Goal: Communication & Community: Answer question/provide support

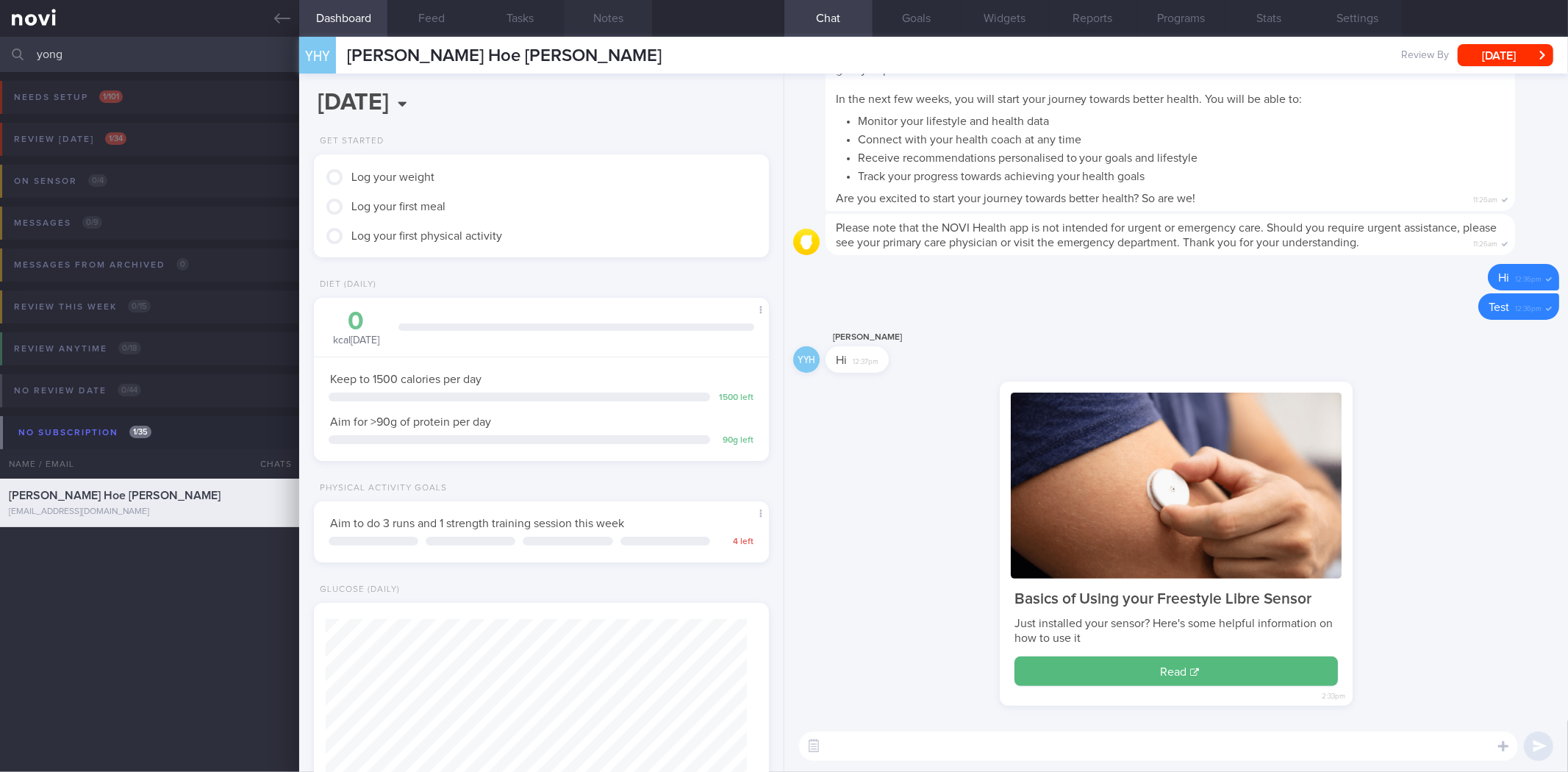
click at [600, 20] on button "Notes" at bounding box center [608, 18] width 88 height 37
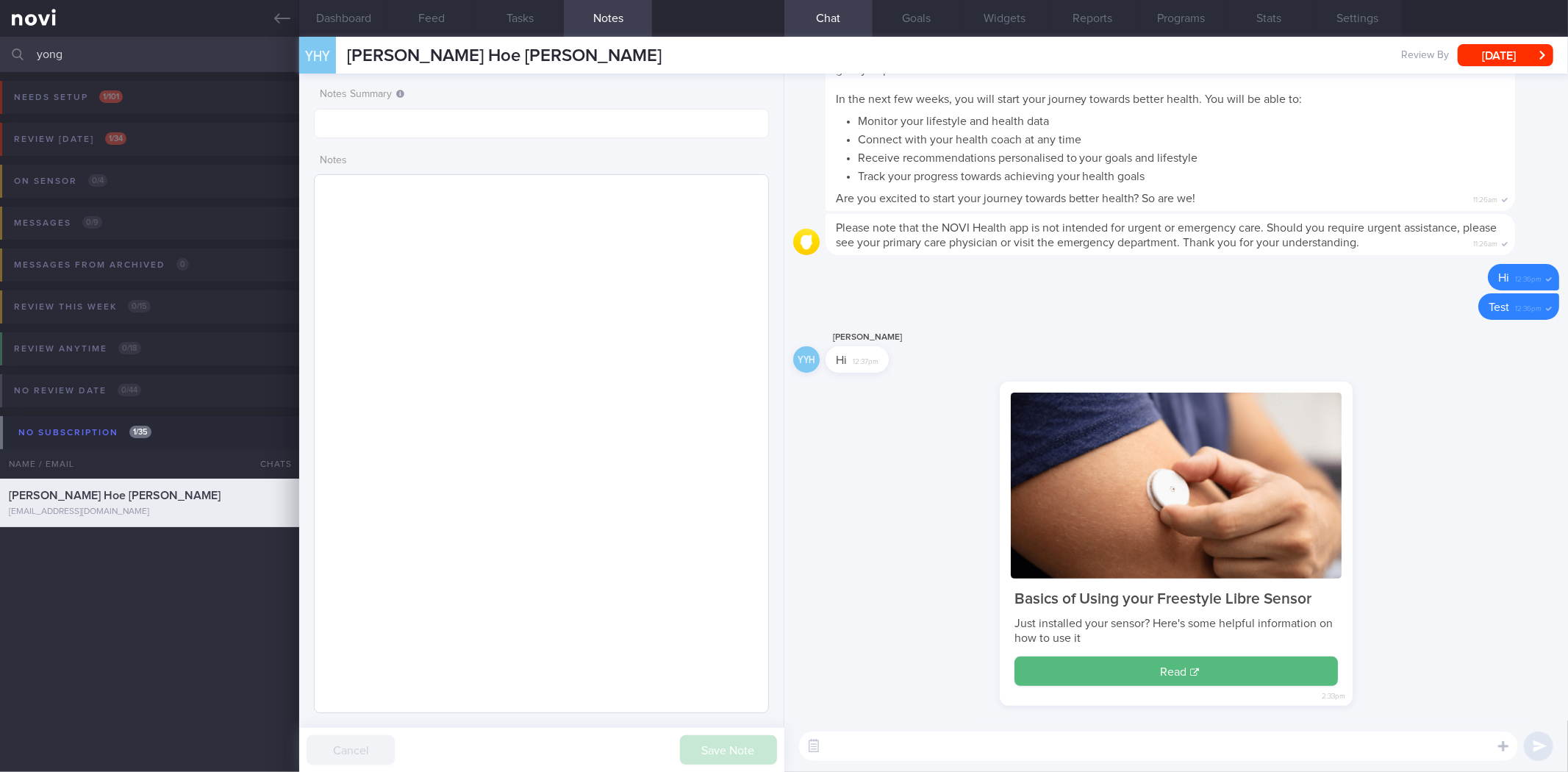
scroll to position [229, 415]
click at [536, 250] on textarea at bounding box center [541, 444] width 454 height 539
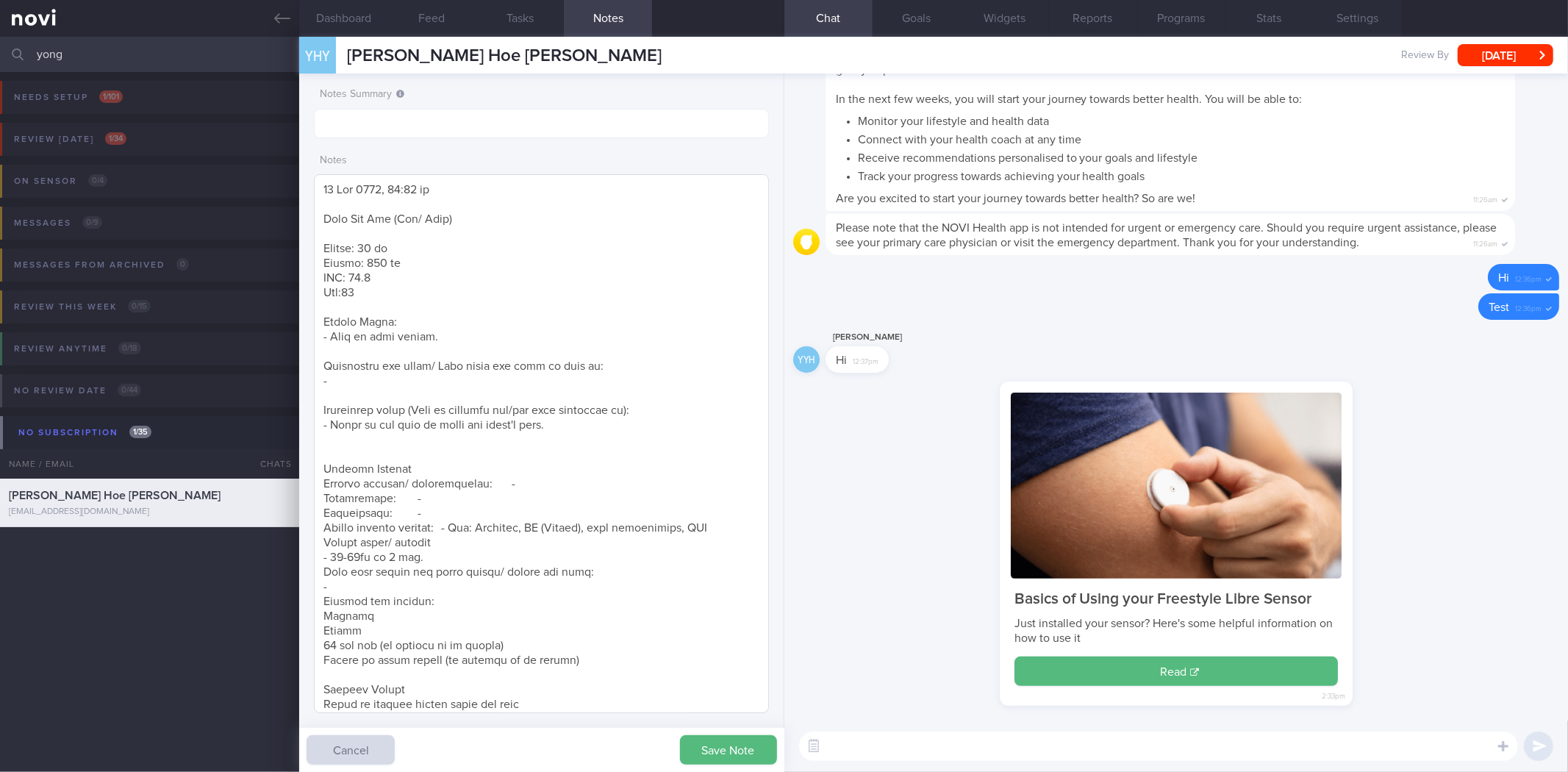
scroll to position [835, 0]
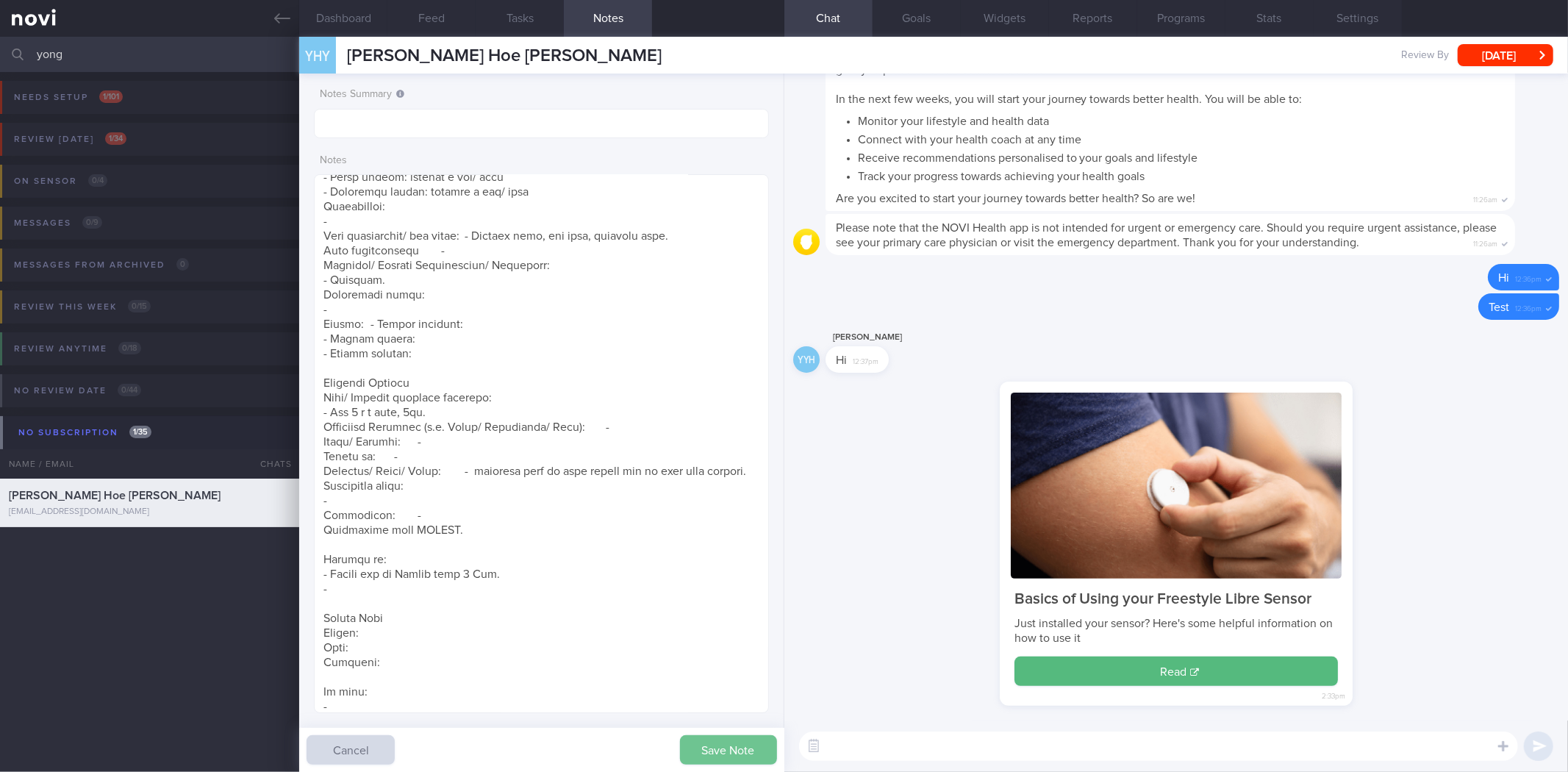
type textarea "18 Sep 2025, 11:29 am Yong Hoe Yeo (Maj/ Army) Weight: 77 kg Height: 170 cm BMI…"
click at [747, 739] on button "Save Note" at bounding box center [728, 750] width 97 height 30
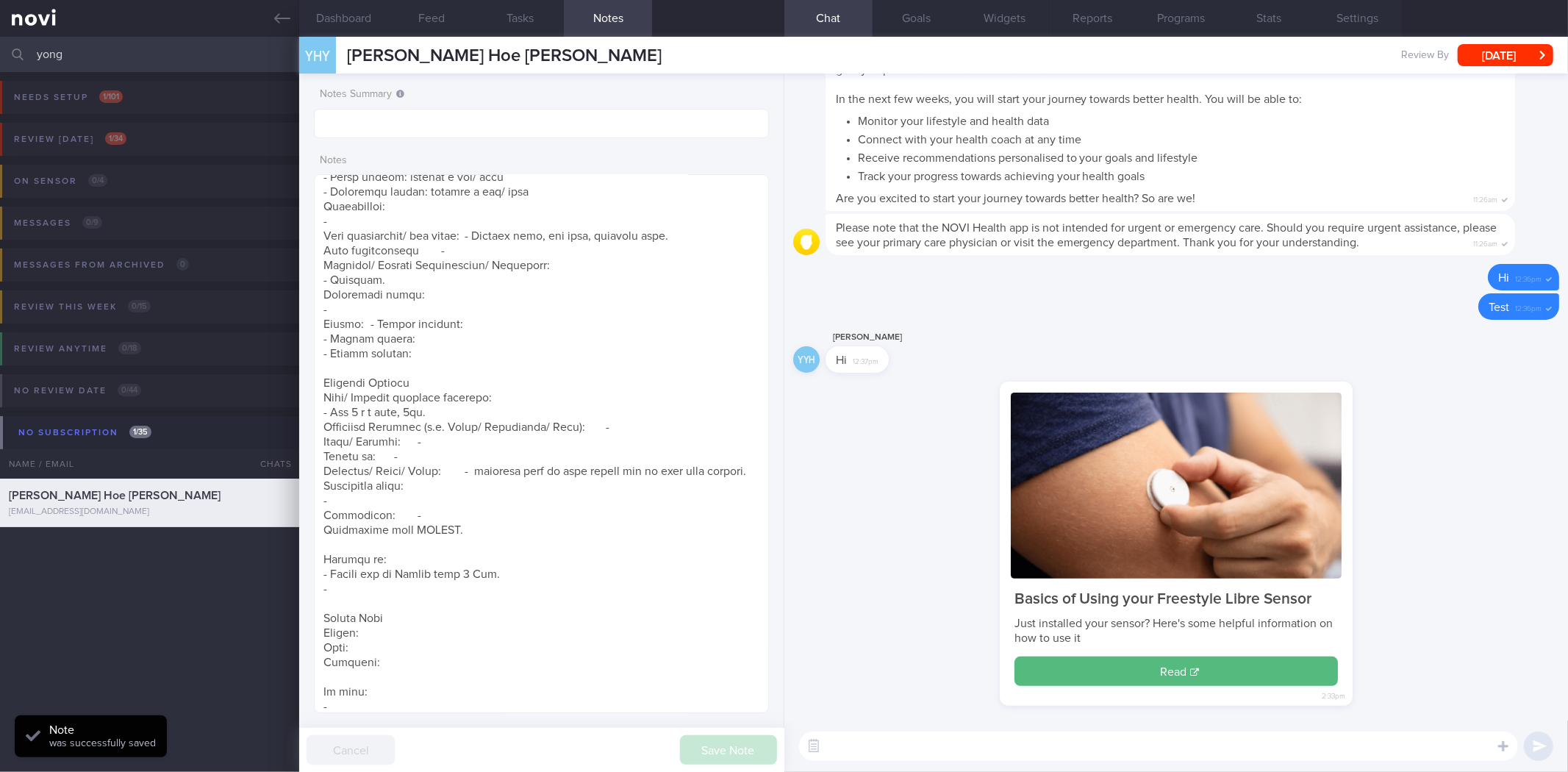
click at [880, 754] on textarea at bounding box center [1158, 746] width 719 height 30
click at [565, 130] on input "text" at bounding box center [541, 124] width 454 height 30
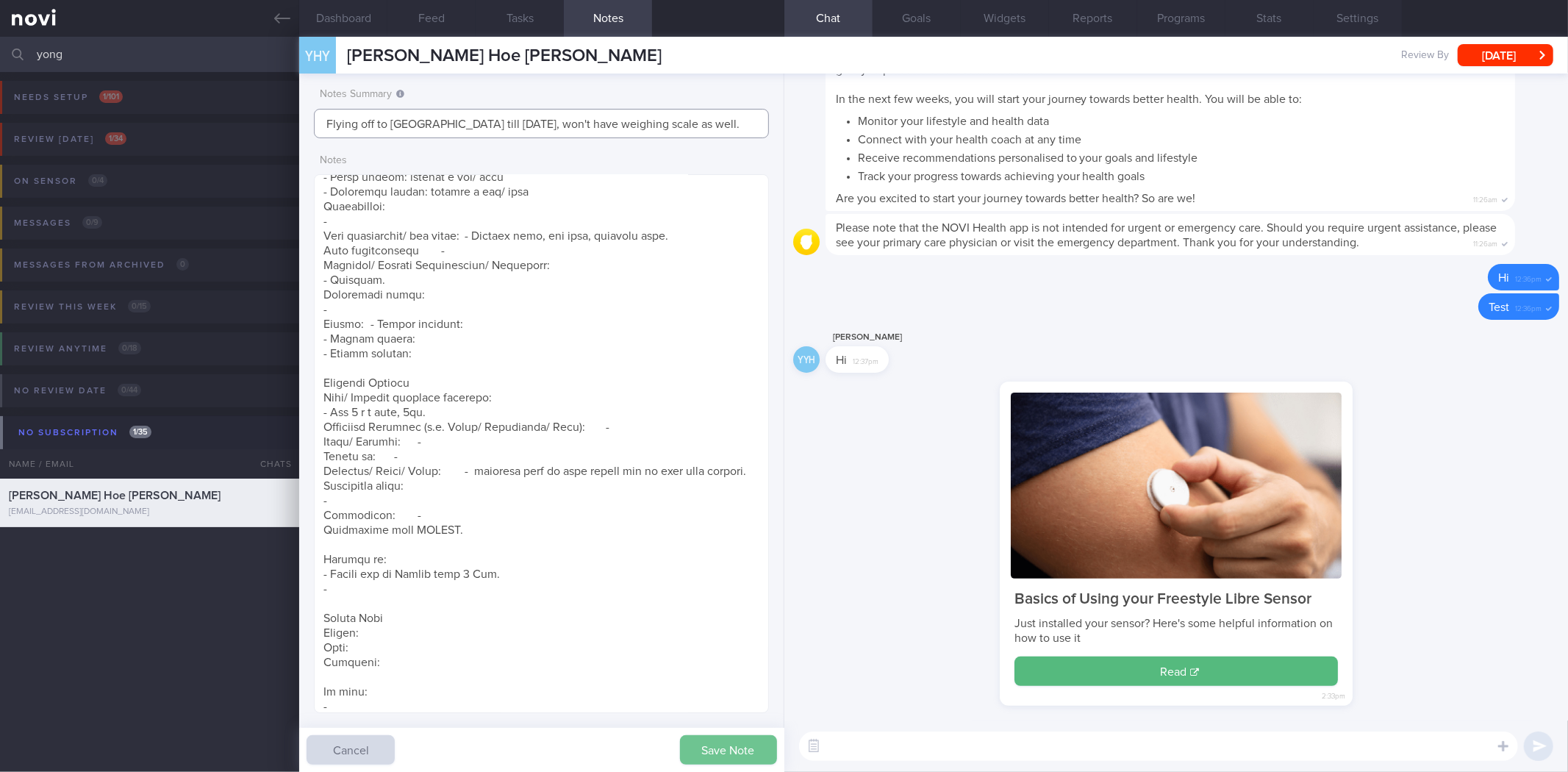
type input "Flying off to [GEOGRAPHIC_DATA] till [DATE], won't have weighing scale as well."
click at [716, 737] on button "Save Note" at bounding box center [728, 750] width 97 height 30
type input "Flying off to [GEOGRAPHIC_DATA] till [DATE], won't have weighing scale as well."
click at [821, 749] on button "button" at bounding box center [814, 745] width 27 height 27
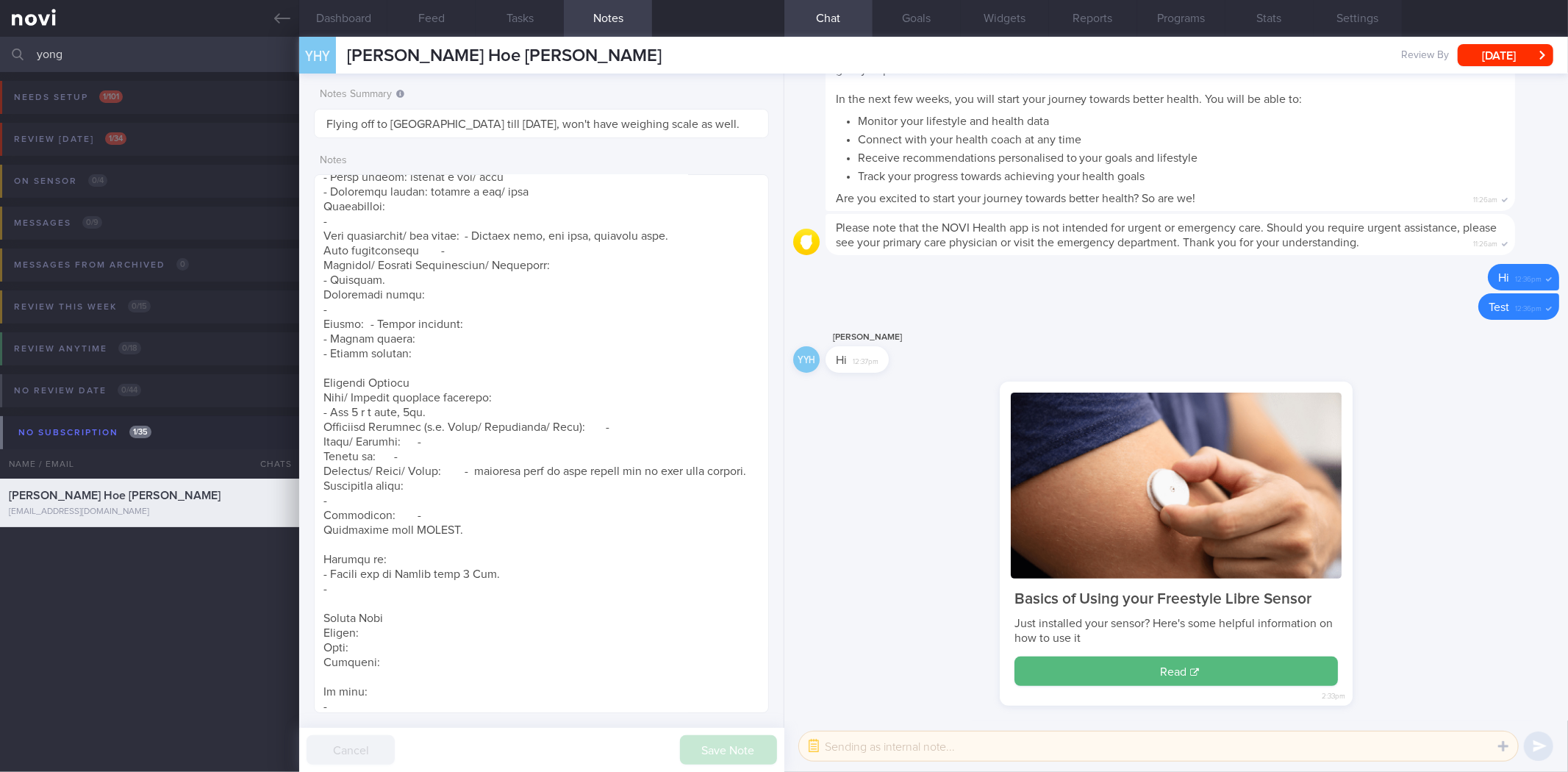
click at [834, 746] on textarea at bounding box center [1158, 746] width 719 height 30
paste textarea "Hi , It was a pleasure speaking with you today. The Lifestyle Improvement Progr…"
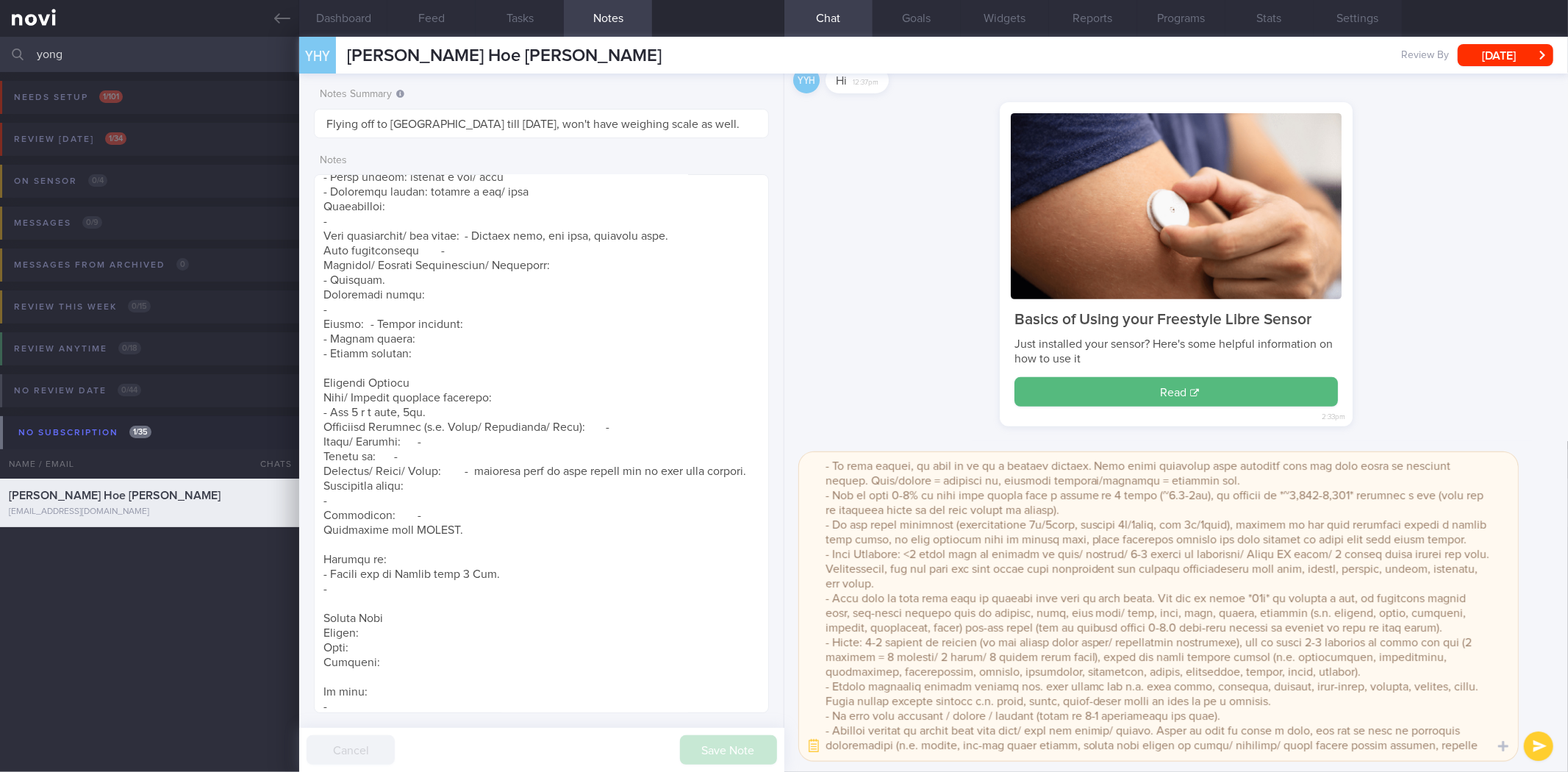
scroll to position [0, 0]
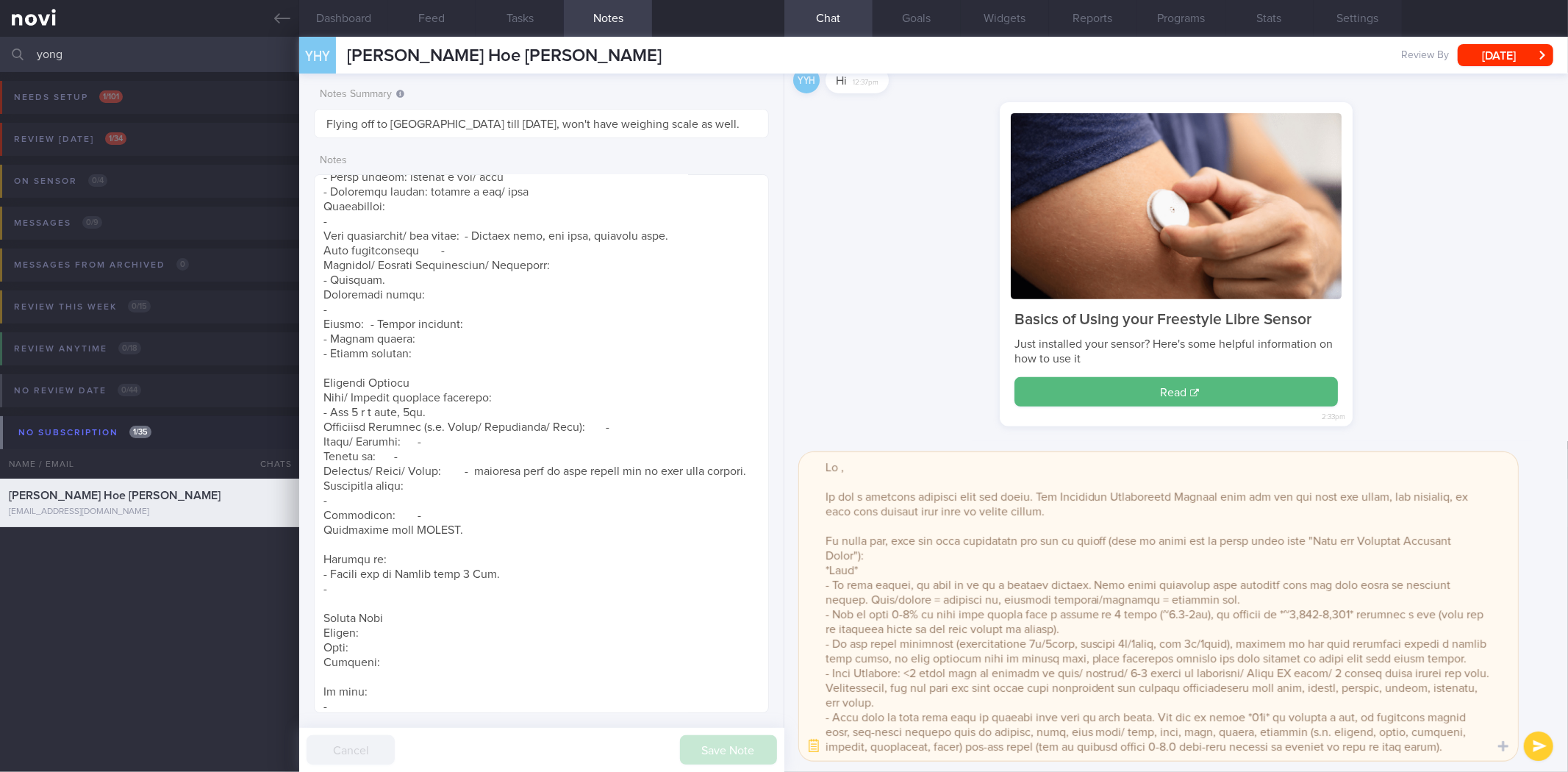
click at [856, 465] on textarea at bounding box center [1158, 606] width 719 height 308
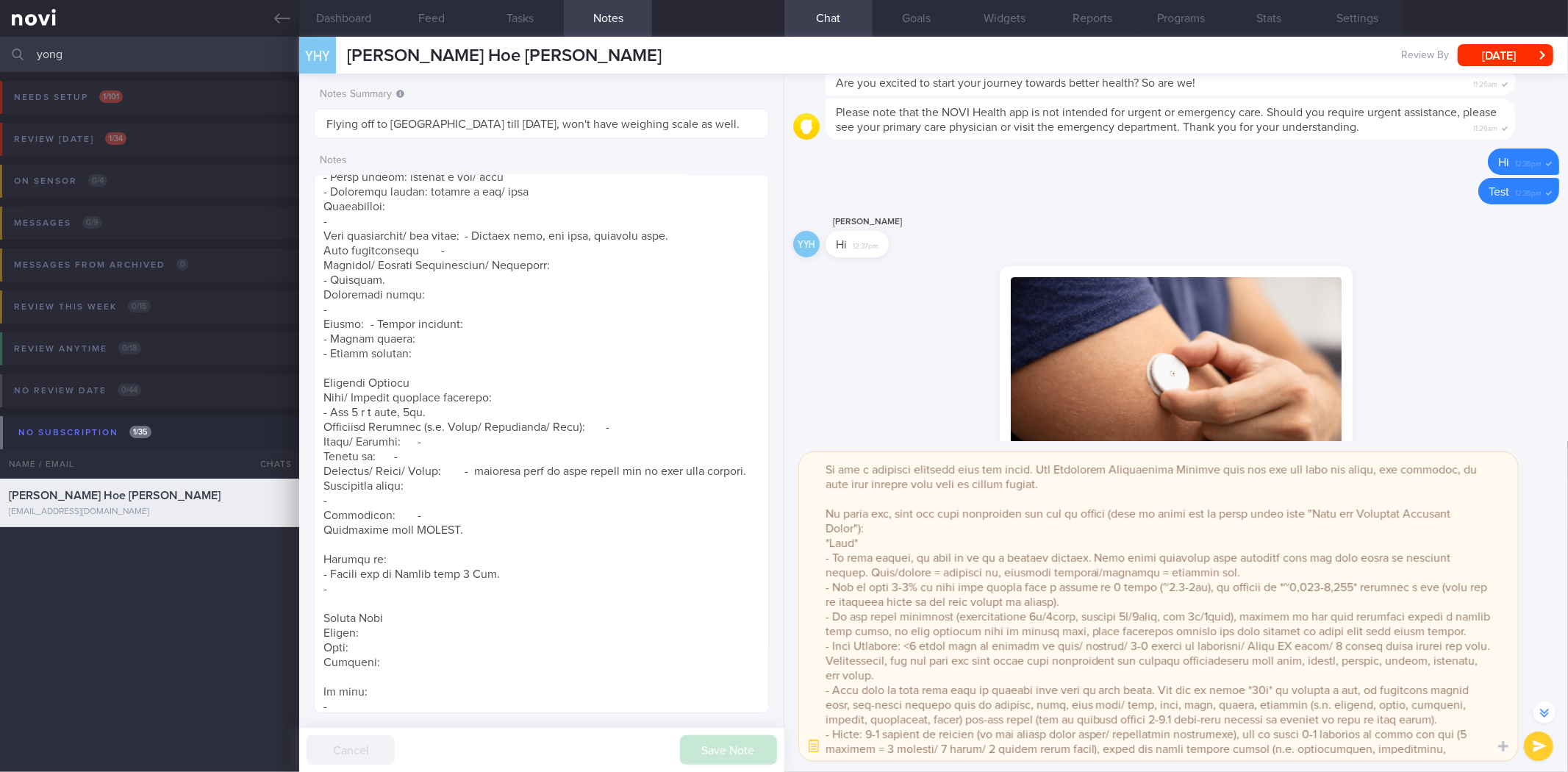
scroll to position [56, 0]
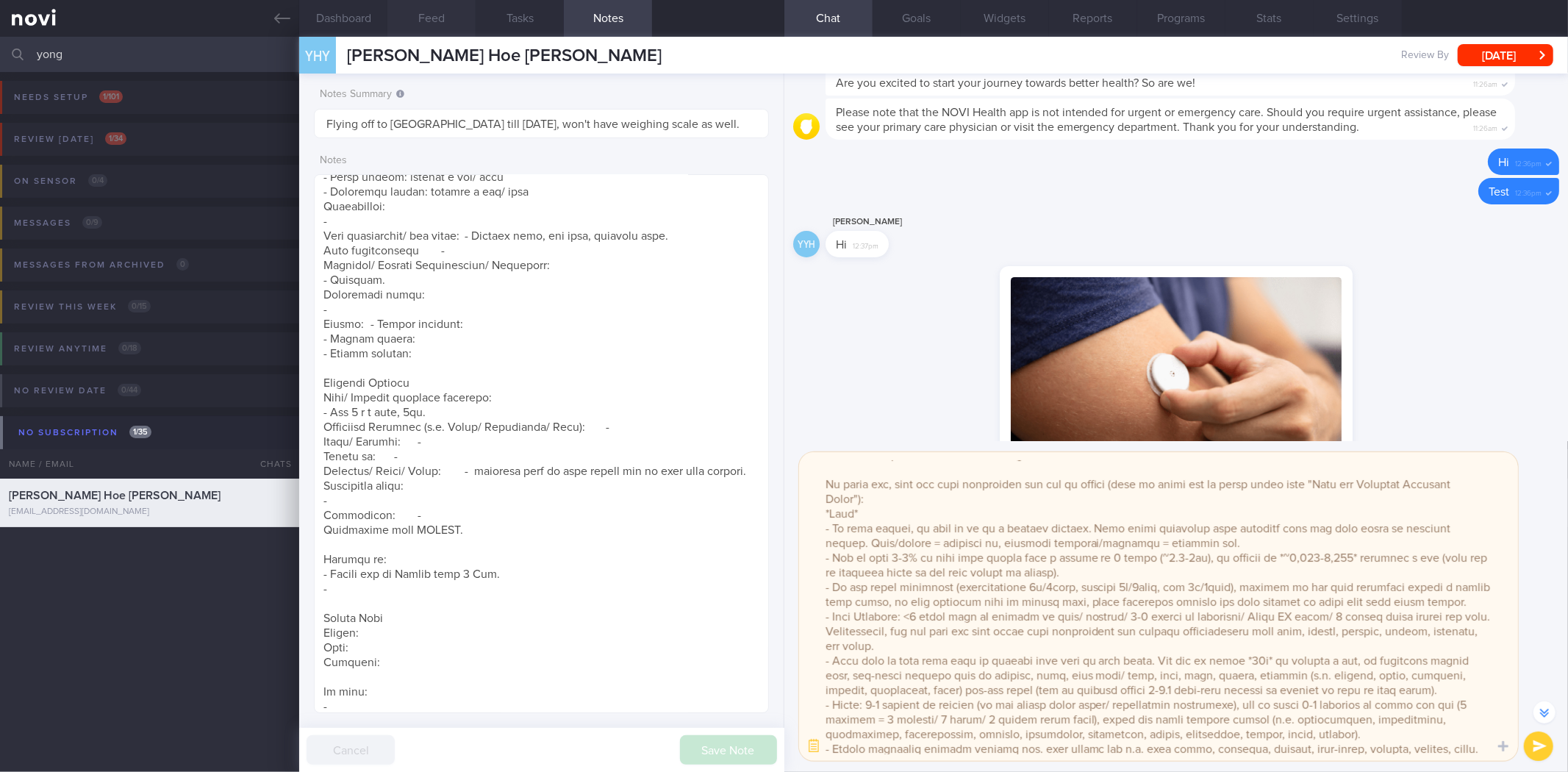
click at [389, 33] on button "Feed" at bounding box center [431, 18] width 88 height 37
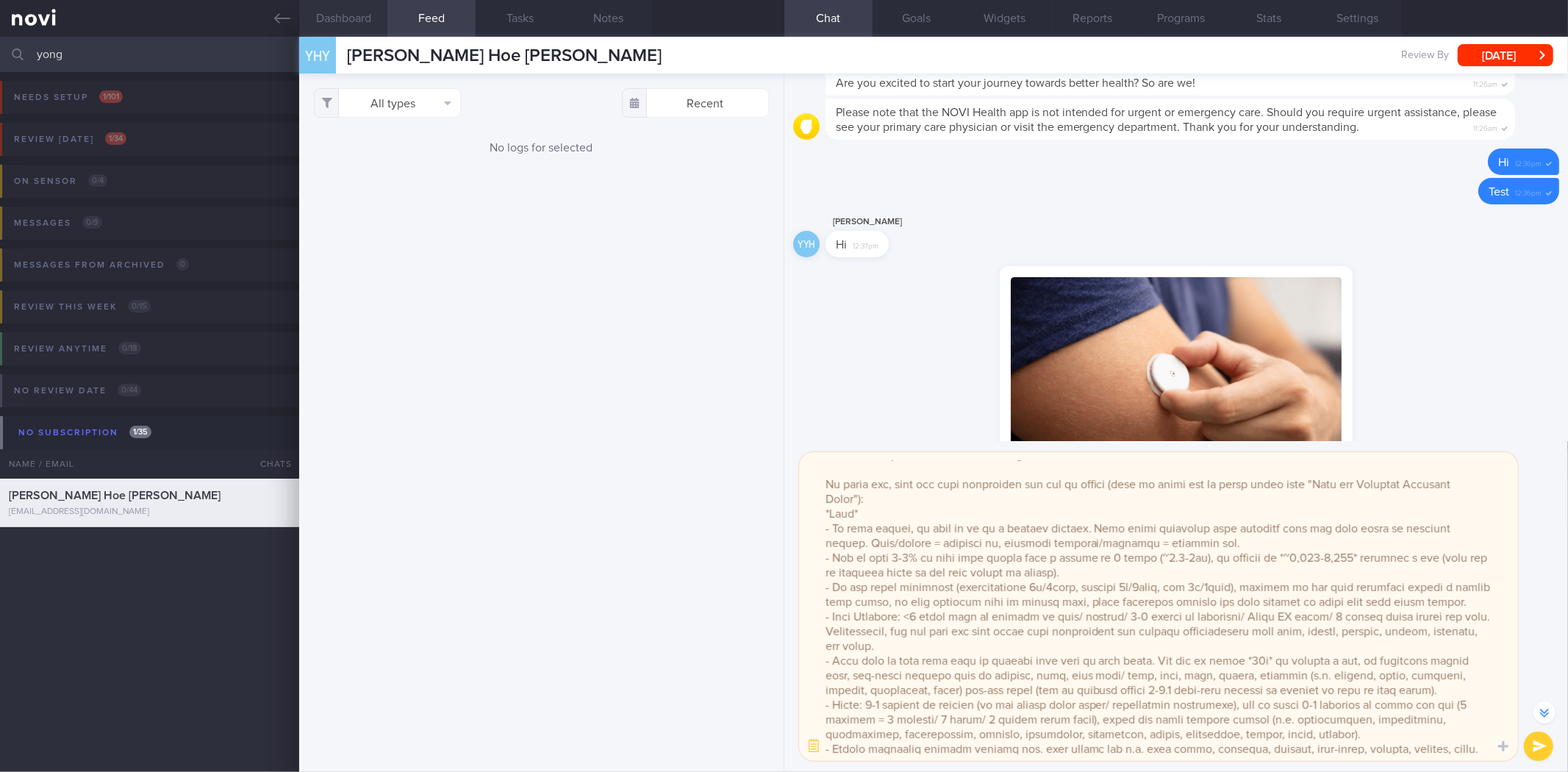
click at [372, 26] on button "Dashboard" at bounding box center [343, 18] width 88 height 37
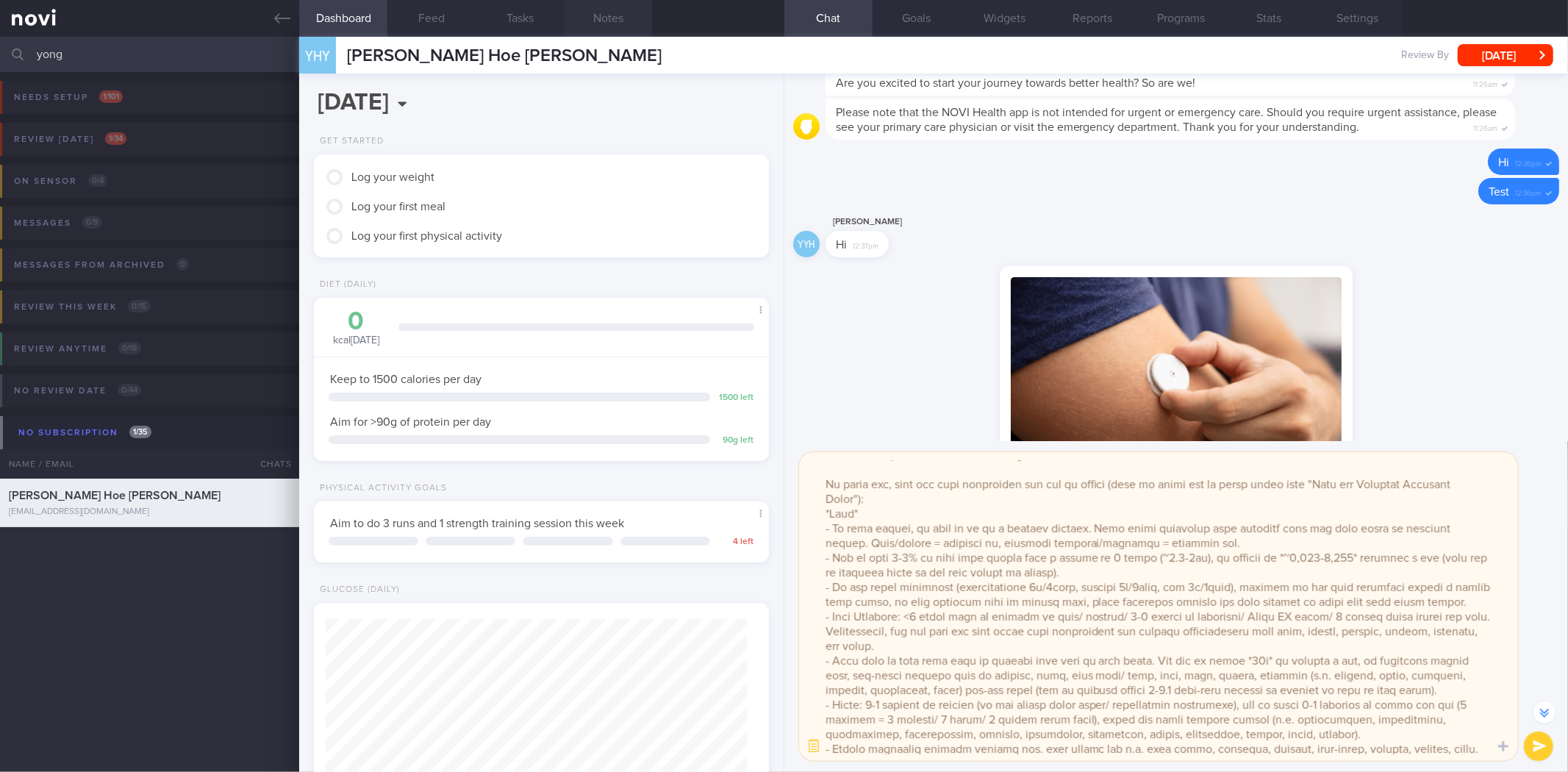
click at [618, 19] on button "Notes" at bounding box center [608, 18] width 88 height 37
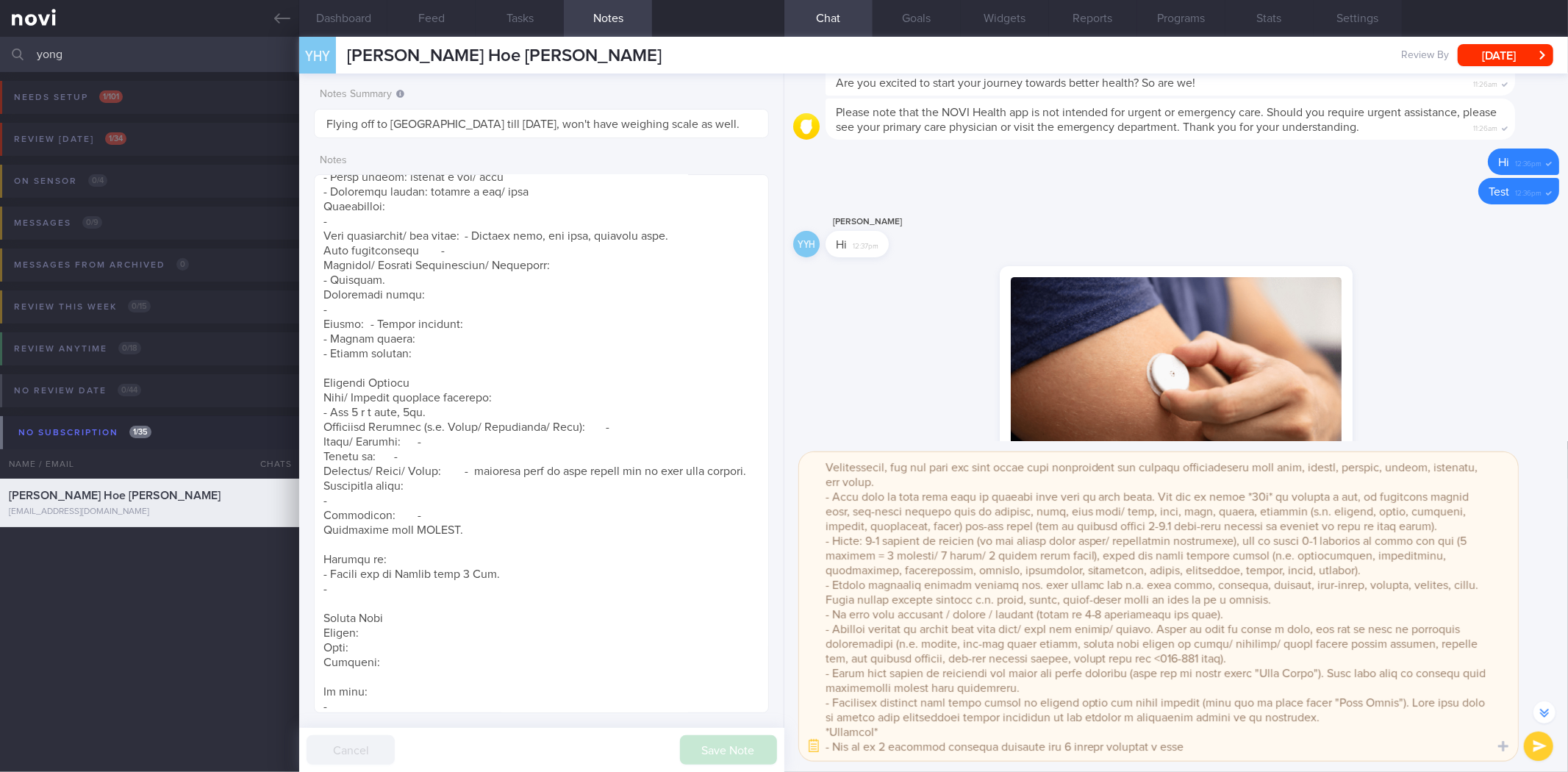
scroll to position [469, 0]
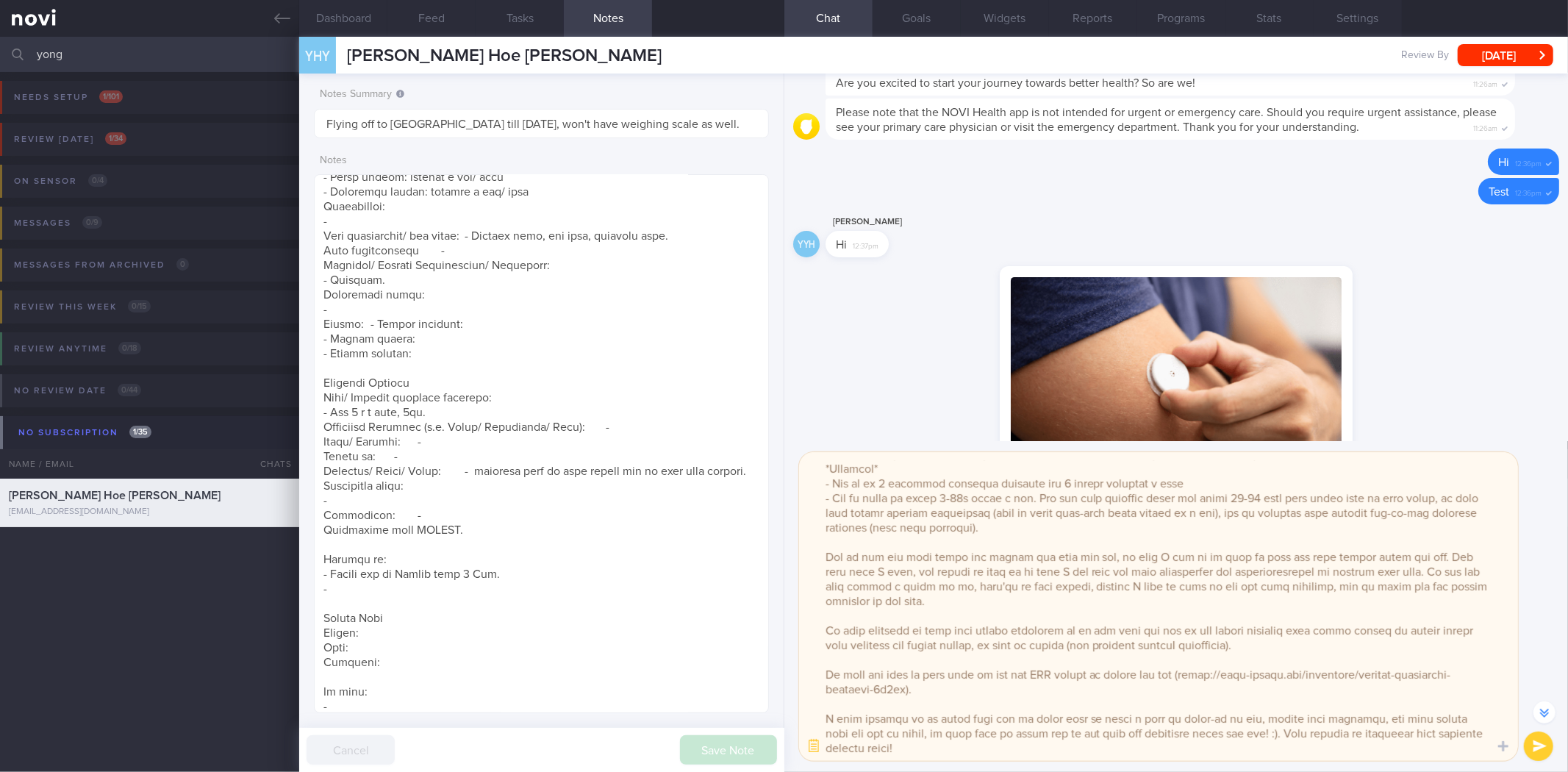
click at [1074, 608] on textarea at bounding box center [1158, 606] width 719 height 308
click at [1098, 663] on textarea at bounding box center [1158, 606] width 719 height 308
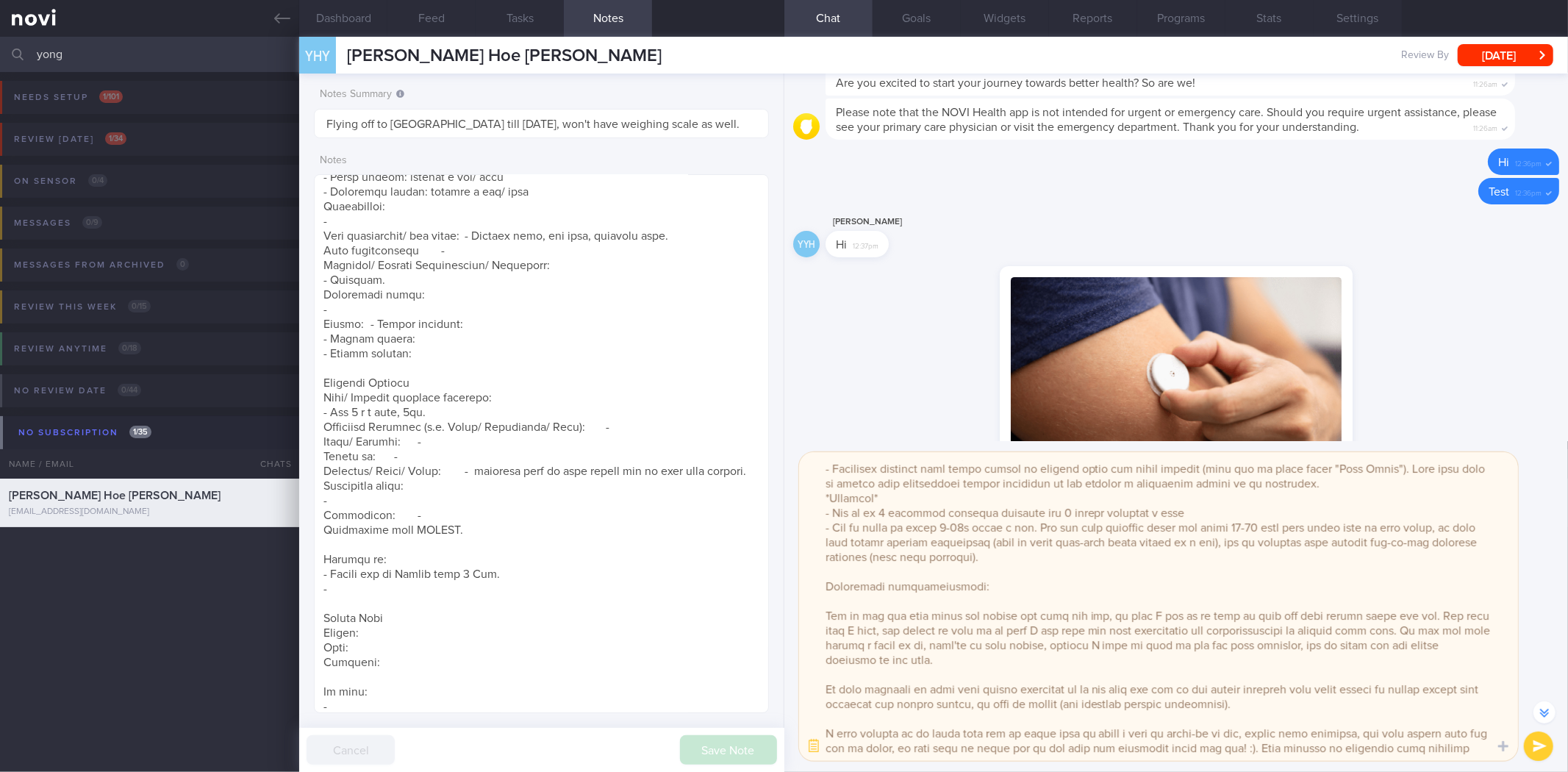
scroll to position [454, 0]
paste textarea "https://www.fairprice.com.sg/product/sunshine-smart-carb-low-gi-bread-360g-1308…"
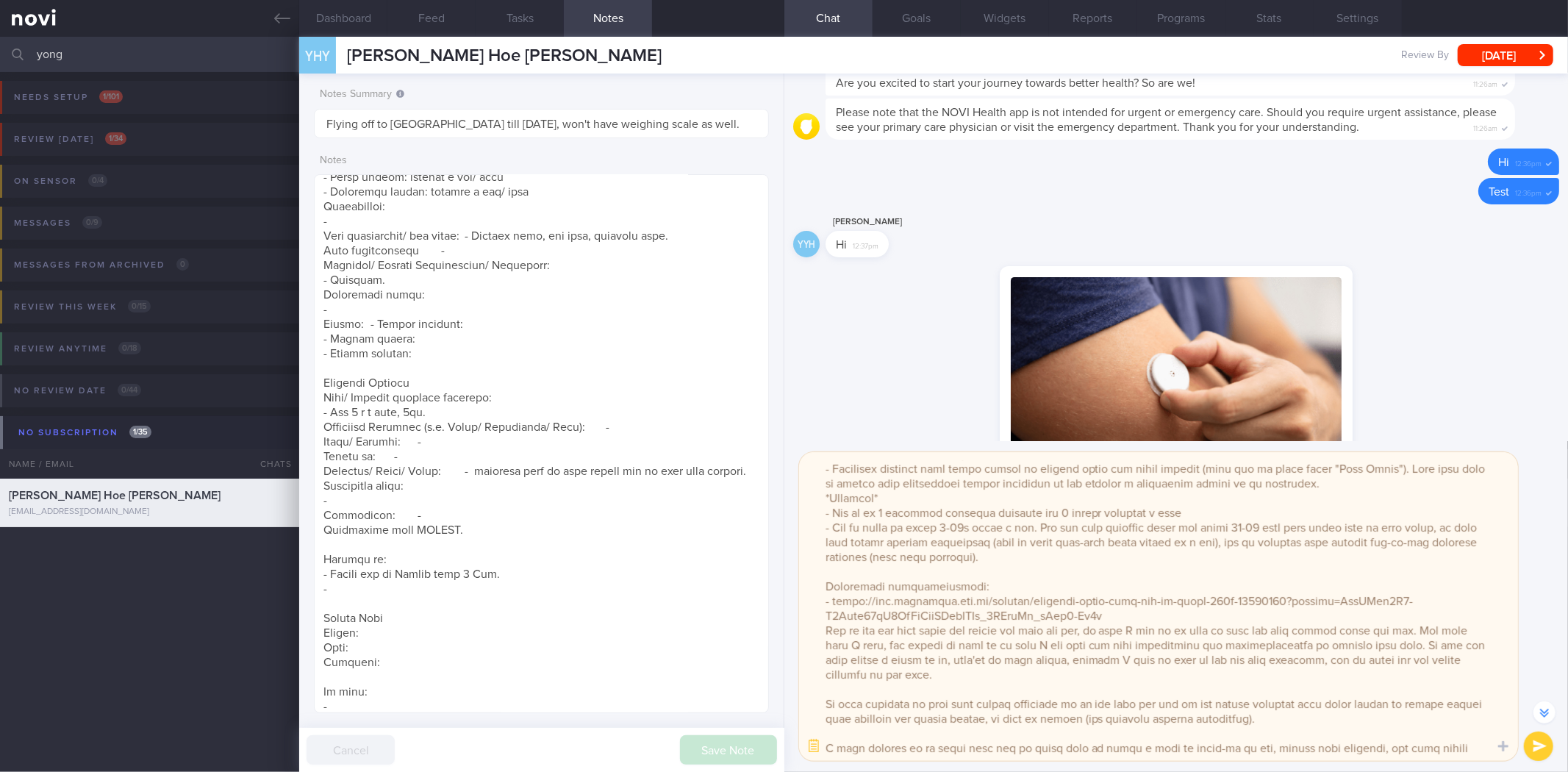
scroll to position [469, 0]
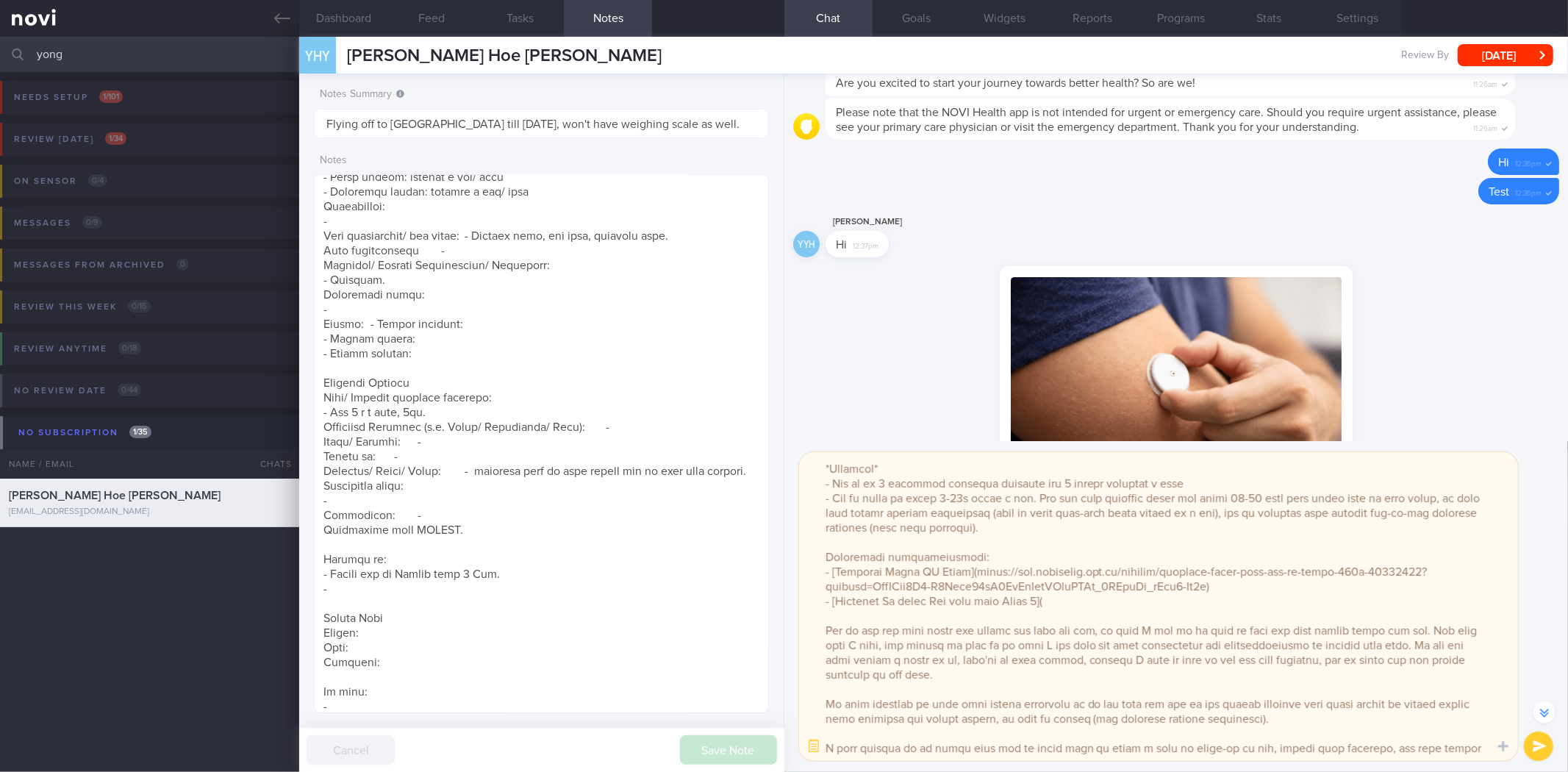
paste textarea "https://www.fairprice.com.sg/product/f-n-nutrisoy-high-calcium-fresh-soya-milk-…"
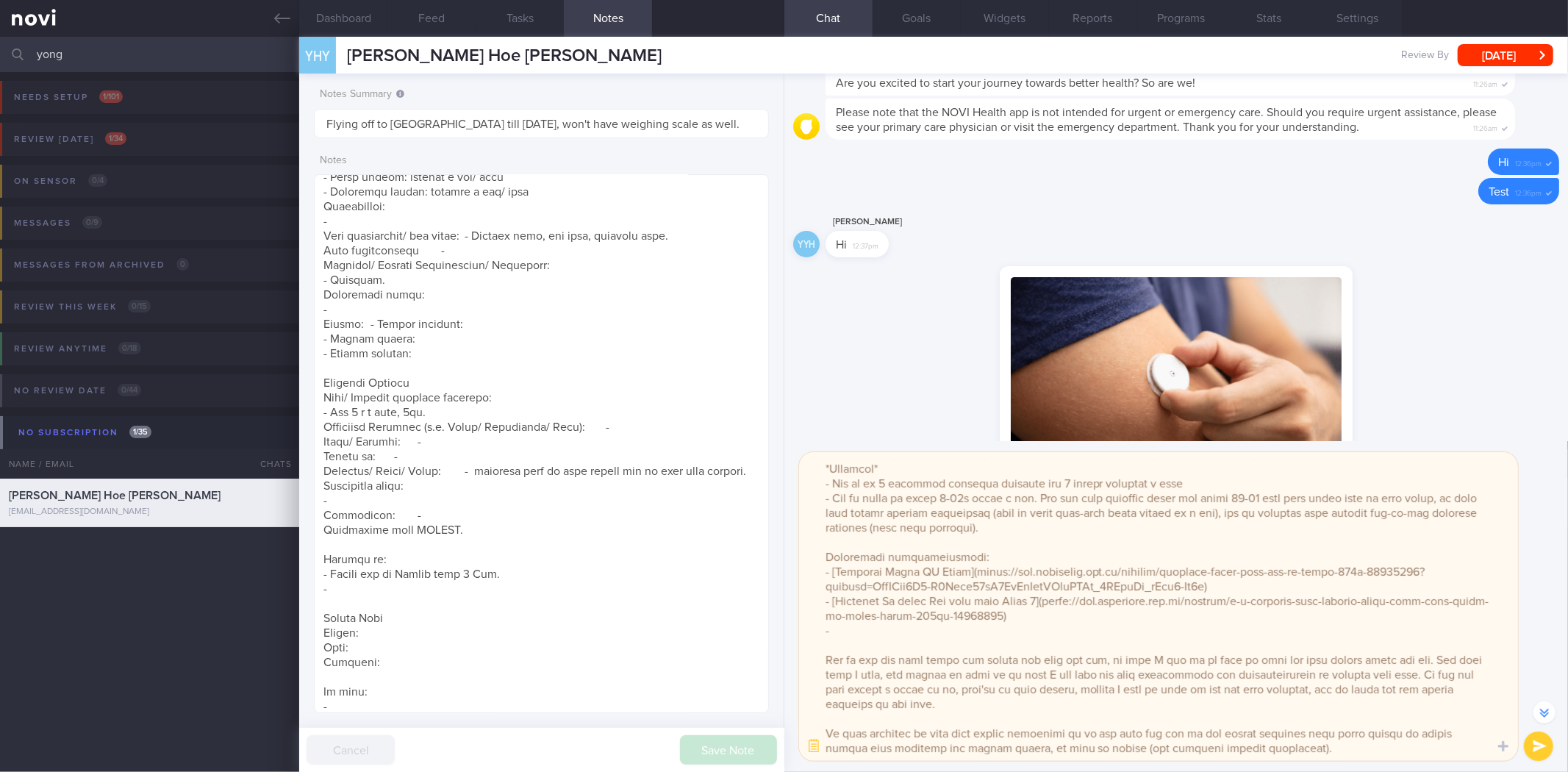
paste textarea "https://www.lazada.sg/products/ready-stock24kg-adjustable-dumbbell-dumbbells-by…"
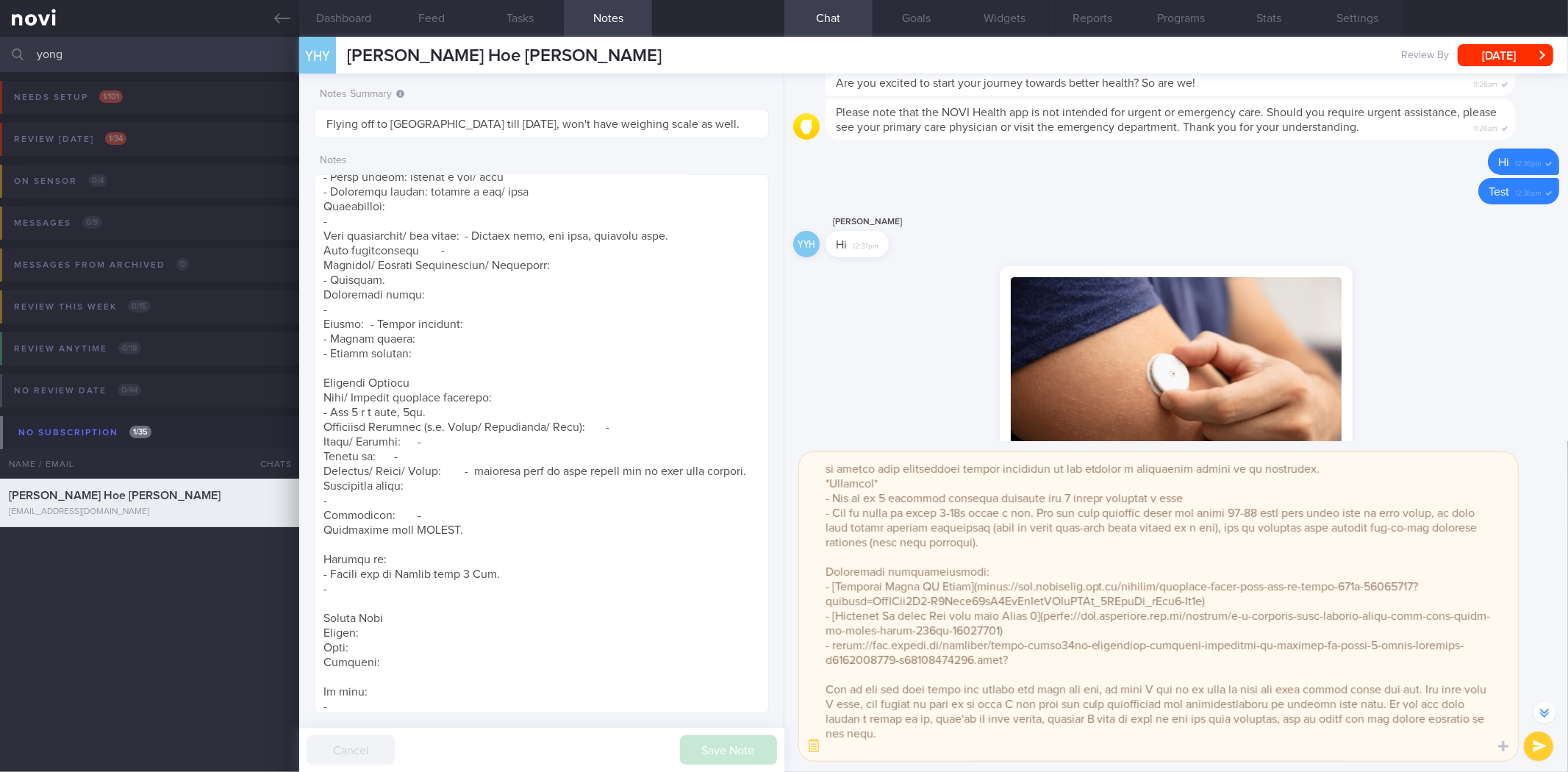
click at [828, 629] on textarea at bounding box center [1158, 606] width 719 height 308
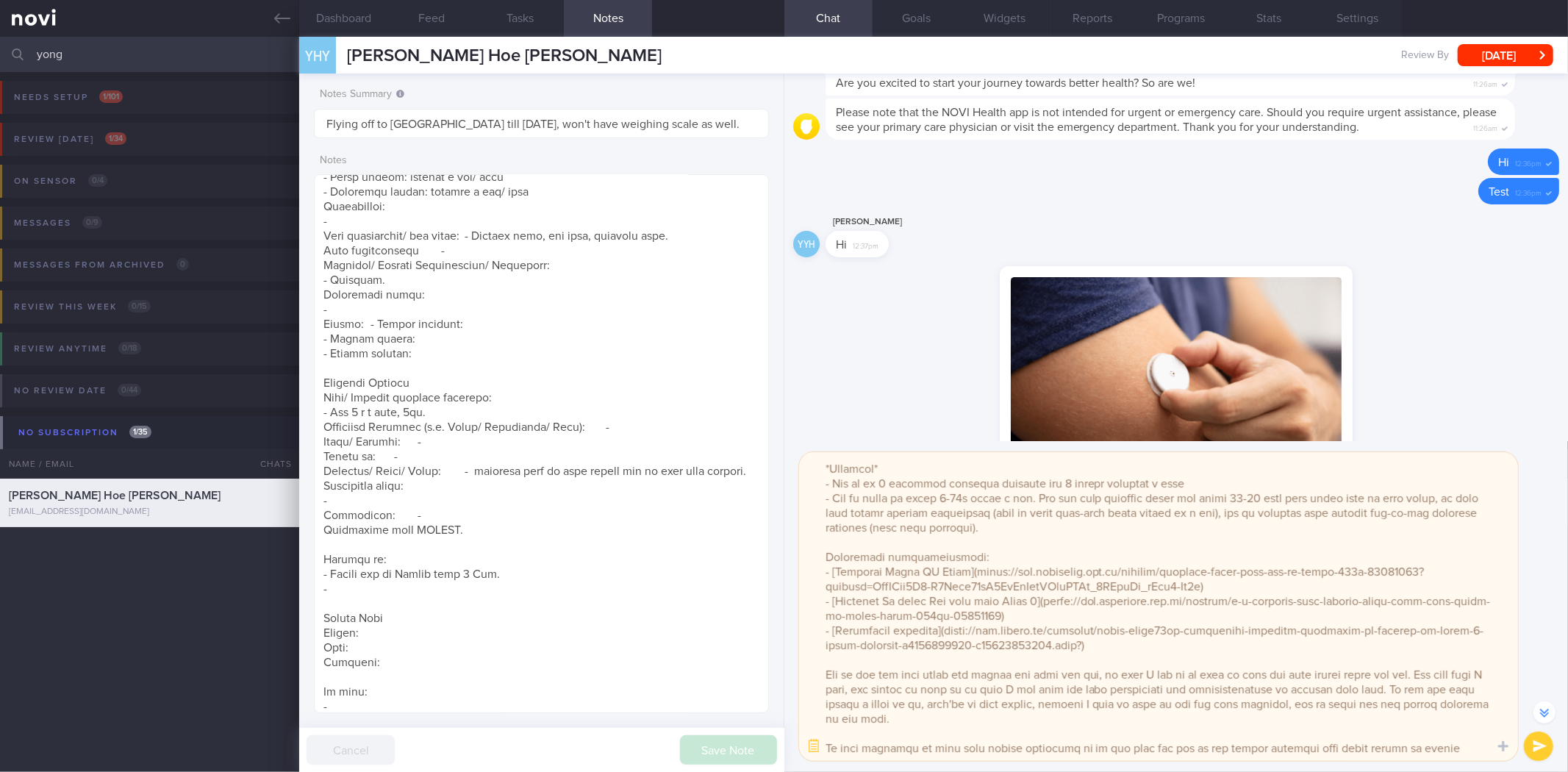
click at [1100, 641] on textarea at bounding box center [1158, 606] width 719 height 308
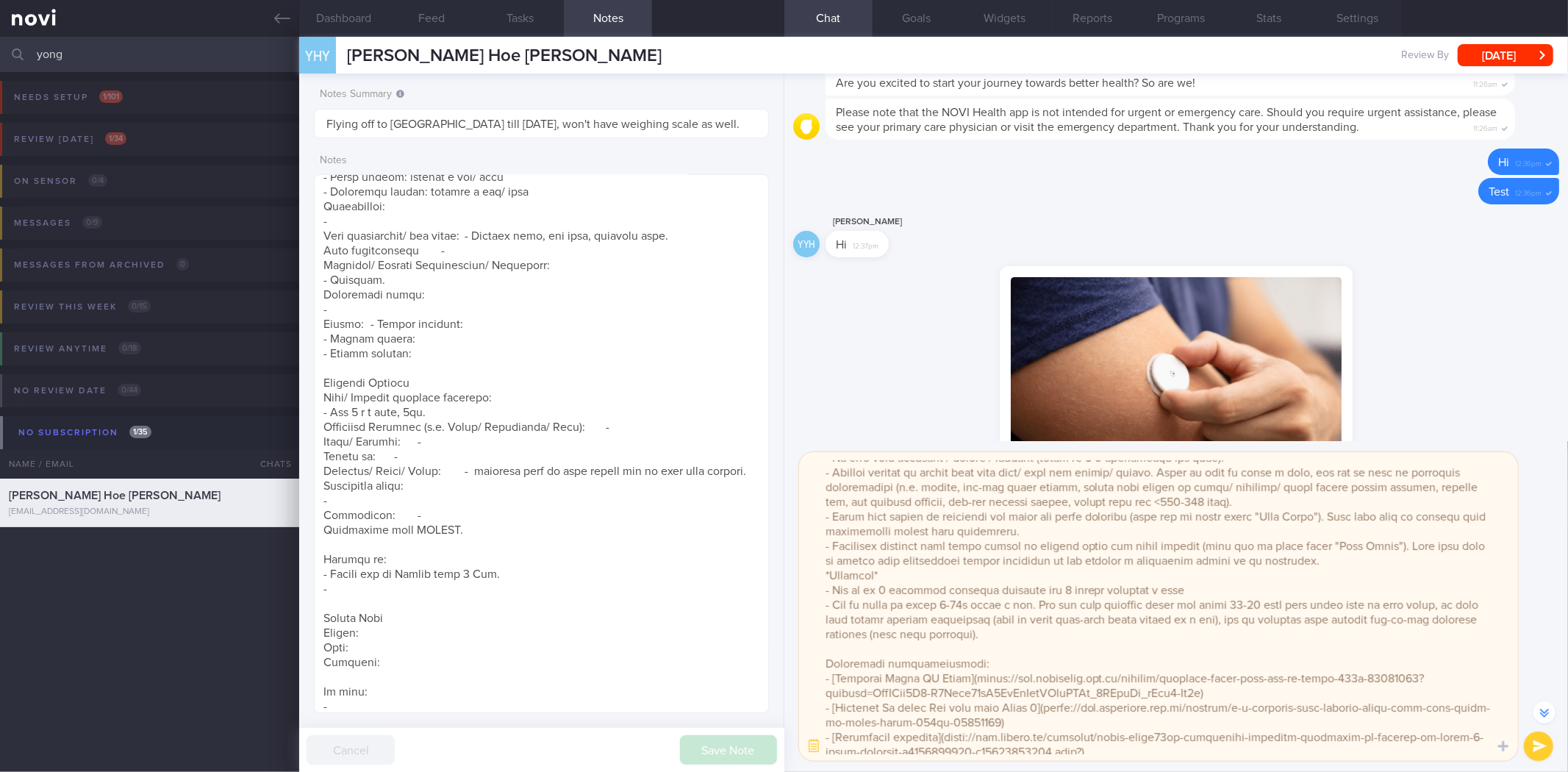
scroll to position [393, 0]
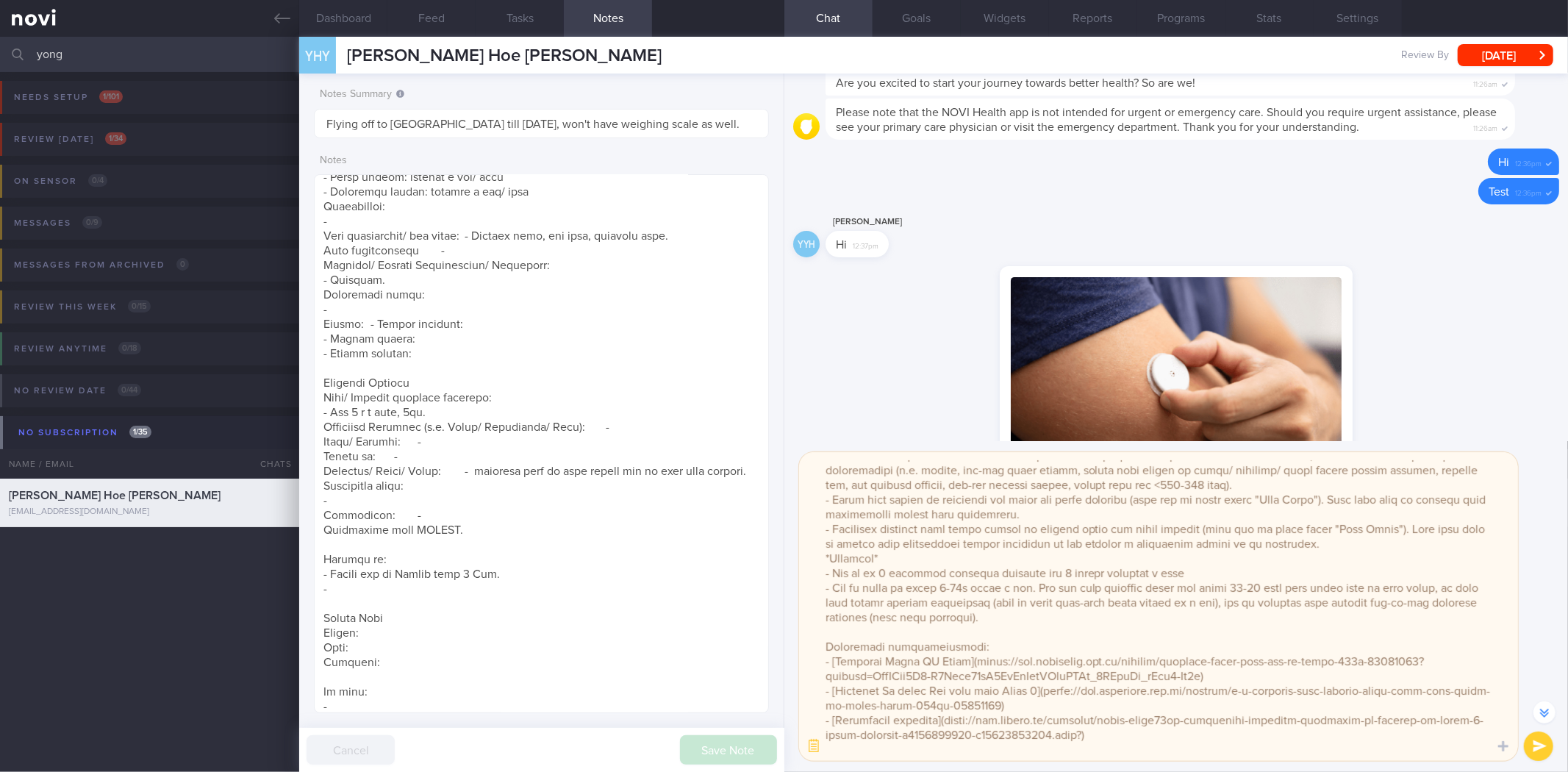
click at [931, 560] on textarea at bounding box center [1158, 606] width 719 height 308
click at [819, 555] on textarea at bounding box center [1158, 606] width 719 height 308
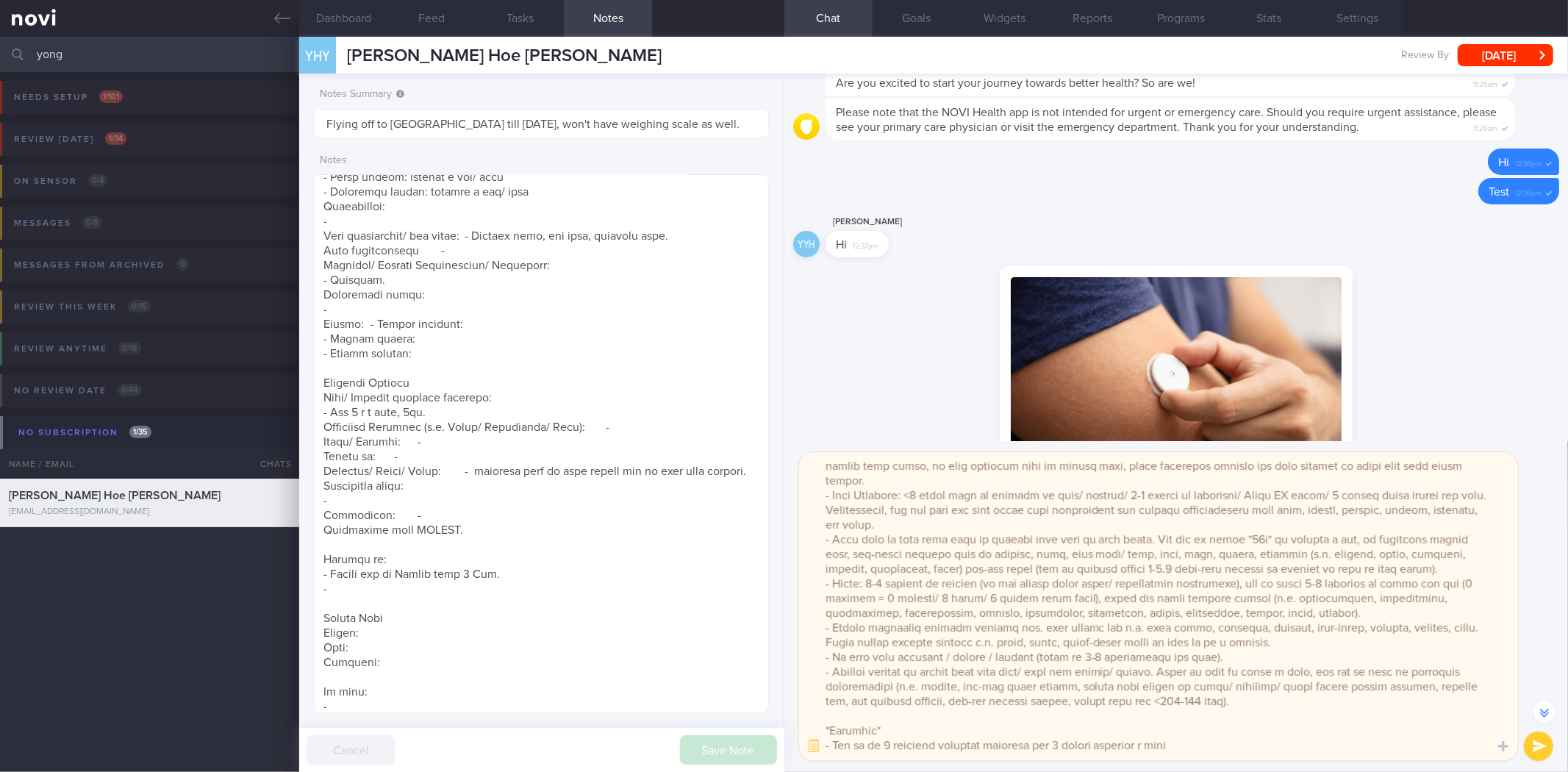
scroll to position [0, 0]
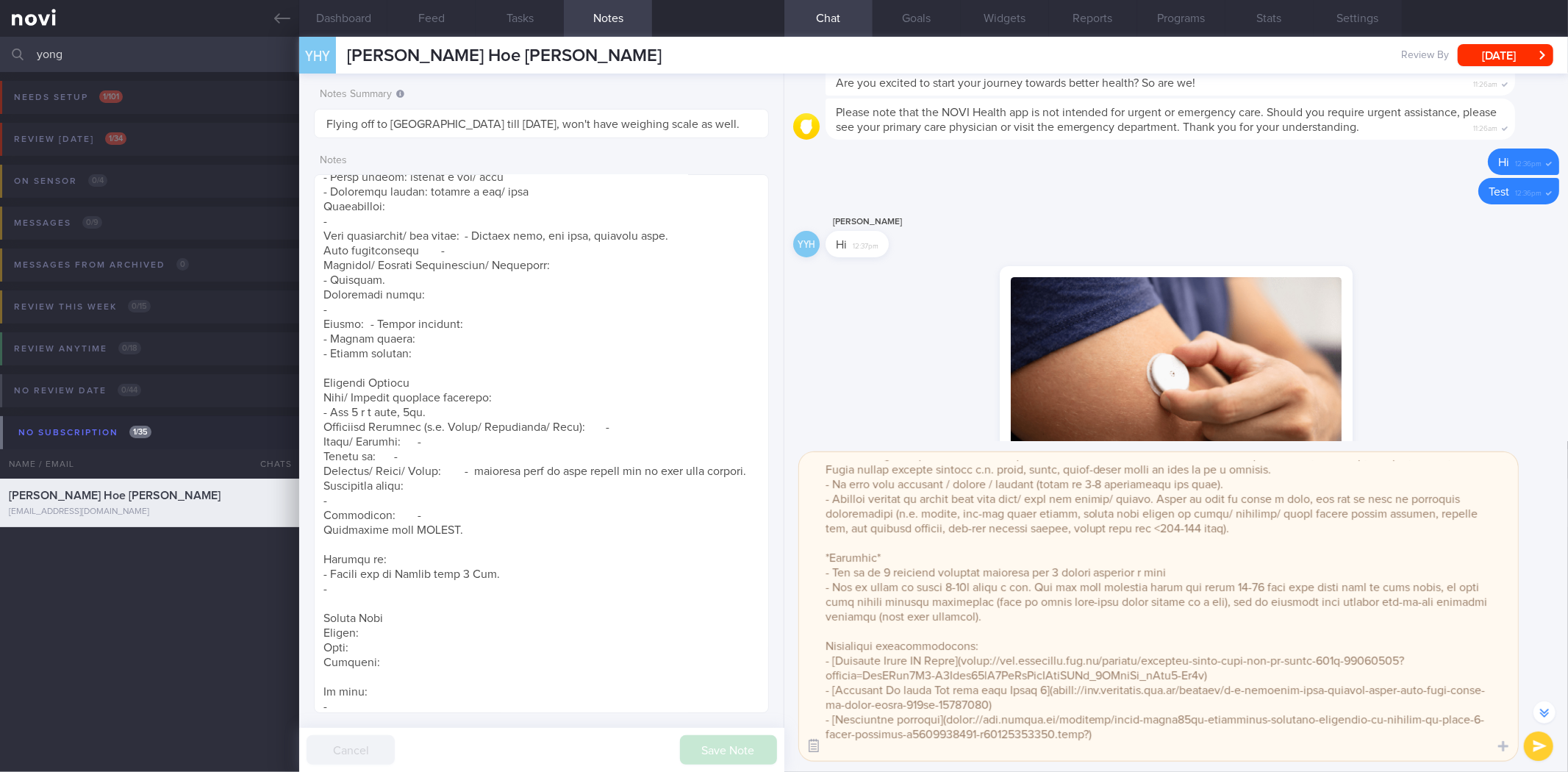
click at [818, 758] on button "button" at bounding box center [814, 745] width 27 height 27
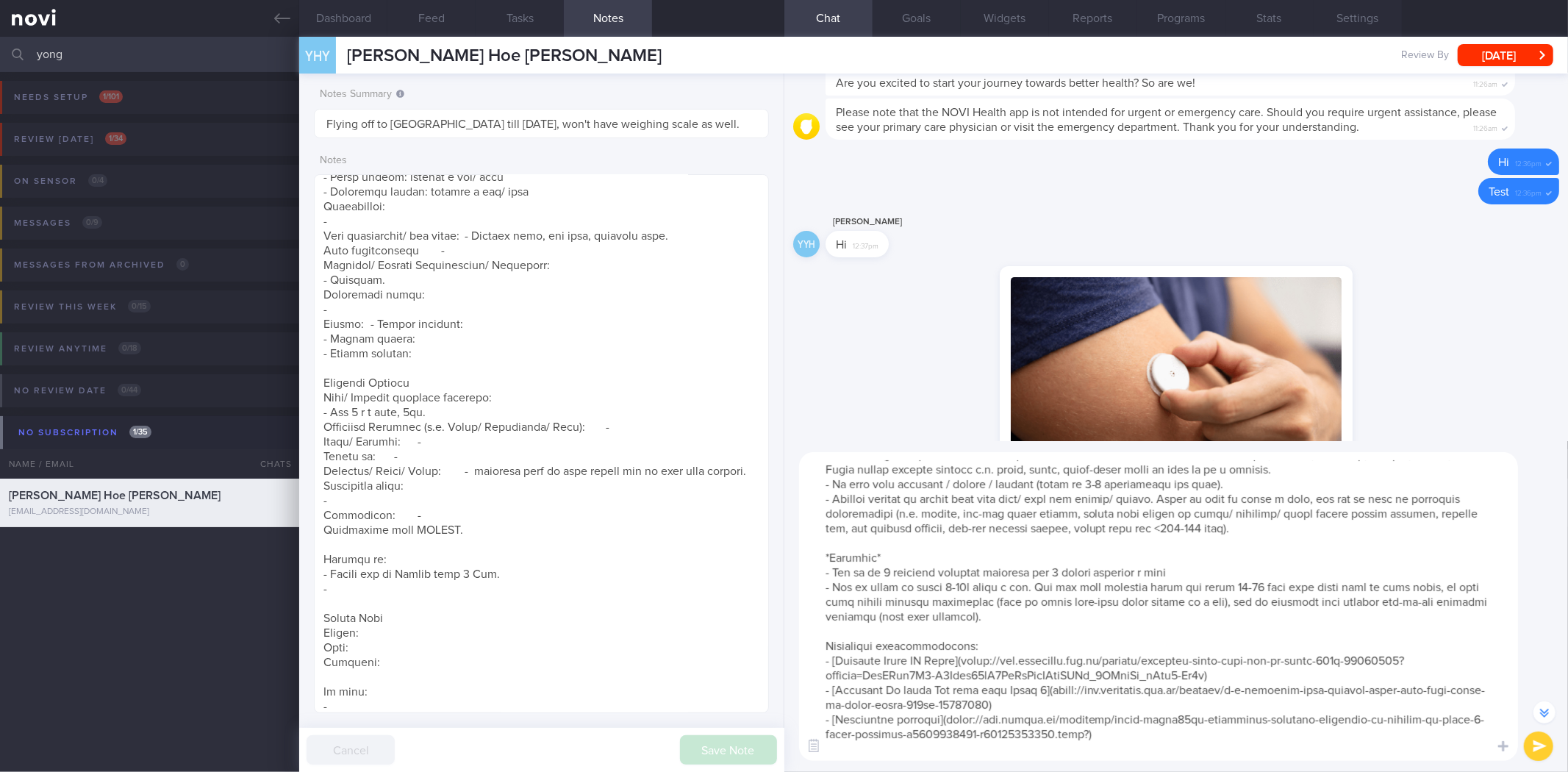
click at [1009, 643] on textarea at bounding box center [1158, 606] width 719 height 308
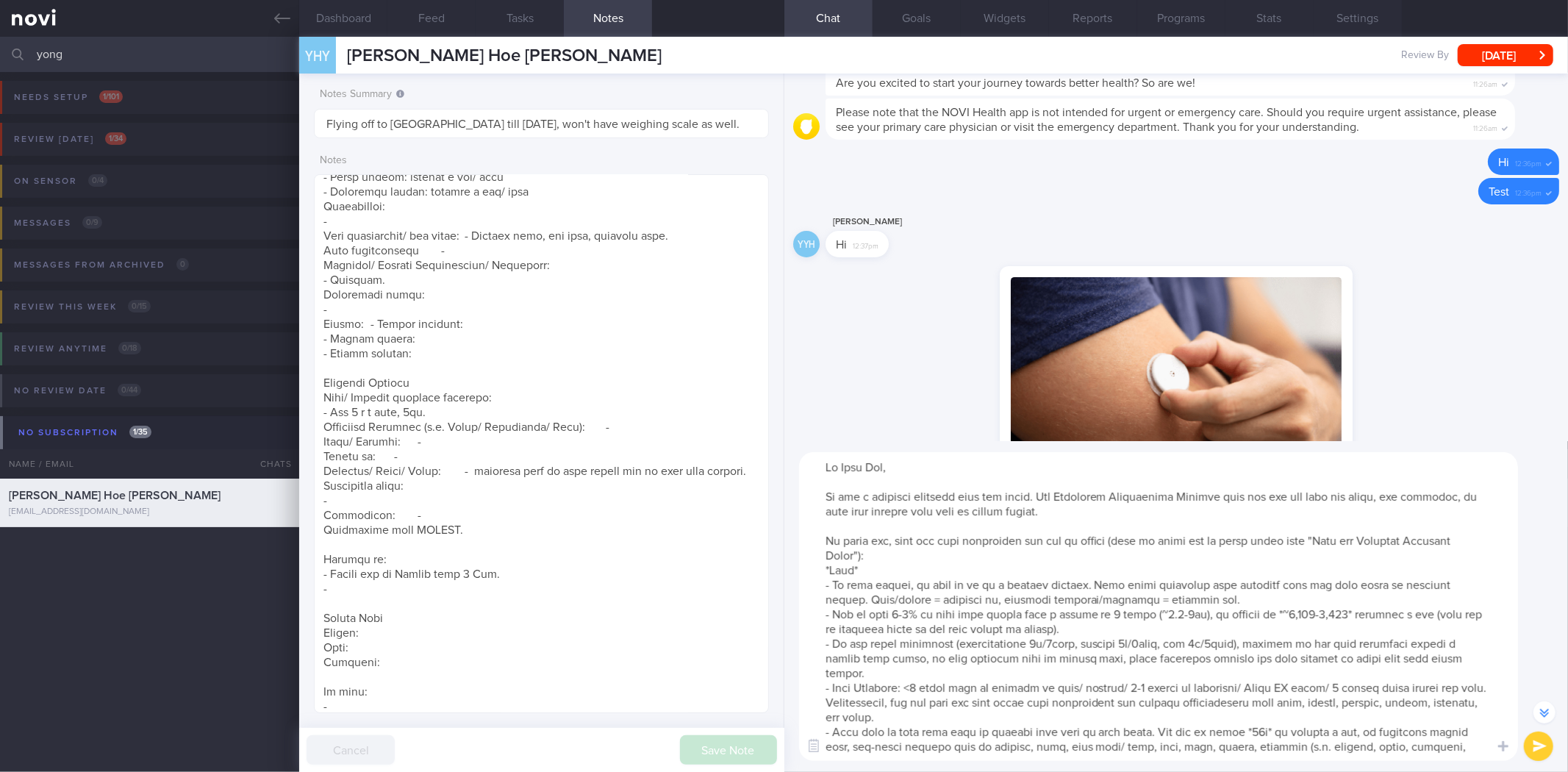
click at [886, 469] on textarea at bounding box center [1158, 606] width 719 height 308
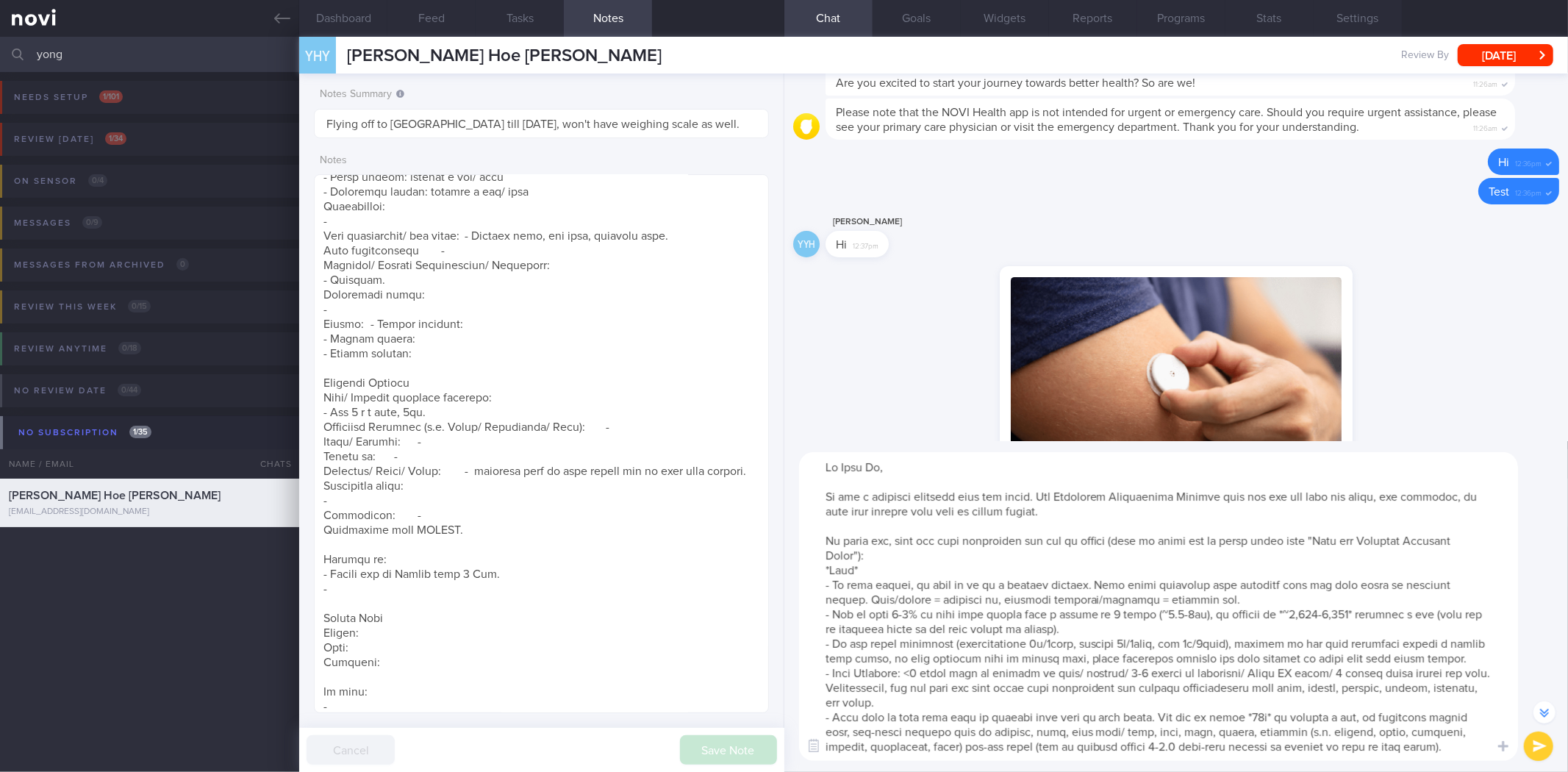
type textarea "Hi Yong Hoe, It was a pleasure speaking with you today. The Lifestyle Improveme…"
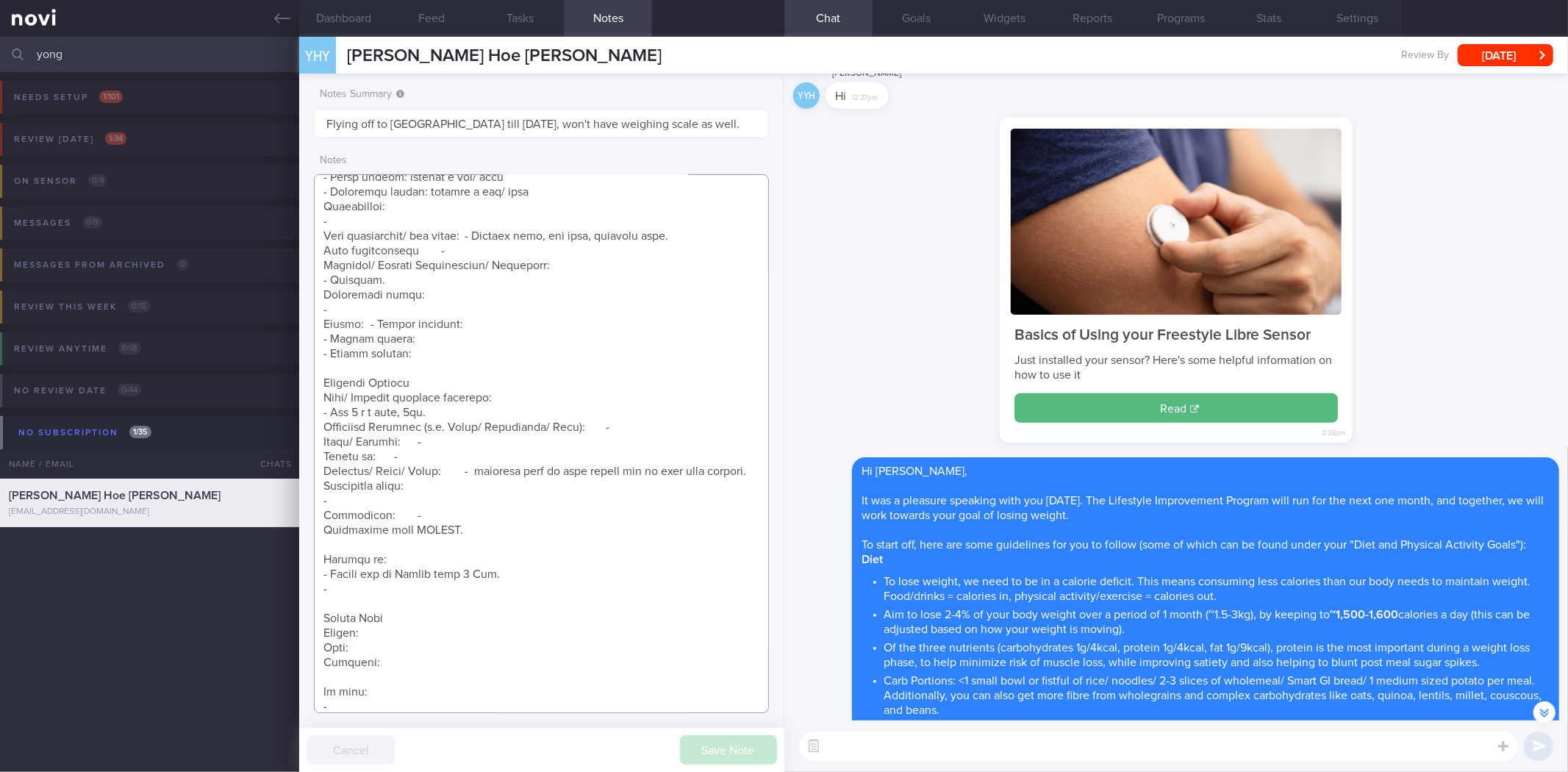
drag, startPoint x: 378, startPoint y: 702, endPoint x: 314, endPoint y: 638, distance: 90.5
click at [314, 638] on textarea at bounding box center [541, 444] width 454 height 539
paste textarea "- Carb Portions: <1 small bowl or fistful of rice/ noodles/ 2-3 slices of whole…"
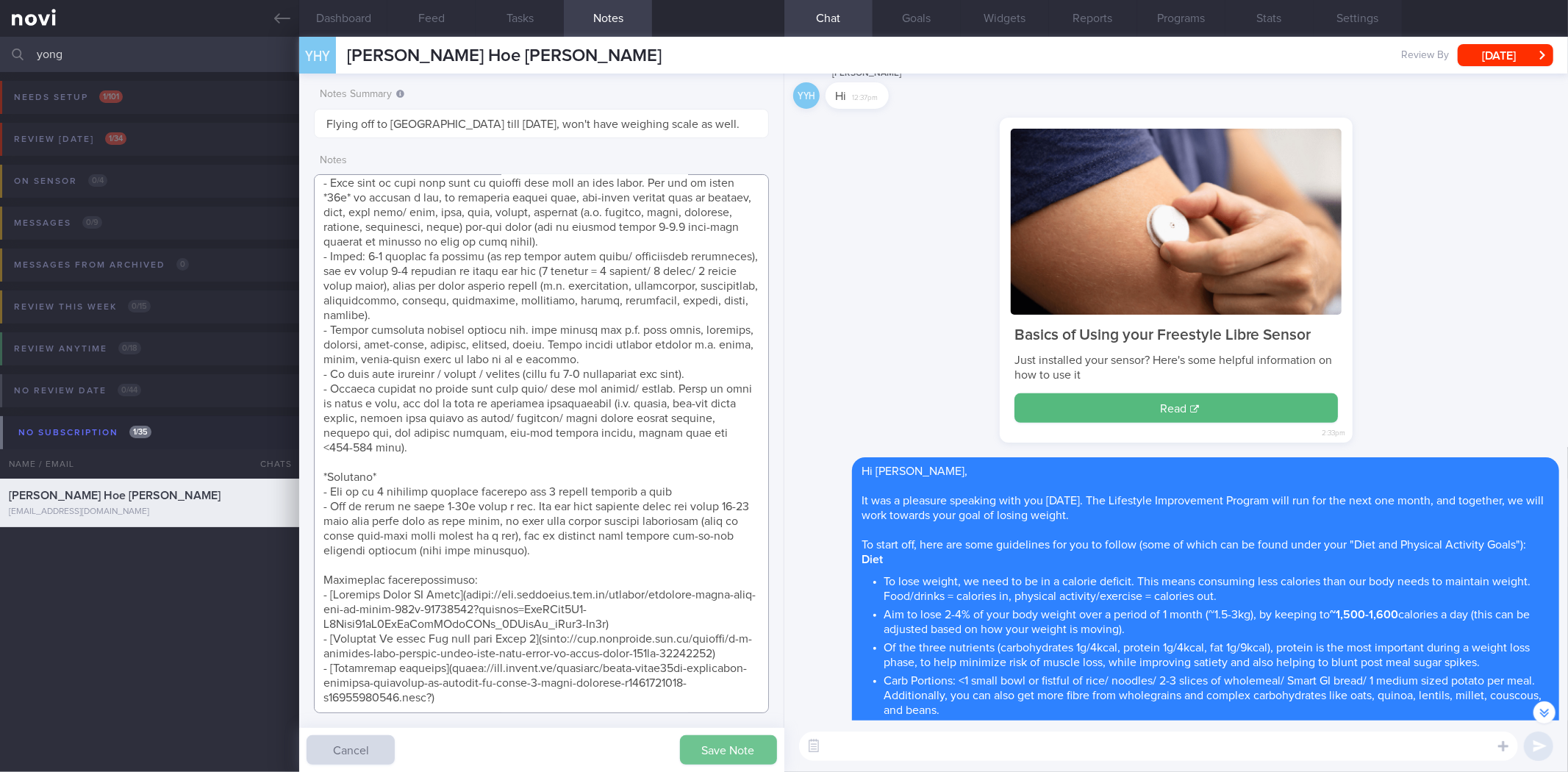
type textarea "18 Sep 2025, 11:29 am Yong Hoe Yeo (Maj/ Army) Weight: 77 kg Height: 170 cm BMI…"
click at [722, 746] on button "Save Note" at bounding box center [728, 750] width 97 height 30
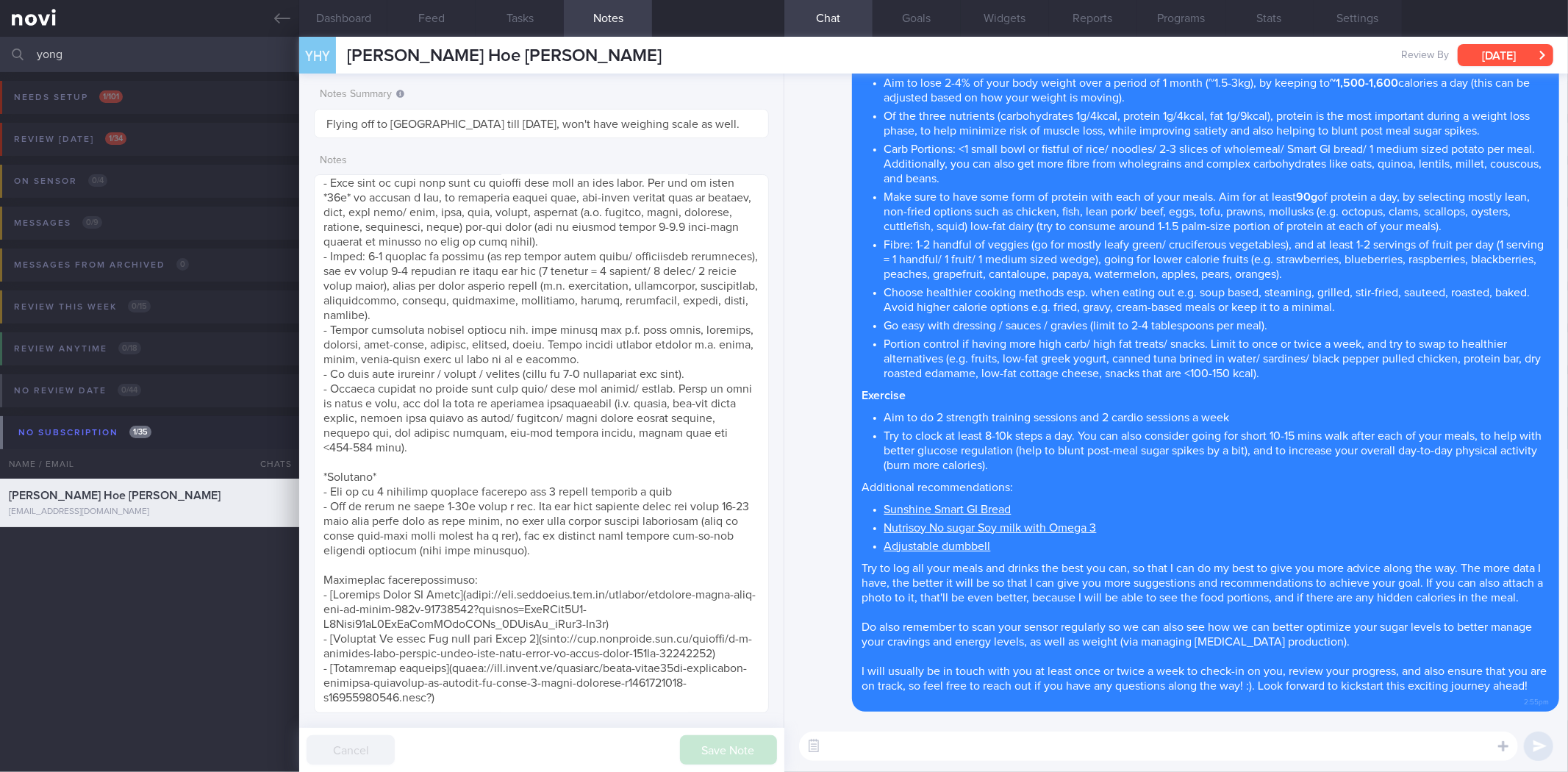
click at [1491, 52] on button "[DATE]" at bounding box center [1506, 55] width 95 height 22
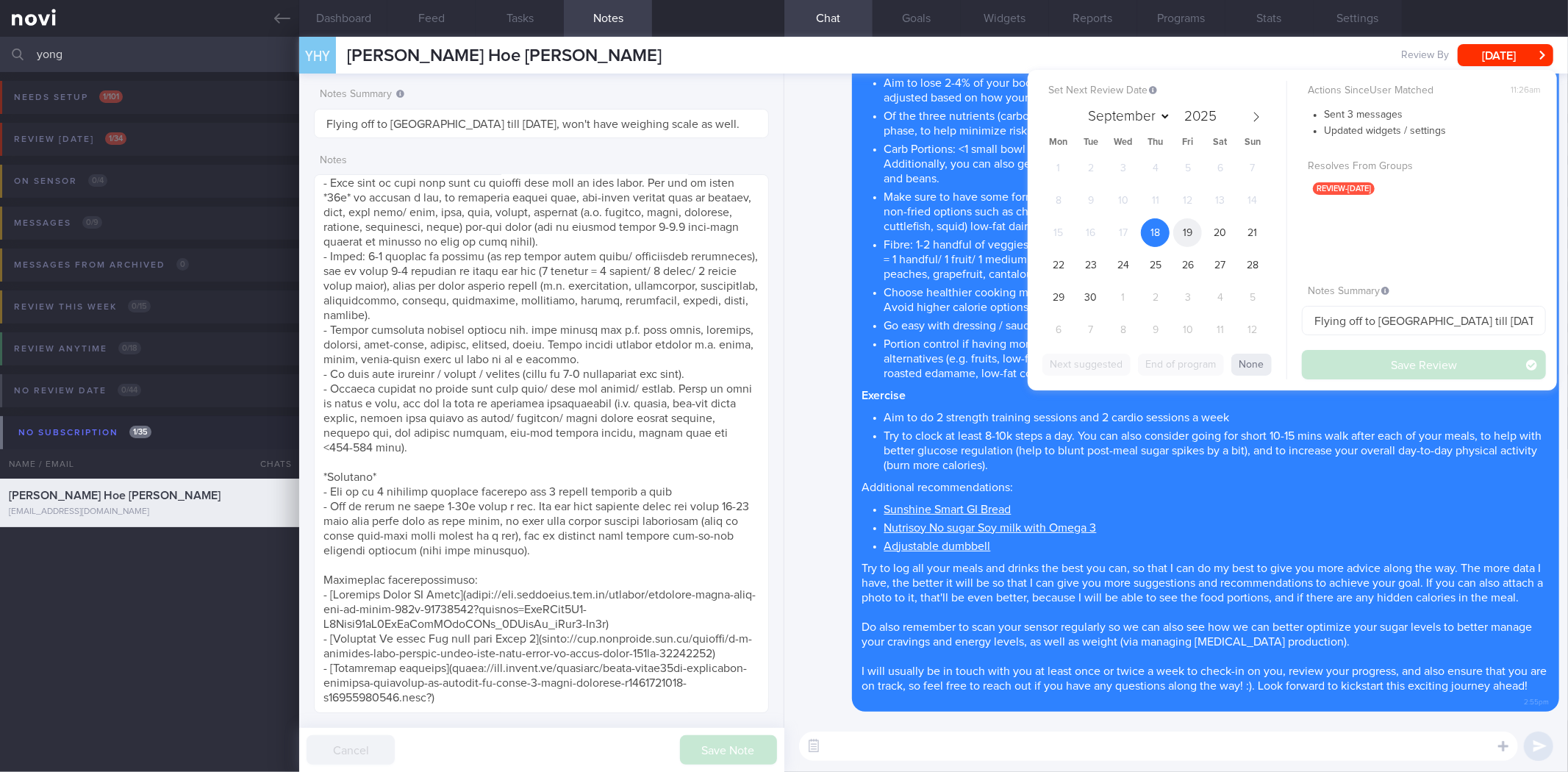
click at [1187, 240] on span "19" at bounding box center [1187, 232] width 29 height 29
click at [1409, 364] on button "Save Review" at bounding box center [1423, 365] width 244 height 30
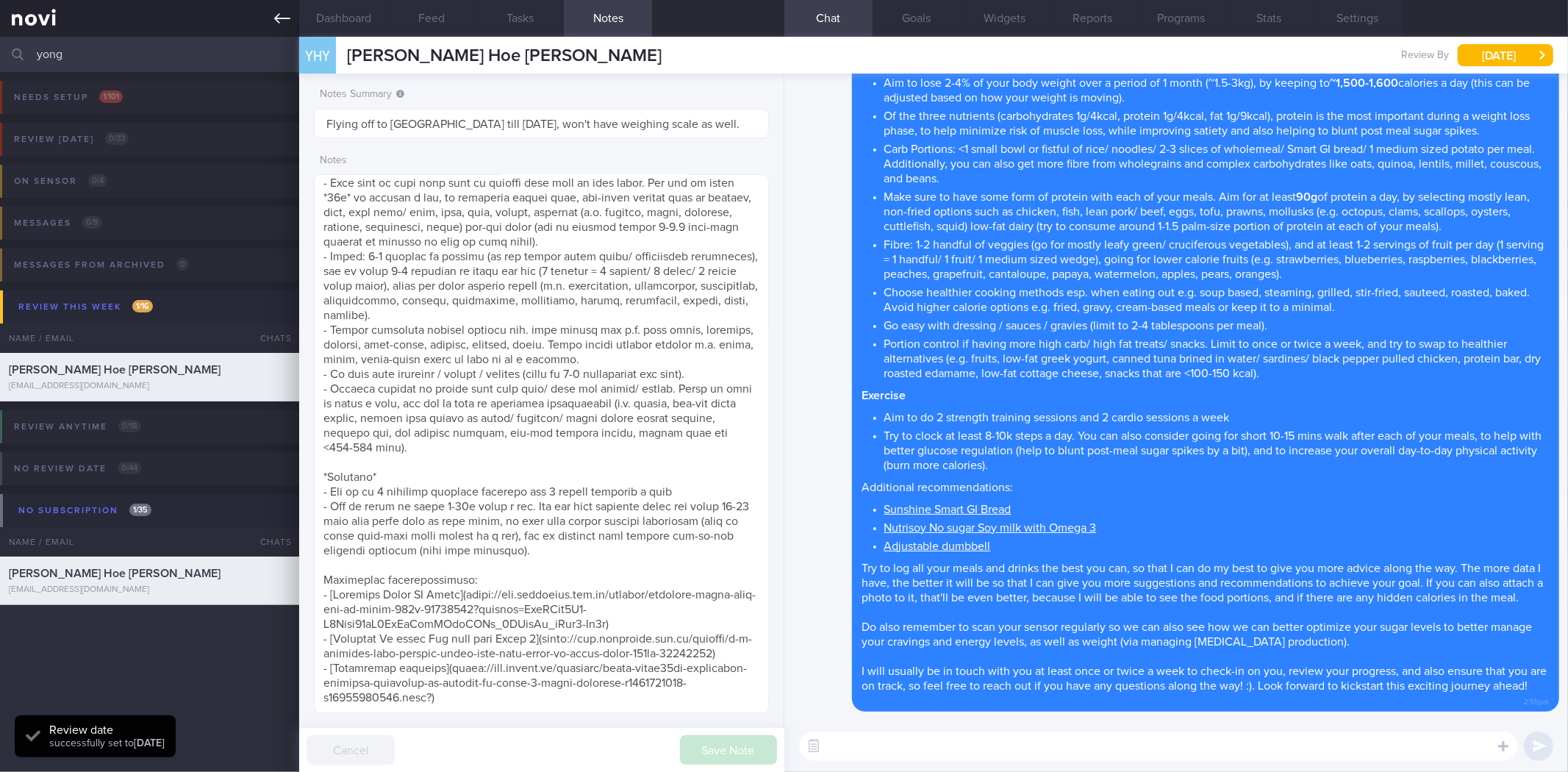
click at [273, 10] on link at bounding box center [150, 18] width 299 height 37
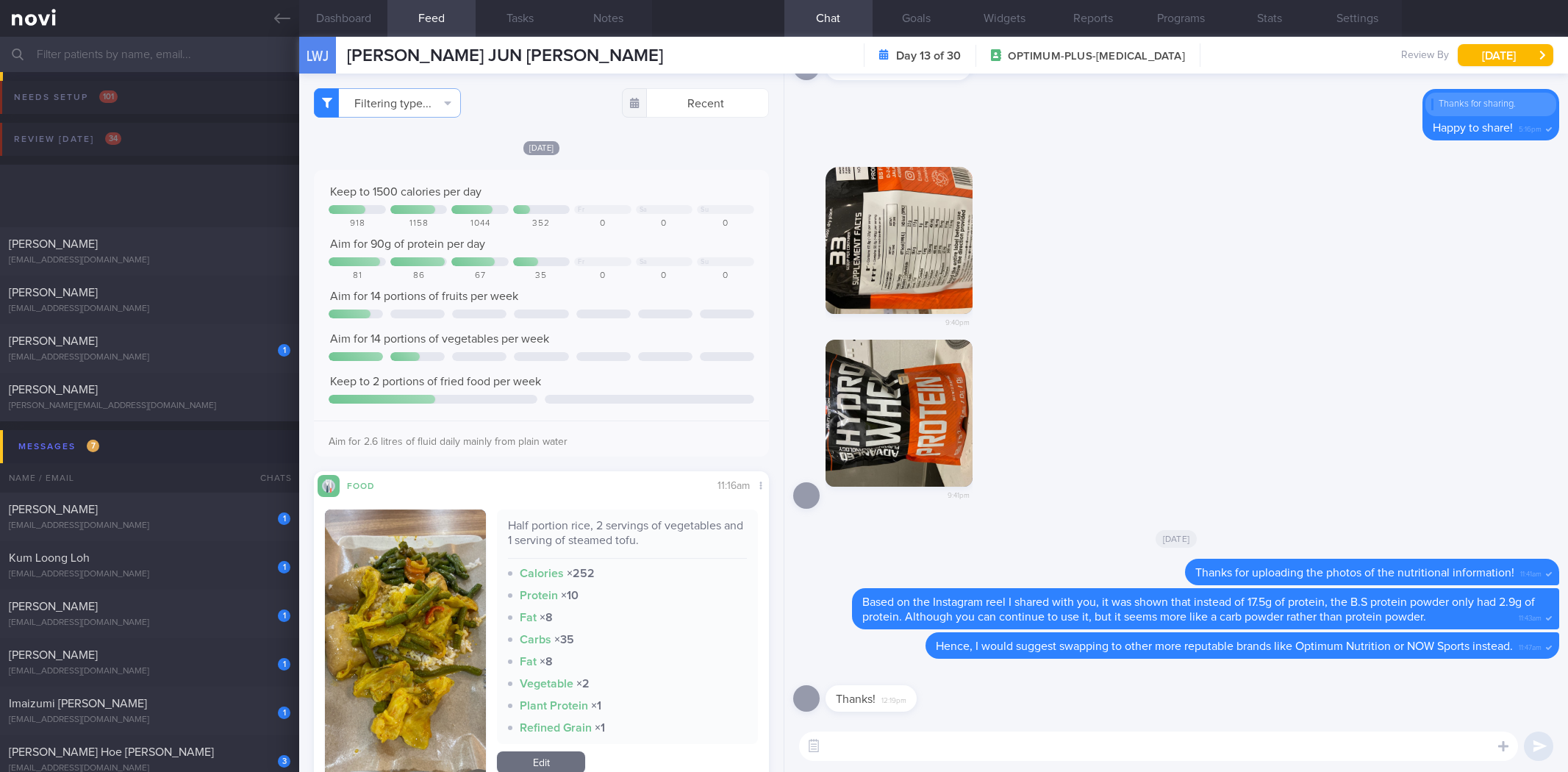
select select "8"
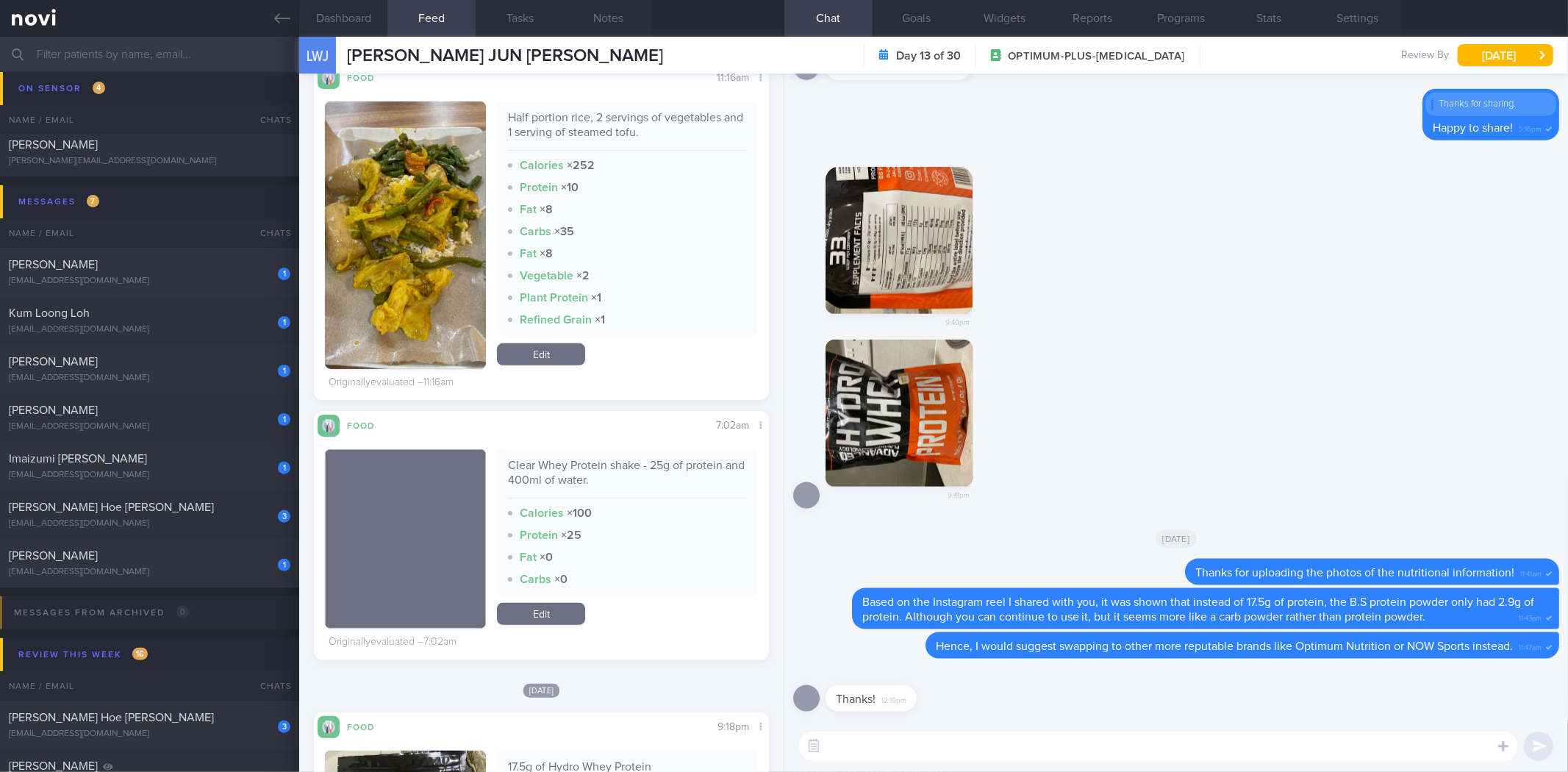
click at [987, 752] on textarea at bounding box center [1158, 746] width 719 height 30
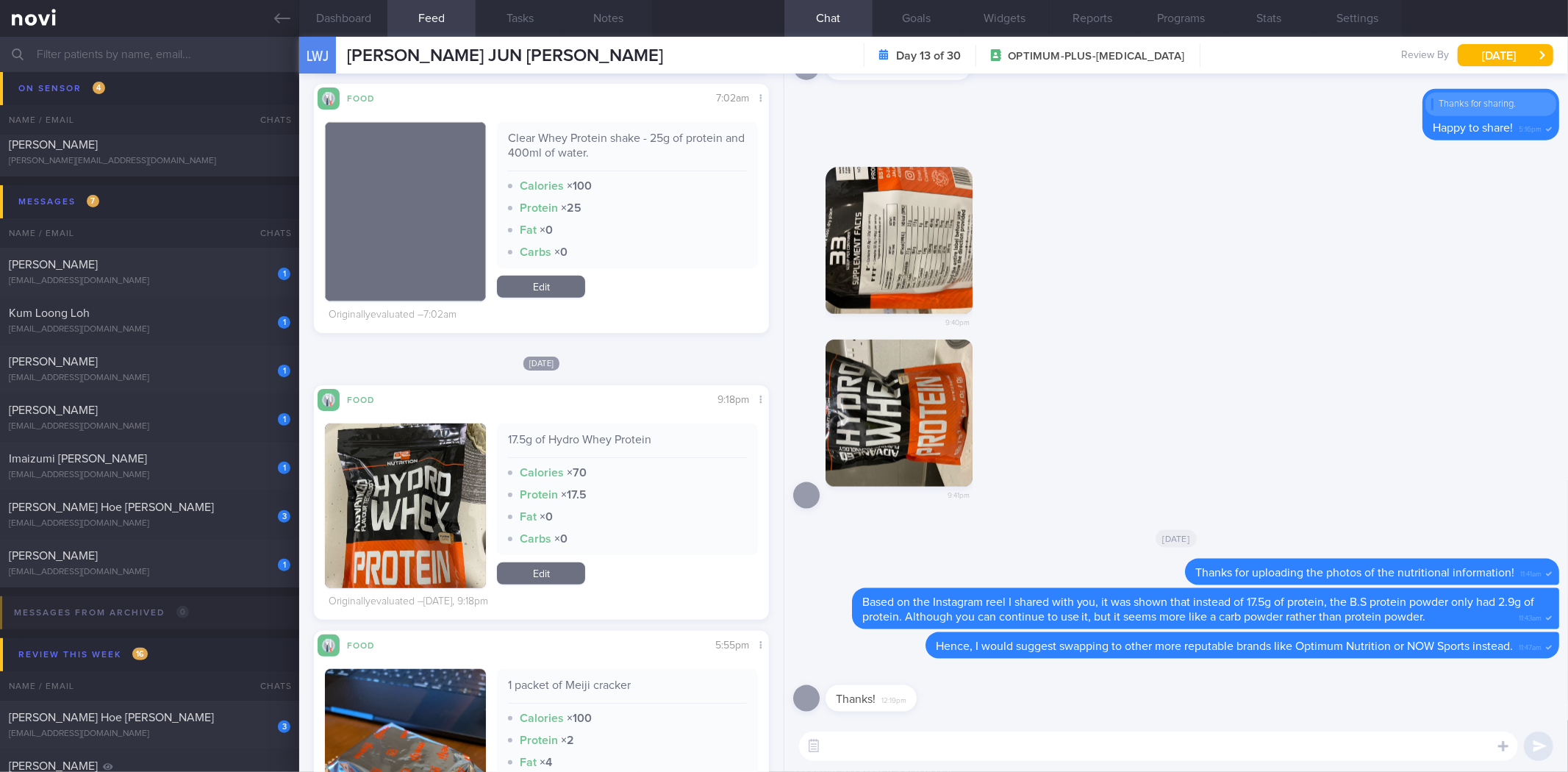
scroll to position [653, 0]
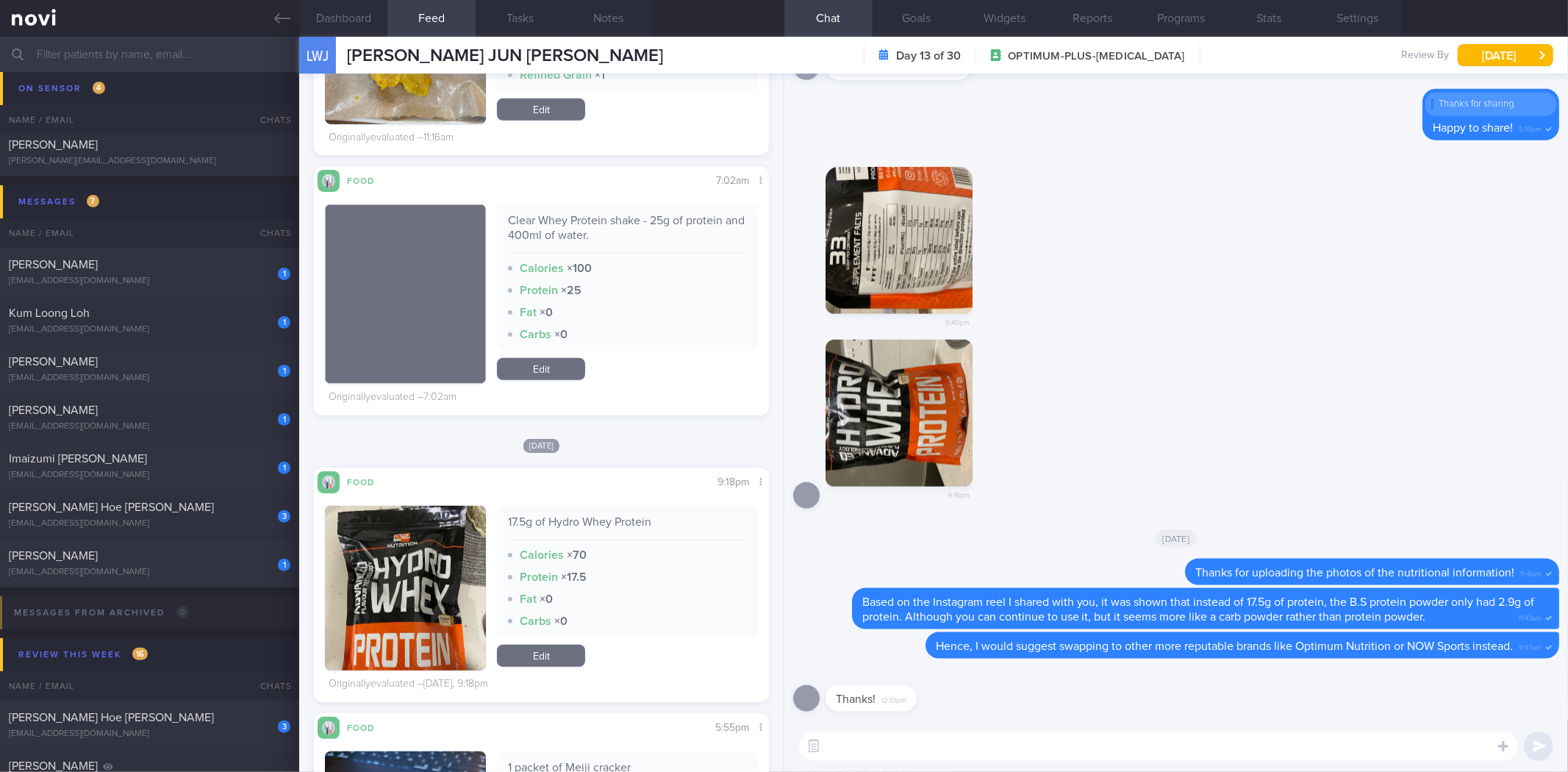
click at [1140, 758] on textarea at bounding box center [1158, 746] width 719 height 30
click at [1184, 746] on textarea at bounding box center [1158, 746] width 719 height 30
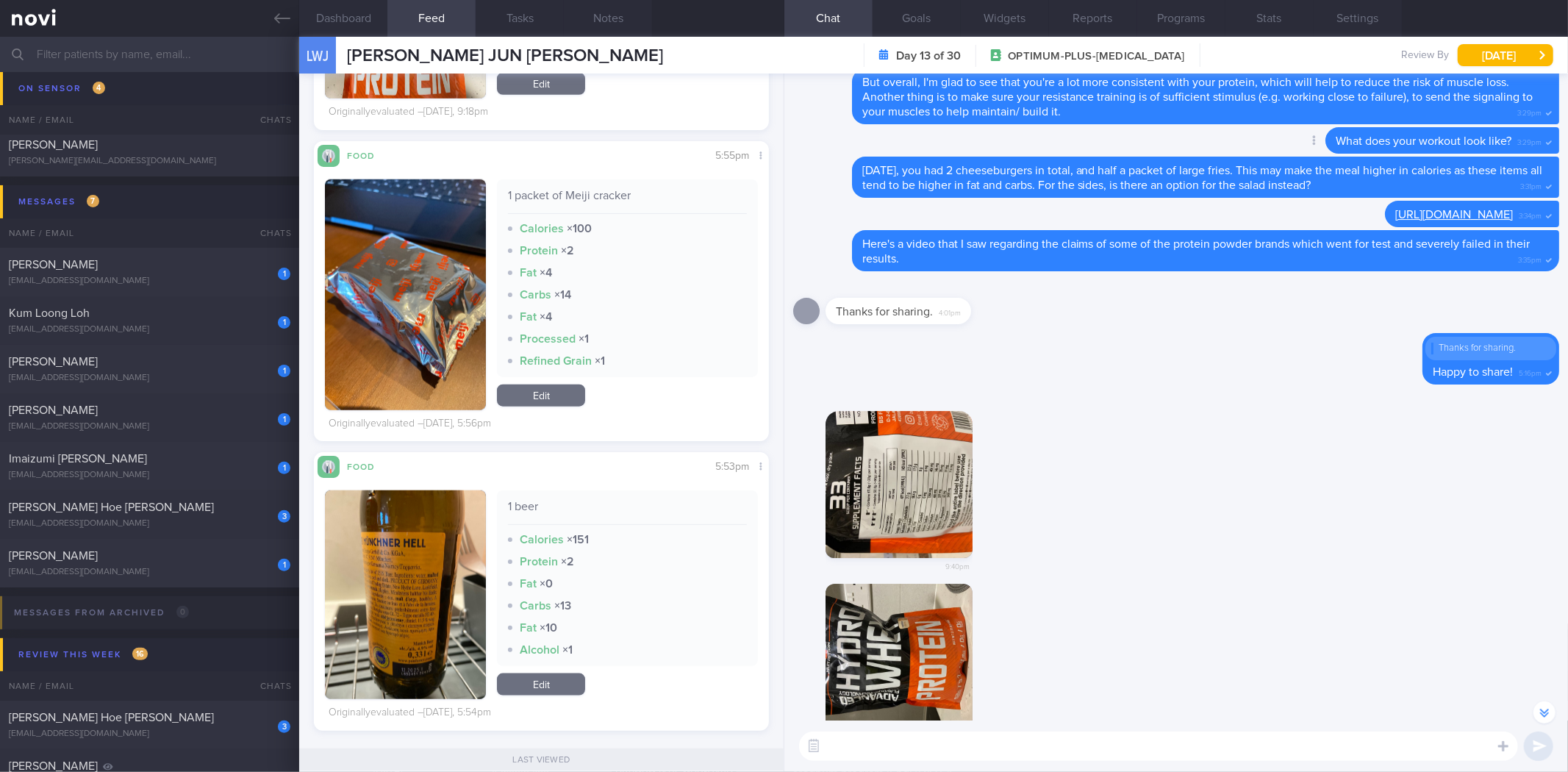
scroll to position [1, 0]
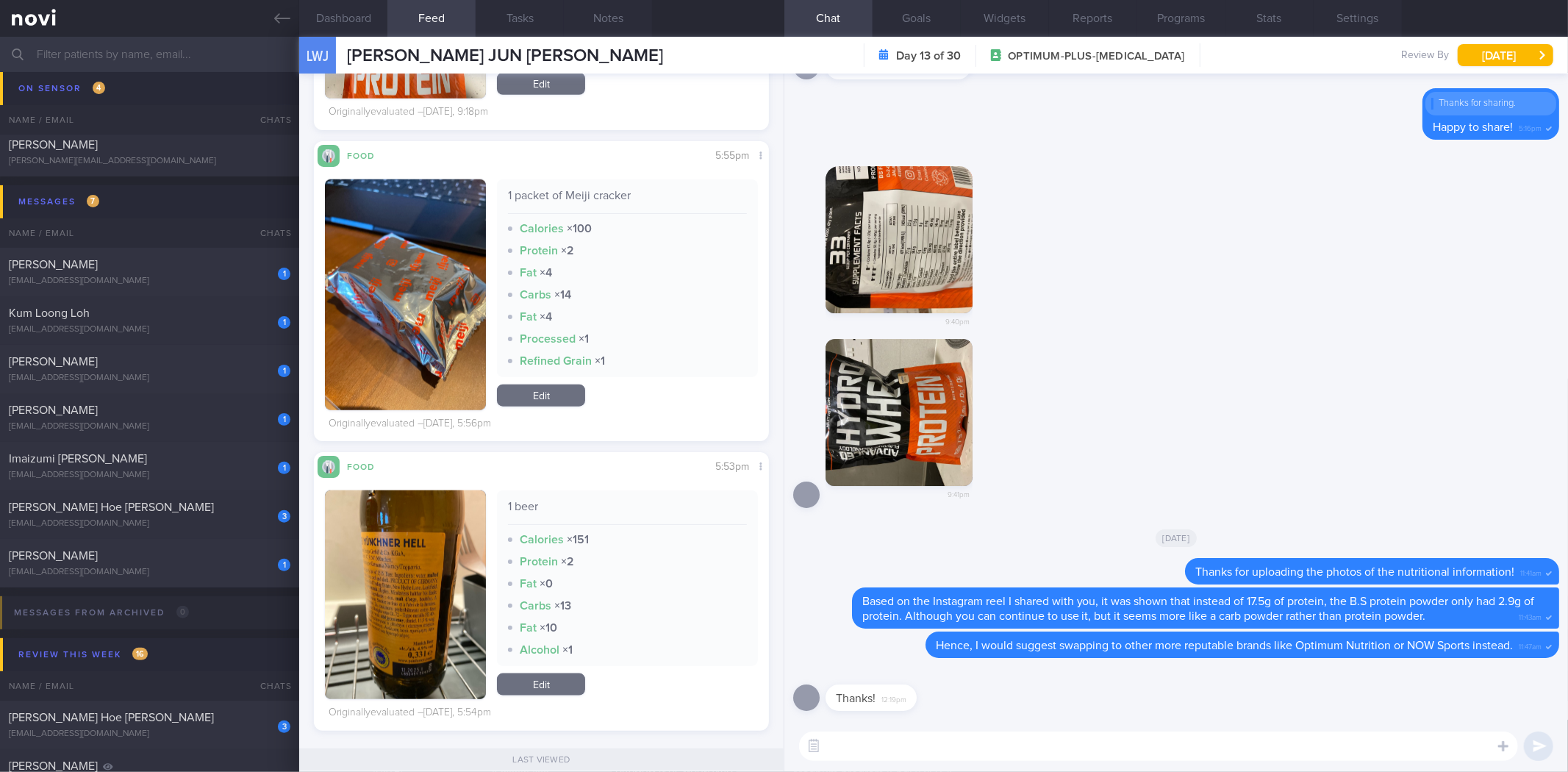
drag, startPoint x: 1012, startPoint y: 738, endPoint x: 992, endPoint y: 743, distance: 20.6
click at [1011, 740] on textarea at bounding box center [1158, 746] width 719 height 30
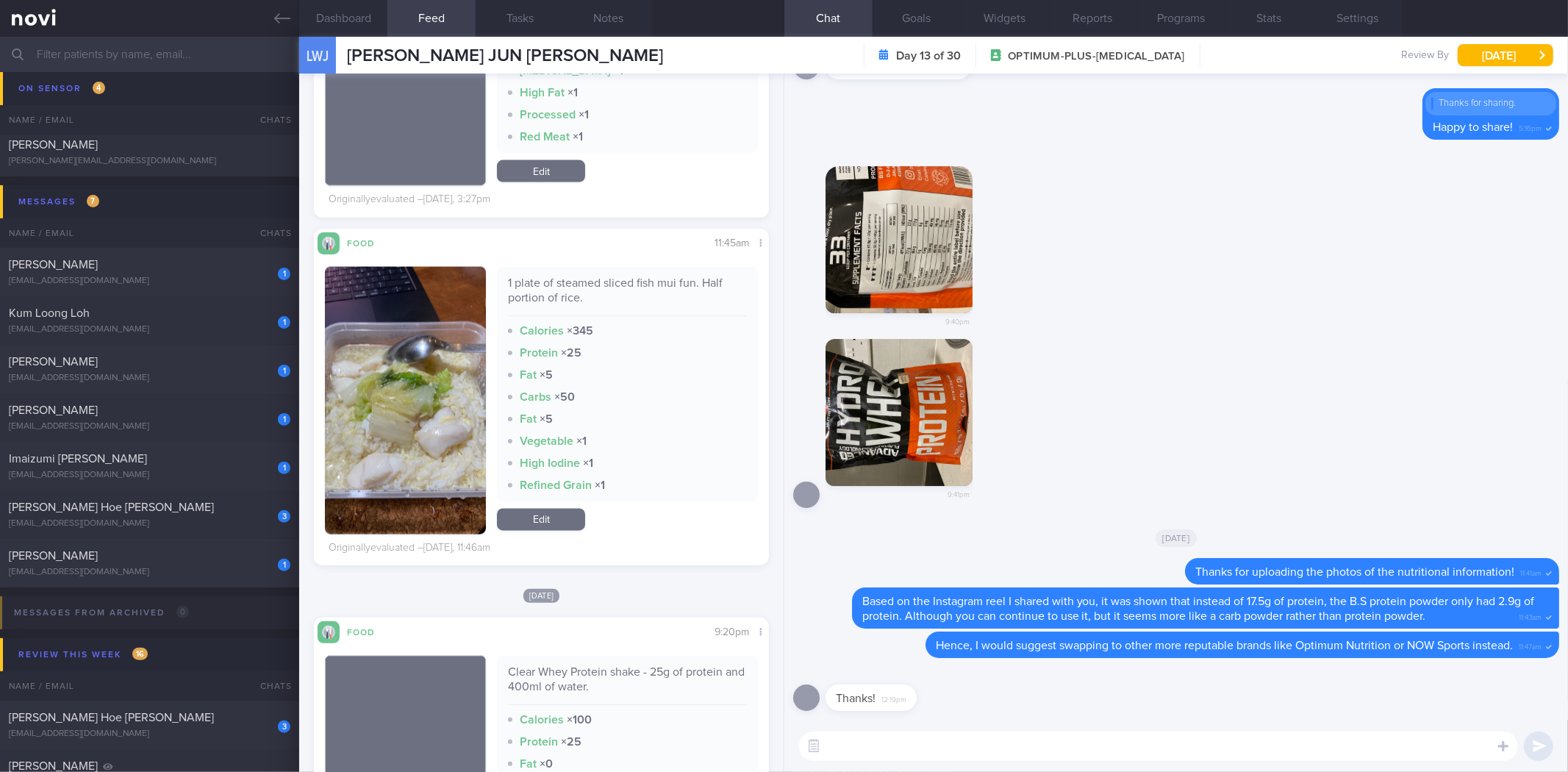
scroll to position [2092, 0]
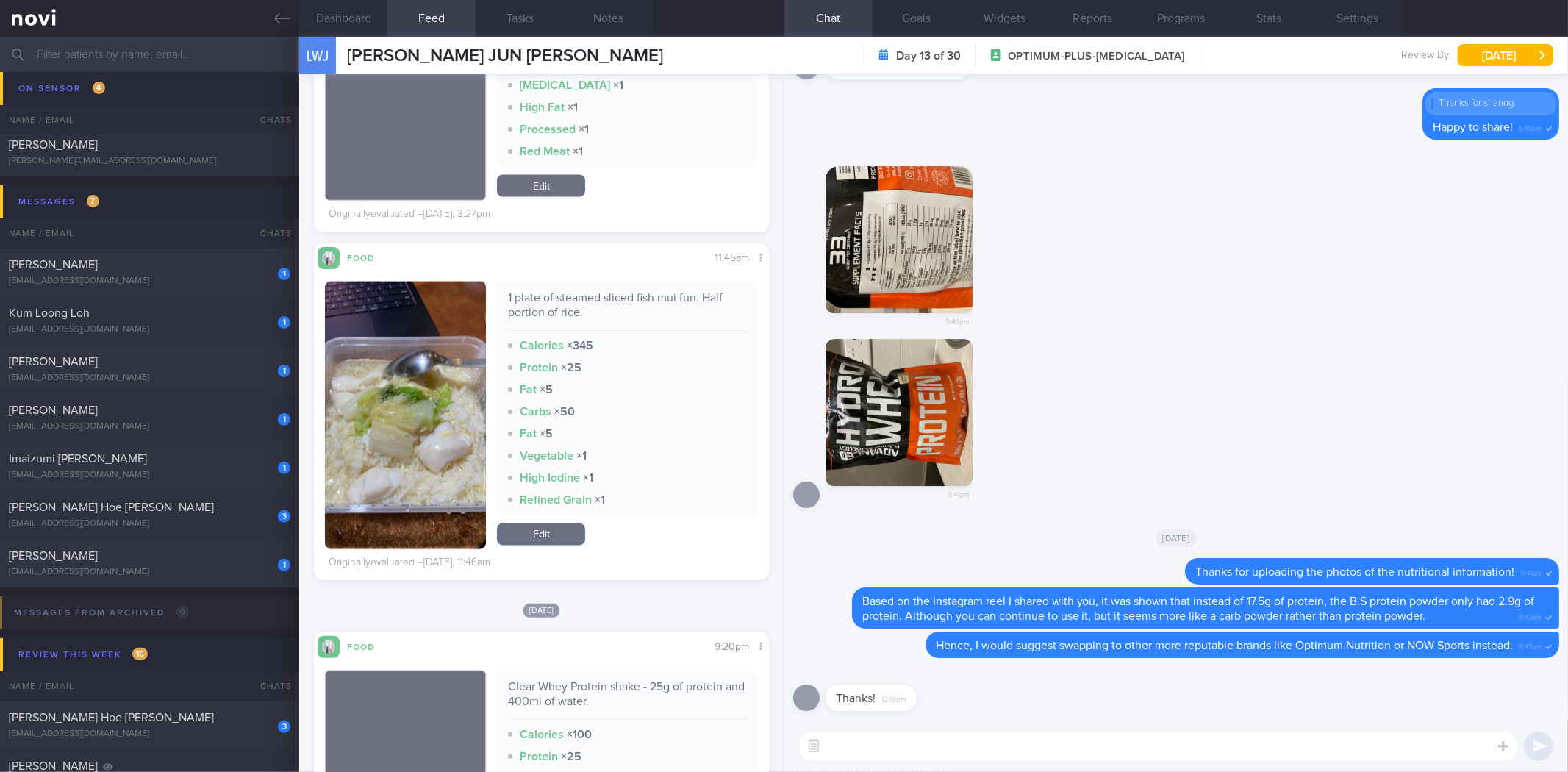
click at [1049, 754] on textarea at bounding box center [1158, 746] width 719 height 30
type textarea "Happy to help!"
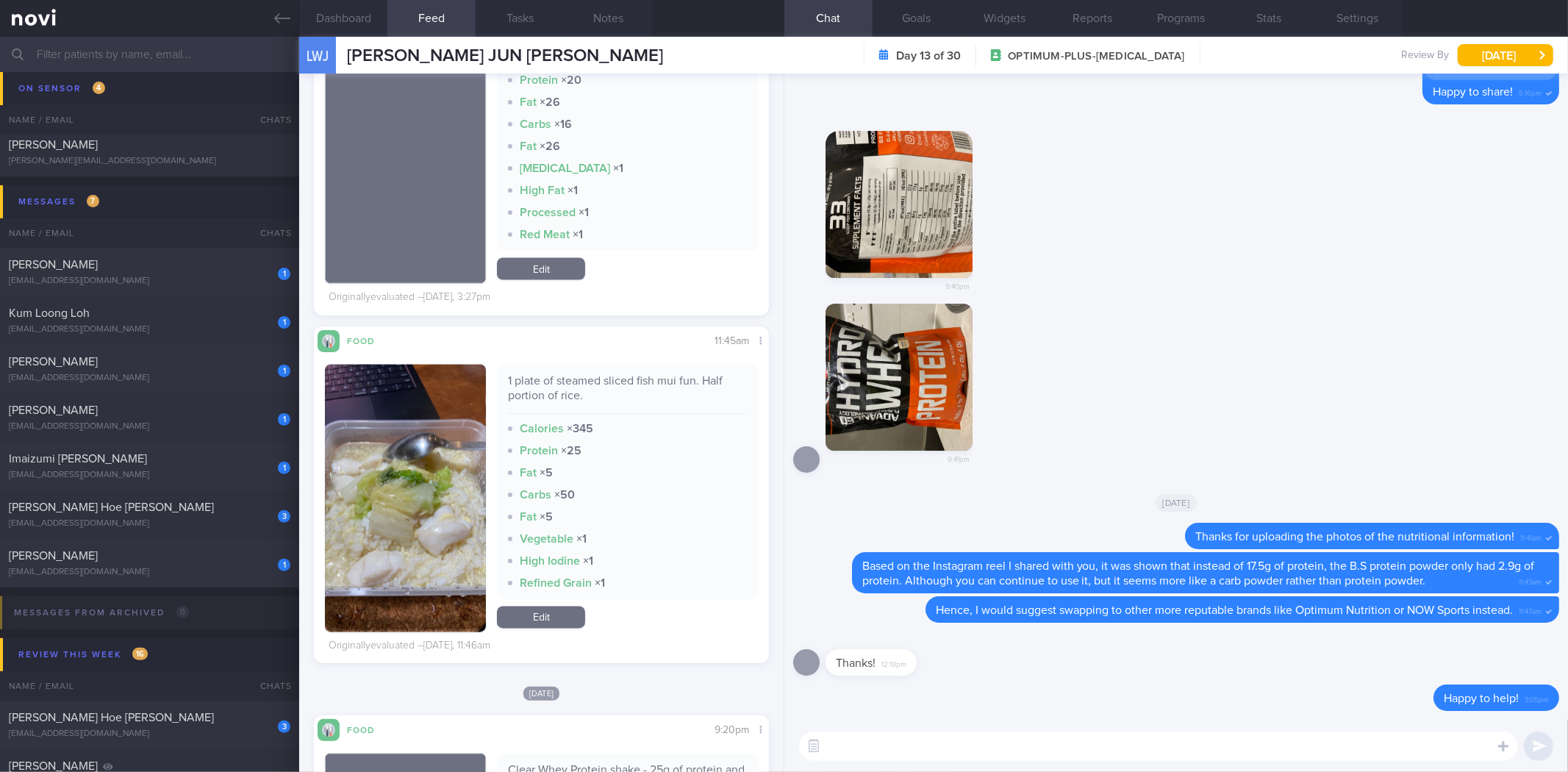
scroll to position [2010, 0]
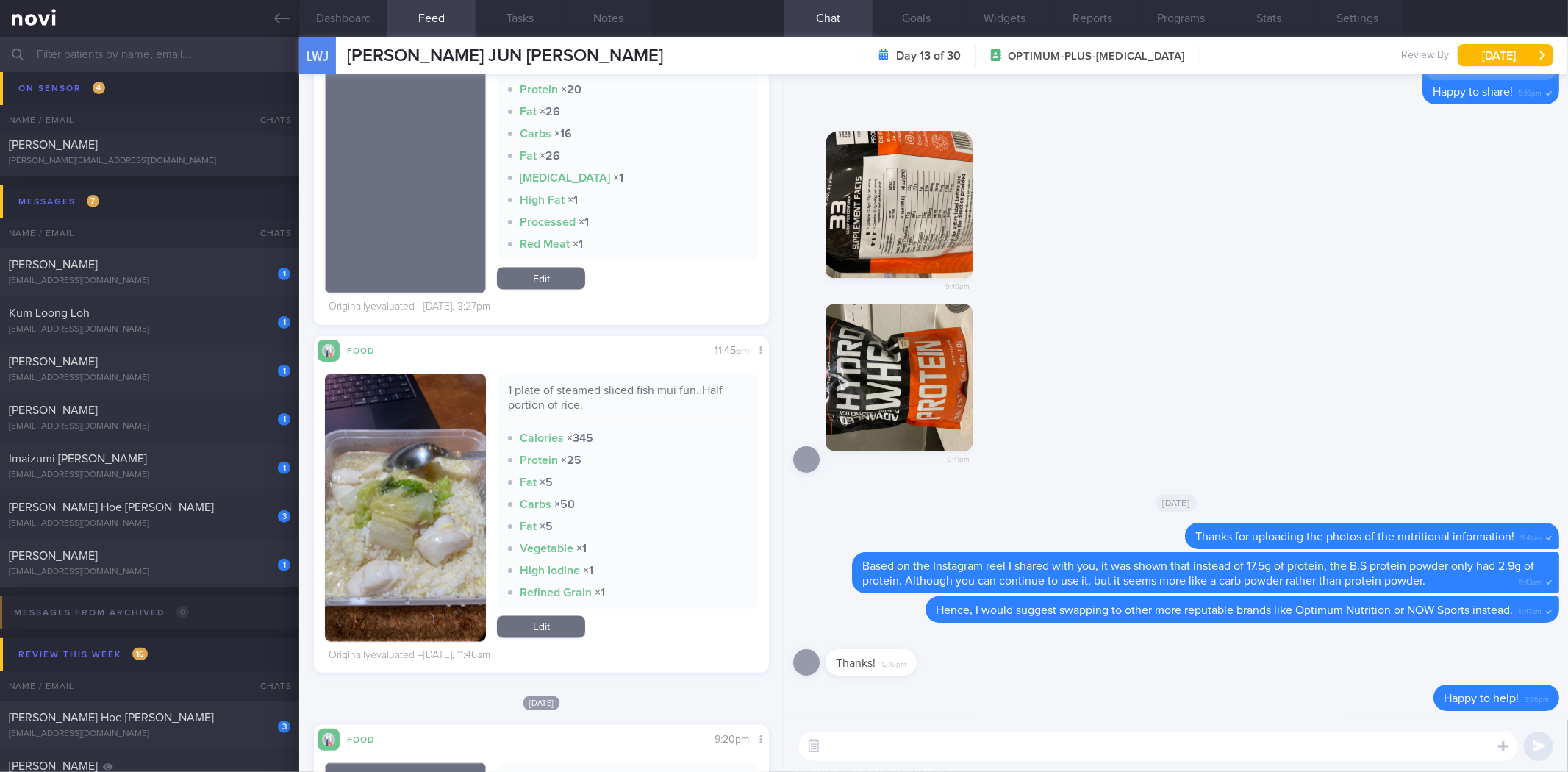
click at [576, 397] on div "1 plate of steamed sliced fish mui fun. Half portion of rice." at bounding box center [626, 402] width 238 height 41
copy div "1 plate of steamed sliced fish mui fun. Half portion of rice."
click at [909, 747] on textarea at bounding box center [1158, 746] width 719 height 30
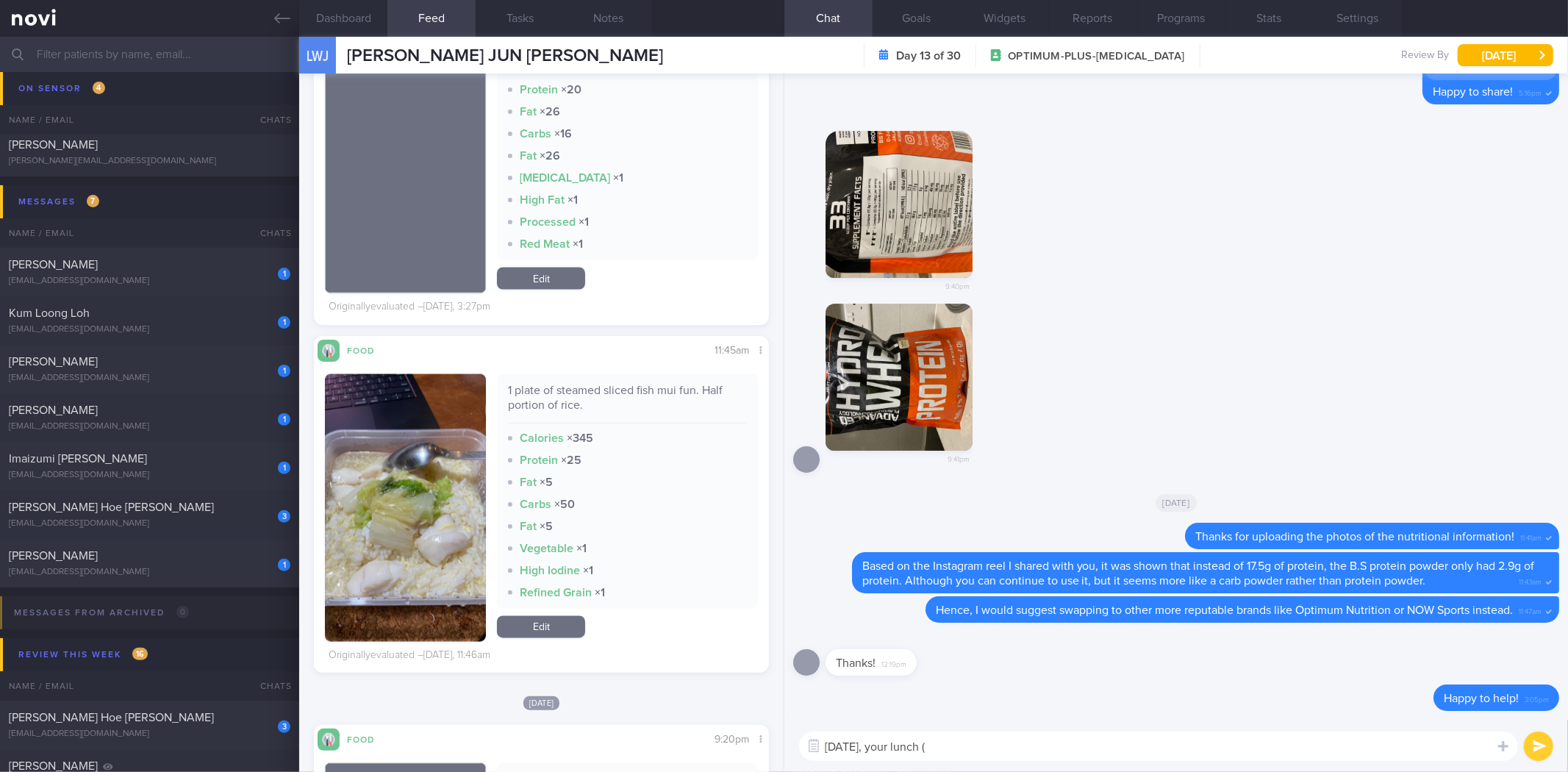
paste textarea "1 plate of steamed sliced fish mui fun. Half portion of rice."
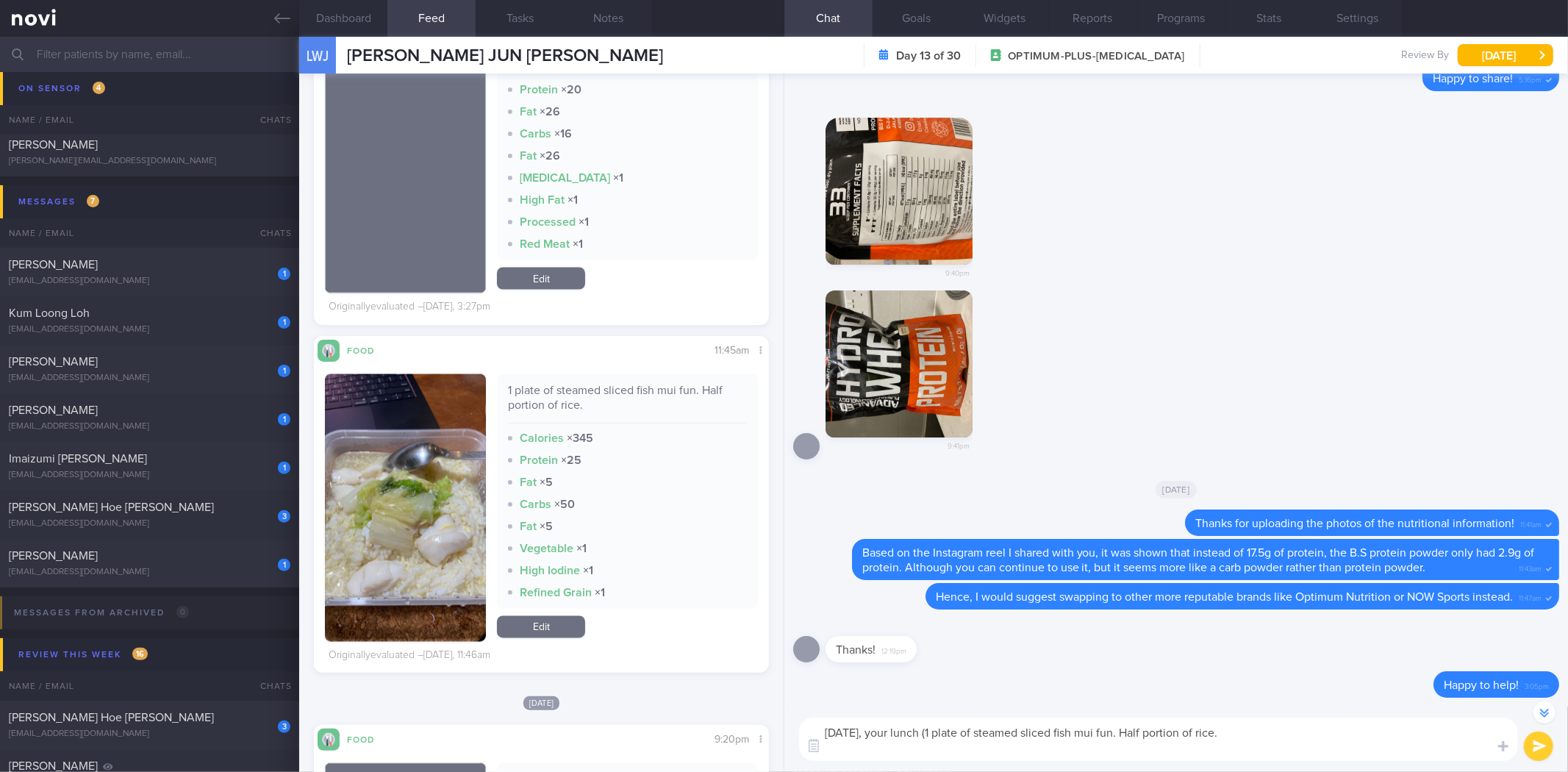
scroll to position [0, 0]
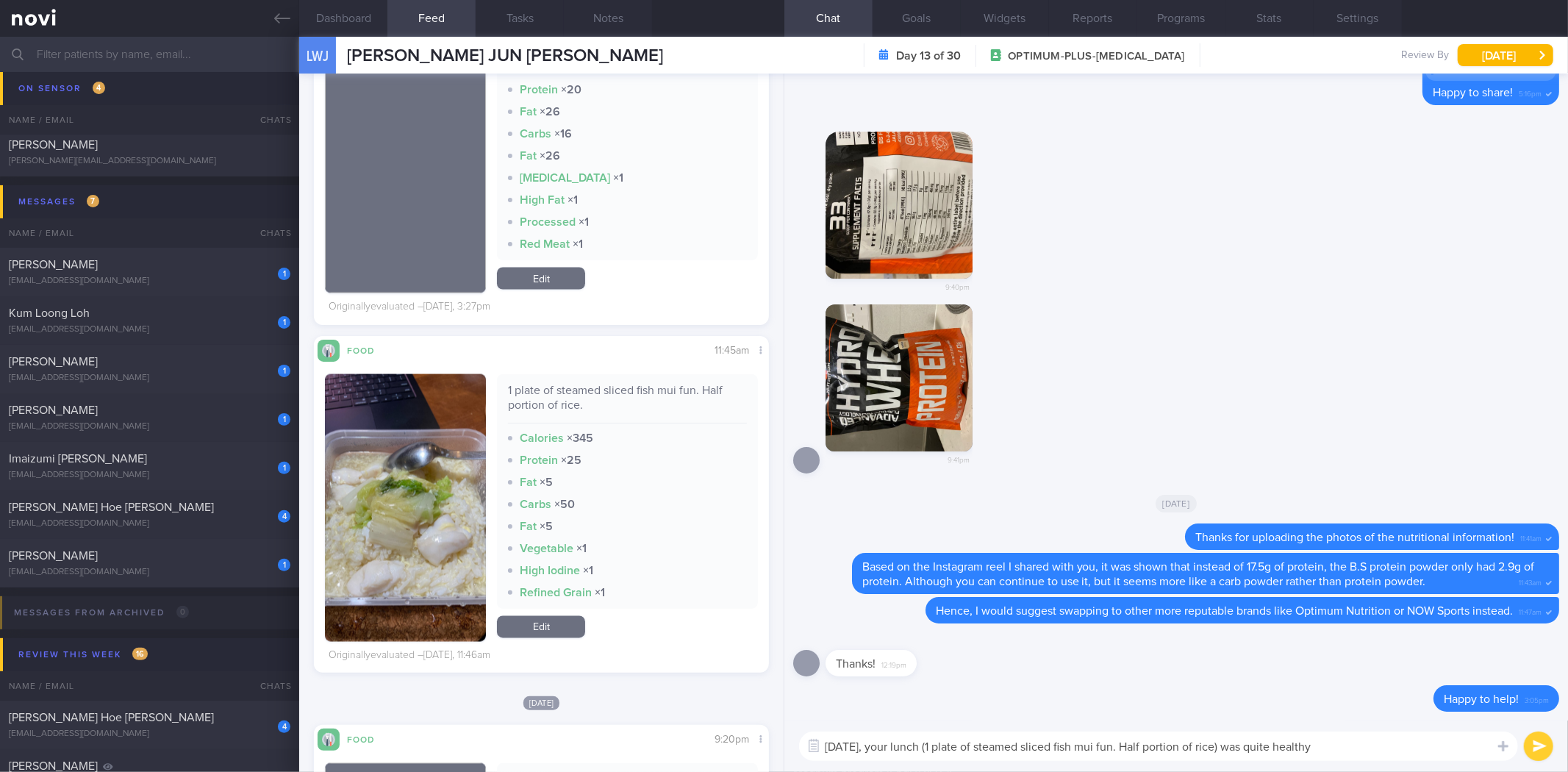
click at [1385, 746] on textarea "Yesterday, your lunch (1 plate of steamed sliced fish mui fun. Half portion of …" at bounding box center [1158, 746] width 719 height 30
click at [438, 487] on button "button" at bounding box center [405, 507] width 161 height 268
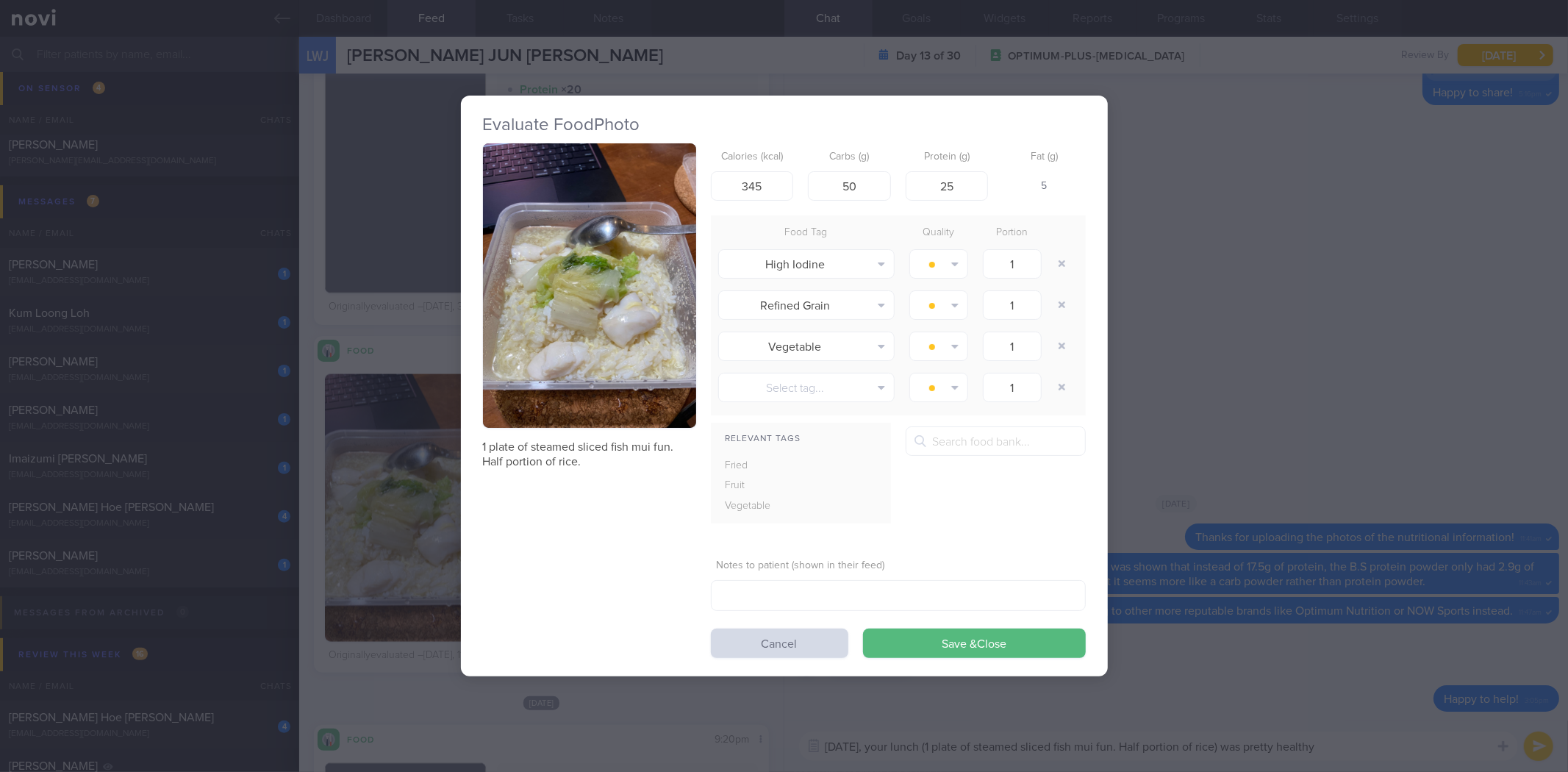
click at [608, 294] on button "button" at bounding box center [589, 285] width 213 height 284
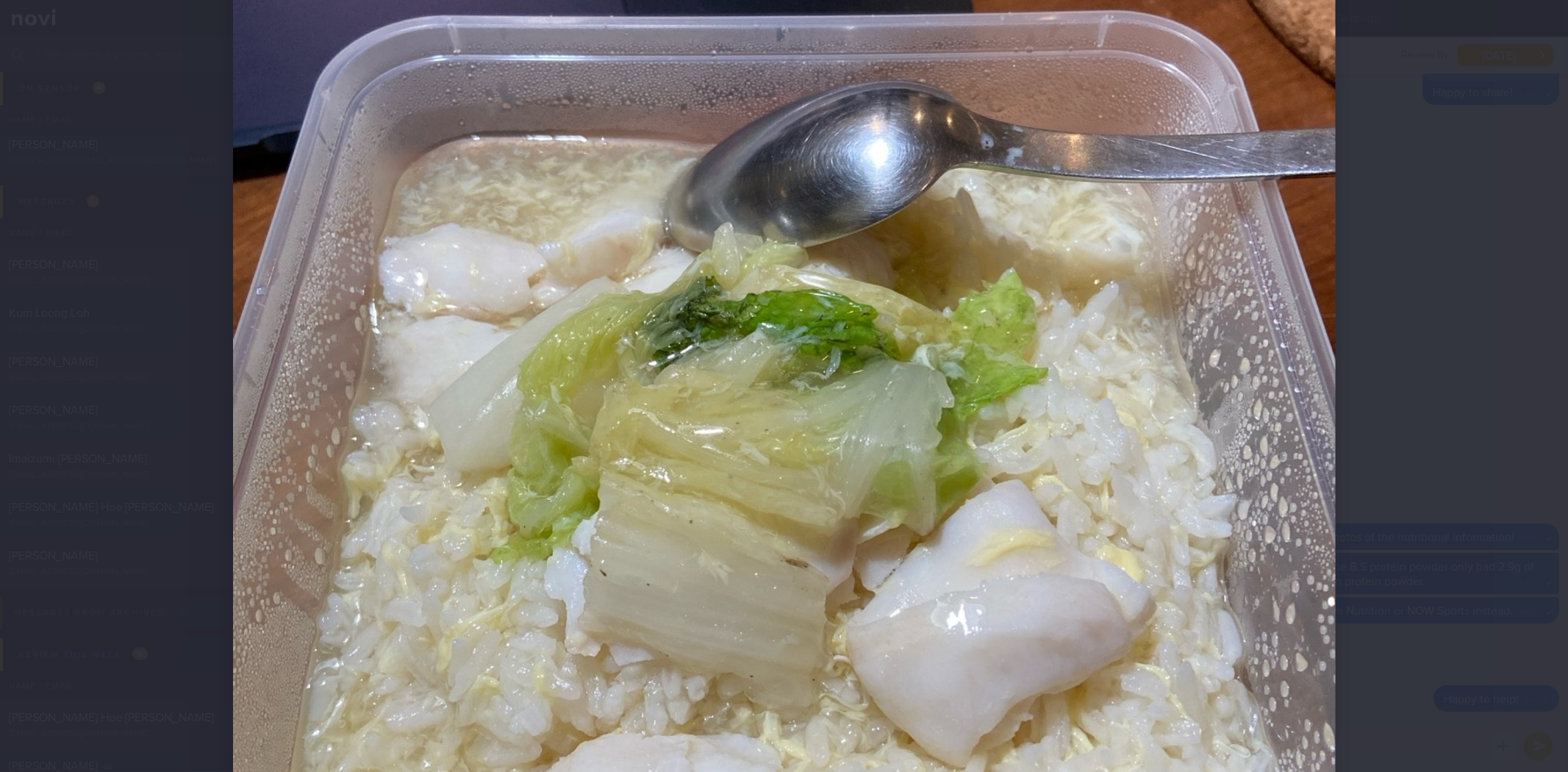
scroll to position [490, 0]
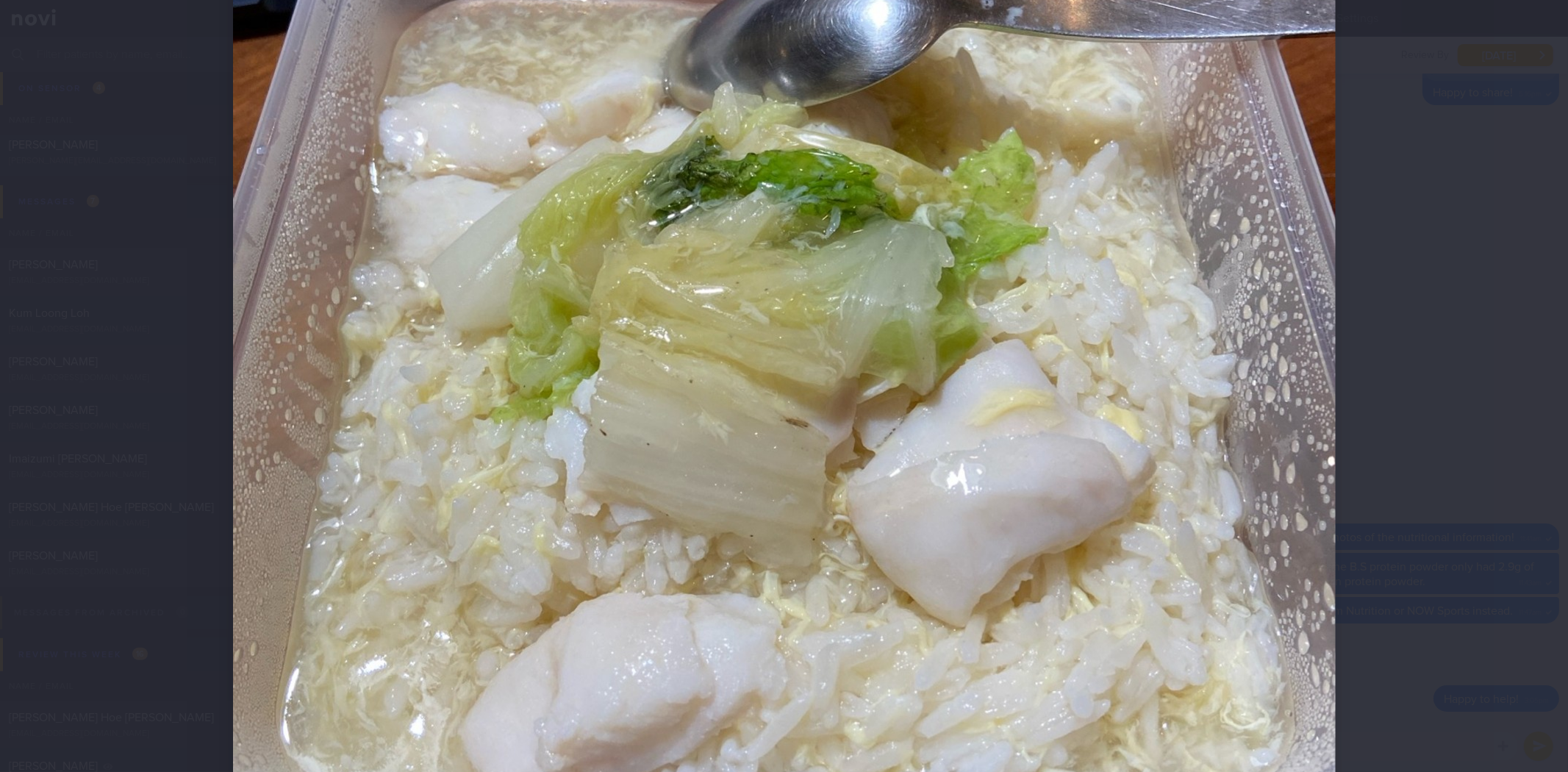
click at [1390, 460] on div at bounding box center [784, 386] width 1568 height 772
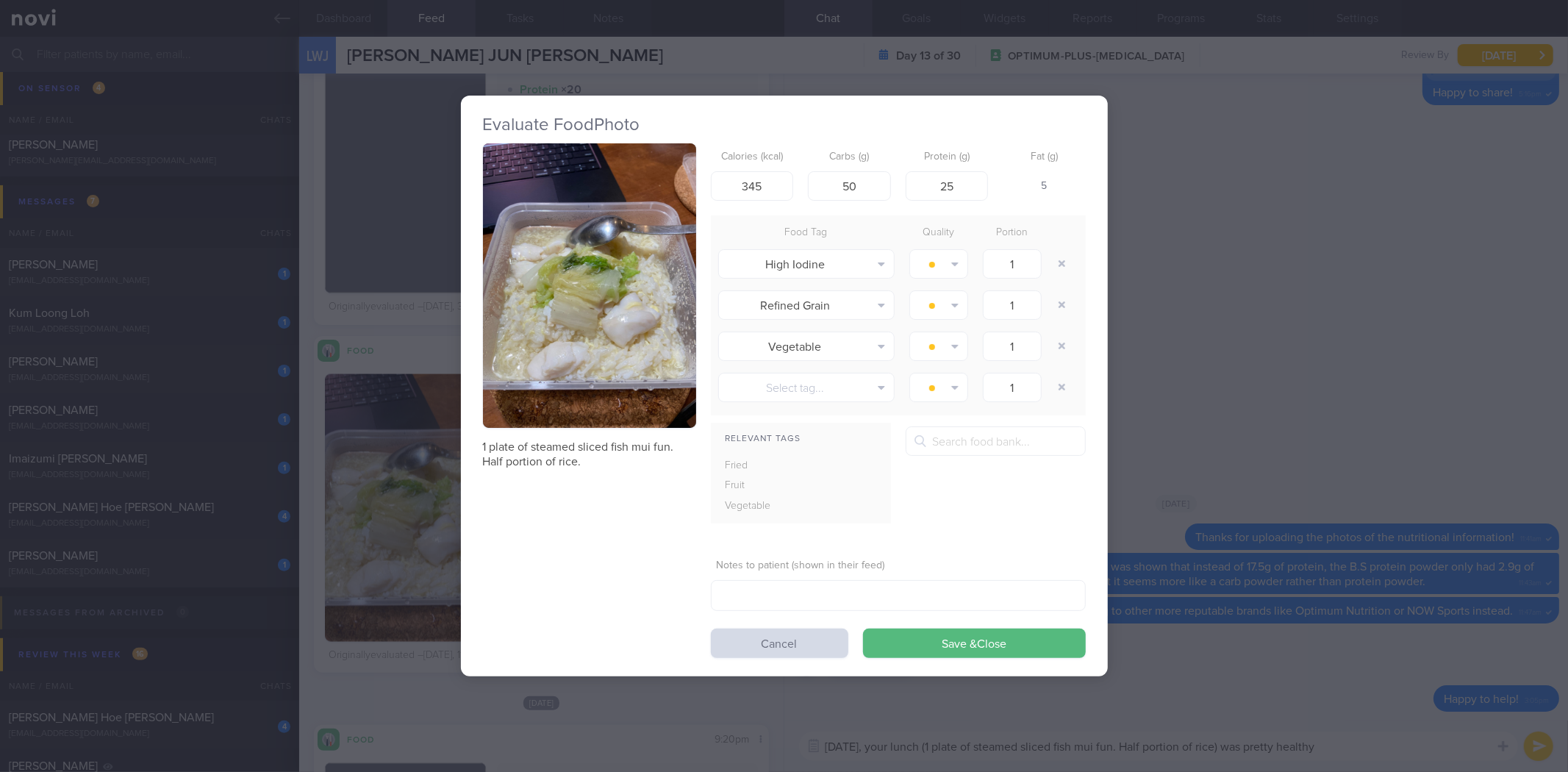
click at [1358, 475] on div "Evaluate Food Photo 1 plate of steamed sliced fish mui fun. Half portion of ric…" at bounding box center [784, 386] width 1568 height 772
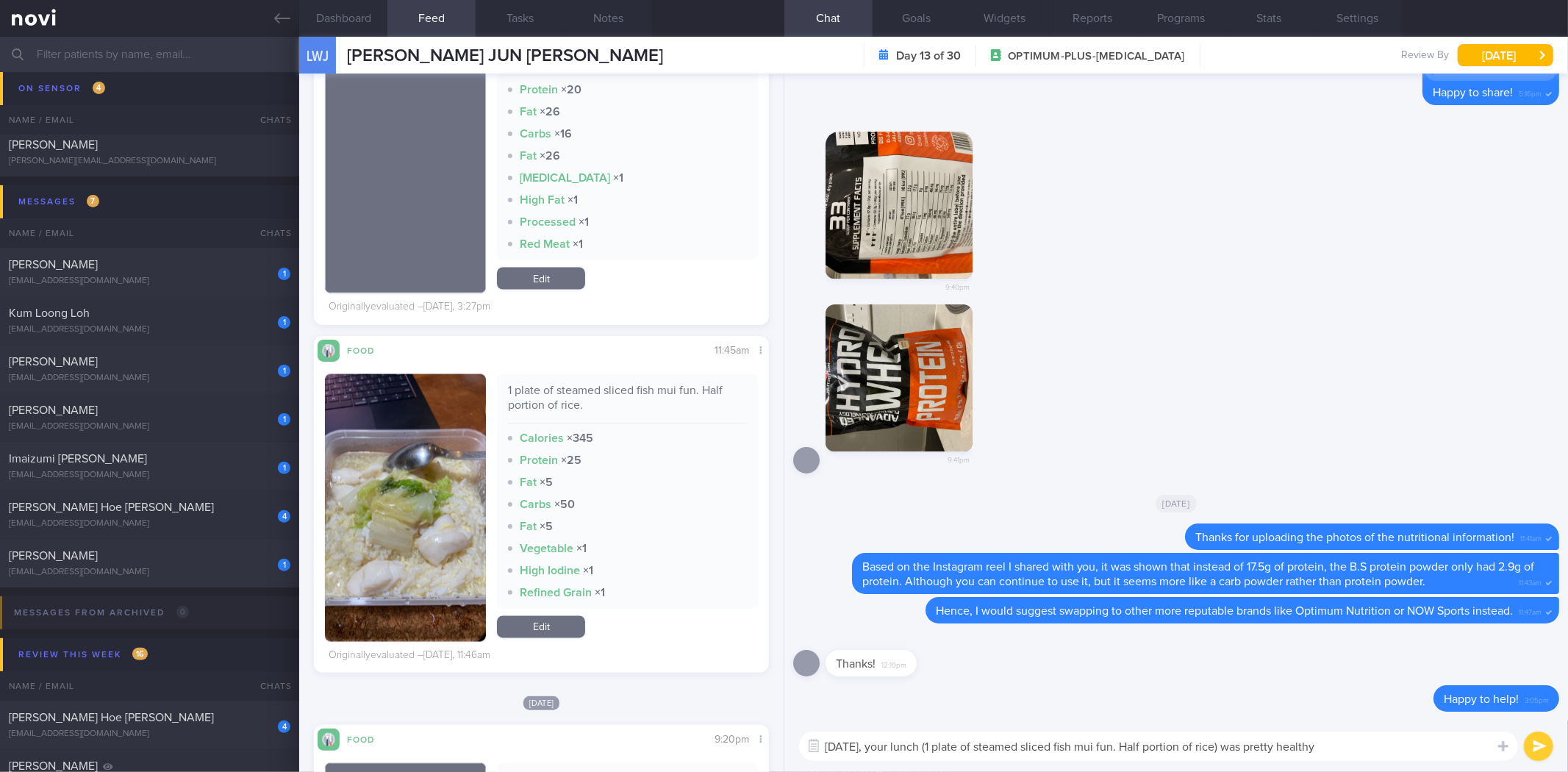
click at [1355, 740] on textarea "Yesterday, your lunch (1 plate of steamed sliced fish mui fun. Half portion of …" at bounding box center [1158, 746] width 719 height 30
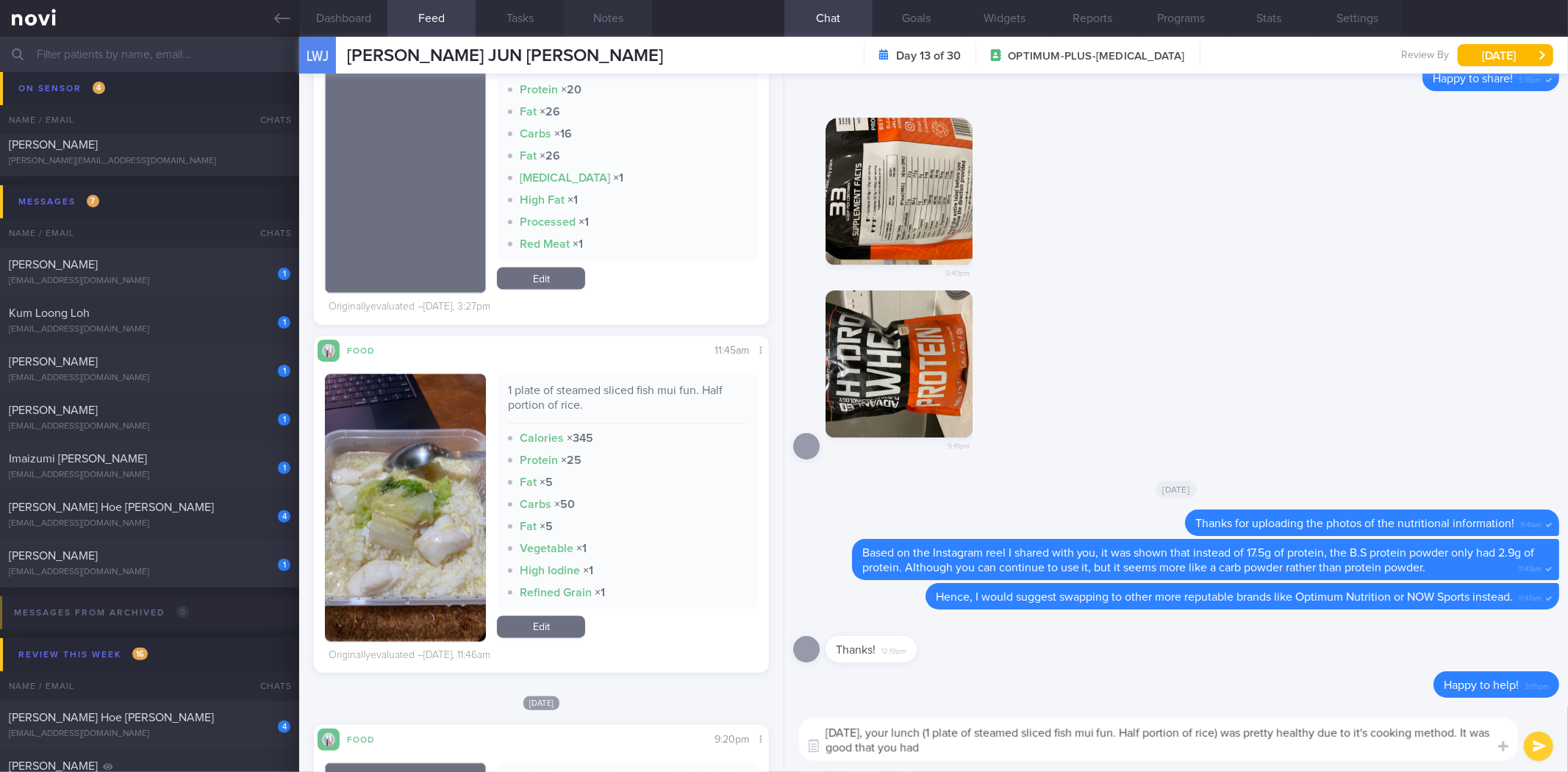
click at [598, 33] on button "Notes" at bounding box center [608, 18] width 88 height 37
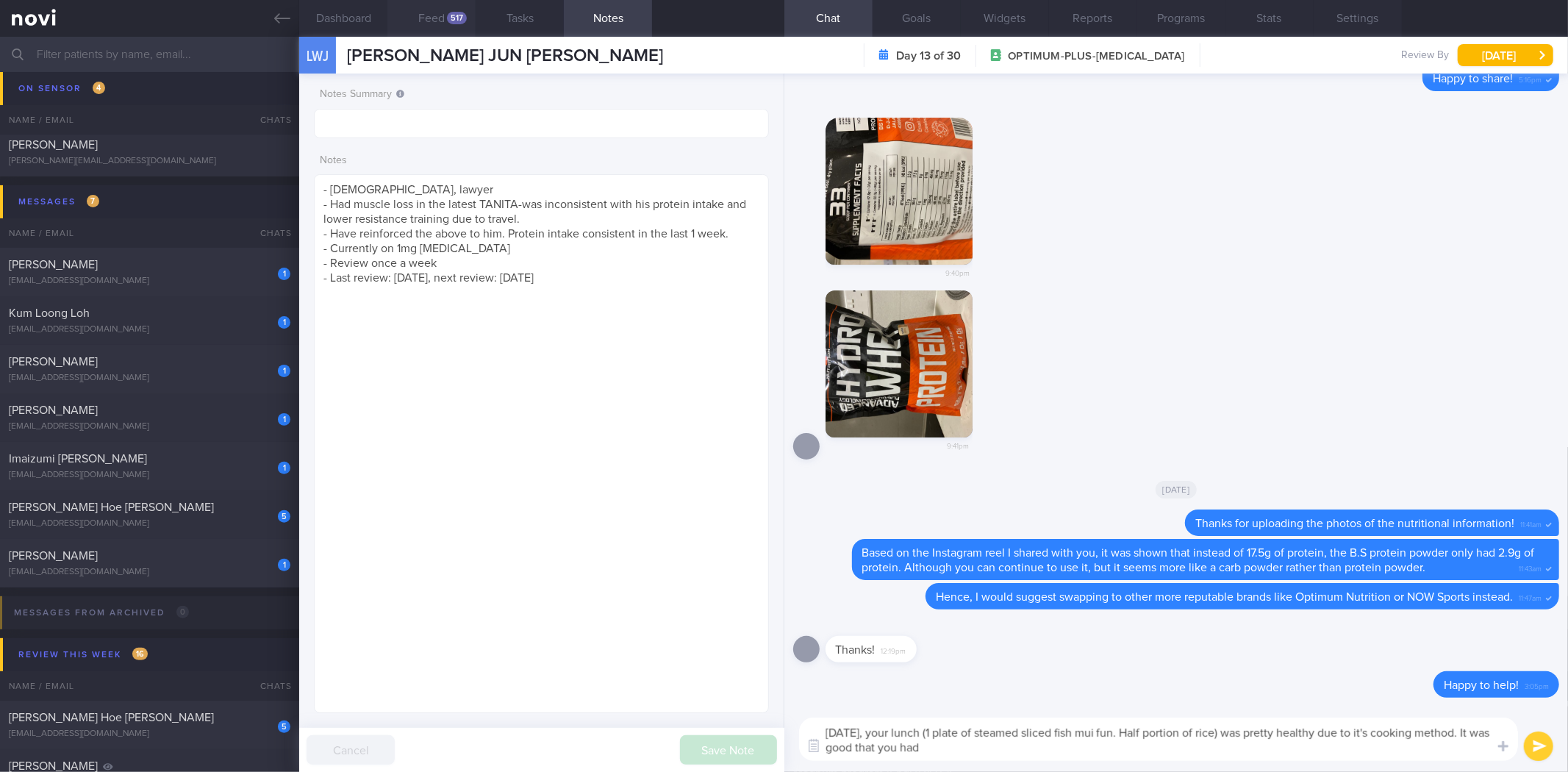
click at [453, 22] on div "517" at bounding box center [457, 18] width 20 height 13
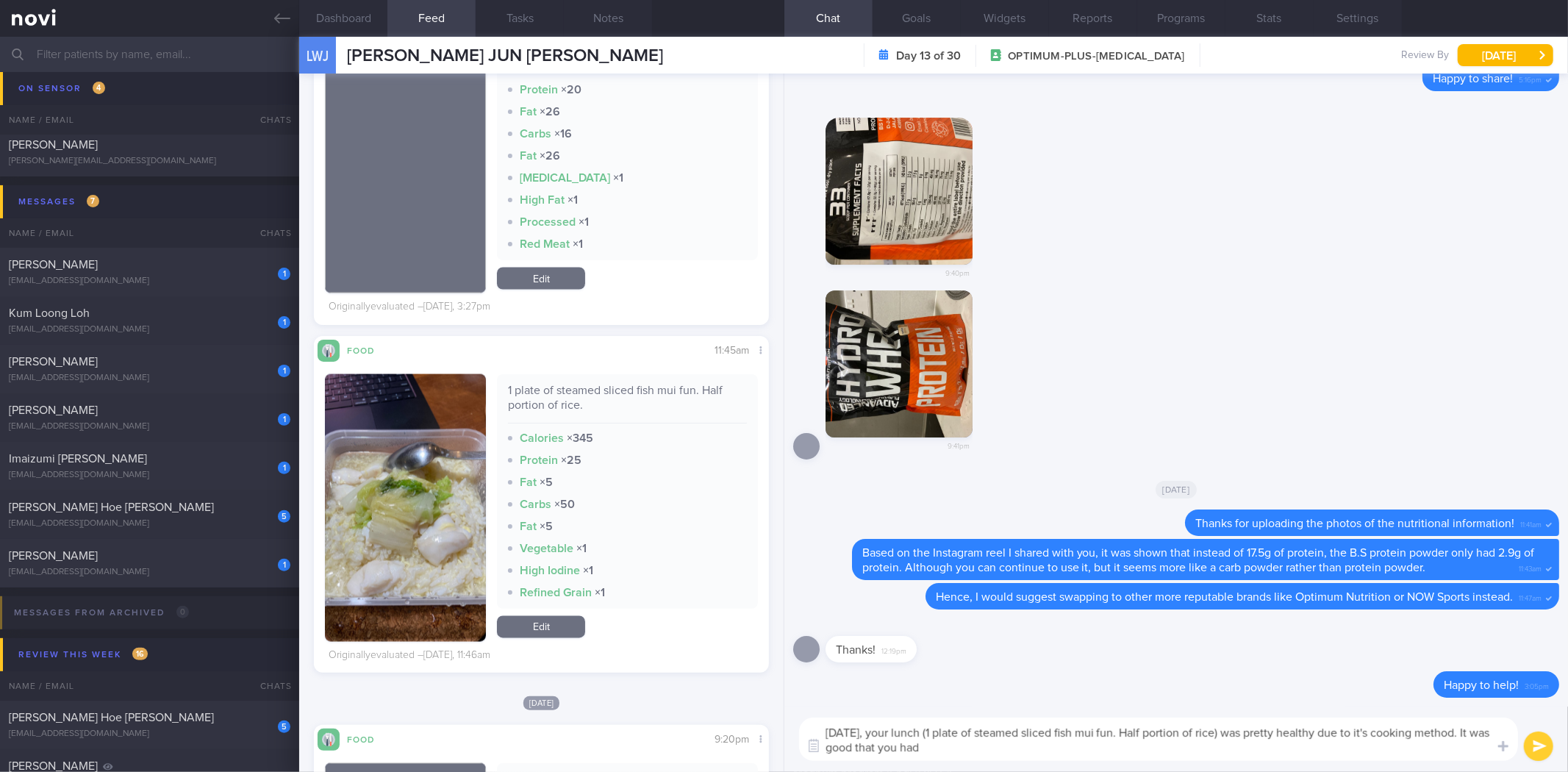
click at [1060, 745] on textarea "Yesterday, your lunch (1 plate of steamed sliced fish mui fun. Half portion of …" at bounding box center [1158, 739] width 719 height 44
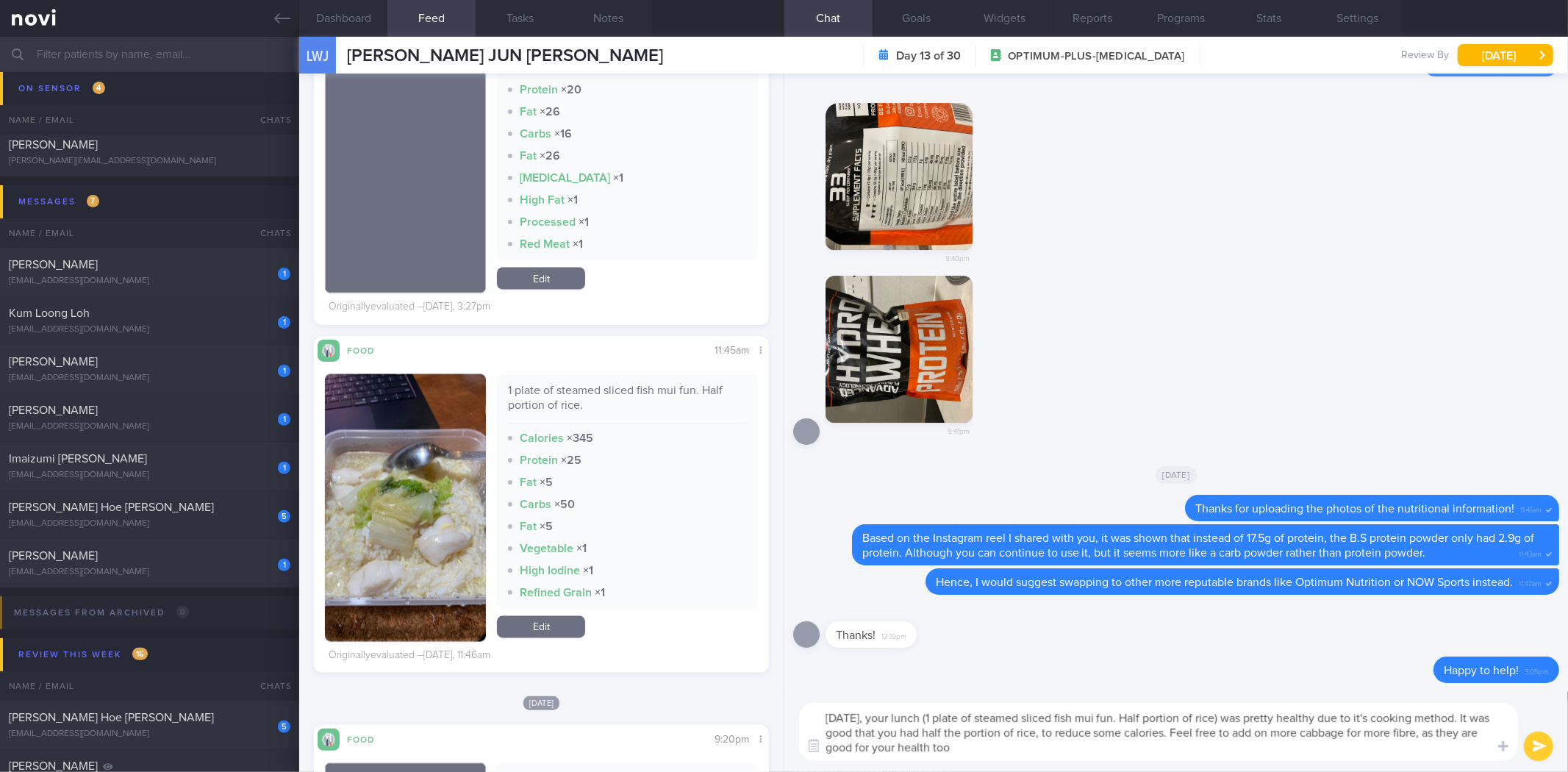
type textarea "Yesterday, your lunch (1 plate of steamed sliced fish mui fun. Half portion of …"
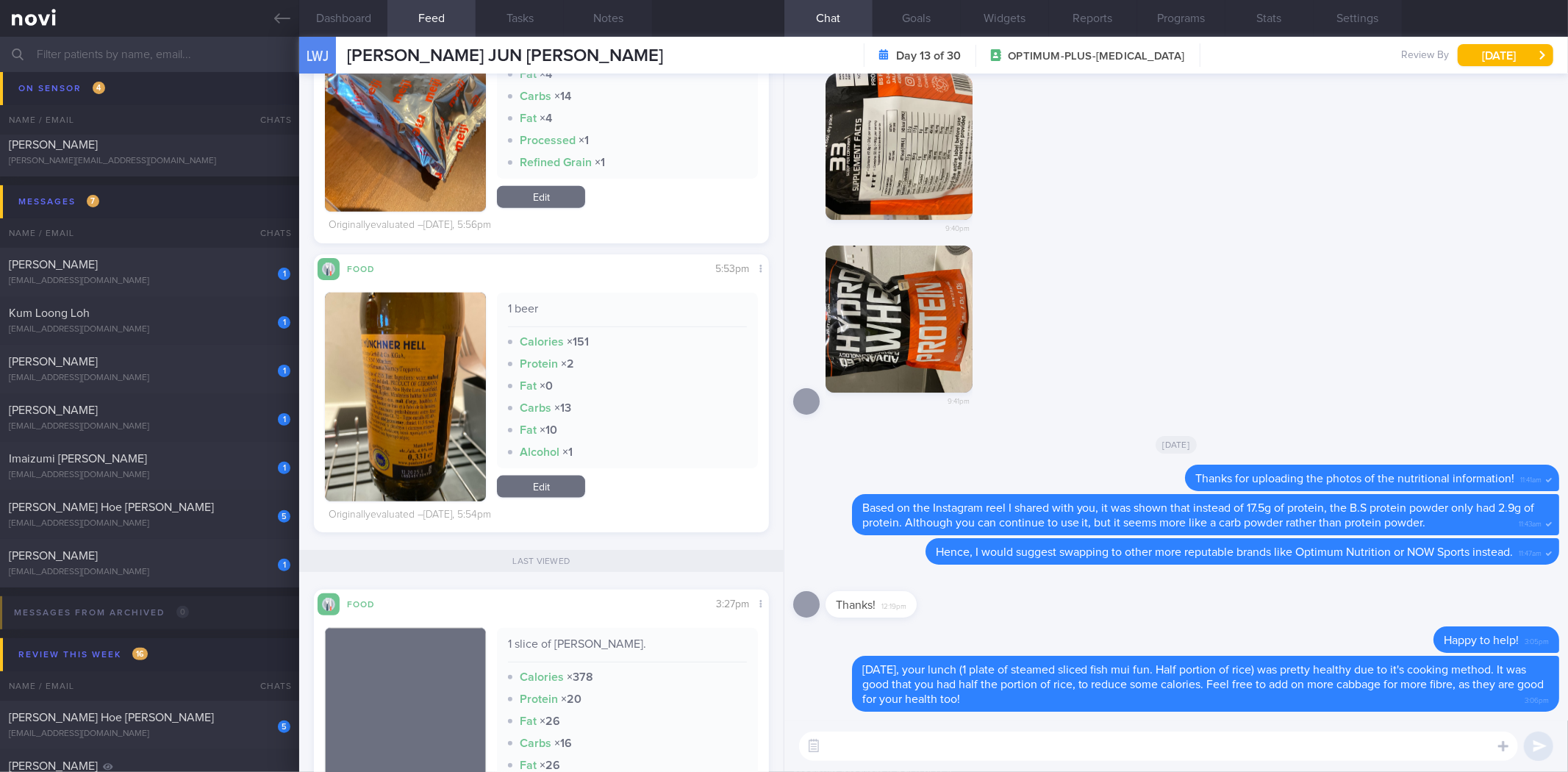
scroll to position [1592, 0]
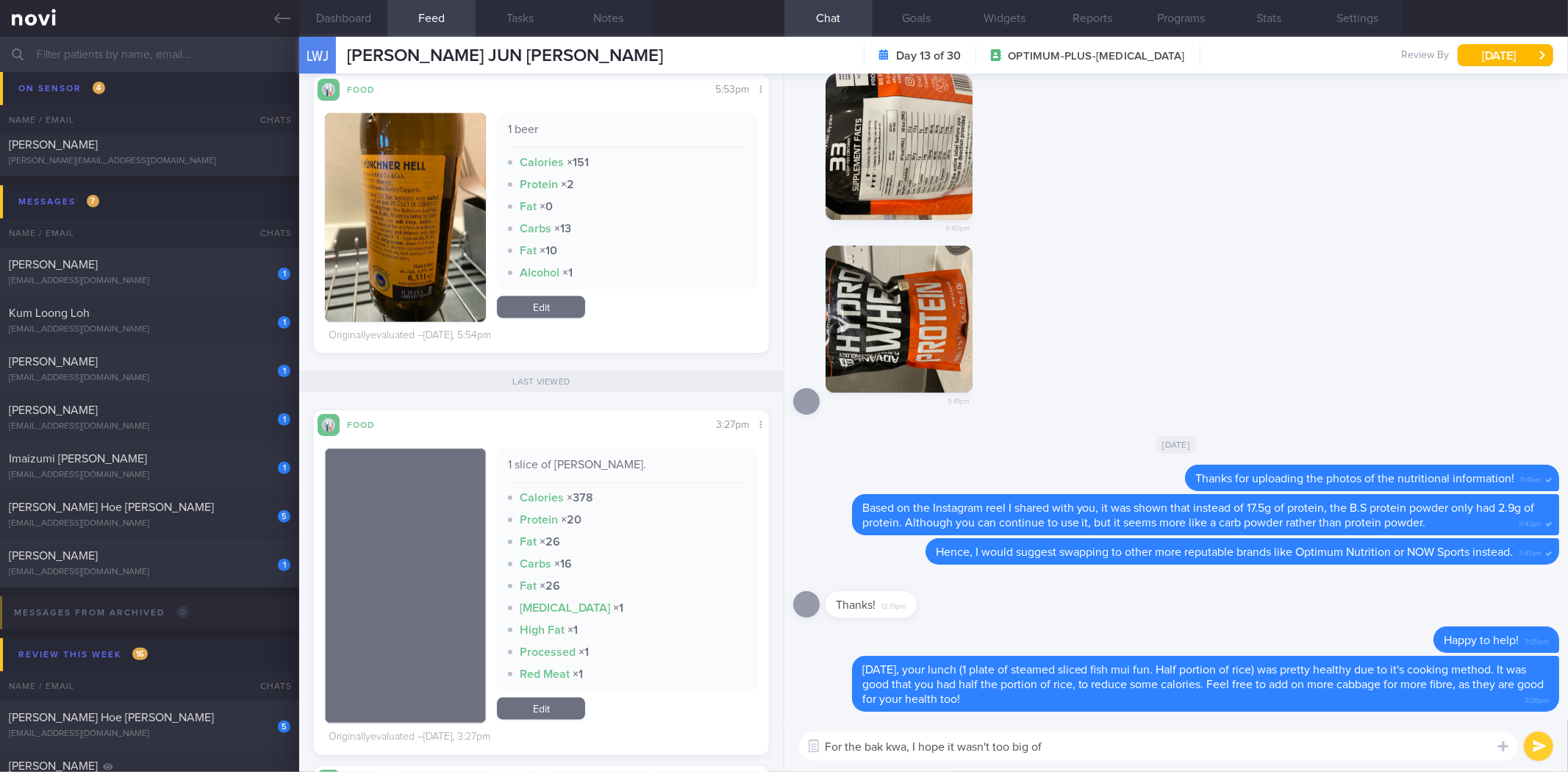
type textarea "For the bak kwa, I hope it wasn't too big of"
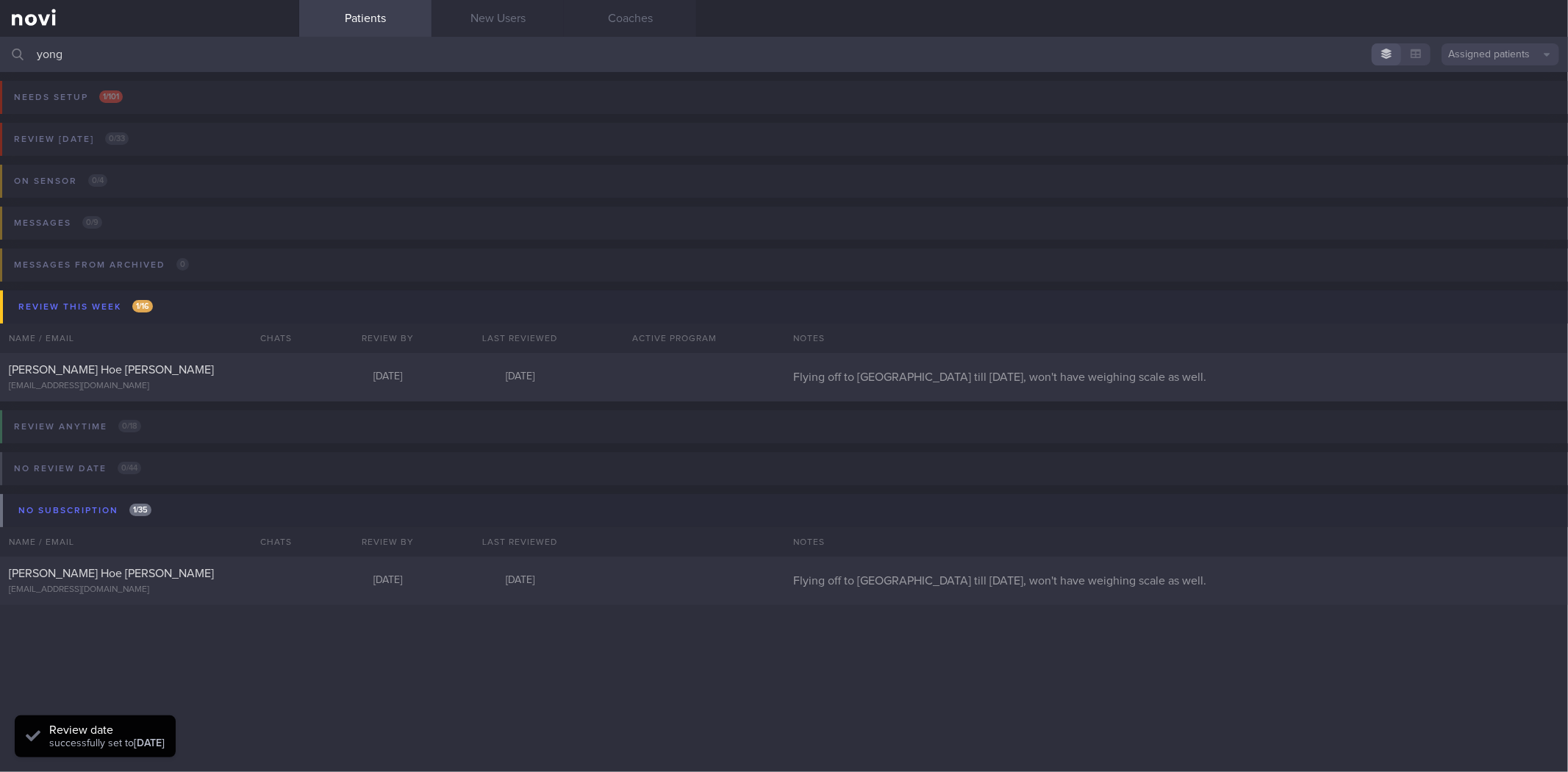
click at [244, 55] on input "yong" at bounding box center [784, 55] width 1568 height 36
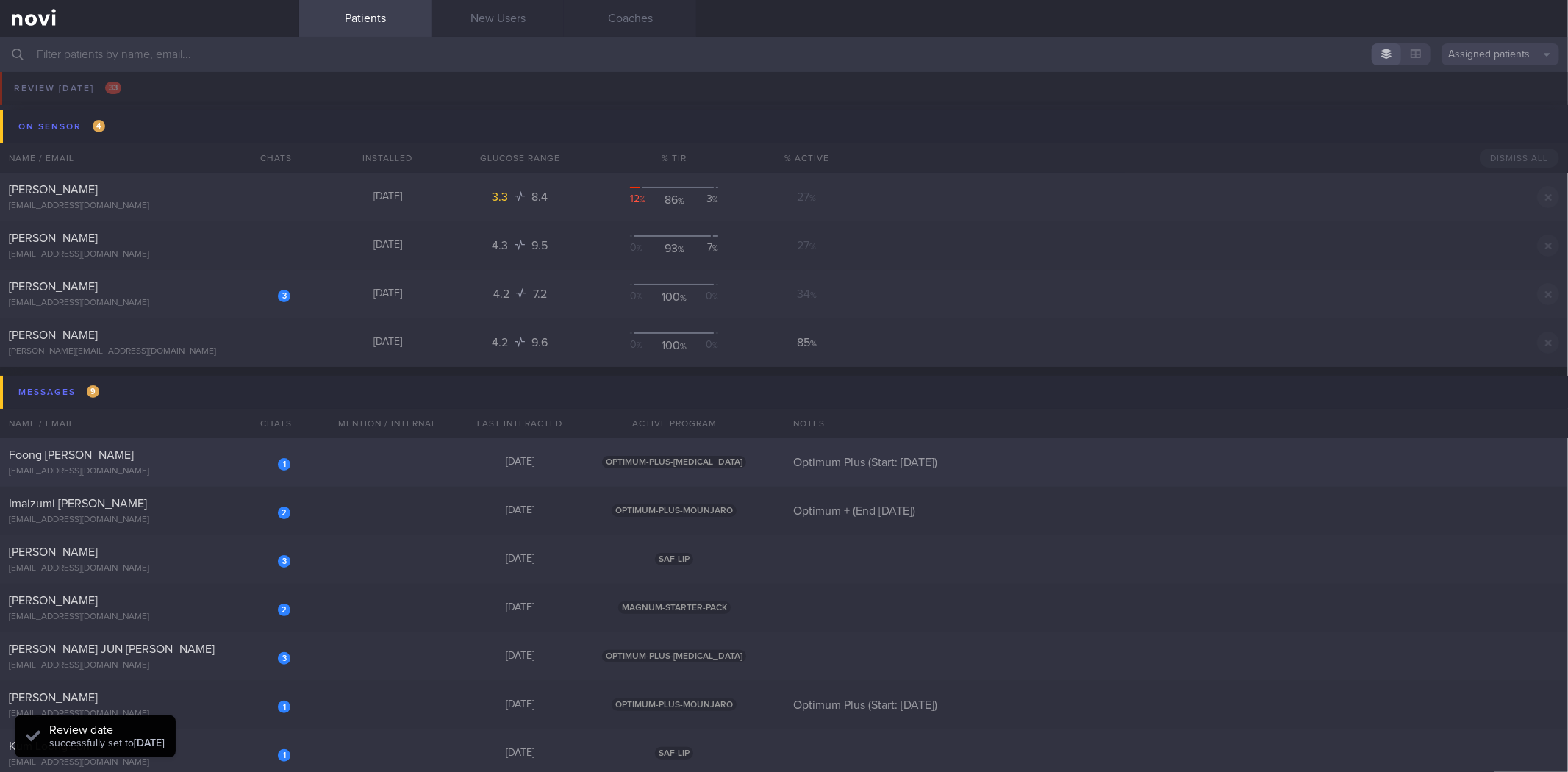
scroll to position [81, 0]
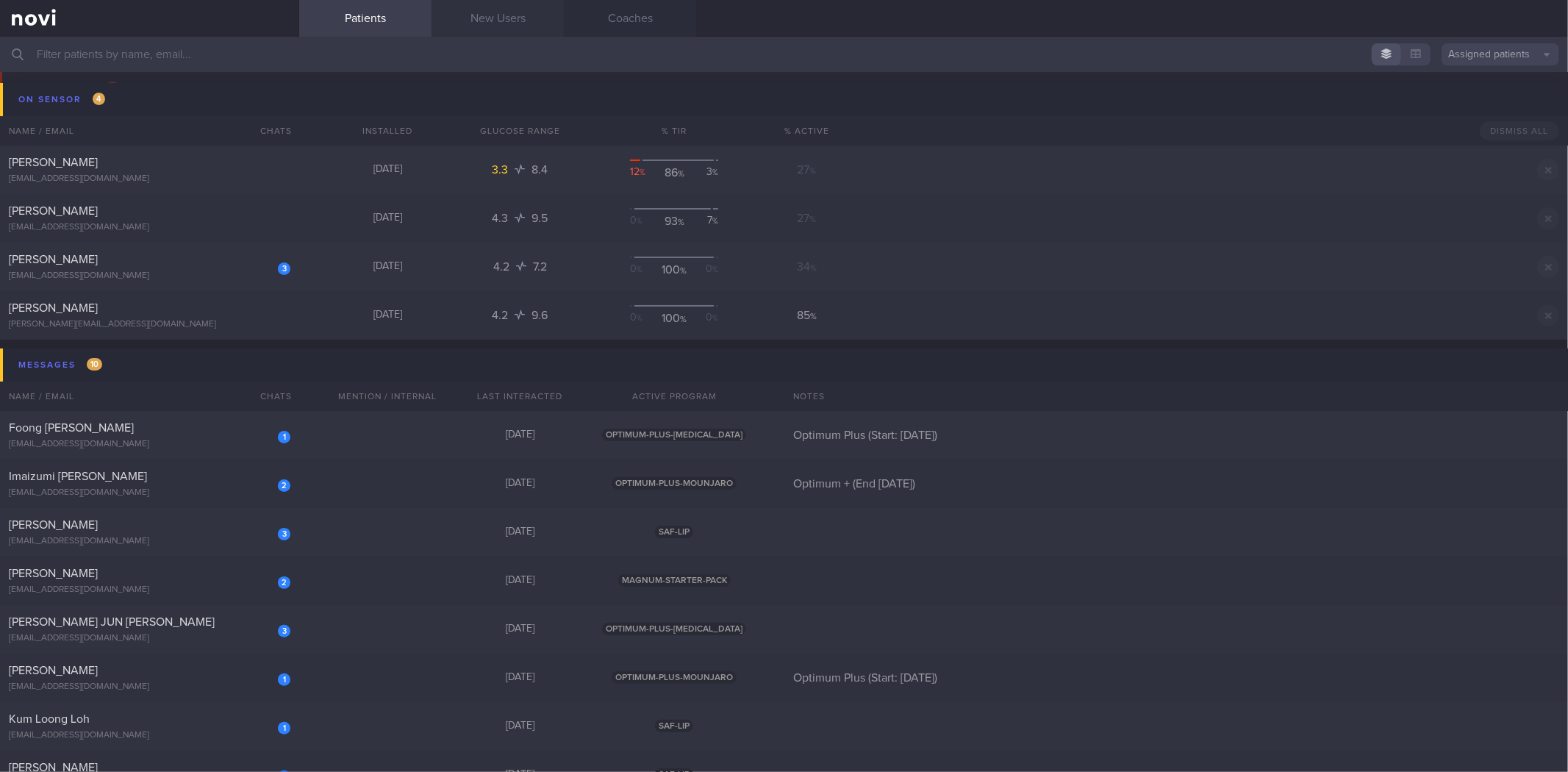
click at [453, 16] on link "New Users" at bounding box center [497, 18] width 132 height 37
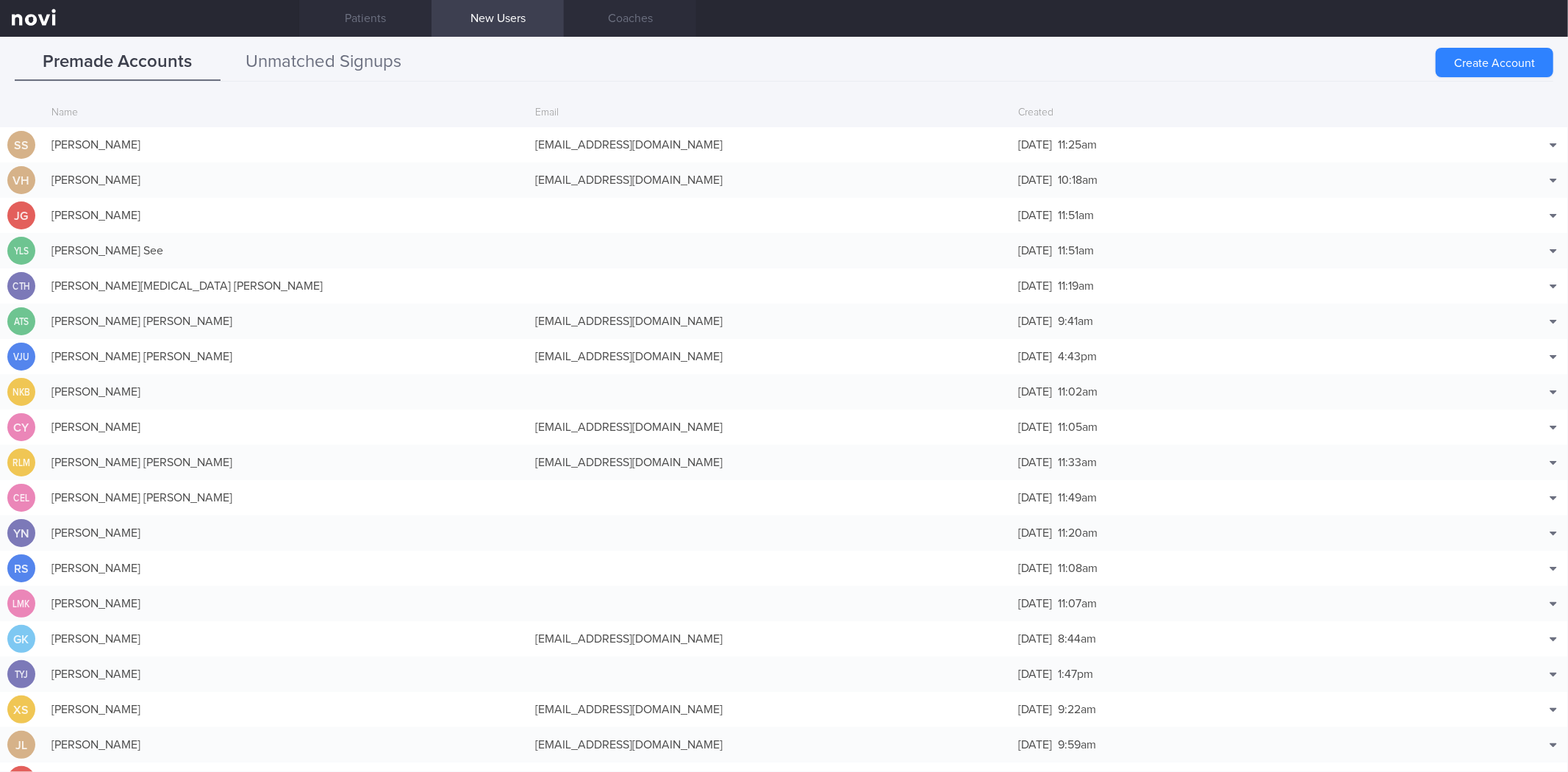
click at [305, 62] on button "Unmatched Signups" at bounding box center [323, 61] width 206 height 37
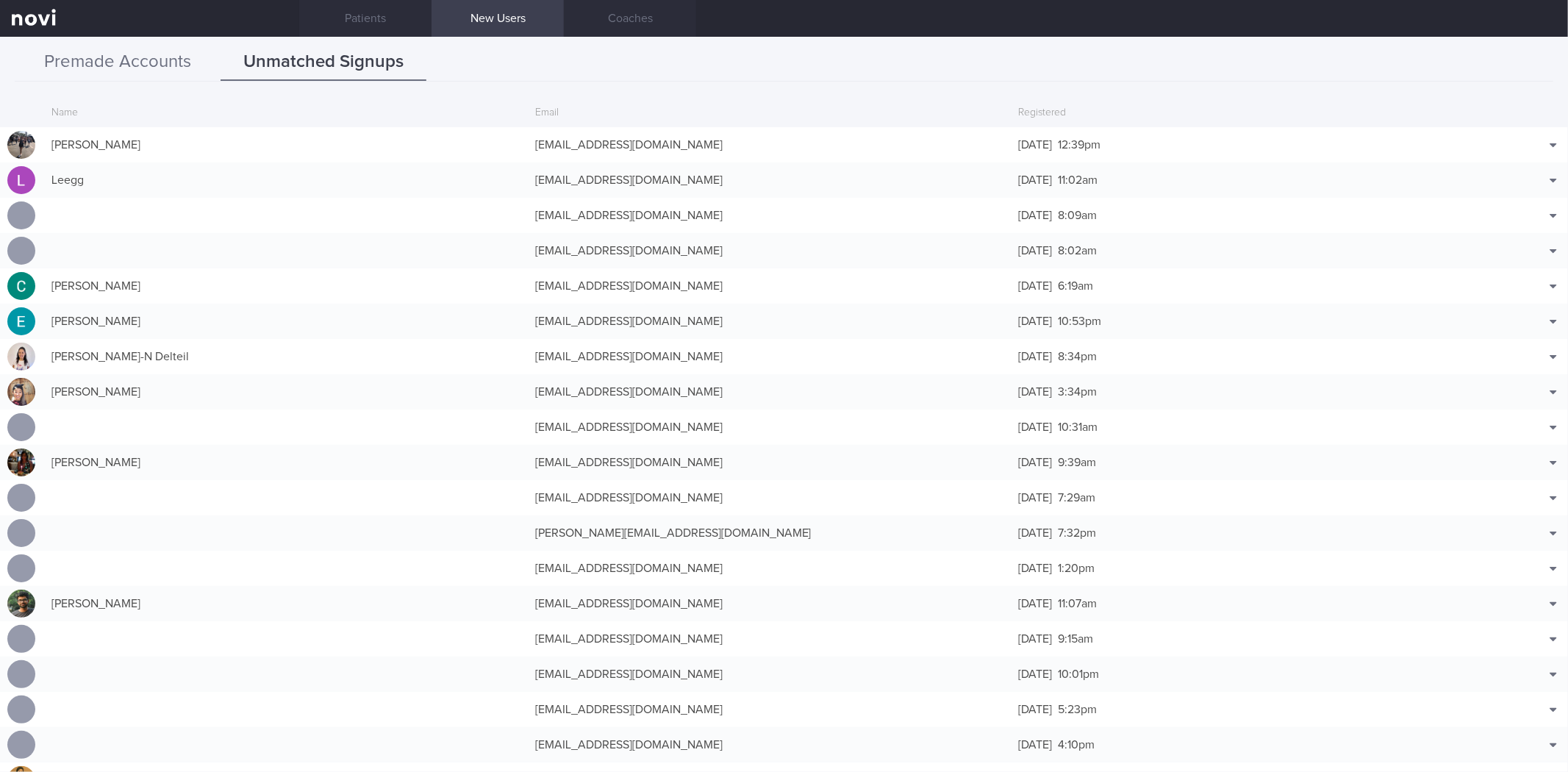
click at [152, 71] on button "Premade Accounts" at bounding box center [118, 61] width 206 height 37
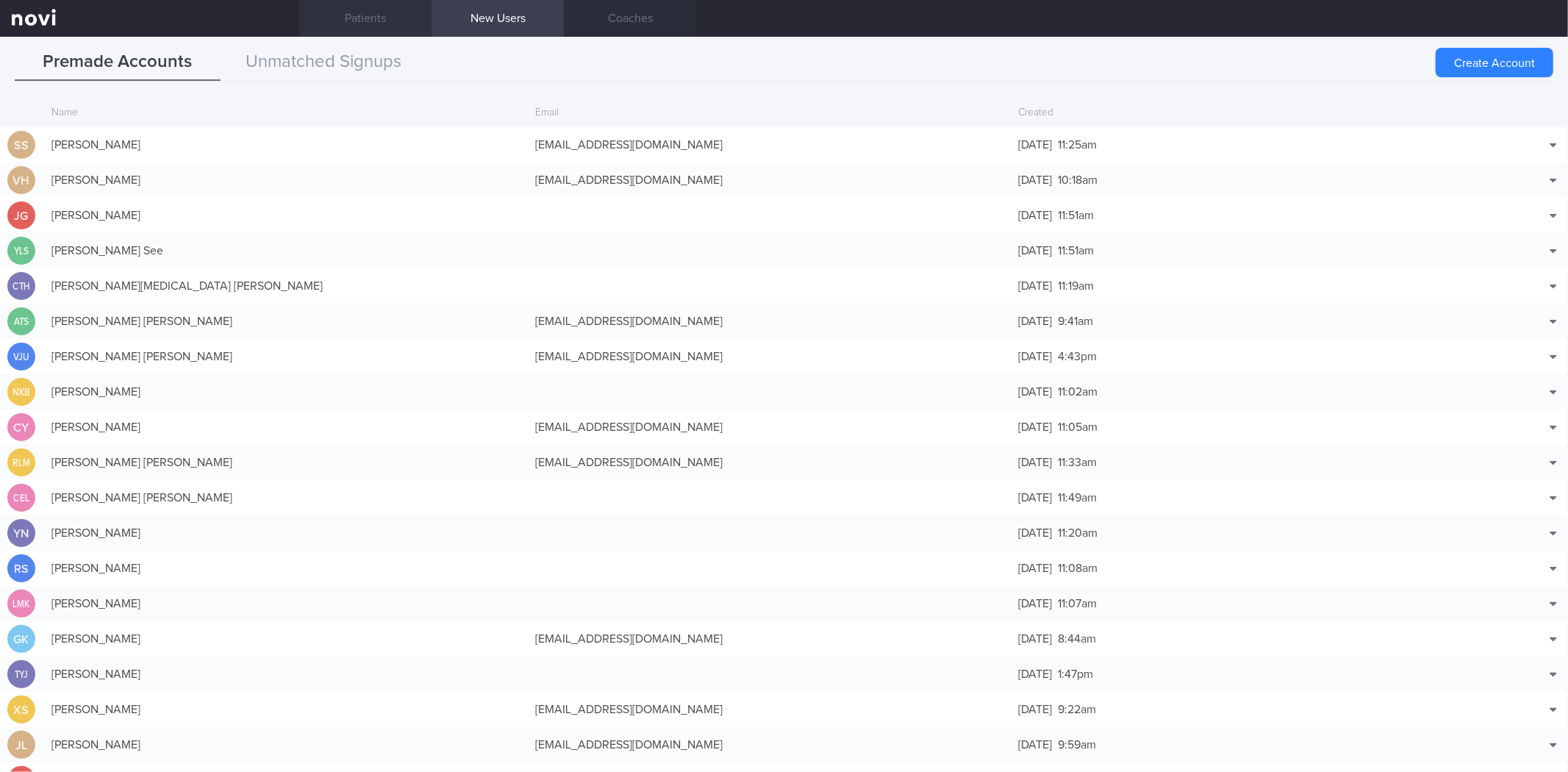
click at [377, 19] on link "Patients" at bounding box center [365, 18] width 132 height 37
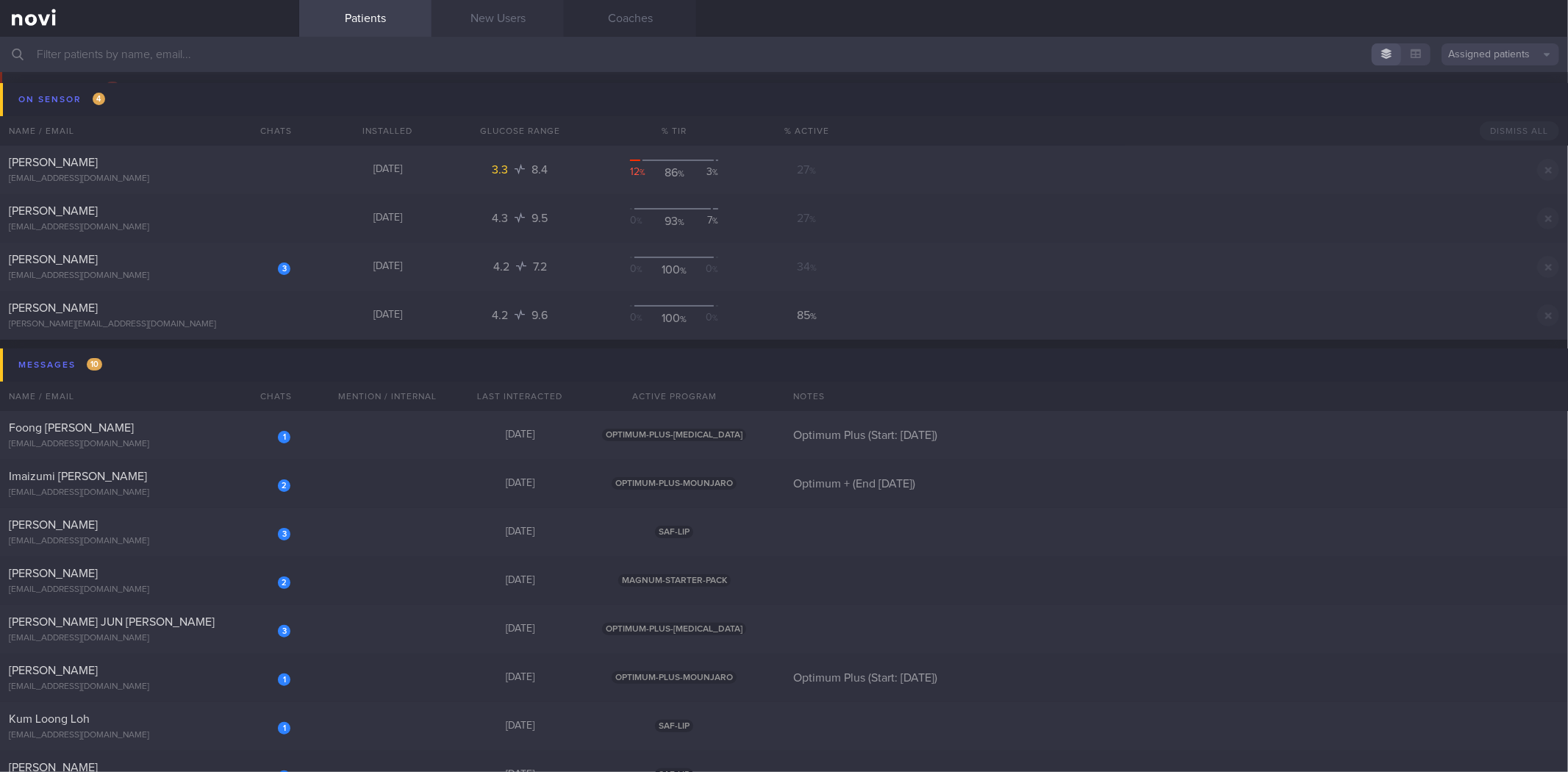
click at [485, 32] on link "New Users" at bounding box center [497, 18] width 132 height 37
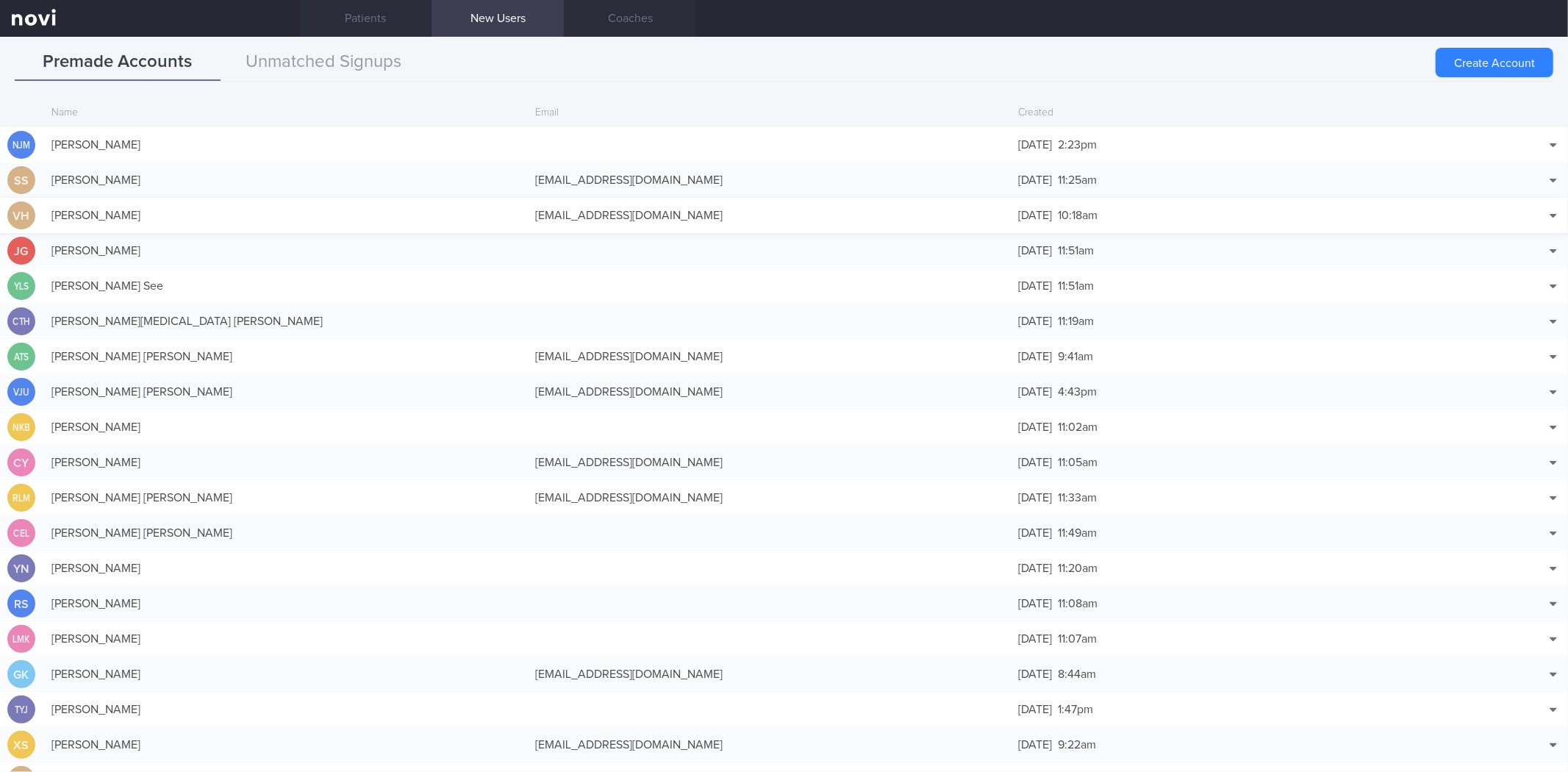
click at [128, 216] on div "[PERSON_NAME]" at bounding box center [285, 215] width 484 height 30
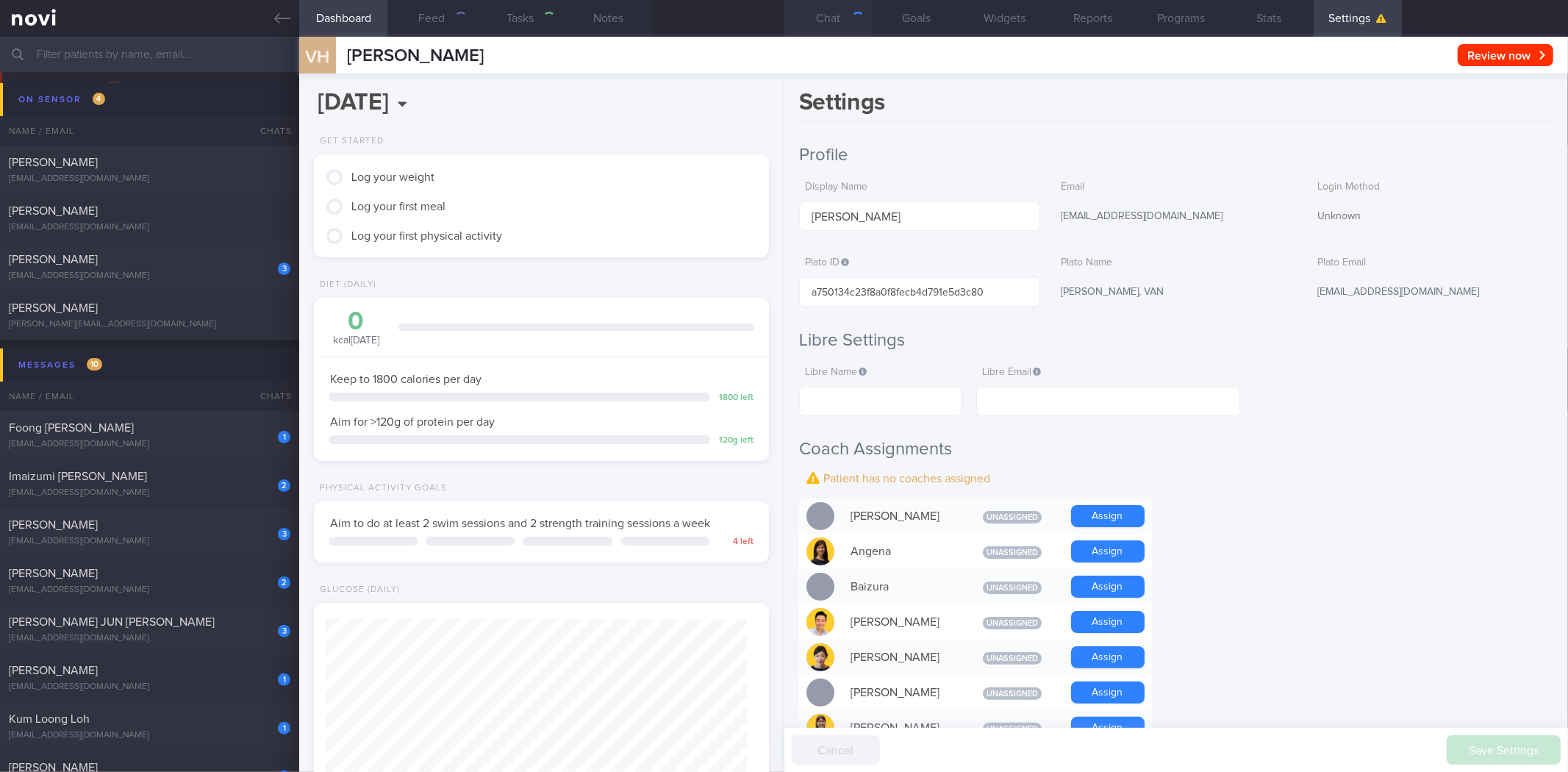
scroll to position [210, 421]
click at [904, 12] on button "Goals" at bounding box center [916, 18] width 88 height 37
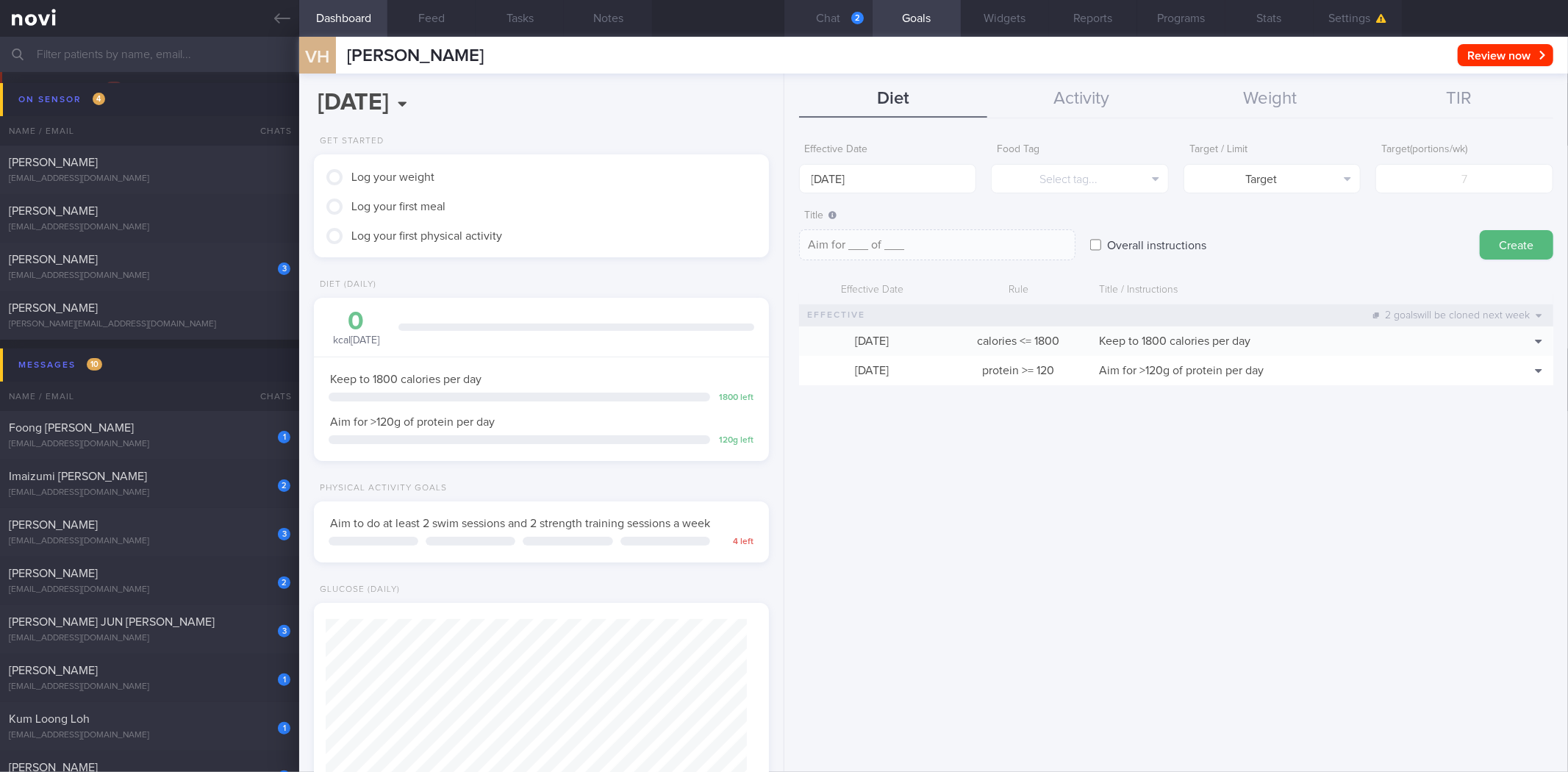
click at [834, 22] on button "Chat 2" at bounding box center [828, 18] width 88 height 37
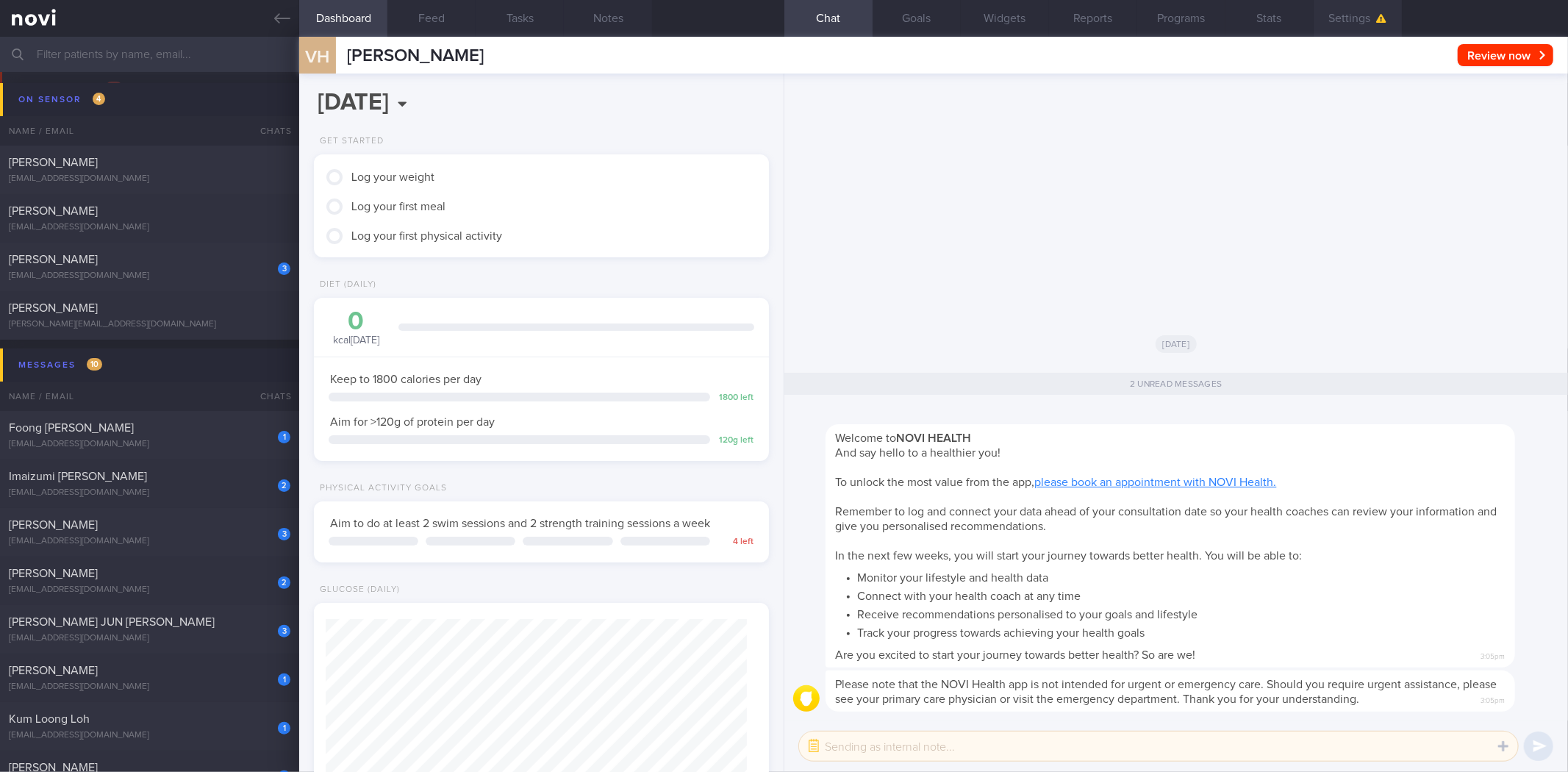
click at [1370, 24] on button "Settings" at bounding box center [1357, 18] width 88 height 37
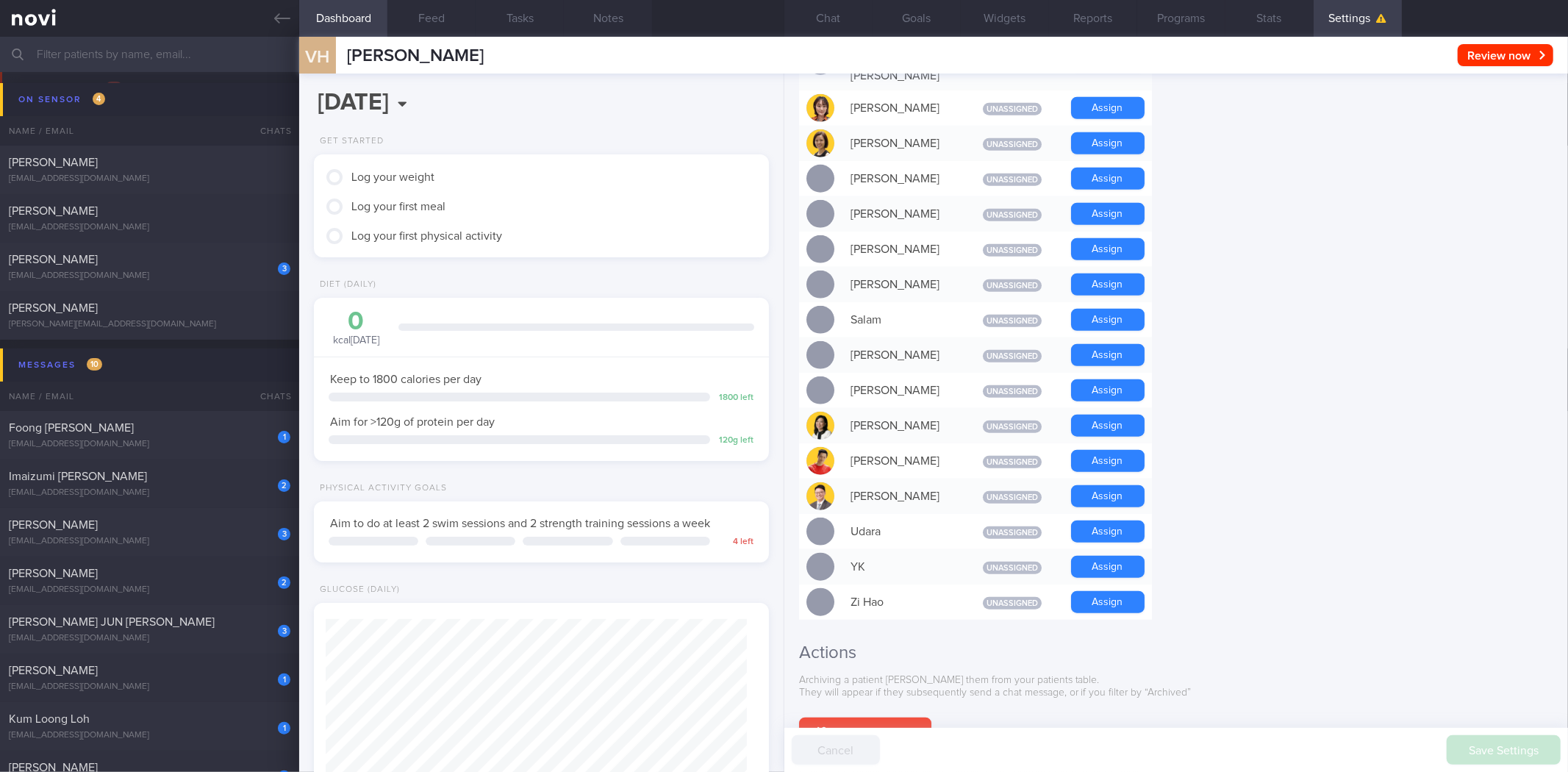
scroll to position [1030, 0]
click at [1108, 451] on button "Assign" at bounding box center [1107, 462] width 73 height 22
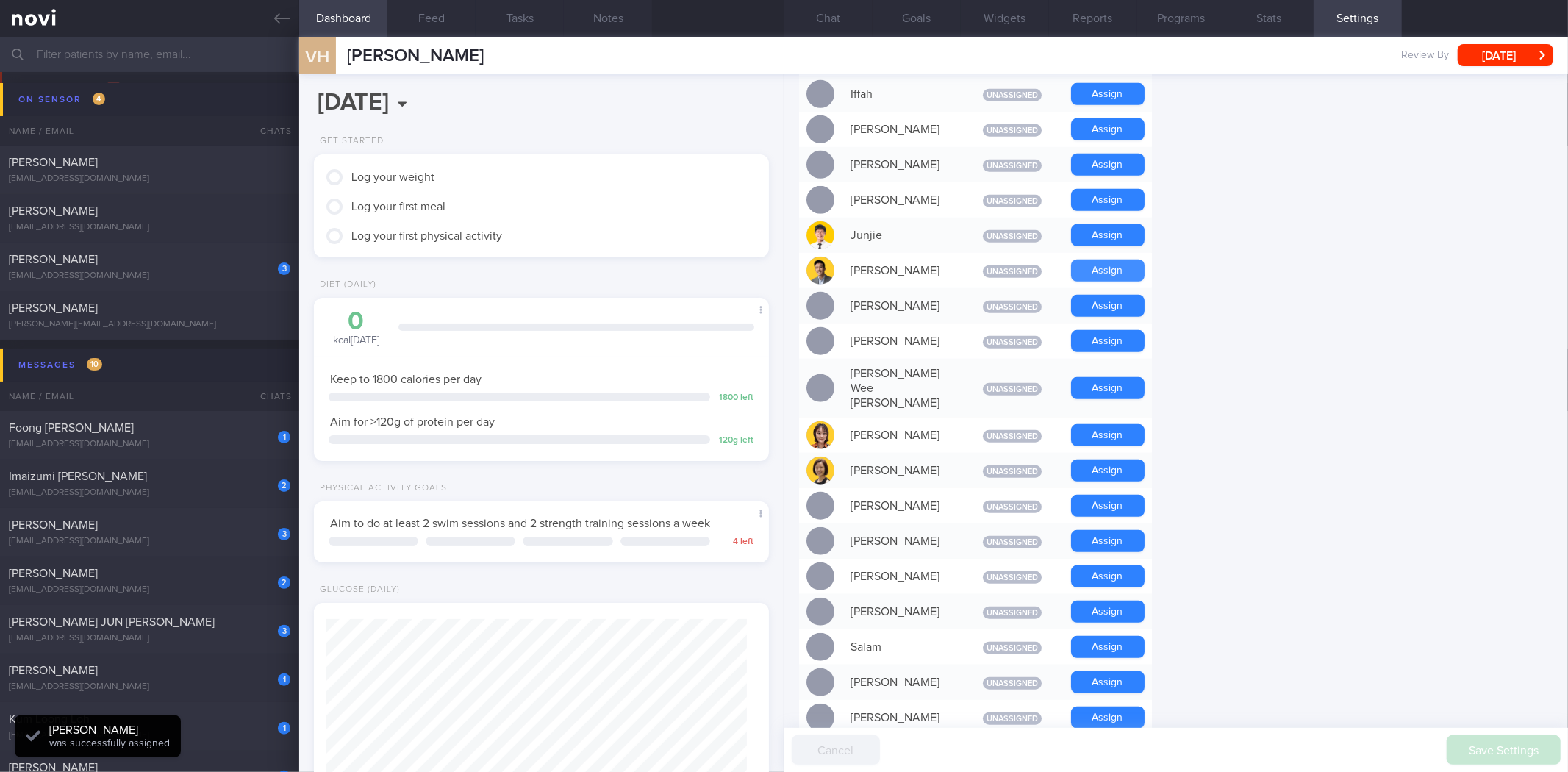
scroll to position [672, 0]
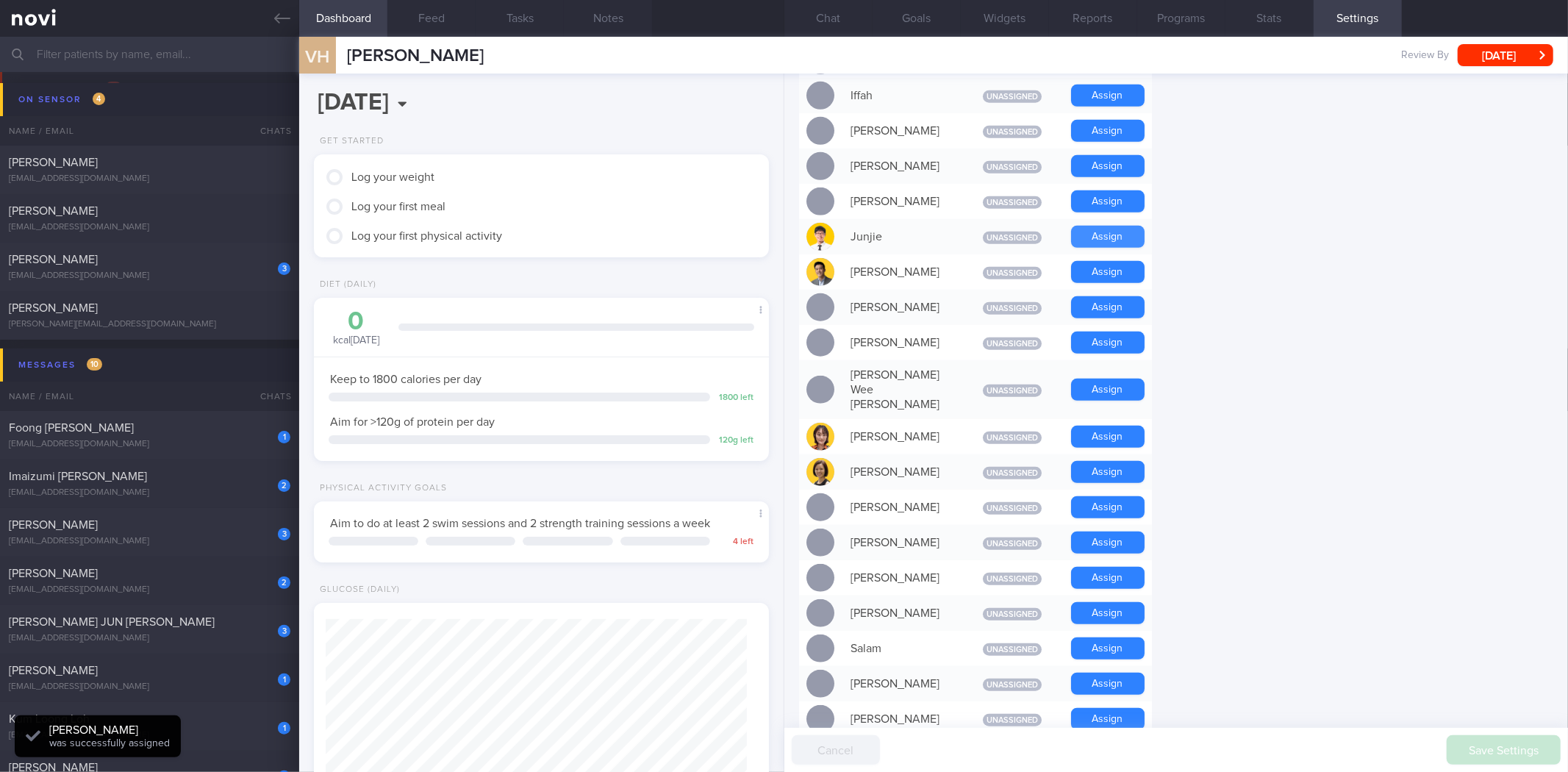
click at [1113, 232] on button "Assign" at bounding box center [1107, 237] width 73 height 22
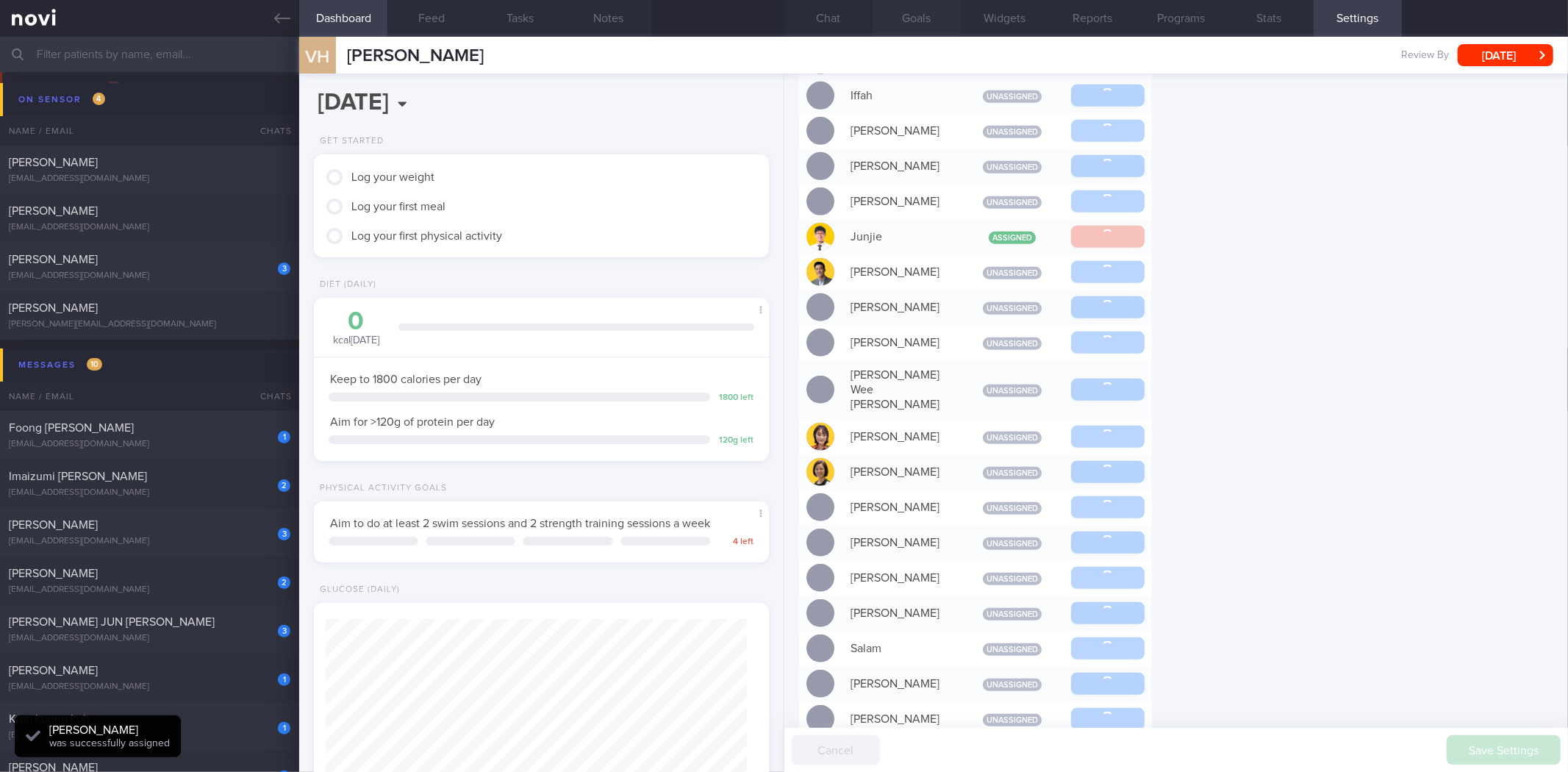
click at [920, 12] on button "Goals" at bounding box center [916, 18] width 88 height 37
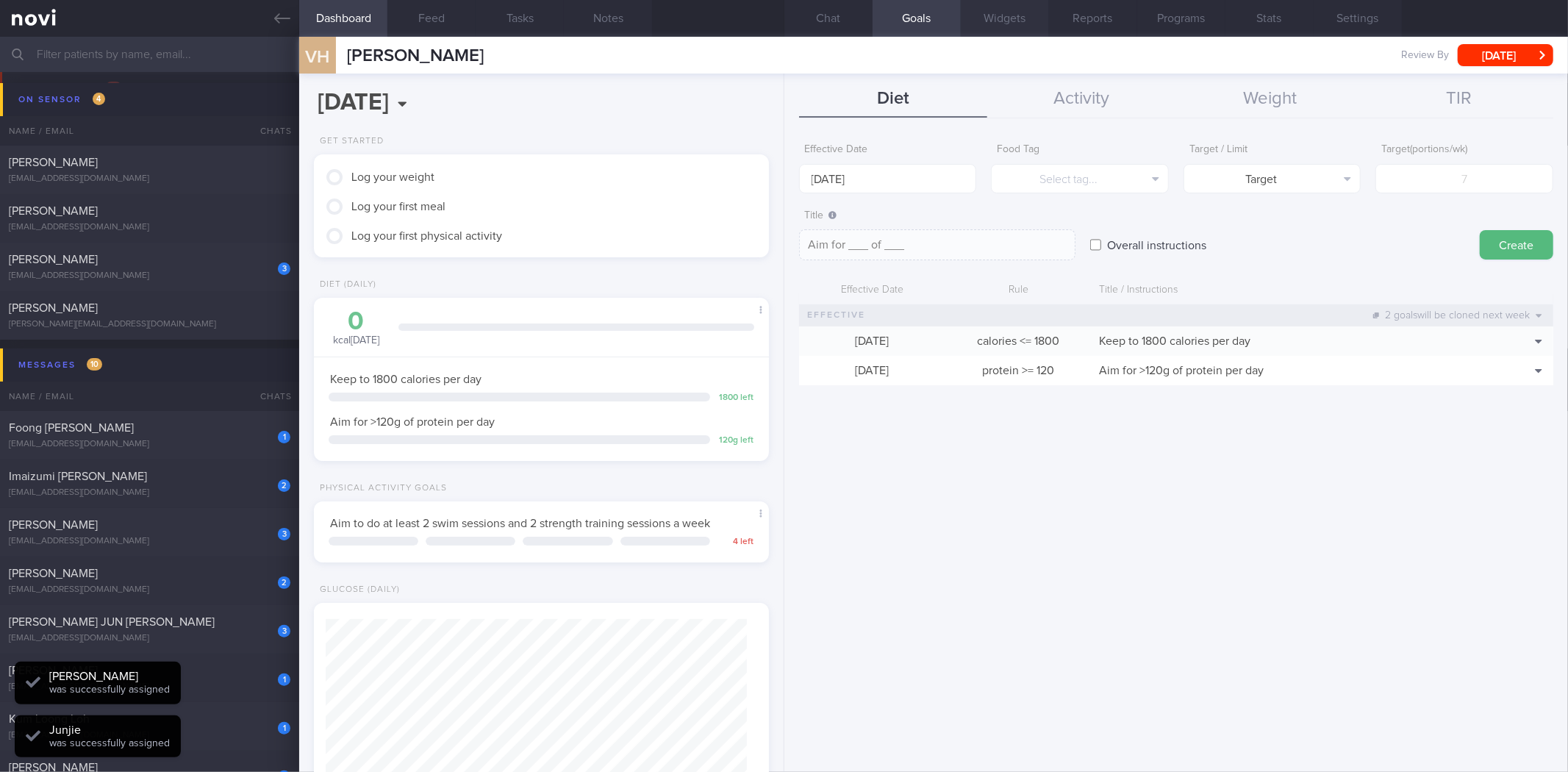
scroll to position [210, 421]
click at [831, 20] on button "Chat" at bounding box center [828, 18] width 88 height 37
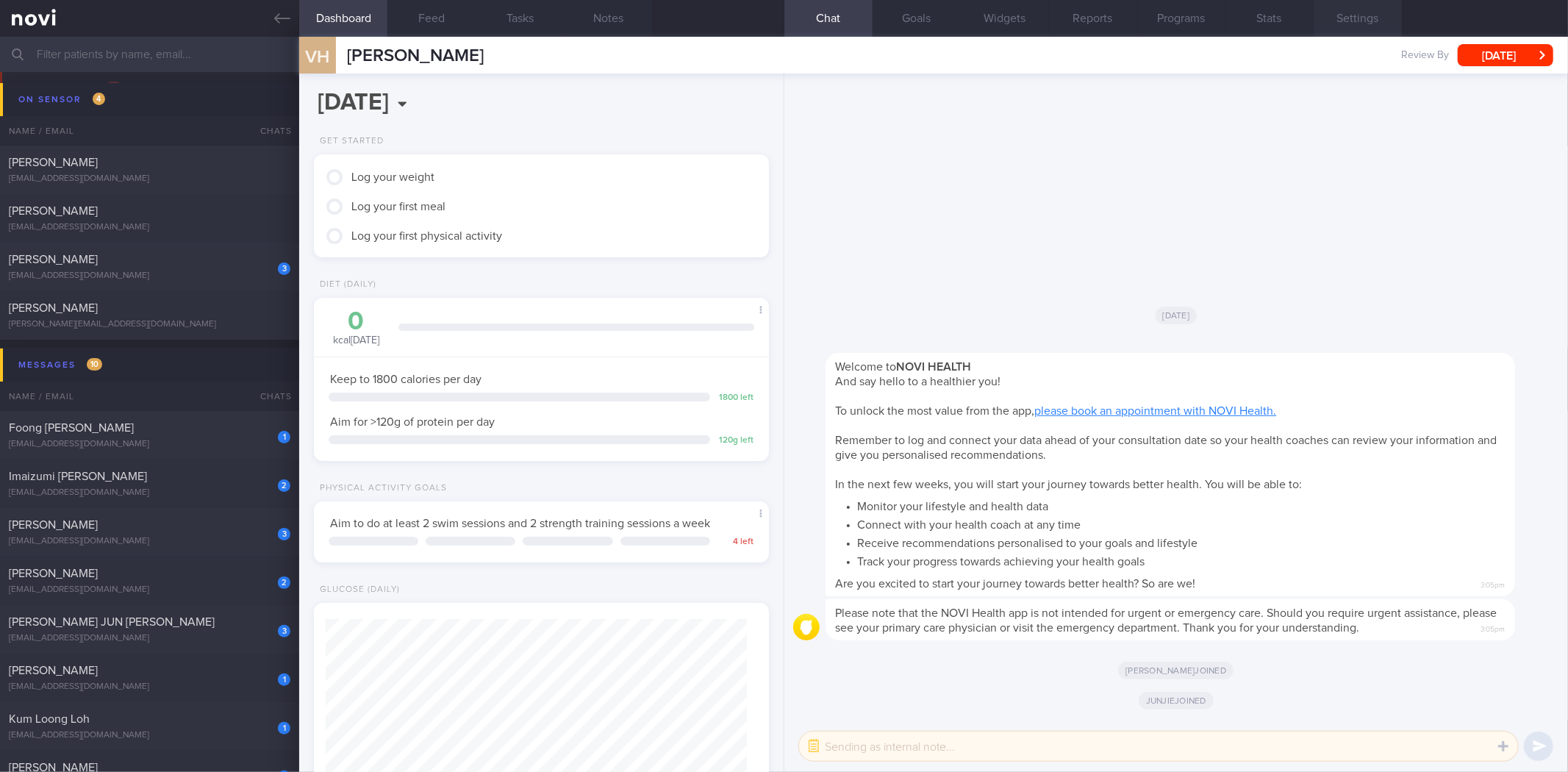
click at [1345, 12] on button "Settings" at bounding box center [1357, 18] width 88 height 37
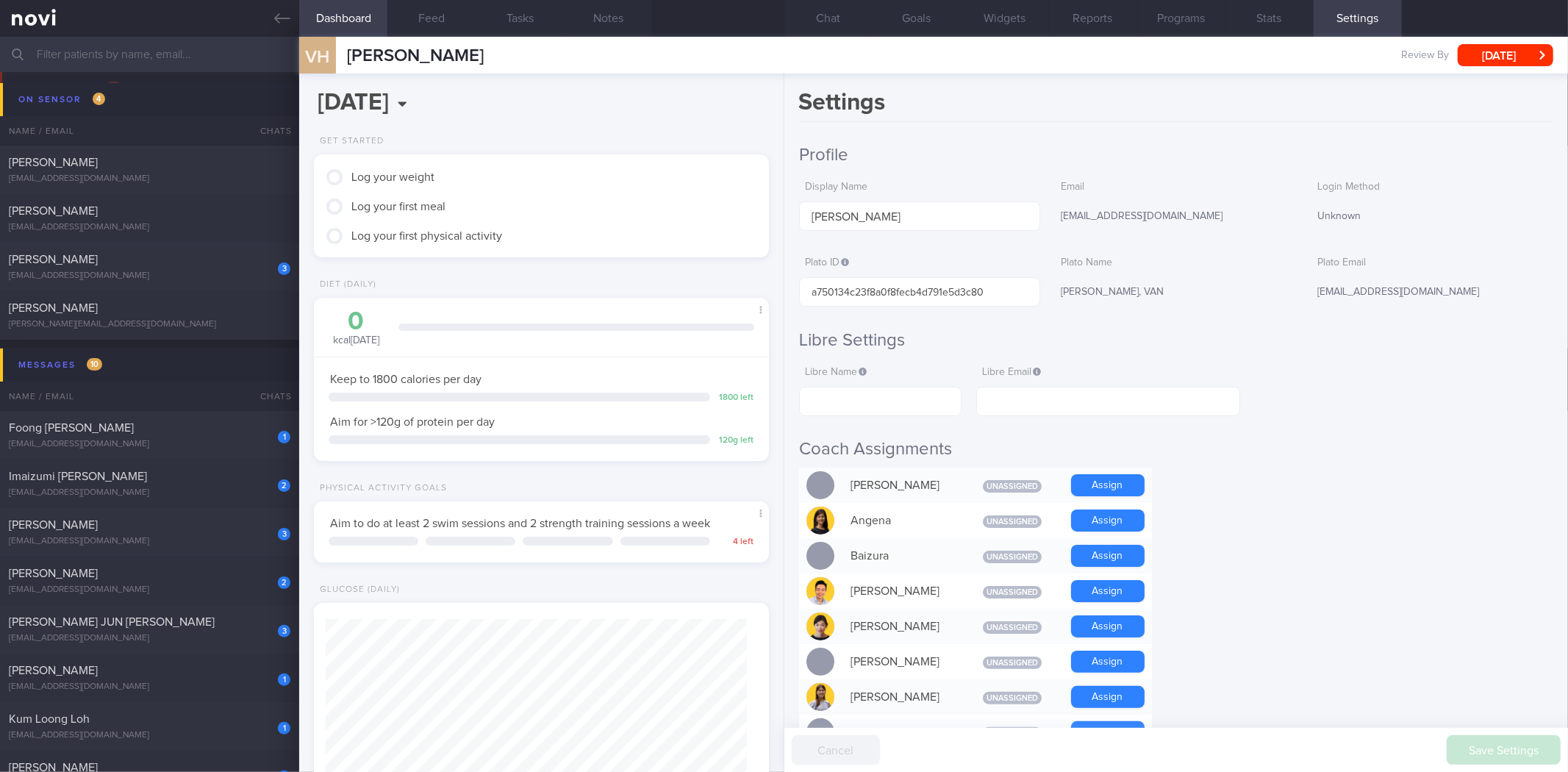
click at [883, 385] on div "Libre Name" at bounding box center [880, 387] width 164 height 57
click at [904, 408] on input "text" at bounding box center [880, 401] width 164 height 30
paste input "[PERSON_NAME]"
type input "[PERSON_NAME]"
click at [1037, 407] on input "text" at bounding box center [1107, 401] width 263 height 30
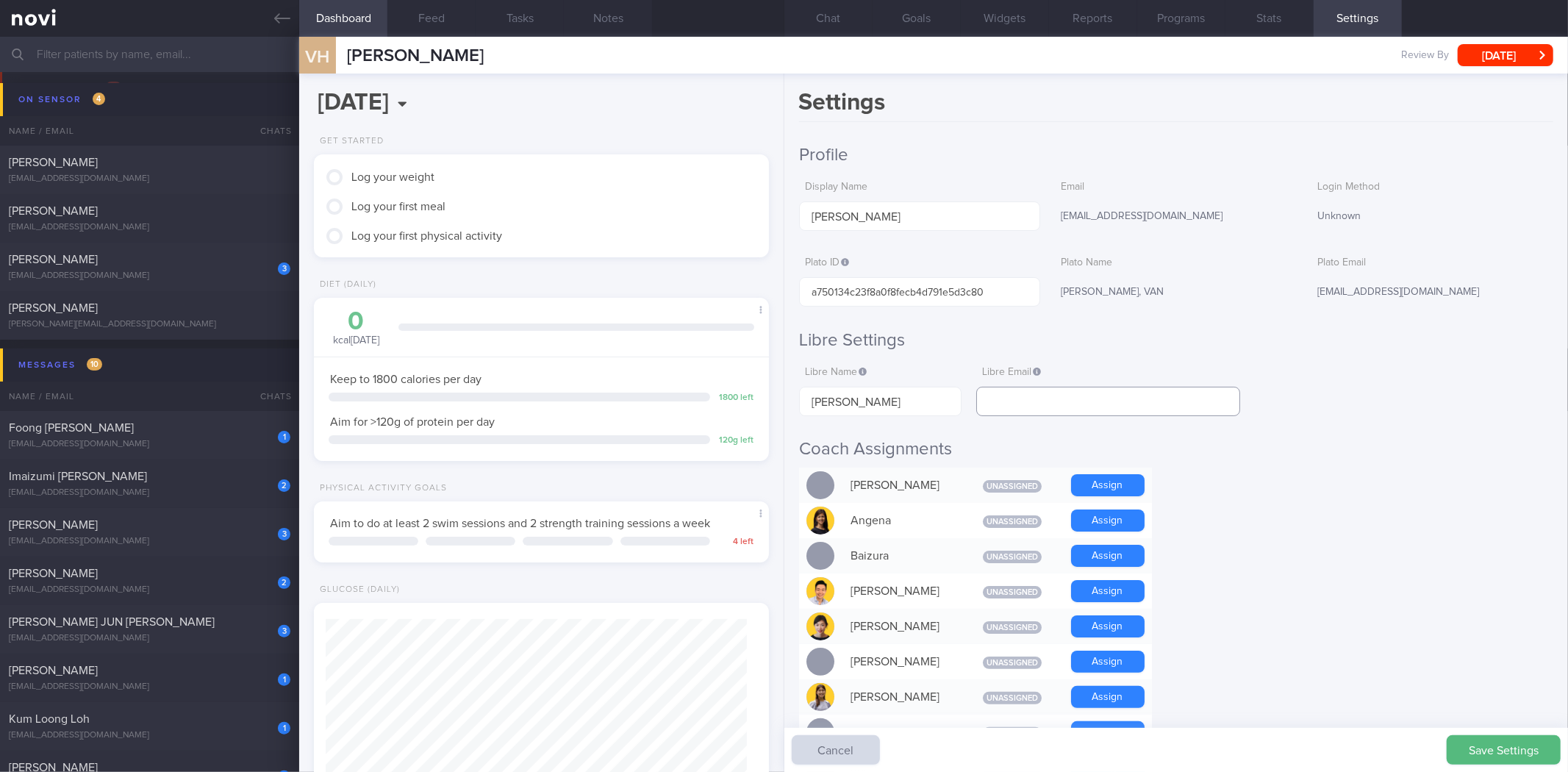
paste input "[EMAIL_ADDRESS][DOMAIN_NAME]"
type input "[EMAIL_ADDRESS][DOMAIN_NAME]"
click at [1496, 752] on button "Save Settings" at bounding box center [1503, 750] width 114 height 30
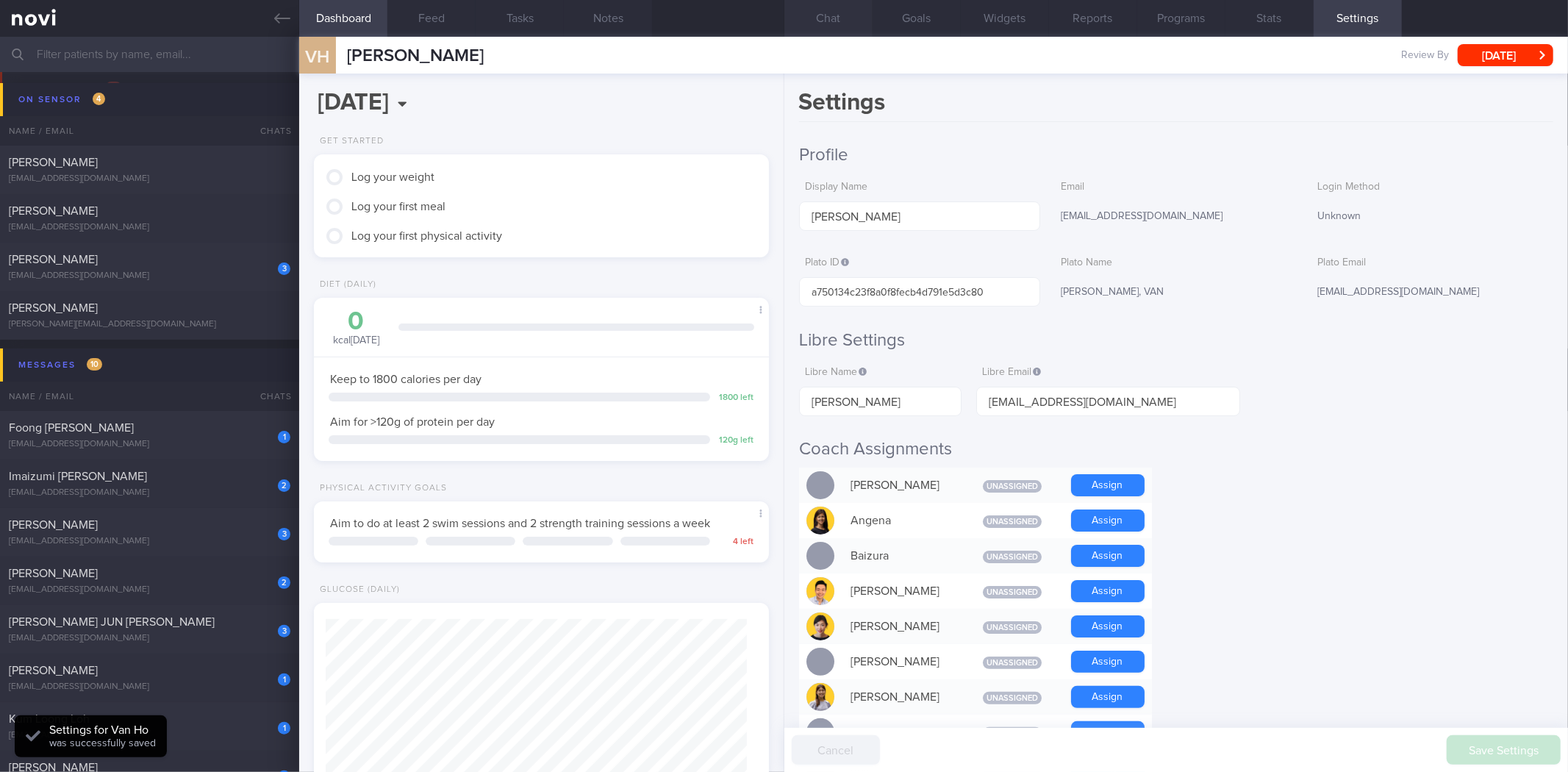
click at [829, 30] on button "Chat" at bounding box center [828, 18] width 88 height 37
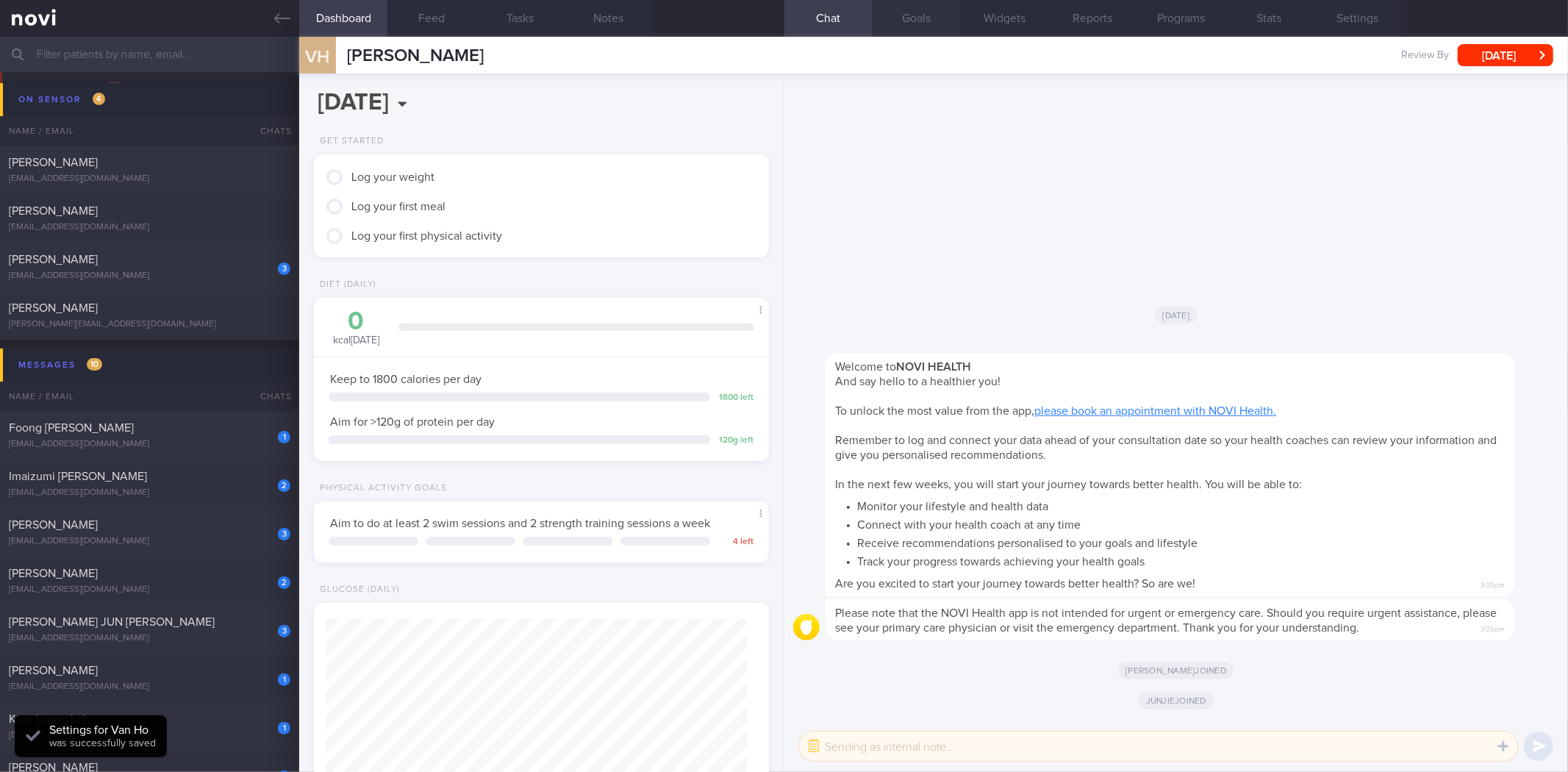
scroll to position [210, 421]
click at [894, 16] on button "Goals" at bounding box center [916, 18] width 88 height 37
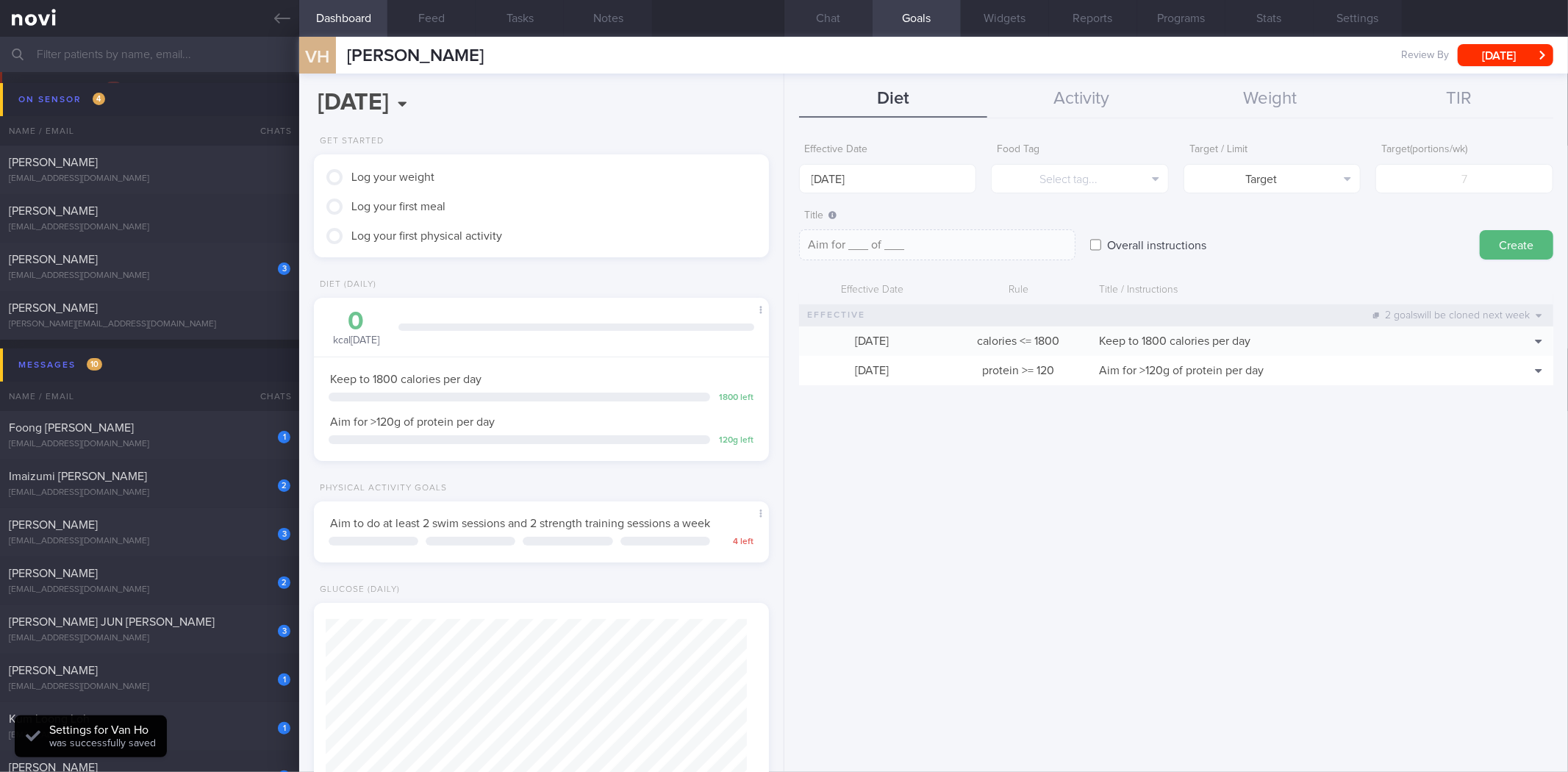
click at [837, 27] on button "Chat" at bounding box center [828, 18] width 88 height 37
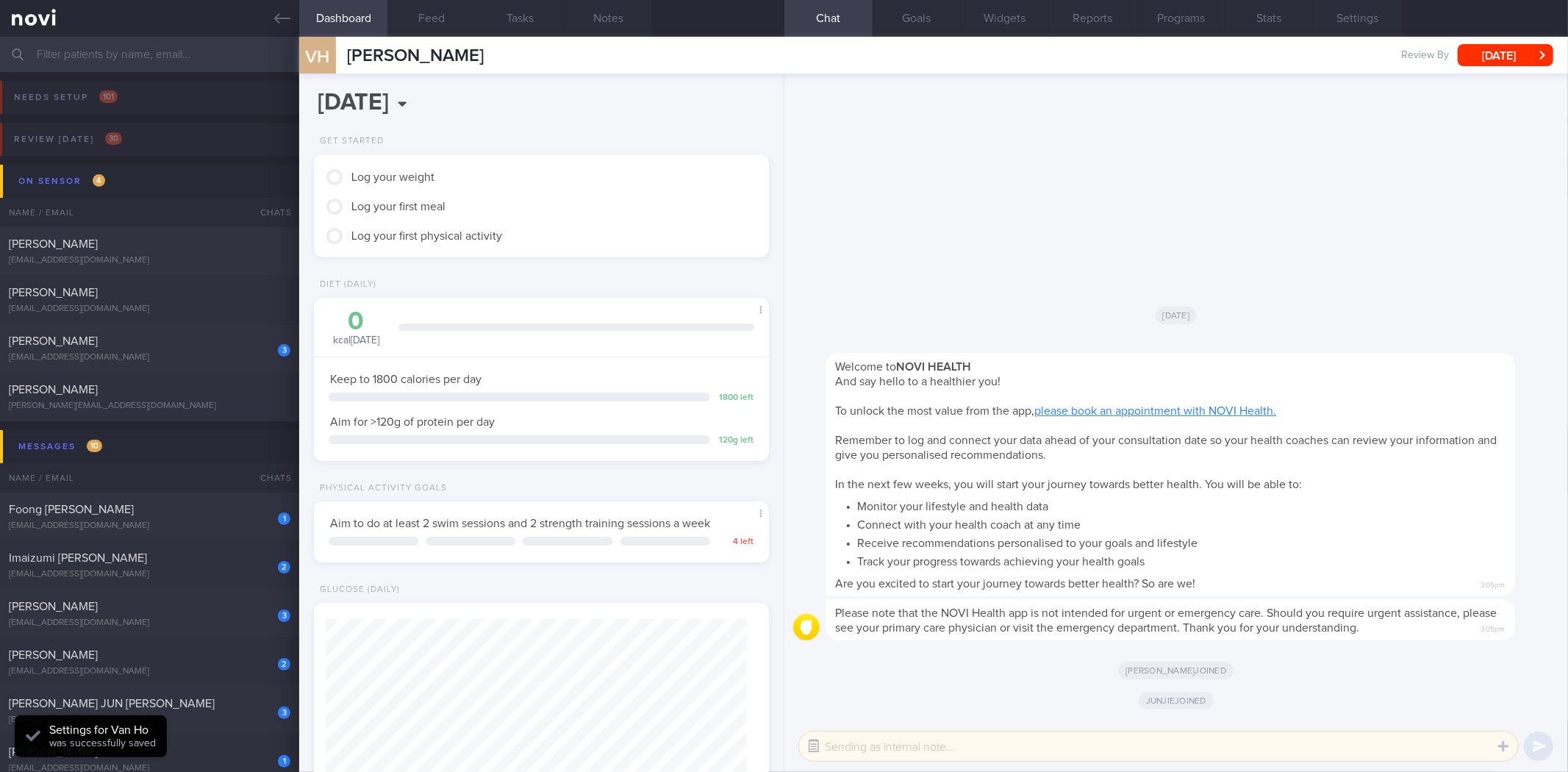
click at [820, 750] on button "button" at bounding box center [814, 745] width 27 height 27
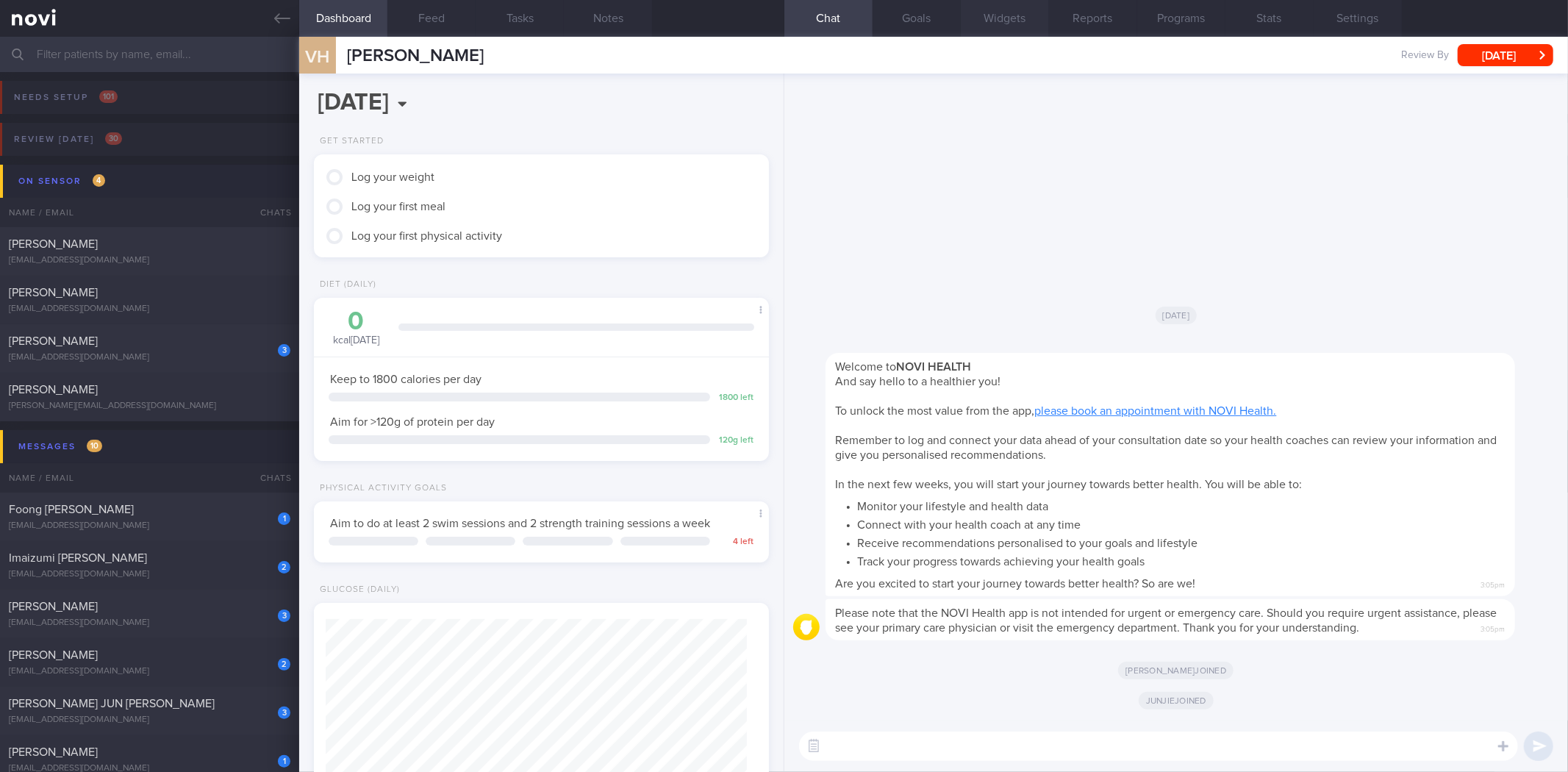
click at [998, 16] on button "Widgets" at bounding box center [1004, 18] width 88 height 37
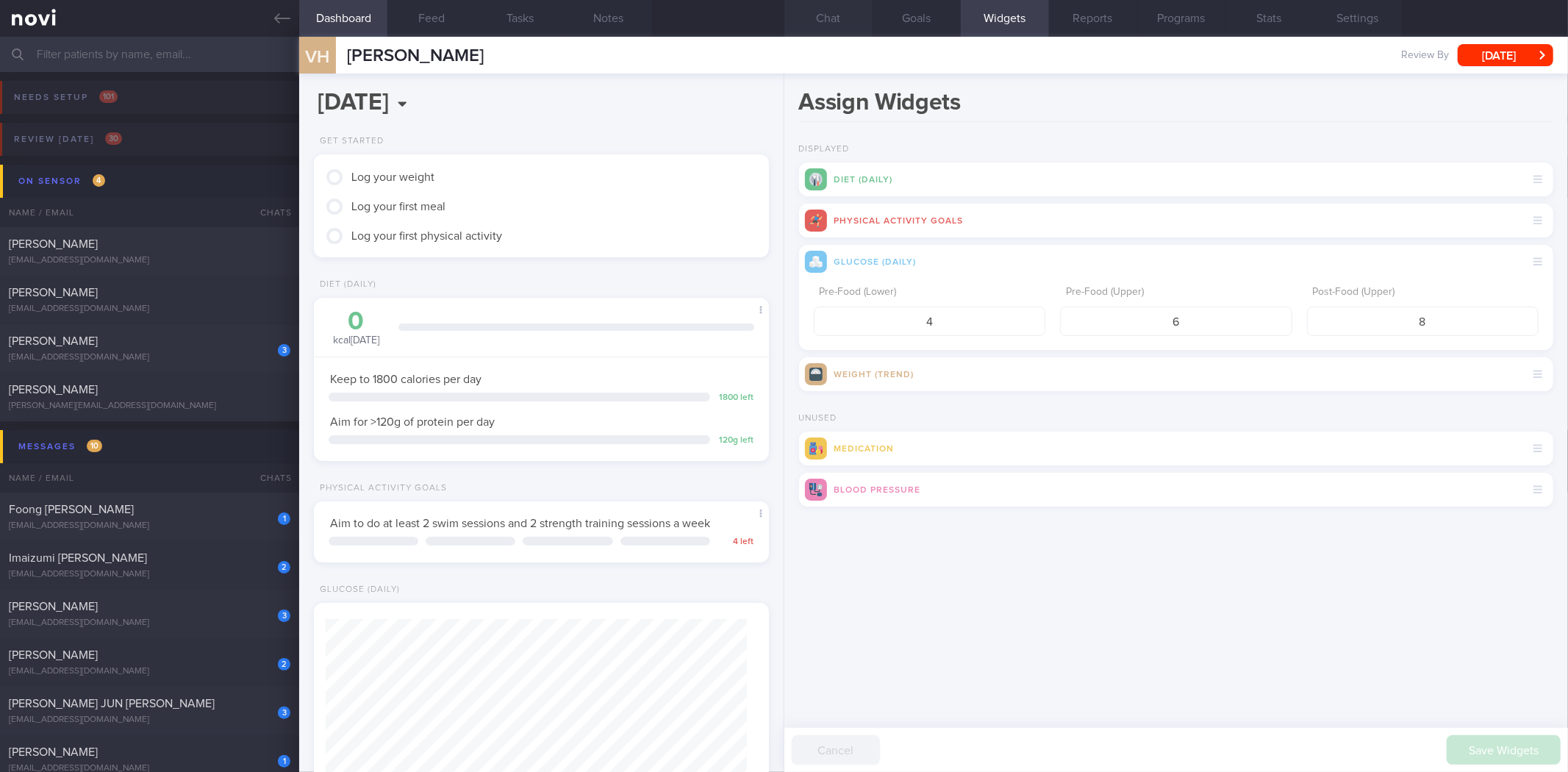
click at [866, 16] on button "Chat" at bounding box center [828, 18] width 88 height 37
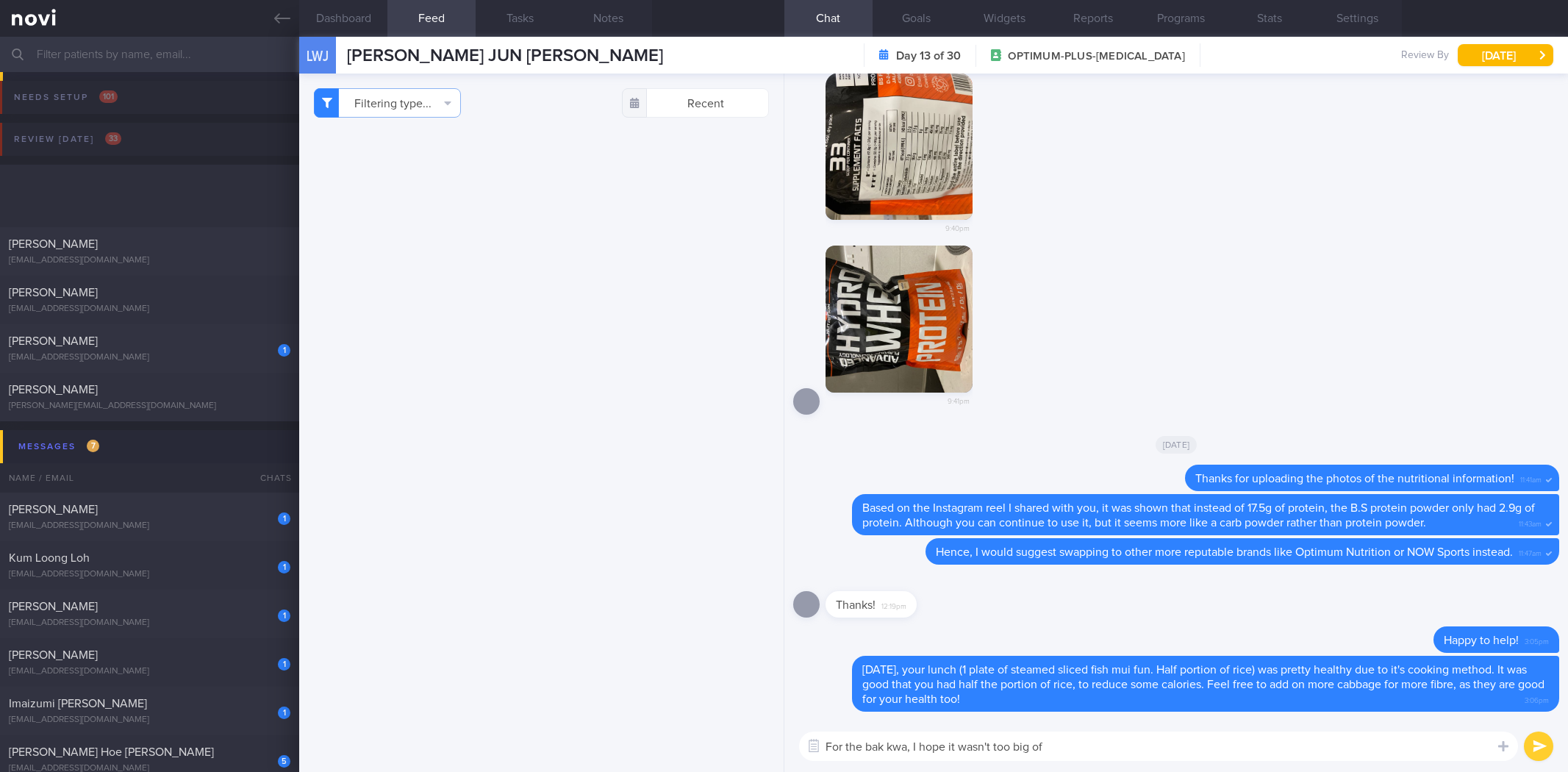
select select "8"
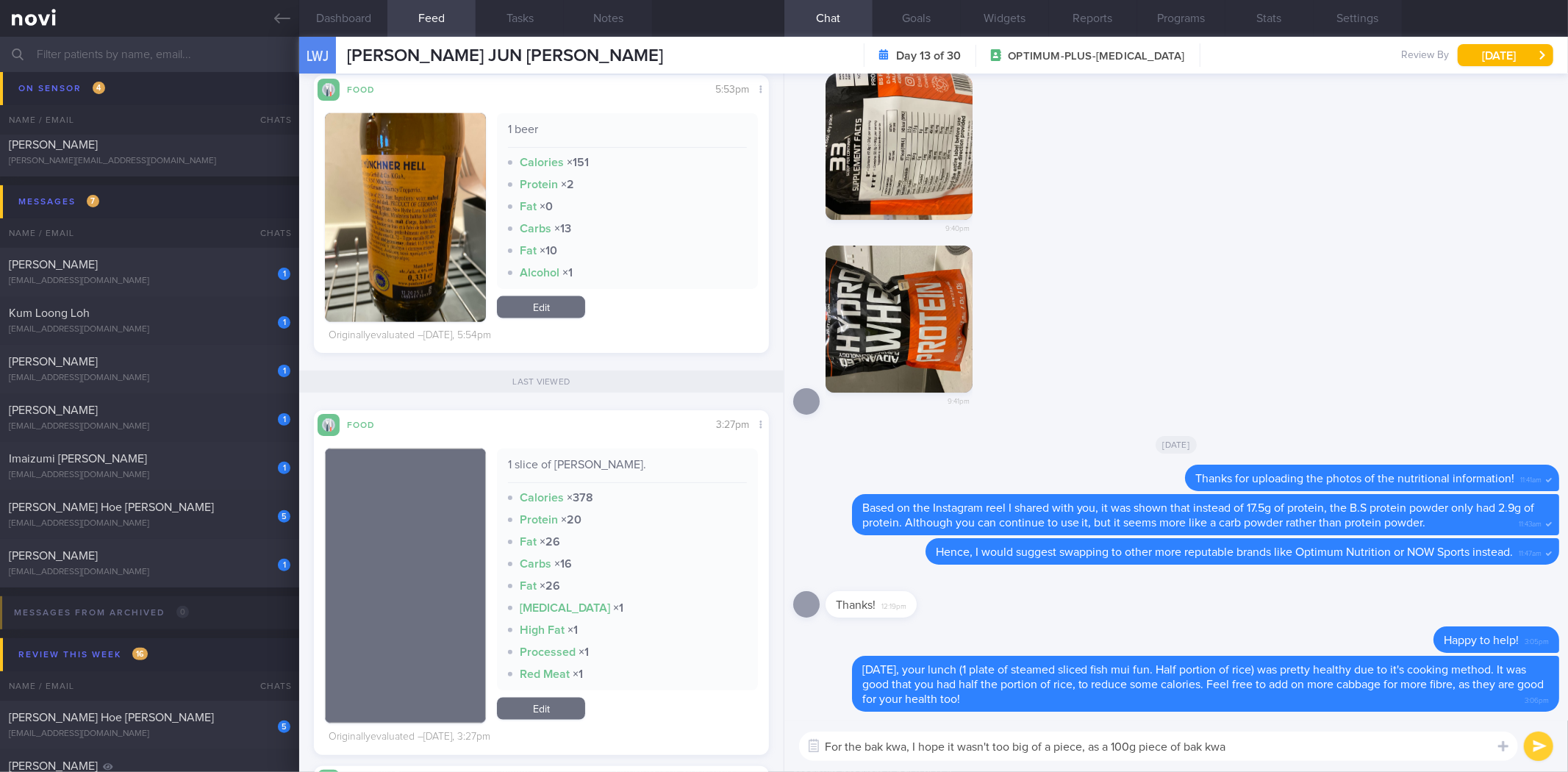
drag, startPoint x: 1325, startPoint y: 751, endPoint x: 1105, endPoint y: 749, distance: 220.0
click at [1105, 749] on textarea "For the bak kwa, I hope it wasn't too big of a piece, as a 100g piece of bak kwa" at bounding box center [1158, 746] width 719 height 30
type textarea "For the bak kwa, I hope it wasn't too big of a piece, as a standard piece can b…"
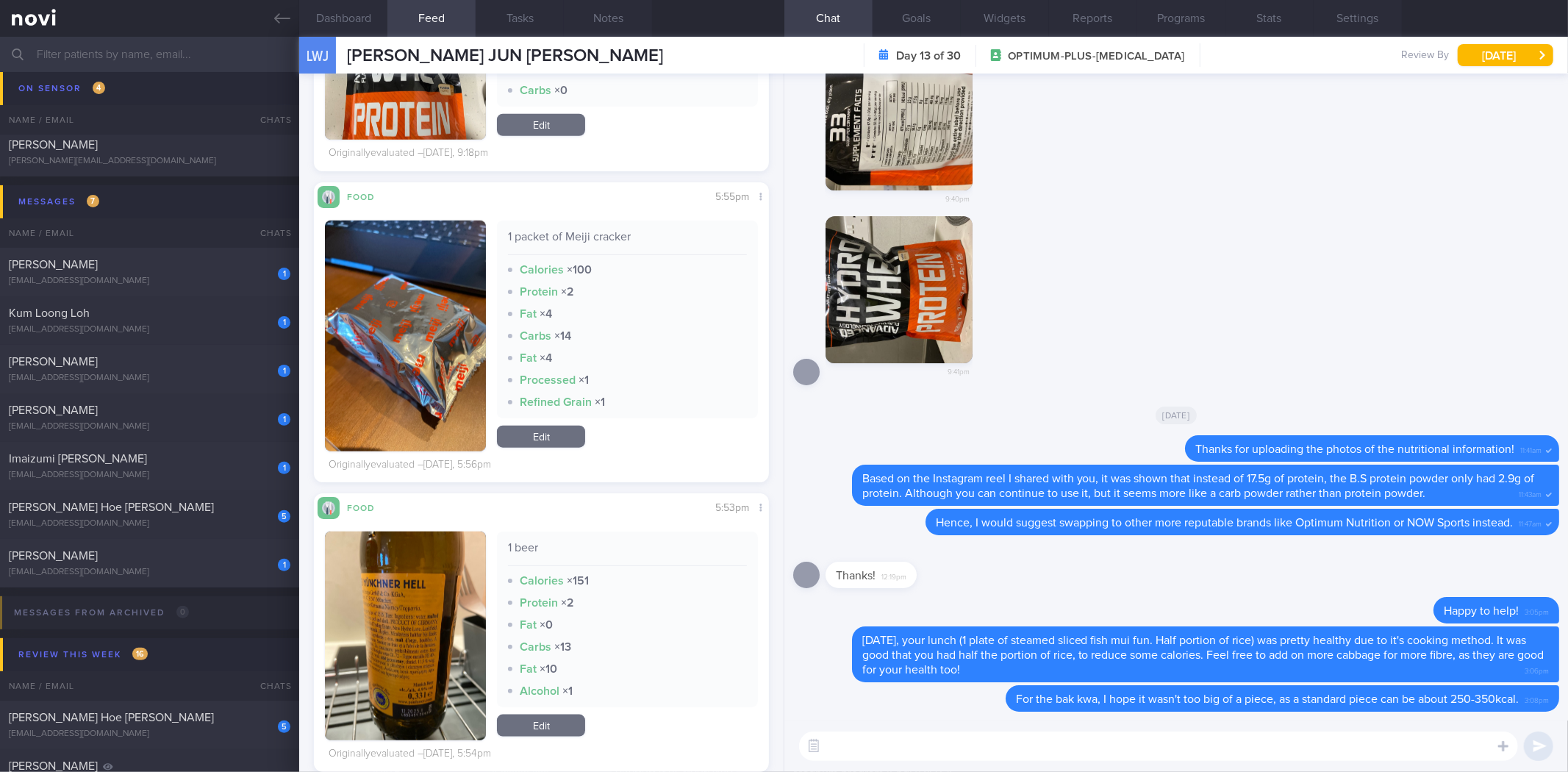
scroll to position [1265, 0]
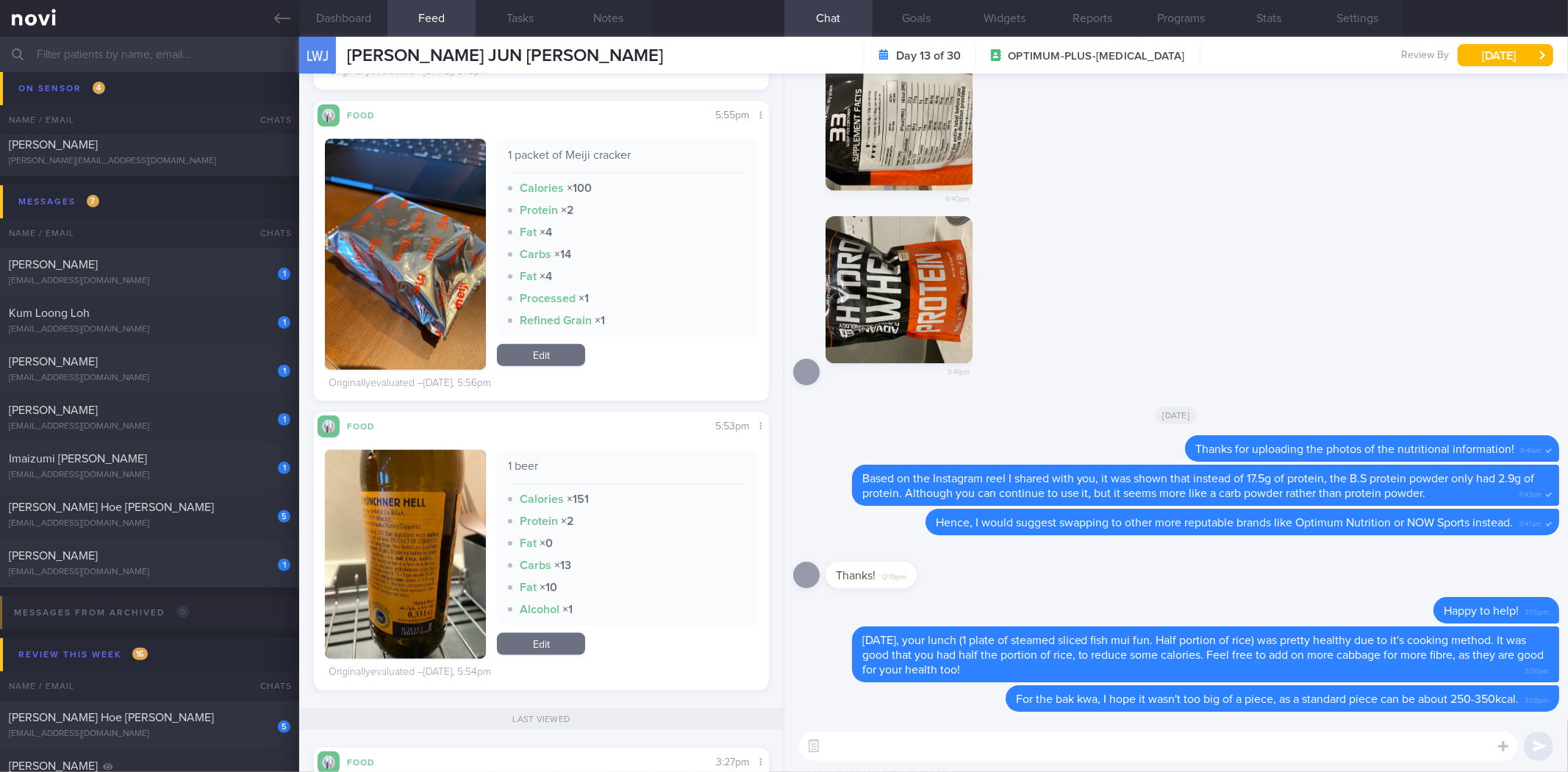
click at [917, 747] on textarea at bounding box center [1158, 746] width 719 height 30
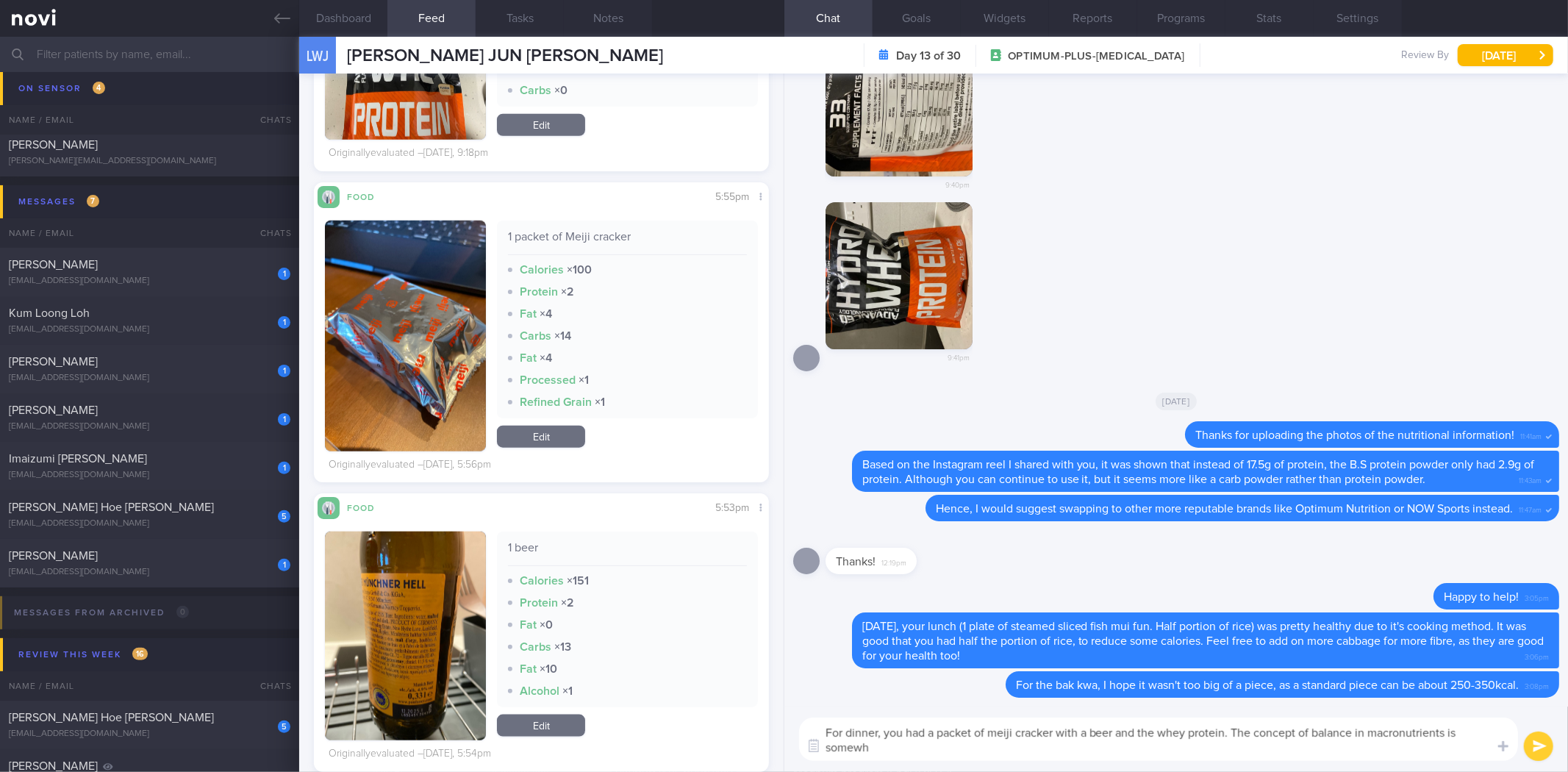
scroll to position [0, 0]
type textarea "For dinner, you had a packet of meiji cracker with a beer and the whey protein.…"
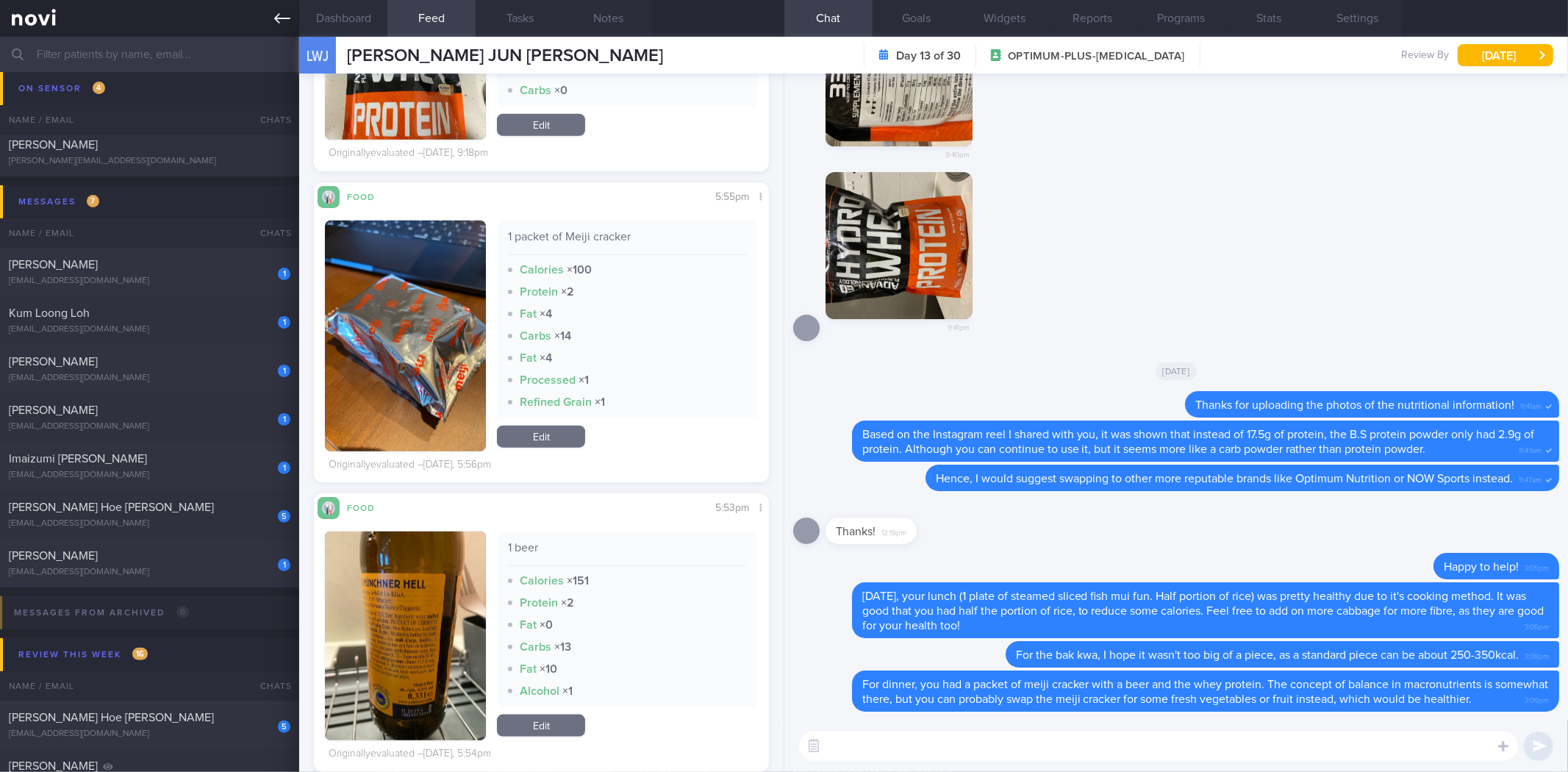
click at [280, 1] on link at bounding box center [150, 18] width 299 height 37
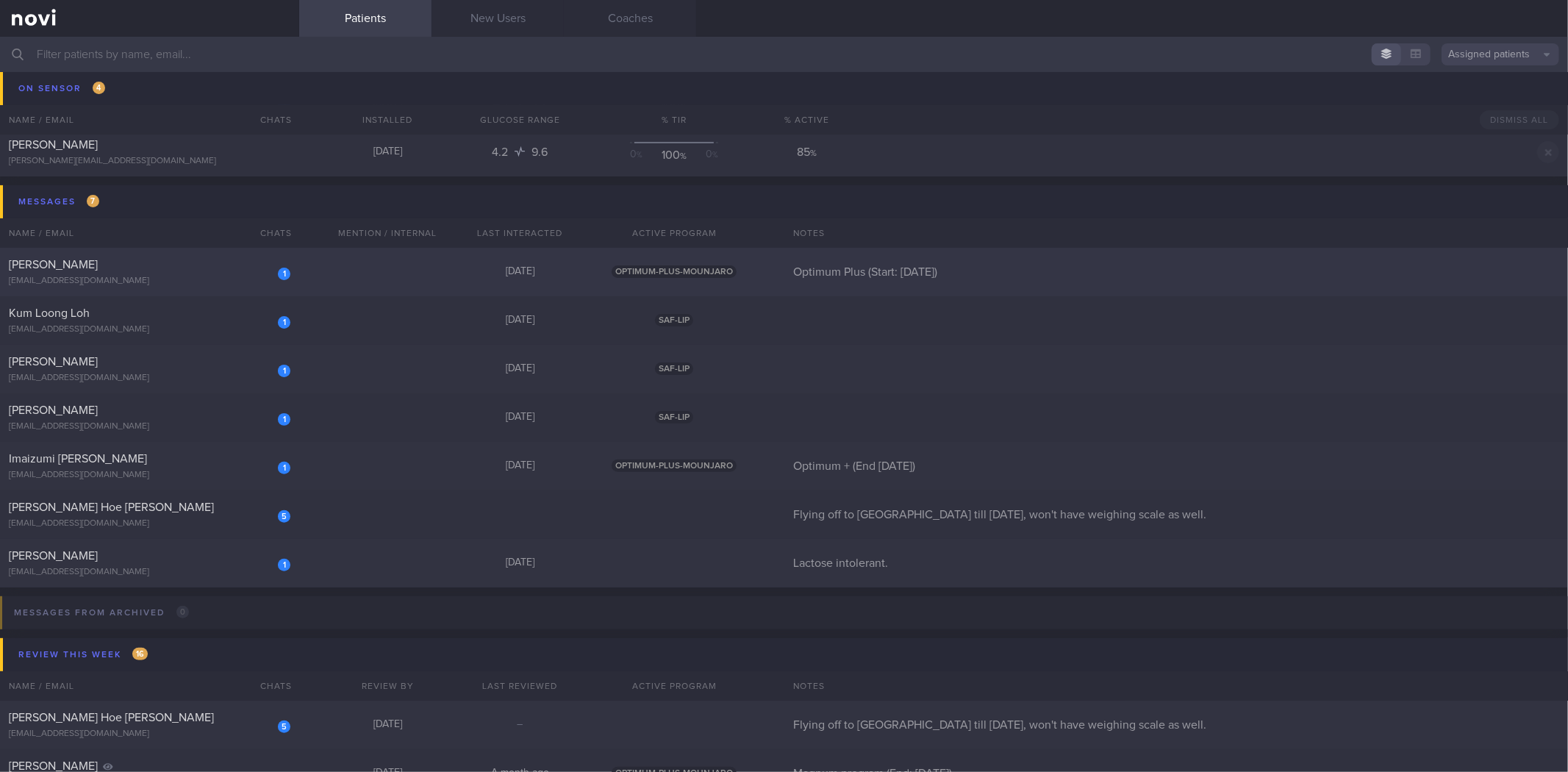
click at [172, 268] on div "[PERSON_NAME]" at bounding box center [148, 265] width 278 height 15
select select "8"
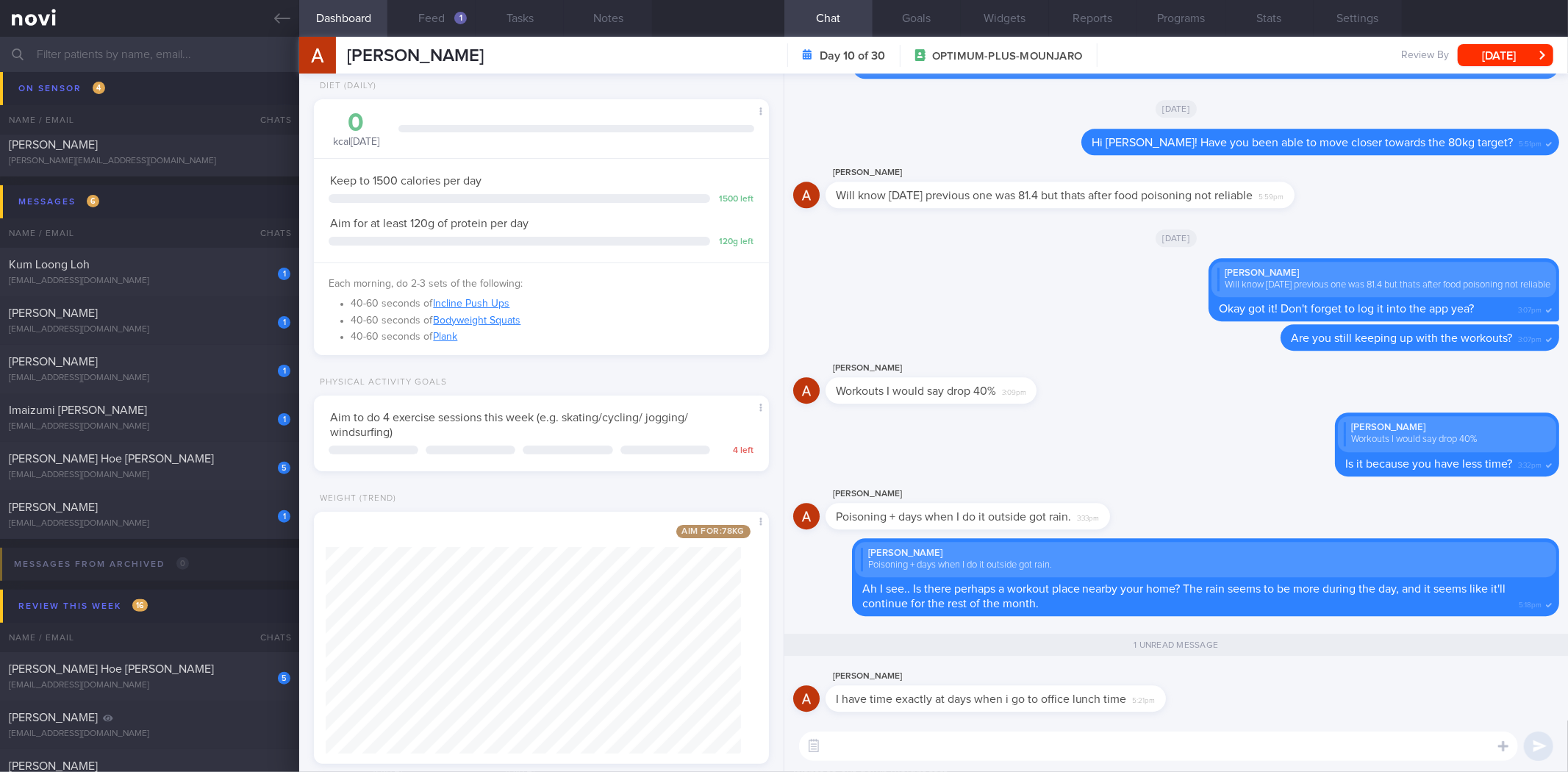
scroll to position [84, 0]
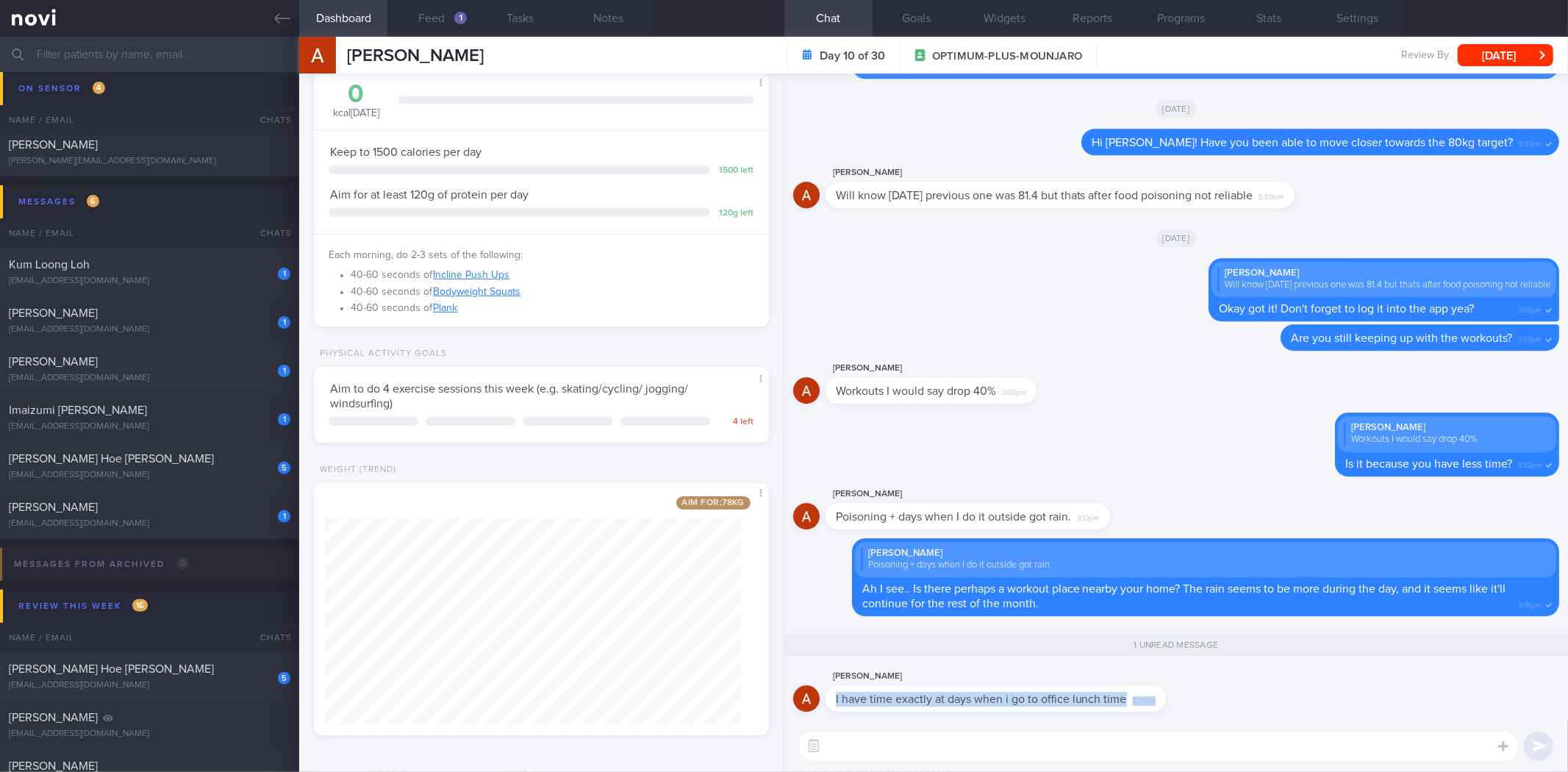
drag, startPoint x: 1152, startPoint y: 709, endPoint x: 1421, endPoint y: 677, distance: 270.9
click at [1421, 677] on div "Антон Вдовенко I have time exactly at days when i go to office lunch time 5:21pm" at bounding box center [1176, 693] width 766 height 53
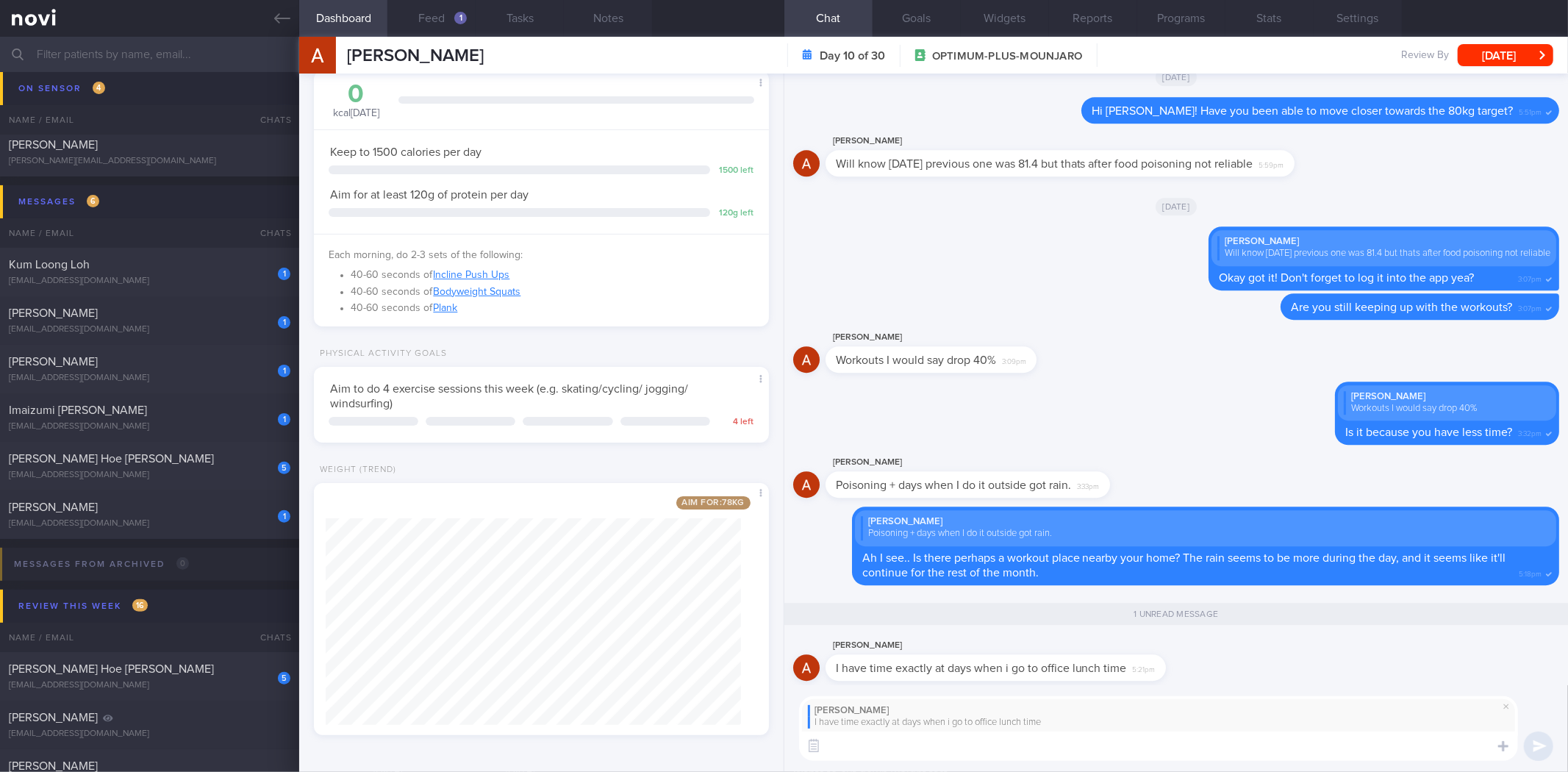
scroll to position [0, 0]
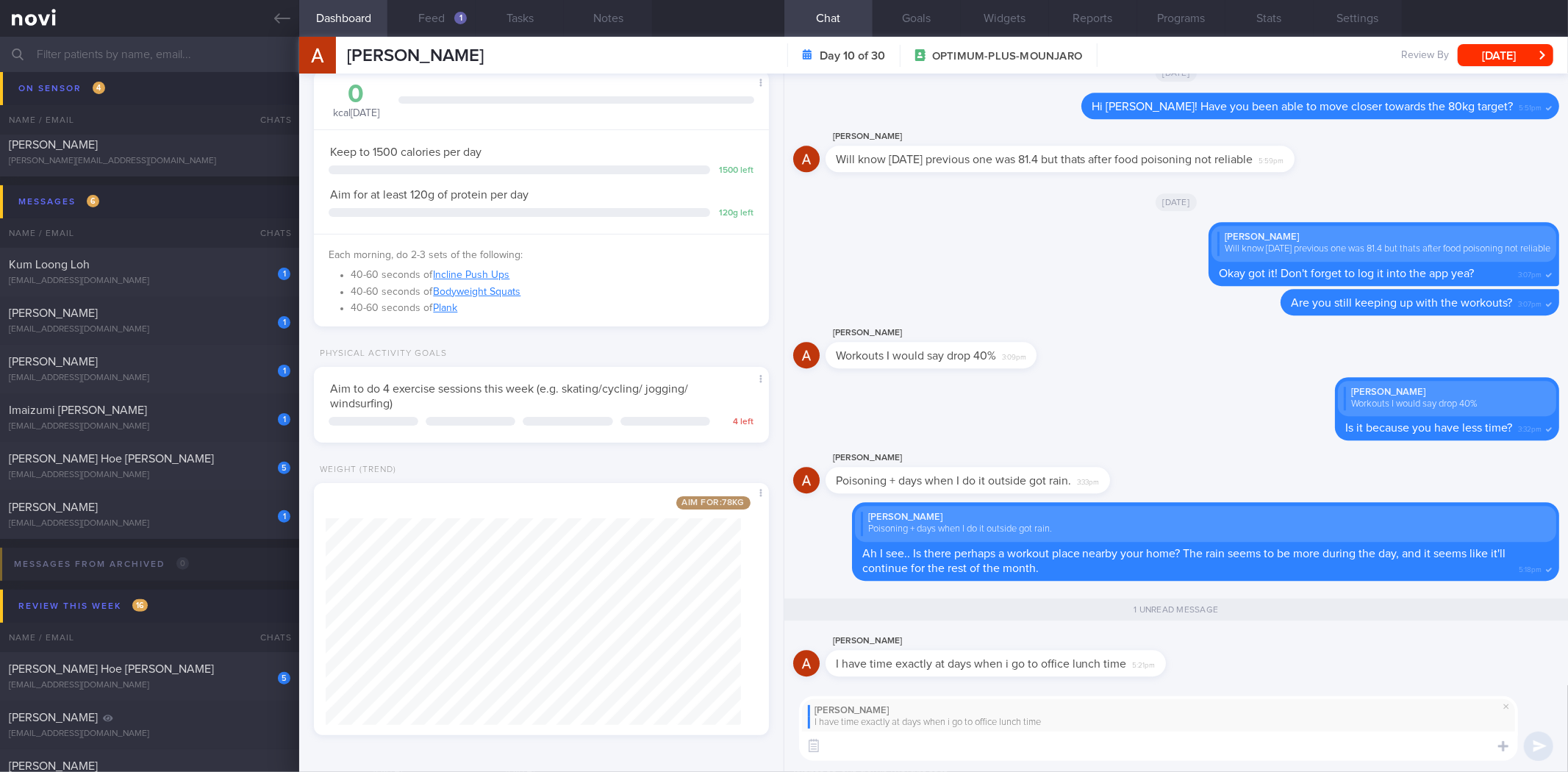
click at [934, 746] on textarea at bounding box center [1158, 746] width 719 height 30
click at [1312, 746] on textarea "Alright. If you have a couple of minutes daily at home, that could be useful as…" at bounding box center [1158, 746] width 719 height 30
paste textarea "https://www.youtube.com/watch?v=r0AmN98_gVI"
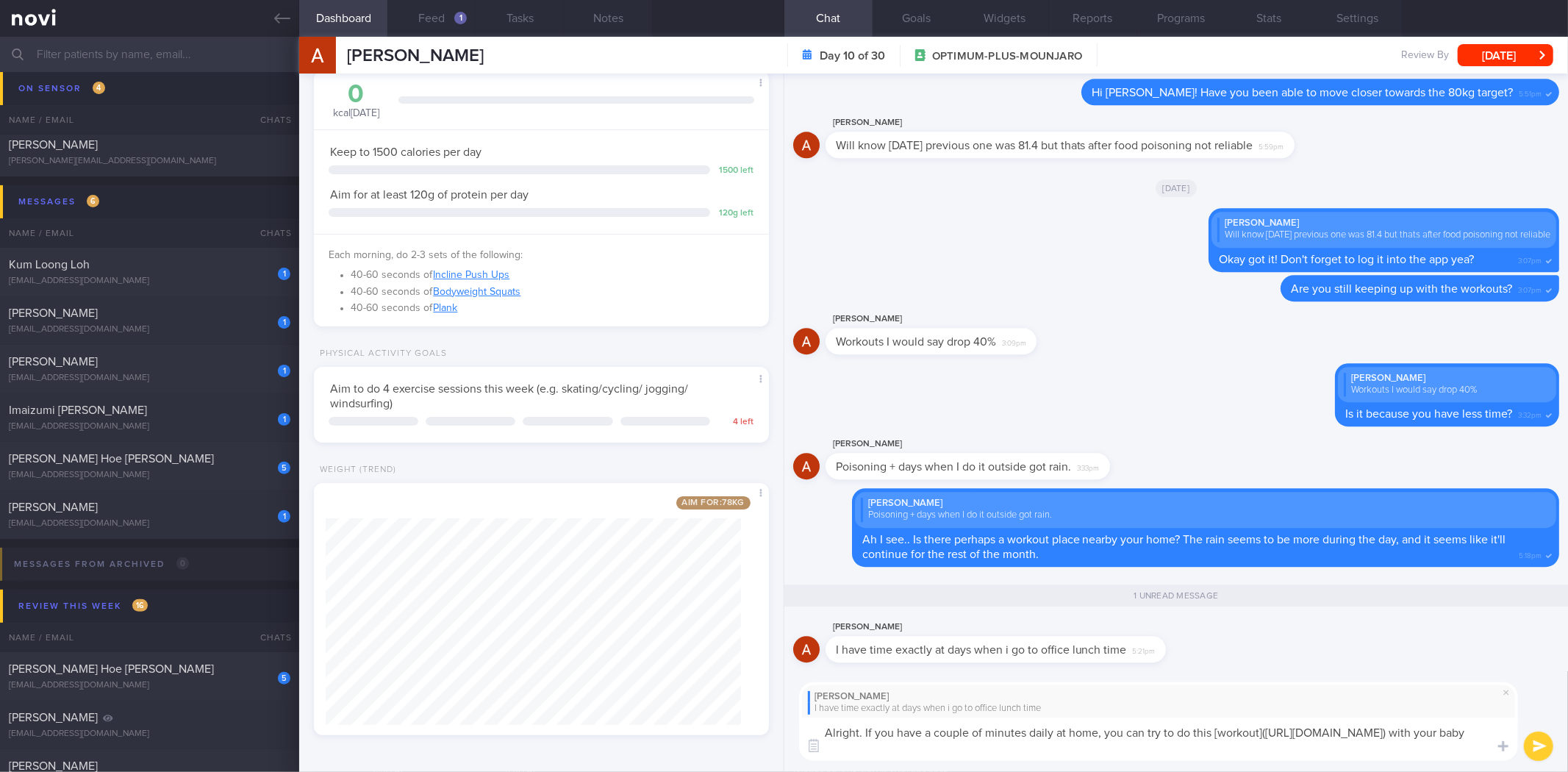
type textarea "Alright. If you have a couple of minutes daily at home, you can try to do this …"
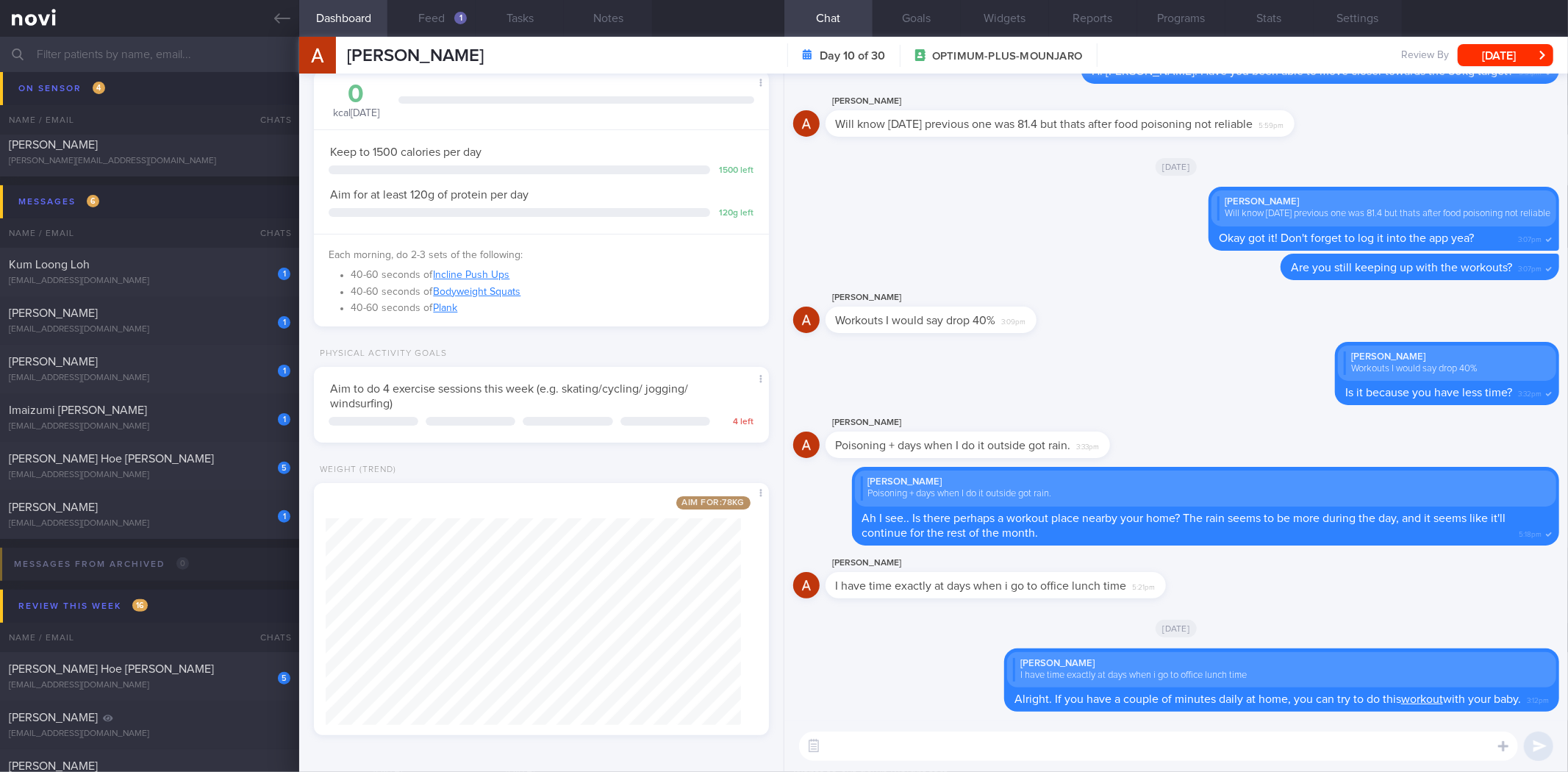
click at [1494, 42] on div "Vdovenko Anton Day 10 of 30 OPTIMUM-PLUS-MOUNJARO Review By Thu, 18 Sep Set Nex…" at bounding box center [934, 55] width 1269 height 37
click at [1489, 56] on button "[DATE]" at bounding box center [1506, 55] width 95 height 22
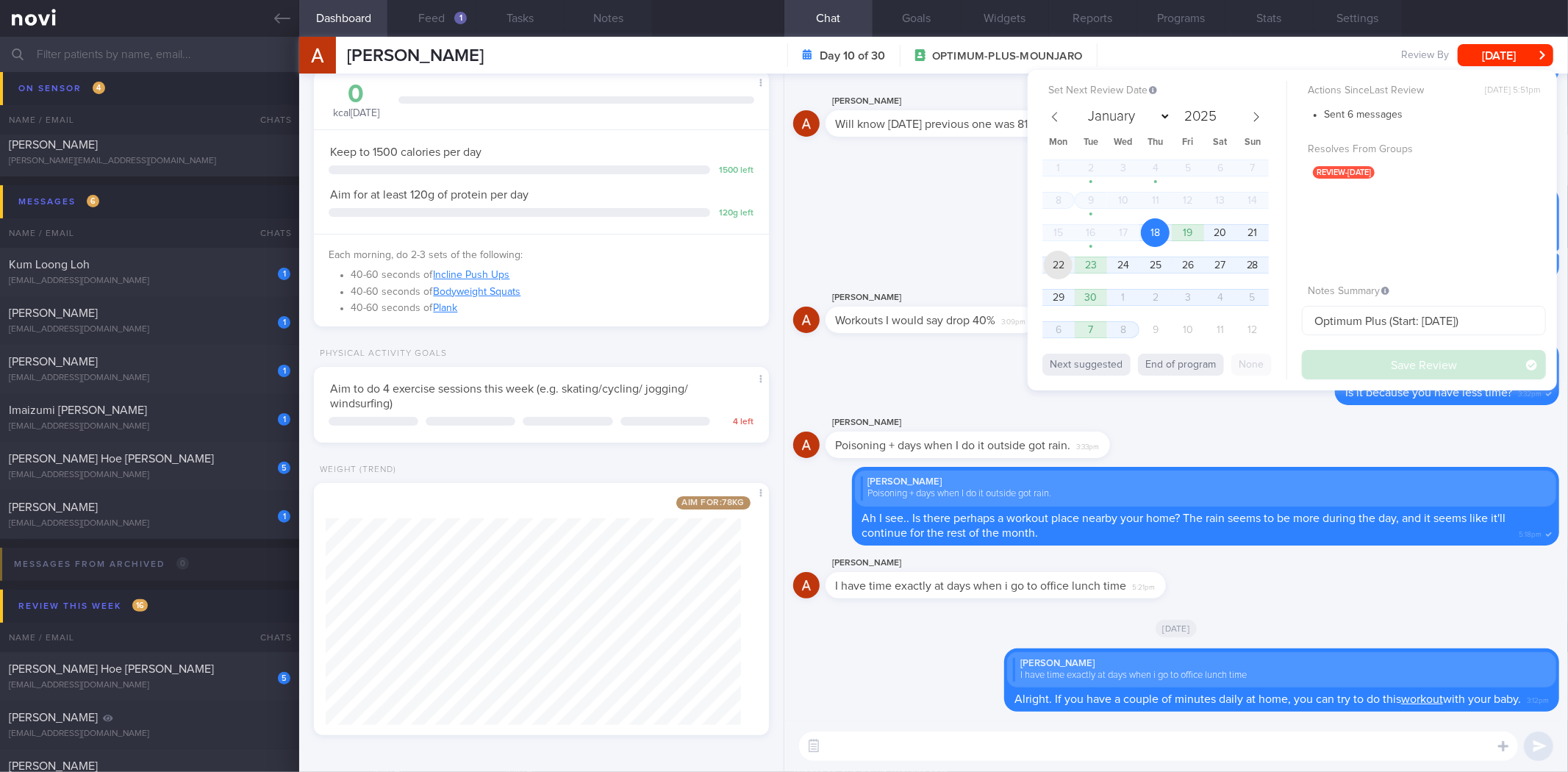
click at [1057, 269] on span "22" at bounding box center [1058, 265] width 29 height 29
click at [1356, 354] on button "Save Review" at bounding box center [1423, 365] width 244 height 30
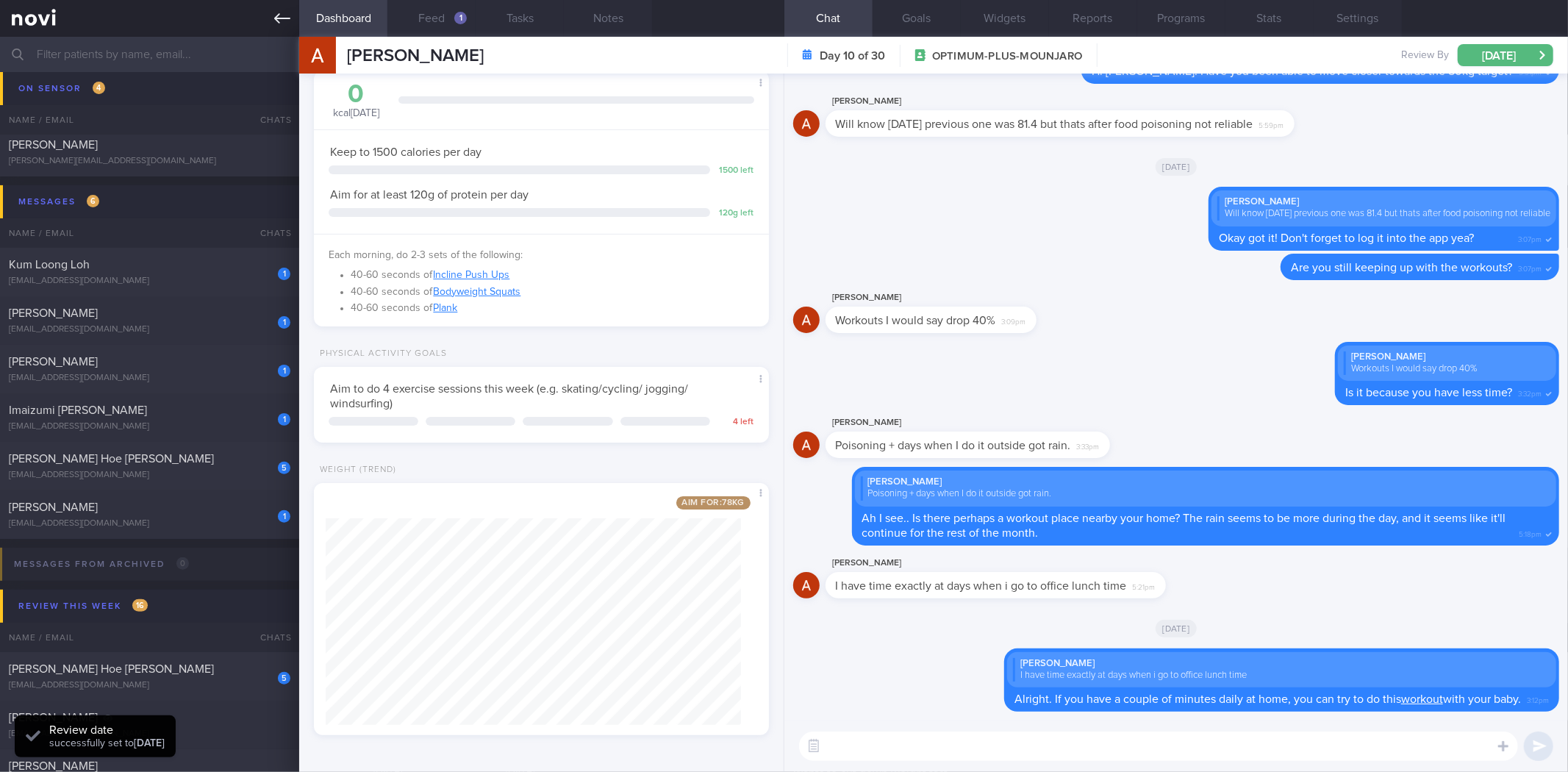
click at [280, 13] on icon at bounding box center [282, 18] width 16 height 10
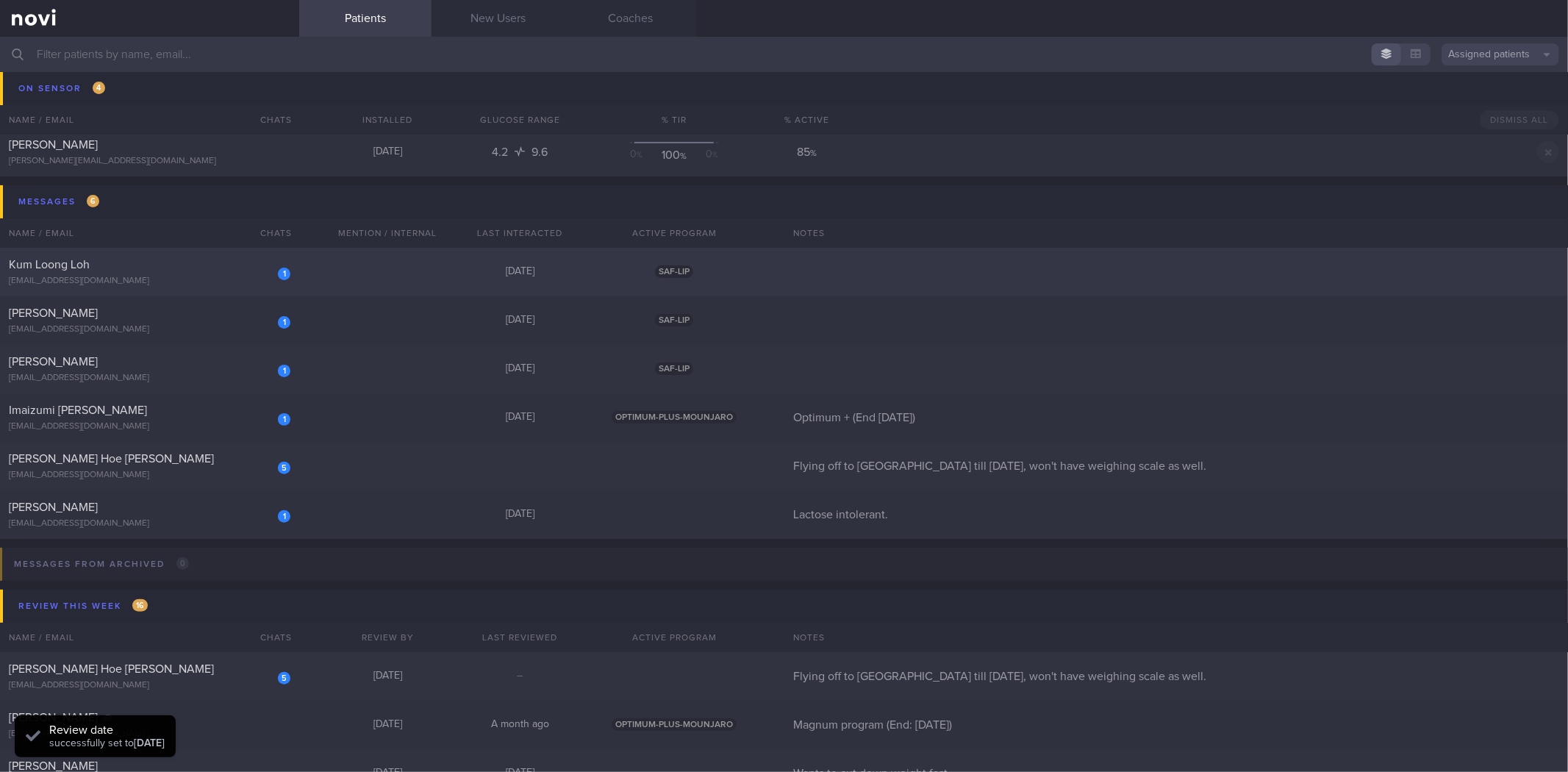
click at [216, 277] on div "[EMAIL_ADDRESS][DOMAIN_NAME]" at bounding box center [150, 280] width 281 height 11
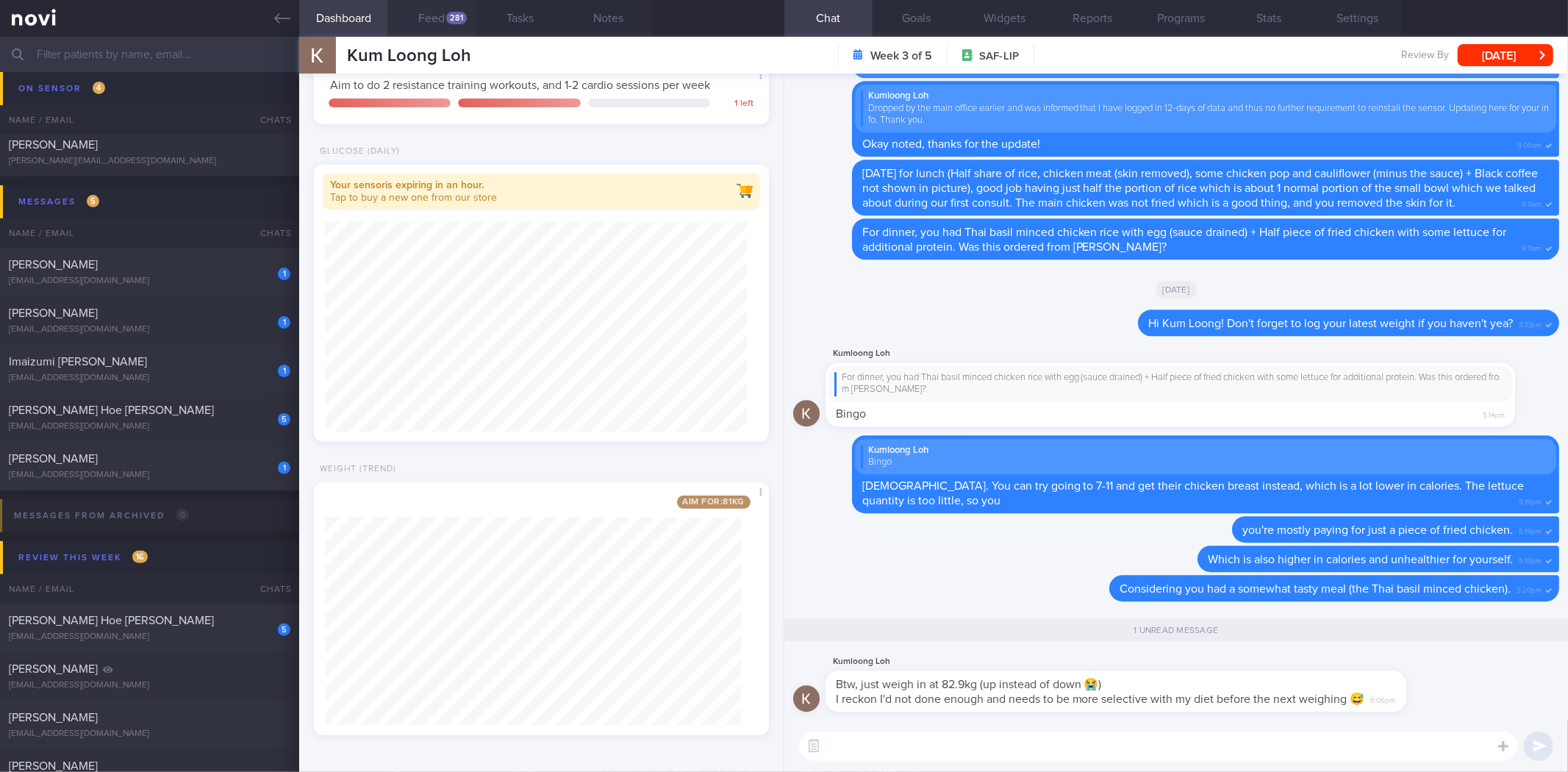
click at [428, 15] on button "Feed 281" at bounding box center [431, 18] width 88 height 37
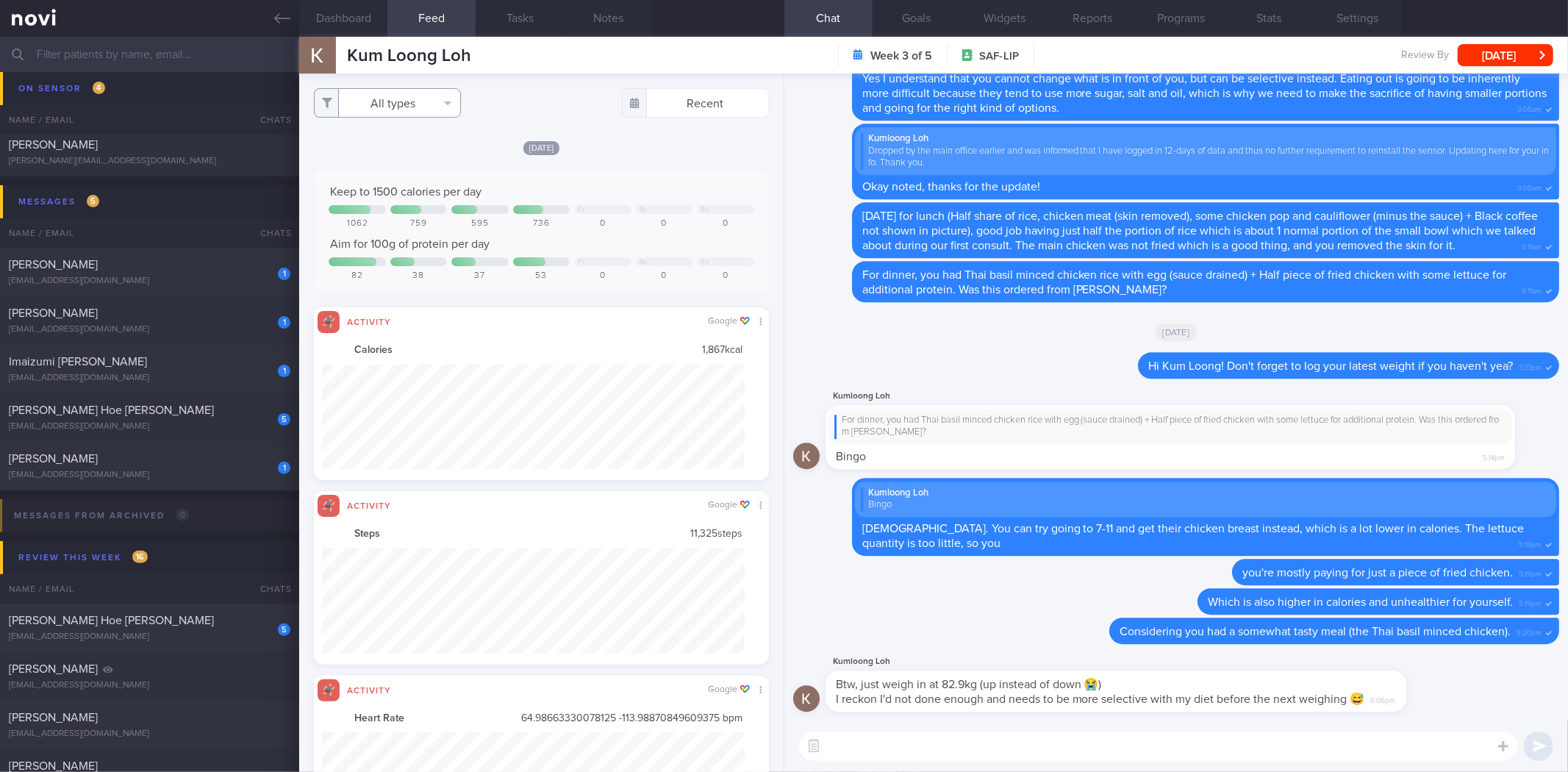
click at [436, 99] on button "All types" at bounding box center [388, 103] width 147 height 30
click at [414, 153] on button "Activity" at bounding box center [387, 154] width 146 height 22
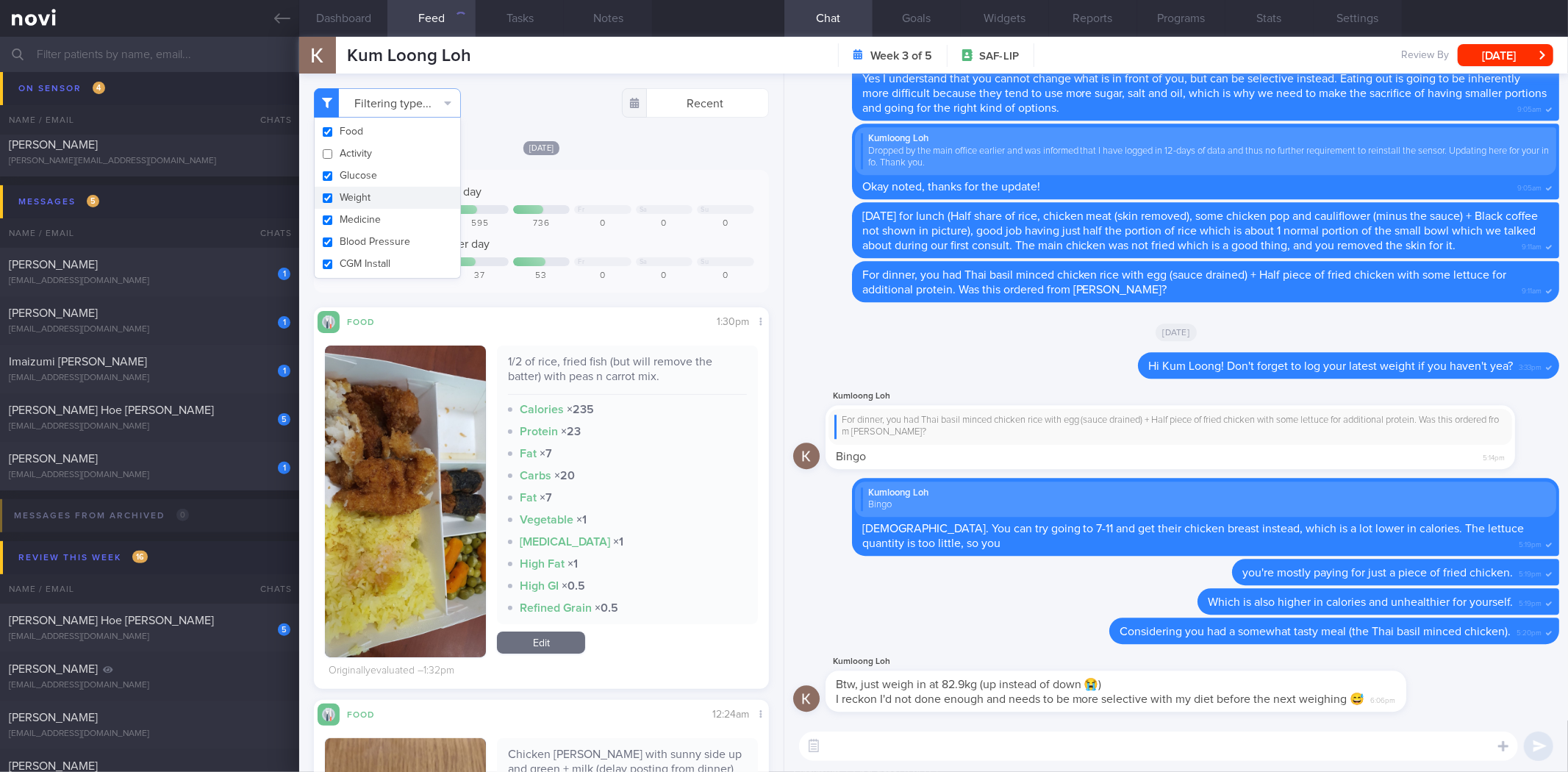
checkbox input "false"
click at [401, 193] on button "Weight" at bounding box center [387, 197] width 146 height 22
checkbox input "false"
click at [647, 172] on div "Keep to 1500 calories per day Fr Sa Su 1062 759 595 736 0 0 0 Aim for 100g of p…" at bounding box center [541, 231] width 454 height 123
click at [596, 16] on button "Notes" at bounding box center [608, 18] width 88 height 37
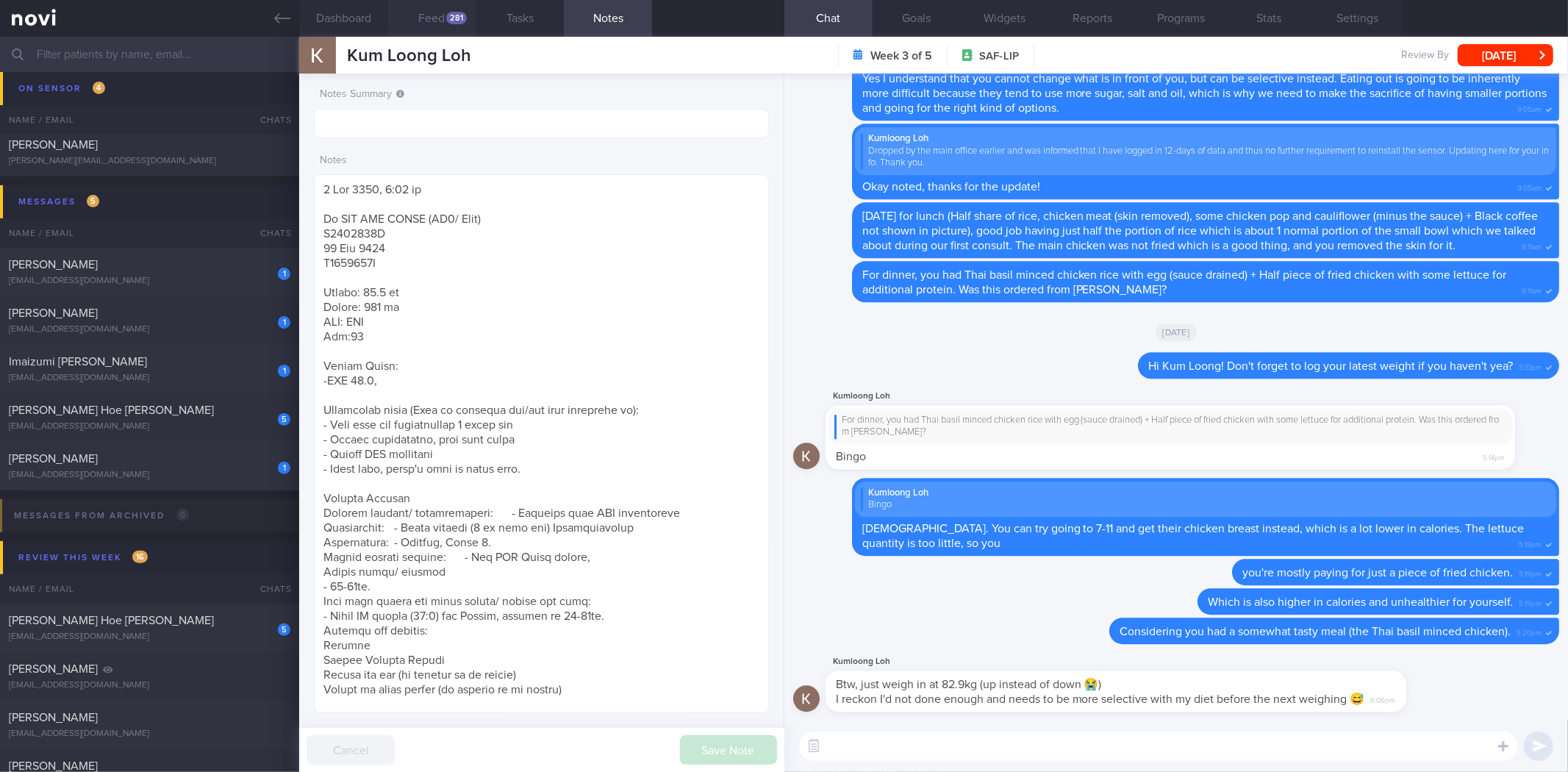
click at [437, 30] on button "Feed 281" at bounding box center [431, 18] width 88 height 37
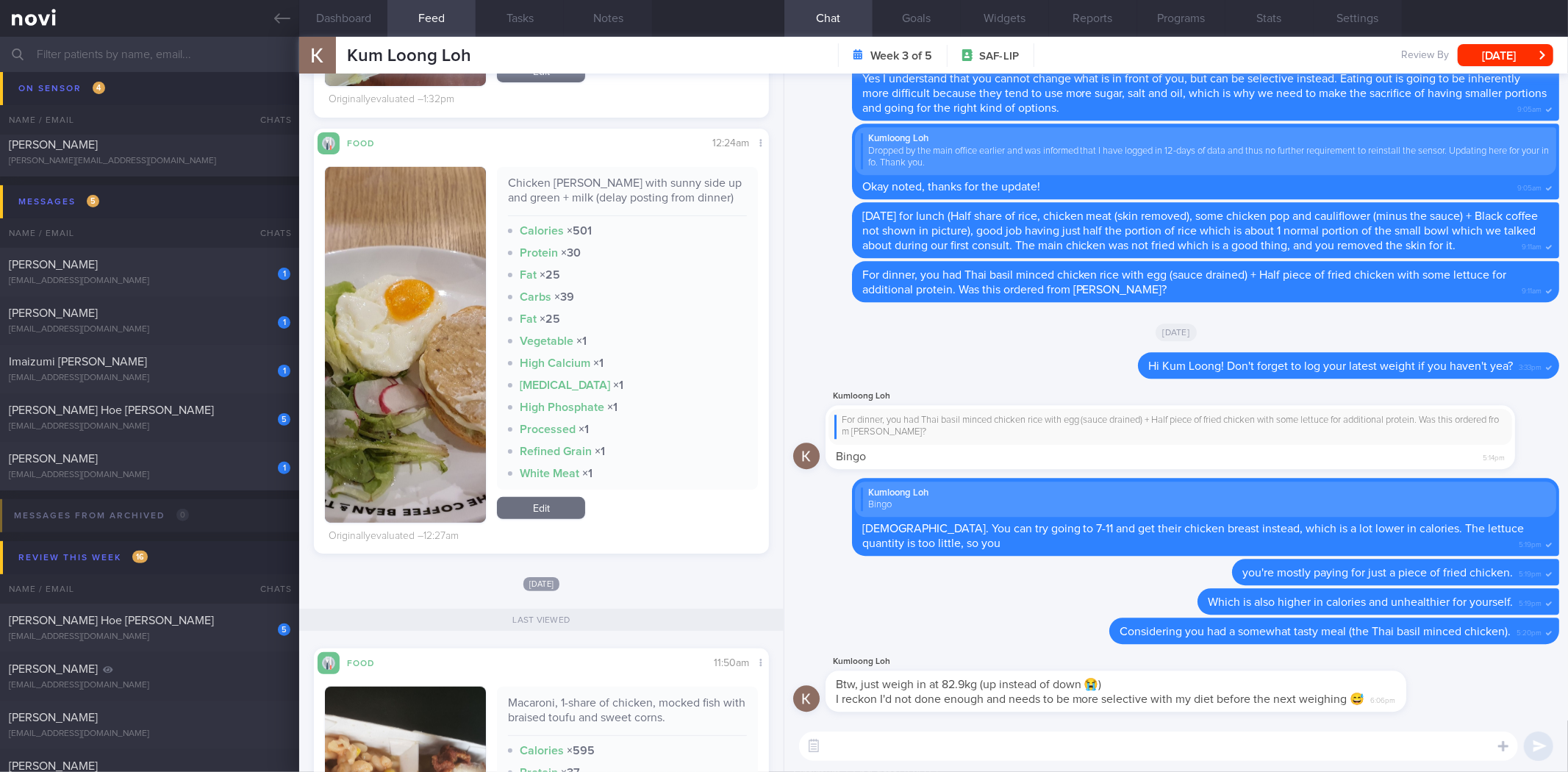
click at [434, 313] on button "button" at bounding box center [405, 344] width 161 height 356
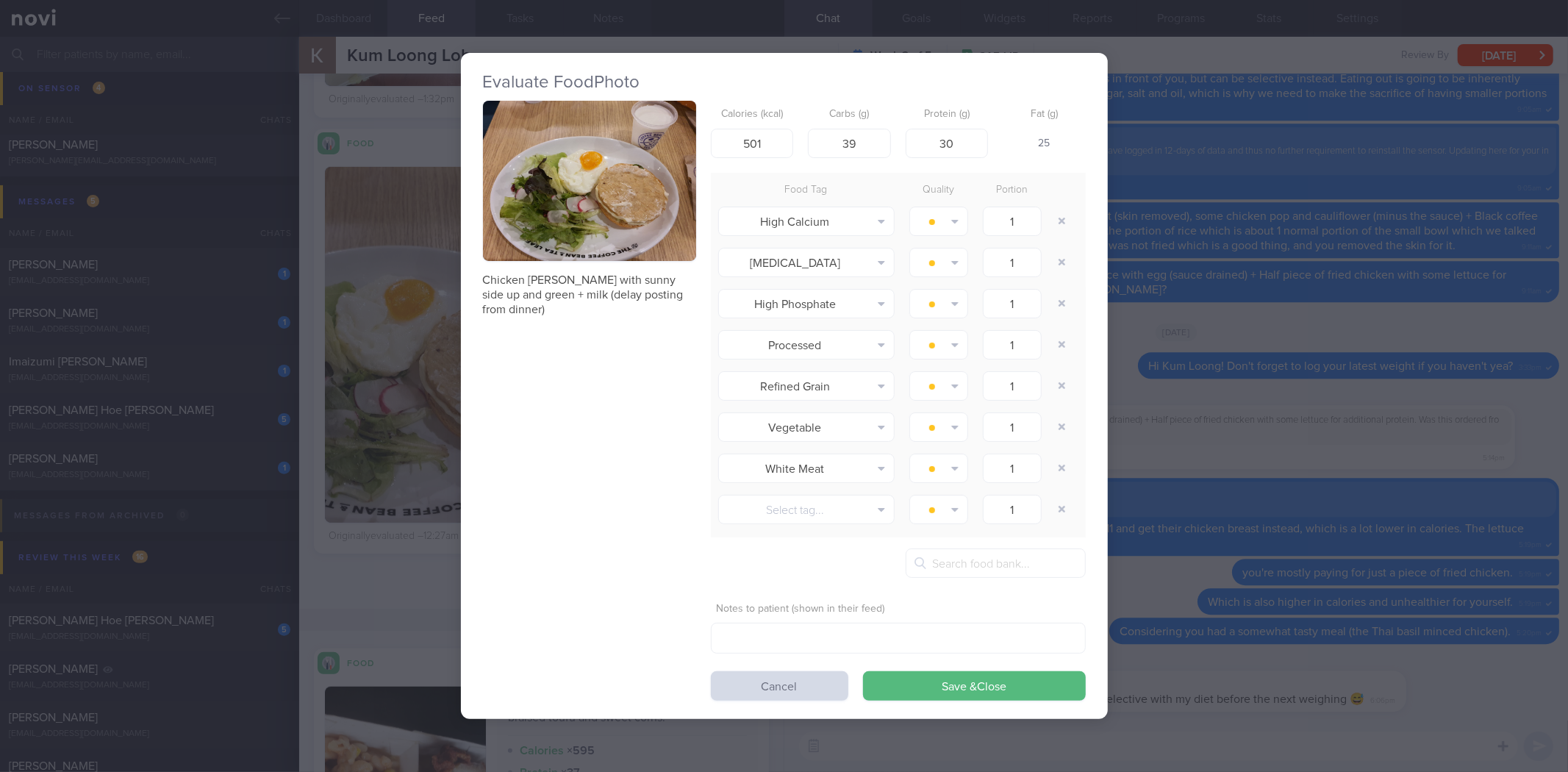
click at [419, 325] on div "Evaluate Food Photo Chicken patty burger with sunny side up and green + milk (d…" at bounding box center [784, 386] width 1568 height 772
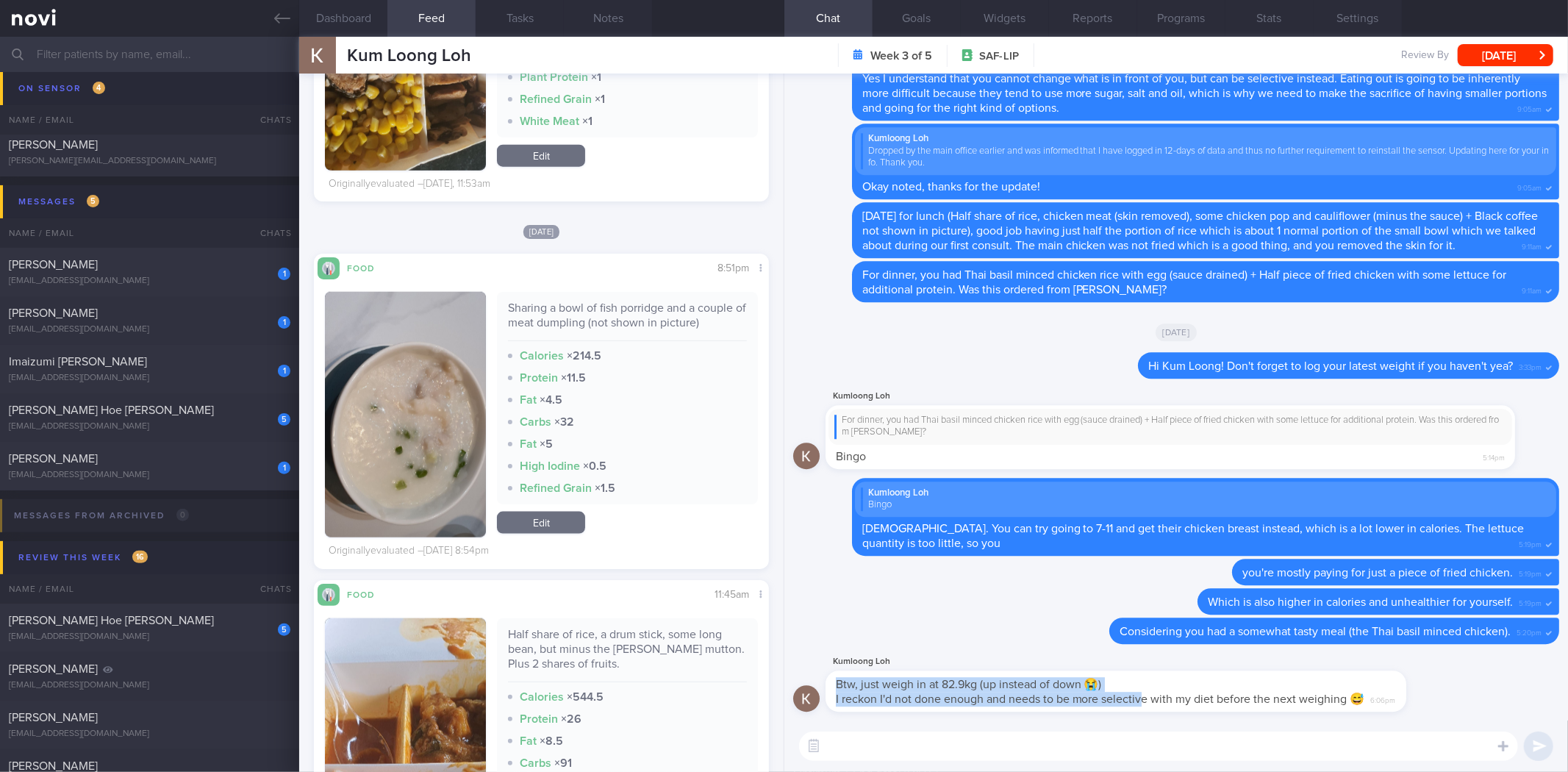
drag, startPoint x: 1145, startPoint y: 694, endPoint x: 1332, endPoint y: 687, distance: 187.1
click at [1332, 687] on div "Btw, just weigh in at 82.9kg (up instead of down 😭) I reckon I'd not done enoug…" at bounding box center [1116, 691] width 581 height 42
click at [1207, 691] on div "Btw, just weigh in at 82.9kg (up instead of down 😭) I reckon I'd not done enoug…" at bounding box center [1116, 691] width 581 height 42
drag, startPoint x: 1167, startPoint y: 687, endPoint x: 1378, endPoint y: 676, distance: 211.3
click at [1380, 677] on div "Kumloong Loh Btw, just weigh in at 82.9kg (up instead of down 😭) I reckon I'd n…" at bounding box center [1138, 682] width 624 height 58
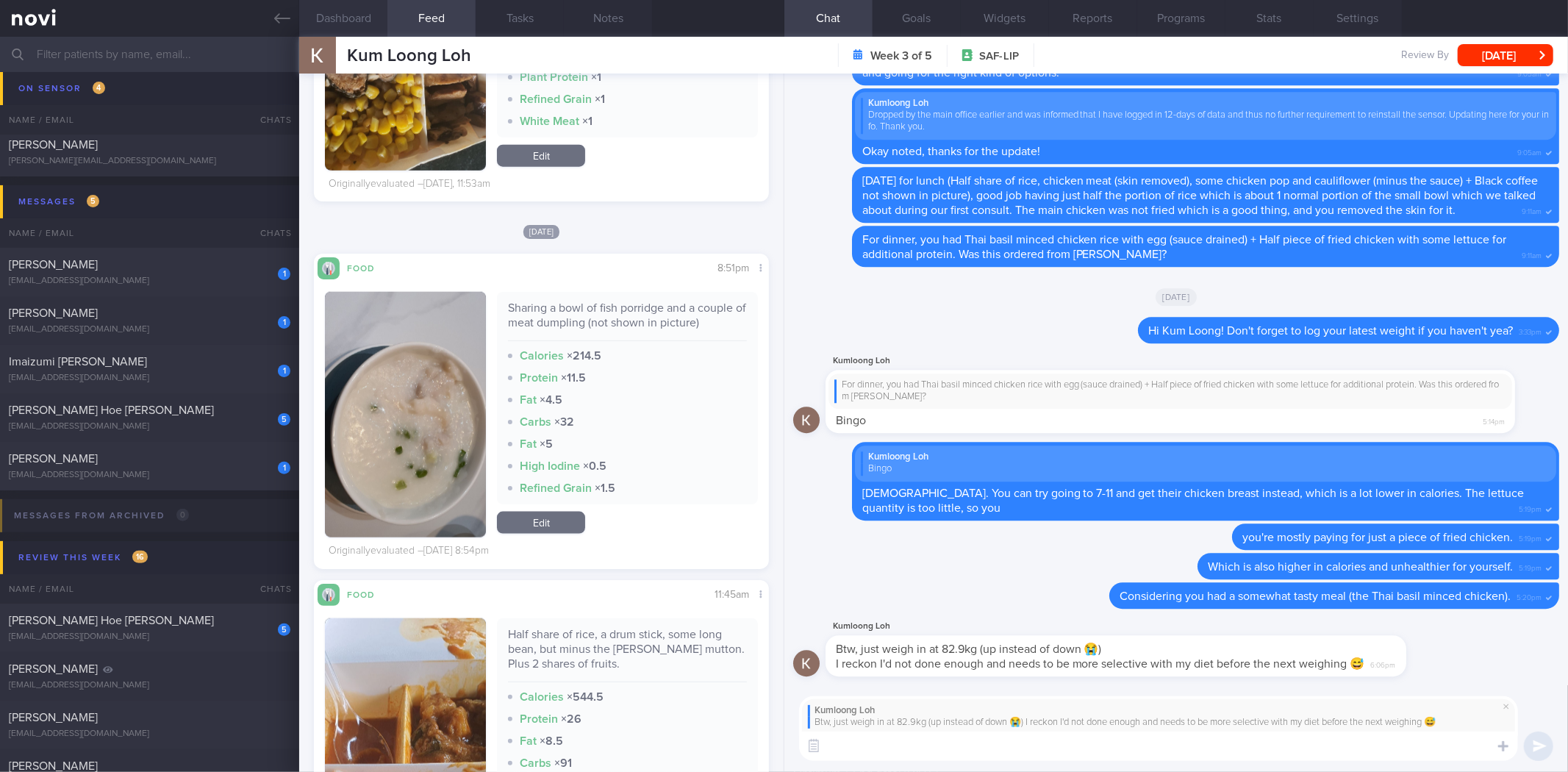
click at [357, 21] on button "Dashboard" at bounding box center [343, 18] width 88 height 37
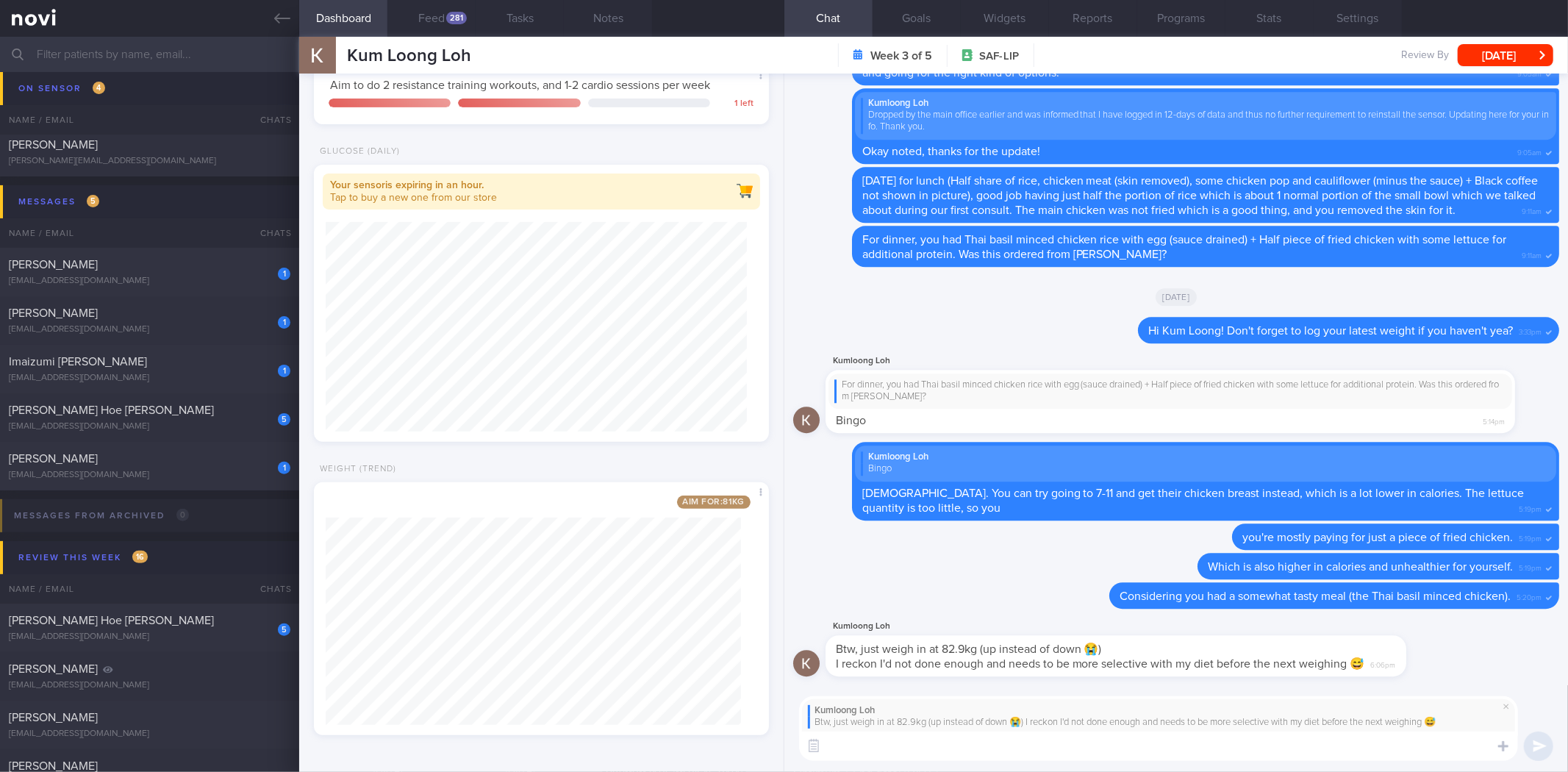
click at [1001, 755] on textarea at bounding box center [1158, 746] width 719 height 30
type textarea "Thanks for the update! This week, the menu seems to have been higher fat items …"
click at [457, 8] on button "Feed 281" at bounding box center [431, 18] width 88 height 37
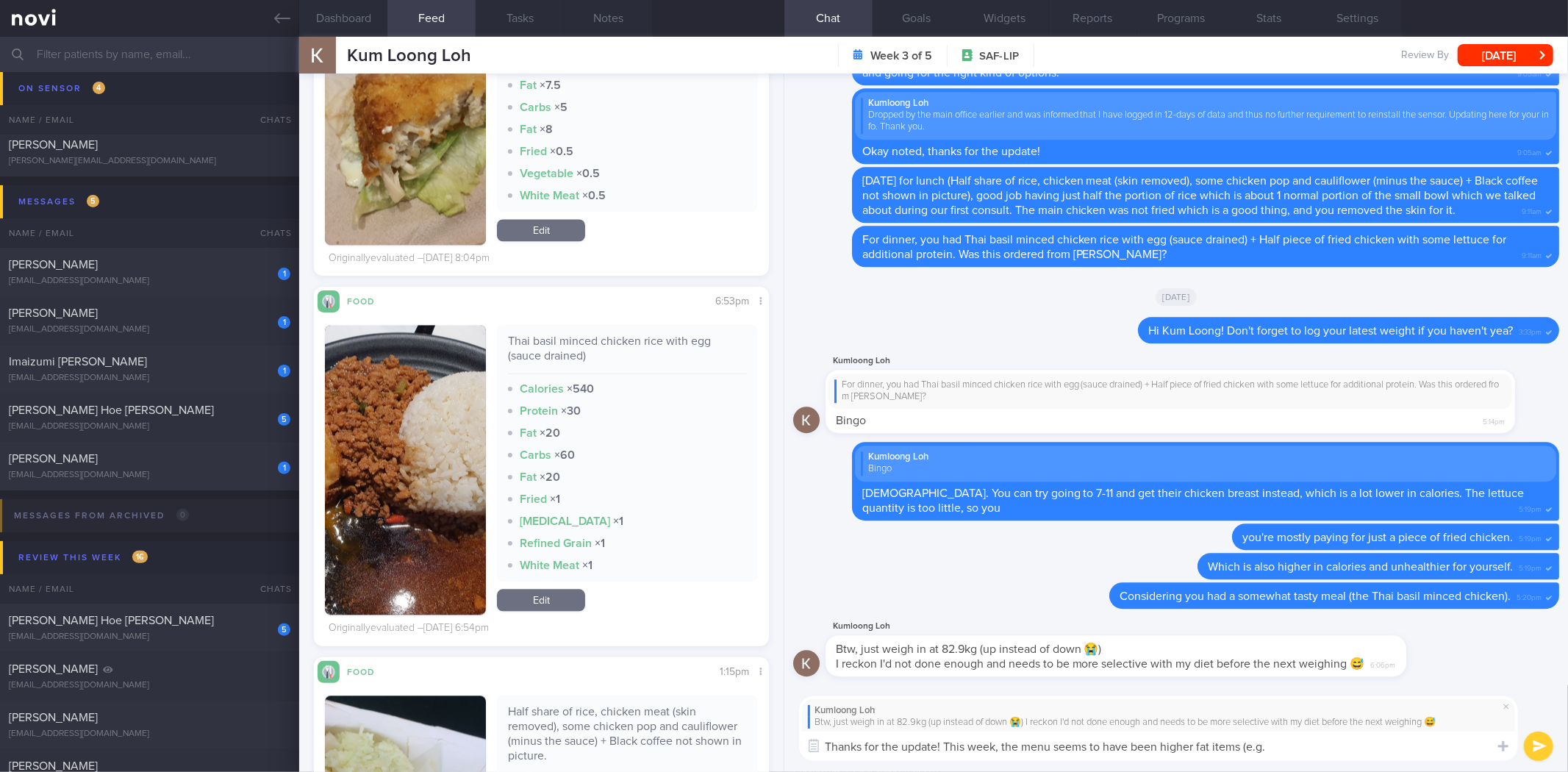
scroll to position [263, 428]
click at [1288, 743] on textarea "Thanks for the update! This week, the menu seems to have been higher fat items …" at bounding box center [1158, 746] width 719 height 30
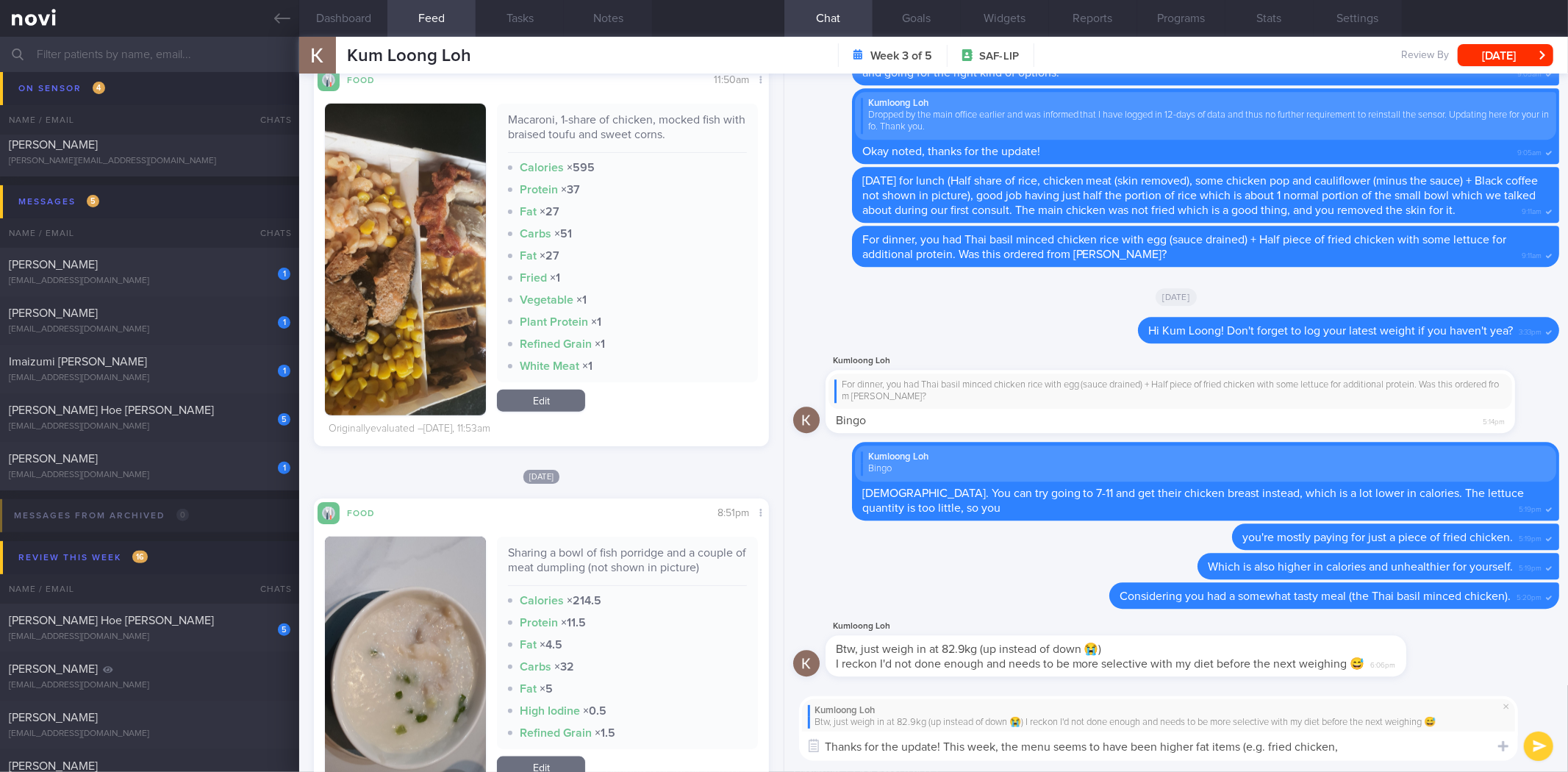
scroll to position [817, 0]
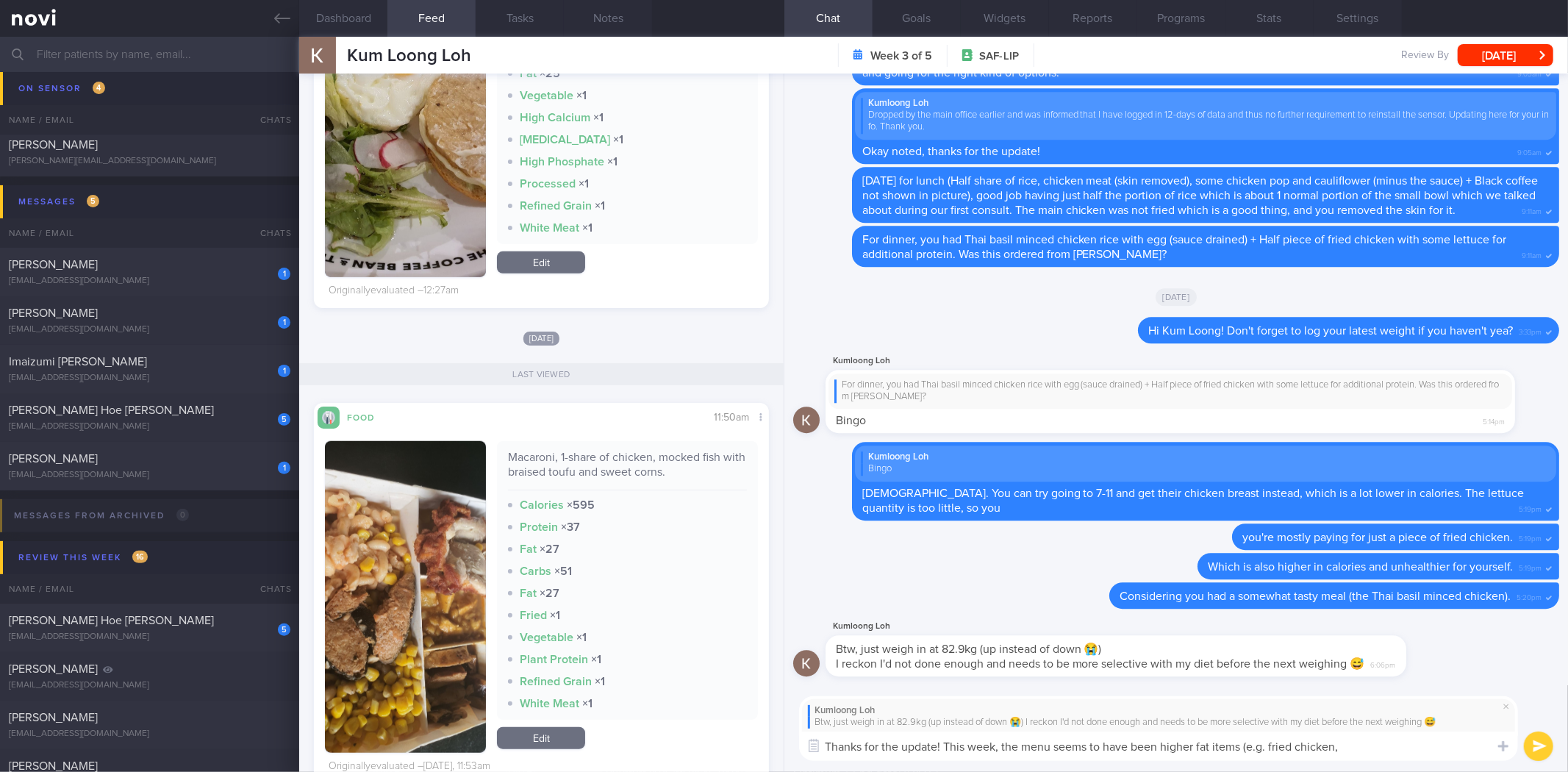
click at [409, 541] on button "button" at bounding box center [405, 597] width 161 height 311
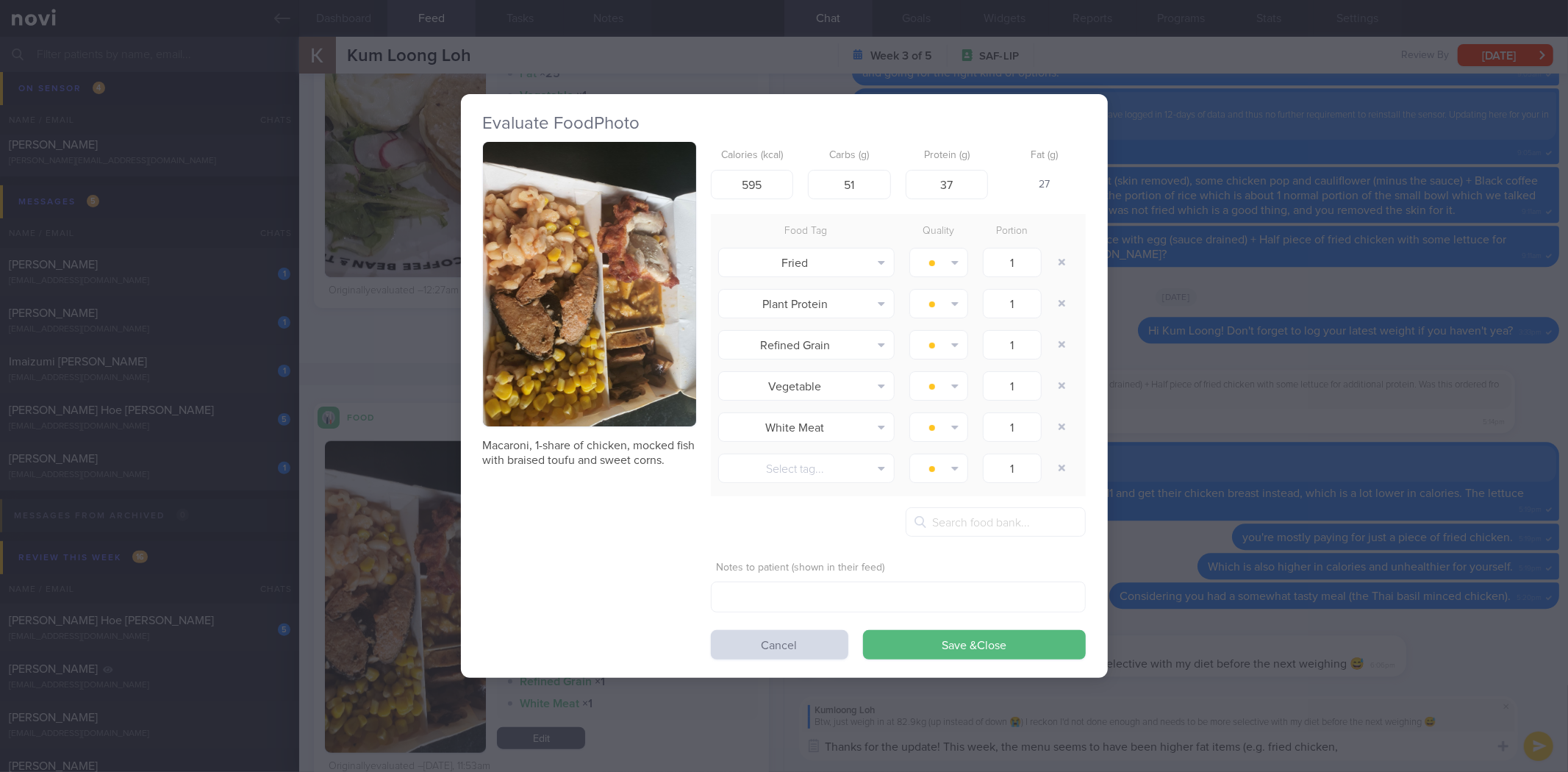
click at [657, 357] on button "button" at bounding box center [589, 283] width 213 height 284
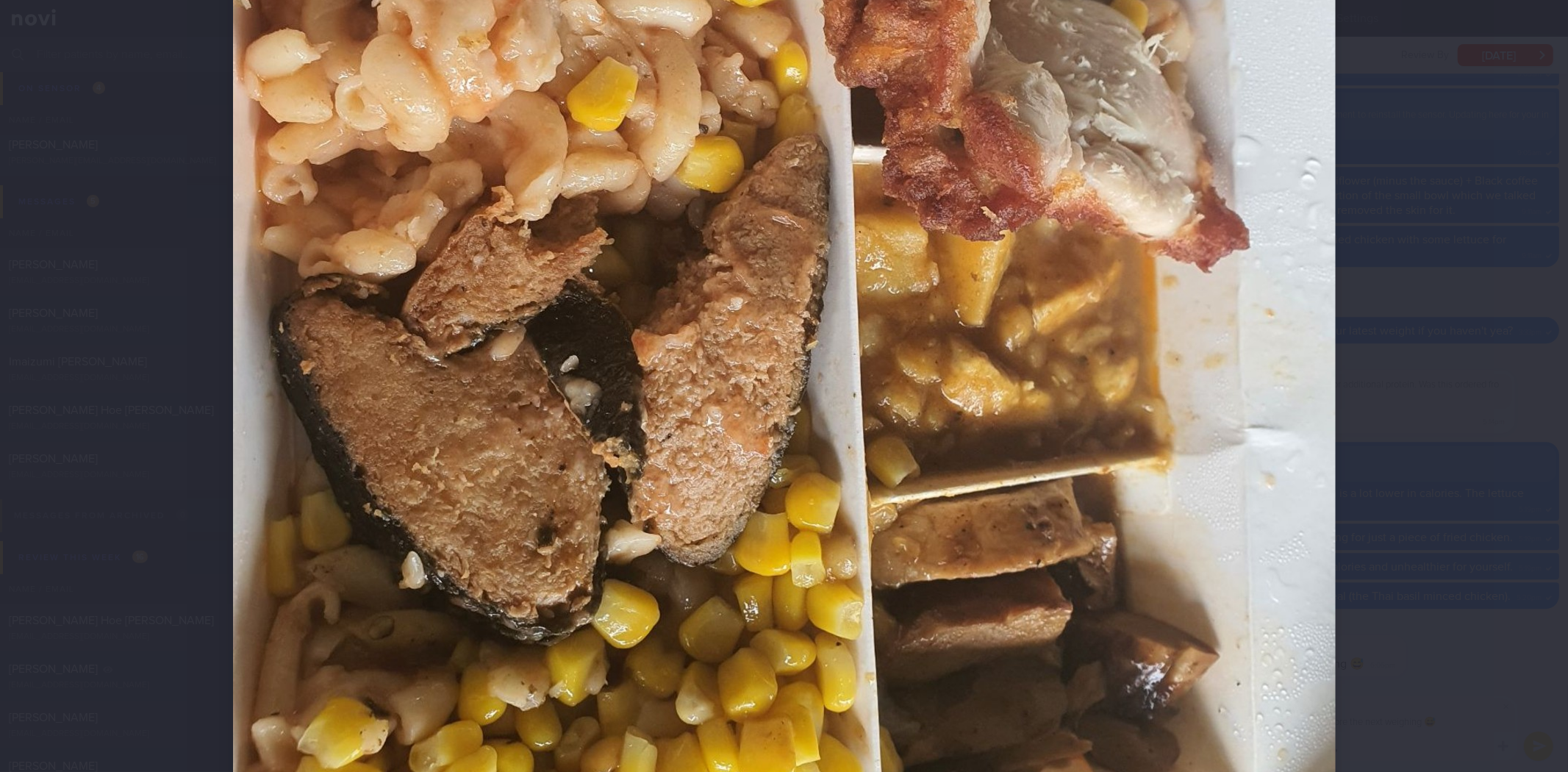
scroll to position [735, 0]
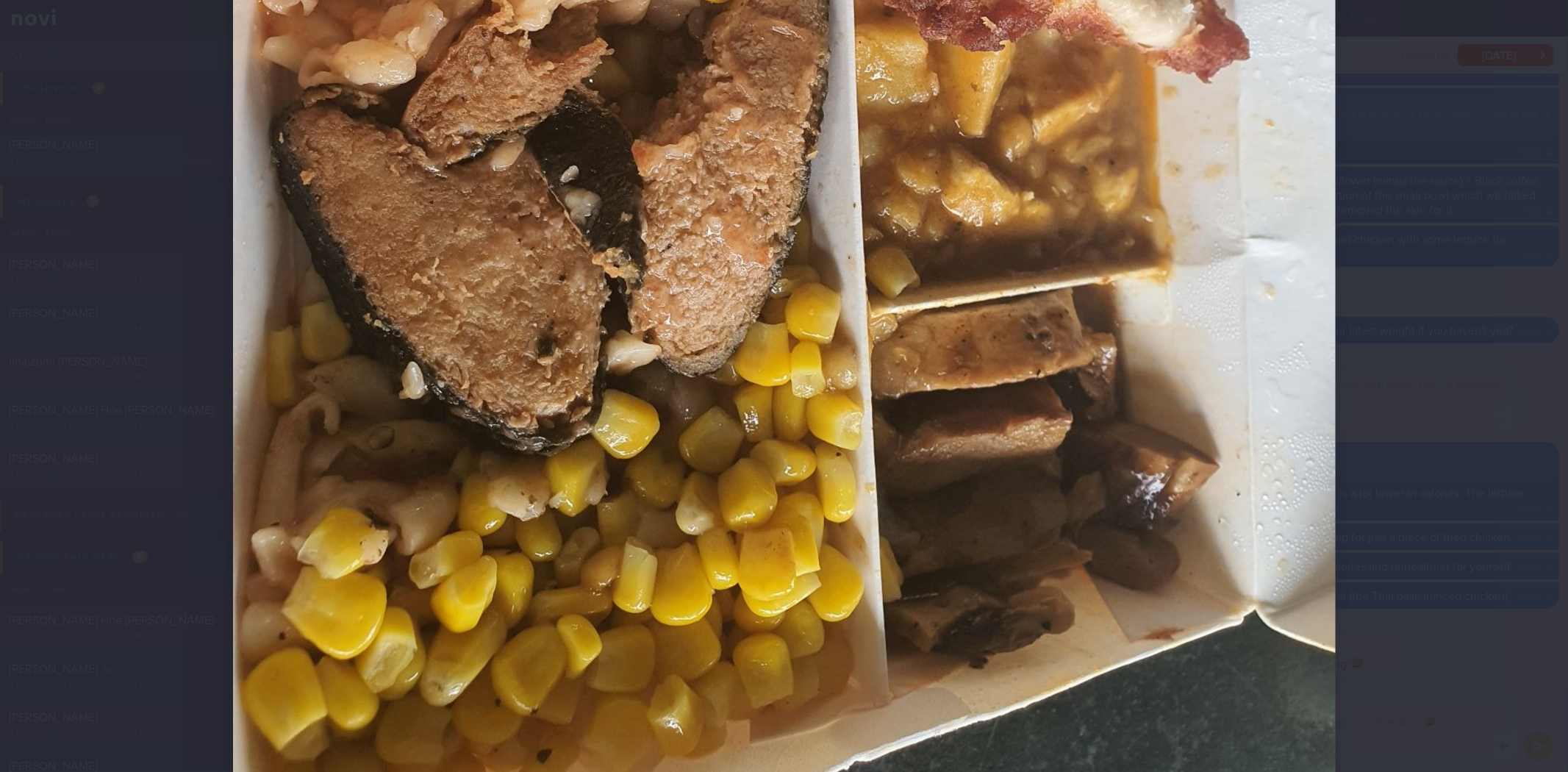
click at [1438, 468] on div at bounding box center [784, 386] width 1568 height 772
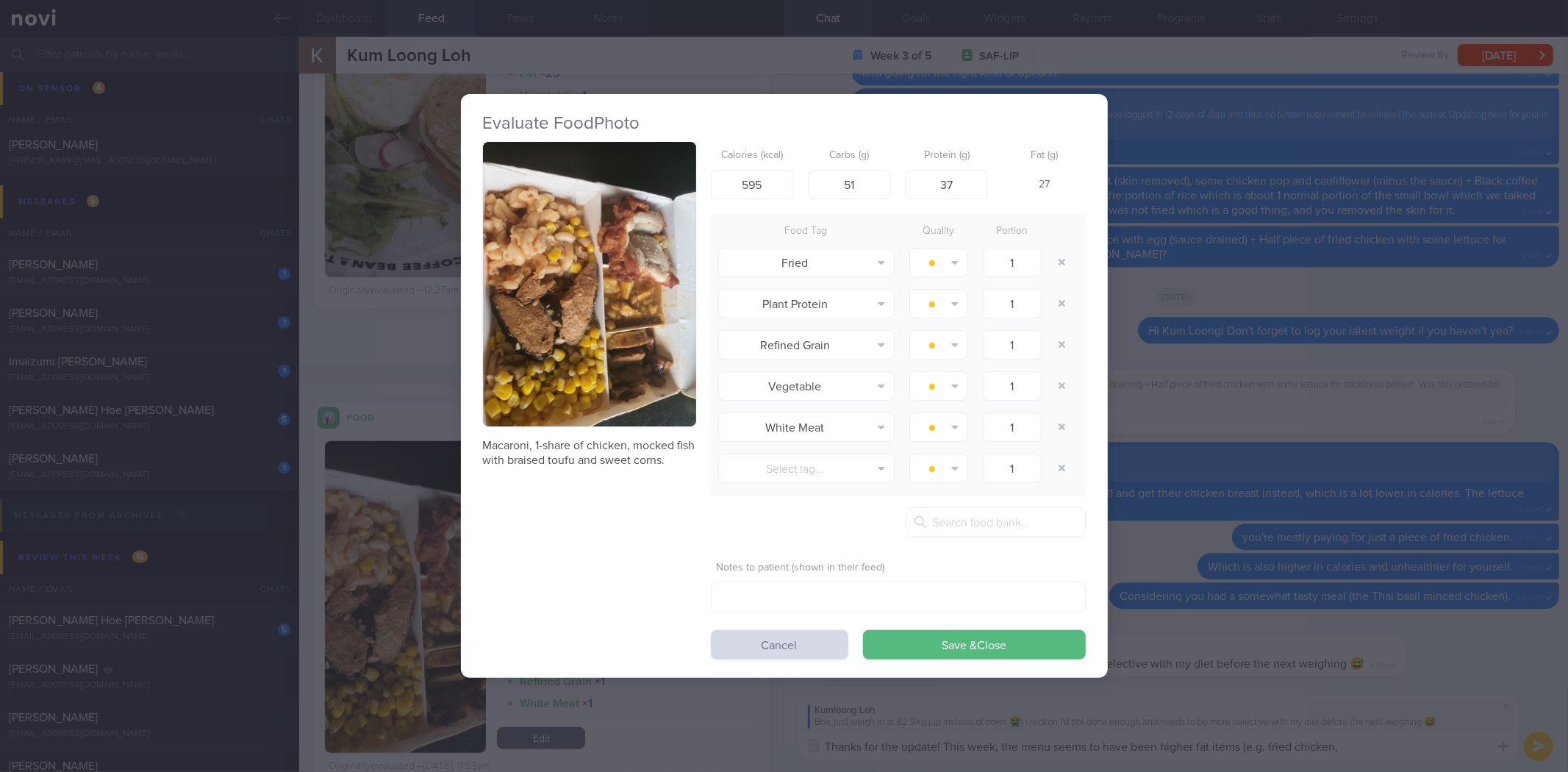
click at [1438, 468] on div "Evaluate Food Photo Macaroni, 1-share of chicken, mocked fish with braised touf…" at bounding box center [784, 386] width 1568 height 772
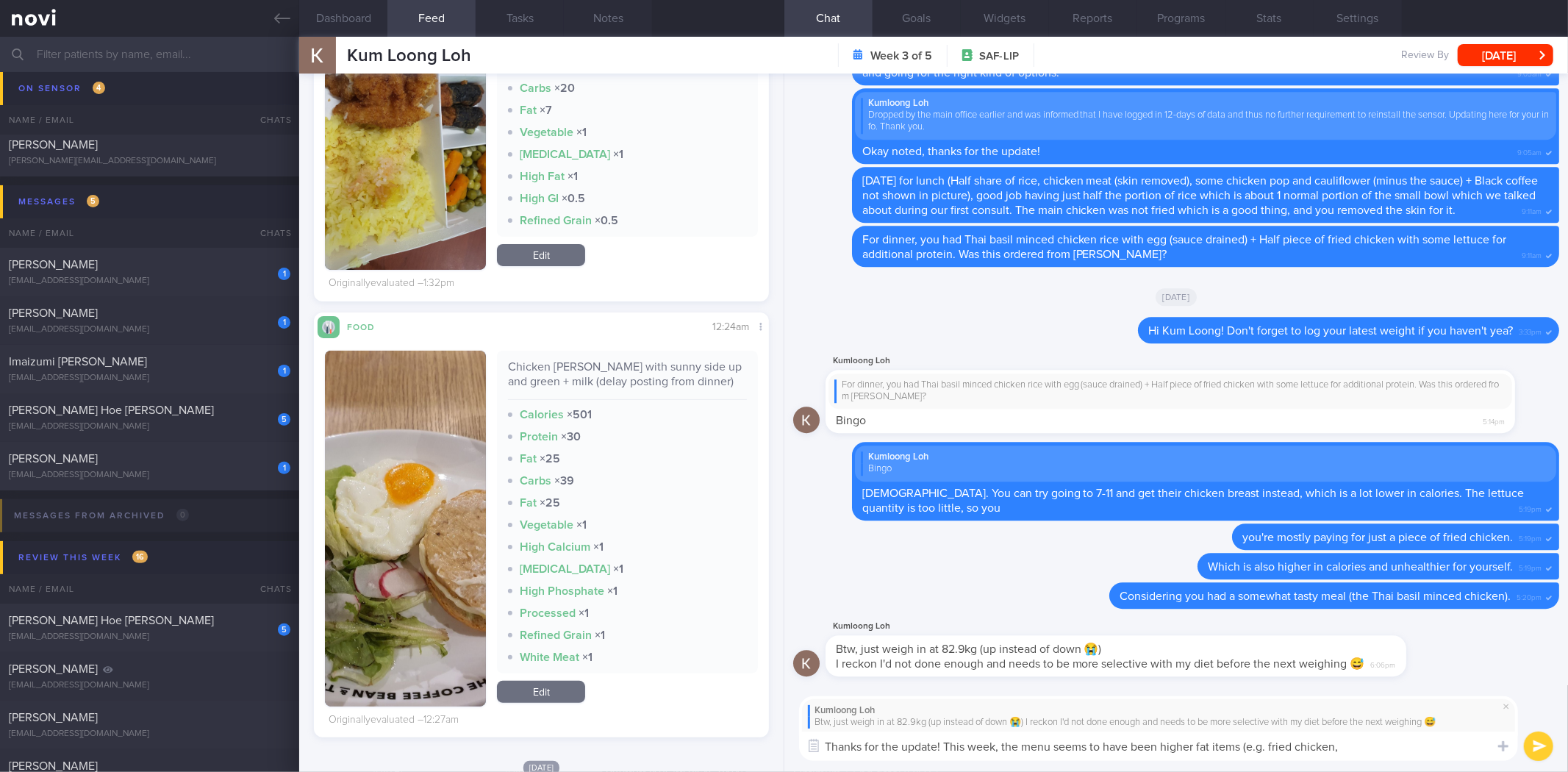
click at [385, 393] on img "button" at bounding box center [405, 528] width 161 height 356
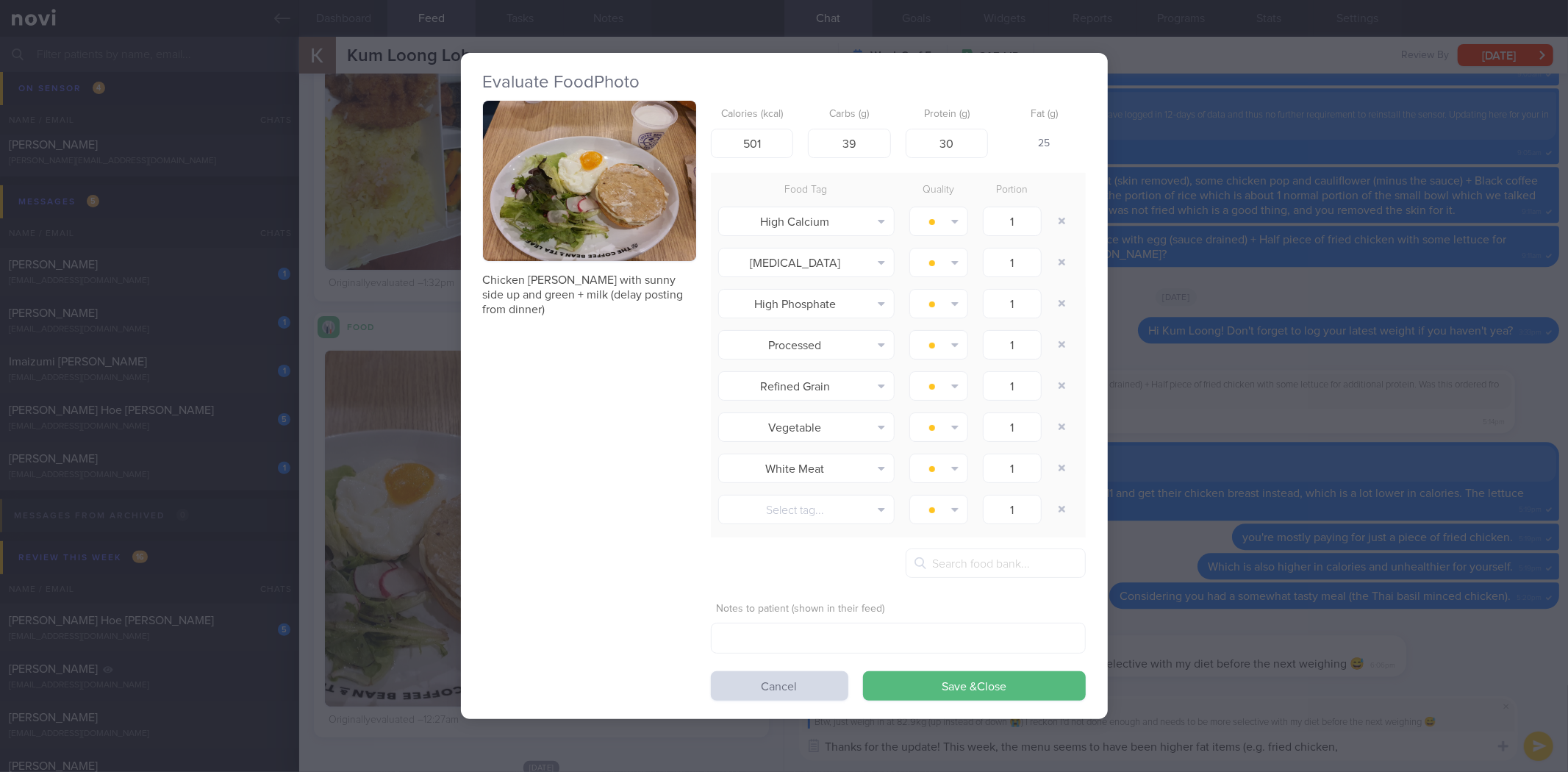
scroll to position [326, 0]
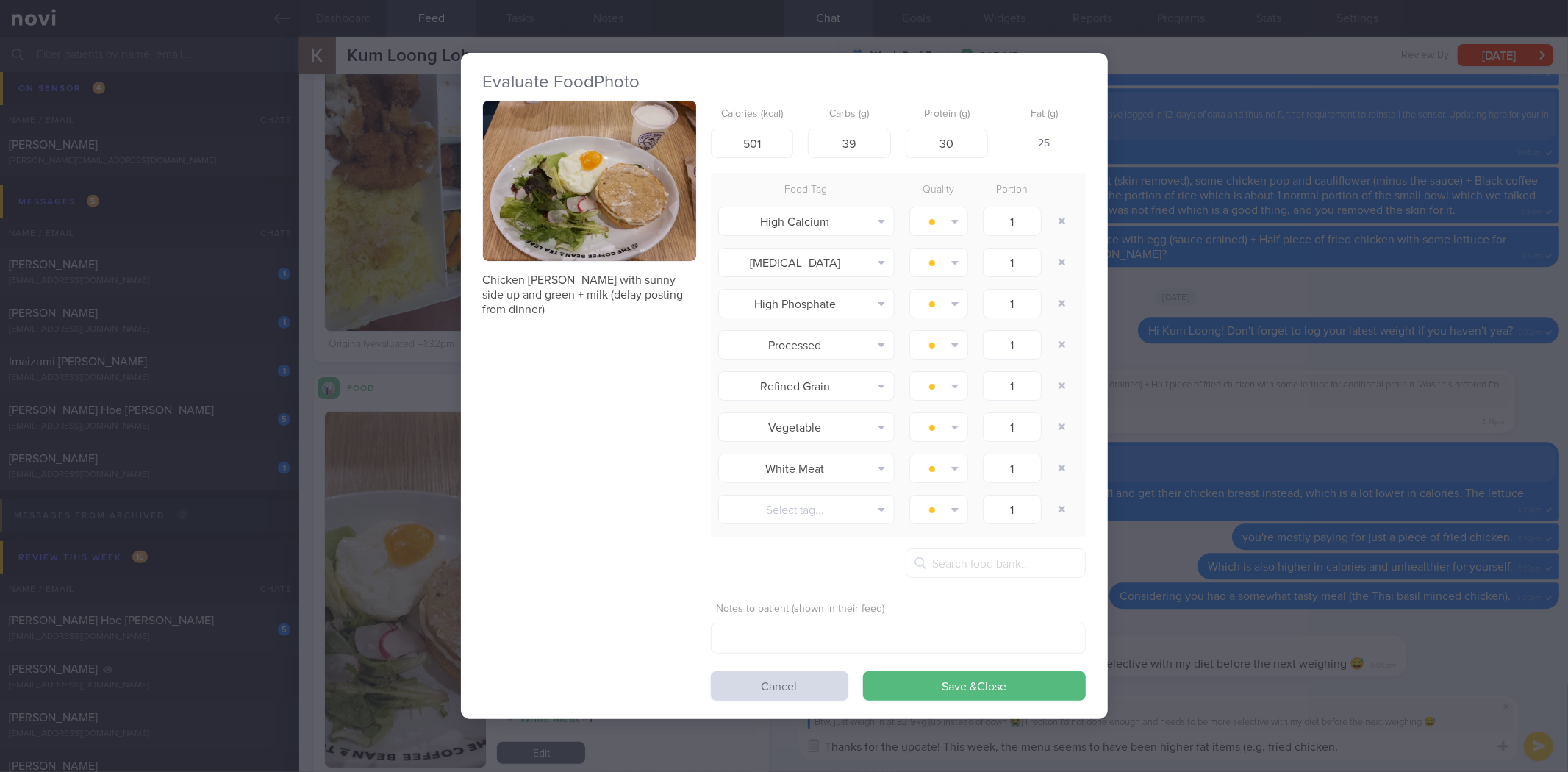
click at [621, 217] on img "button" at bounding box center [589, 181] width 213 height 161
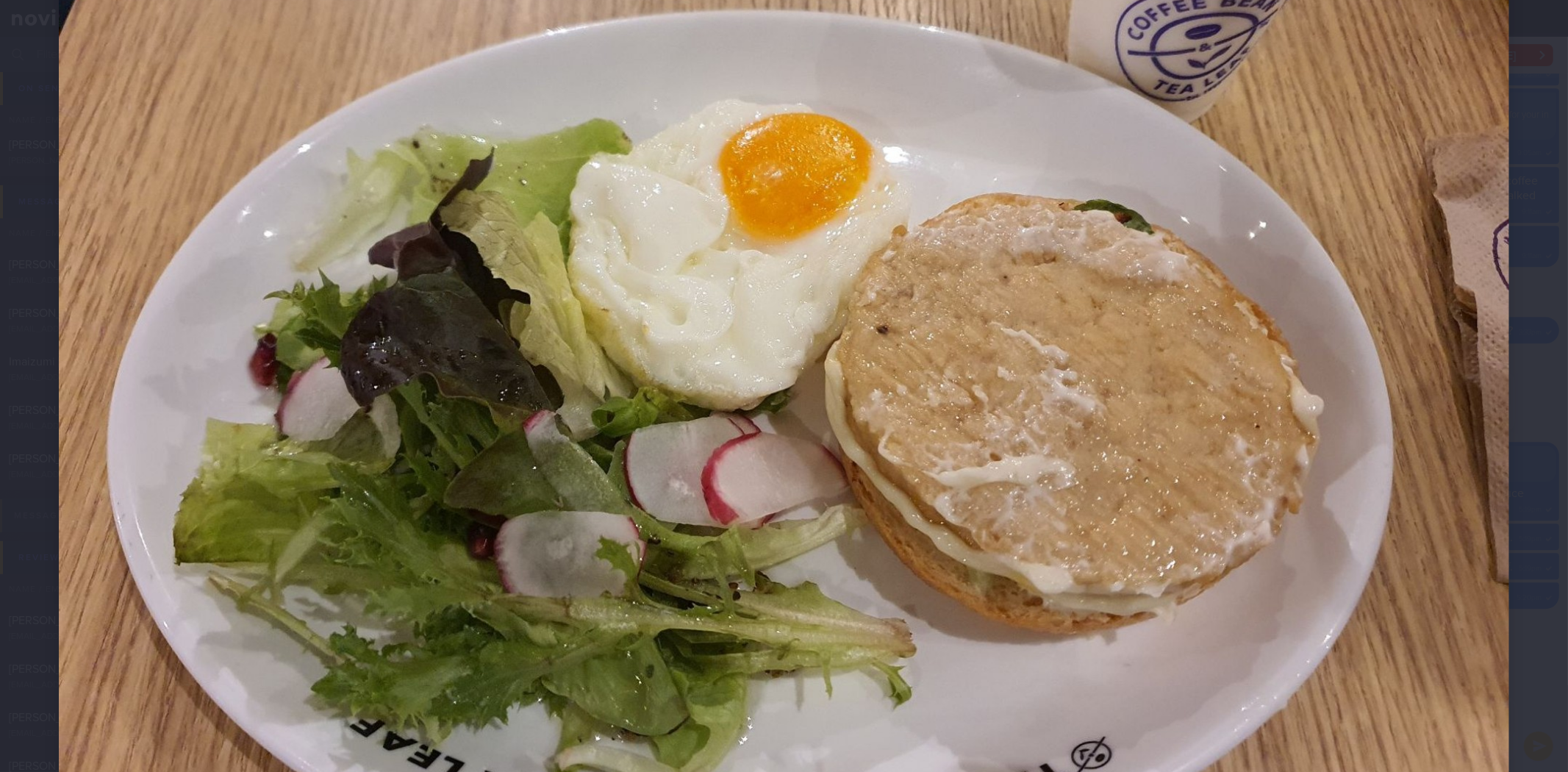
scroll to position [261, 0]
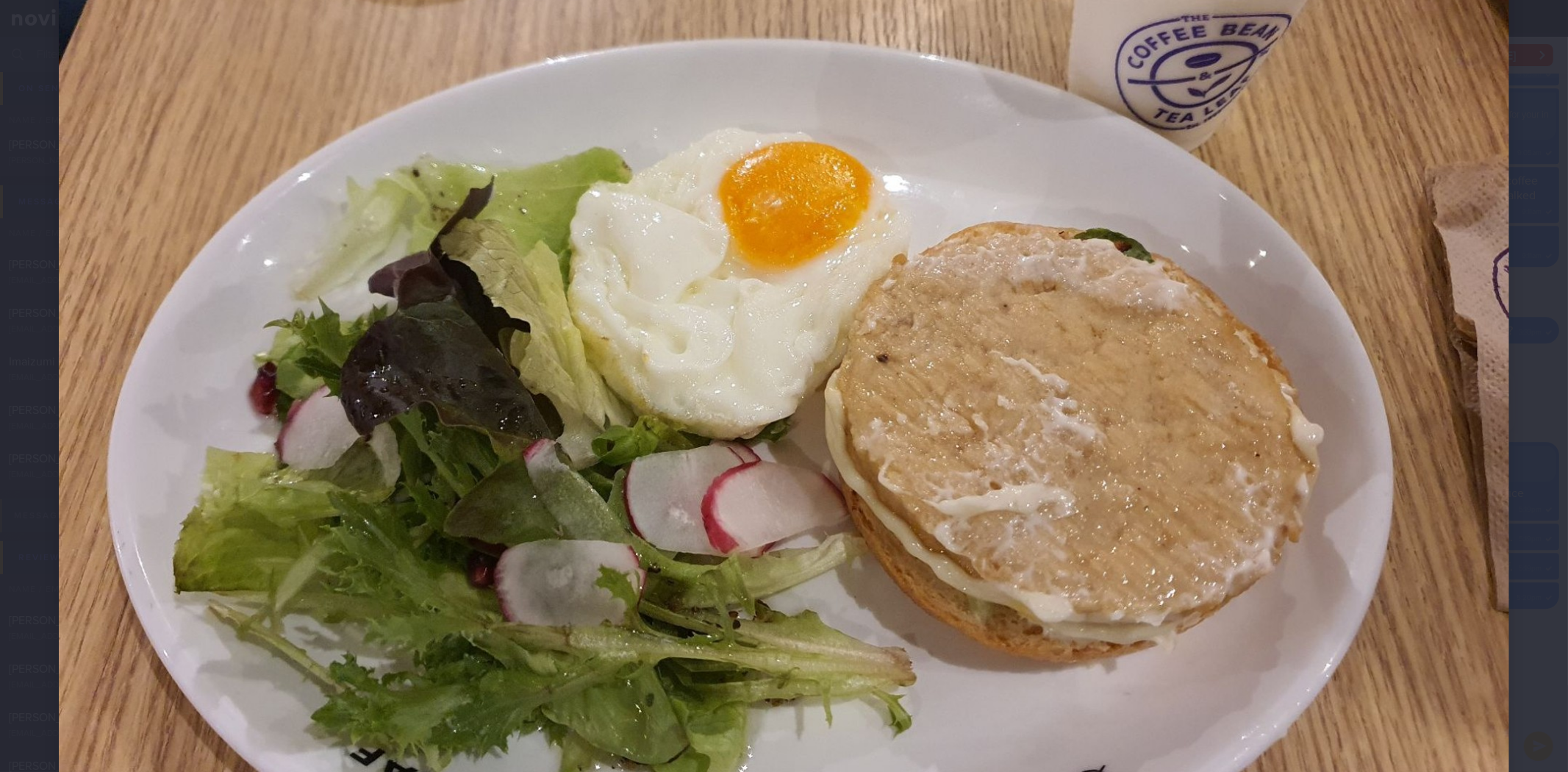
click at [1518, 437] on div at bounding box center [784, 342] width 1568 height 1205
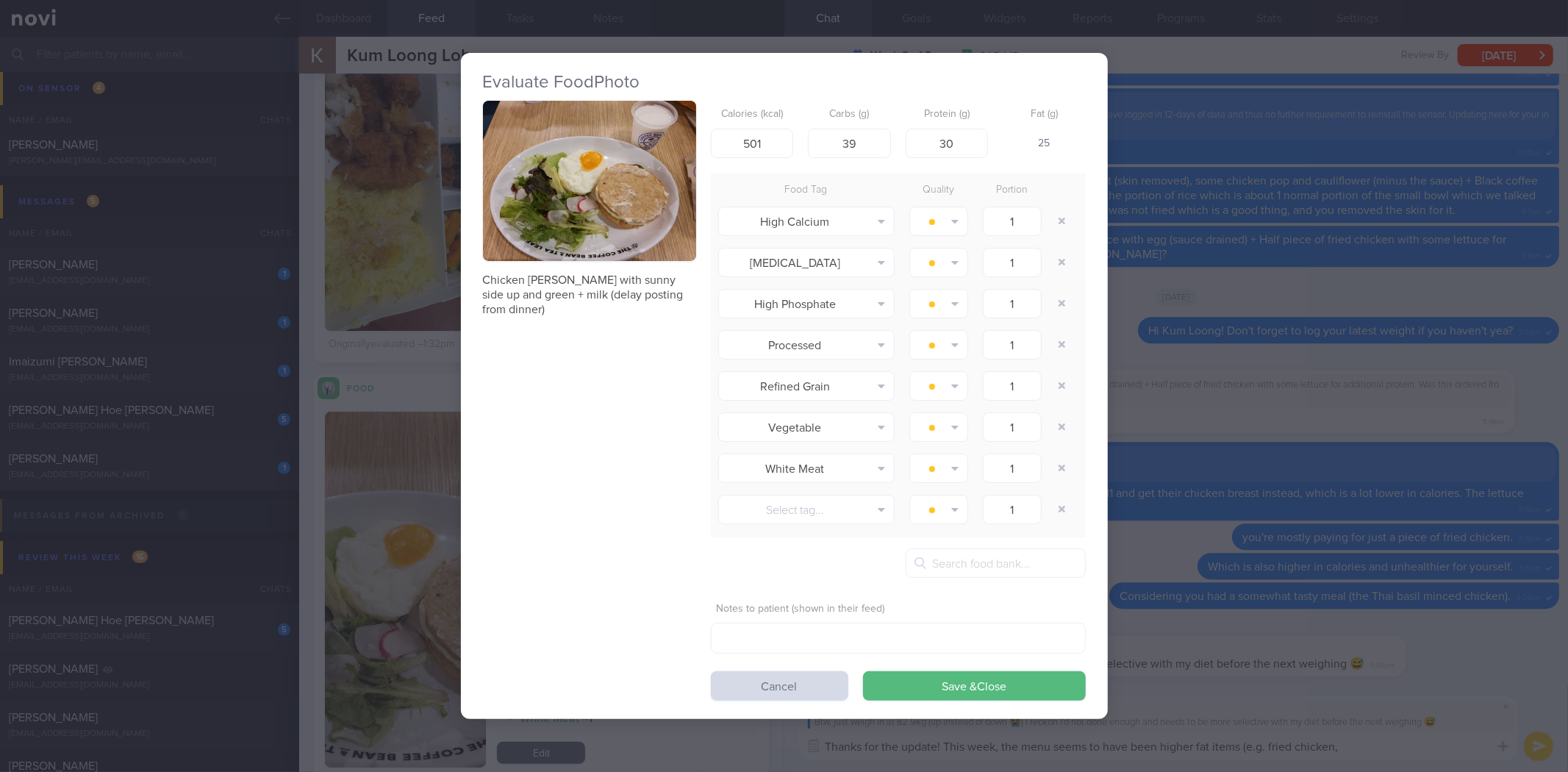
click at [1481, 436] on div "Evaluate Food Photo Chicken patty burger with sunny side up and green + milk (d…" at bounding box center [784, 386] width 1568 height 772
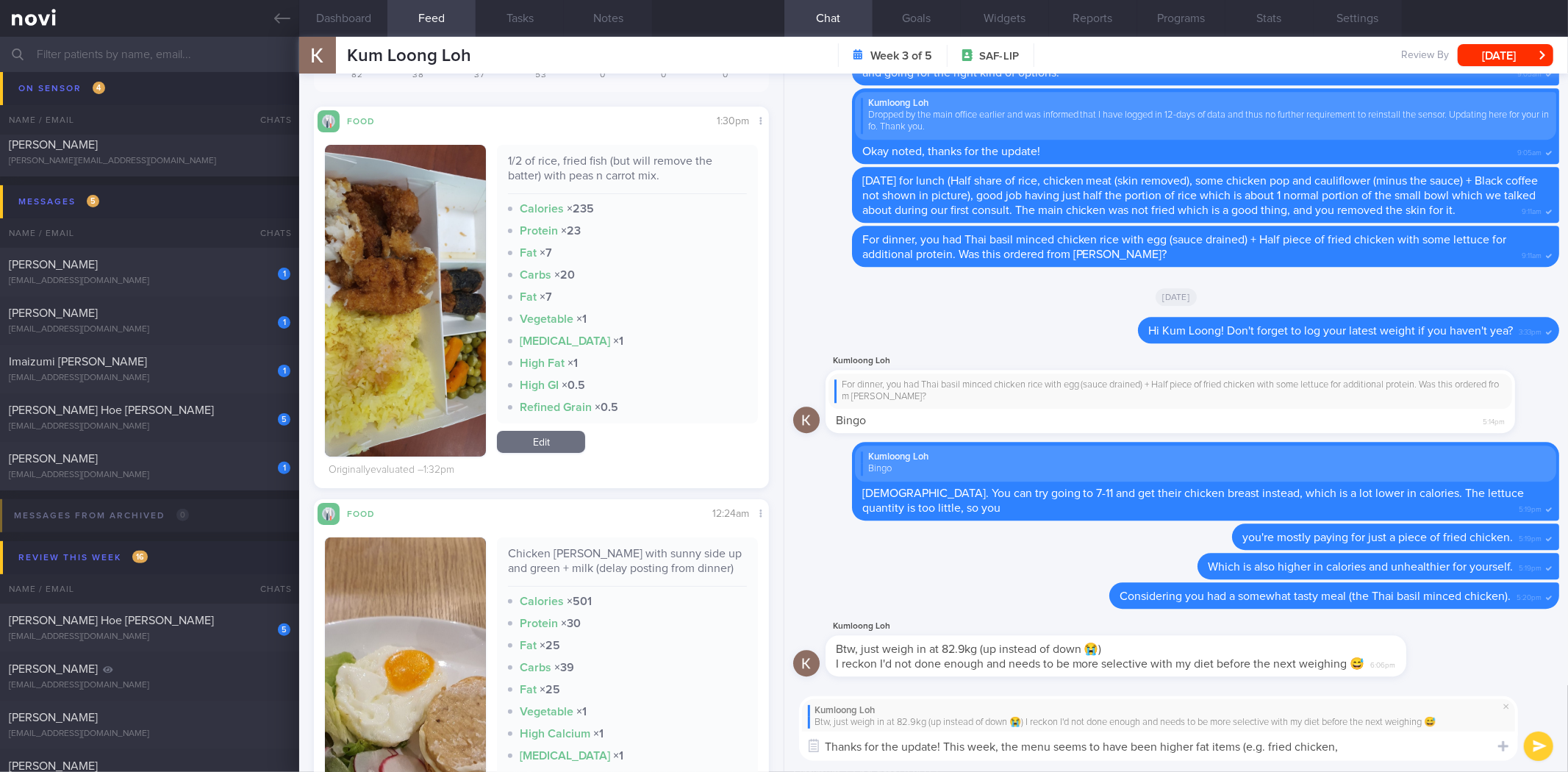
scroll to position [164, 0]
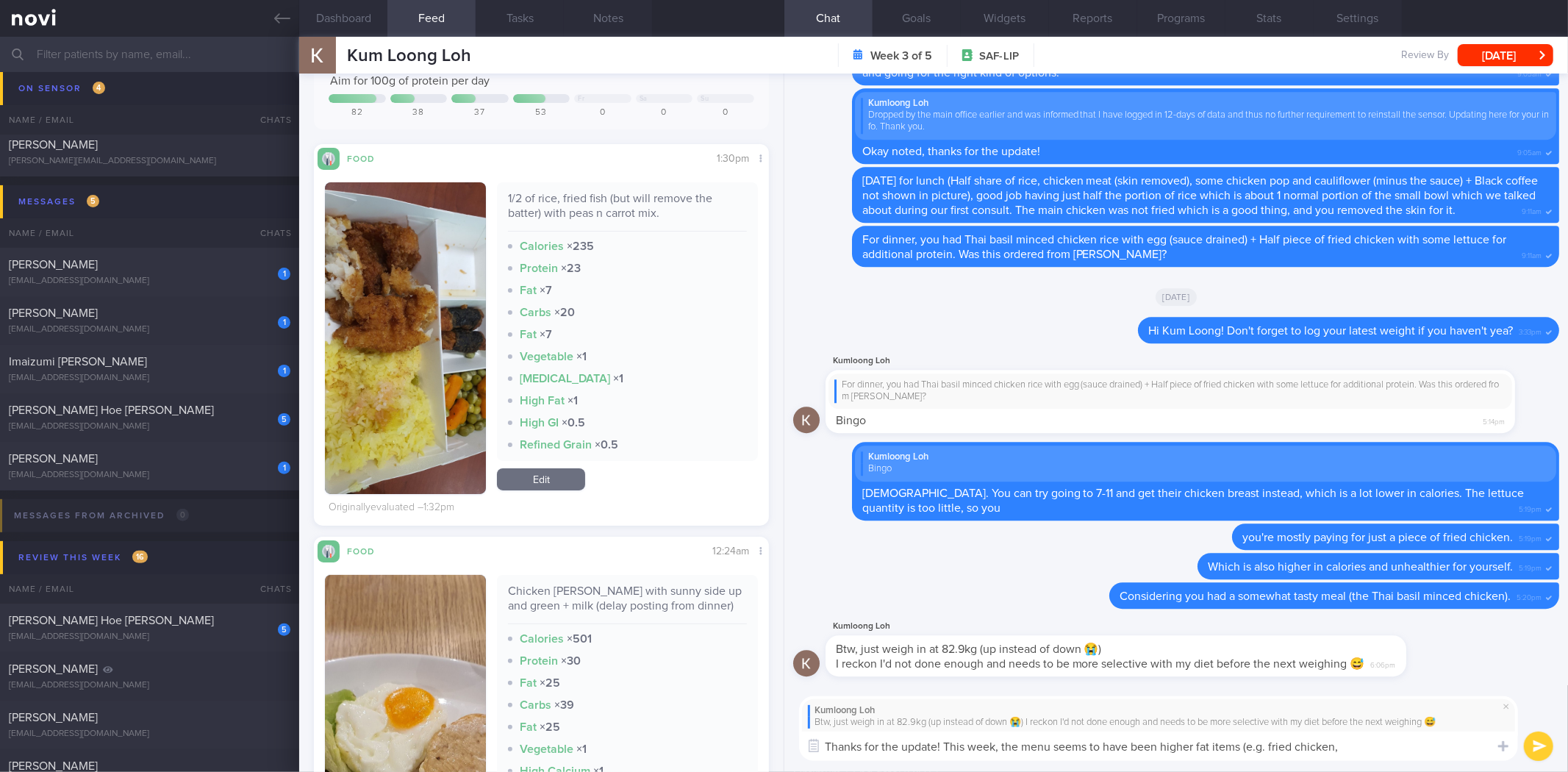
click at [1401, 752] on textarea "Thanks for the update! This week, the menu seems to have been higher fat items …" at bounding box center [1158, 746] width 719 height 30
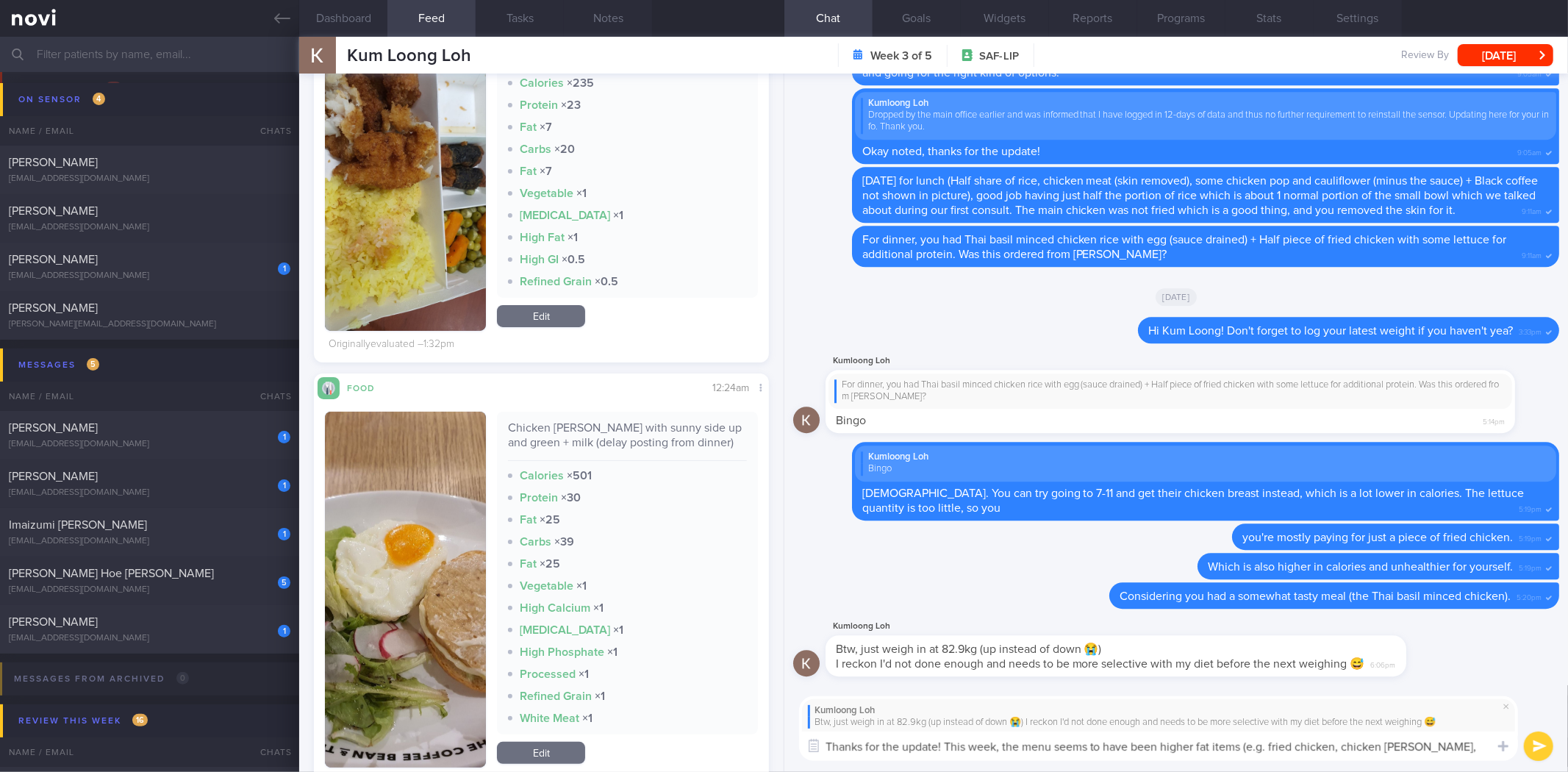
scroll to position [0, 0]
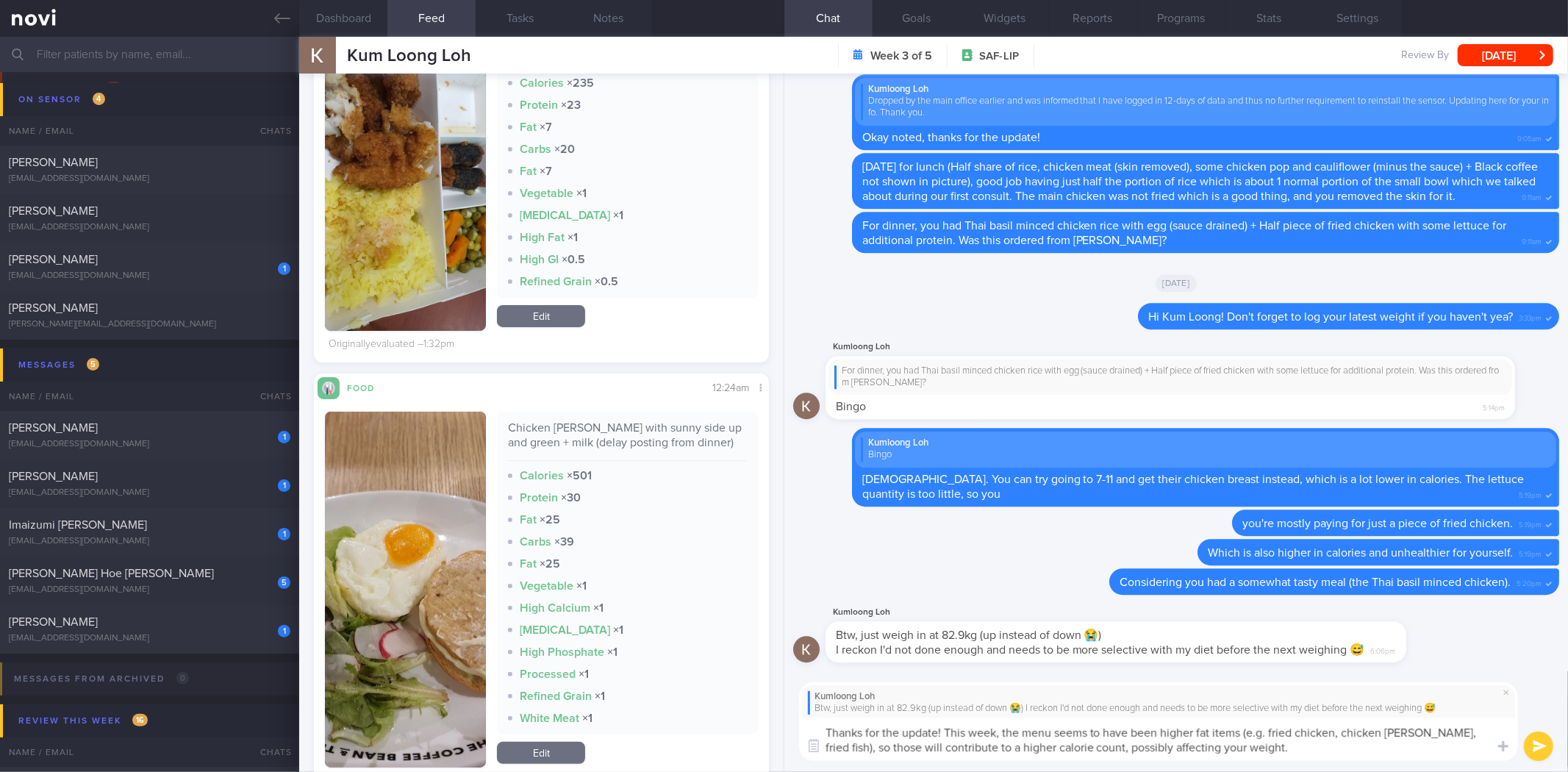
type textarea "Thanks for the update! This week, the menu seems to have been higher fat items …"
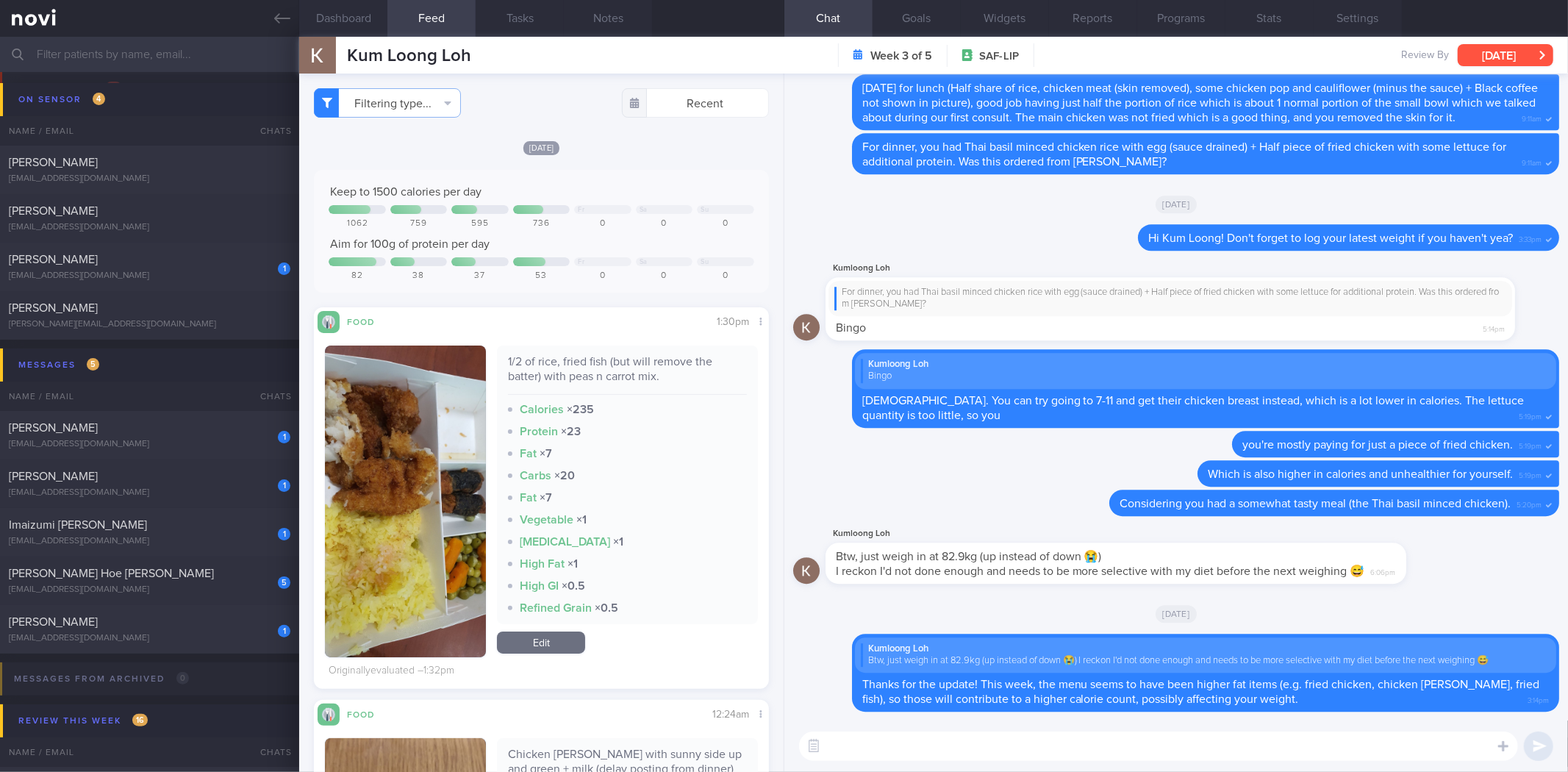
click at [1481, 55] on button "[DATE]" at bounding box center [1506, 55] width 95 height 22
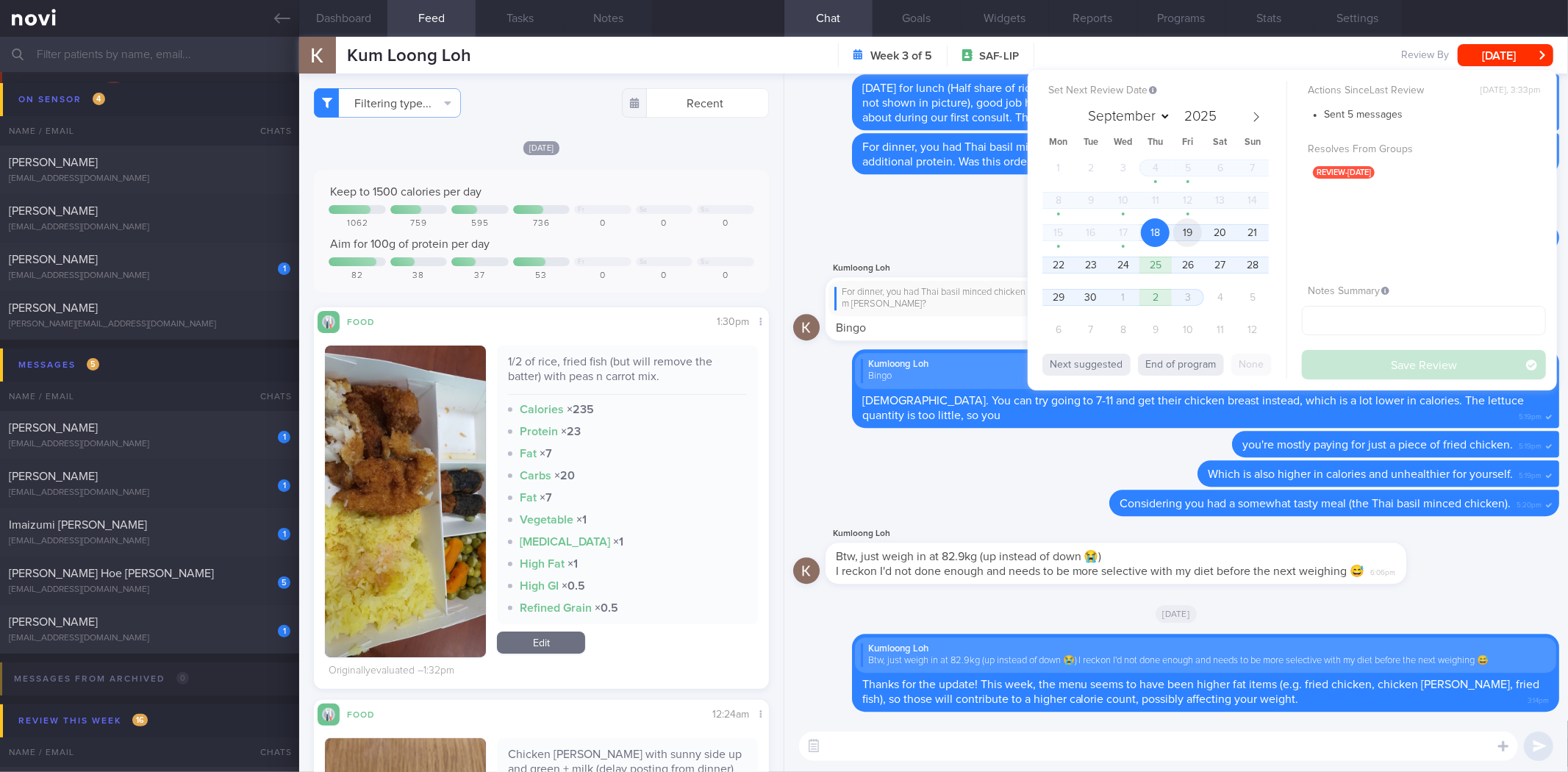
click at [1191, 223] on span "19" at bounding box center [1187, 232] width 29 height 29
click at [1357, 373] on button "Save Review" at bounding box center [1423, 365] width 244 height 30
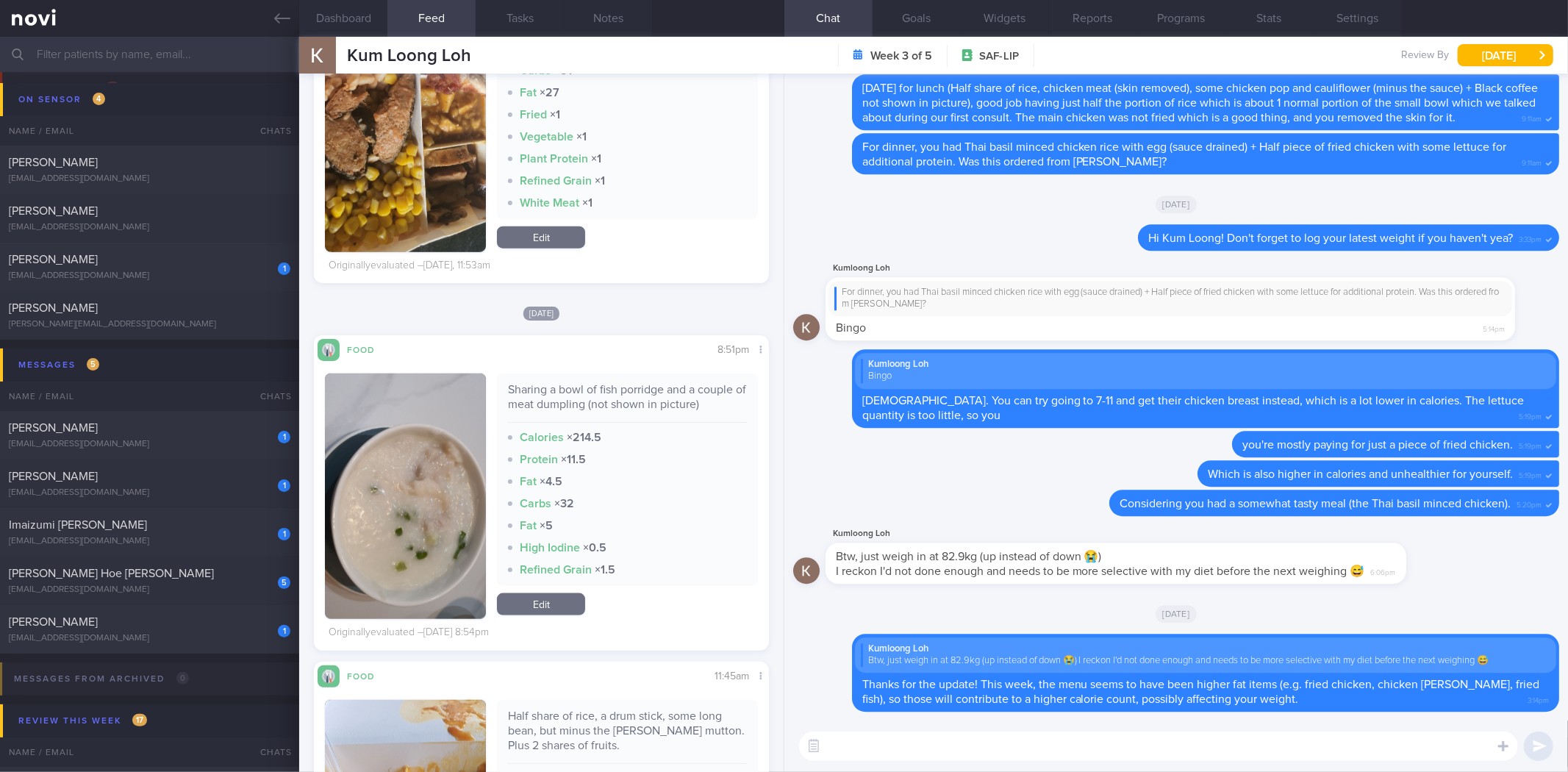
scroll to position [1143, 0]
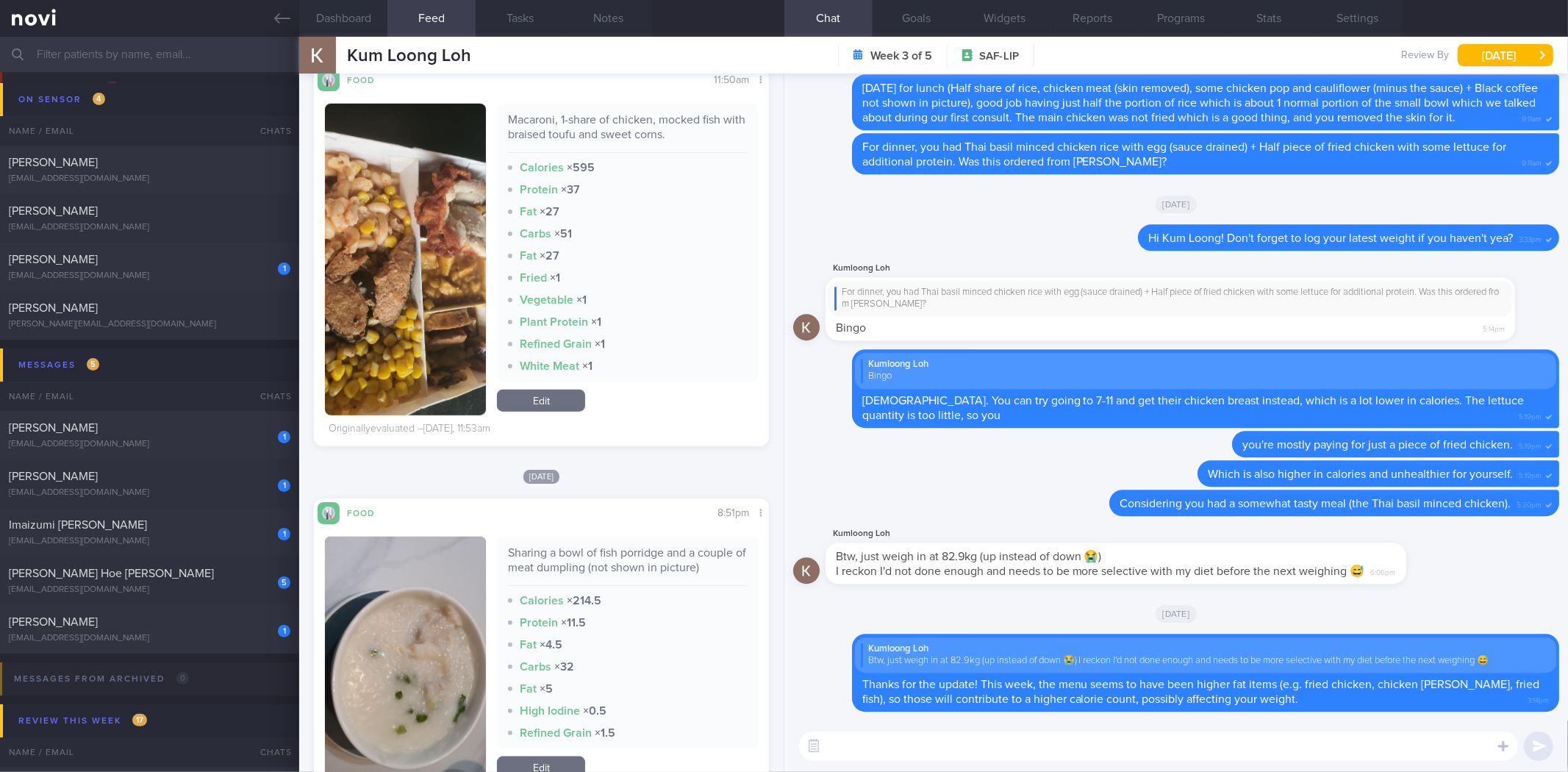
click at [944, 762] on div "​ ​" at bounding box center [1176, 746] width 784 height 52
click at [955, 748] on textarea at bounding box center [1158, 746] width 719 height 30
type textarea "If lunch is heavier, try to keep dinner lighter, to balance out the calories."
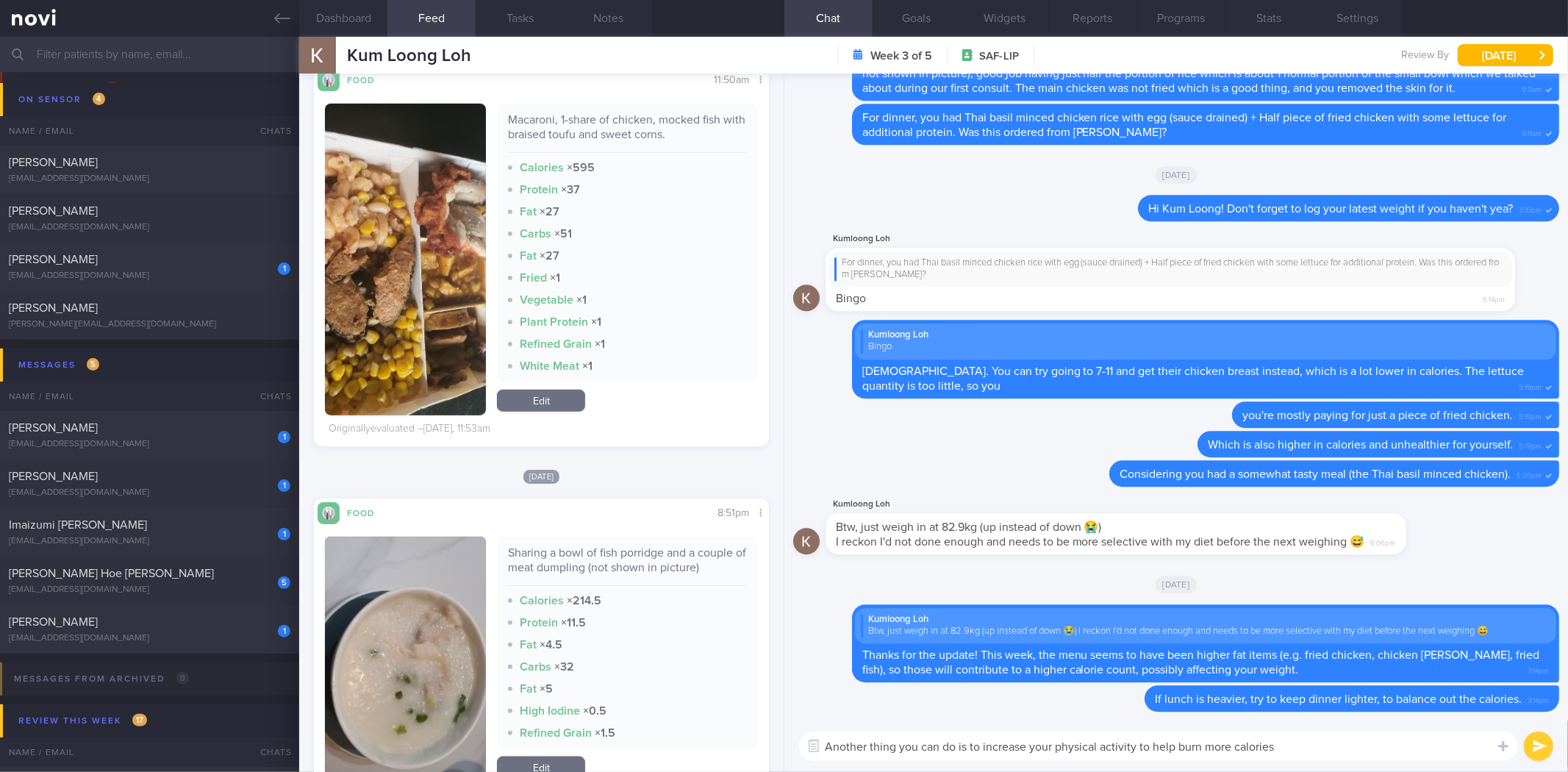
type textarea "Another thing you can do is to increase your physical activity to help burn mor…"
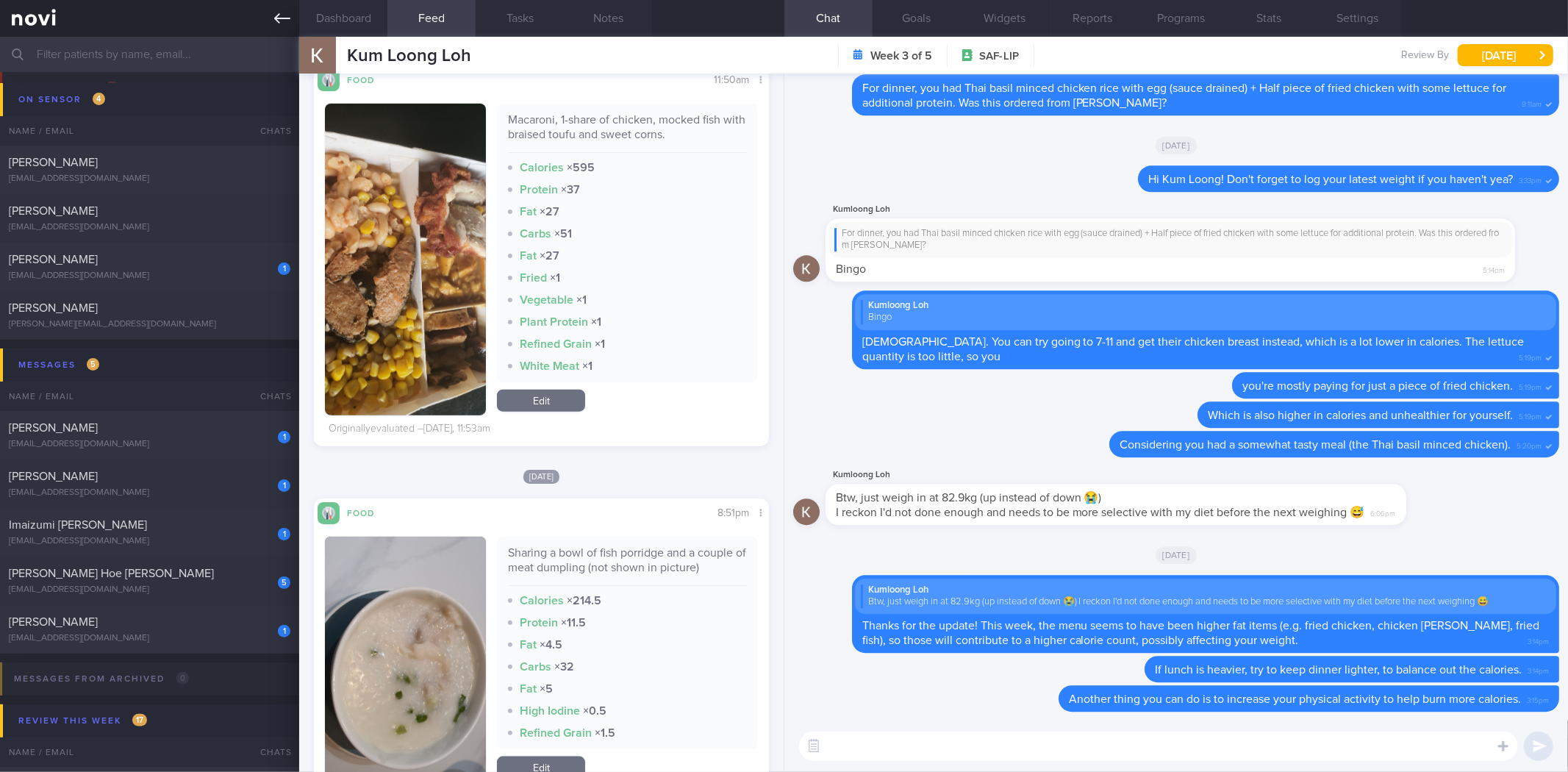
click at [274, 11] on link at bounding box center [150, 18] width 299 height 37
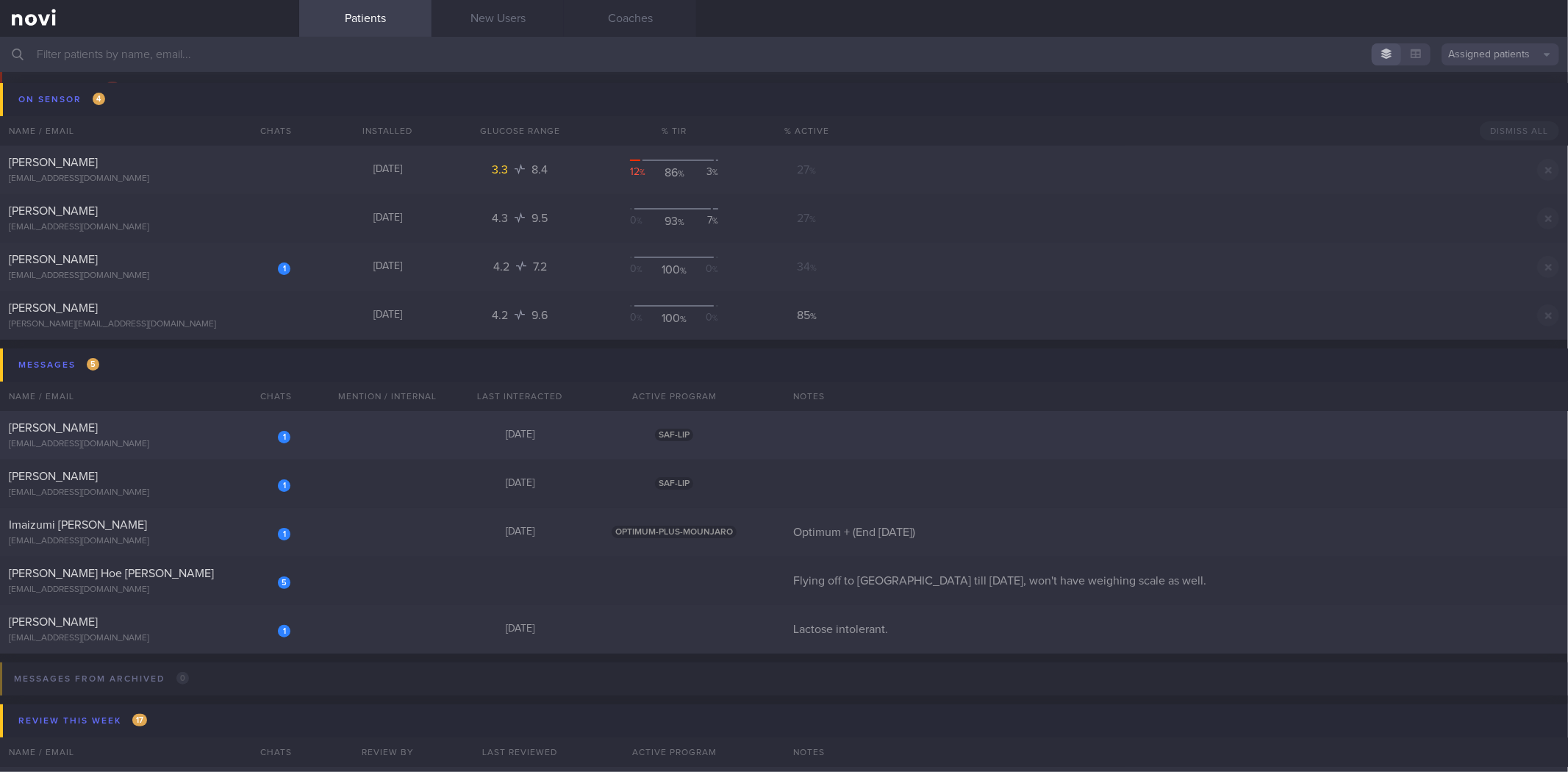
click at [194, 446] on div "[EMAIL_ADDRESS][DOMAIN_NAME]" at bounding box center [150, 444] width 281 height 11
select select "8"
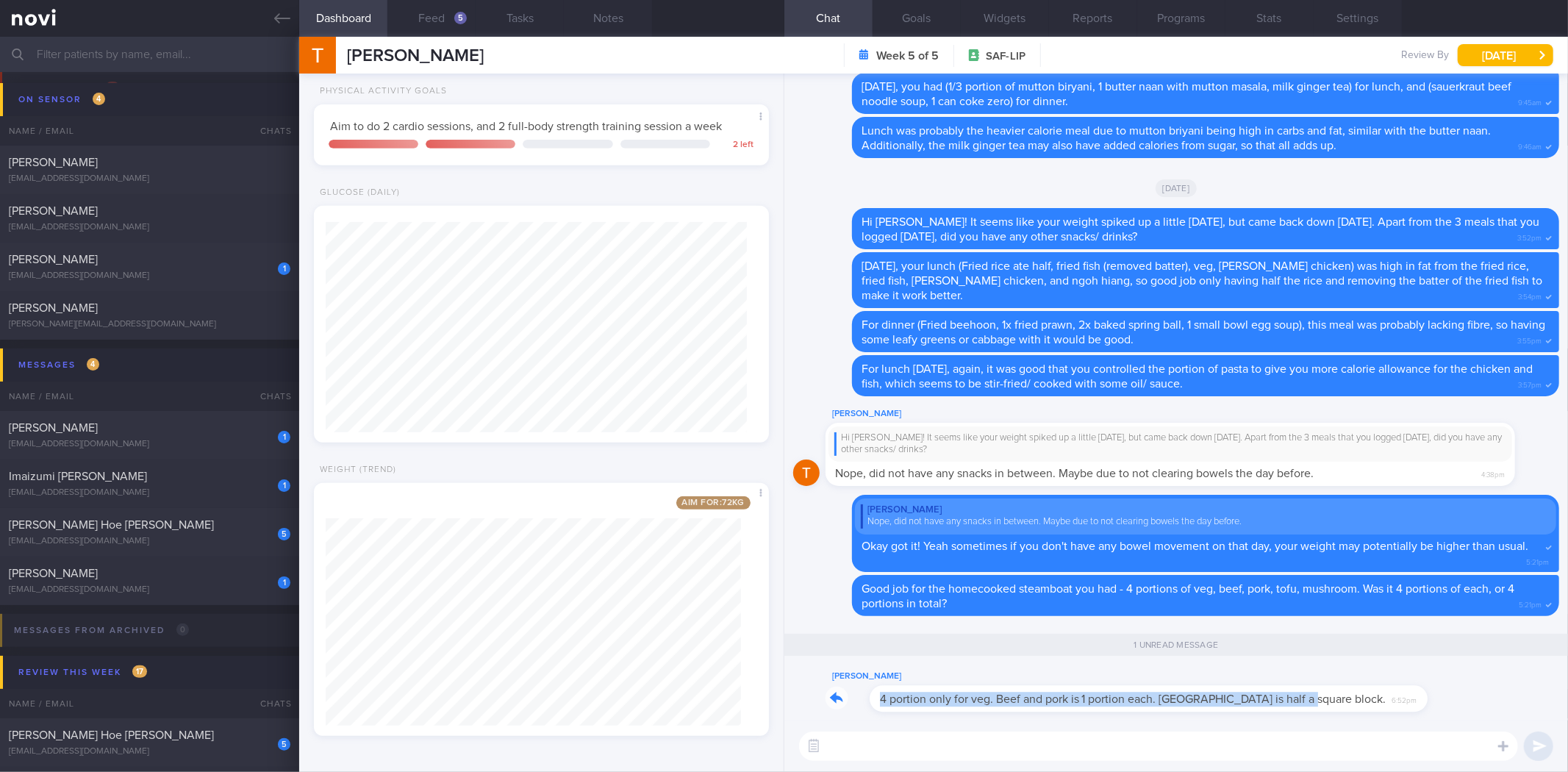
drag, startPoint x: 1333, startPoint y: 697, endPoint x: 1504, endPoint y: 699, distance: 171.0
click at [1504, 699] on div "Terrence Siah 4 portion only for veg. Beef and pork is 1 portion each. Tofu is …" at bounding box center [1176, 693] width 766 height 53
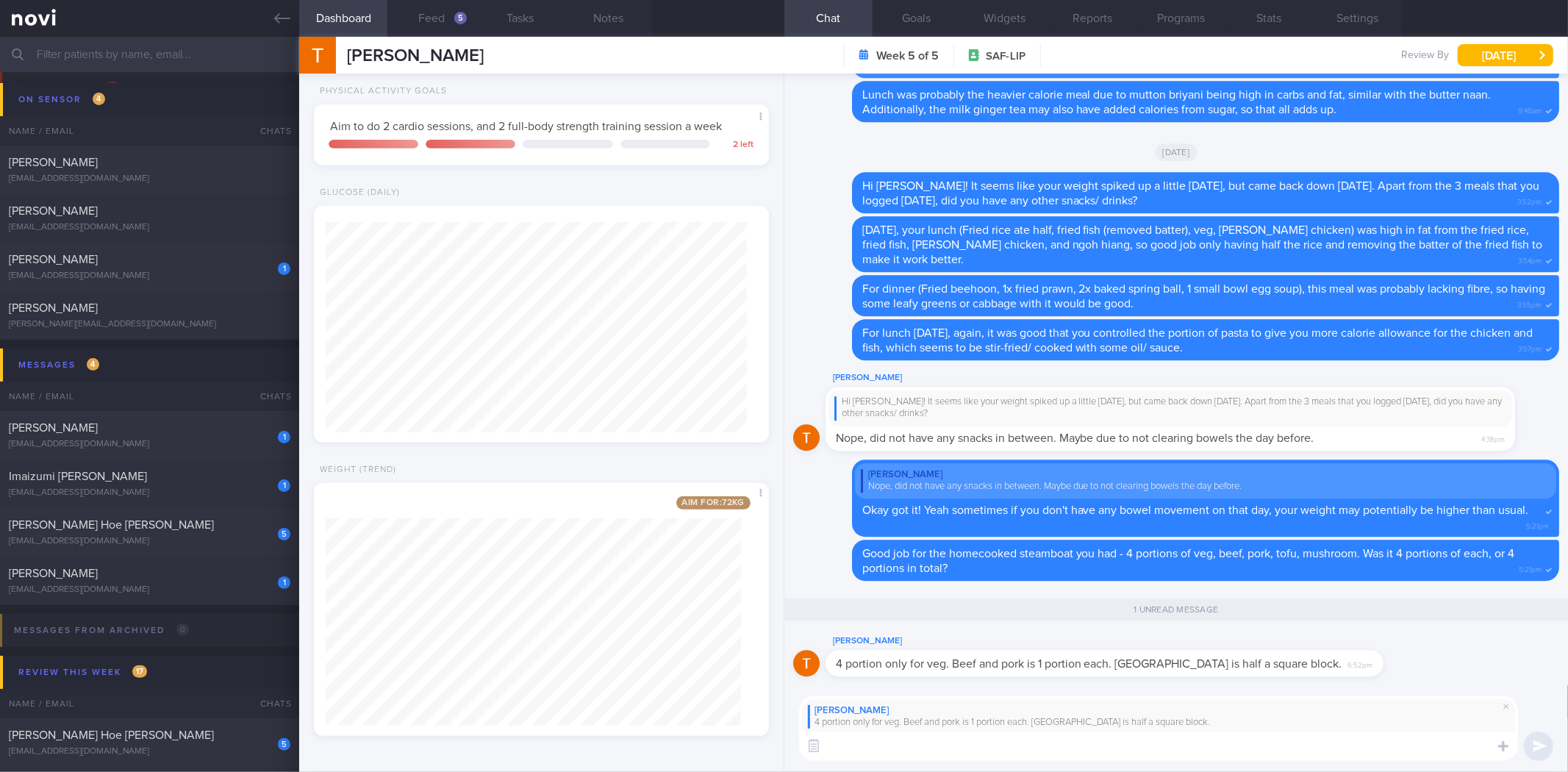
click at [1290, 749] on textarea at bounding box center [1158, 746] width 719 height 30
type textarea "Ah okay. Excellent job with 4 portions of veggies, and controlled por"
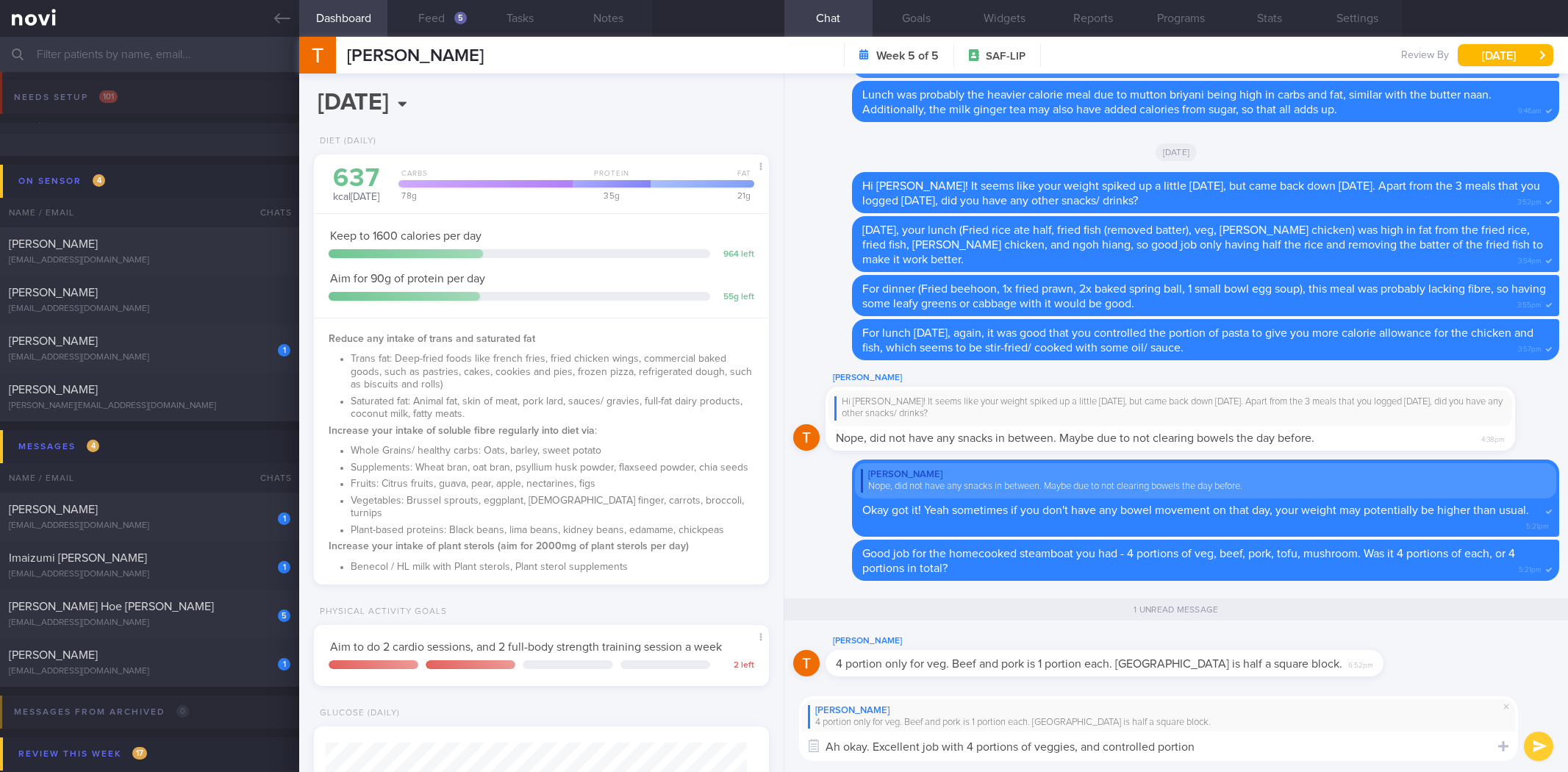
select select "8"
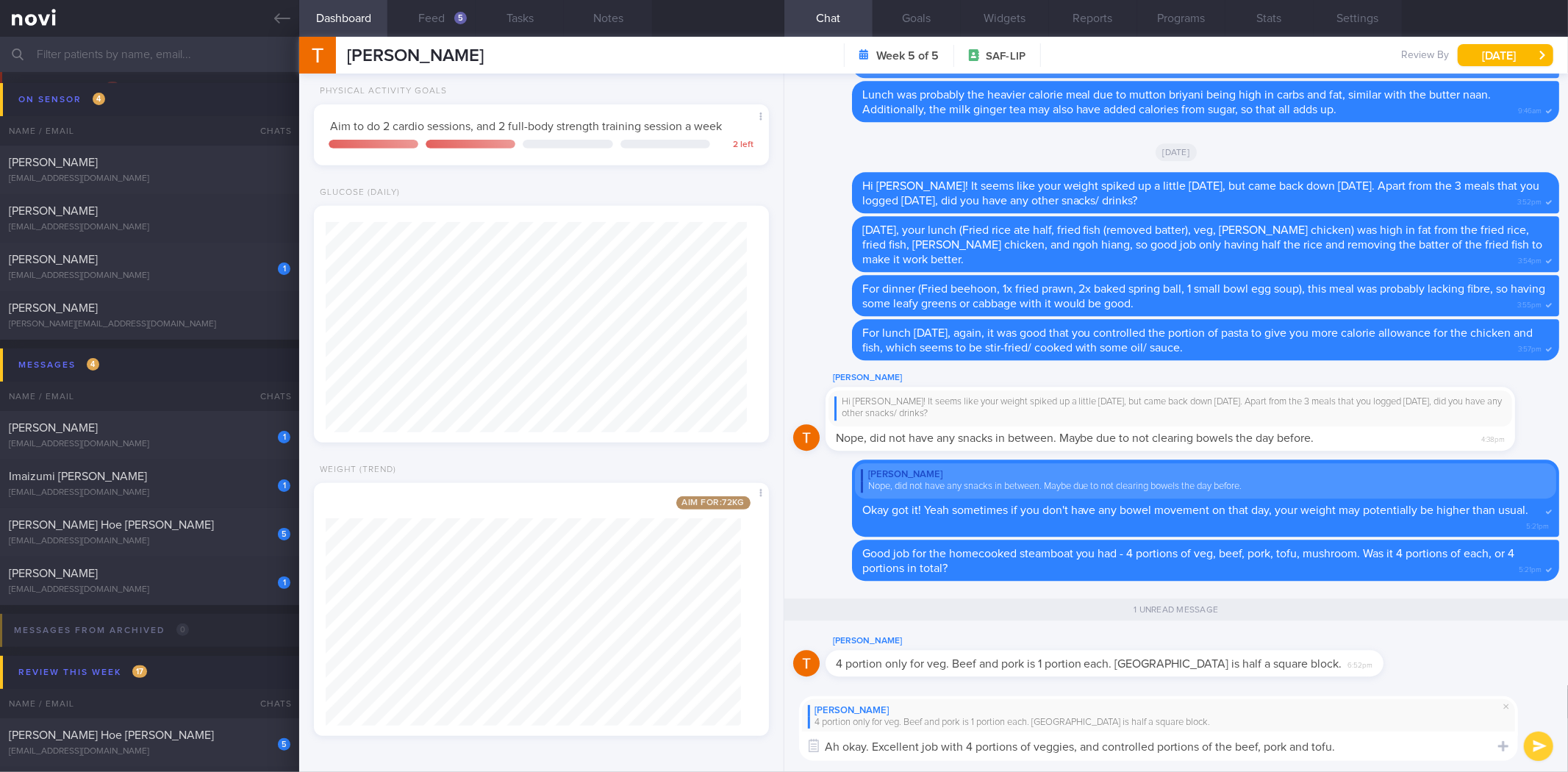
type textarea "Ah okay. Excellent job with 4 portions of veggies, and controlled portions of t…"
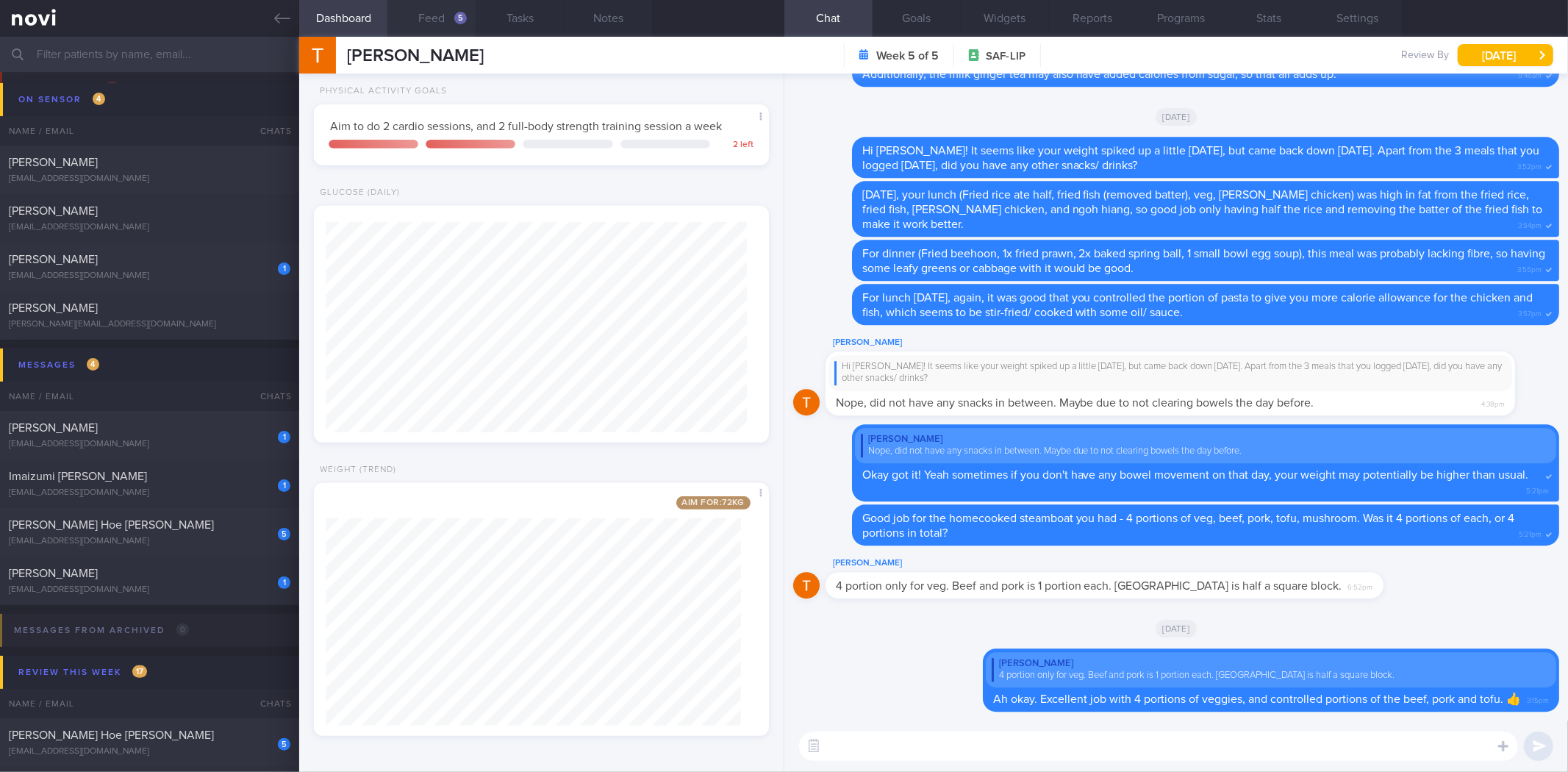
click at [456, 30] on button "Feed 5" at bounding box center [431, 18] width 88 height 37
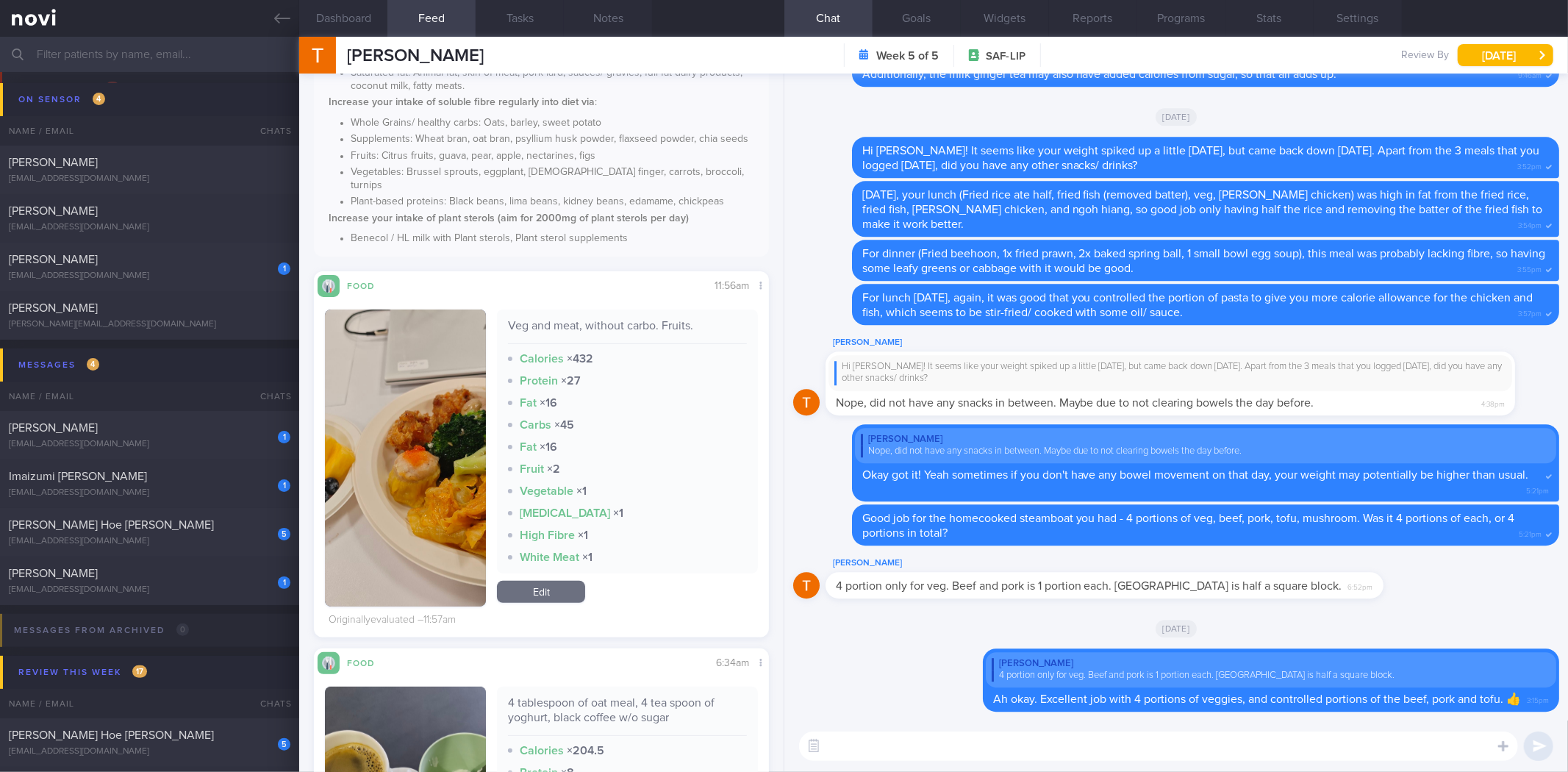
scroll to position [245, 0]
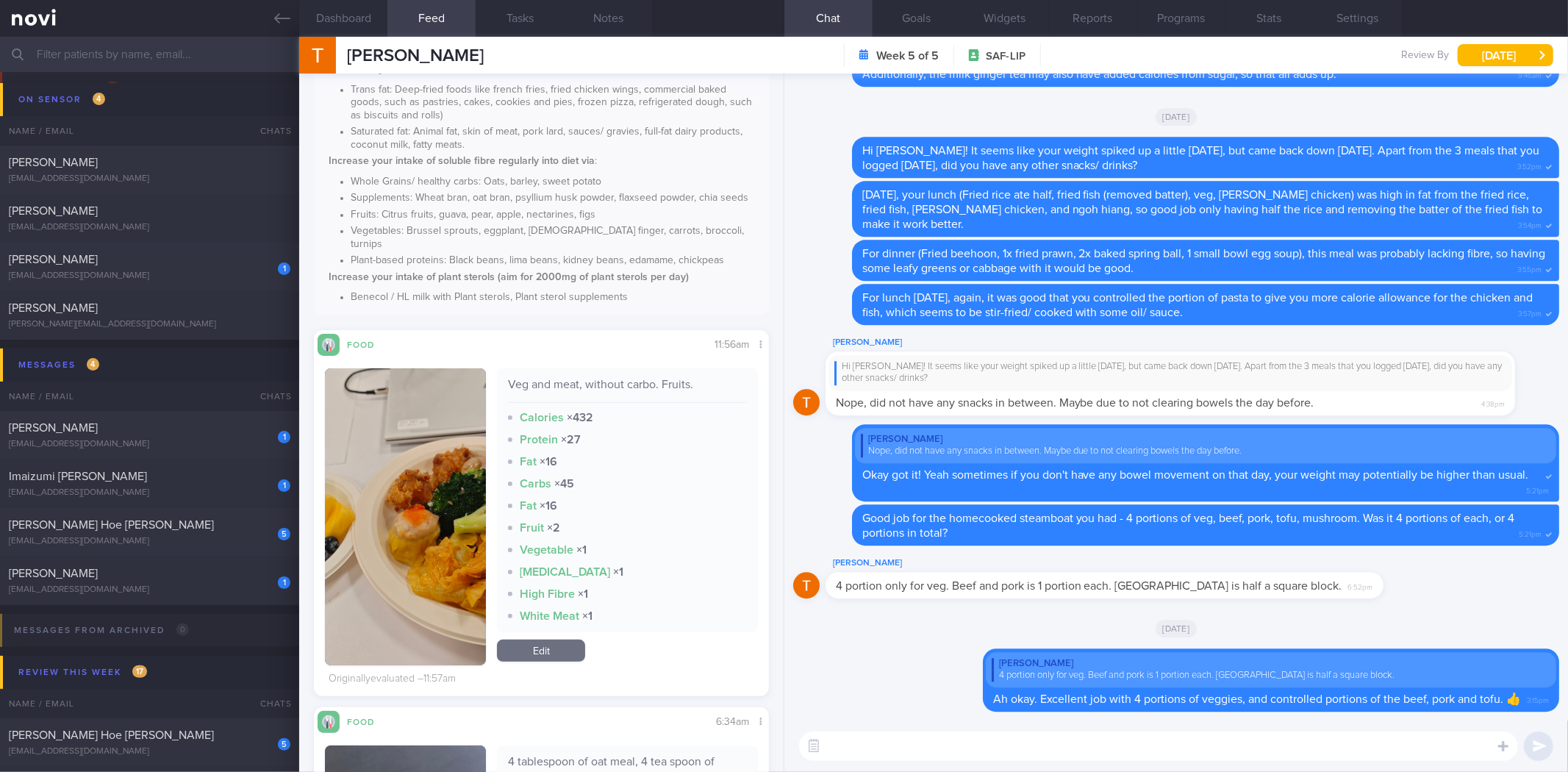
click at [397, 446] on button "button" at bounding box center [405, 517] width 161 height 297
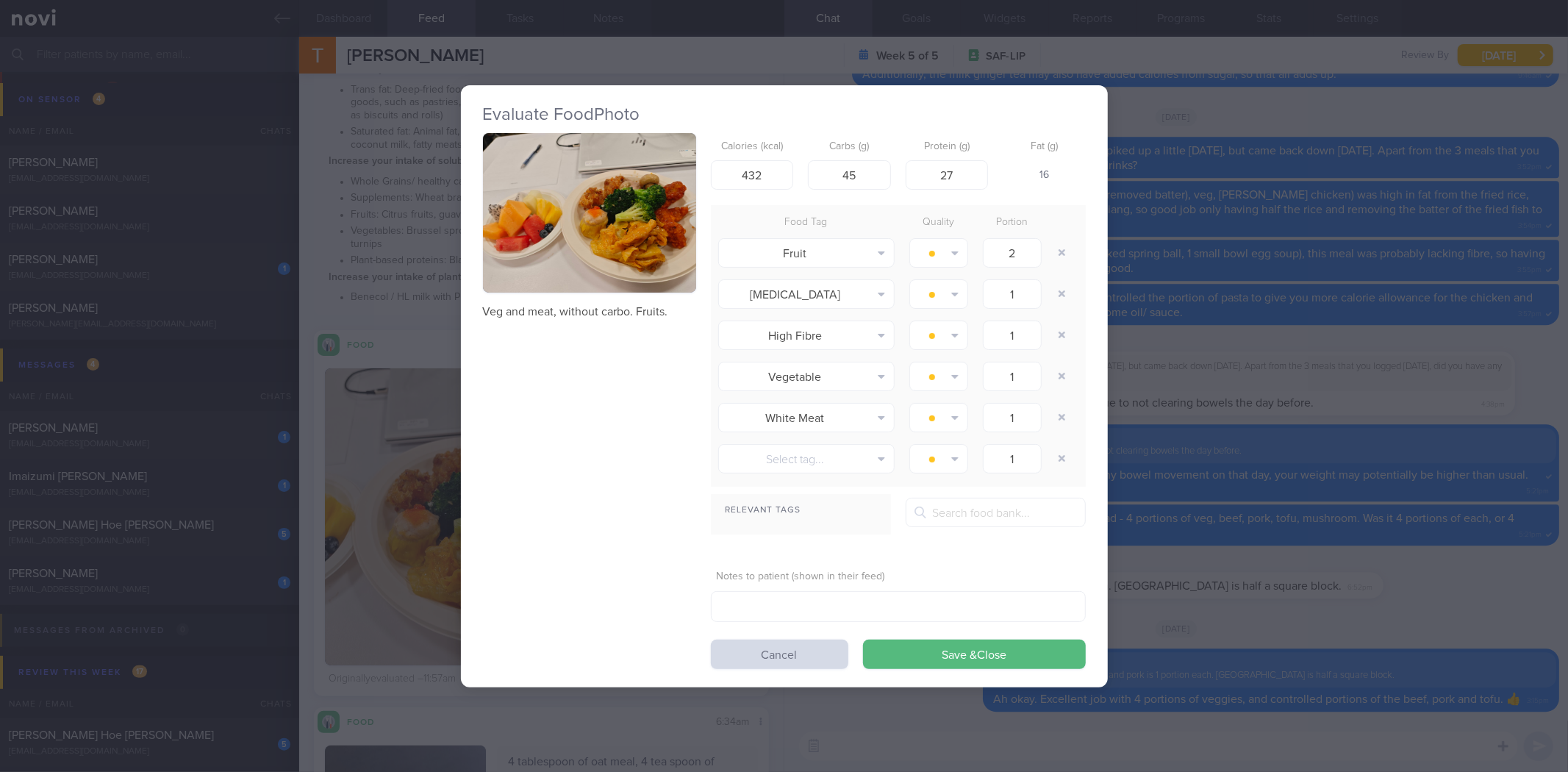
click at [633, 233] on img "button" at bounding box center [589, 213] width 213 height 161
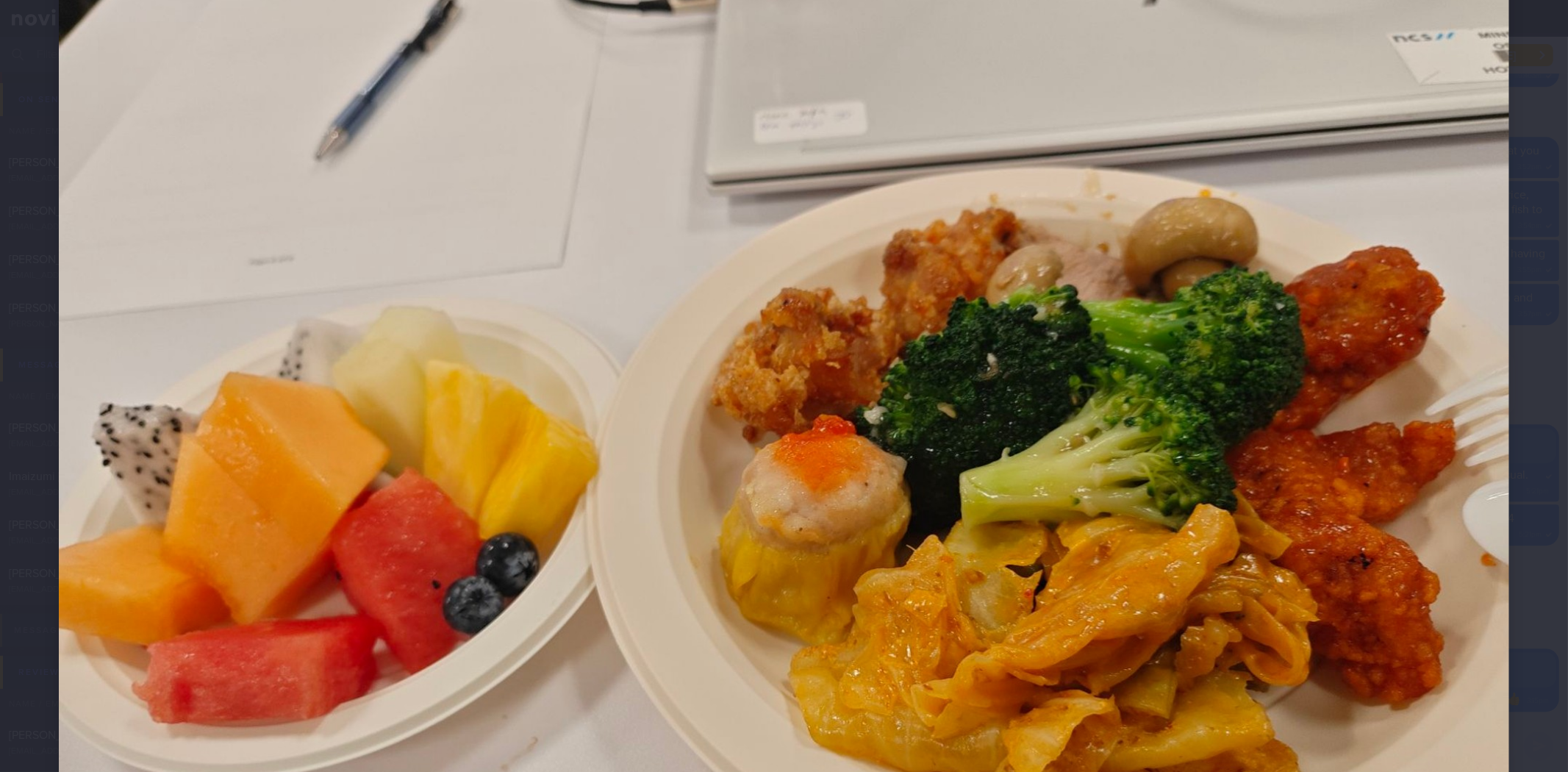
scroll to position [326, 0]
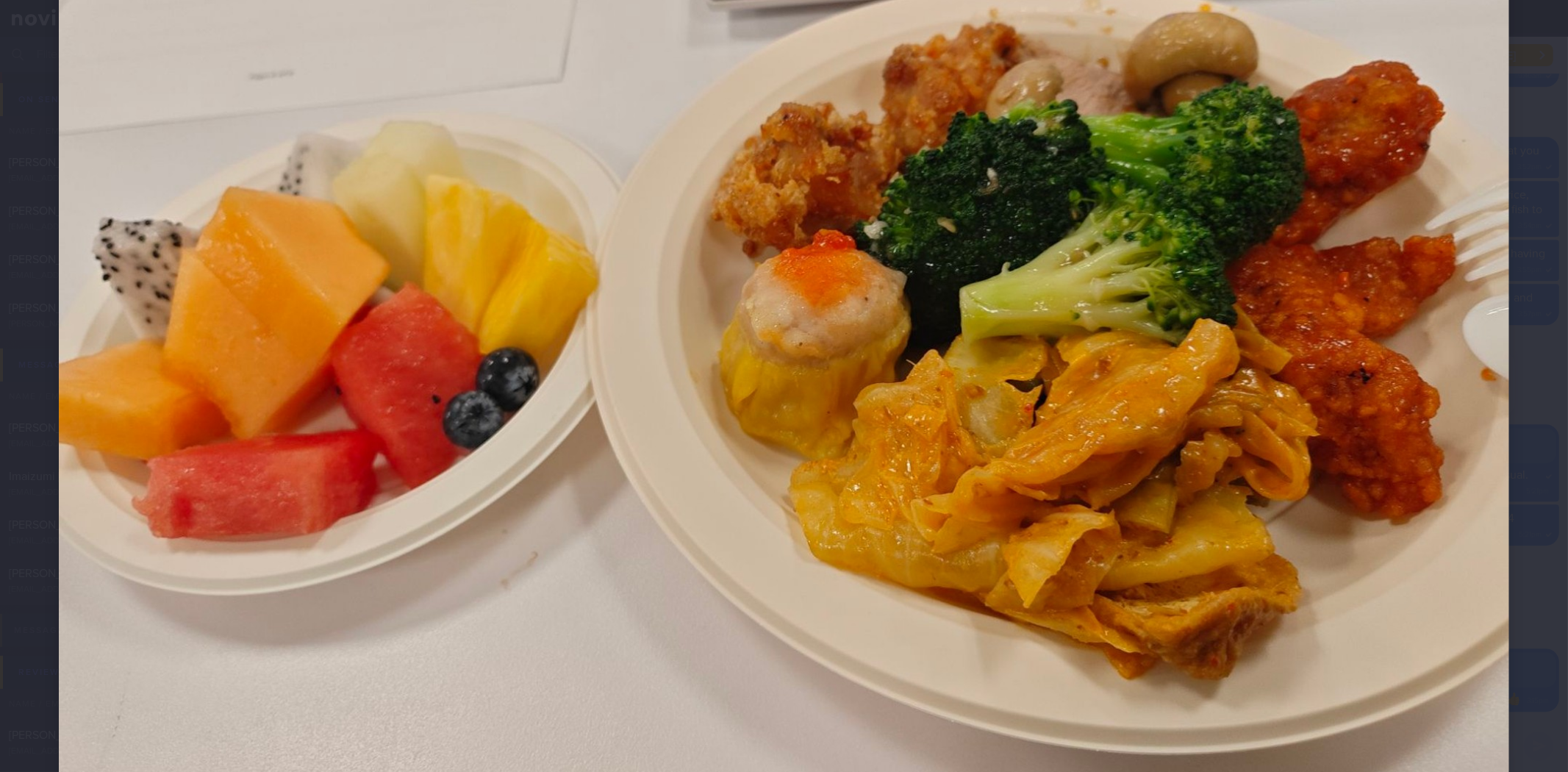
click at [1483, 502] on img at bounding box center [783, 276] width 1450 height 1088
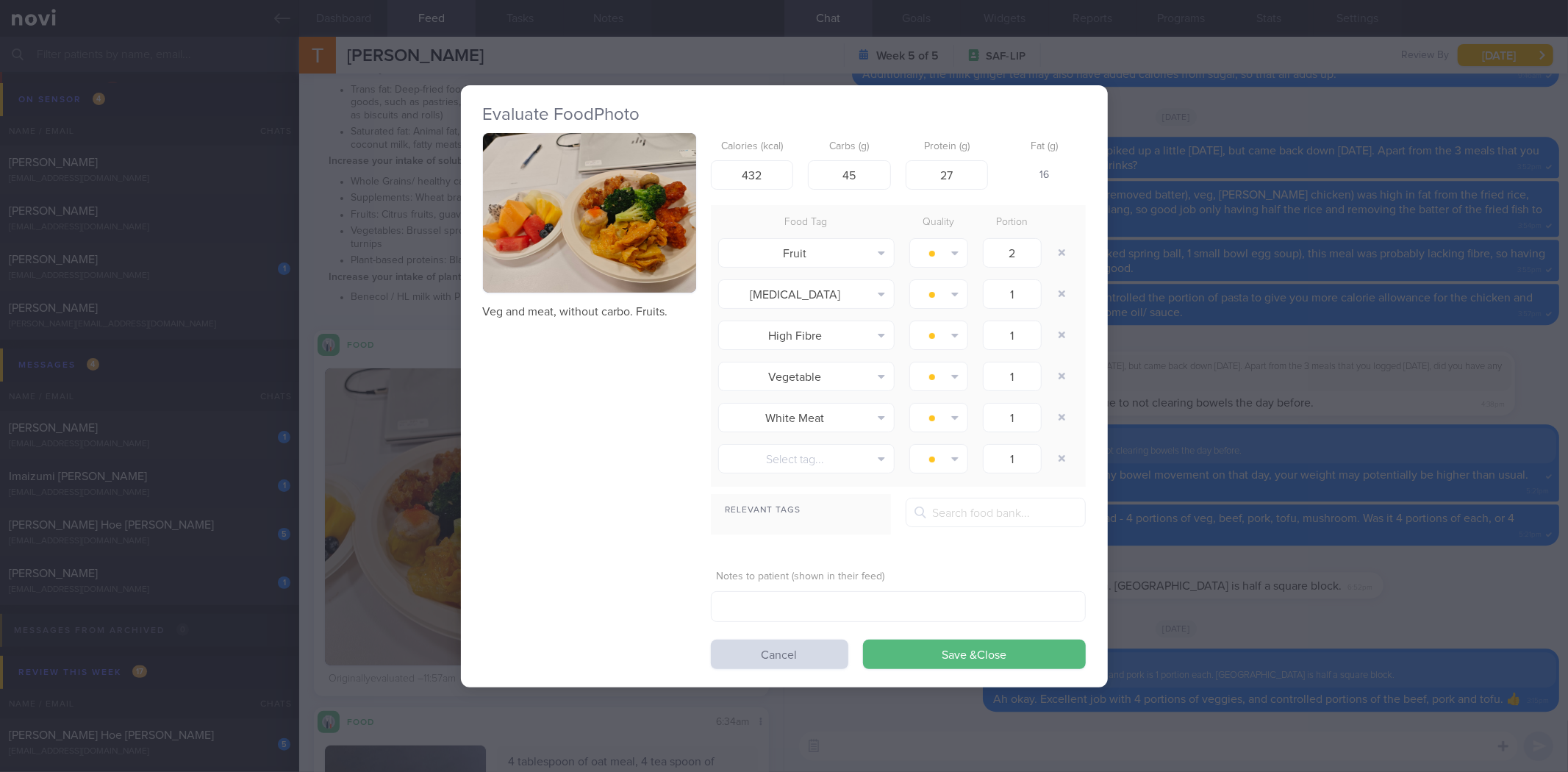
click at [1399, 479] on div "Evaluate Food Photo Veg and meat, without carbo. Fruits. Calories (kcal) 432 Ca…" at bounding box center [784, 386] width 1568 height 772
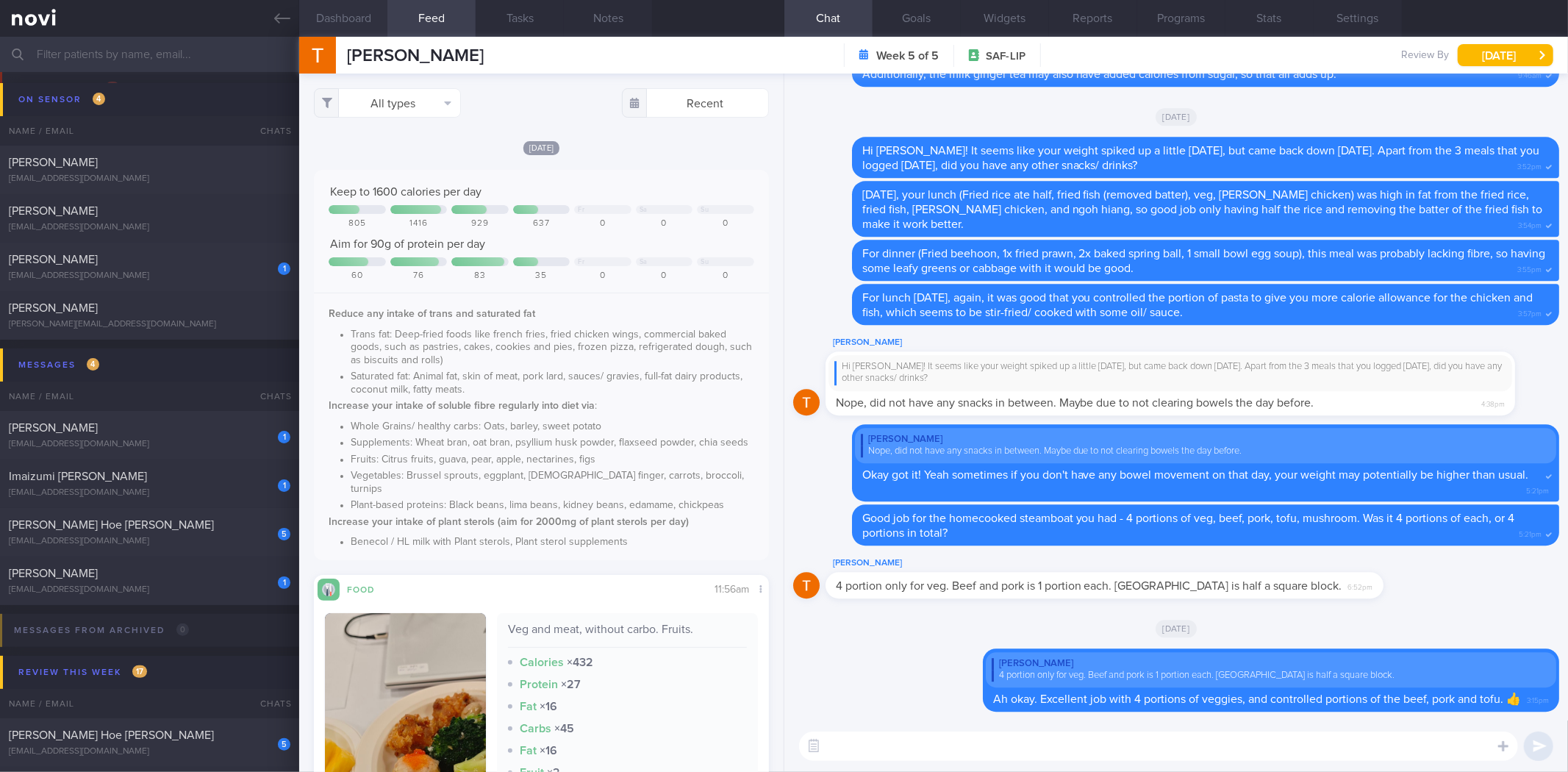
click at [347, 13] on button "Dashboard" at bounding box center [343, 18] width 88 height 37
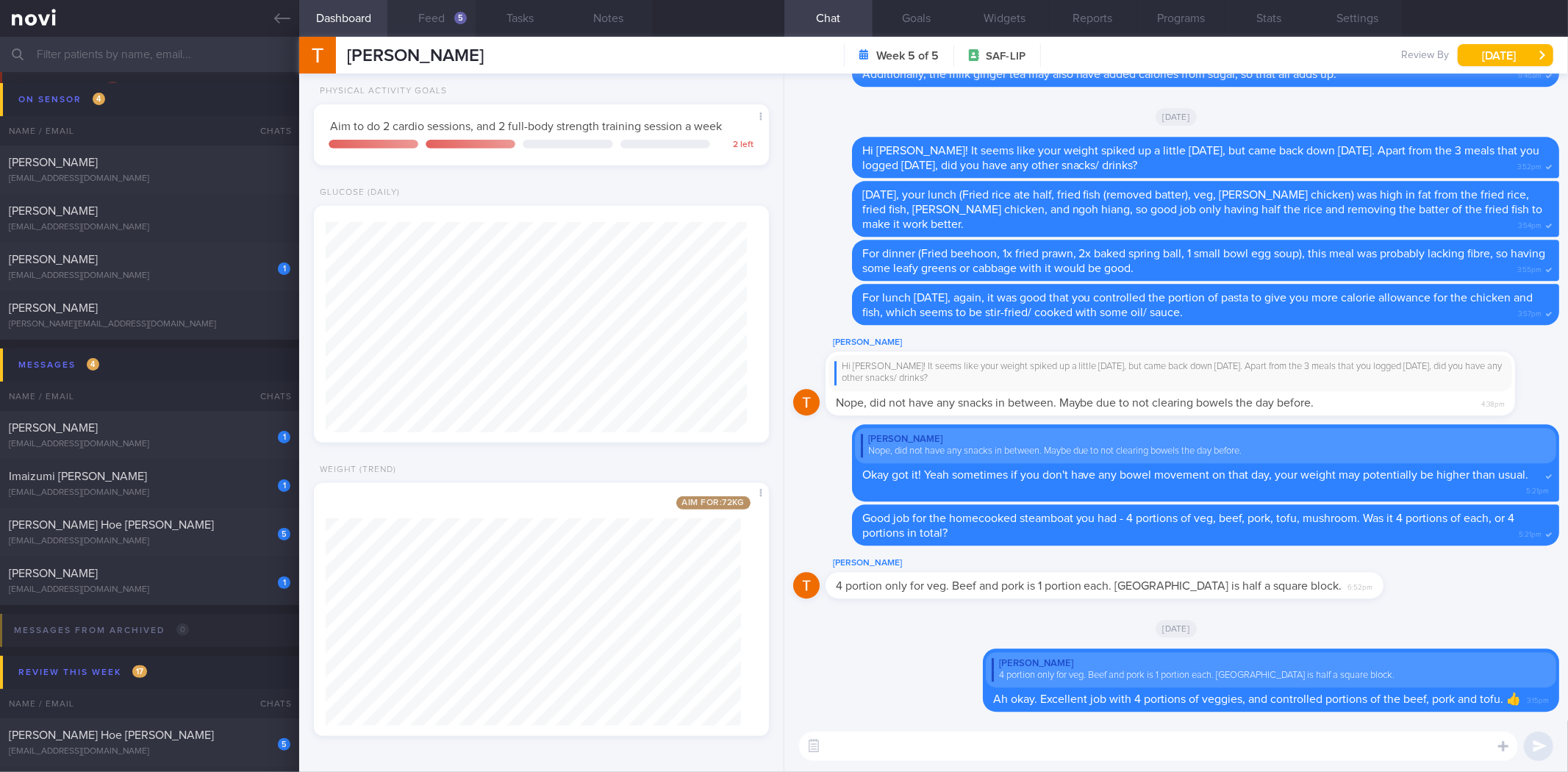
click at [451, 25] on button "Feed 5" at bounding box center [431, 18] width 88 height 37
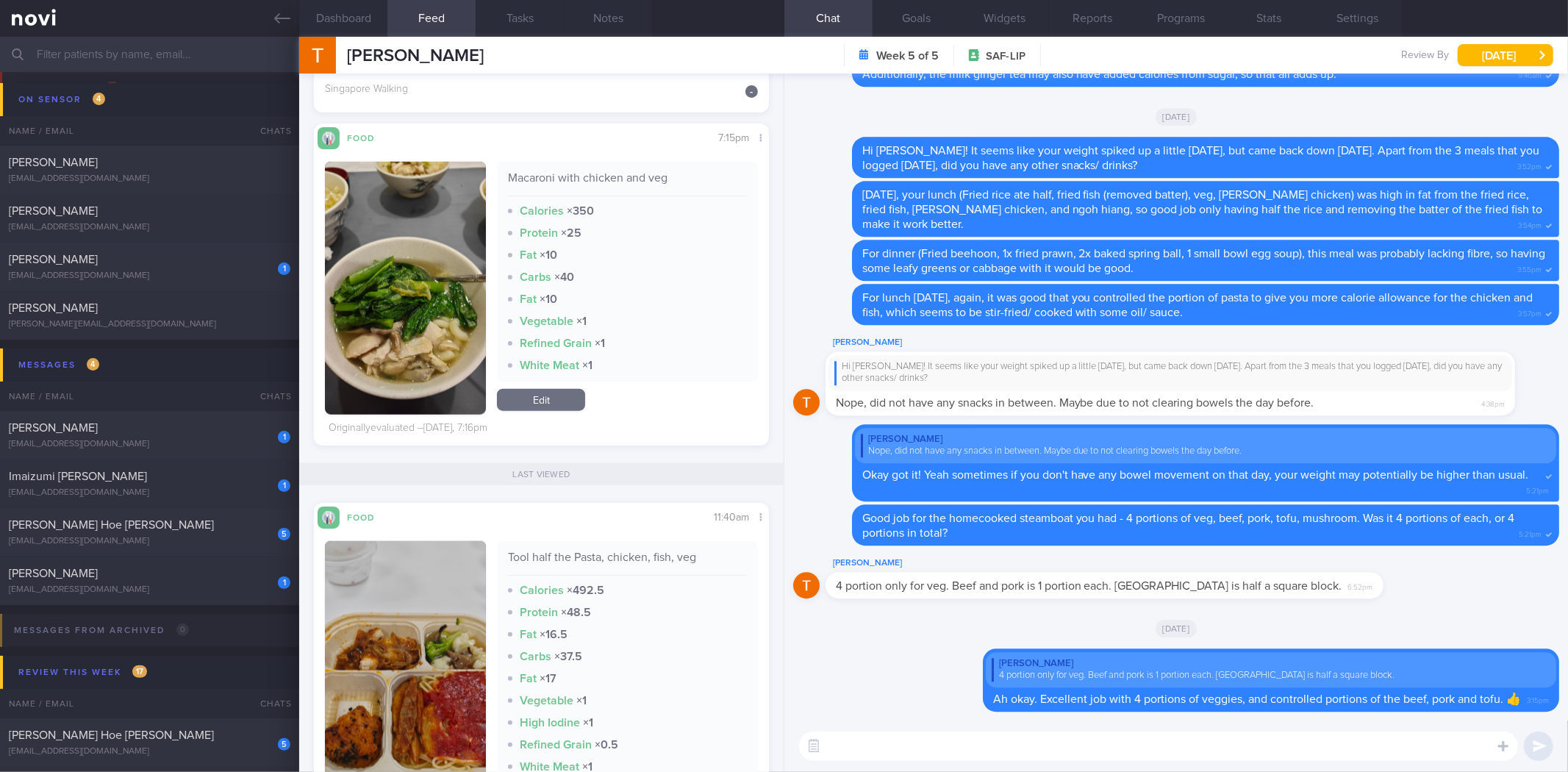
scroll to position [1224, 0]
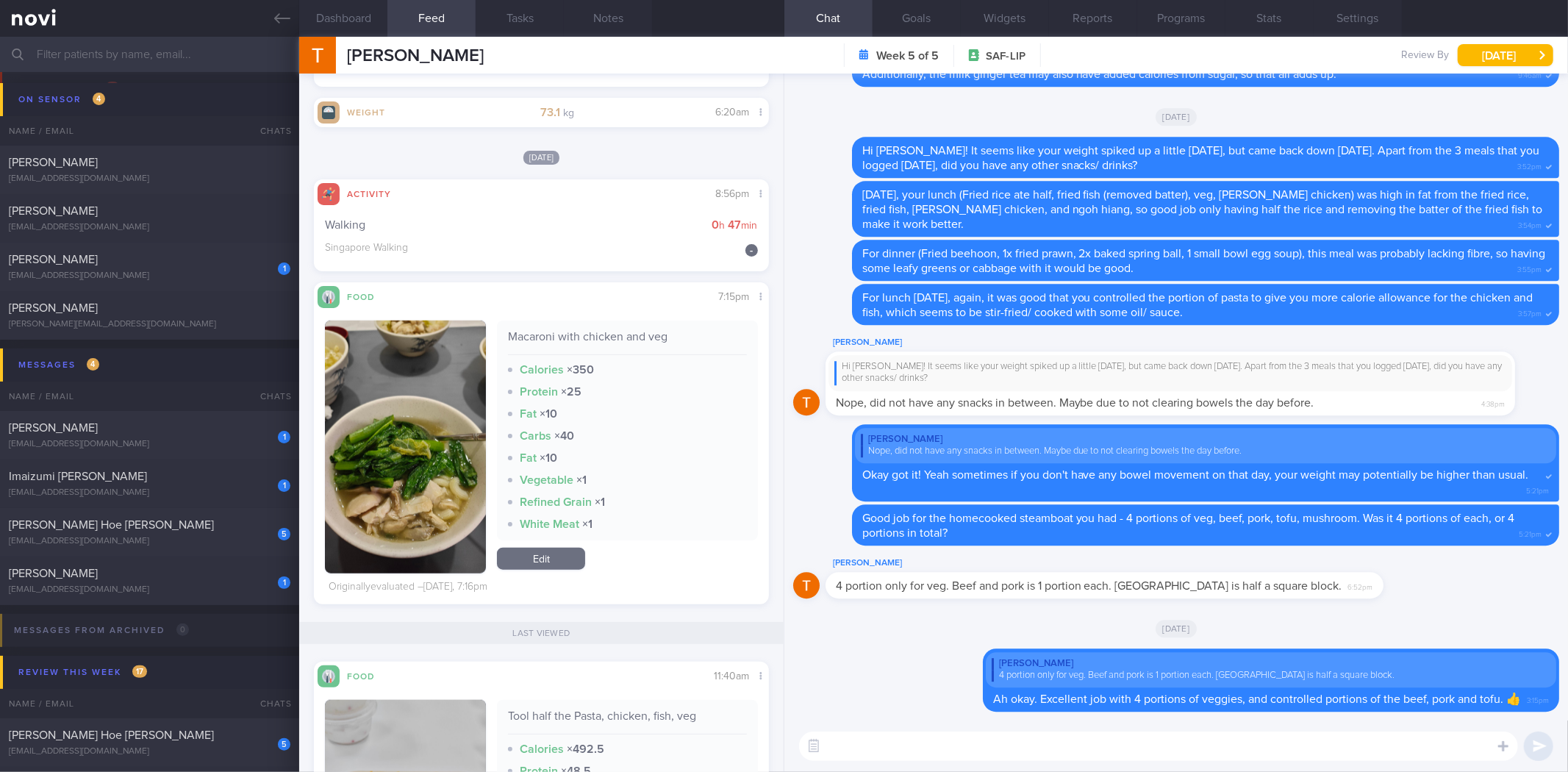
click at [932, 742] on textarea at bounding box center [1158, 746] width 719 height 30
click at [1221, 750] on textarea "Dinner last night was also pretty decent!" at bounding box center [1158, 746] width 719 height 30
type textarea "Dinner last night was also pretty healthy and balanced (macaroni with chicken a…"
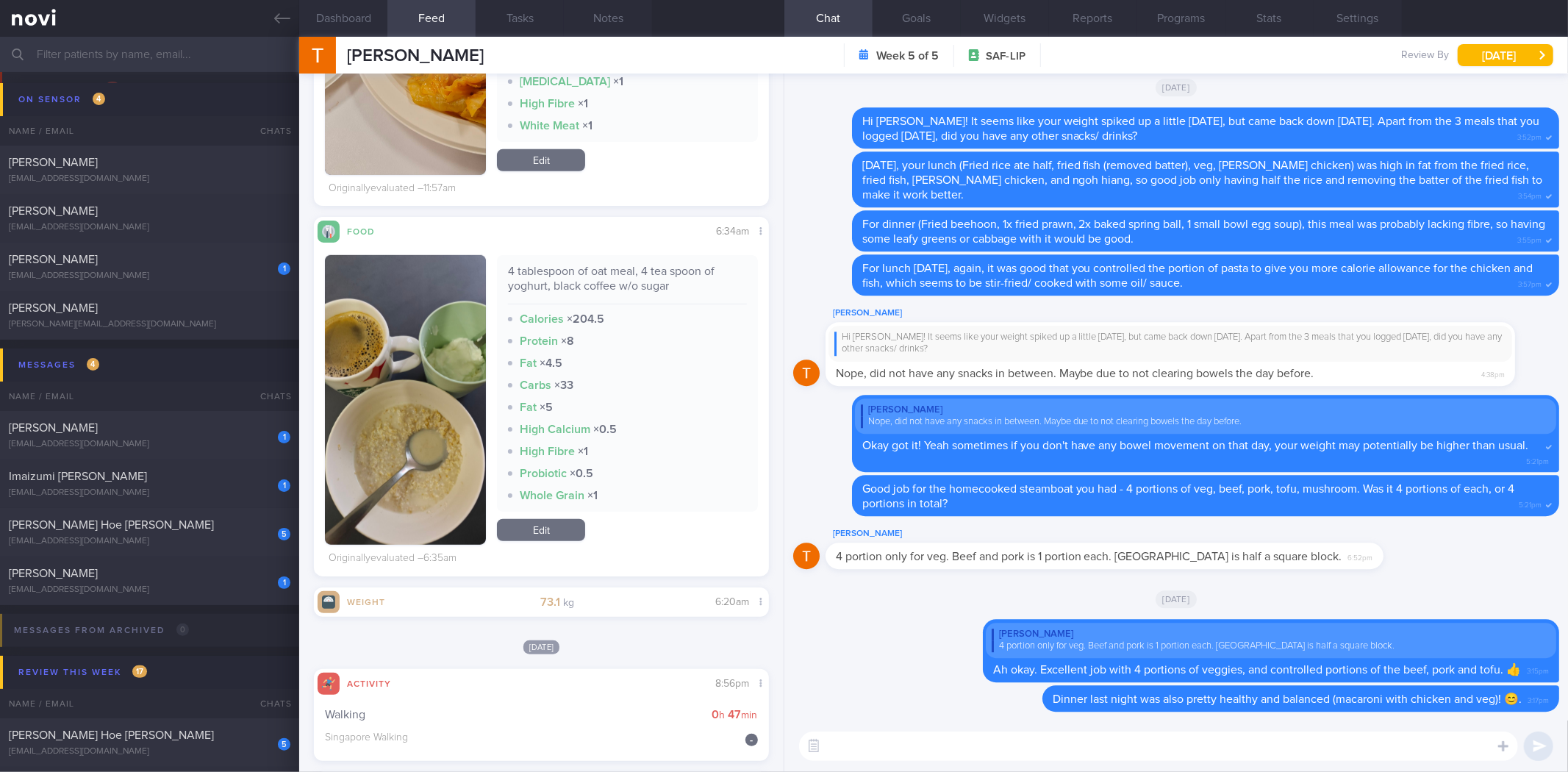
scroll to position [408, 0]
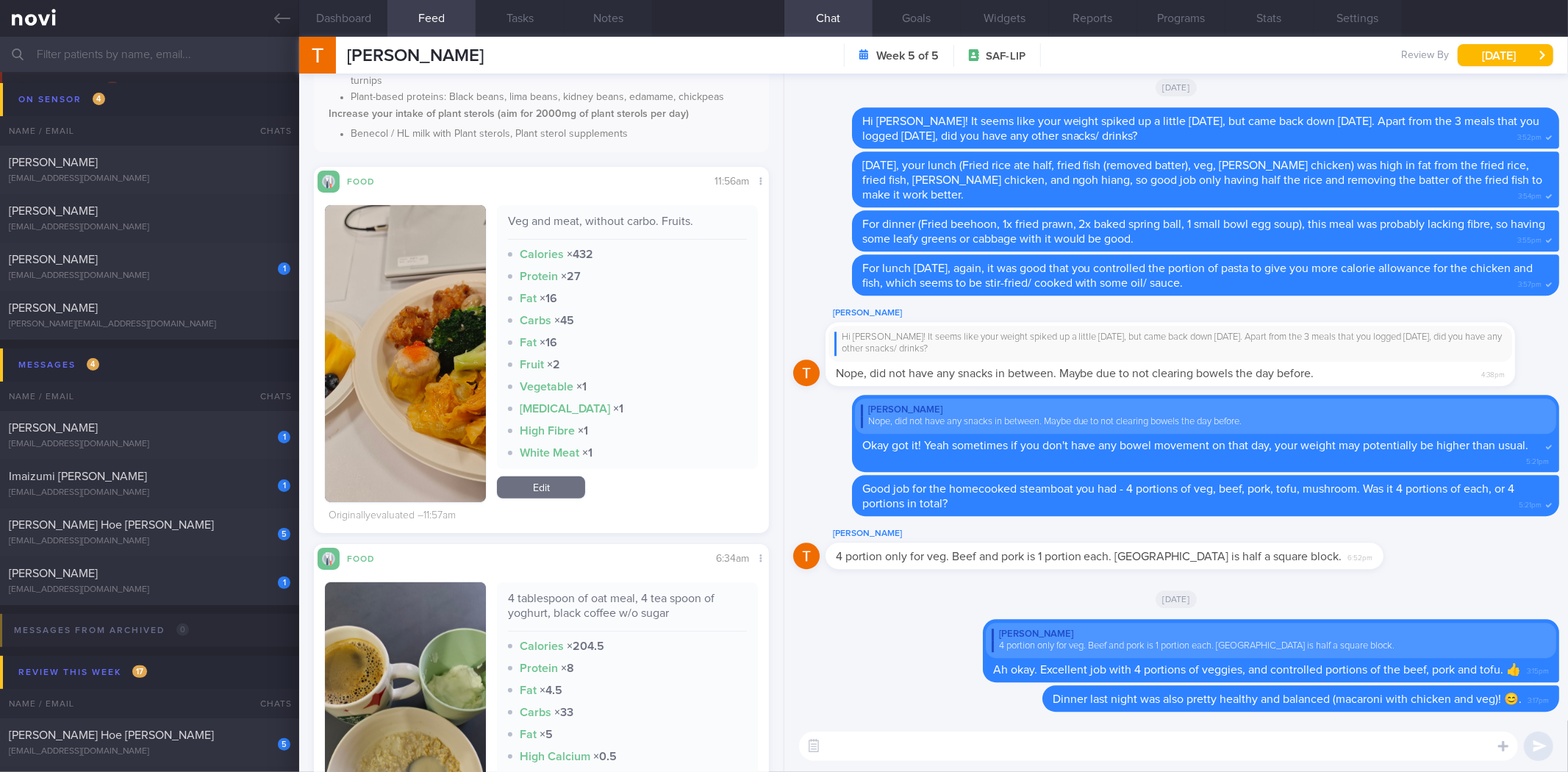
click at [1077, 743] on textarea at bounding box center [1158, 746] width 719 height 30
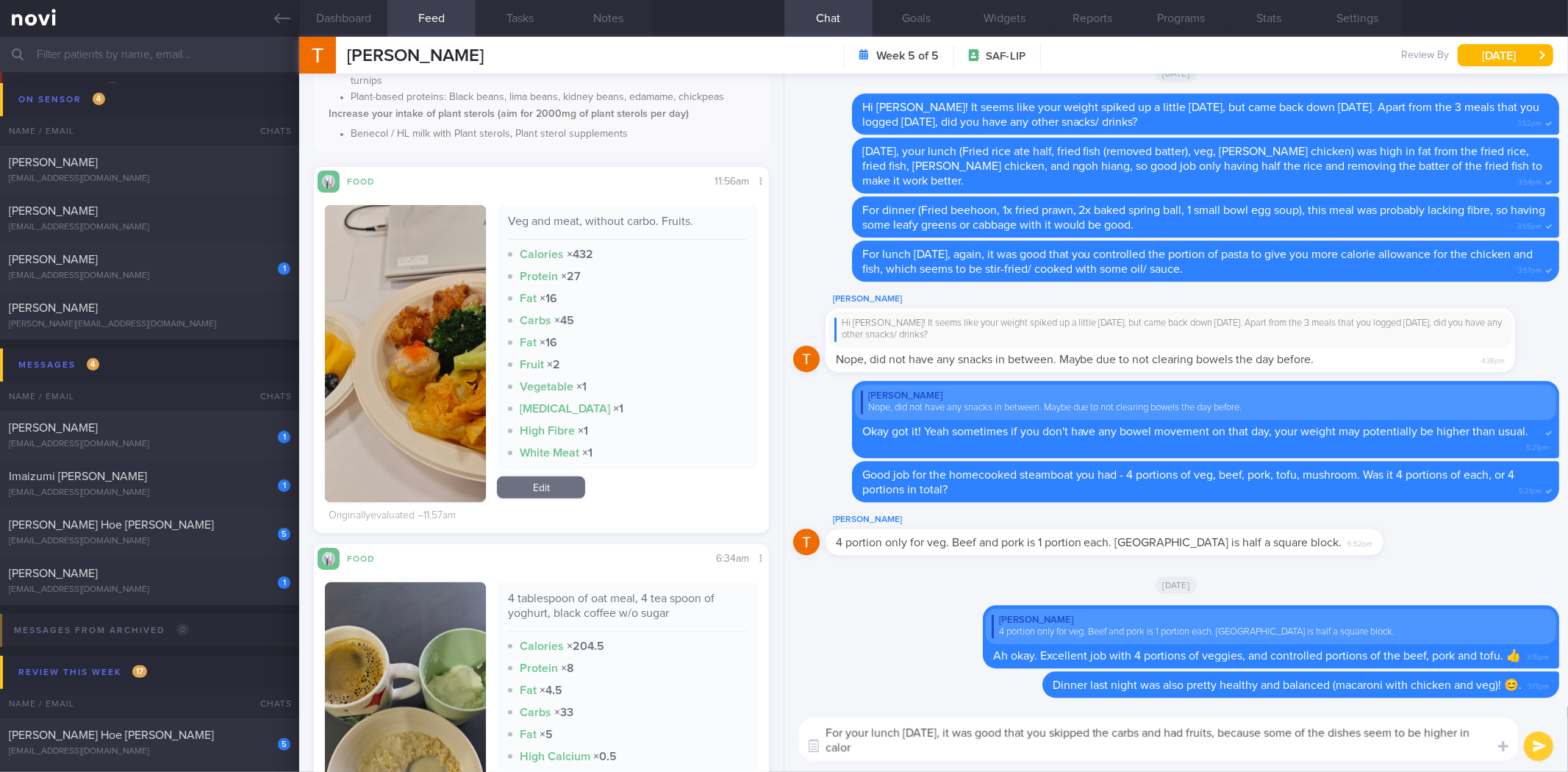
scroll to position [0, 0]
click at [482, 323] on div "Veg and meat, without carbo. Fruits. Calories × 432 Protein × 27 Fat × 16 Carbs…" at bounding box center [541, 354] width 432 height 297
click at [439, 326] on button "button" at bounding box center [405, 354] width 161 height 297
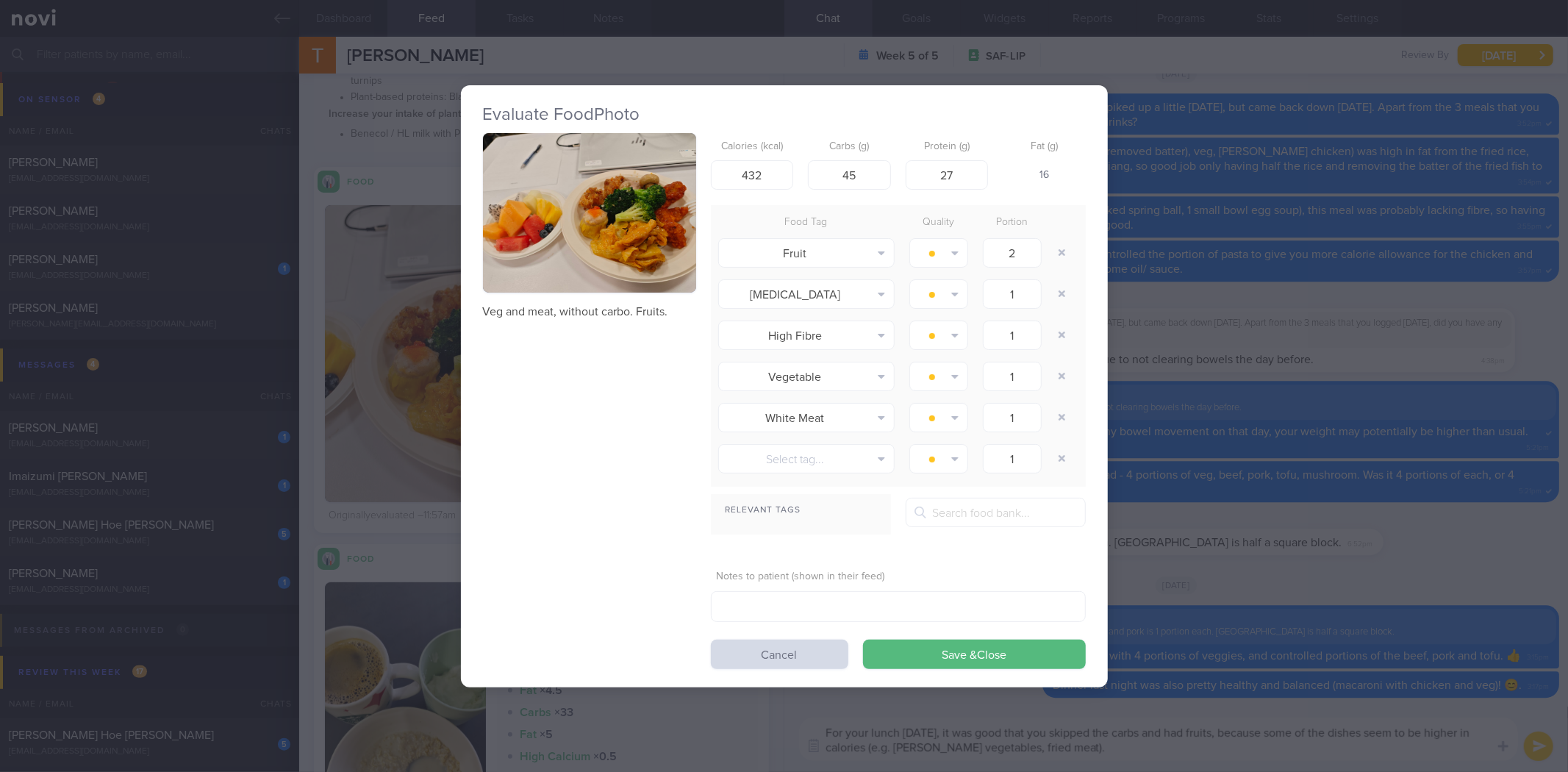
click at [605, 316] on p "Veg and meat, without carbo. Fruits." at bounding box center [589, 311] width 213 height 15
click at [621, 266] on button "button" at bounding box center [589, 213] width 213 height 161
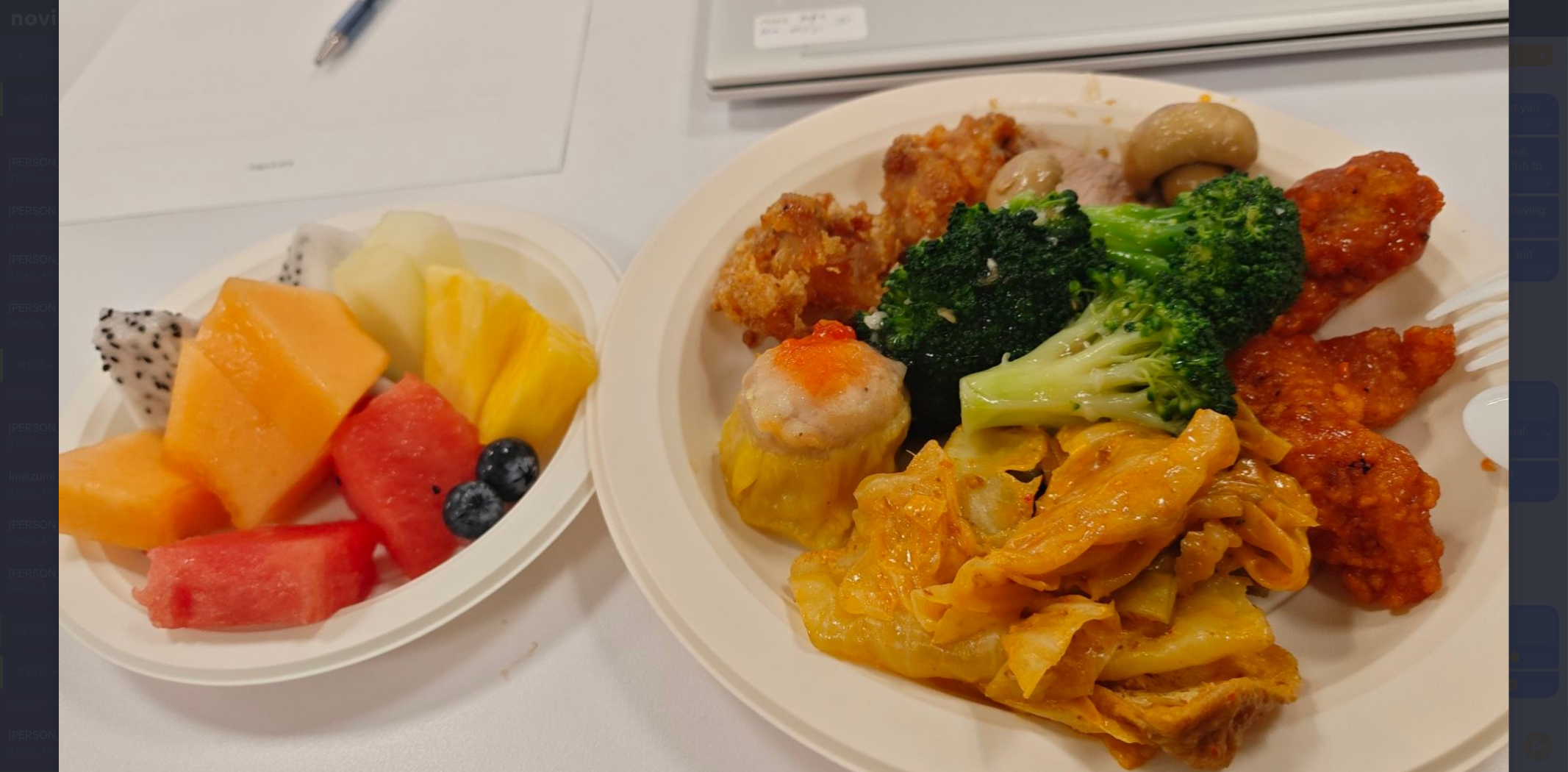
scroll to position [245, 0]
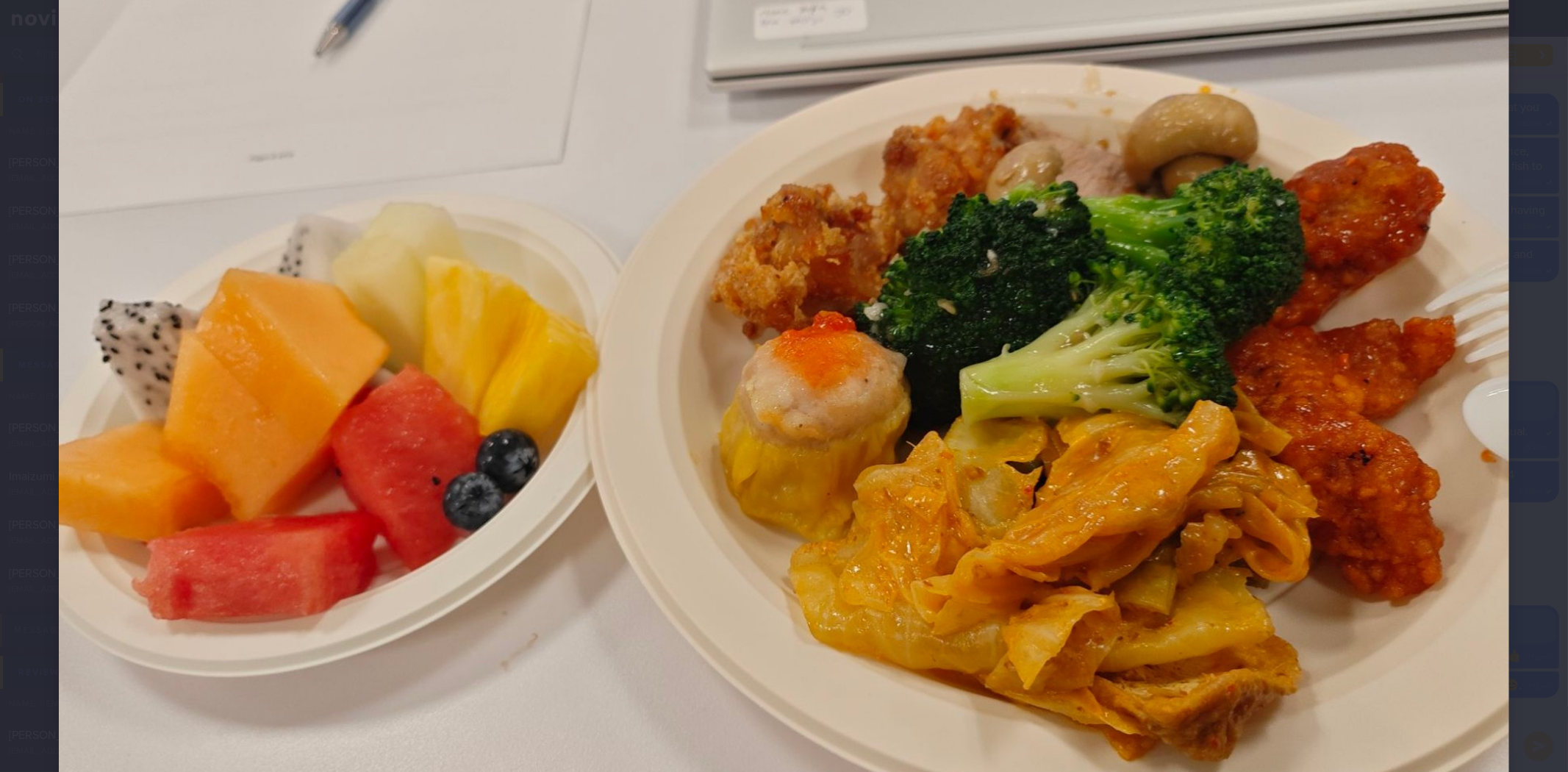
click at [1501, 524] on div at bounding box center [784, 358] width 1568 height 1205
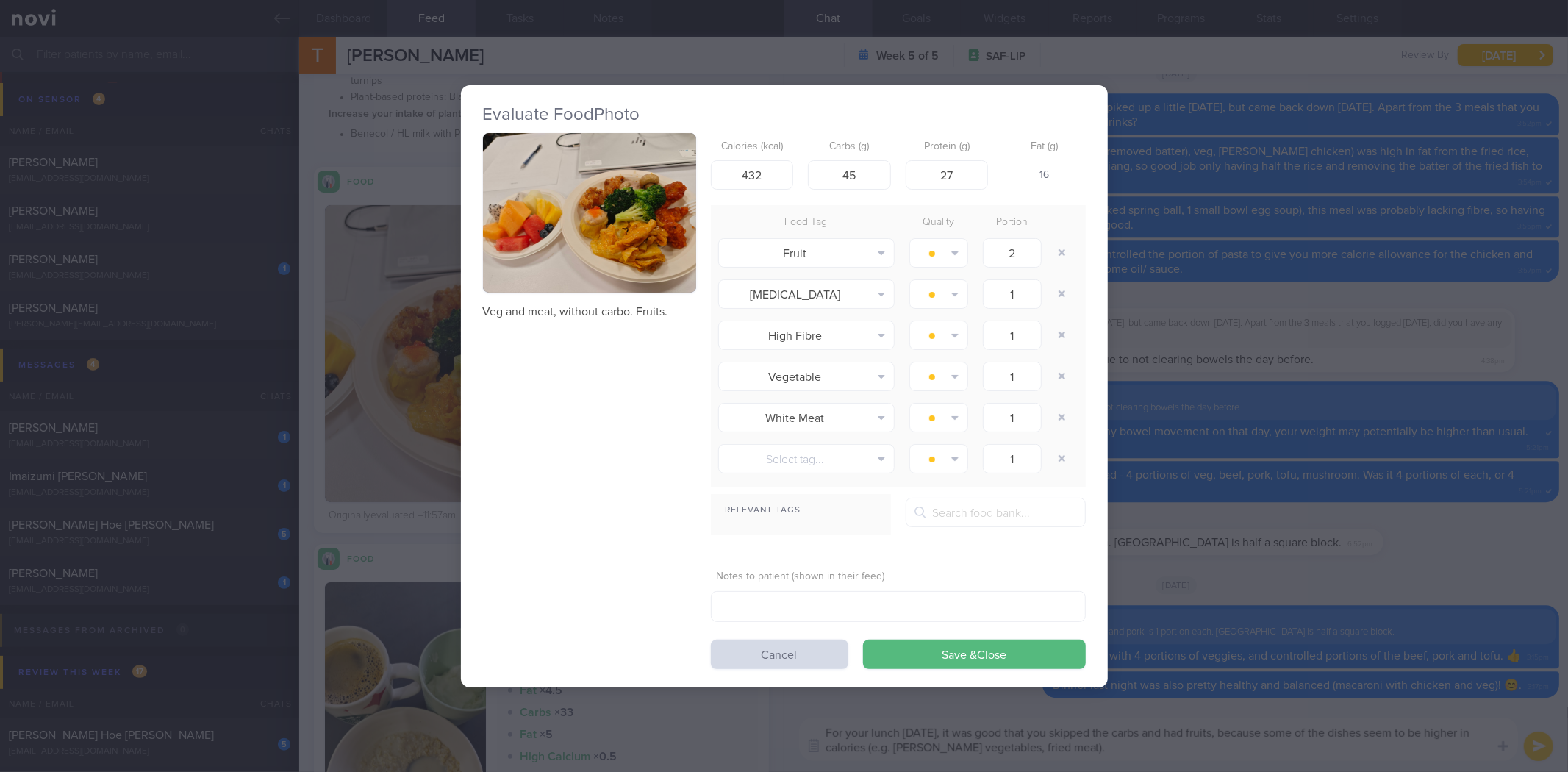
click at [1452, 519] on div "Evaluate Food Photo Veg and meat, without carbo. Fruits. Calories (kcal) 432 Ca…" at bounding box center [784, 386] width 1568 height 772
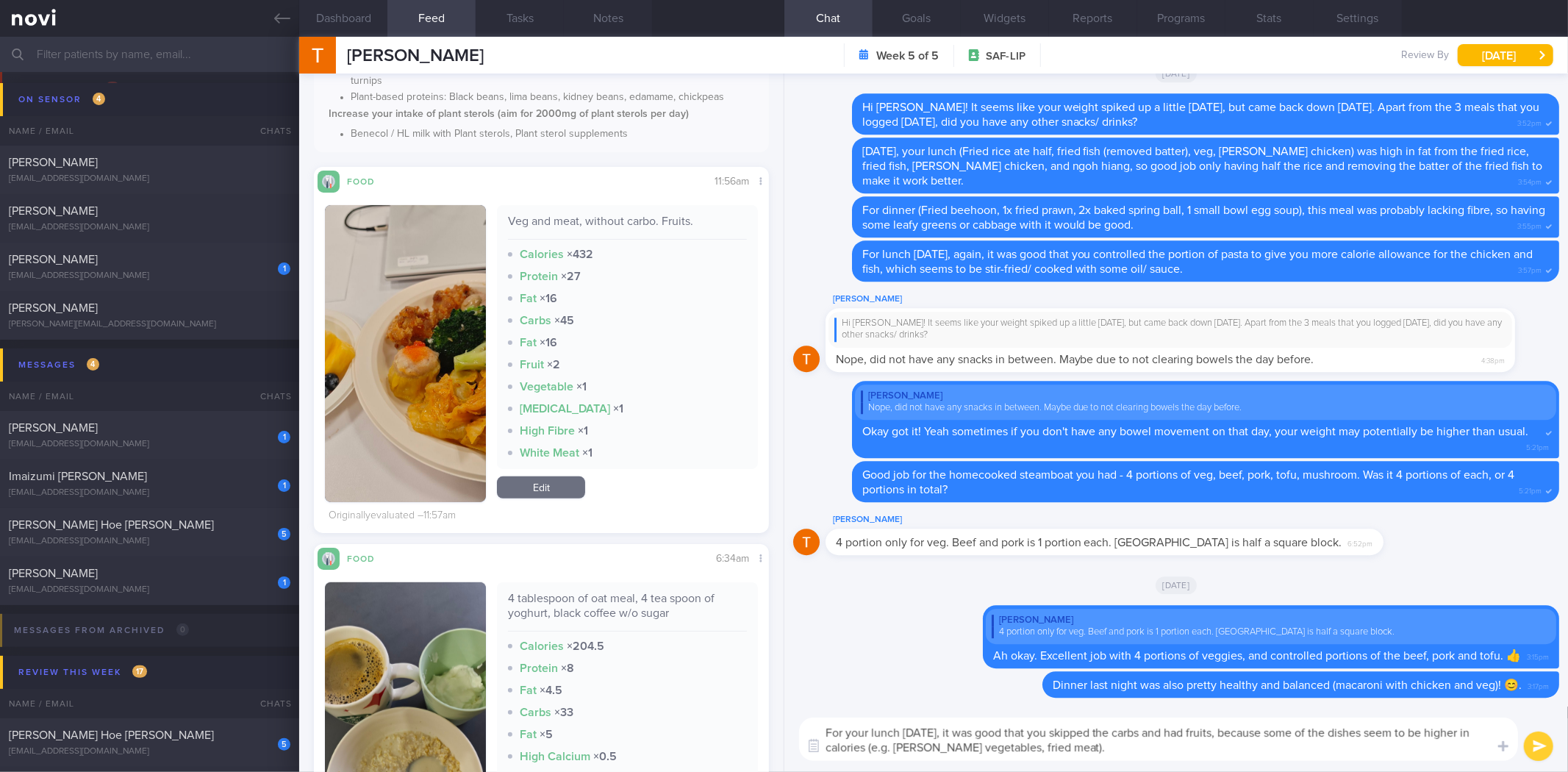
click at [986, 745] on textarea "For your lunch today, it was good that you skipped the carbs and had fruits, be…" at bounding box center [1158, 739] width 719 height 44
type textarea "For your lunch today, it was good that you skipped the carbs and had fruits, be…"
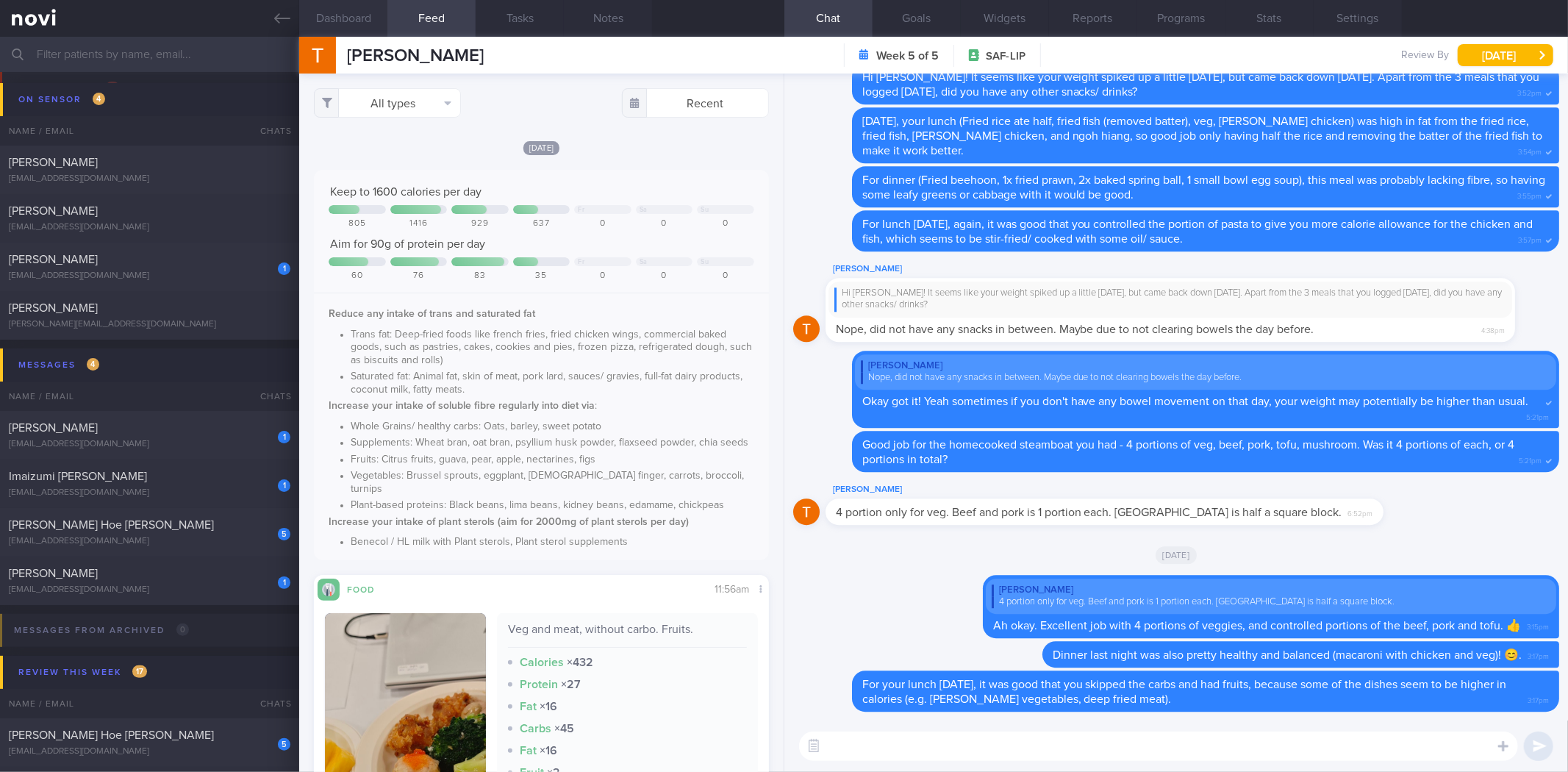
click at [357, 21] on button "Dashboard" at bounding box center [343, 18] width 88 height 37
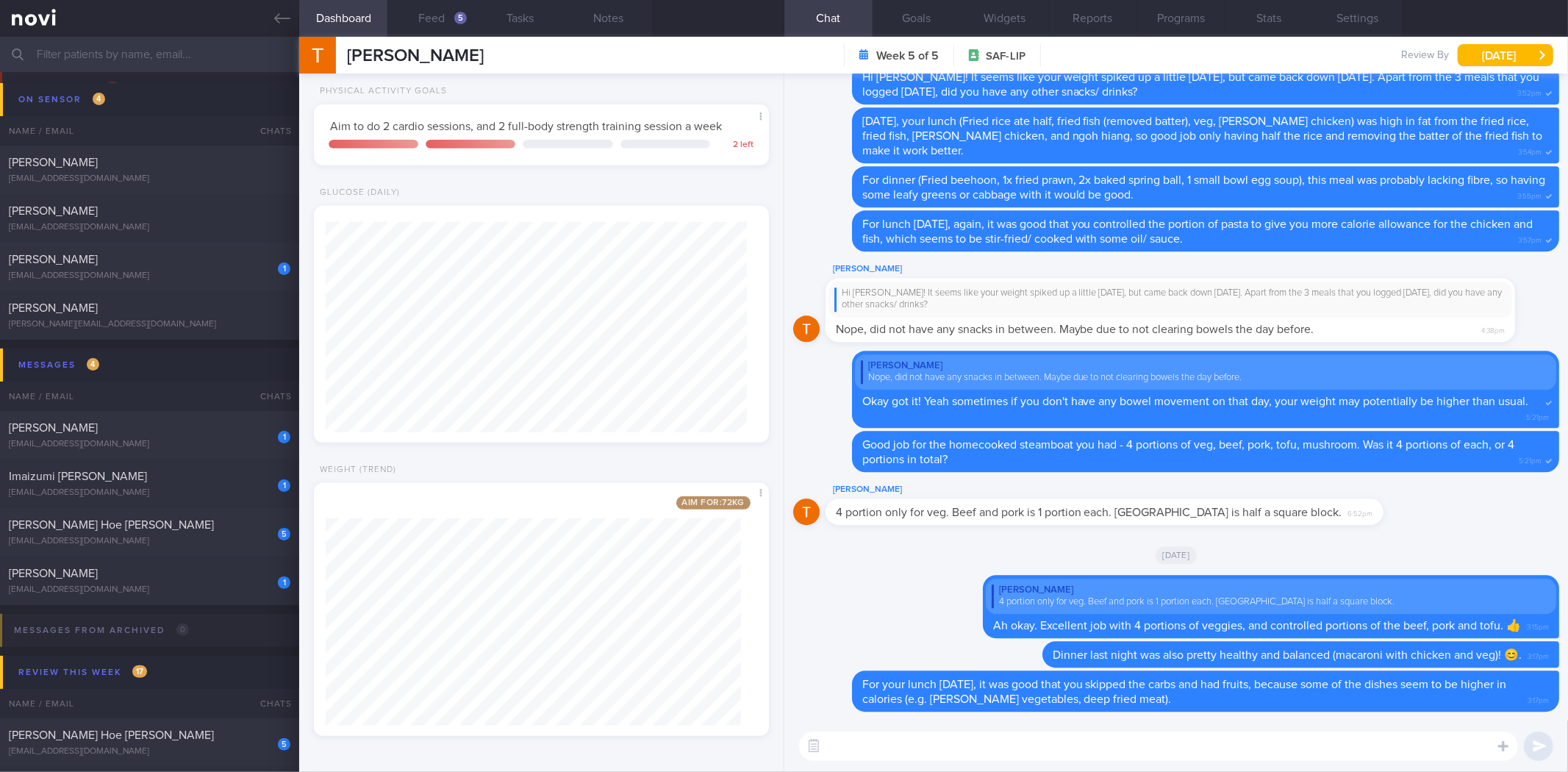
drag, startPoint x: 288, startPoint y: 23, endPoint x: 251, endPoint y: 73, distance: 62.2
click at [288, 23] on icon at bounding box center [282, 18] width 16 height 16
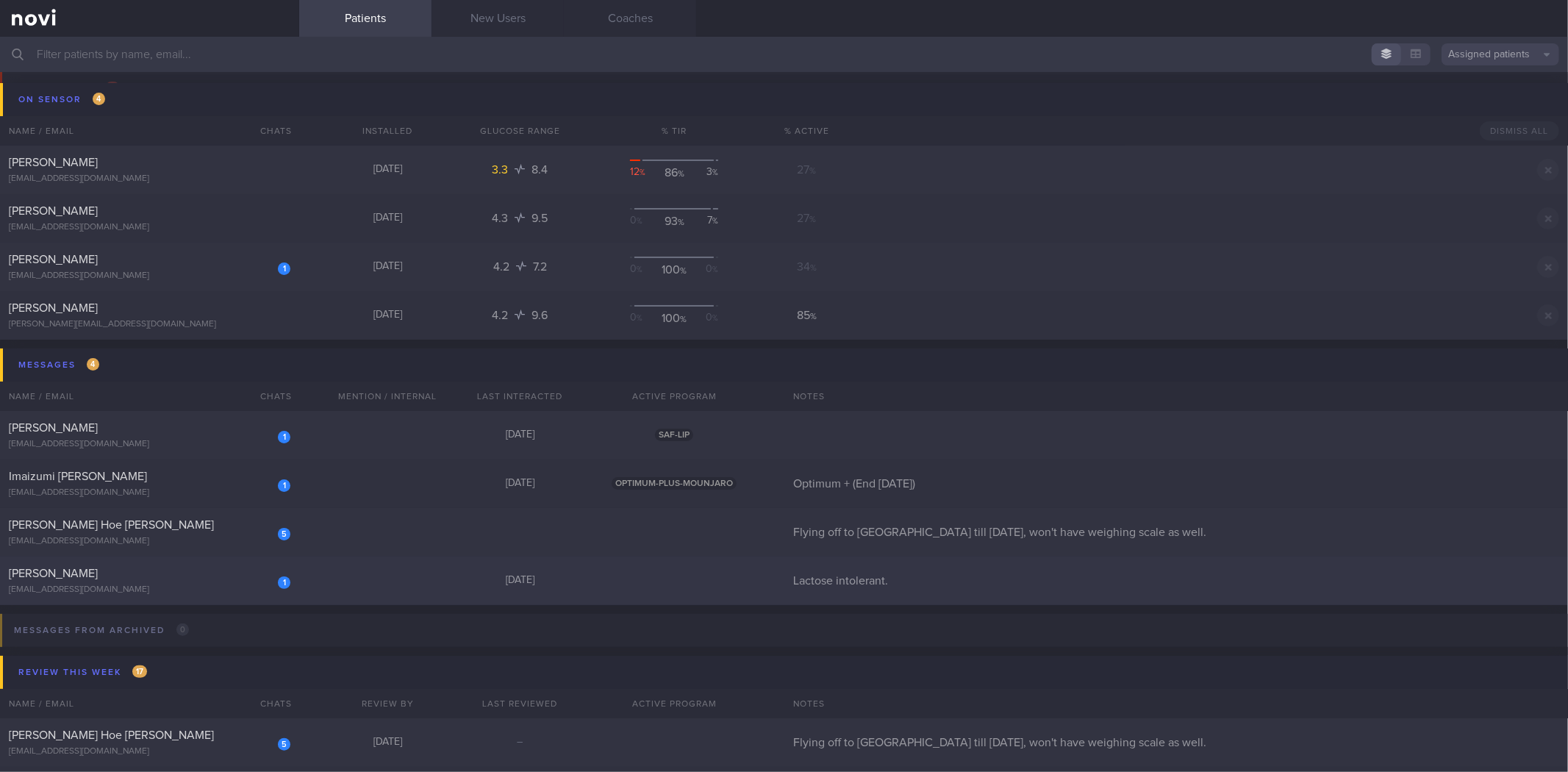
click at [142, 594] on div "[EMAIL_ADDRESS][DOMAIN_NAME]" at bounding box center [150, 590] width 281 height 11
select select "8"
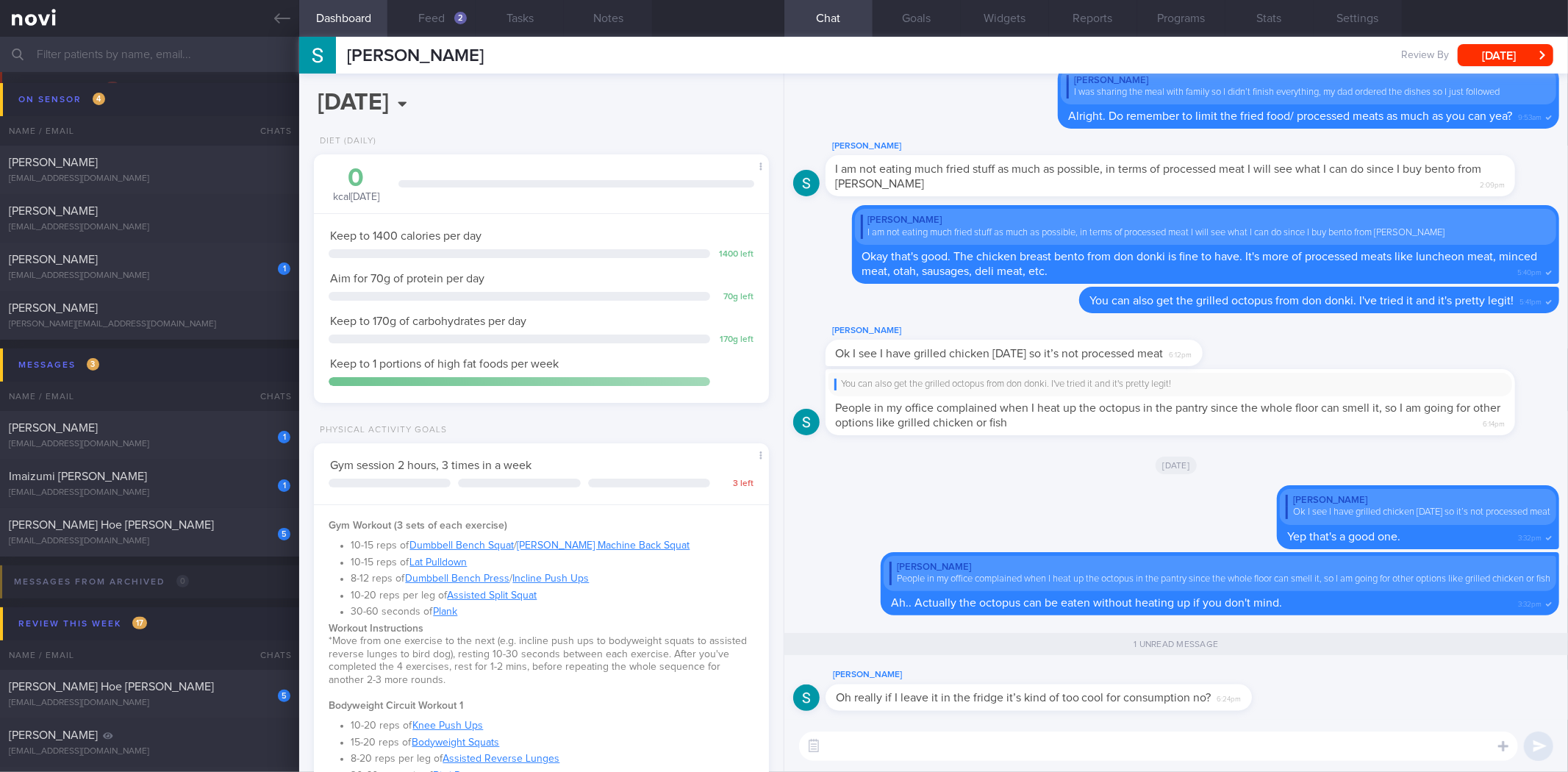
scroll to position [207, 415]
drag, startPoint x: 1089, startPoint y: 707, endPoint x: 1108, endPoint y: 704, distance: 19.2
click at [1108, 704] on div "Oh really if I leave it in the fridge it’s kind of too cool for consumption no?…" at bounding box center [1039, 697] width 426 height 27
click at [1171, 709] on div "Oh really if I leave it in the fridge it’s kind of too cool for consumption no?…" at bounding box center [1039, 697] width 426 height 27
drag, startPoint x: 1170, startPoint y: 709, endPoint x: 1319, endPoint y: 718, distance: 149.3
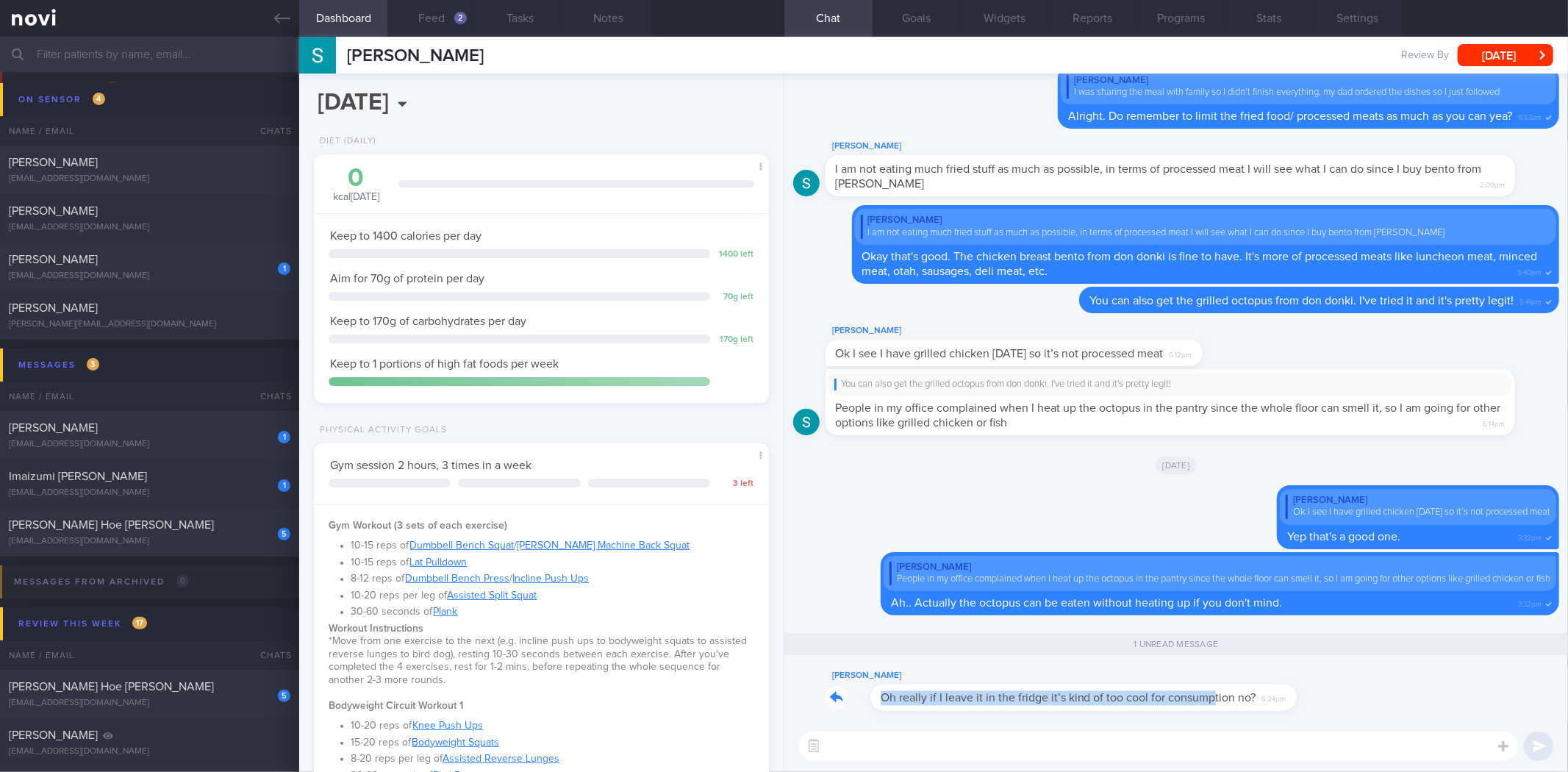
click at [1319, 718] on div "Stephen Kartili Oh really if I leave it in the fridge it’s kind of too cool for…" at bounding box center [1176, 396] width 784 height 647
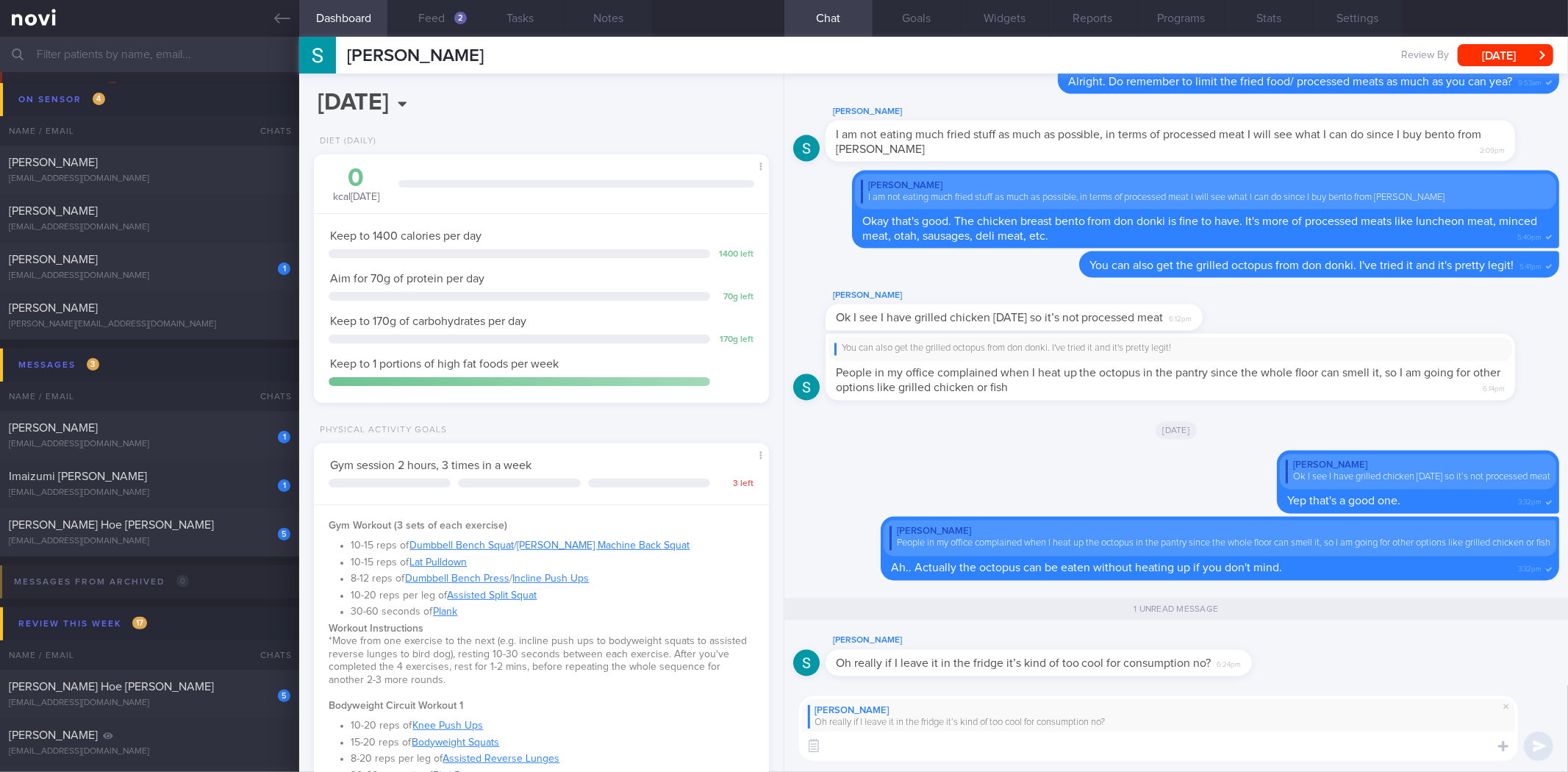
scroll to position [0, 0]
click at [1280, 745] on textarea at bounding box center [1158, 746] width 719 height 30
type textarea "If you go for the ready-to-eat version, you can eat it immediately. :)."
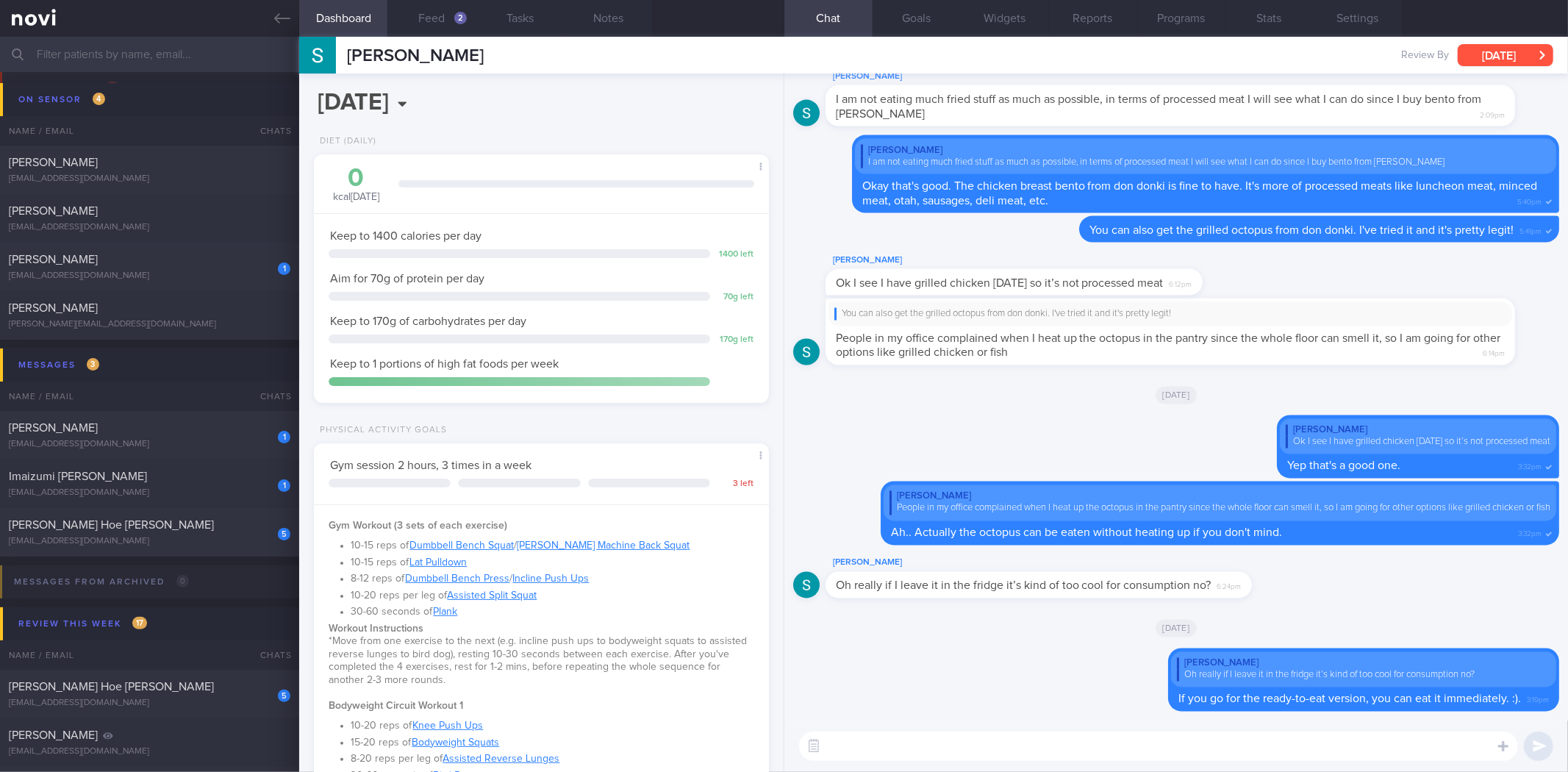
click at [1486, 50] on button "[DATE]" at bounding box center [1506, 55] width 95 height 22
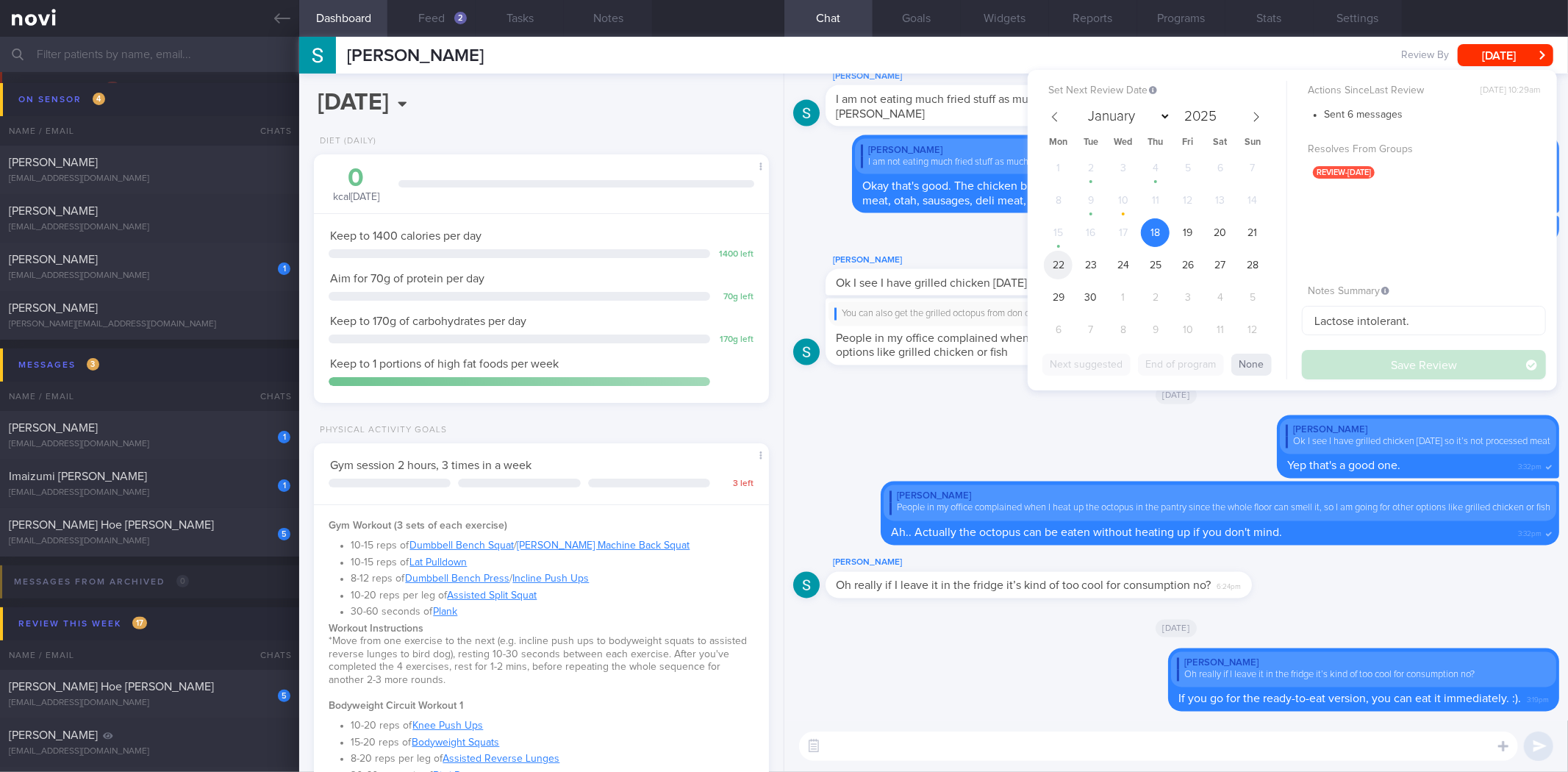
click at [1059, 265] on span "22" at bounding box center [1058, 265] width 29 height 29
click at [1370, 375] on button "Save Review" at bounding box center [1423, 365] width 244 height 30
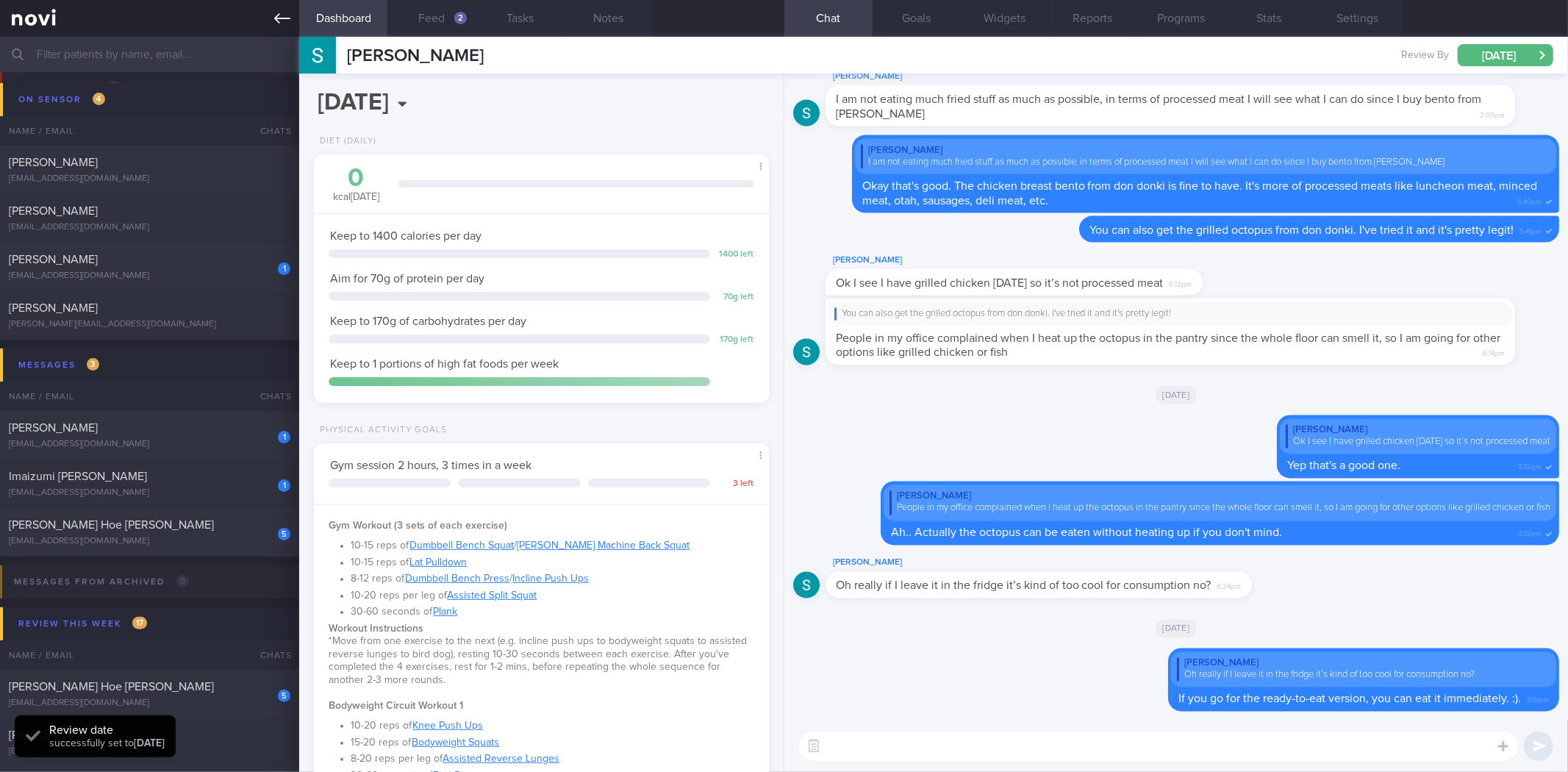
drag, startPoint x: 271, startPoint y: 10, endPoint x: 235, endPoint y: 436, distance: 427.5
click at [271, 10] on link at bounding box center [150, 18] width 299 height 37
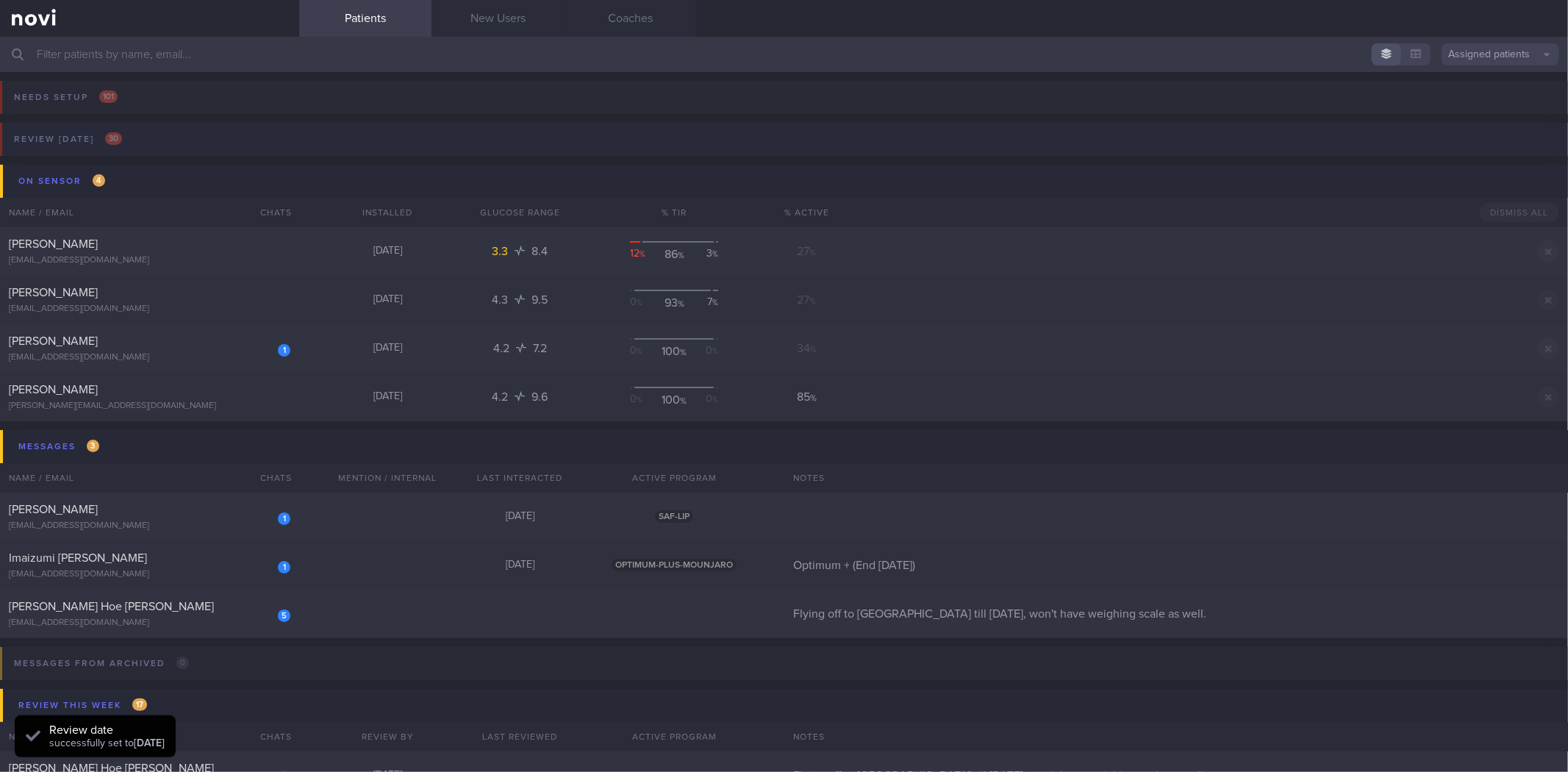
click at [207, 140] on button "Review today 30" at bounding box center [782, 144] width 1572 height 42
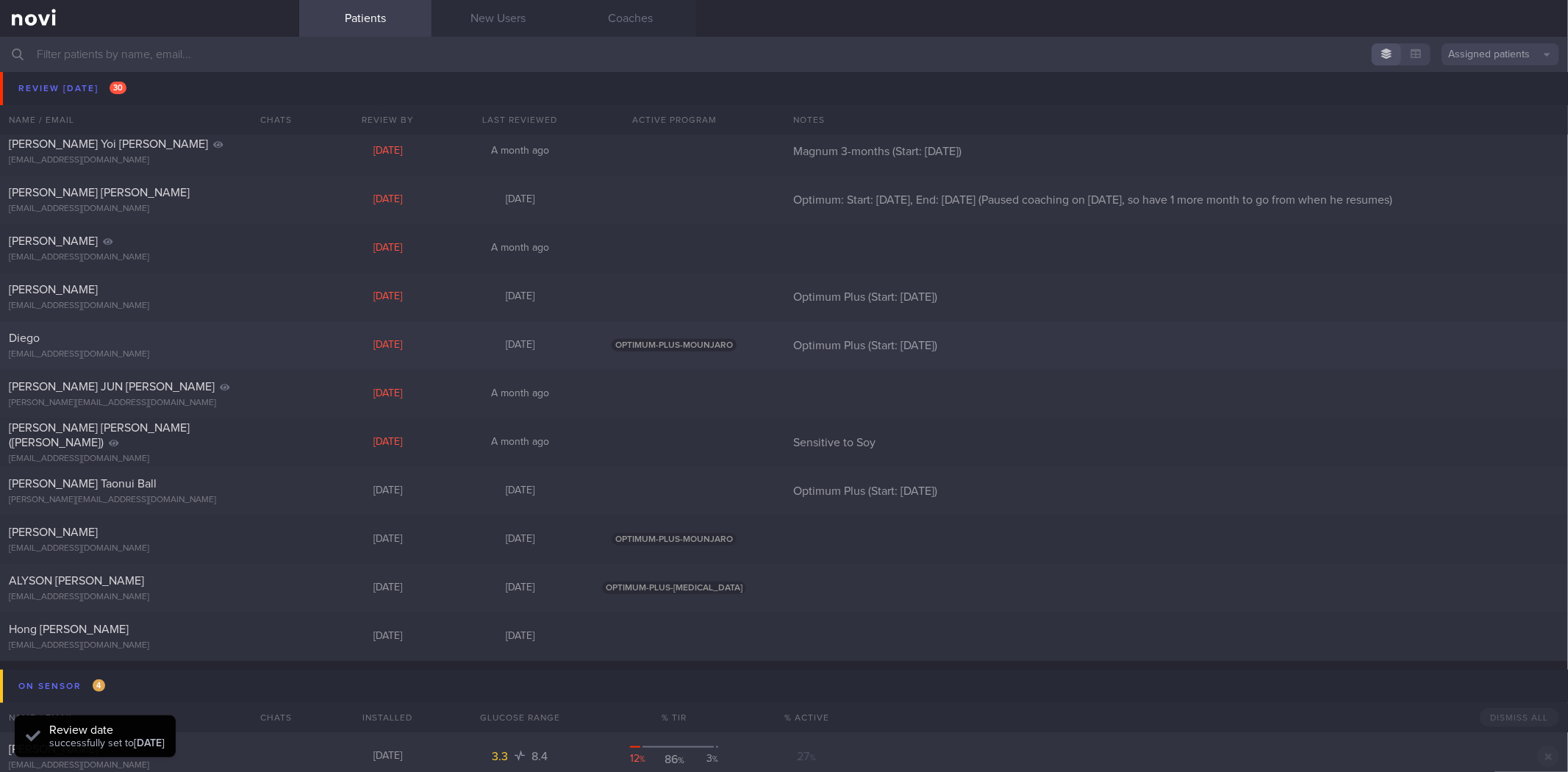
scroll to position [1061, 0]
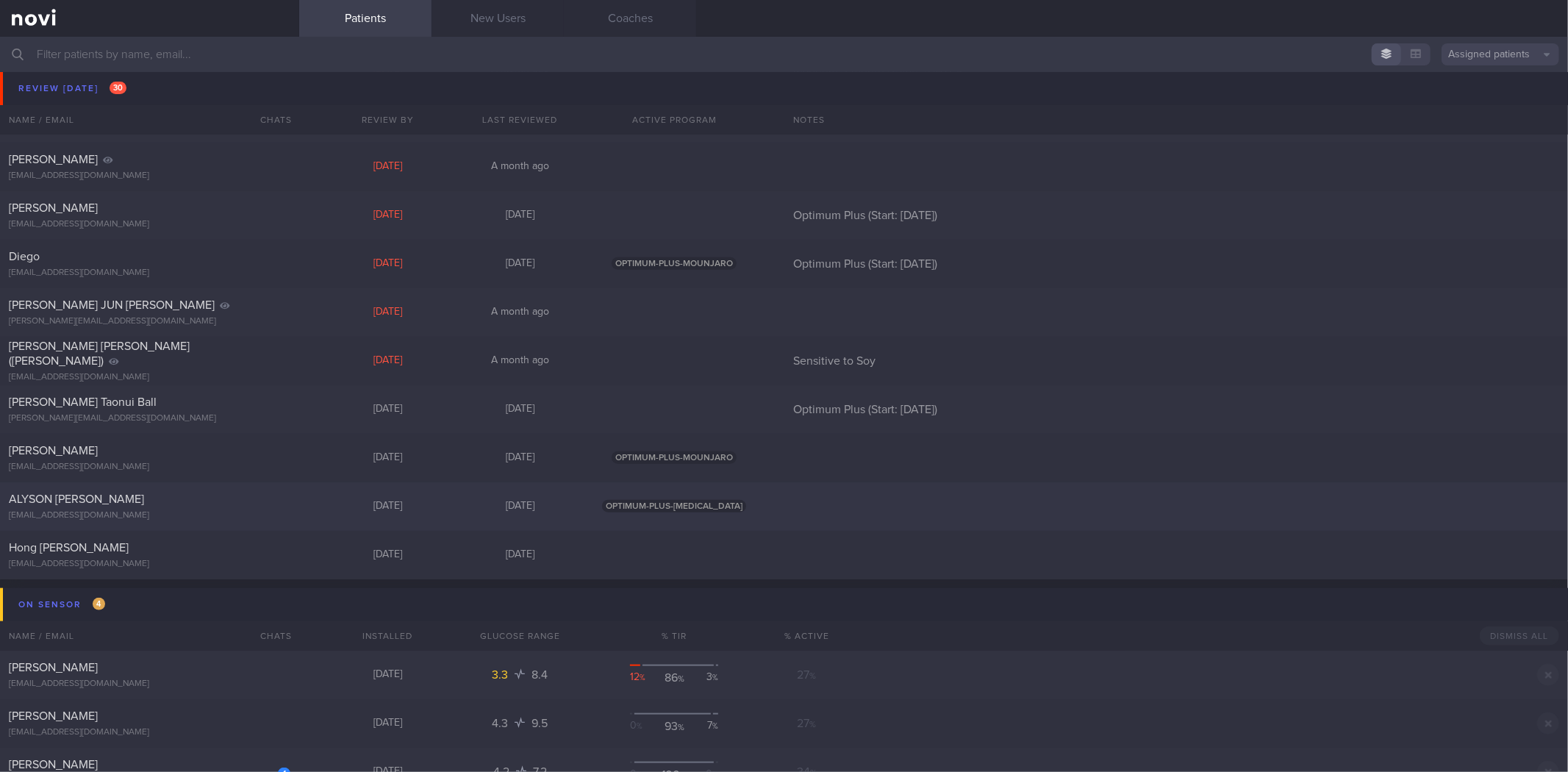
click at [187, 496] on div "ALYSON [PERSON_NAME]" at bounding box center [148, 498] width 278 height 15
select select "8"
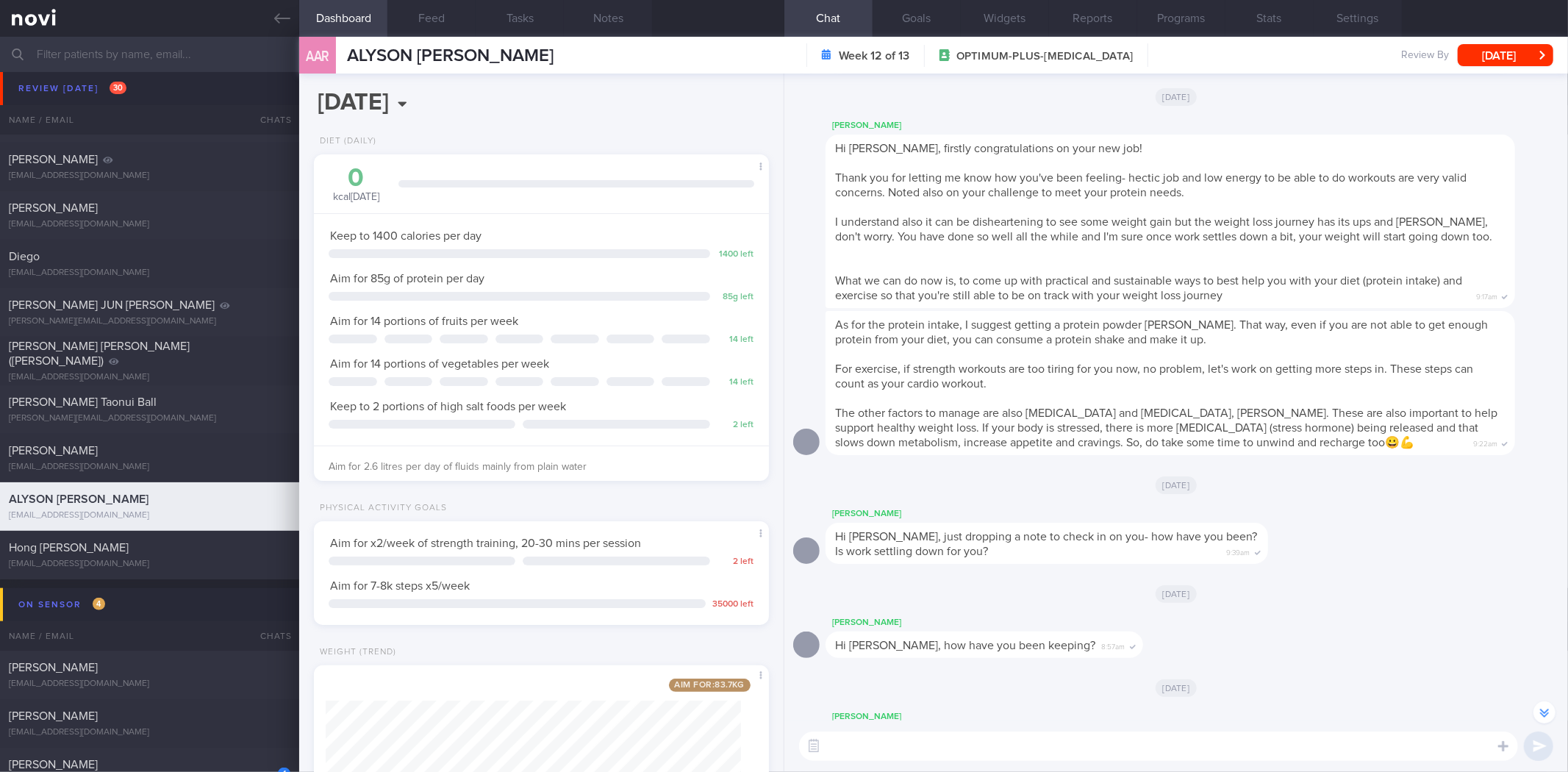
scroll to position [-653, 0]
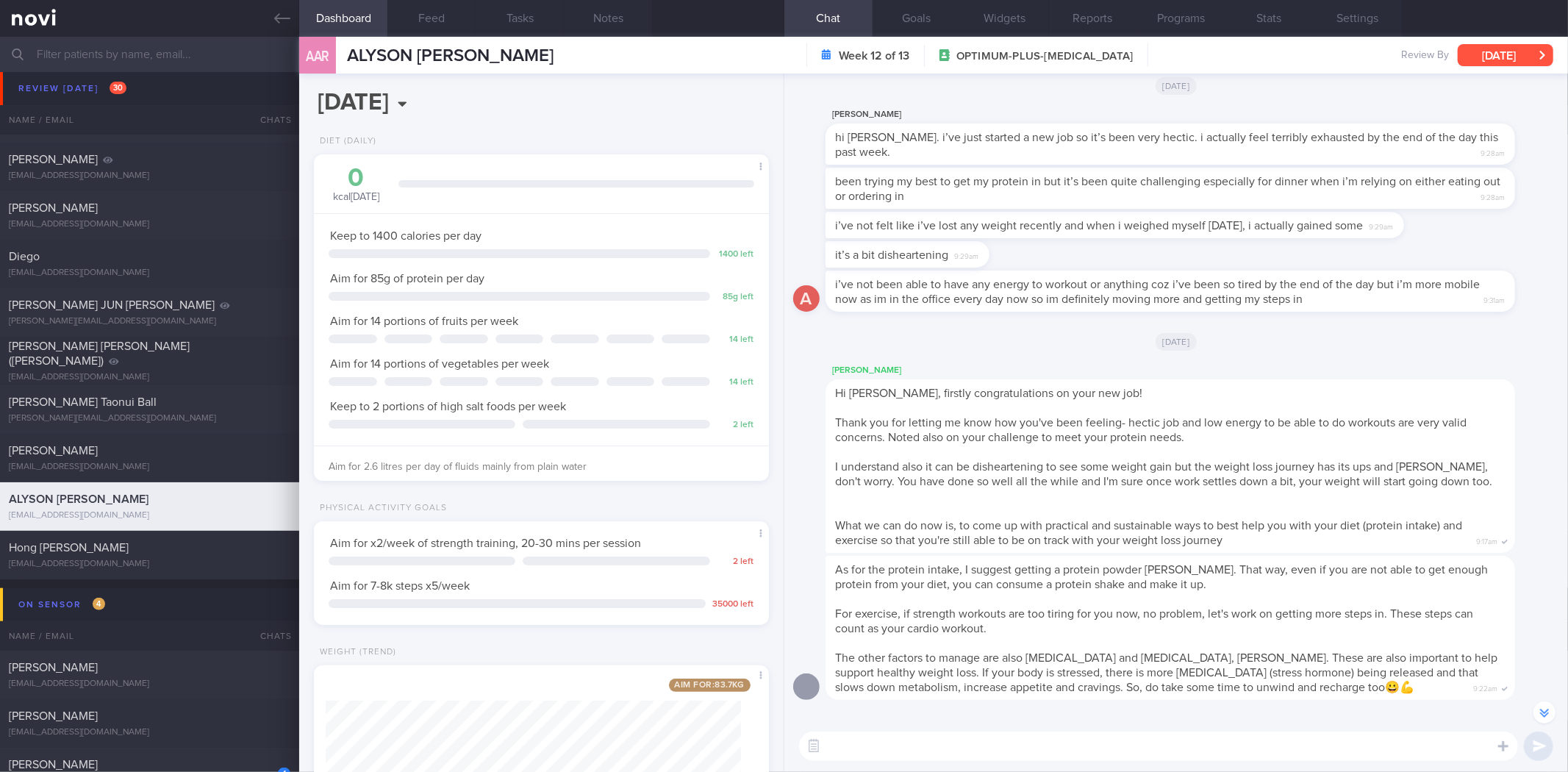
click at [1512, 49] on button "[DATE]" at bounding box center [1506, 55] width 95 height 22
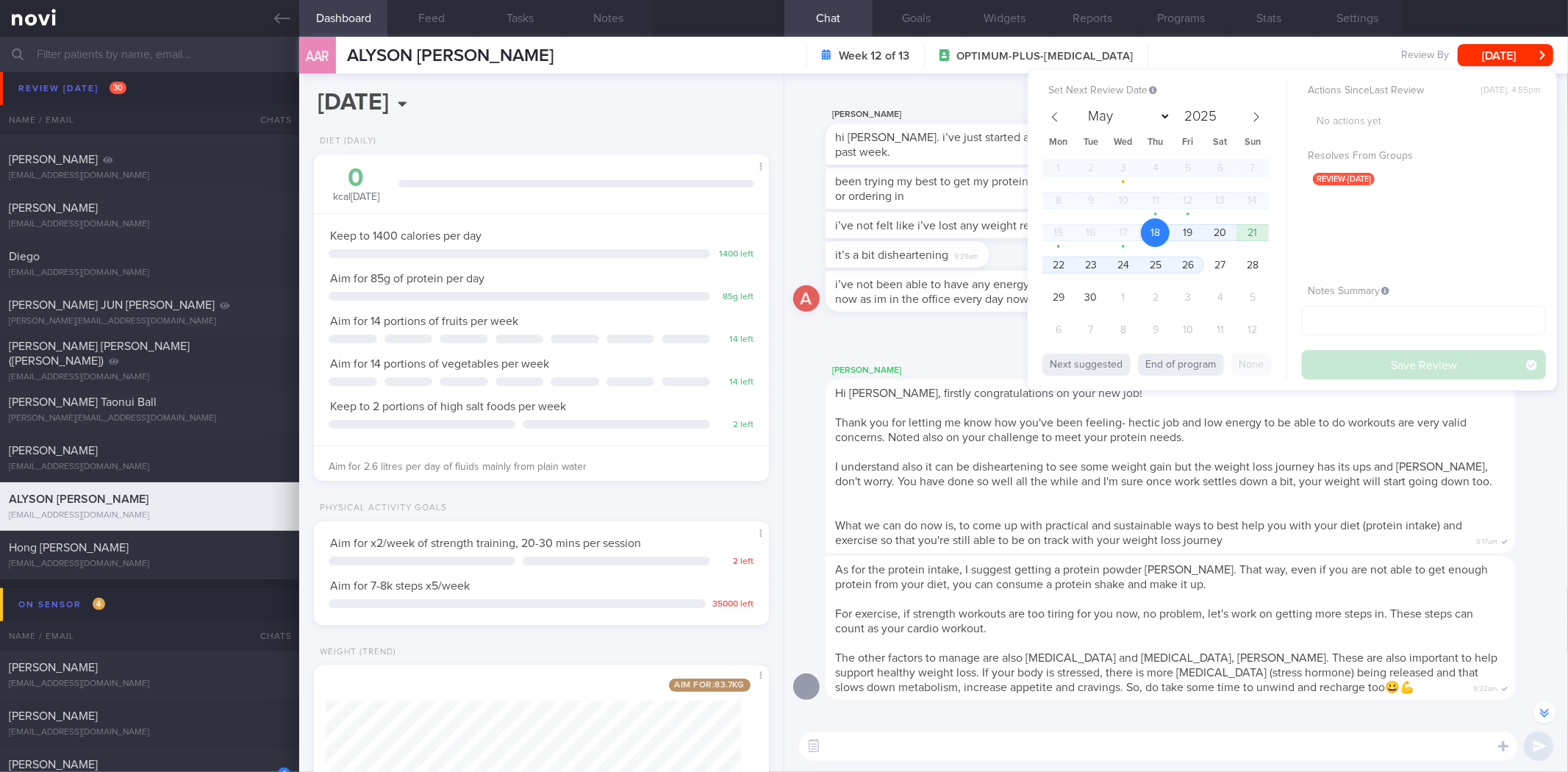
click at [1042, 261] on div "Set Next Review Date 18 Sep 2025 May June July August September October Novembe…" at bounding box center [1292, 229] width 529 height 320
click at [1045, 261] on span "22" at bounding box center [1058, 265] width 29 height 29
click at [1393, 357] on button "Save Review" at bounding box center [1423, 365] width 244 height 30
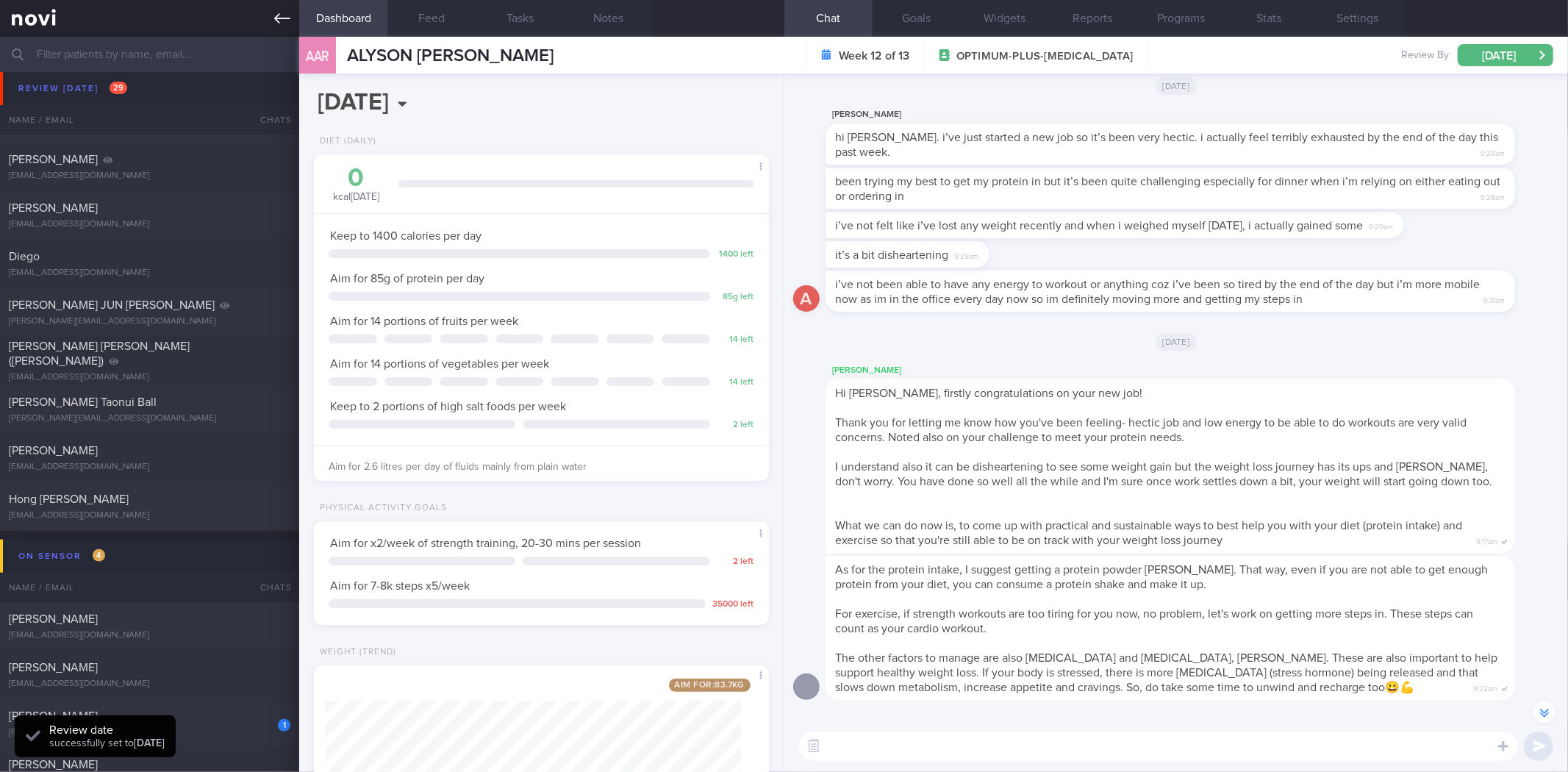
click at [275, 22] on icon at bounding box center [282, 18] width 16 height 16
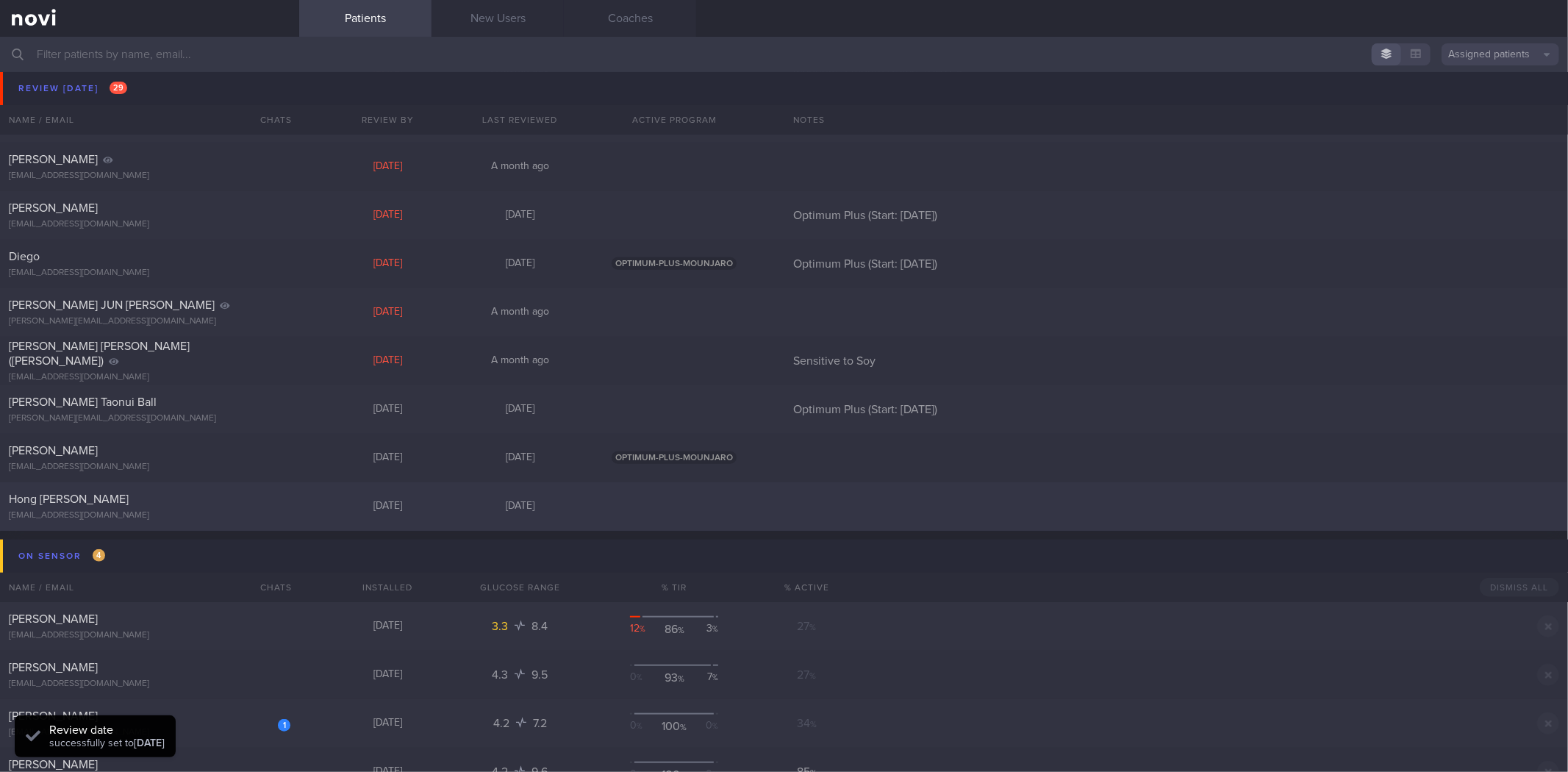
click at [218, 501] on div "Hong [PERSON_NAME]" at bounding box center [148, 498] width 278 height 15
select select "8"
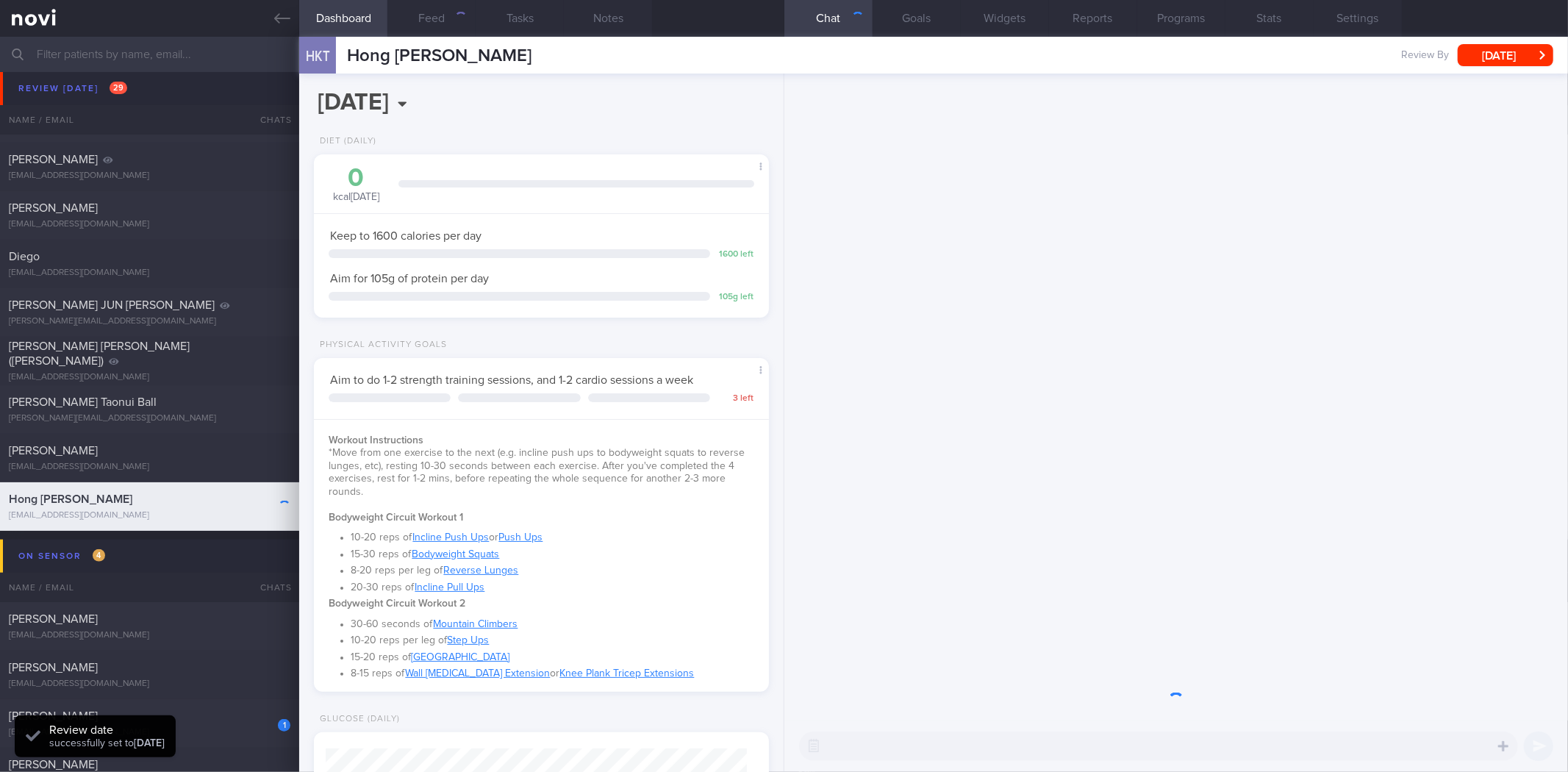
scroll to position [490, 0]
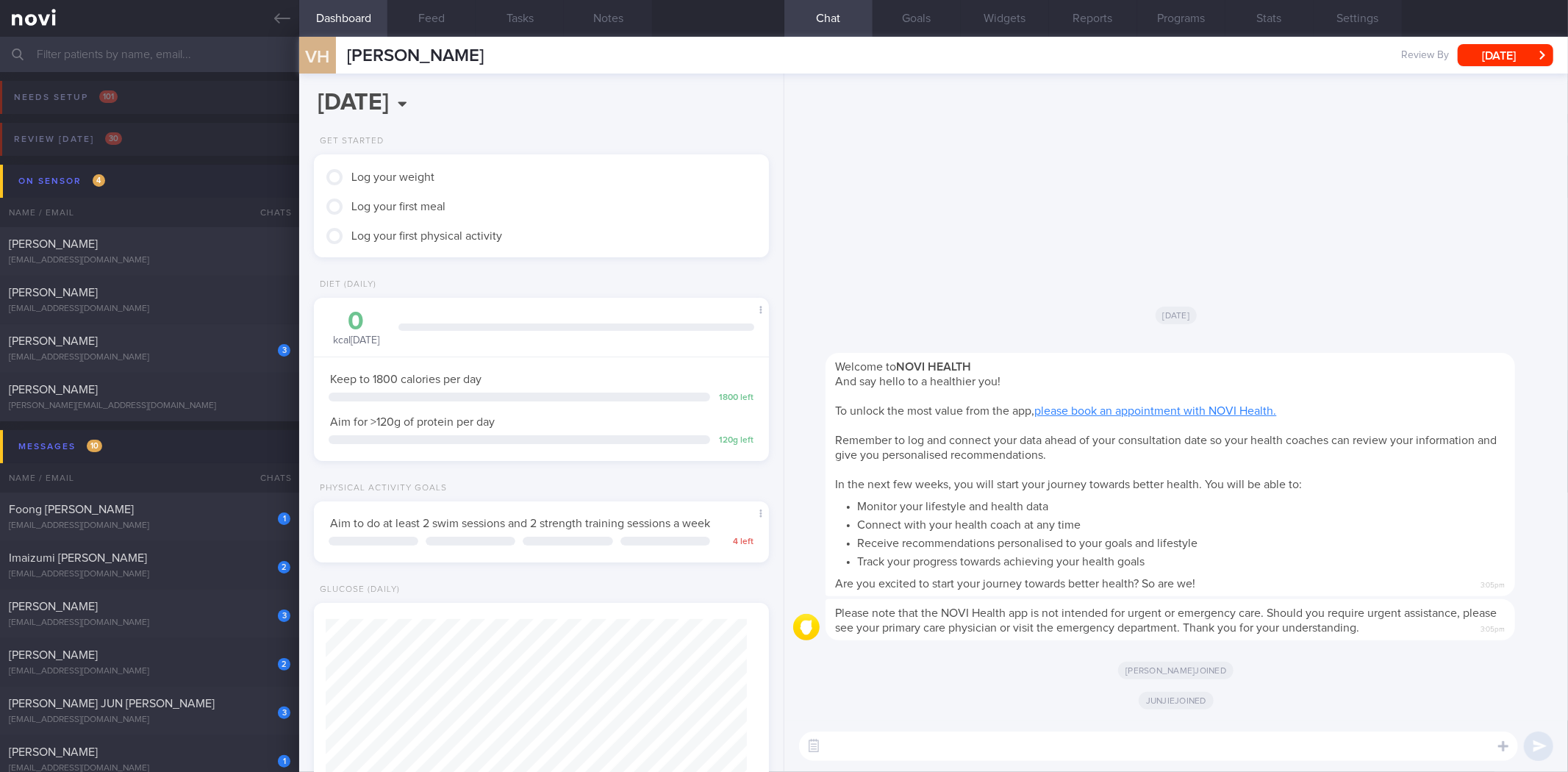
scroll to position [229, 415]
click at [957, 733] on textarea at bounding box center [1158, 746] width 719 height 30
click at [953, 738] on textarea at bounding box center [1158, 746] width 719 height 30
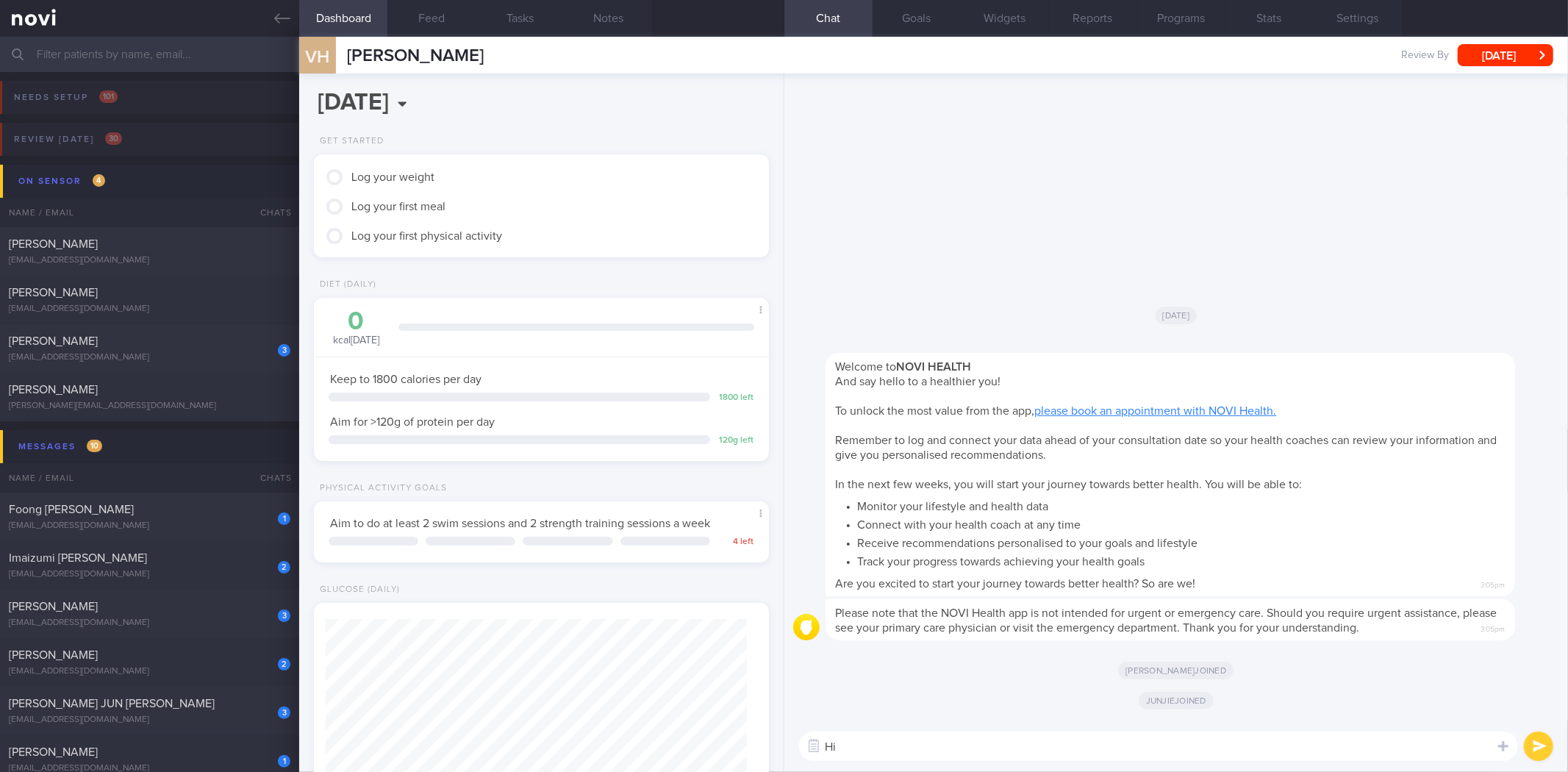
type textarea "Hi"
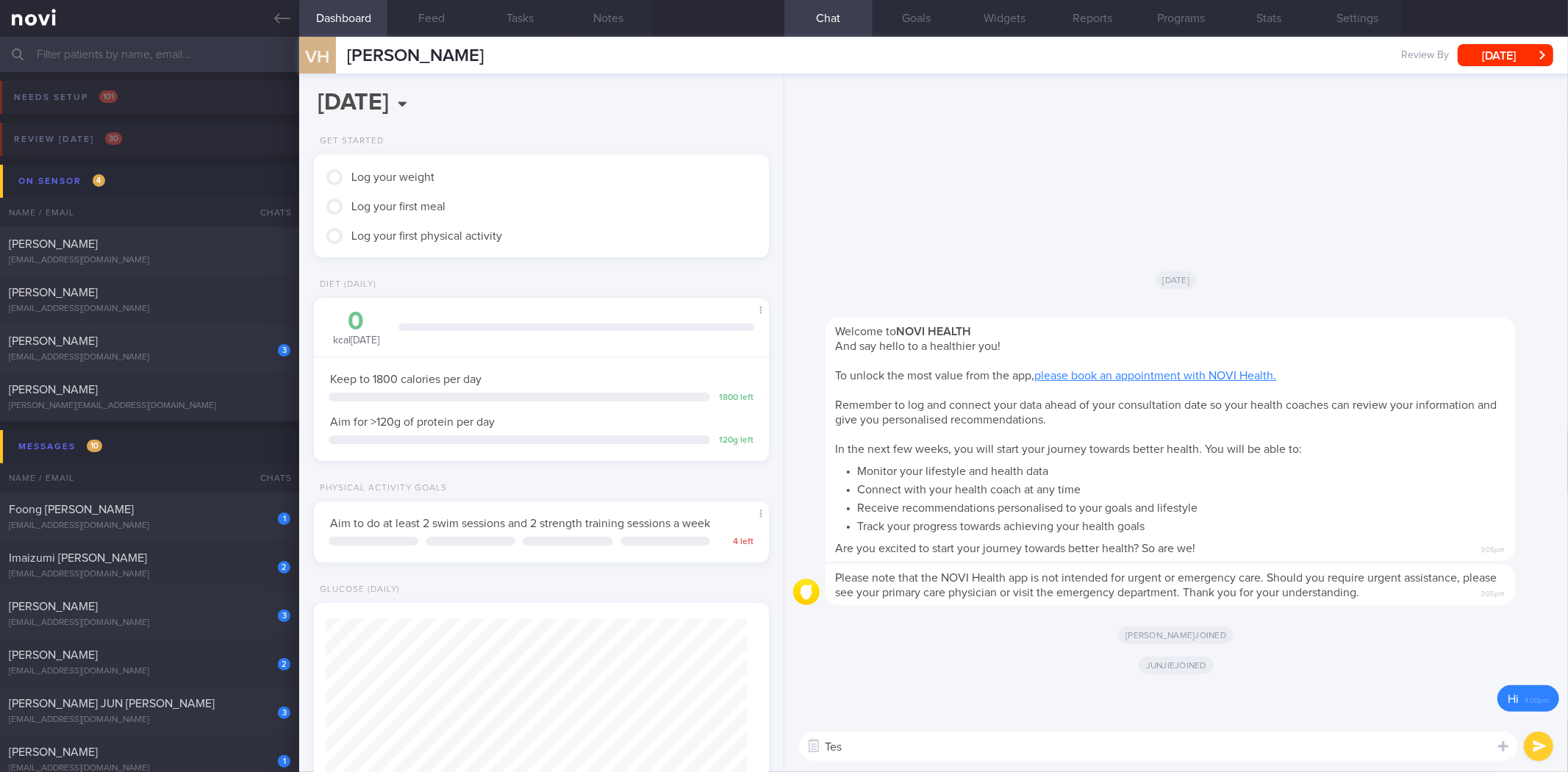
type textarea "Test"
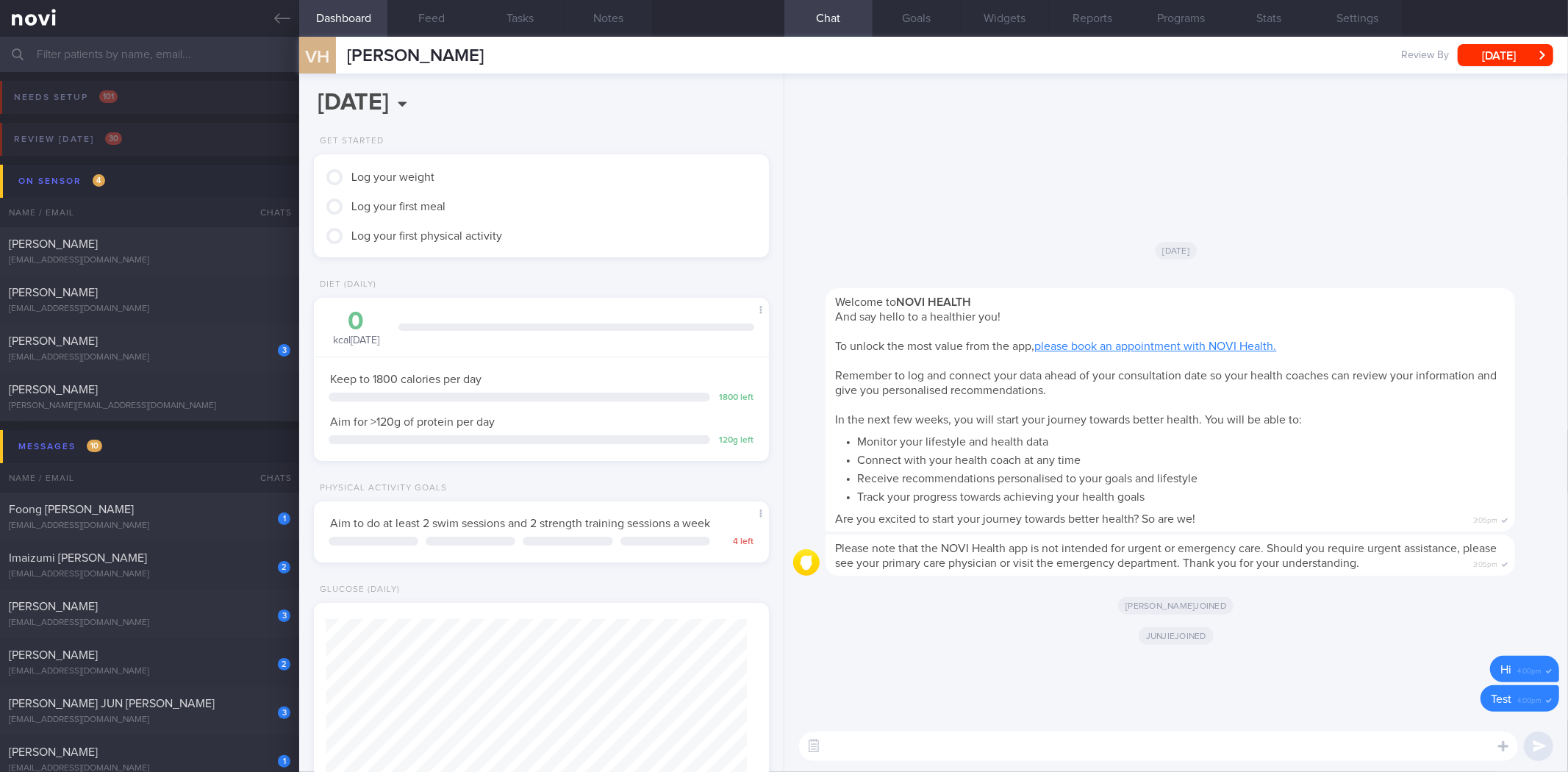
click at [953, 738] on textarea at bounding box center [1158, 746] width 719 height 30
type textarea "Hi"
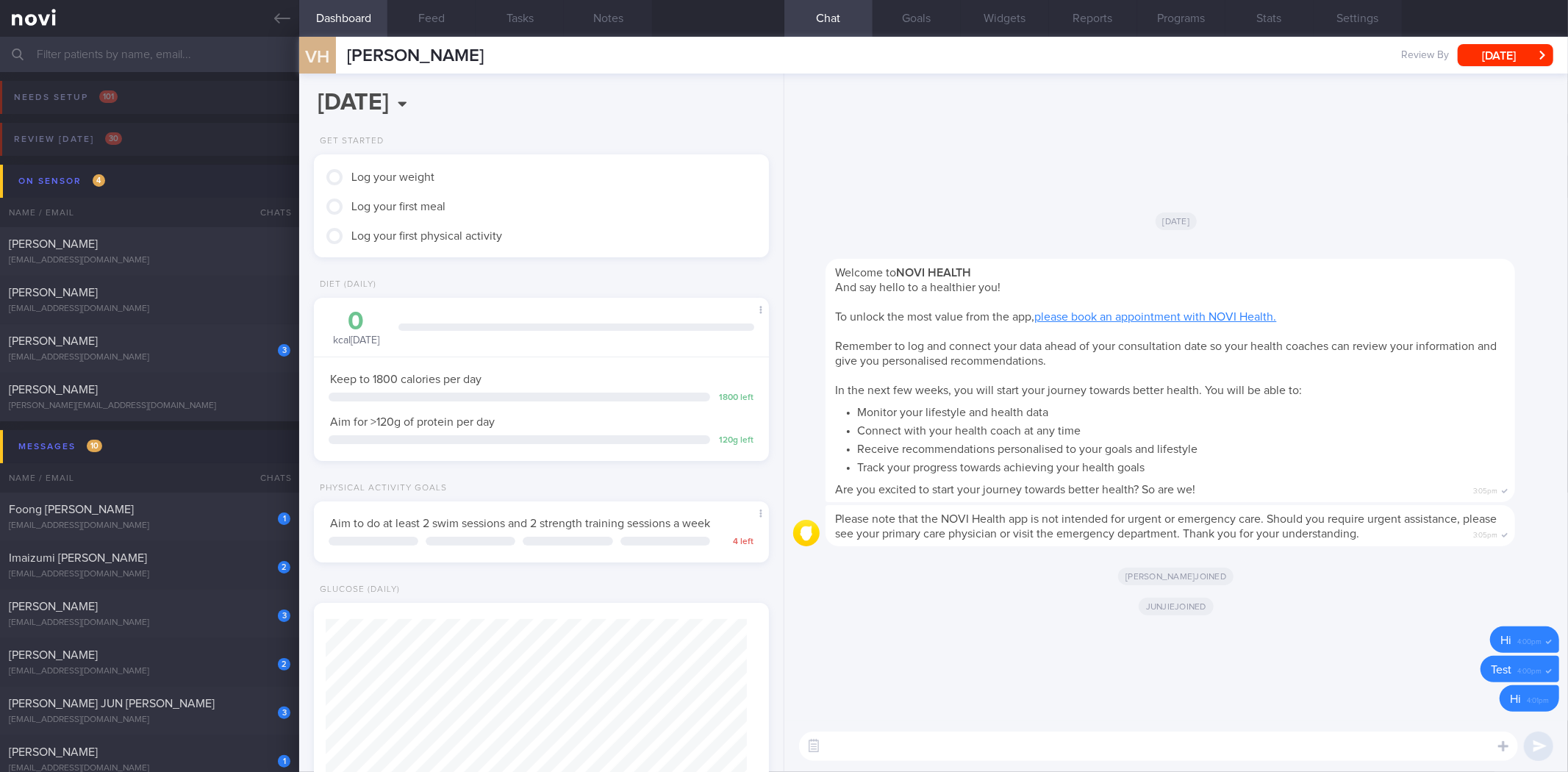
click at [953, 738] on textarea at bounding box center [1158, 746] width 719 height 30
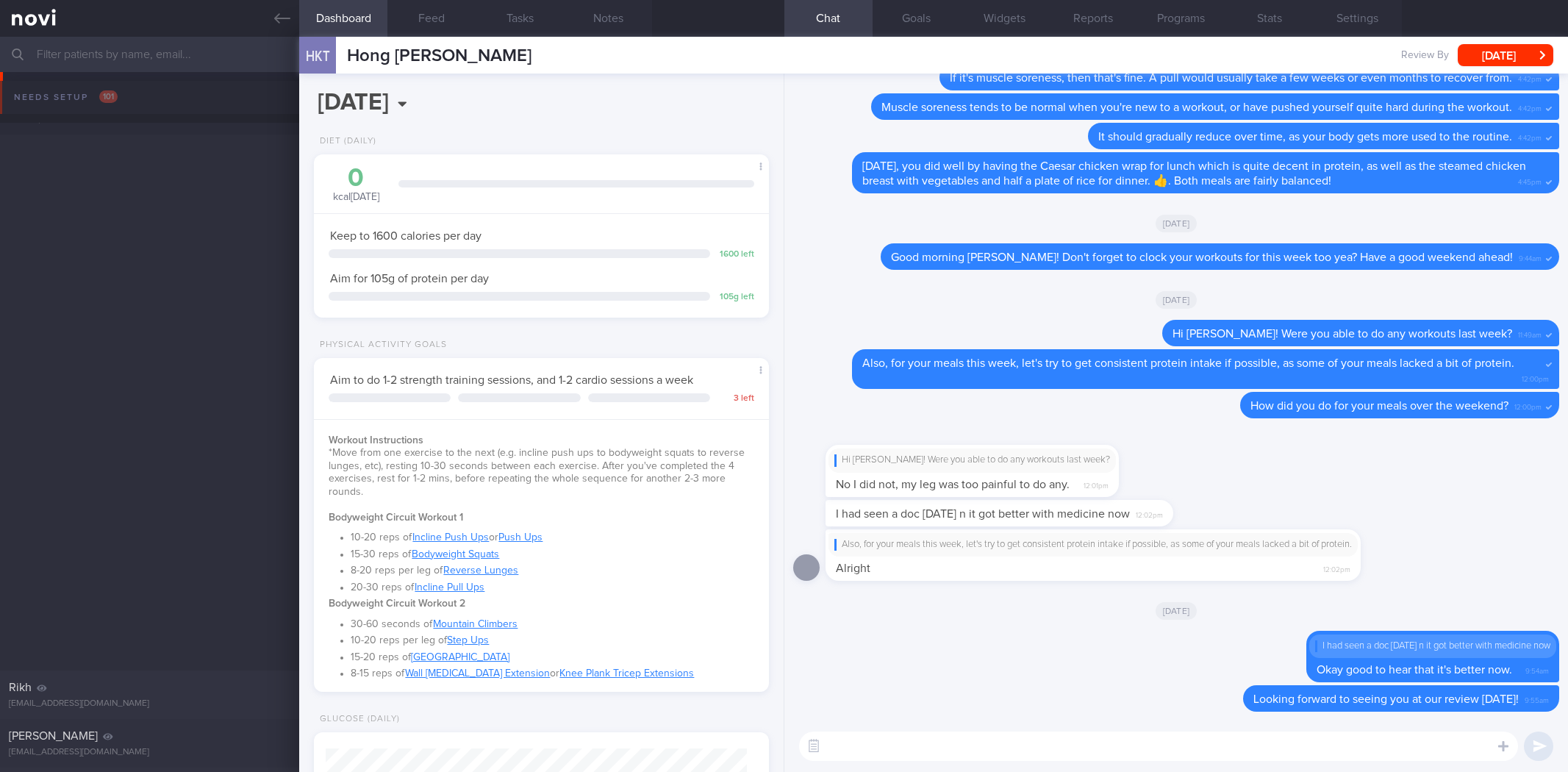
select select "8"
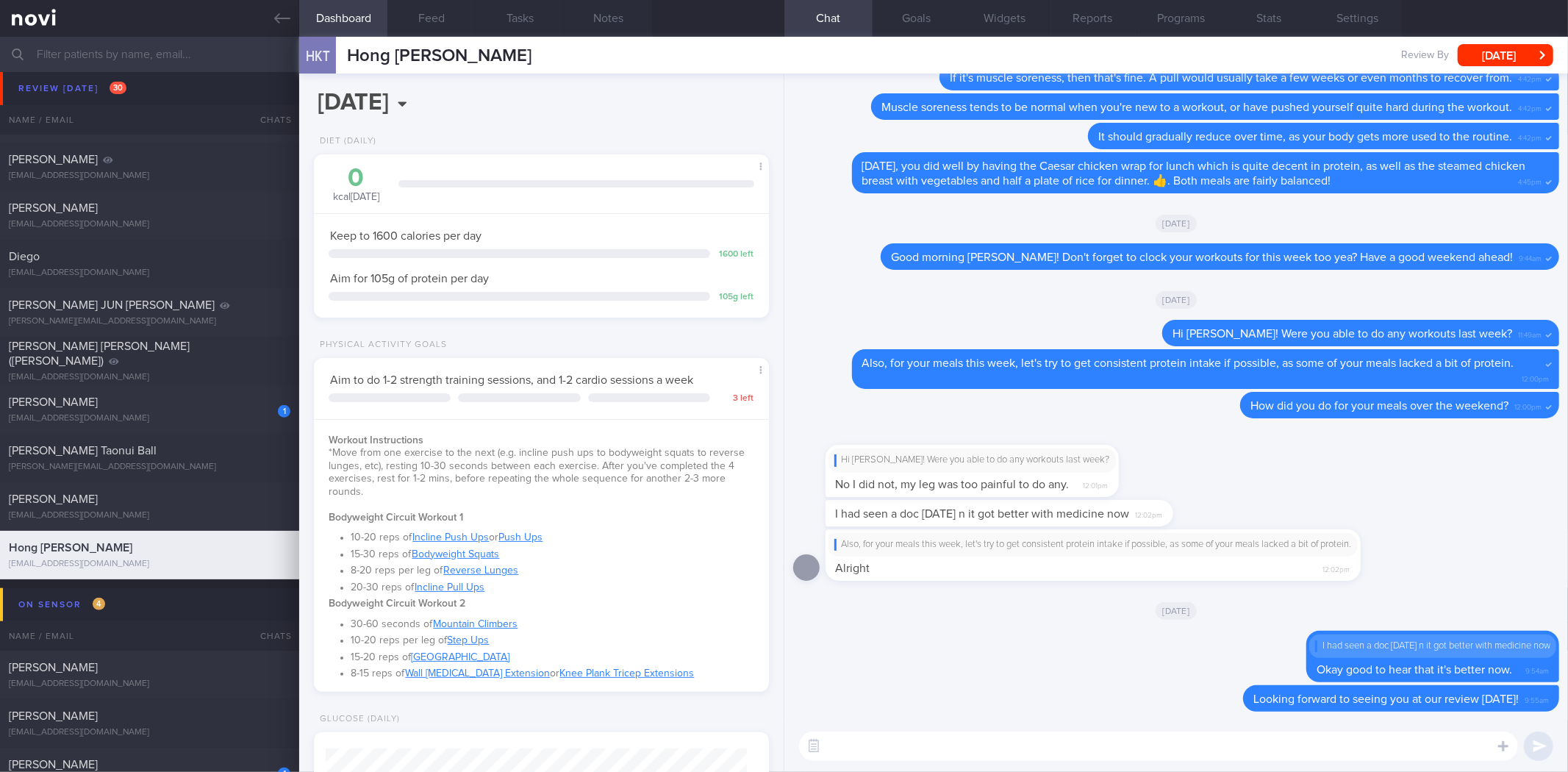
scroll to position [229, 415]
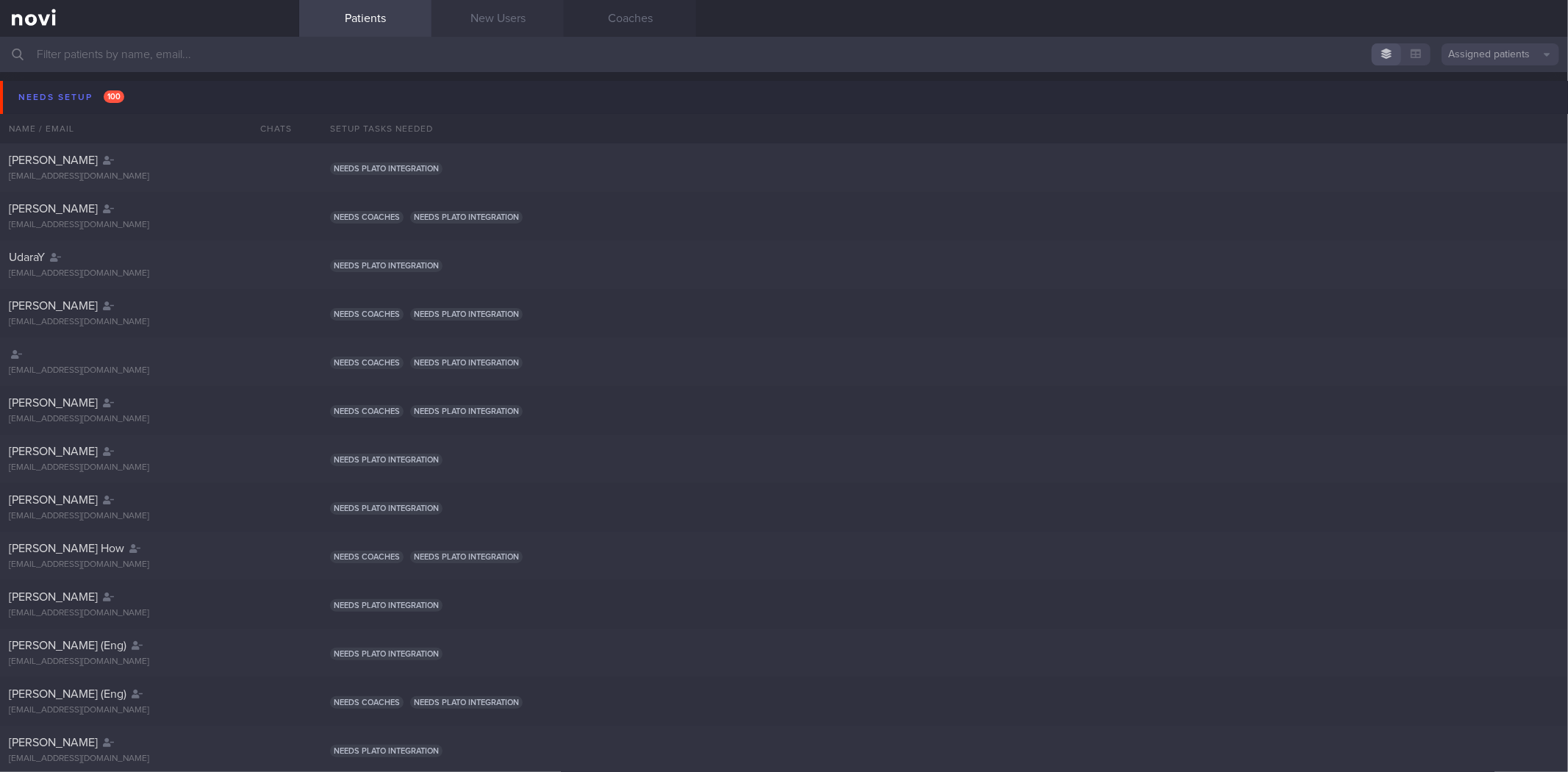
click at [499, 22] on link "New Users" at bounding box center [497, 18] width 132 height 37
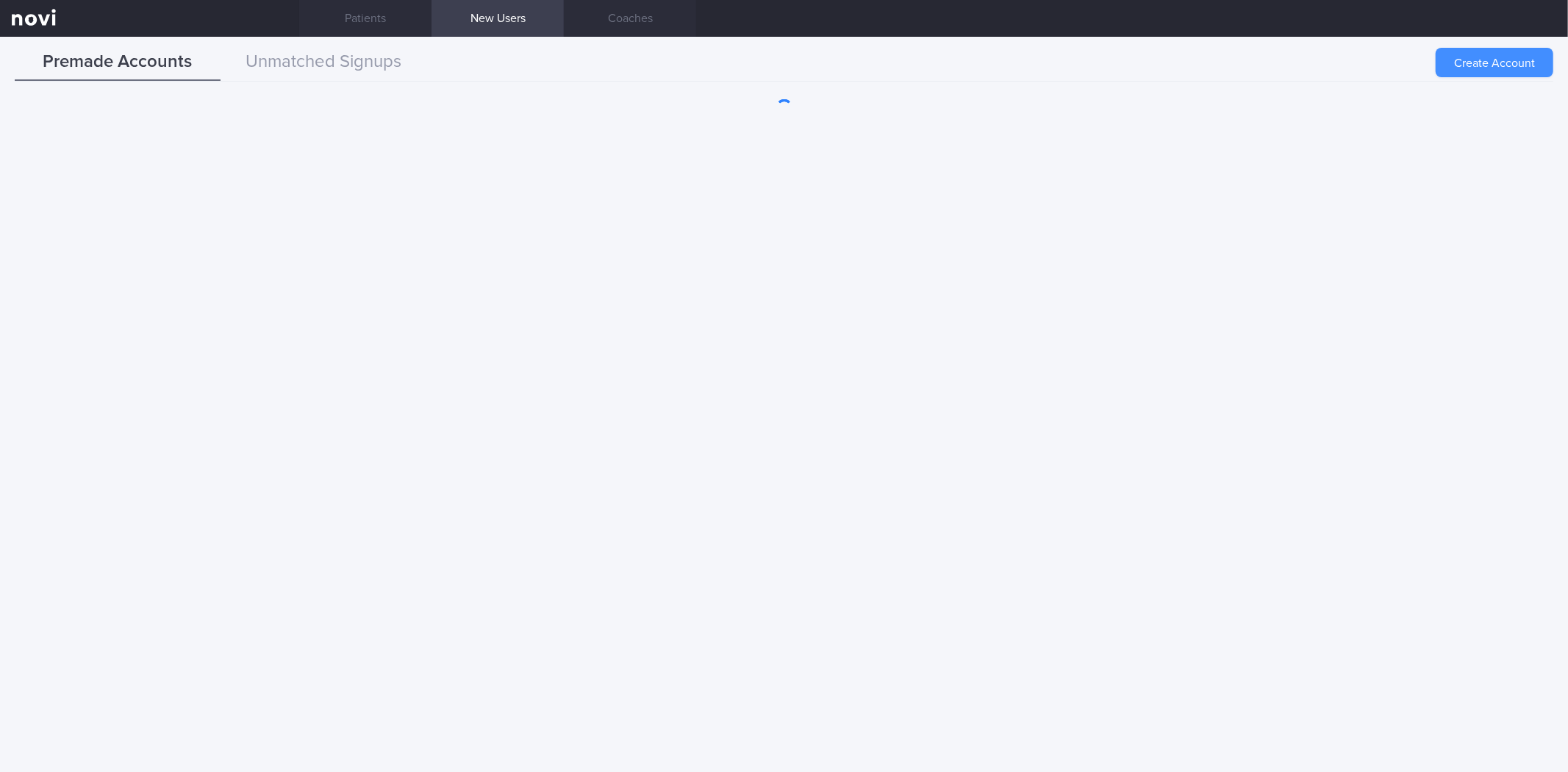
click at [1486, 61] on button "Create Account" at bounding box center [1494, 62] width 118 height 30
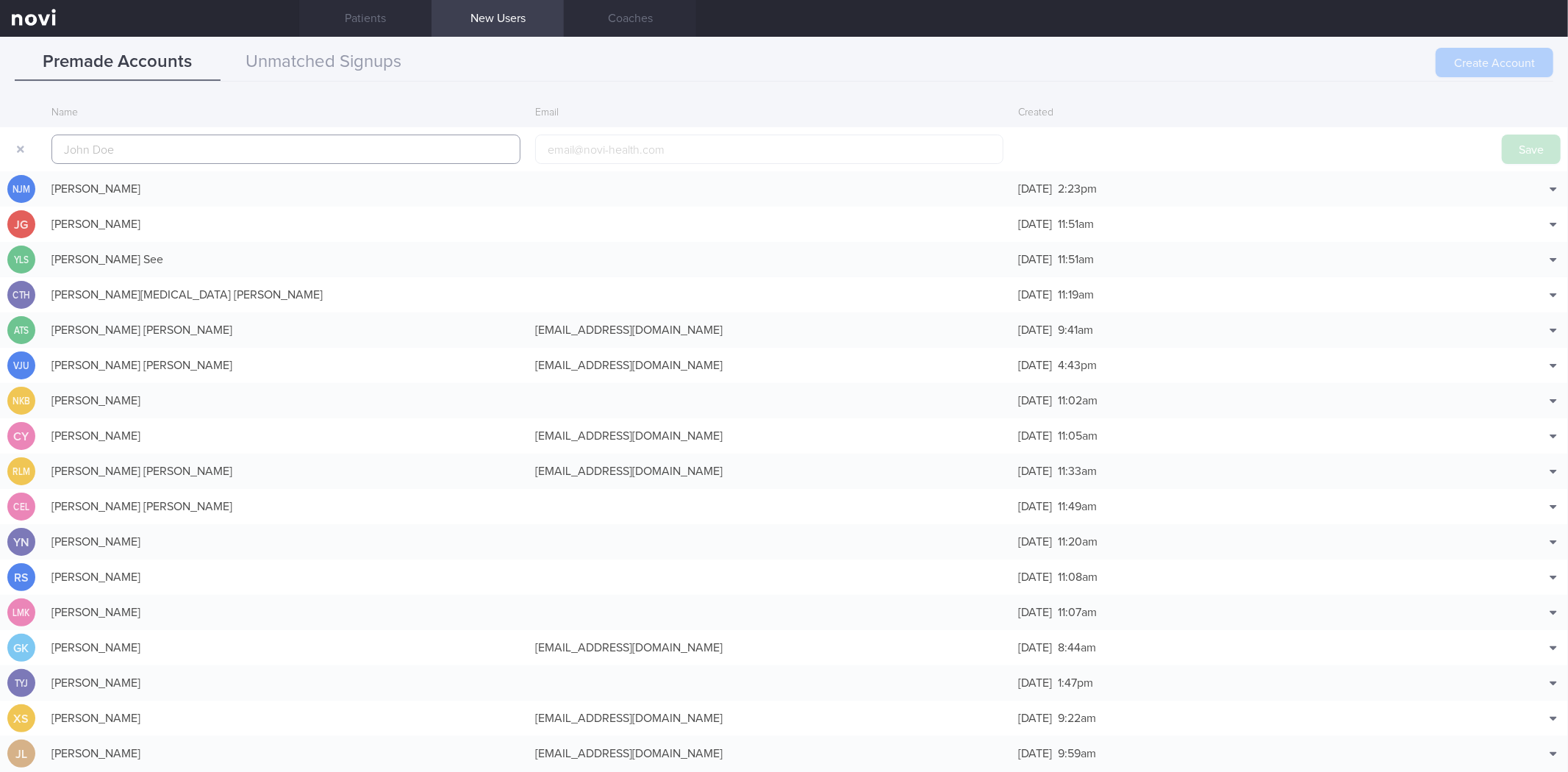
click at [267, 141] on input "text" at bounding box center [285, 150] width 469 height 30
paste input "[EMAIL_ADDRESS][DOMAIN_NAME]"
type input "[EMAIL_ADDRESS][DOMAIN_NAME]"
click at [589, 144] on input "email" at bounding box center [769, 150] width 469 height 30
paste input "[EMAIL_ADDRESS][DOMAIN_NAME]"
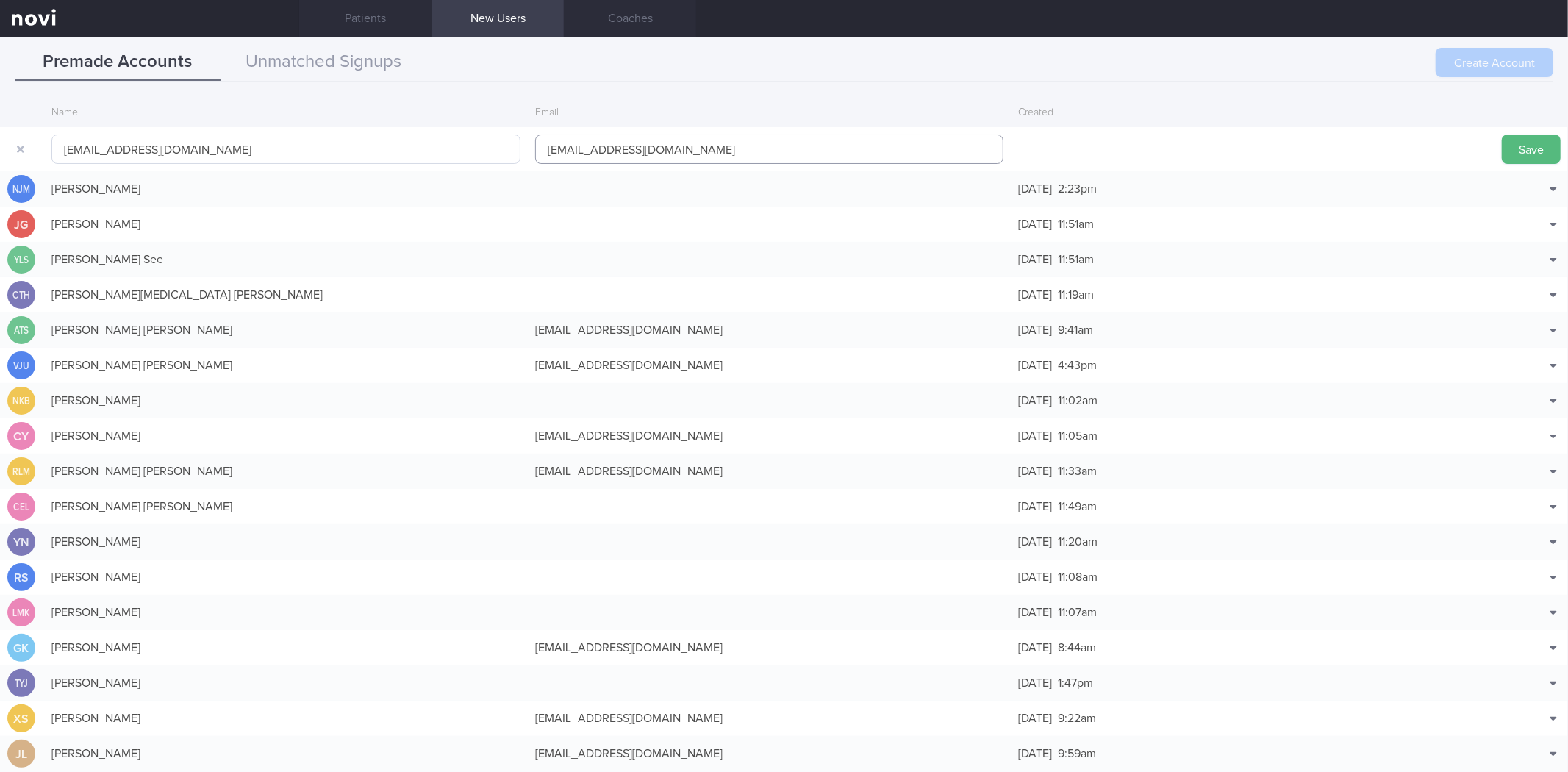
type input "[EMAIL_ADDRESS][DOMAIN_NAME]"
click at [310, 144] on input "[EMAIL_ADDRESS][DOMAIN_NAME]" at bounding box center [285, 150] width 469 height 30
click at [269, 165] on div at bounding box center [285, 149] width 484 height 44
click at [278, 153] on input "text" at bounding box center [285, 150] width 469 height 30
type input "[PERSON_NAME]"
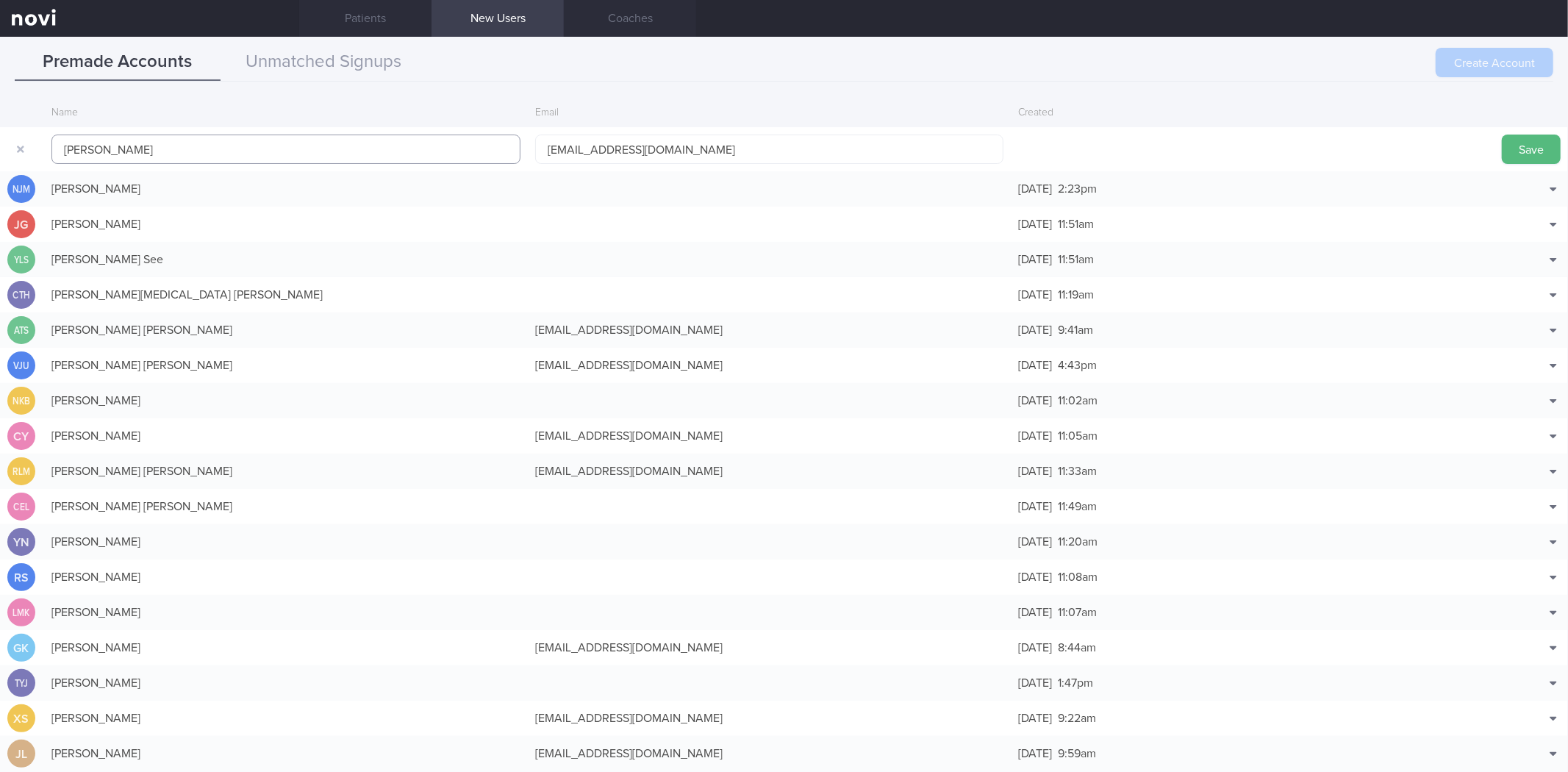
click at [1502, 135] on button "Save" at bounding box center [1530, 150] width 58 height 30
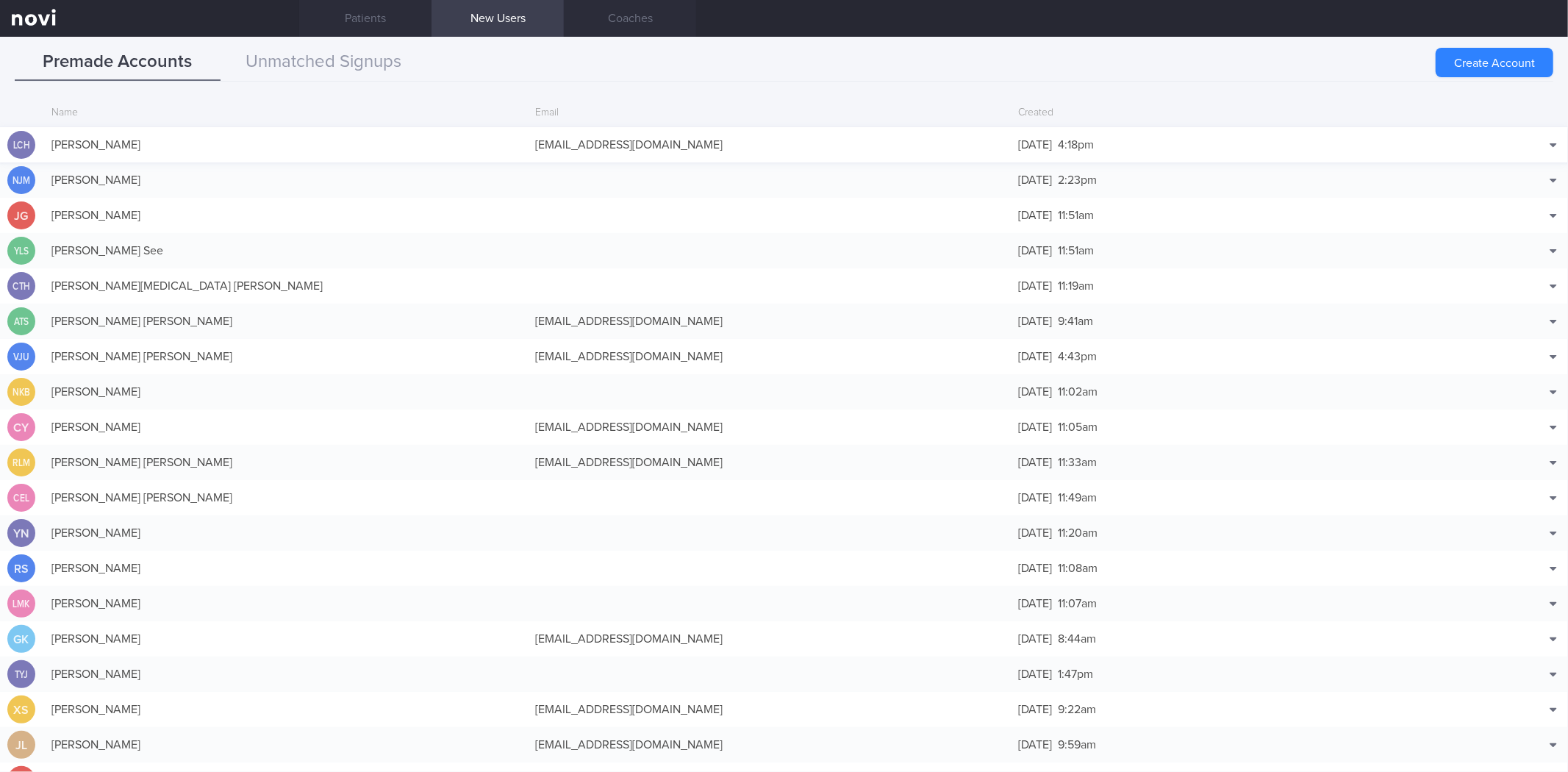
click at [976, 133] on div "[EMAIL_ADDRESS][DOMAIN_NAME]" at bounding box center [769, 145] width 484 height 30
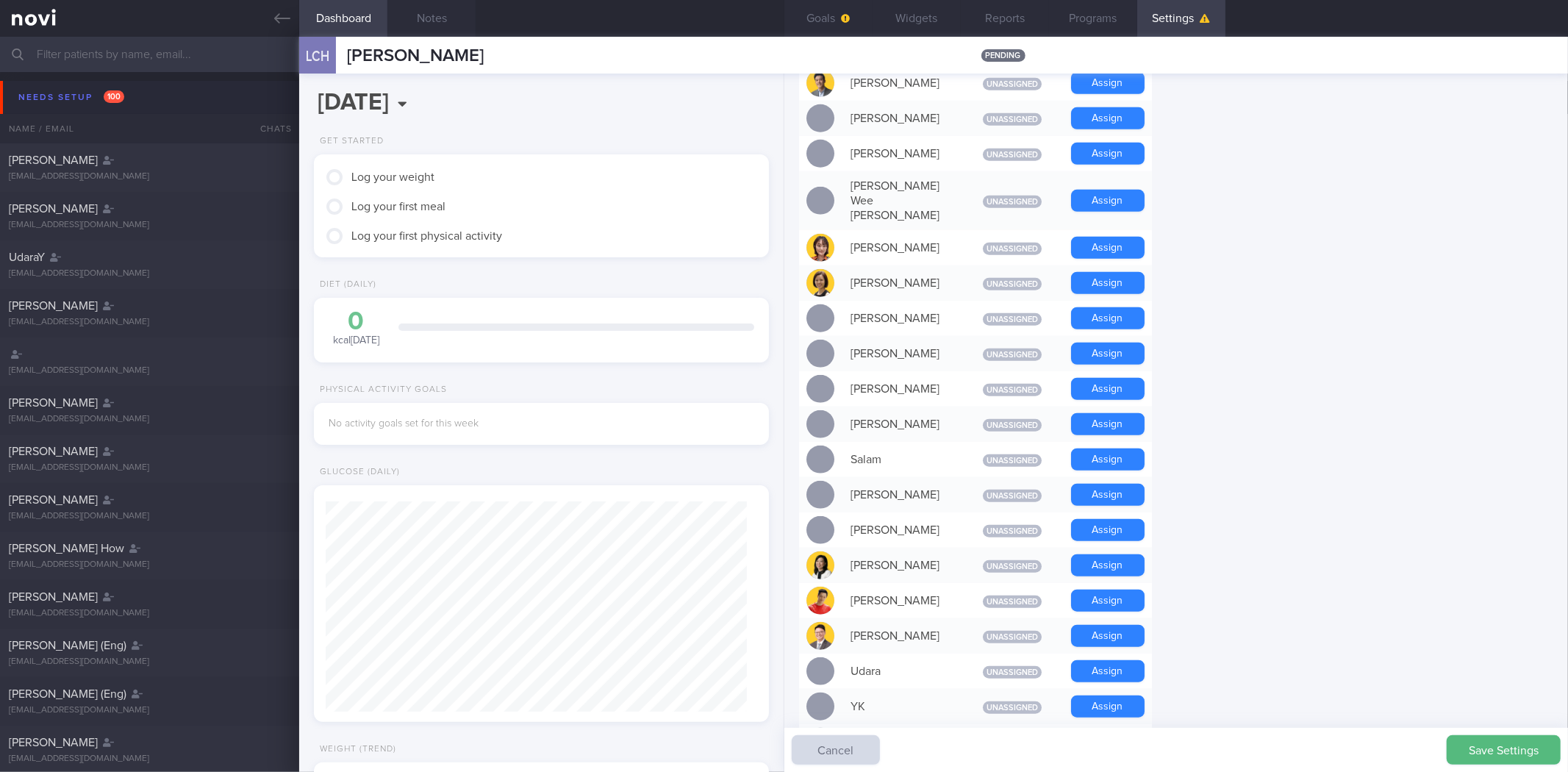
scroll to position [985, 0]
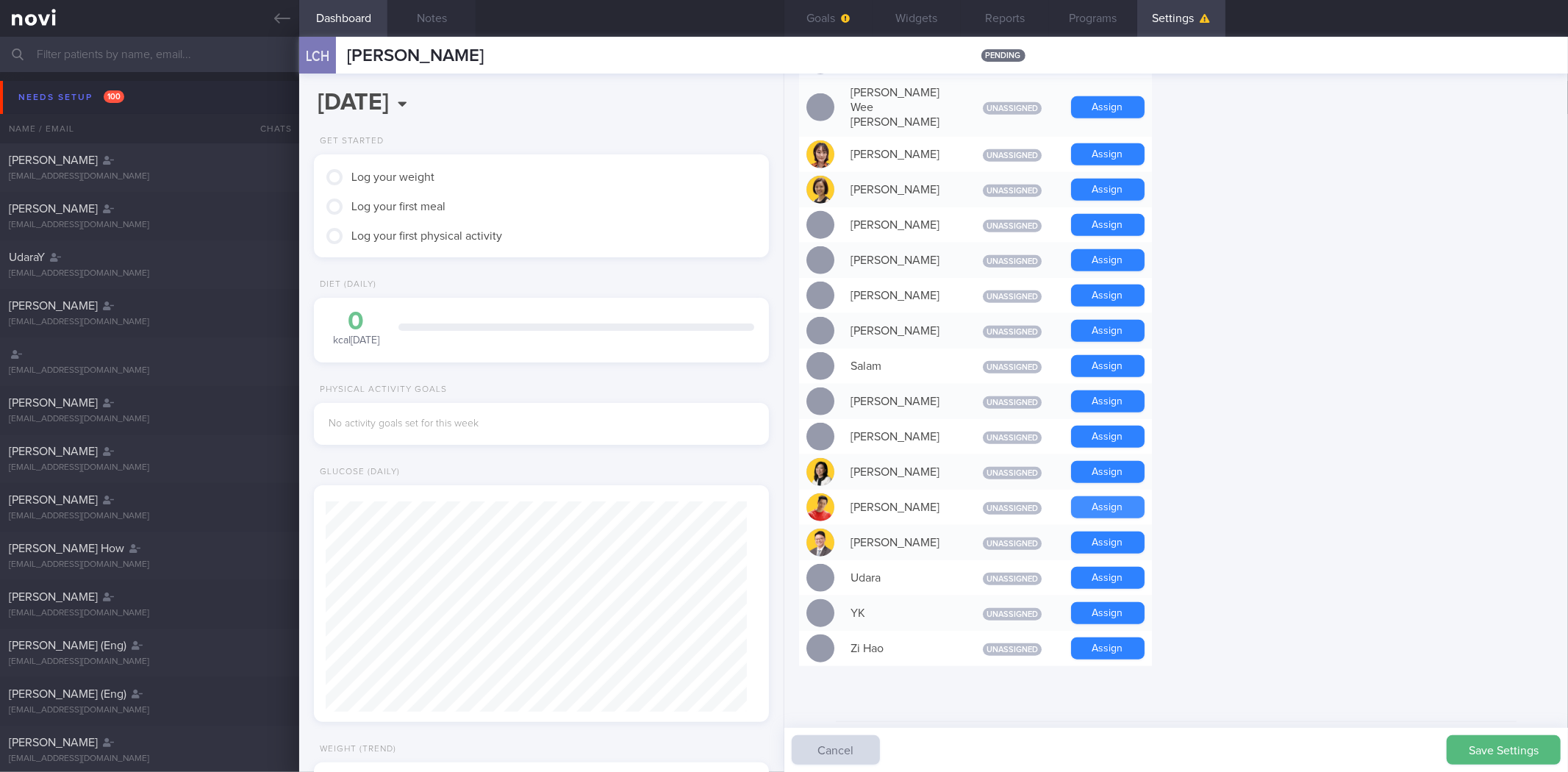
click at [1115, 496] on button "Assign" at bounding box center [1107, 507] width 73 height 22
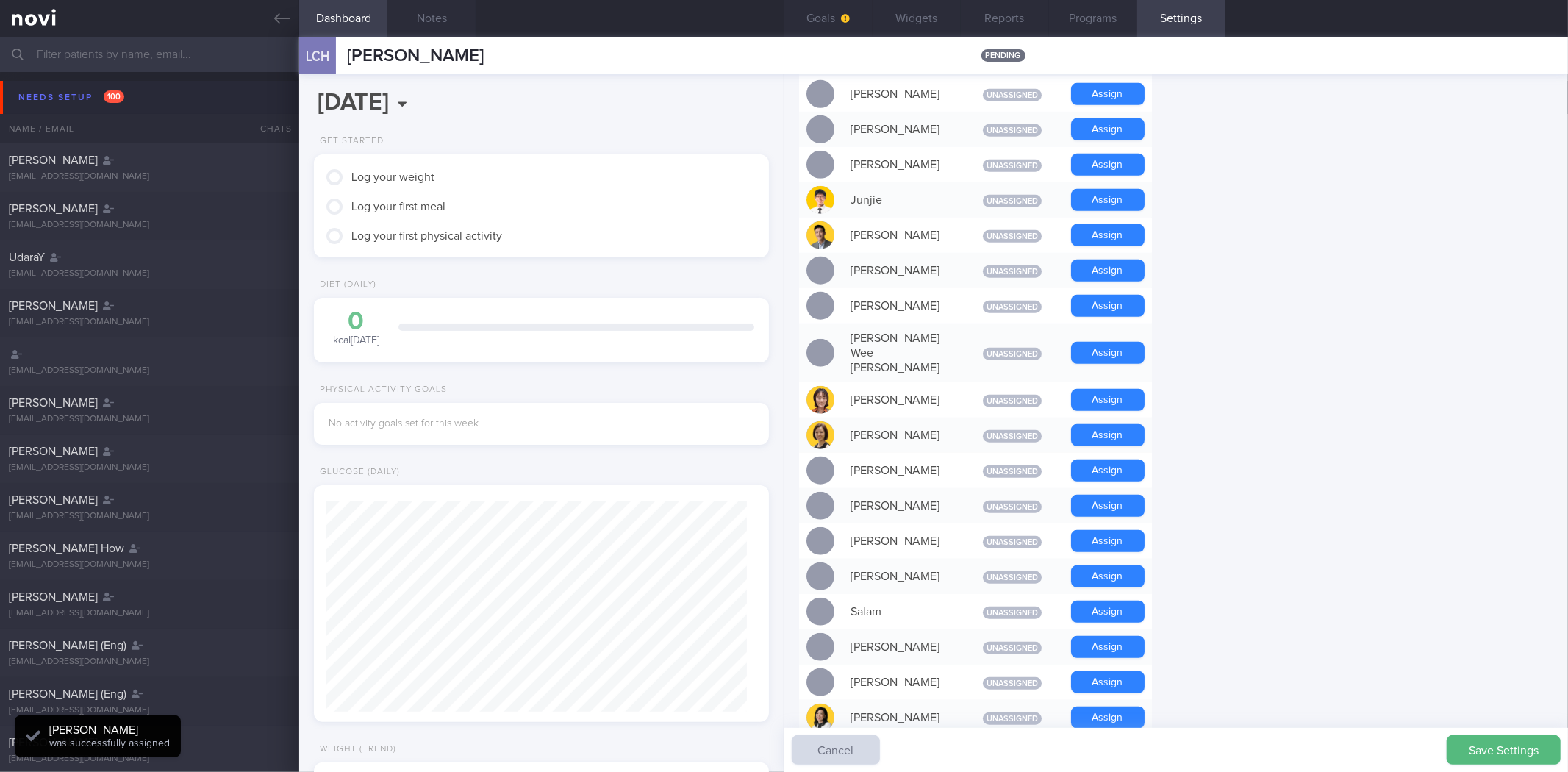
scroll to position [627, 0]
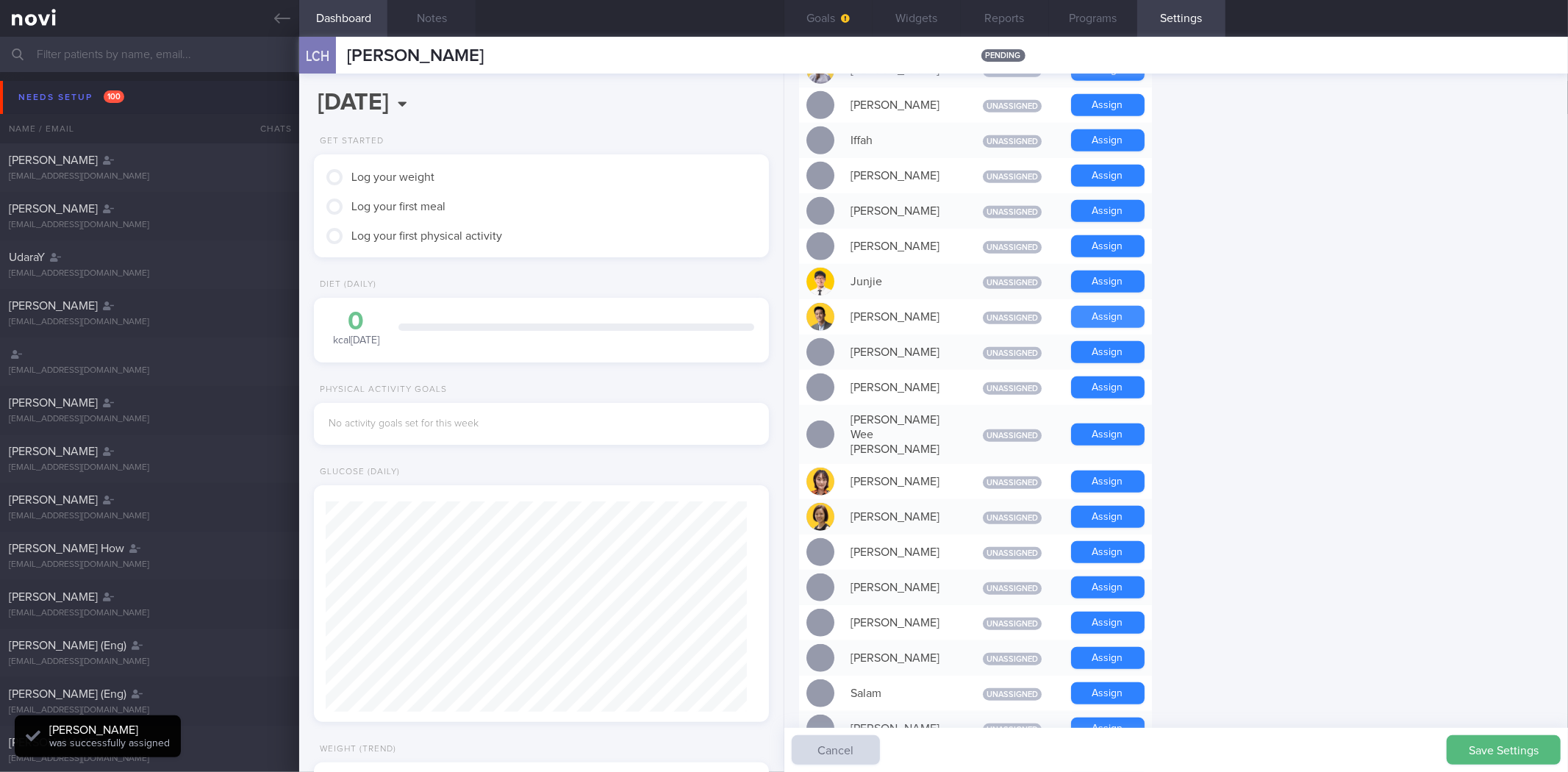
click at [1110, 309] on button "Assign" at bounding box center [1107, 316] width 73 height 22
drag, startPoint x: 907, startPoint y: 21, endPoint x: 972, endPoint y: 62, distance: 76.9
click at [909, 21] on button "Widgets" at bounding box center [916, 18] width 88 height 37
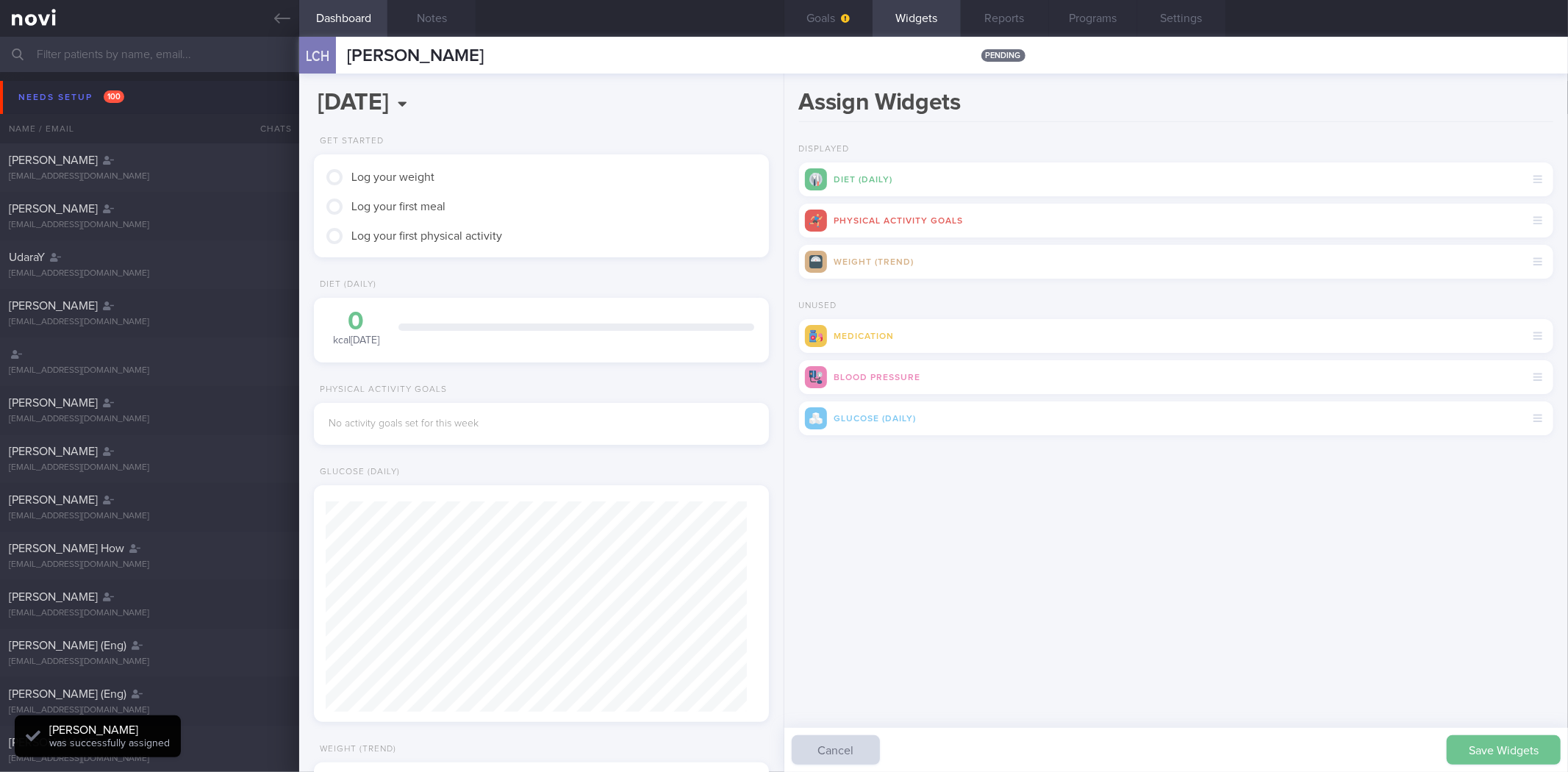
click at [1479, 755] on button "Save Widgets" at bounding box center [1503, 750] width 114 height 30
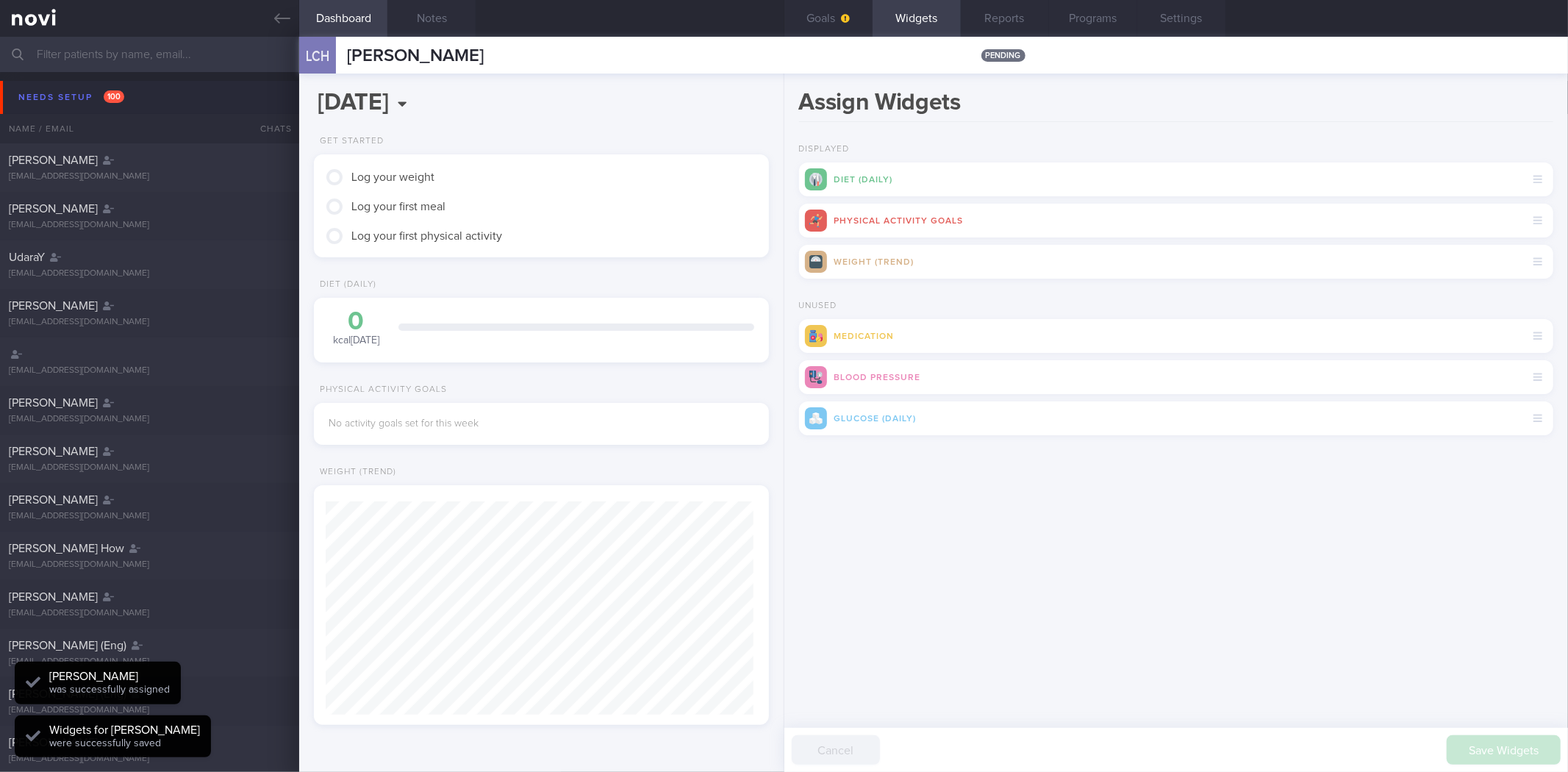
click at [846, 21] on icon "button" at bounding box center [844, 18] width 9 height 9
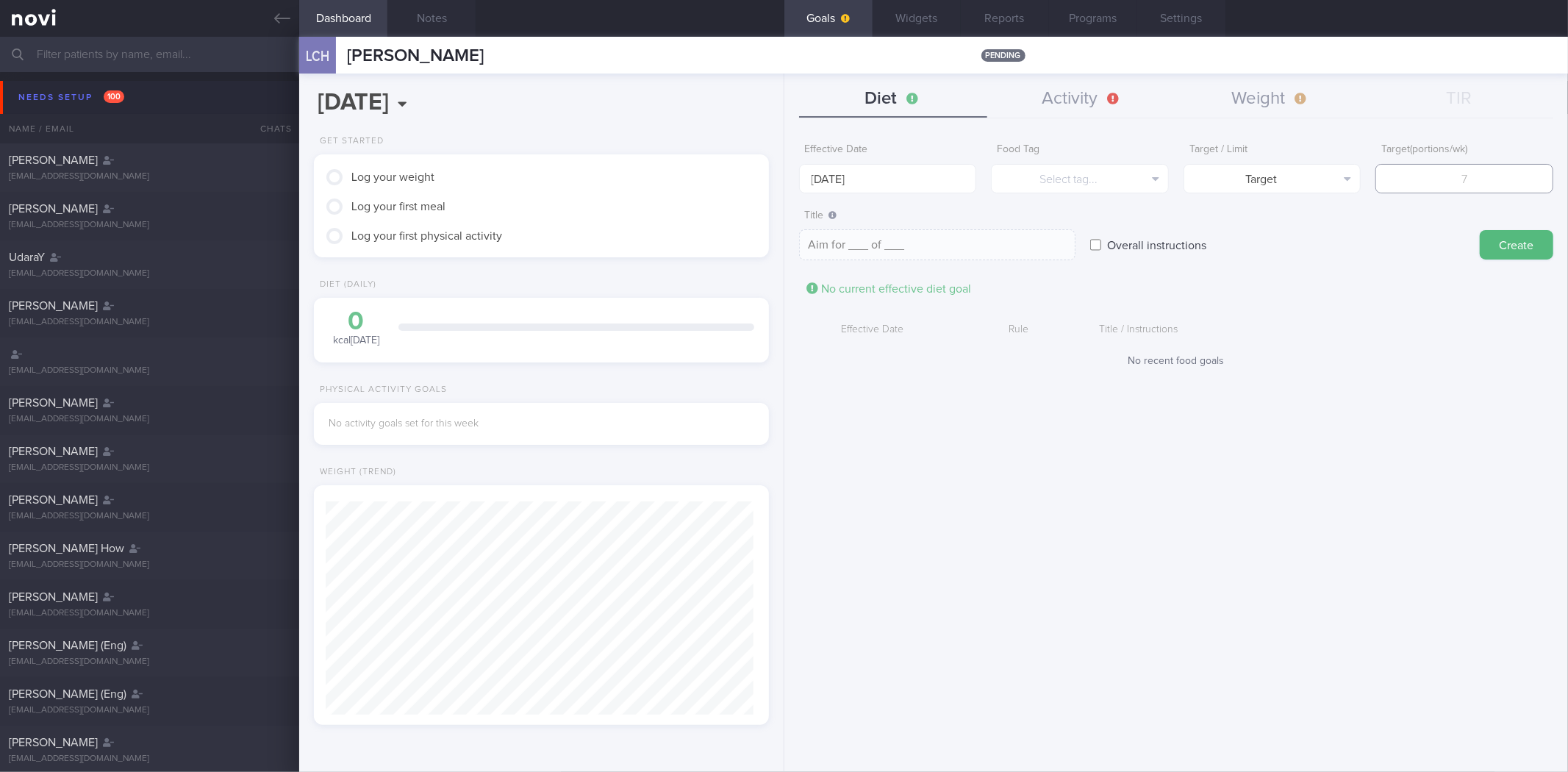
click at [1458, 173] on input "number" at bounding box center [1463, 178] width 177 height 30
click at [1270, 107] on button "Weight" at bounding box center [1271, 99] width 189 height 37
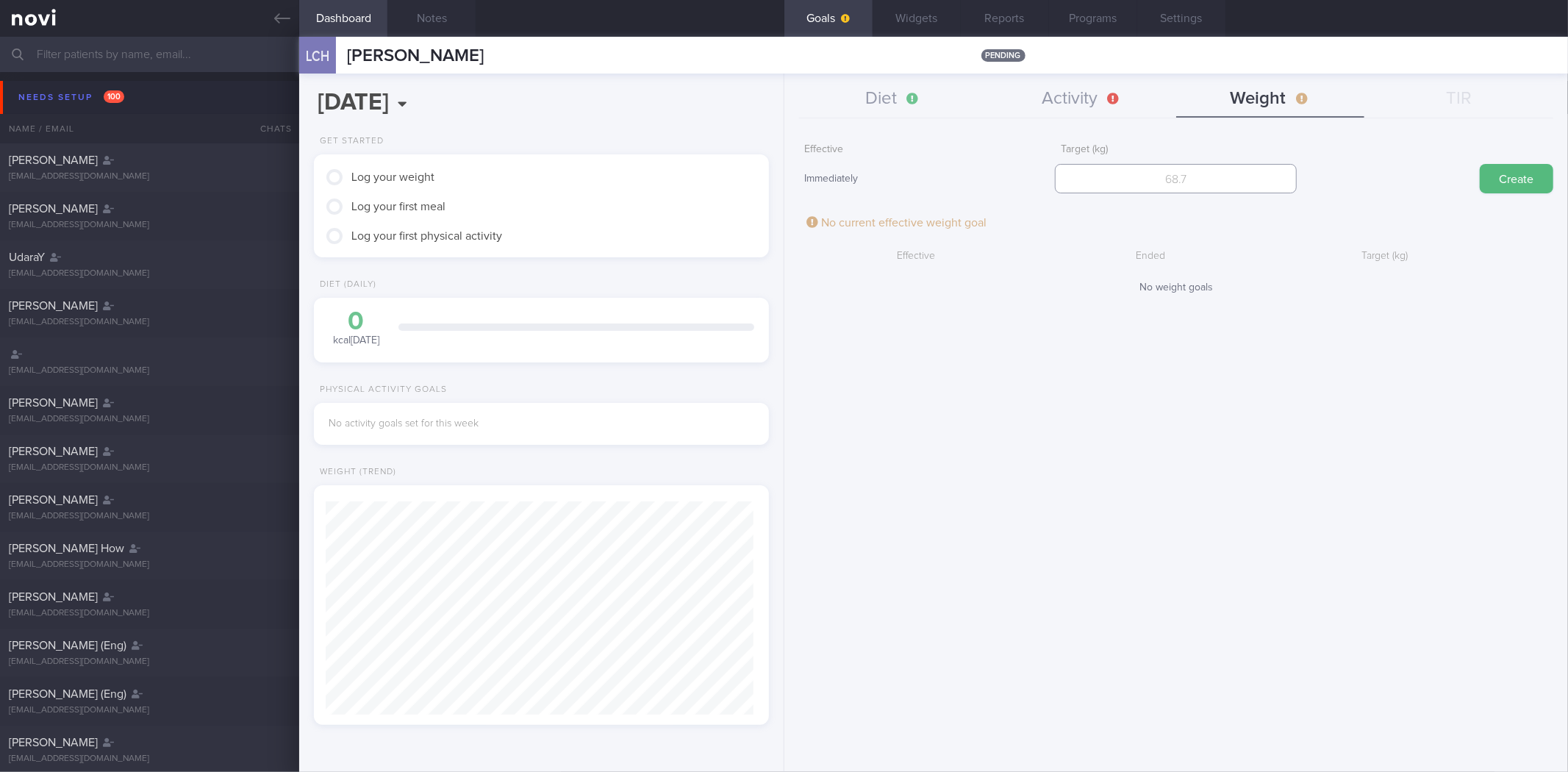
click at [1229, 184] on input "number" at bounding box center [1176, 178] width 242 height 30
type input "82"
click at [1480, 164] on button "Create" at bounding box center [1516, 178] width 73 height 30
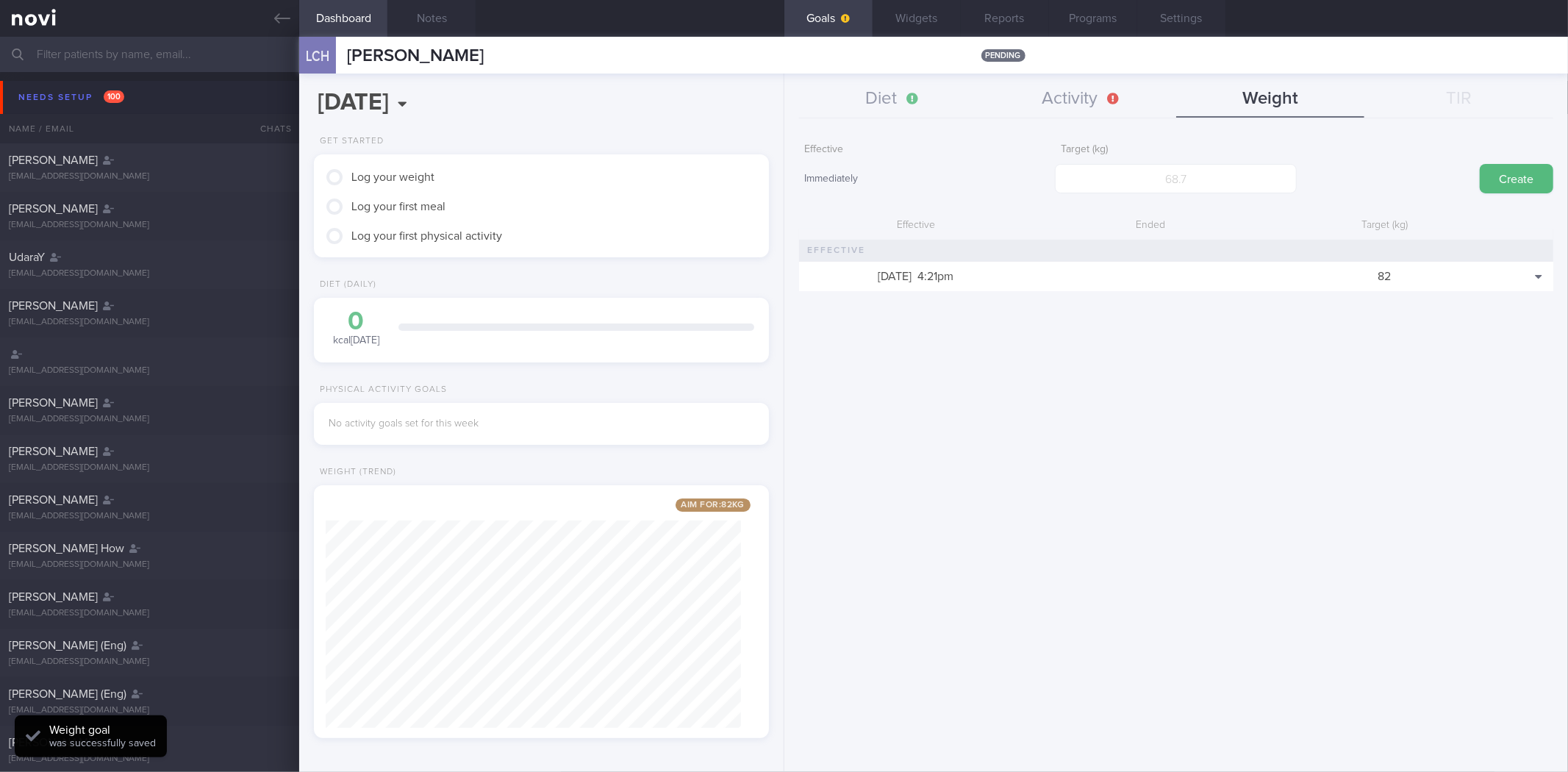
scroll to position [229, 415]
click at [1066, 83] on button "Activity" at bounding box center [1081, 99] width 189 height 37
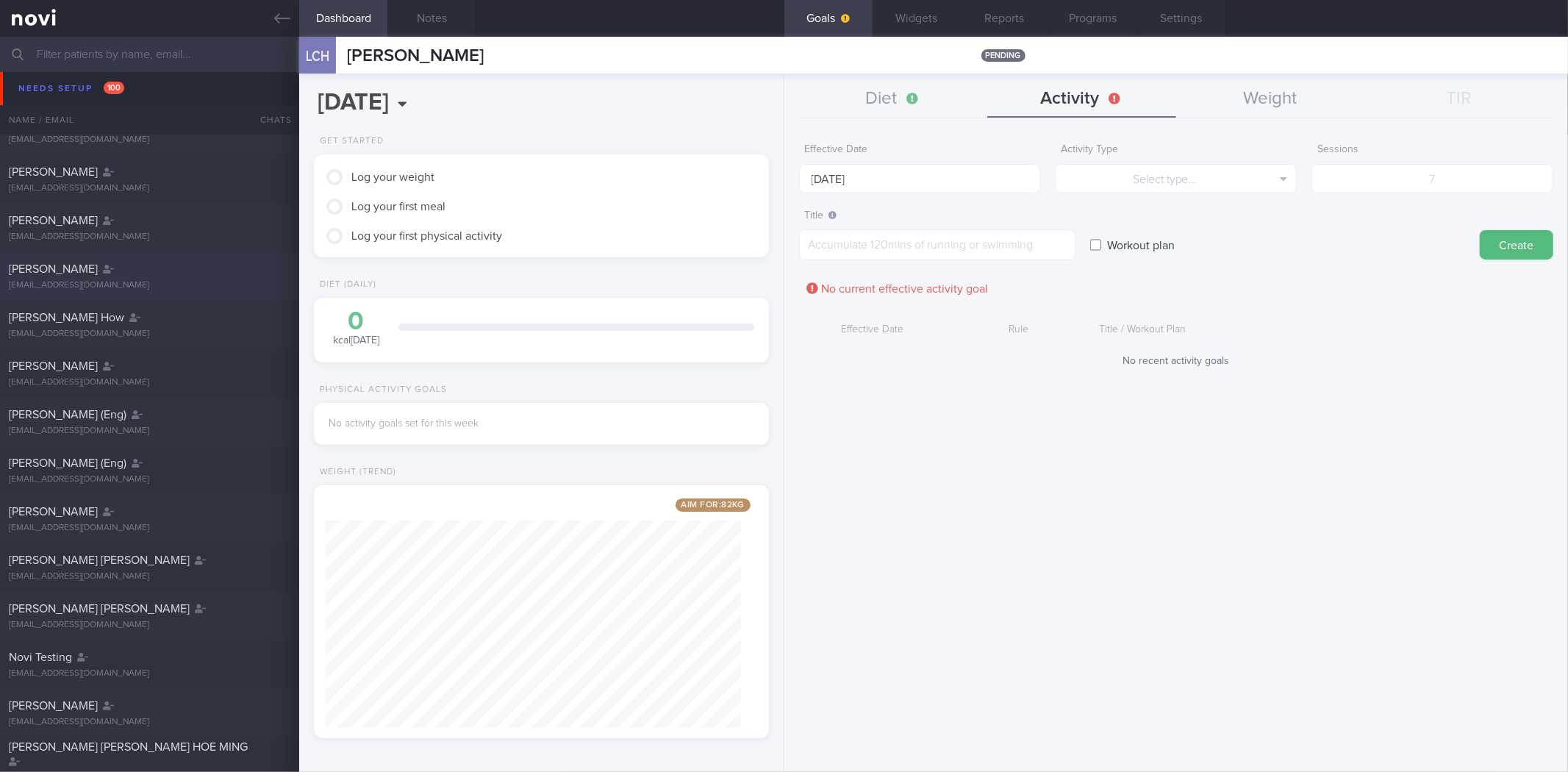
scroll to position [408, 0]
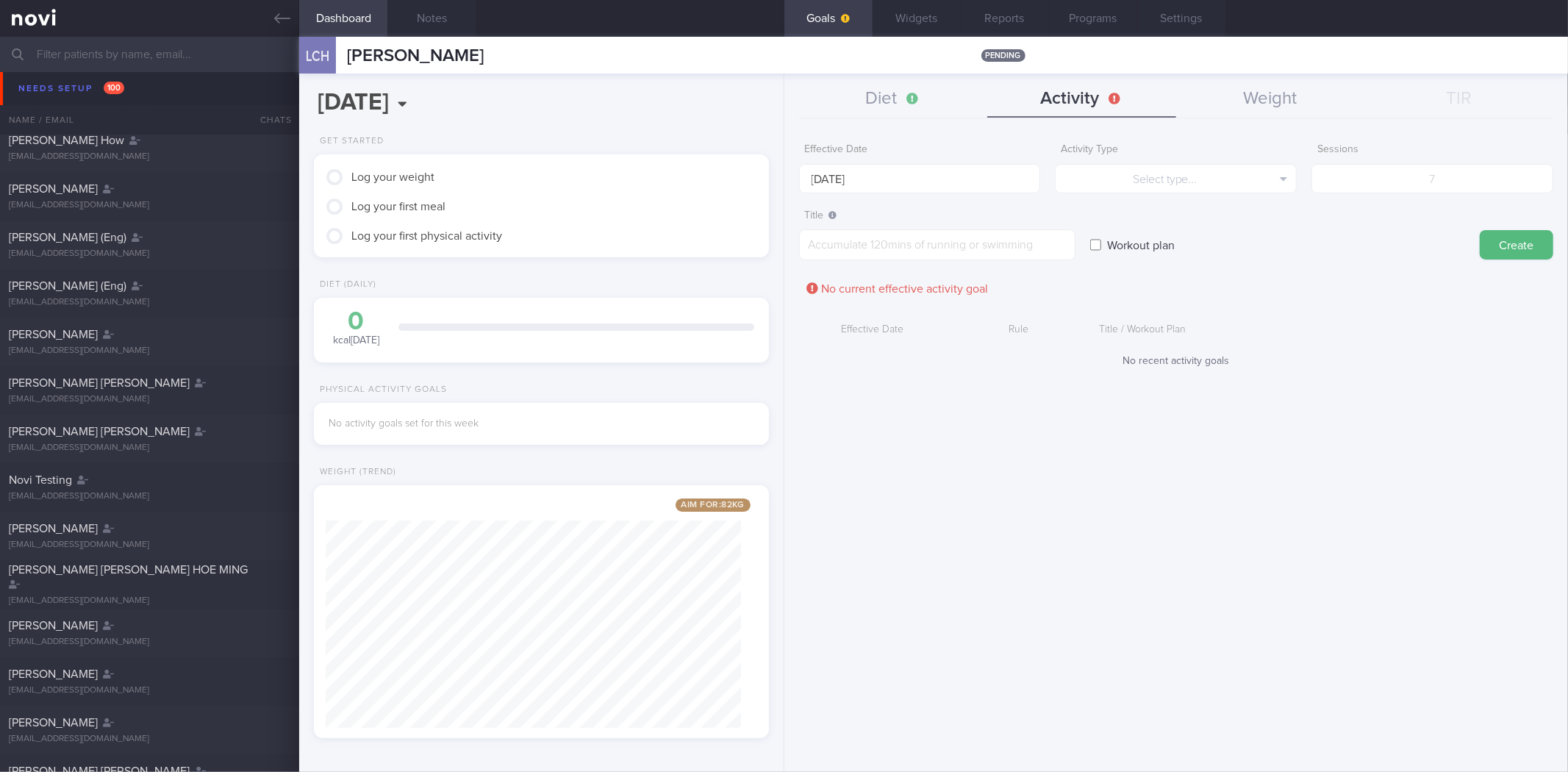
scroll to position [627, 0]
click at [135, 87] on div "[PERSON_NAME]" at bounding box center [148, 91] width 278 height 15
click at [883, 87] on button "Diet" at bounding box center [893, 99] width 189 height 37
click at [855, 180] on input "[DATE]" at bounding box center [887, 178] width 177 height 30
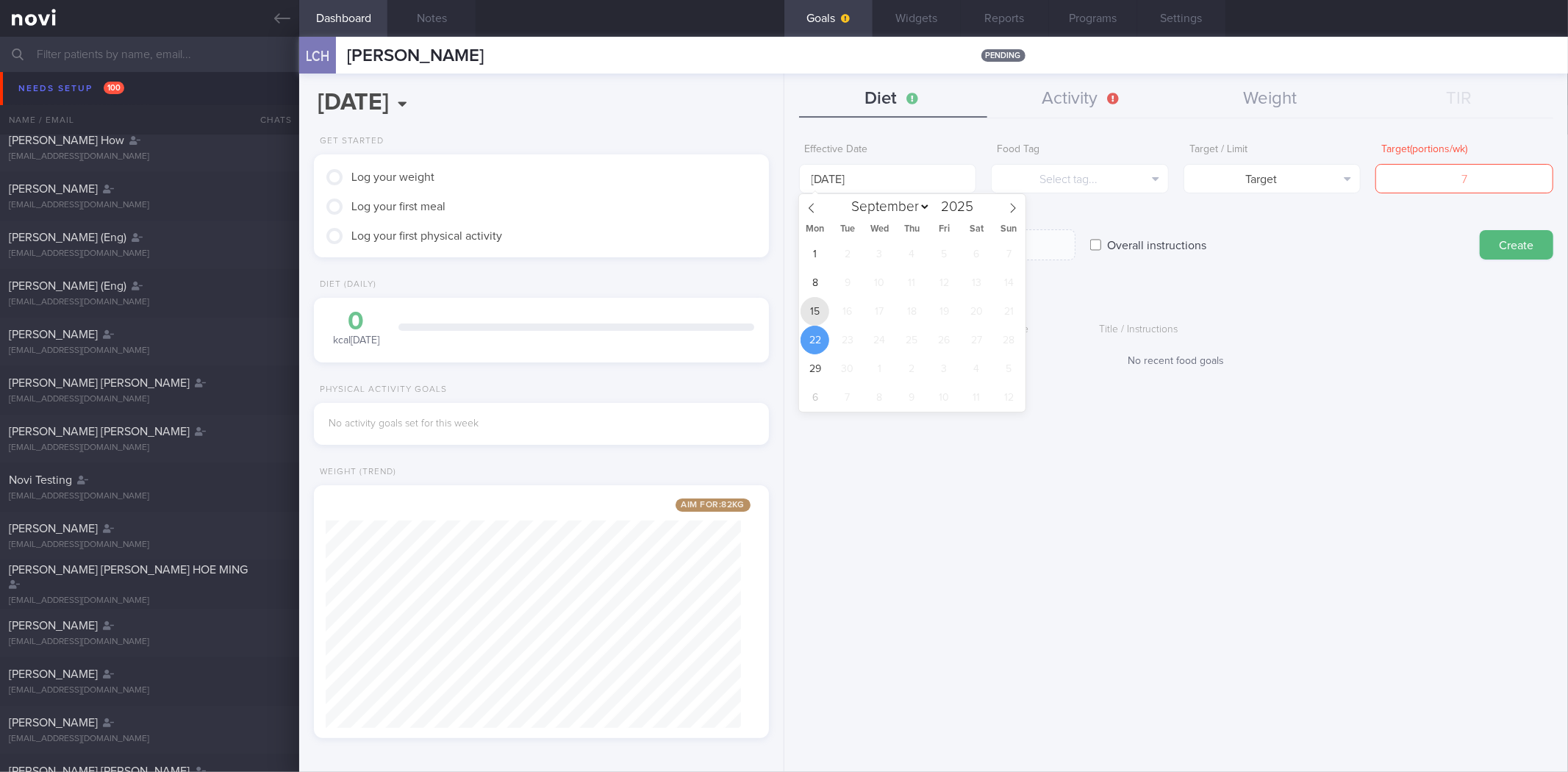
click at [818, 322] on span "15" at bounding box center [815, 311] width 29 height 29
type input "[DATE]"
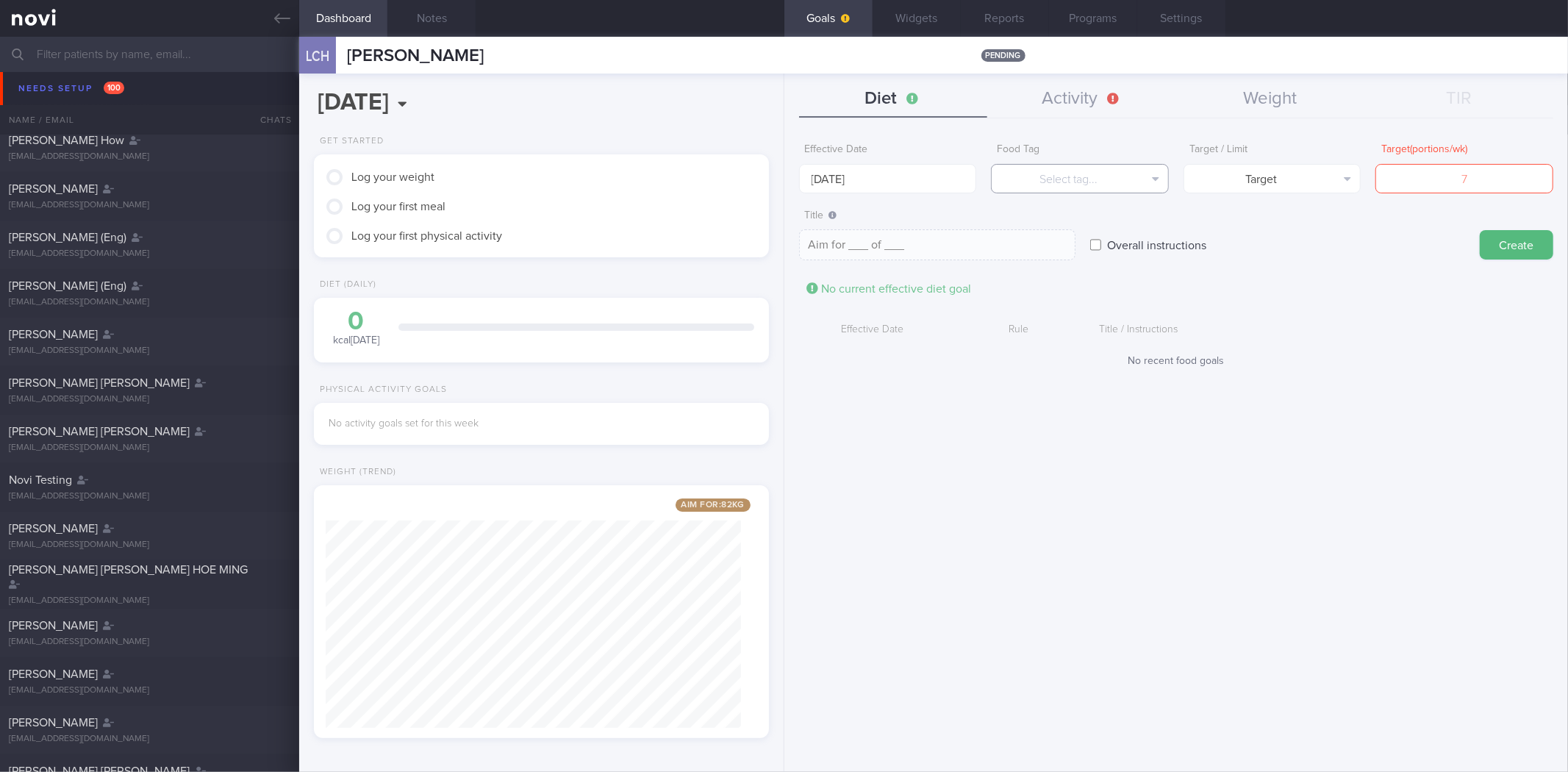
click at [1073, 184] on button "Select tag..." at bounding box center [1079, 178] width 177 height 30
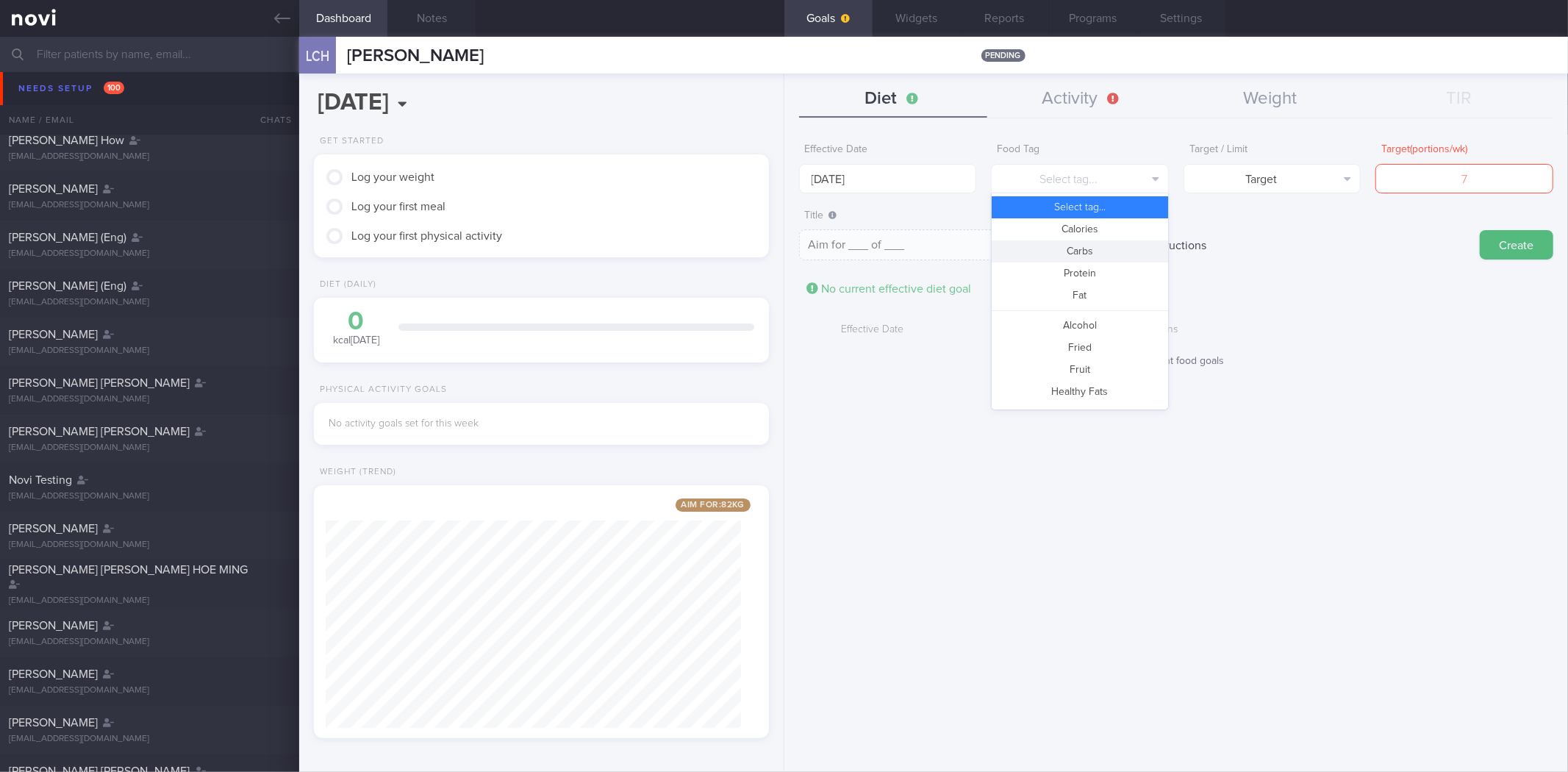
click at [1098, 223] on button "Calories" at bounding box center [1079, 229] width 176 height 22
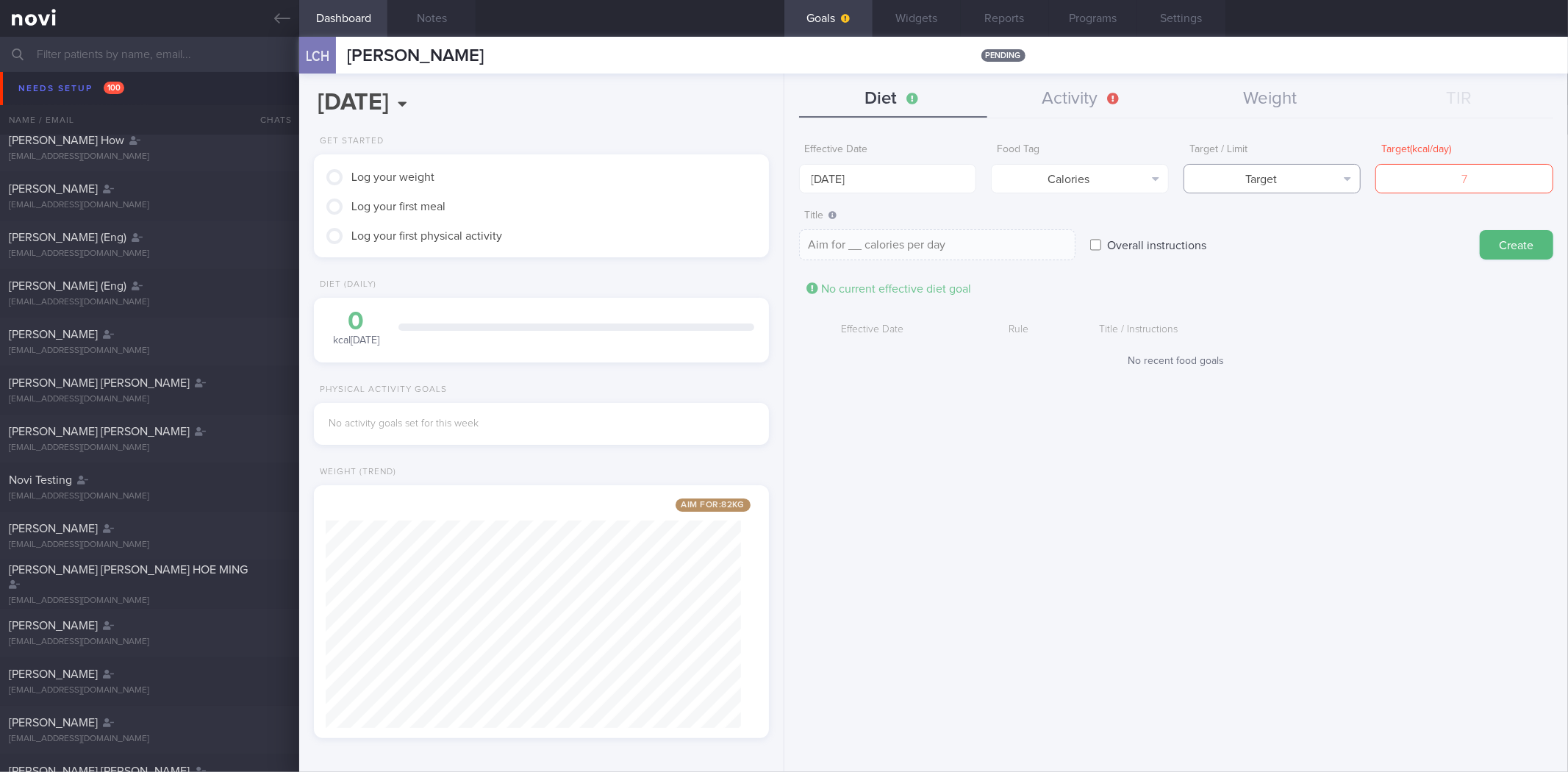
click at [1318, 179] on button "Target" at bounding box center [1272, 178] width 177 height 30
click at [1301, 229] on button "Limit" at bounding box center [1273, 229] width 176 height 22
type textarea "Keep to __ calories per day"
click at [1461, 186] on input "number" at bounding box center [1463, 178] width 177 height 30
type input "1"
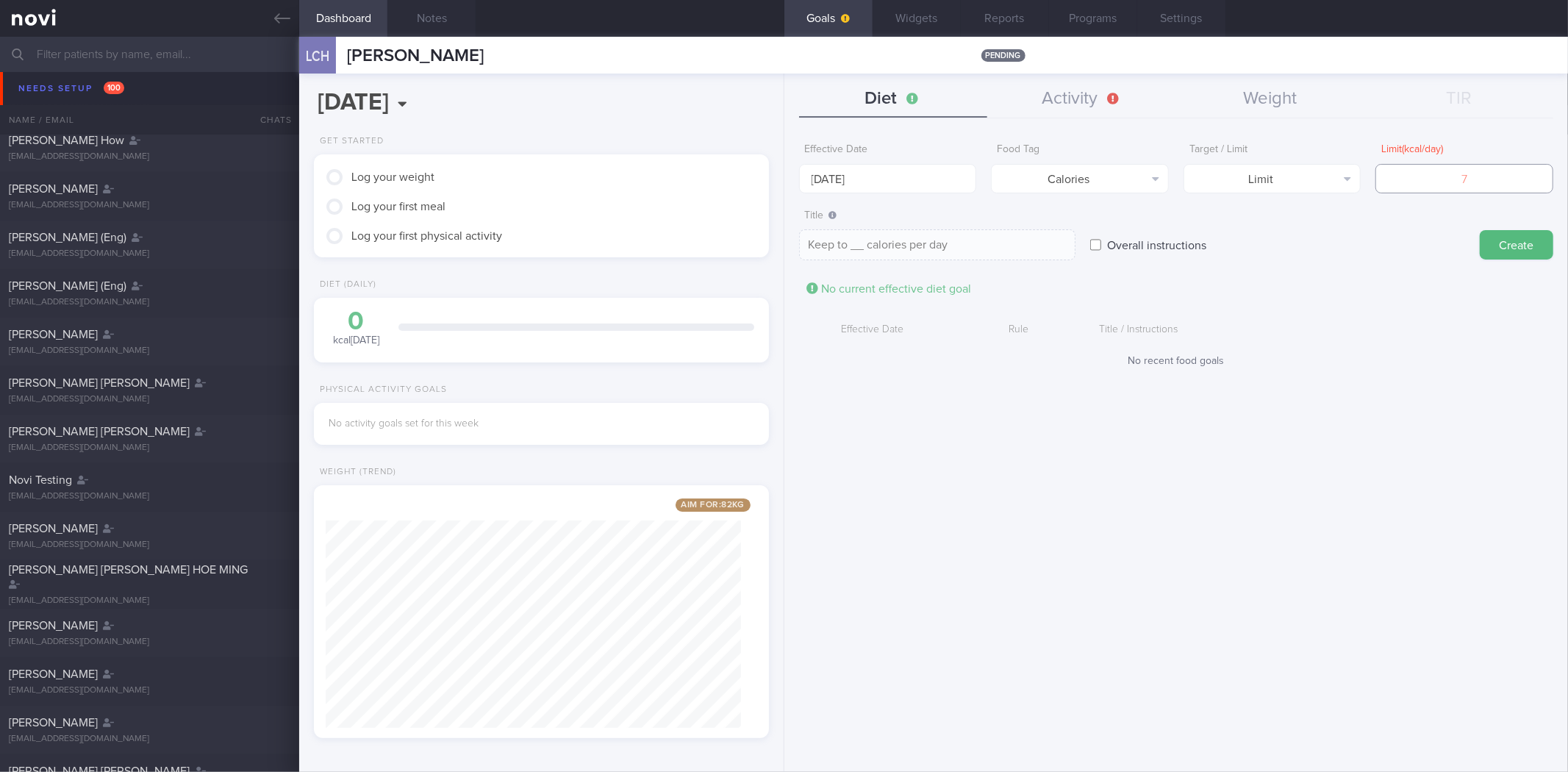
type textarea "Keep to 1 calories per day"
type input "16"
type textarea "Keep to 16 calories per day"
type input "160"
type textarea "Keep to 160 calories per day"
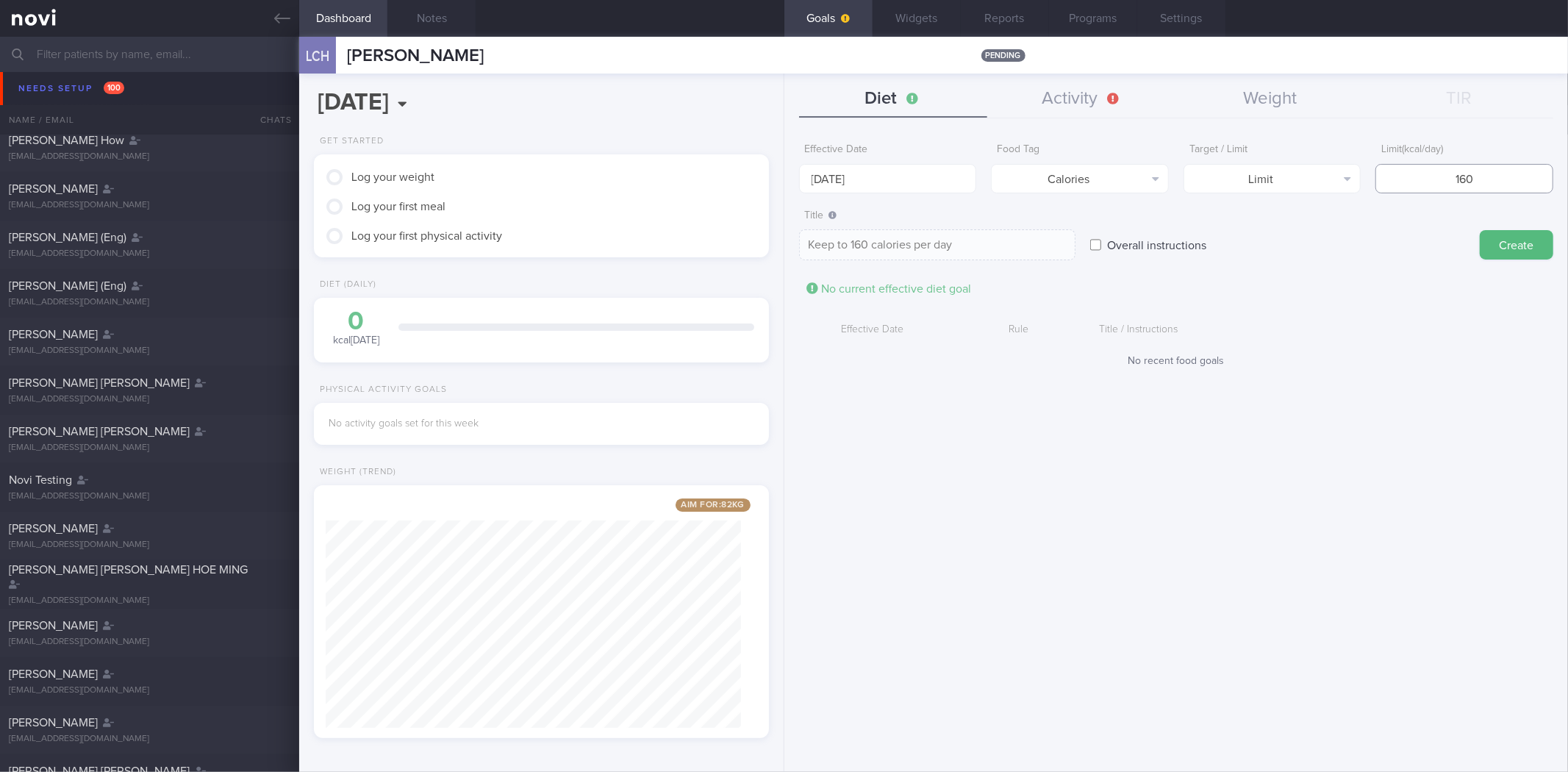
type input "1600"
type textarea "Keep to 1600 calories per day"
type input "1600"
click at [1480, 230] on button "Create" at bounding box center [1516, 245] width 73 height 30
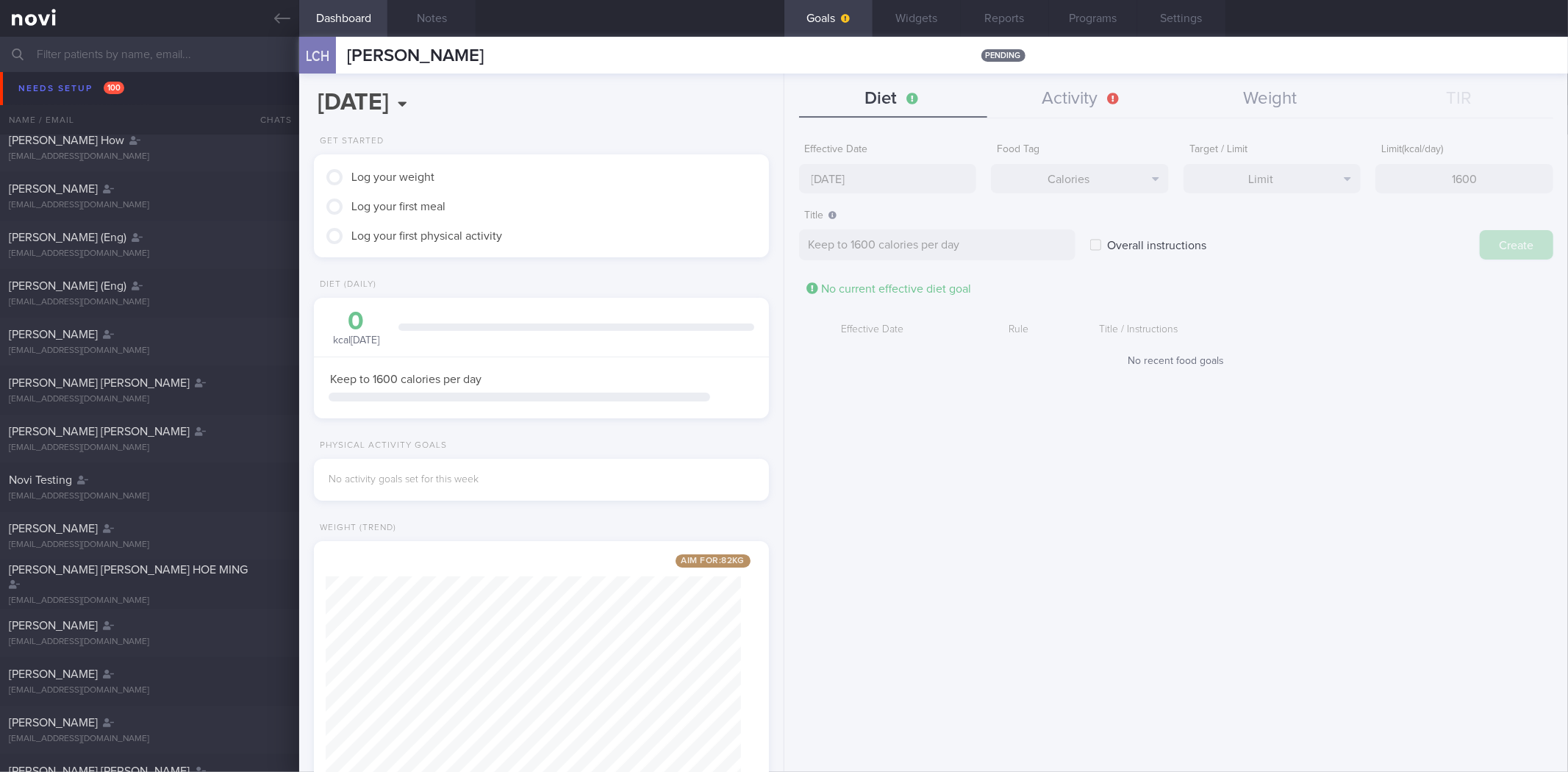
type input "[DATE]"
type textarea "Aim for ___ of ___"
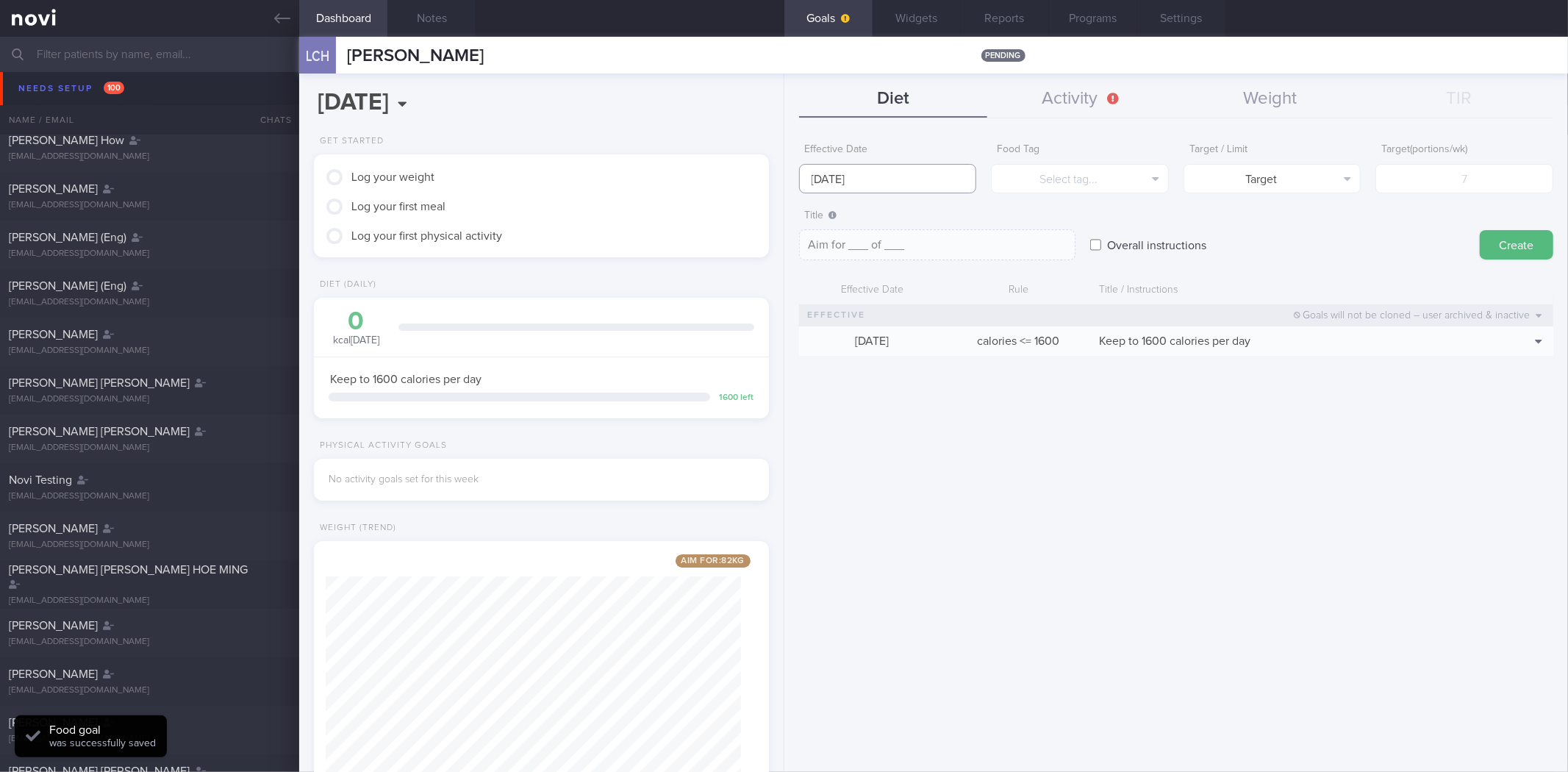
click at [876, 184] on input "[DATE]" at bounding box center [887, 178] width 177 height 30
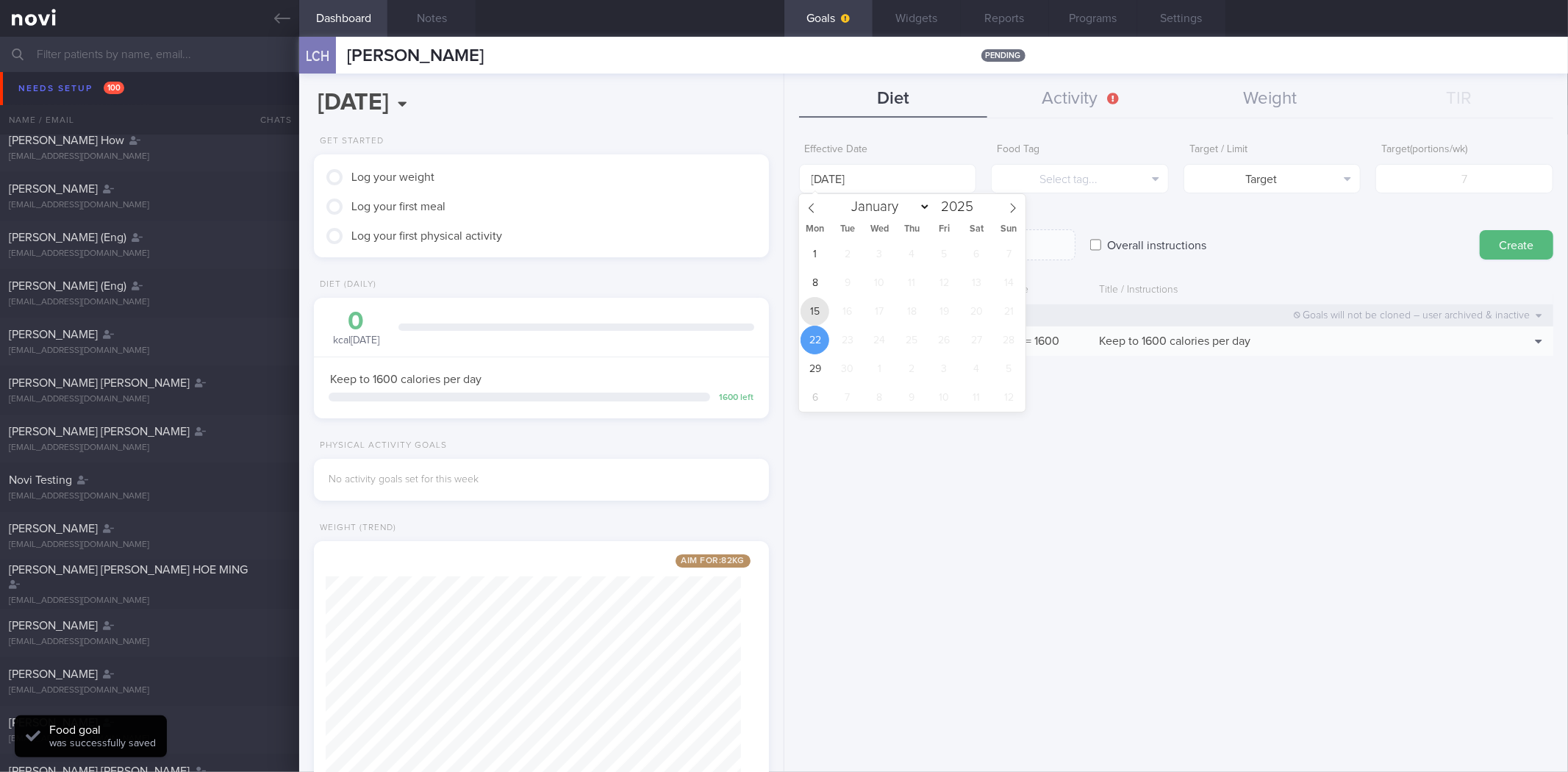
click at [824, 309] on span "15" at bounding box center [815, 311] width 29 height 29
type input "[DATE]"
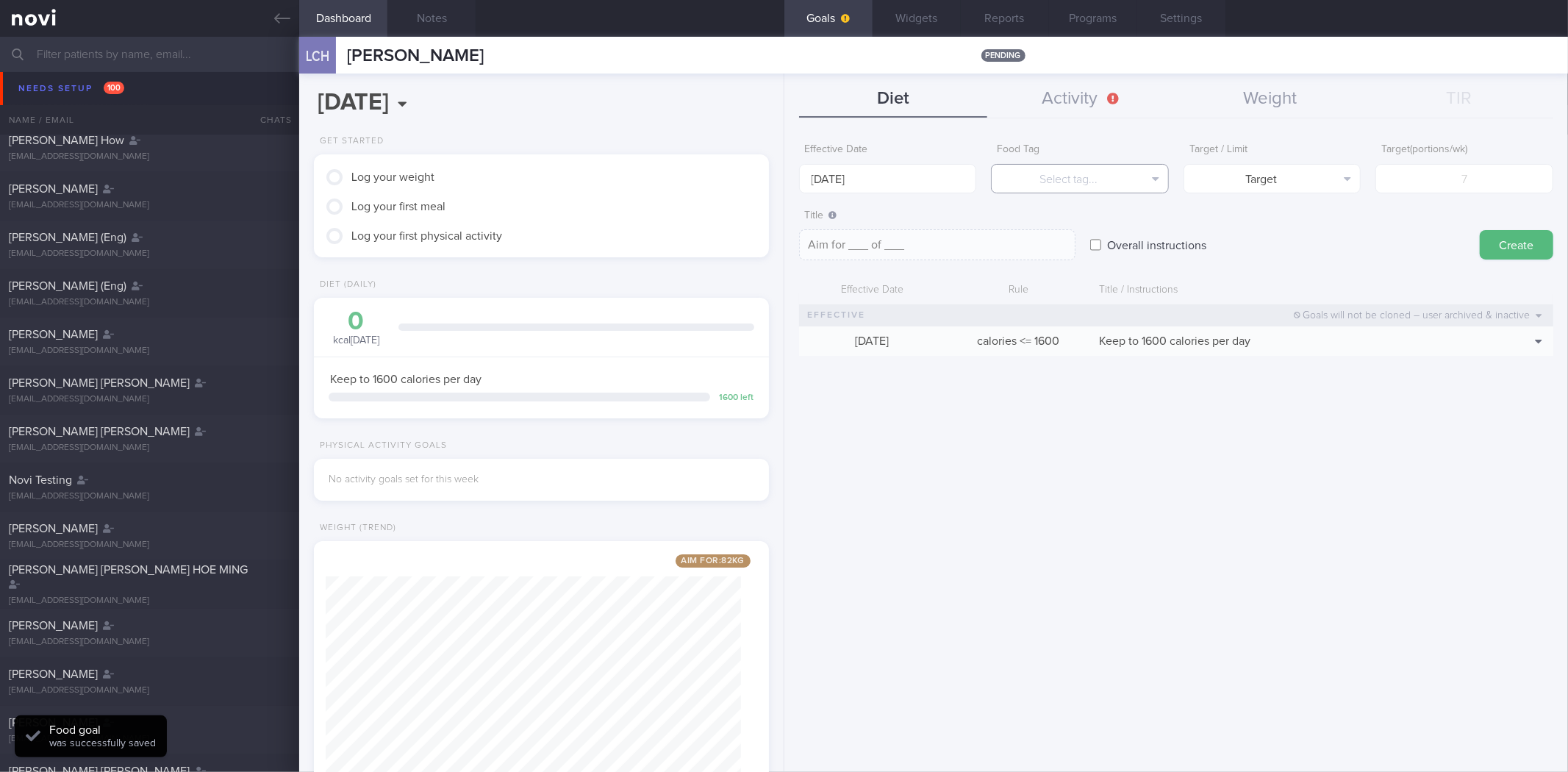
click at [1091, 182] on button "Select tag..." at bounding box center [1079, 178] width 177 height 30
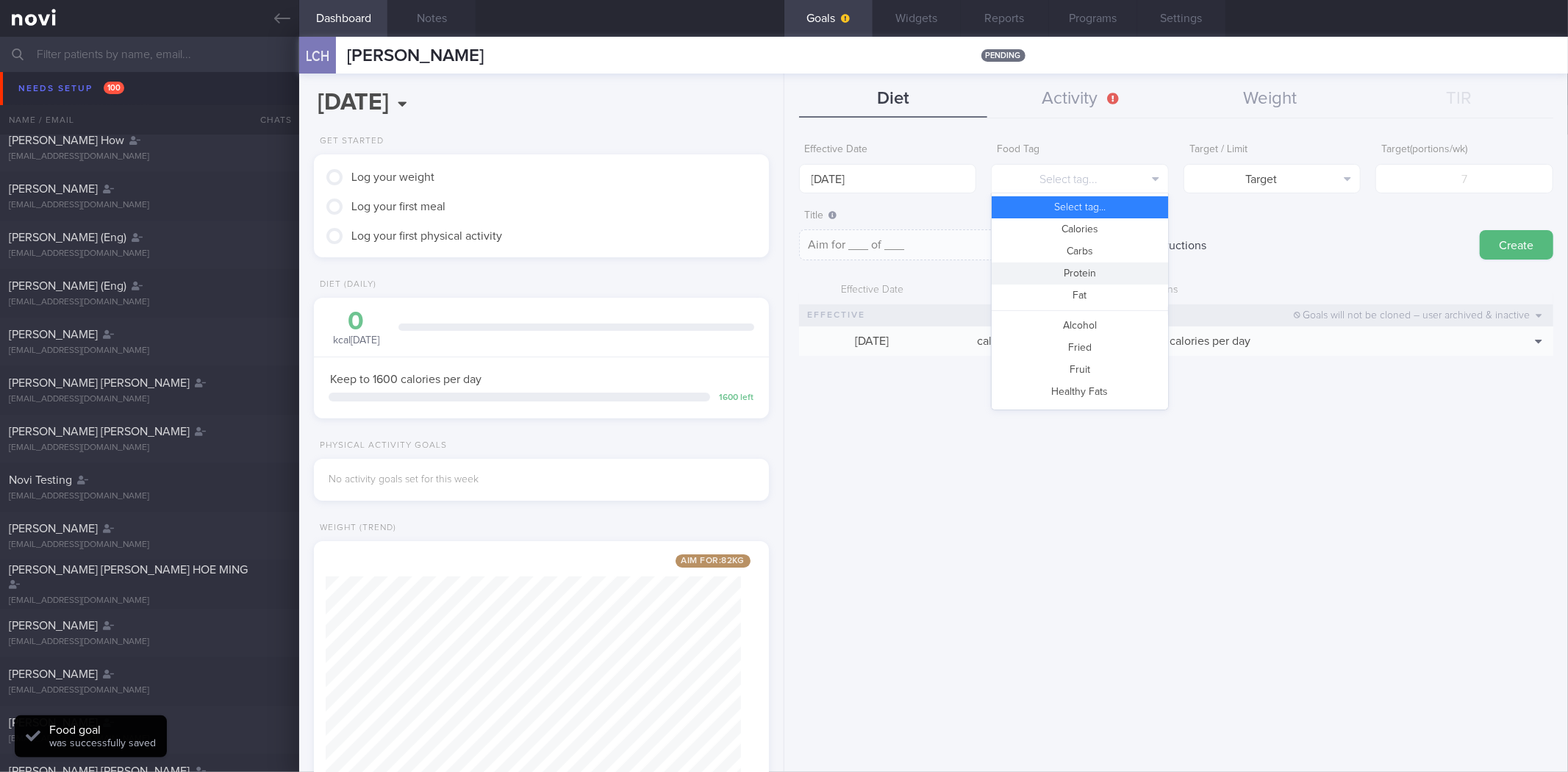
click at [1091, 269] on button "Protein" at bounding box center [1079, 274] width 176 height 22
type textarea "Aim for __g of protein per day"
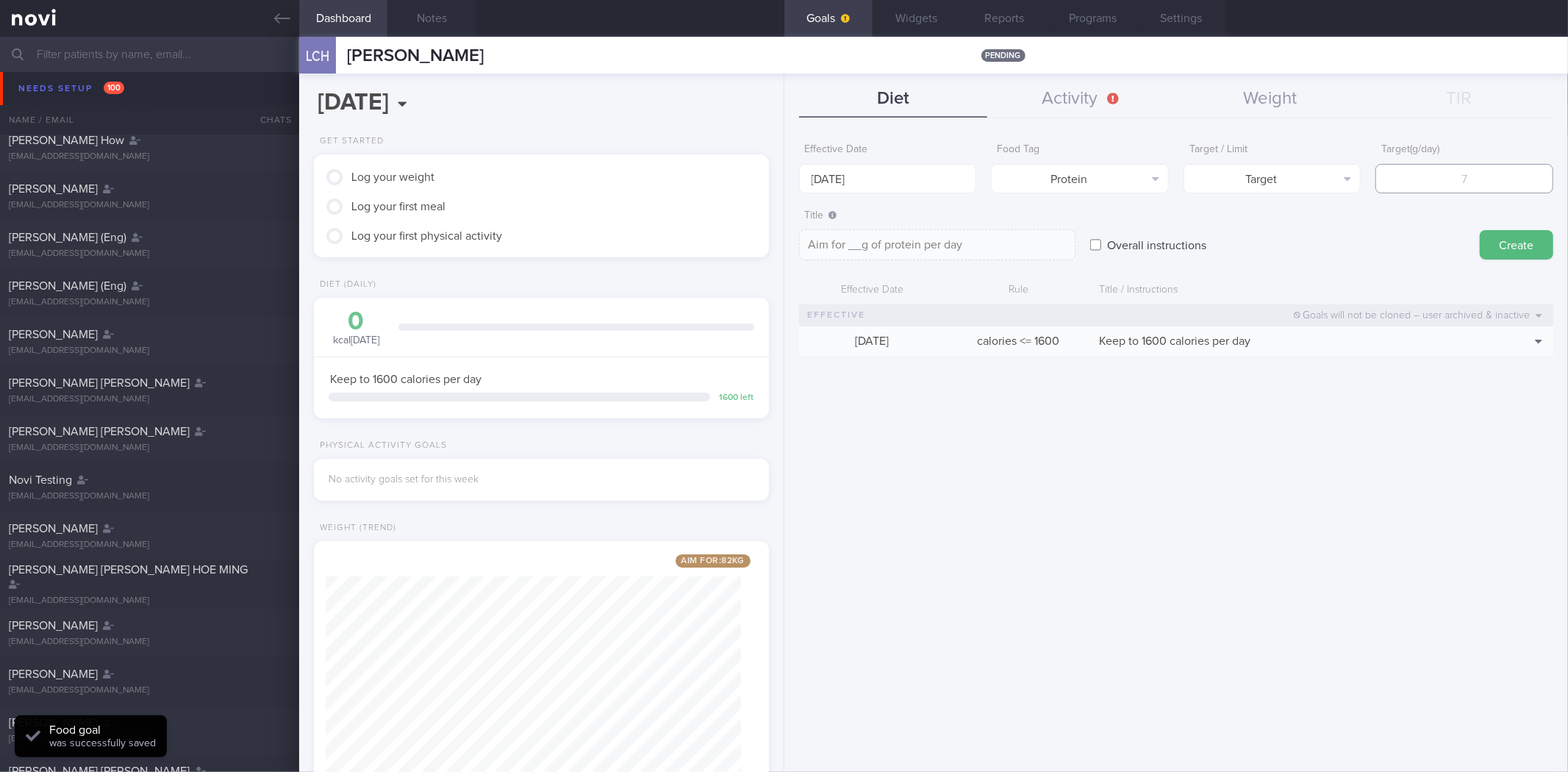
click at [1489, 185] on input "number" at bounding box center [1463, 178] width 177 height 30
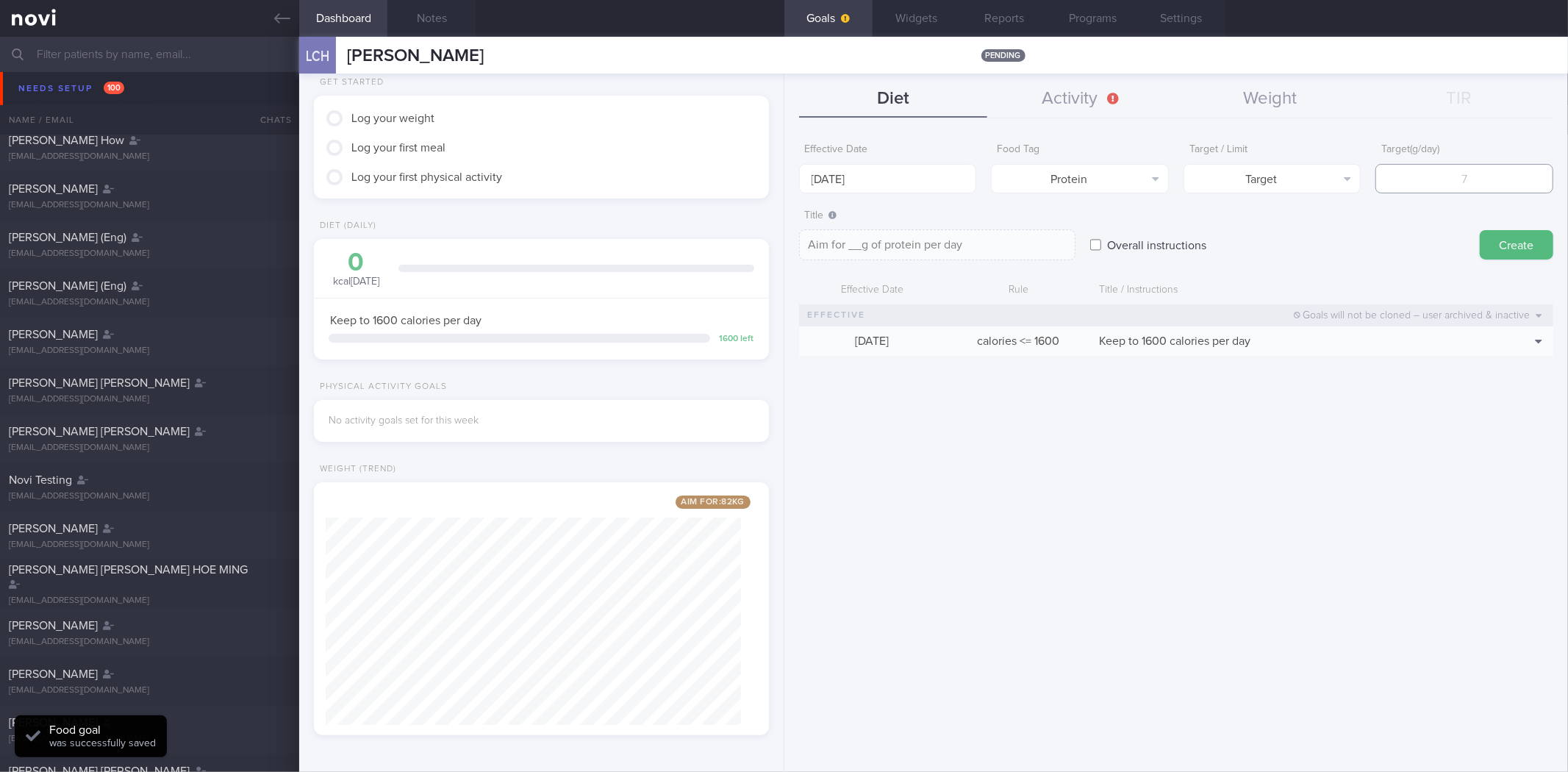
scroll to position [0, 0]
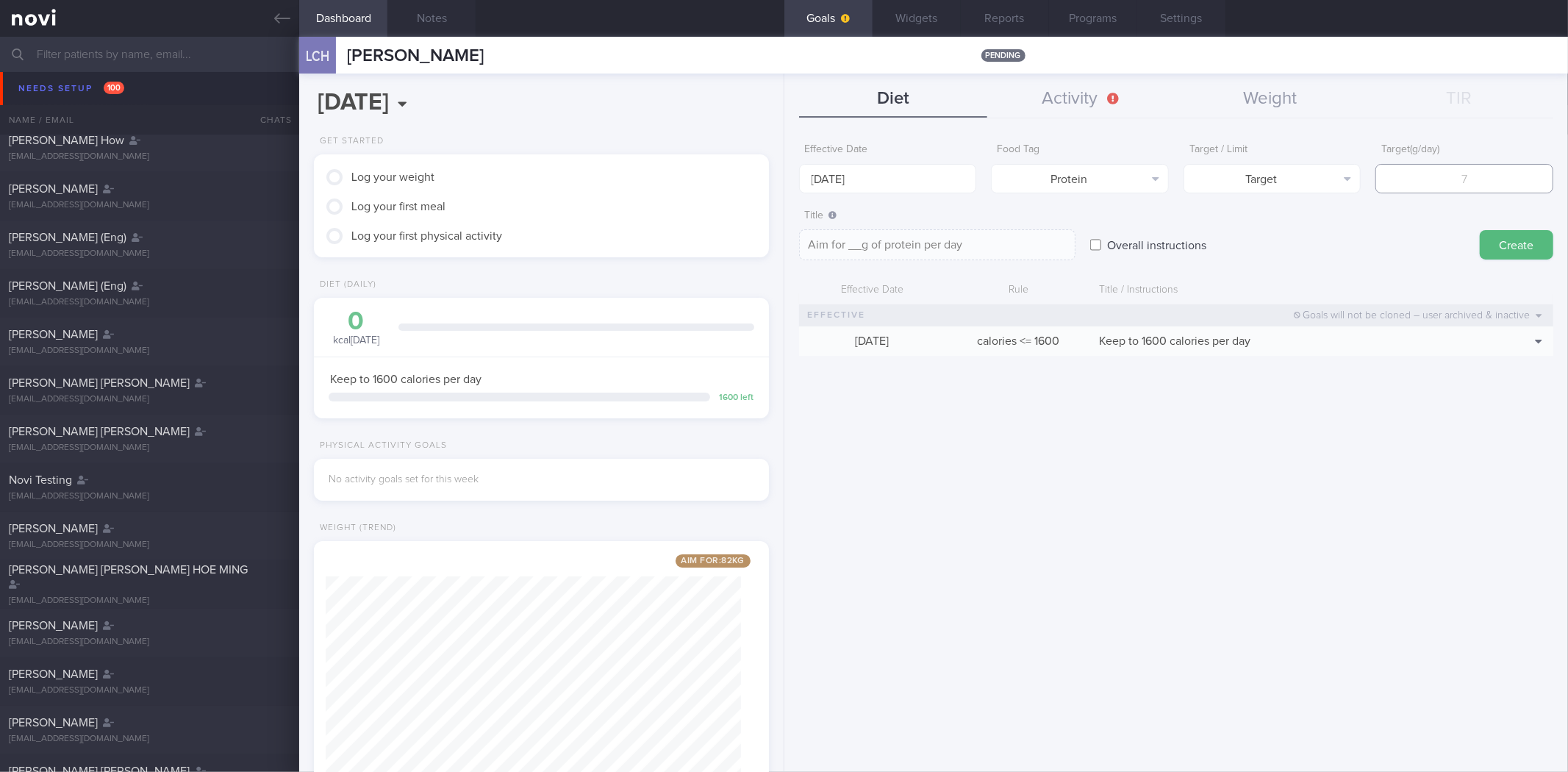
type input "1"
type textarea "Aim for 1g of protein per day"
type input "10"
type textarea "Aim for 10g of protein per day"
type input "100"
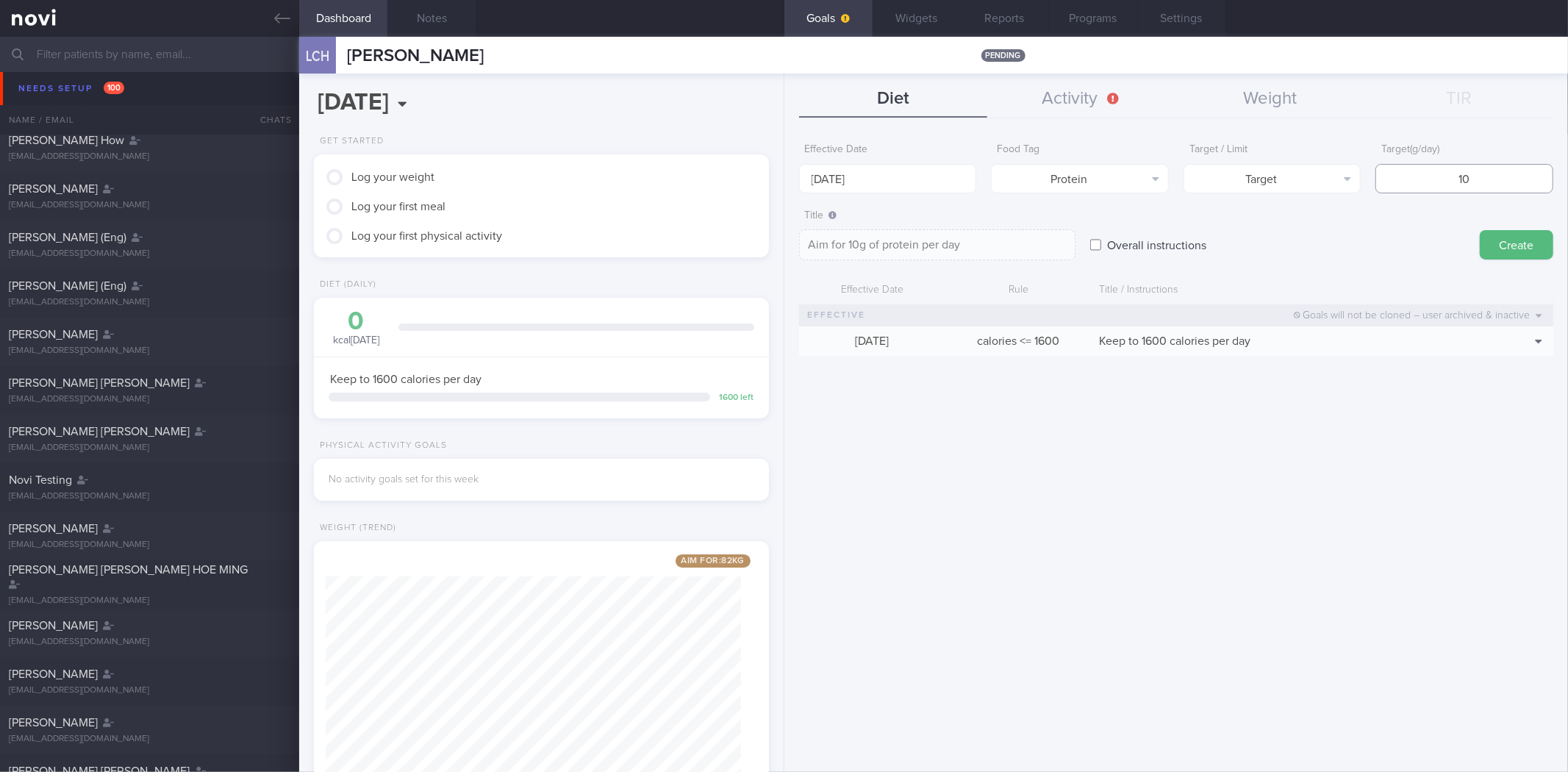
type textarea "Aim for 100g of protein per day"
type input "100"
click at [1480, 230] on button "Create" at bounding box center [1516, 245] width 73 height 30
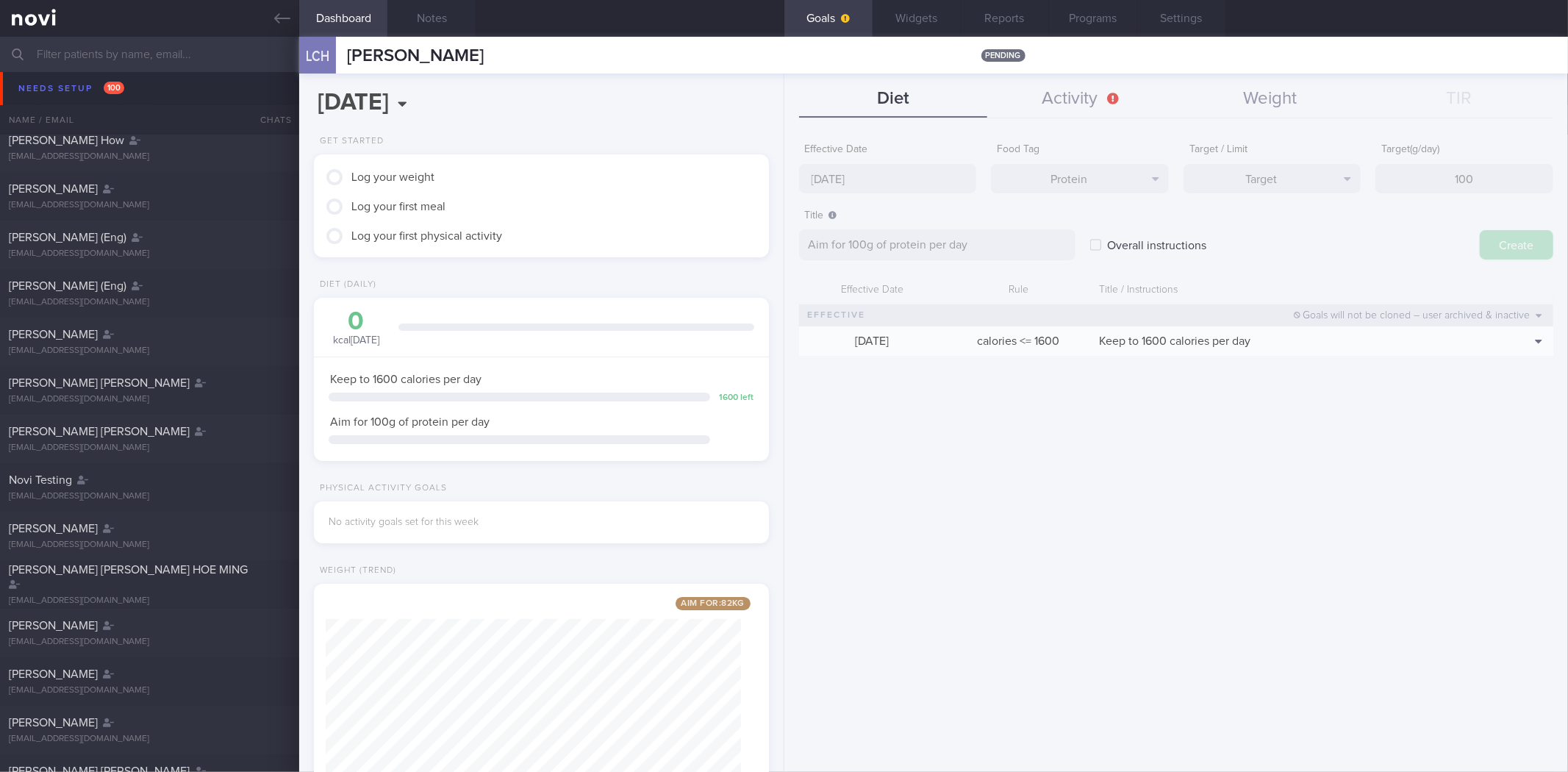
type input "[DATE]"
type textarea "Aim for ___ of ___"
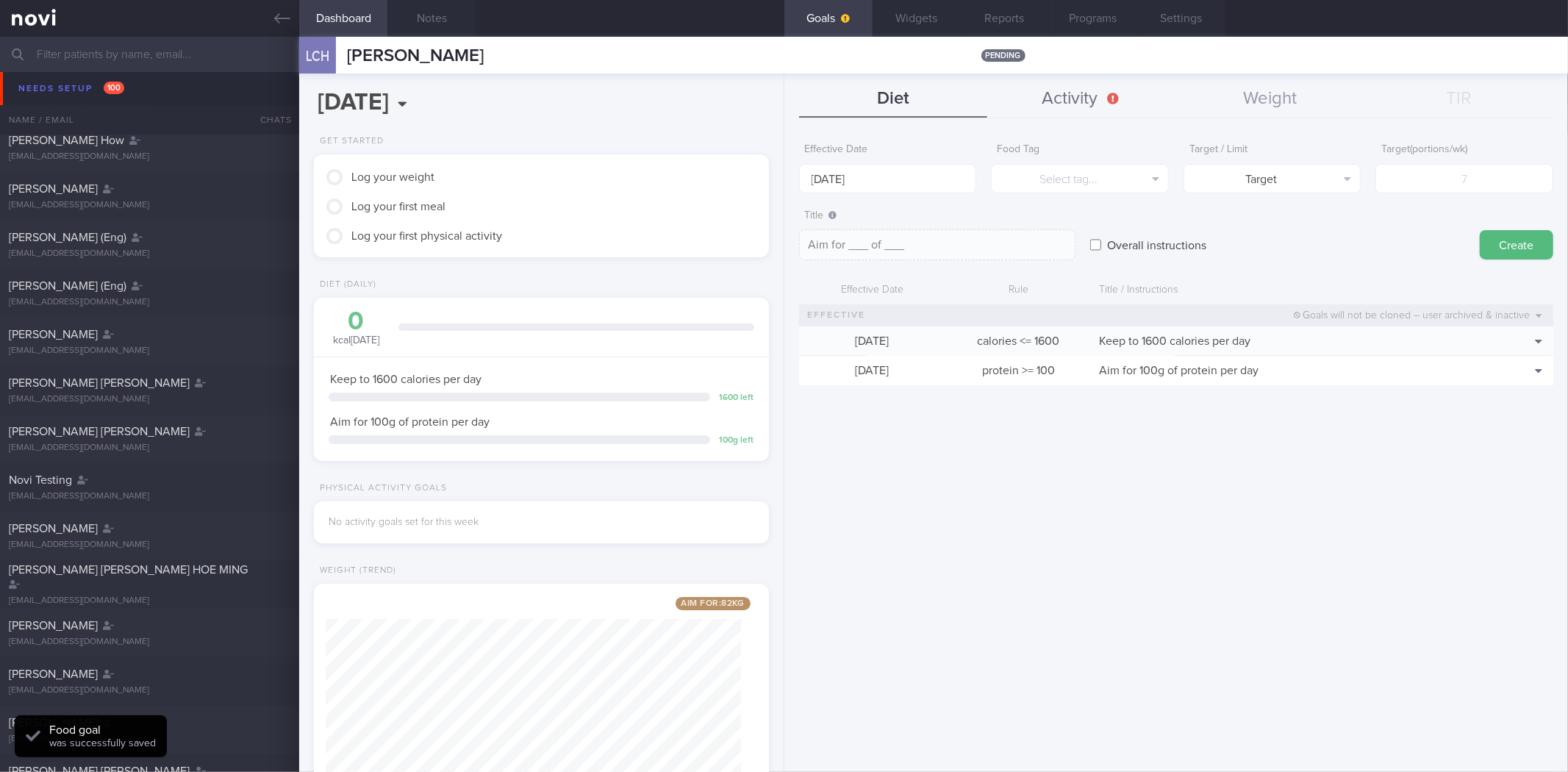
click at [1078, 84] on button "Activity" at bounding box center [1081, 99] width 189 height 37
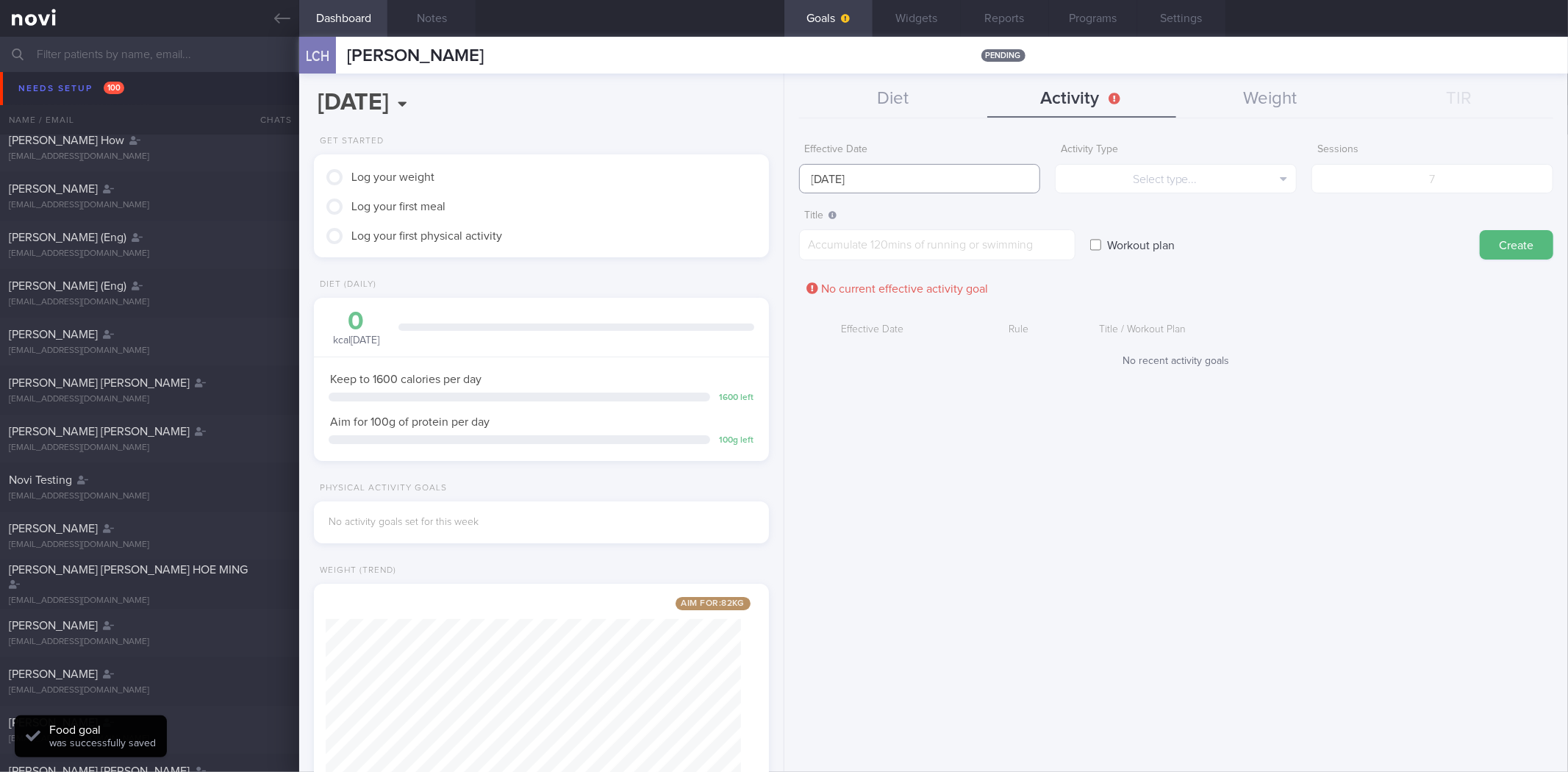
click at [947, 180] on input "[DATE]" at bounding box center [920, 178] width 242 height 30
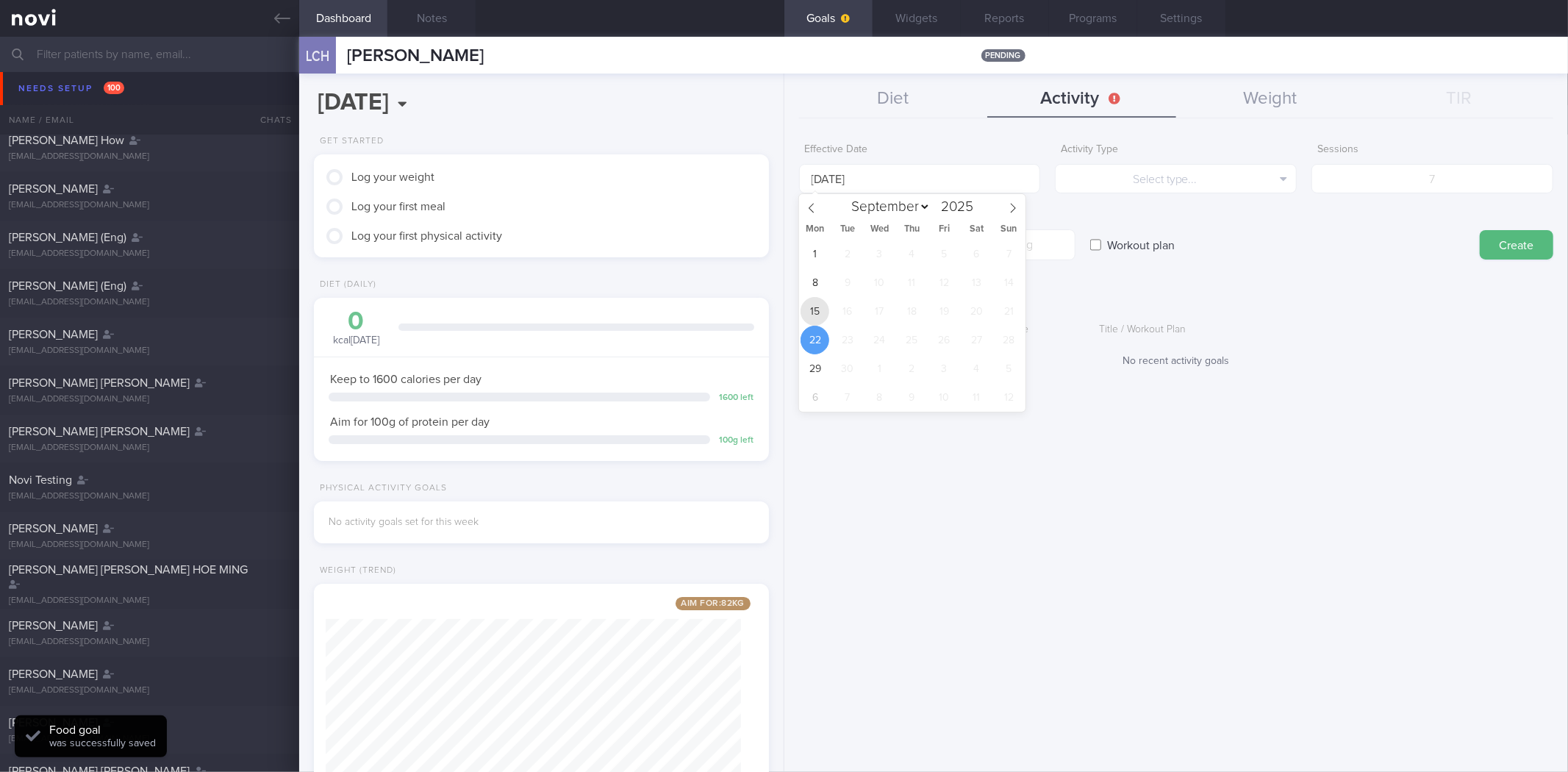
click at [826, 319] on span "15" at bounding box center [815, 311] width 29 height 29
type input "[DATE]"
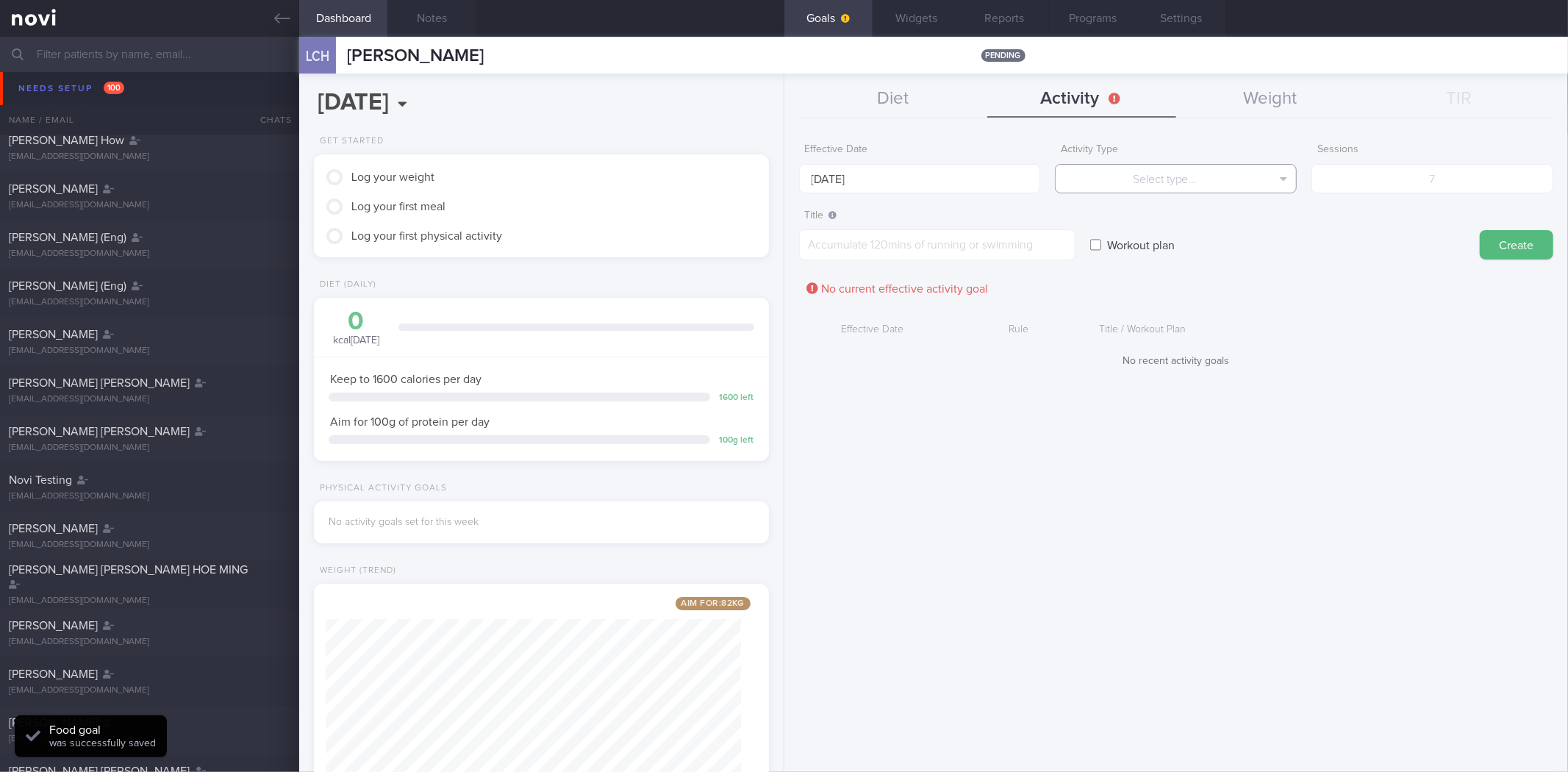
click at [1147, 187] on button "Select type..." at bounding box center [1176, 178] width 242 height 30
click at [1151, 246] on button "Sessions" at bounding box center [1176, 251] width 240 height 22
click at [1463, 191] on input "number" at bounding box center [1432, 178] width 242 height 30
type input "3"
click at [1010, 245] on textarea at bounding box center [937, 244] width 277 height 31
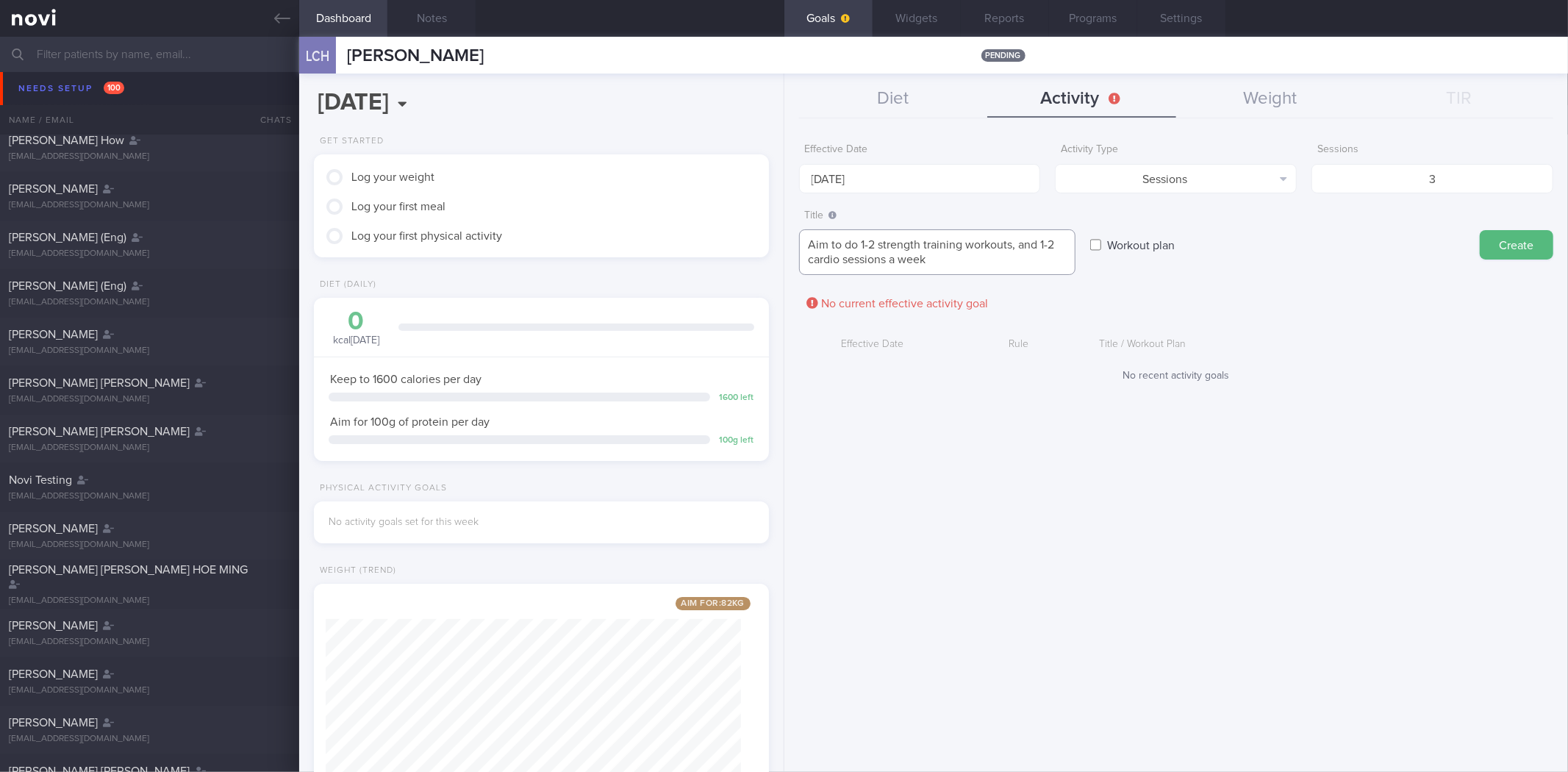
type textarea "Aim to do 1-2 strength training workouts, and 1-2 cardio sessions a week"
click at [1480, 230] on button "Create" at bounding box center [1516, 245] width 73 height 30
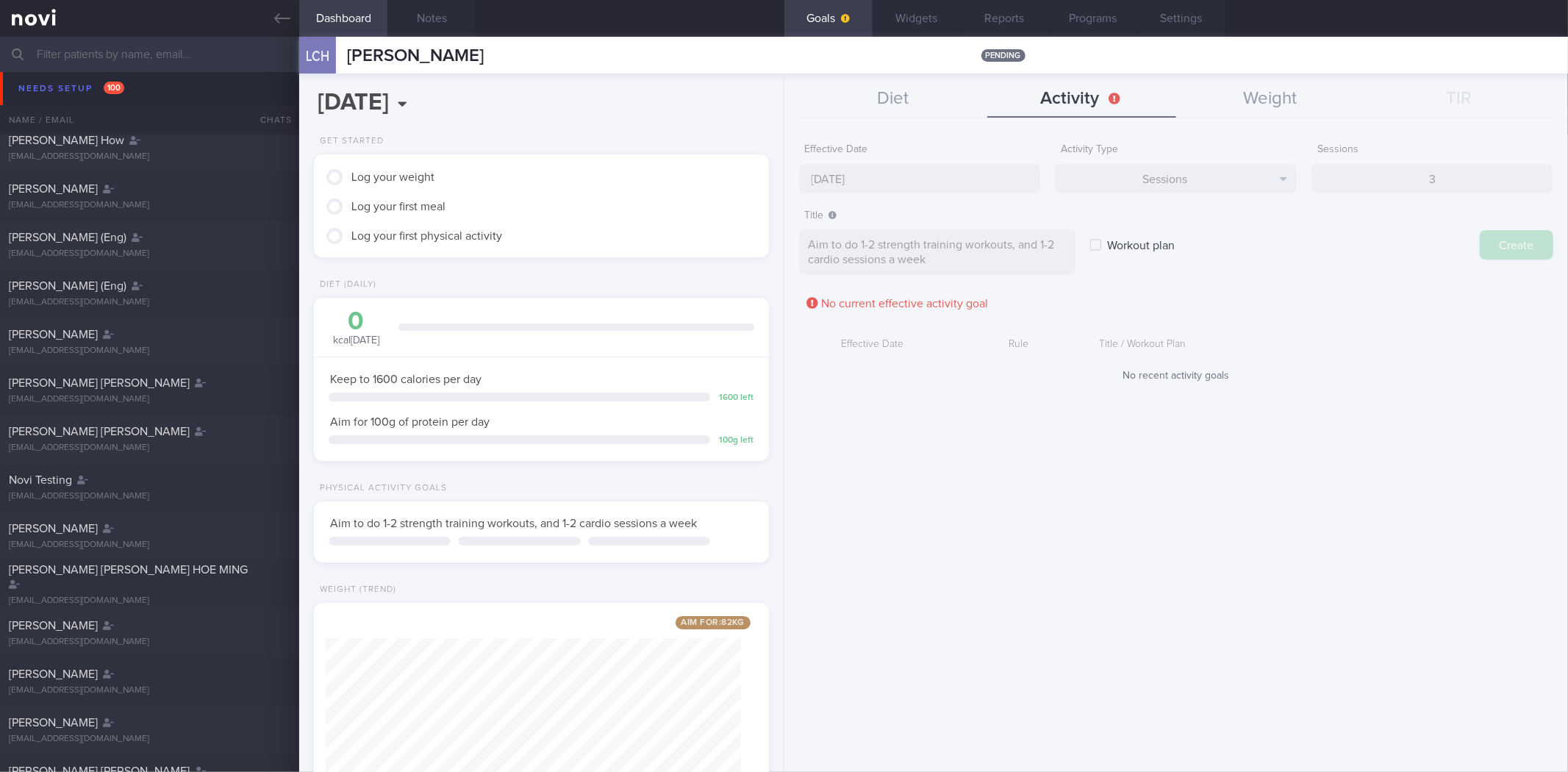
type input "[DATE]"
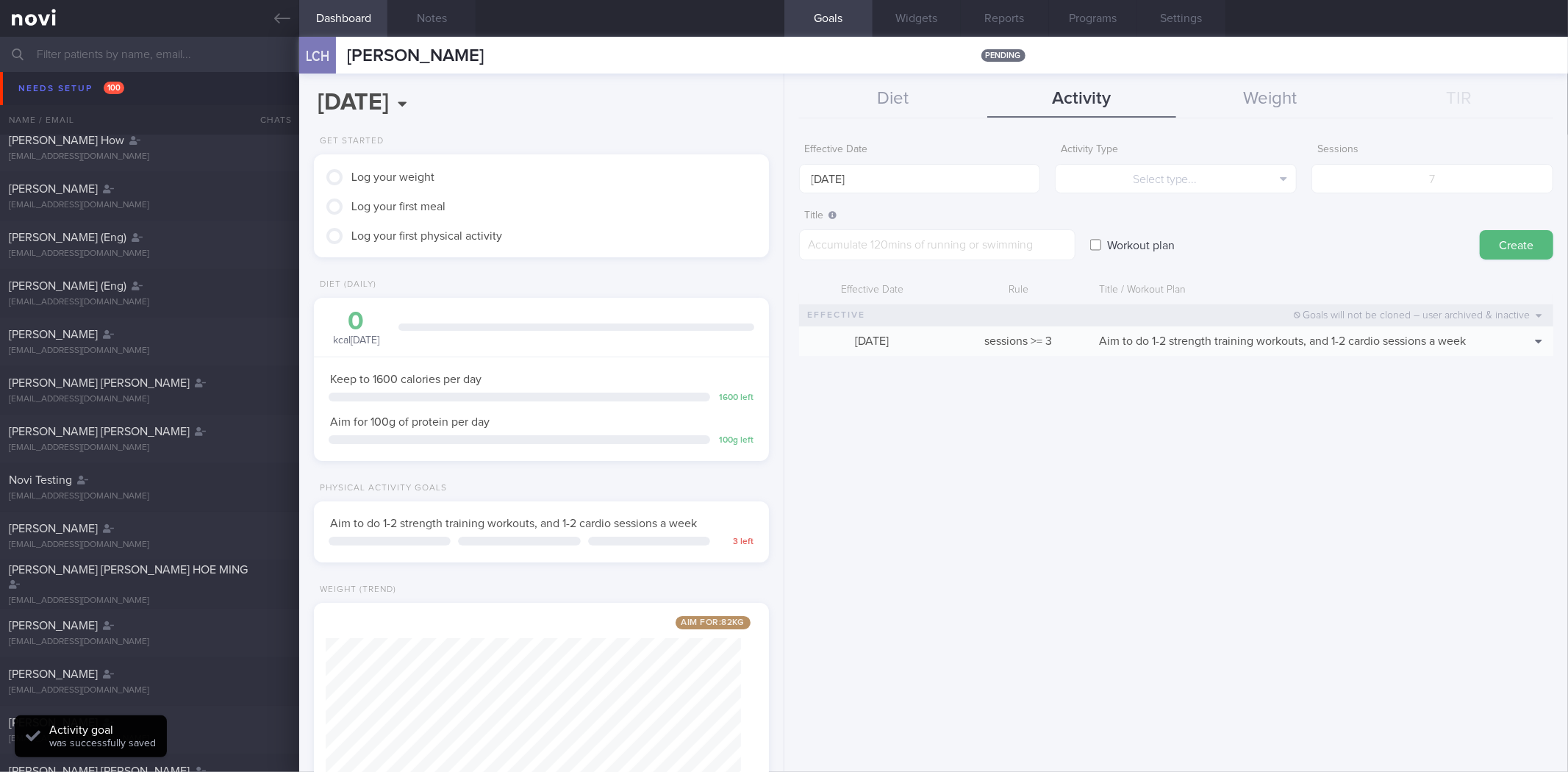
click at [846, 28] on button "Goals" at bounding box center [828, 18] width 88 height 37
click at [863, 18] on button "Goals" at bounding box center [828, 18] width 88 height 37
click at [894, 13] on button "Widgets" at bounding box center [916, 18] width 88 height 37
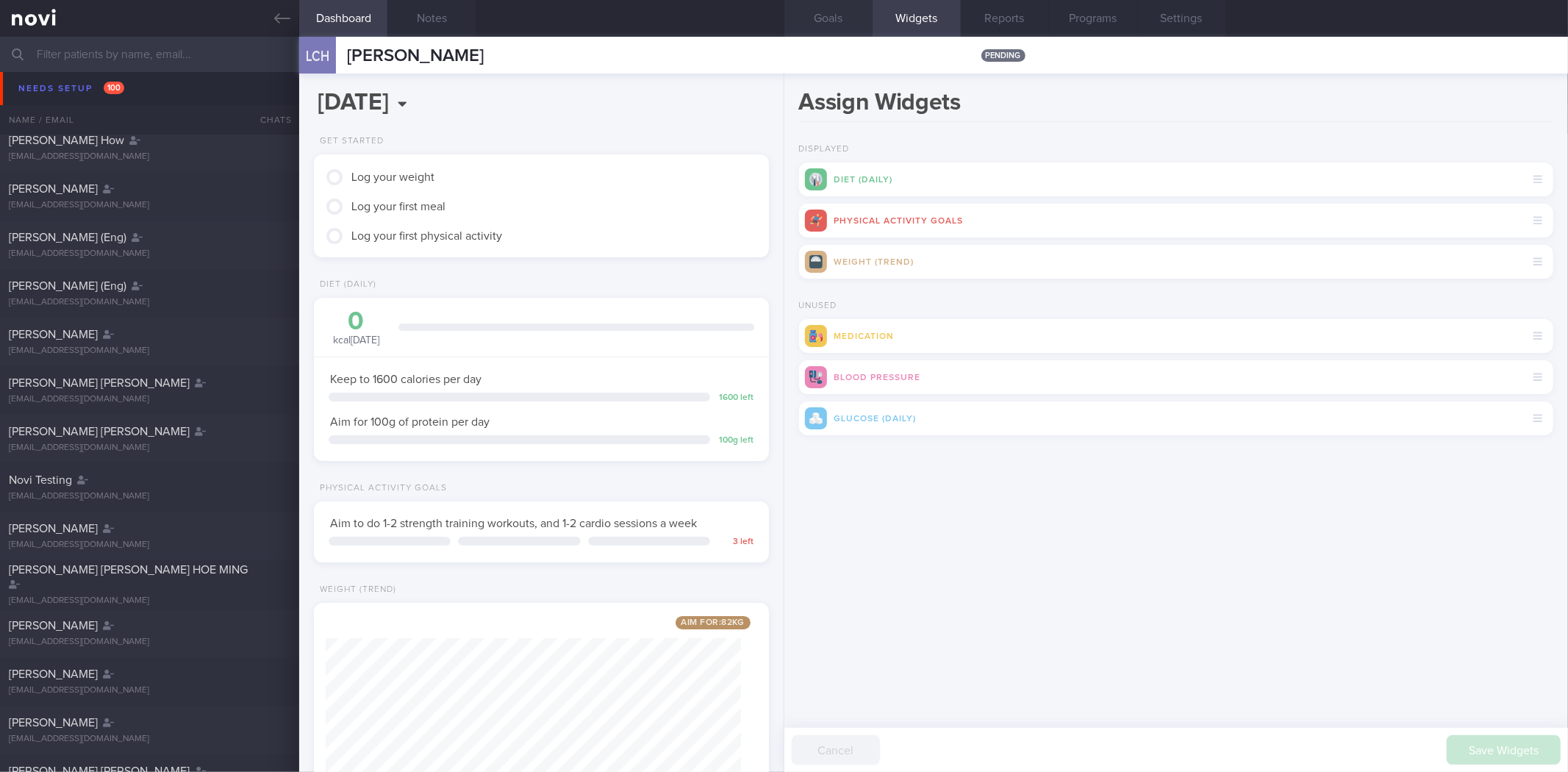
click at [835, 19] on button "Goals" at bounding box center [828, 18] width 88 height 37
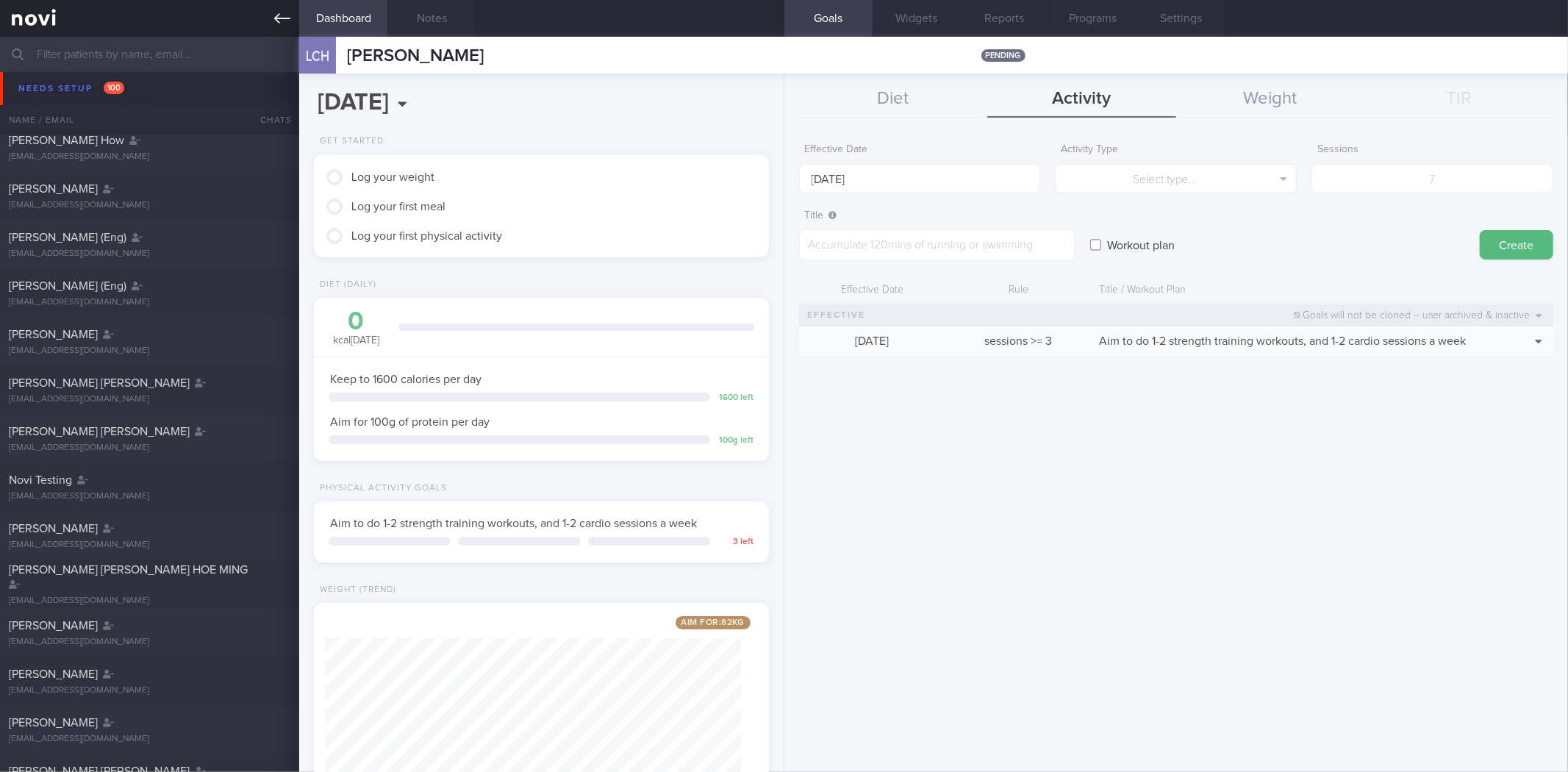
click at [236, 1] on link at bounding box center [150, 18] width 299 height 37
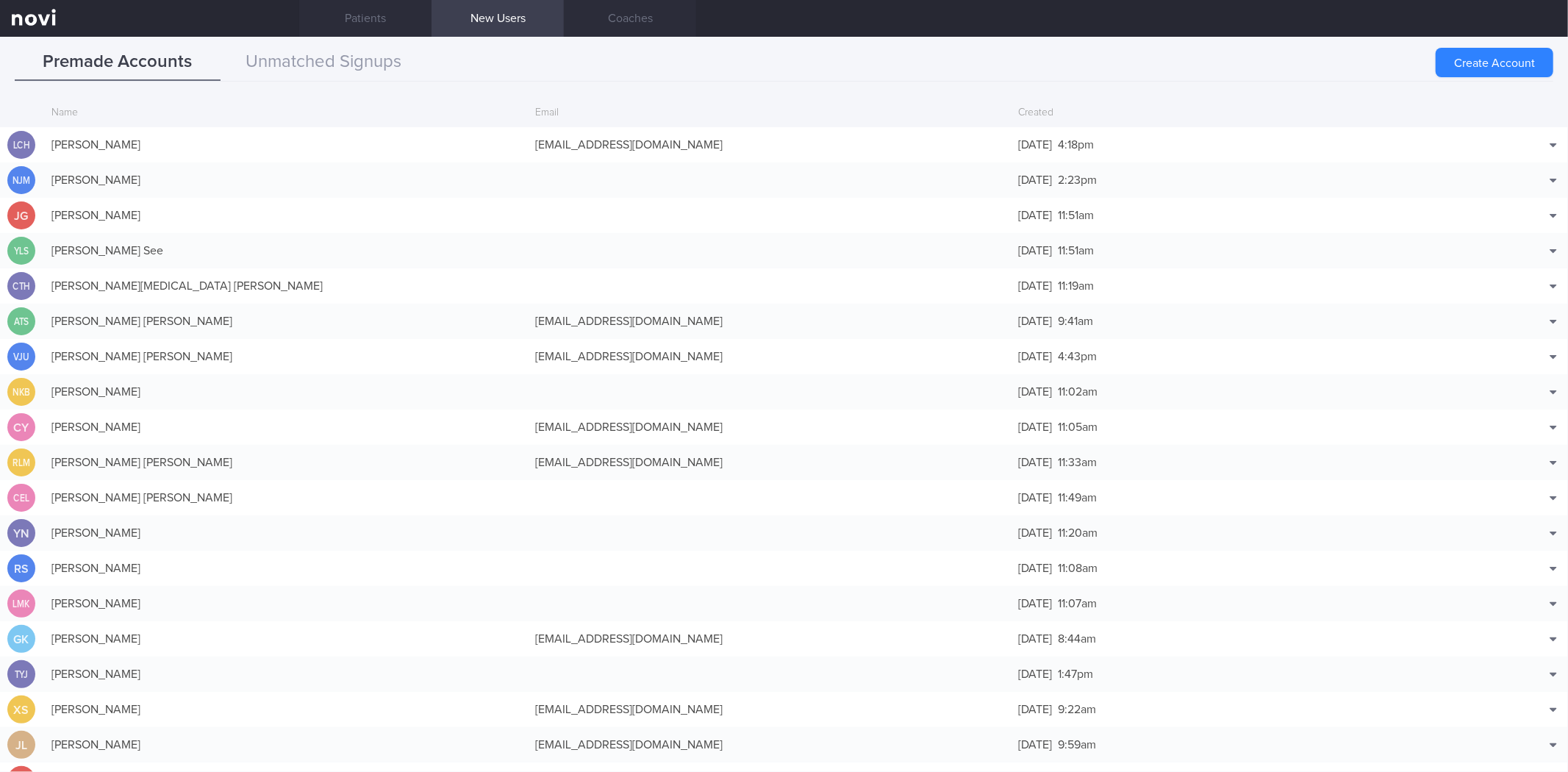
click at [270, 12] on link at bounding box center [150, 18] width 299 height 37
click at [281, 19] on icon at bounding box center [282, 18] width 16 height 10
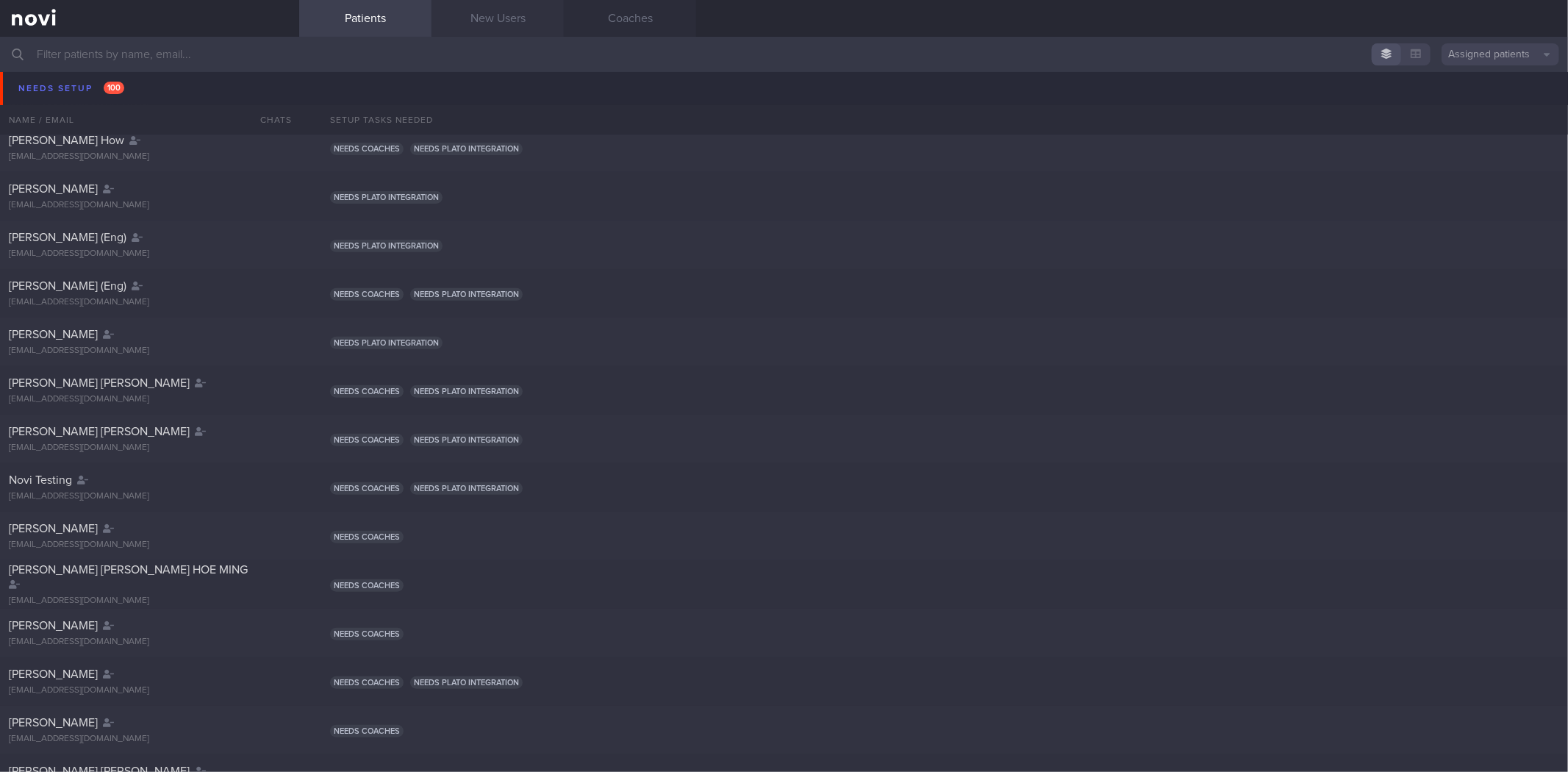
click at [473, 11] on link "New Users" at bounding box center [497, 18] width 132 height 37
click at [356, 6] on link "Patients" at bounding box center [365, 18] width 132 height 37
click at [343, 12] on link "Patients" at bounding box center [365, 18] width 132 height 37
click at [309, 45] on input "text" at bounding box center [784, 55] width 1568 height 36
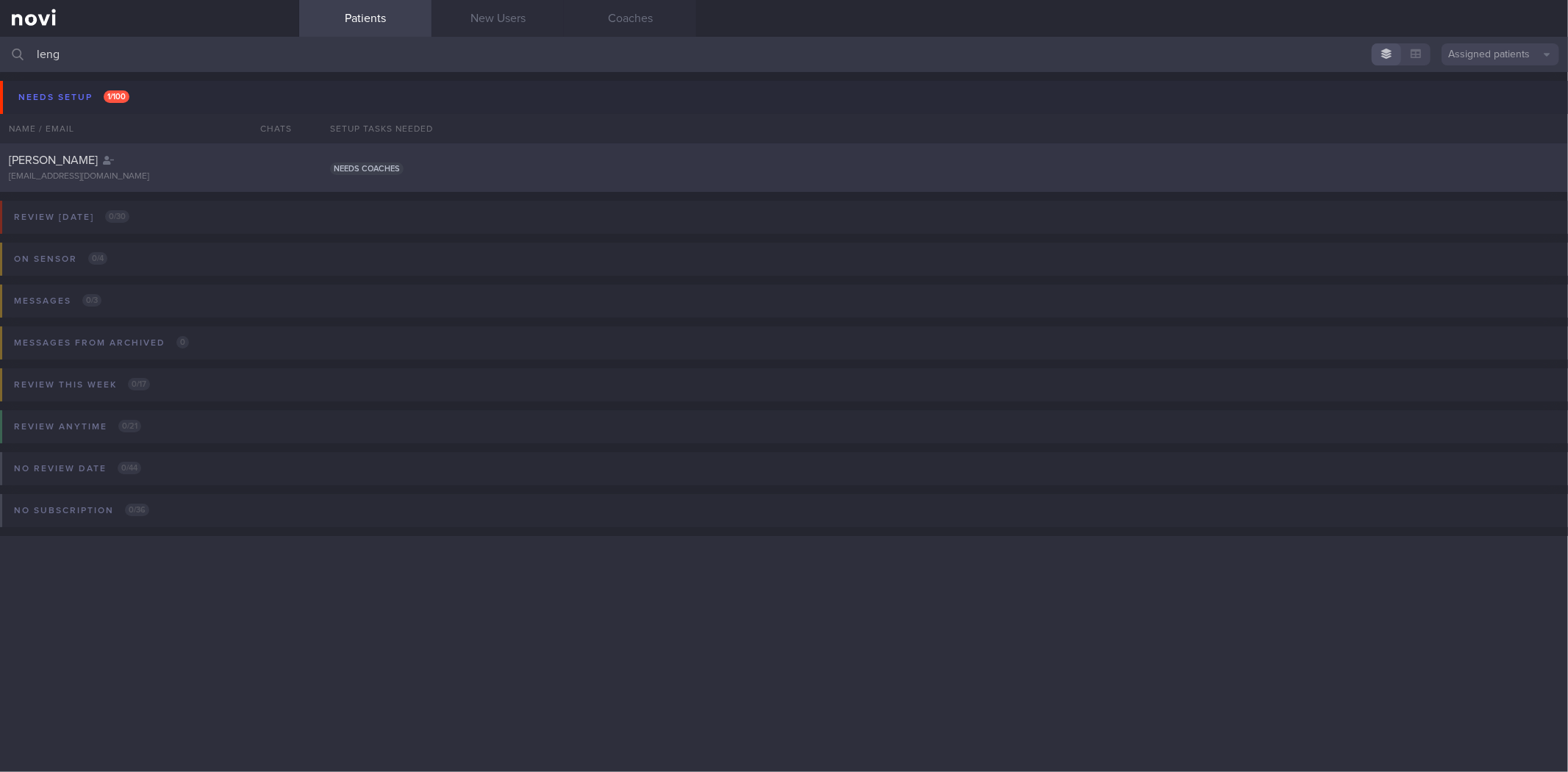
type input "leng"
click at [429, 159] on div "[PERSON_NAME] [EMAIL_ADDRESS][DOMAIN_NAME] Needs coaches" at bounding box center [784, 167] width 1568 height 49
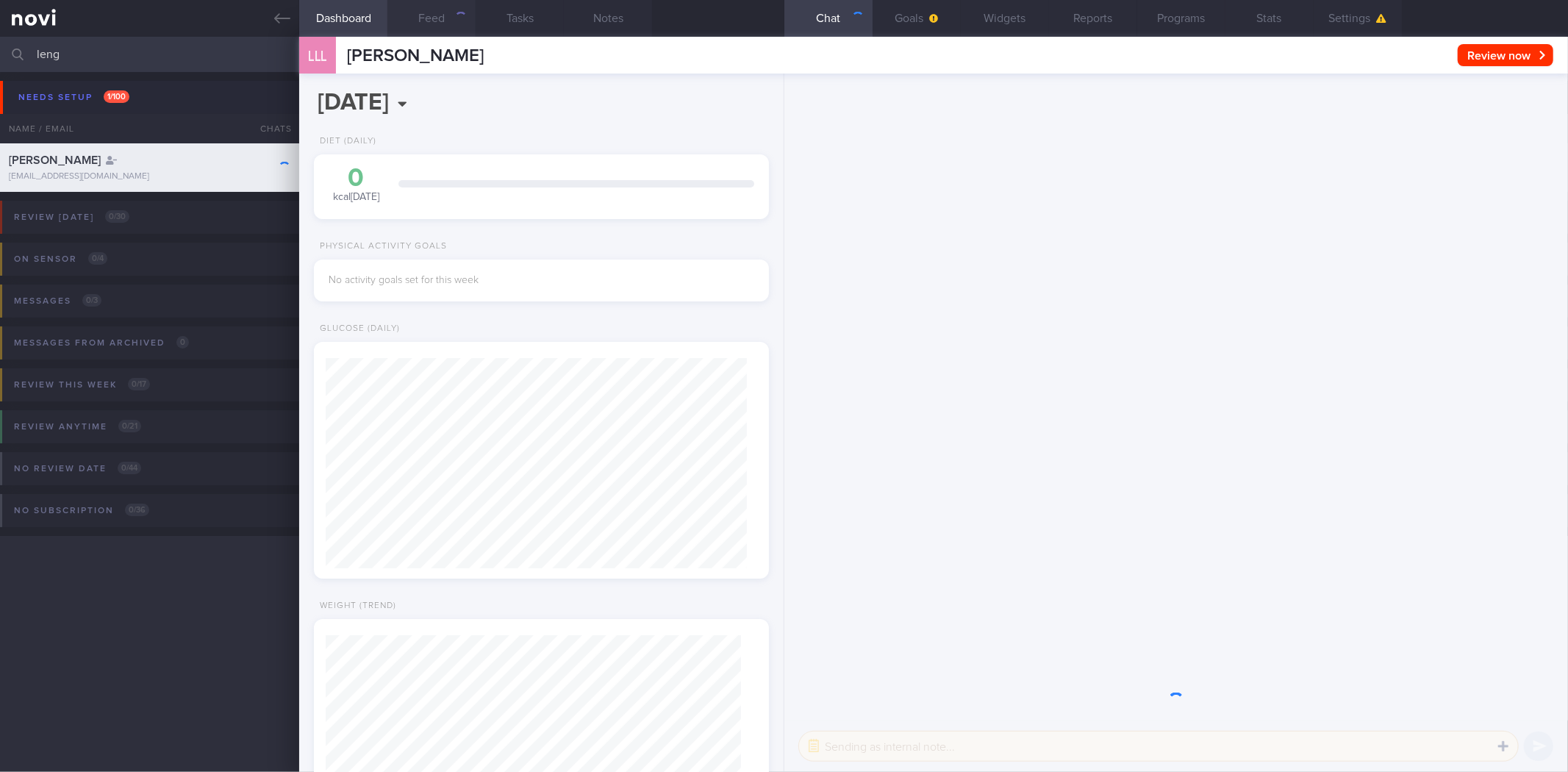
scroll to position [210, 421]
click at [280, 33] on link at bounding box center [150, 18] width 299 height 37
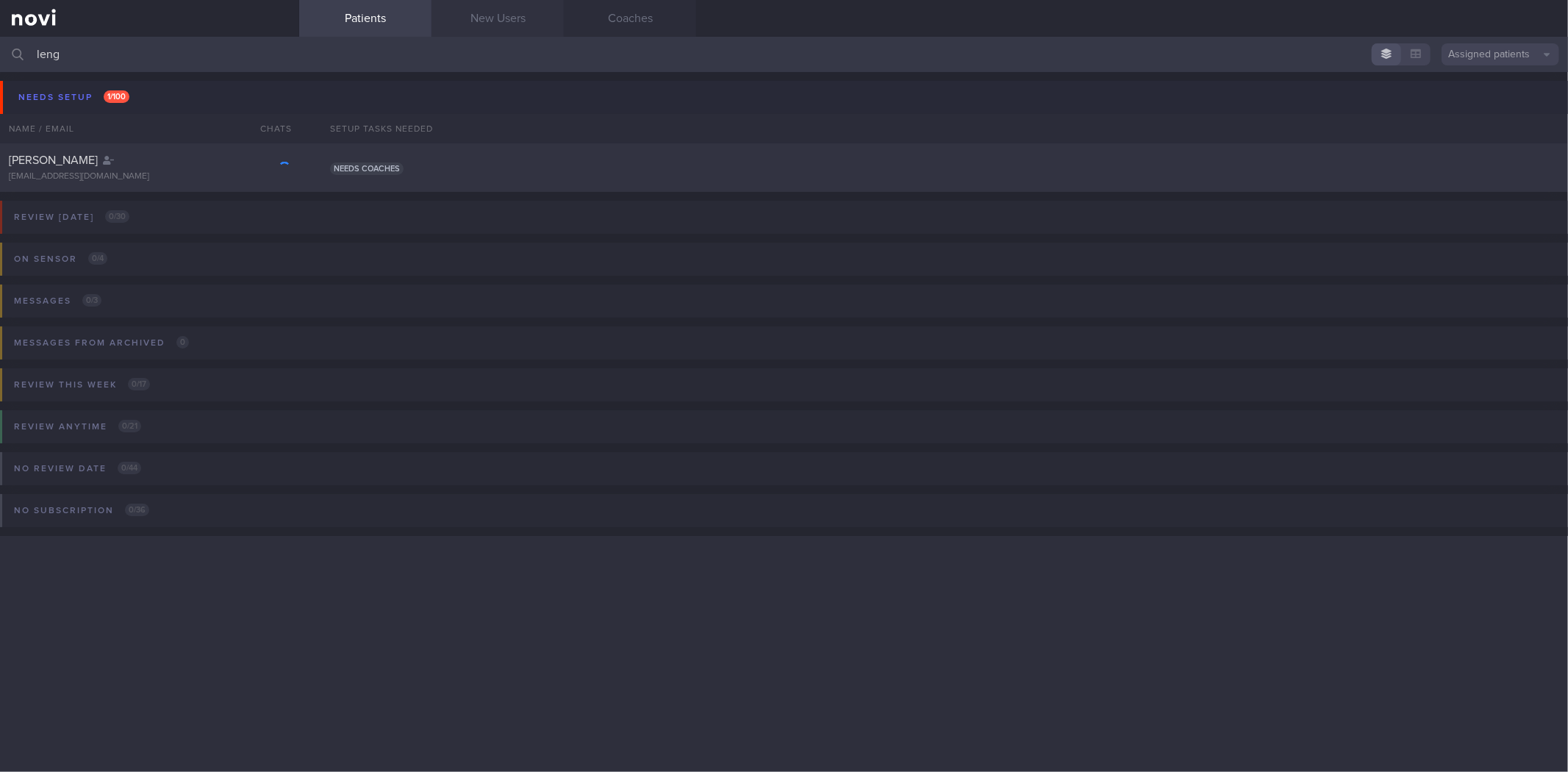
click at [435, 10] on link "New Users" at bounding box center [497, 18] width 132 height 37
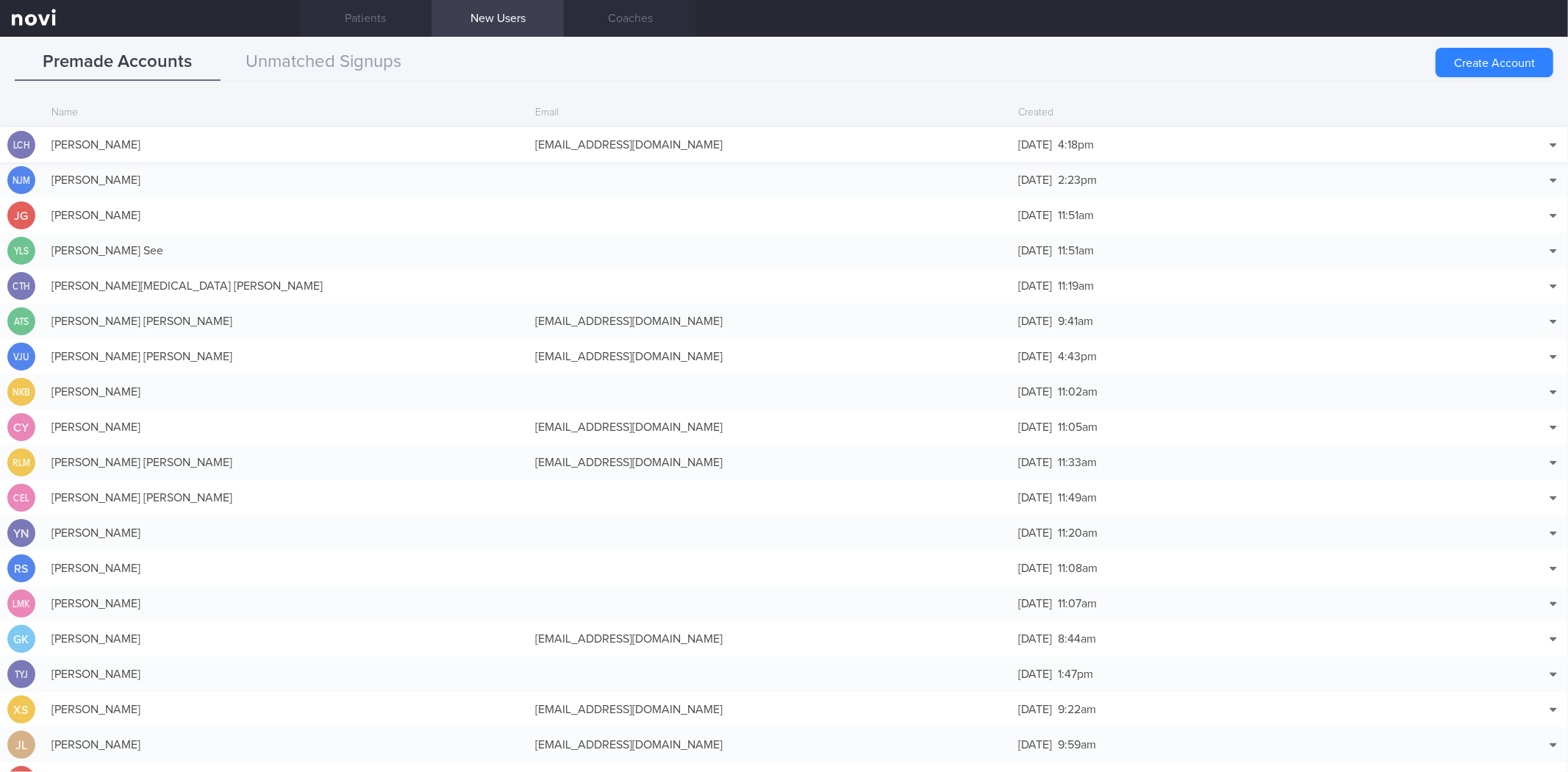
click at [161, 149] on div "[PERSON_NAME]" at bounding box center [285, 145] width 484 height 30
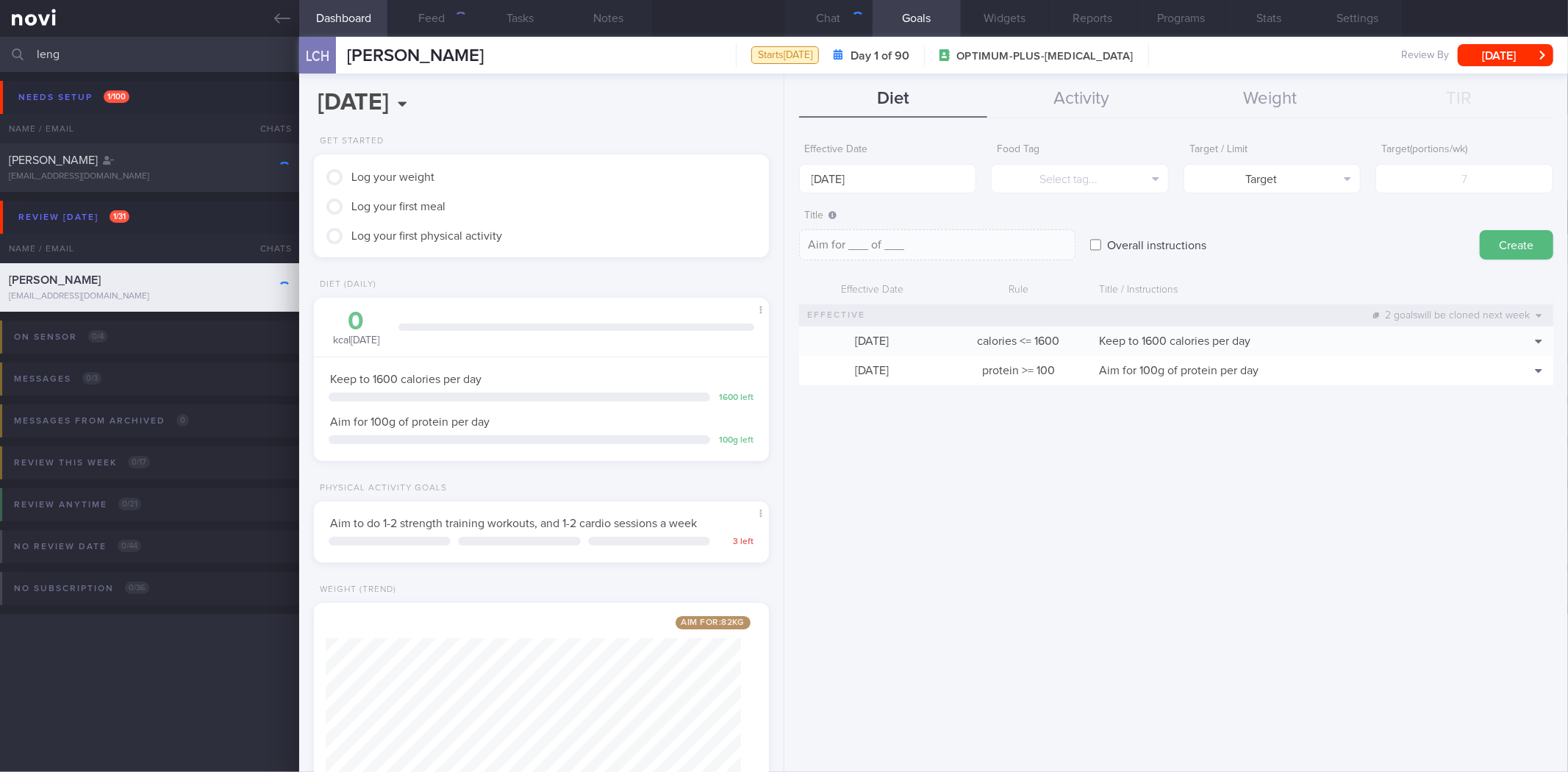
scroll to position [734681, 734595]
click at [840, 3] on button "Chat" at bounding box center [828, 18] width 88 height 37
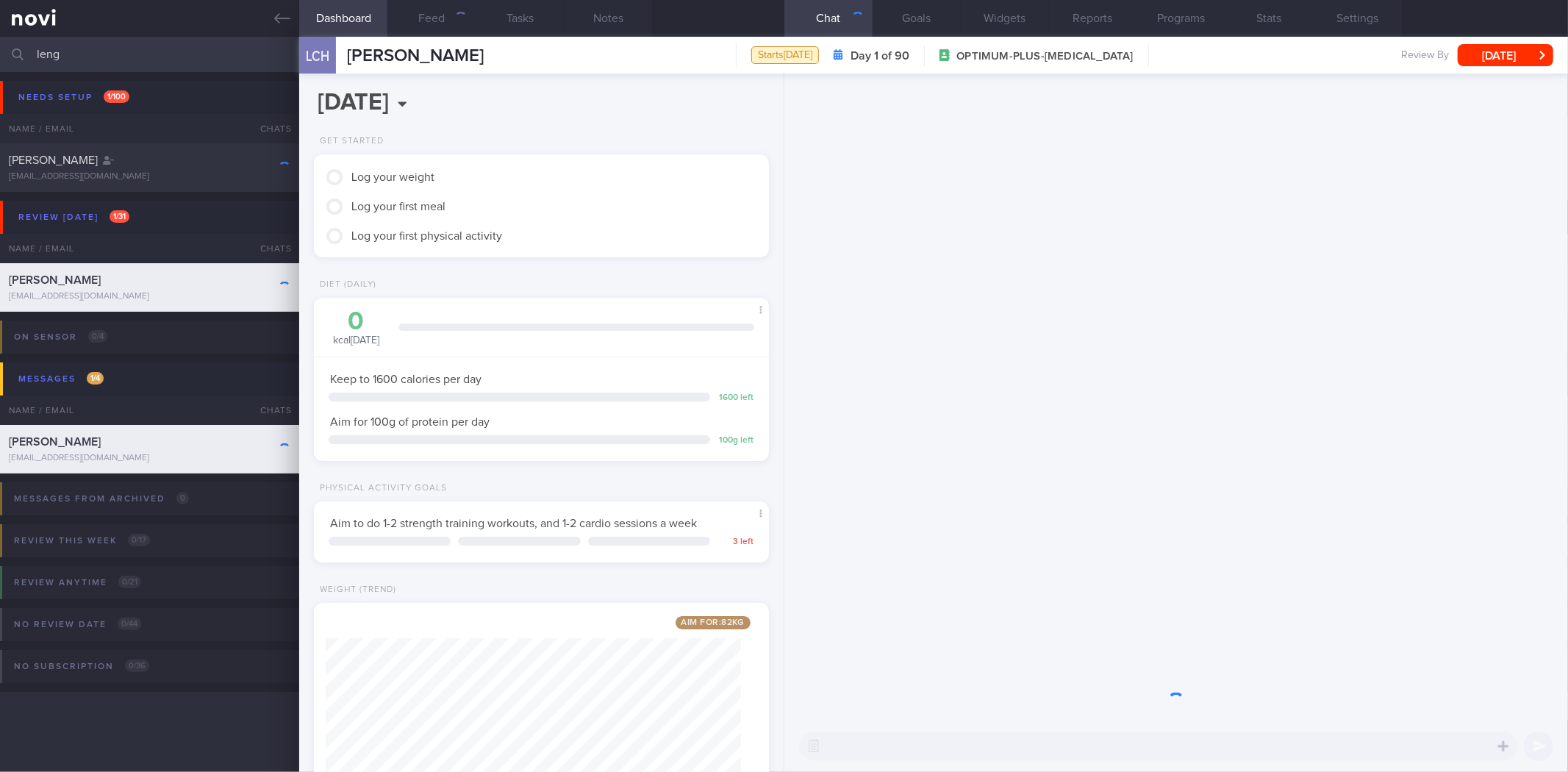
click at [966, 746] on div "​ ​" at bounding box center [1158, 746] width 719 height 30
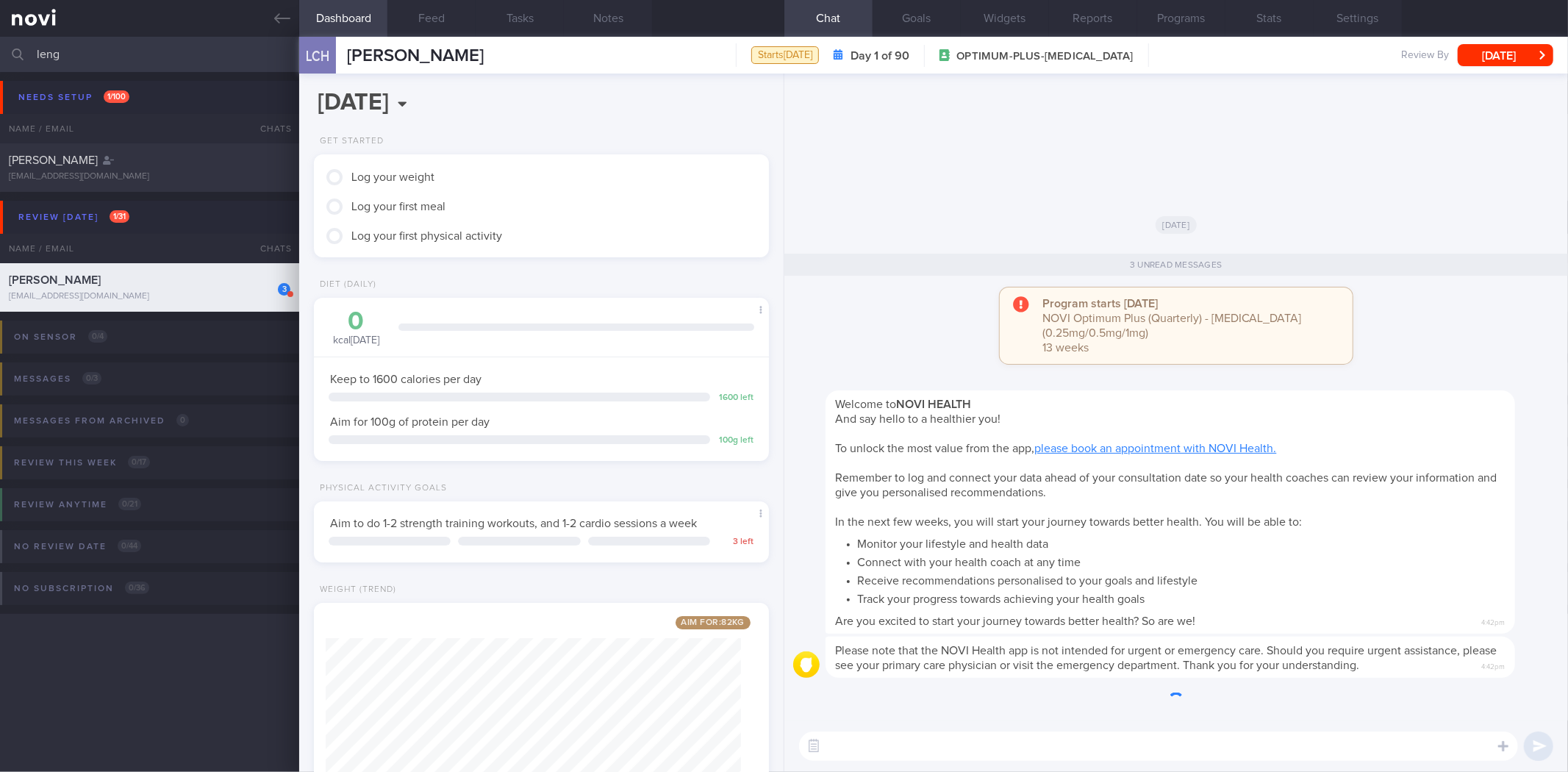
click at [935, 759] on textarea at bounding box center [1158, 746] width 719 height 30
type textarea "Hi"
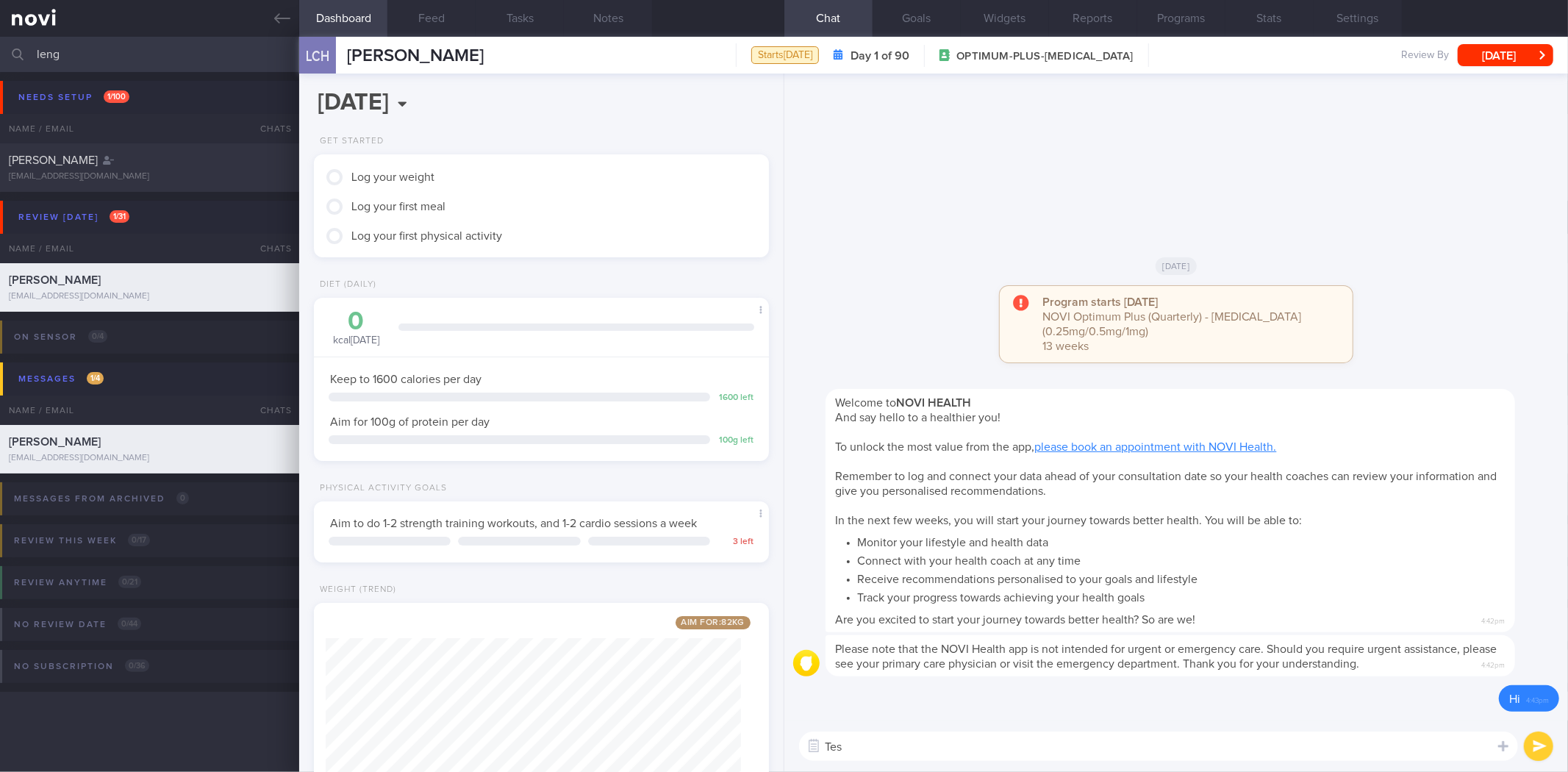
type textarea "Test"
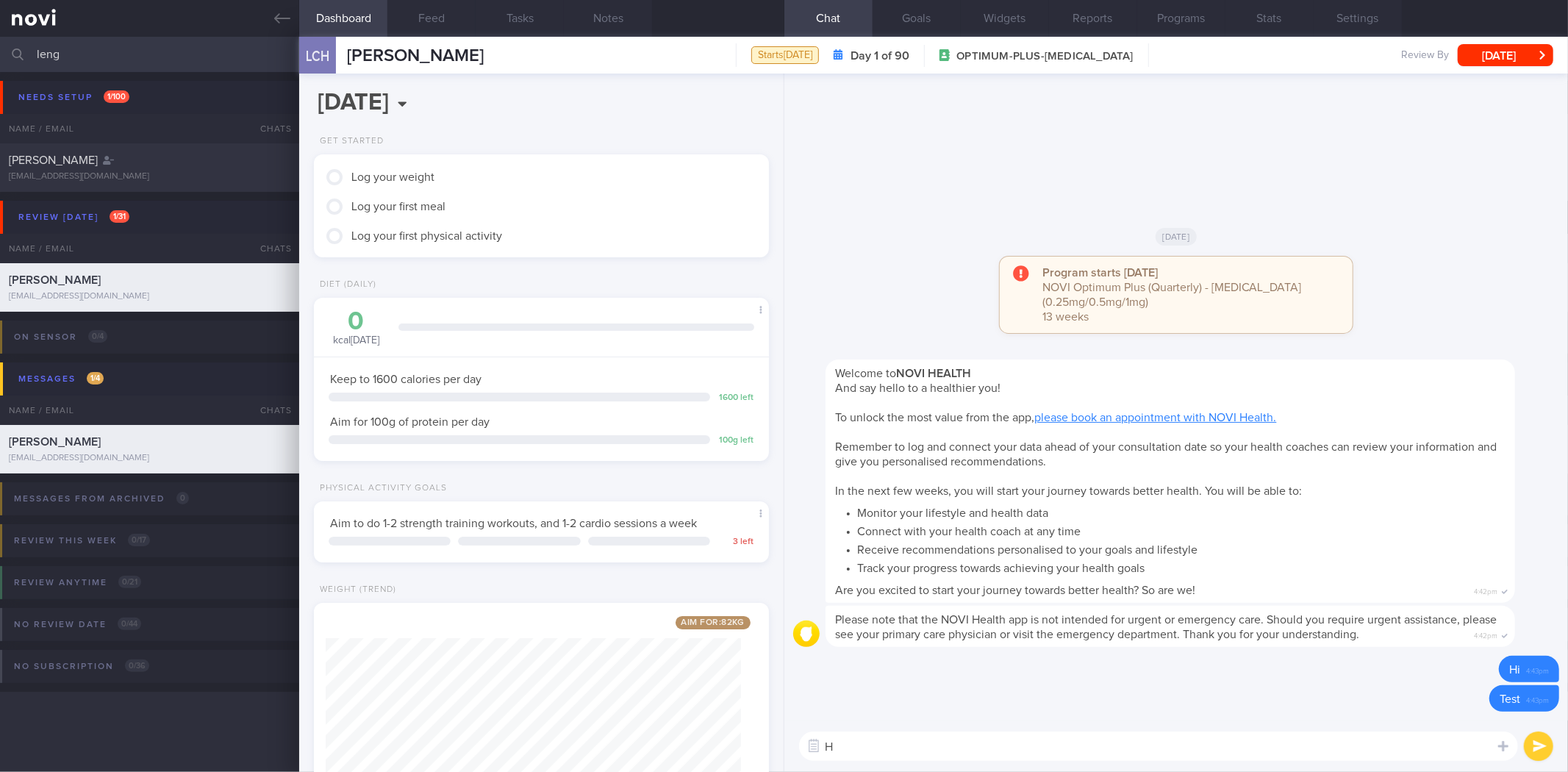
type textarea "Hi"
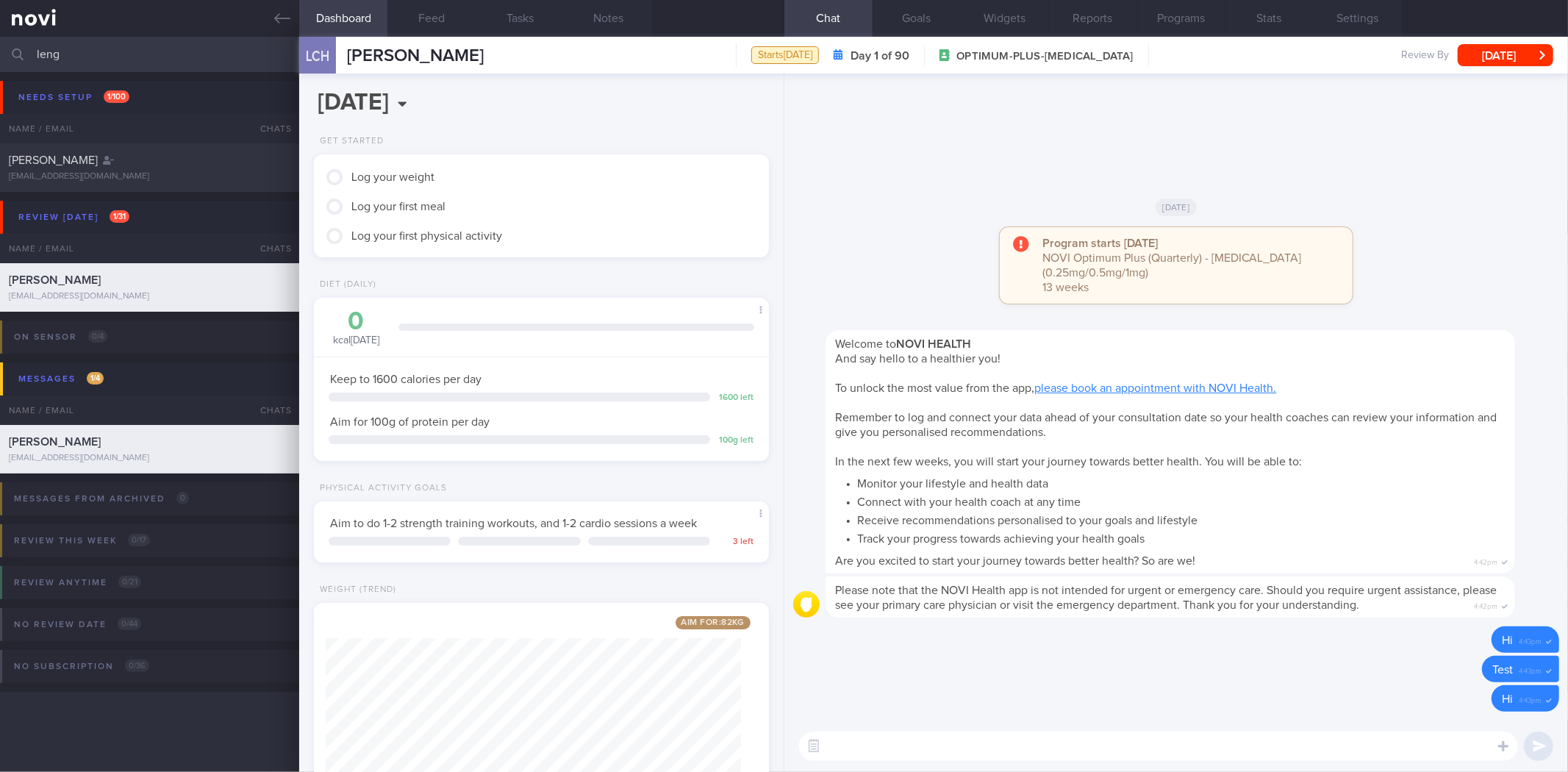
scroll to position [229, 415]
click at [941, 757] on textarea at bounding box center [1158, 746] width 719 height 30
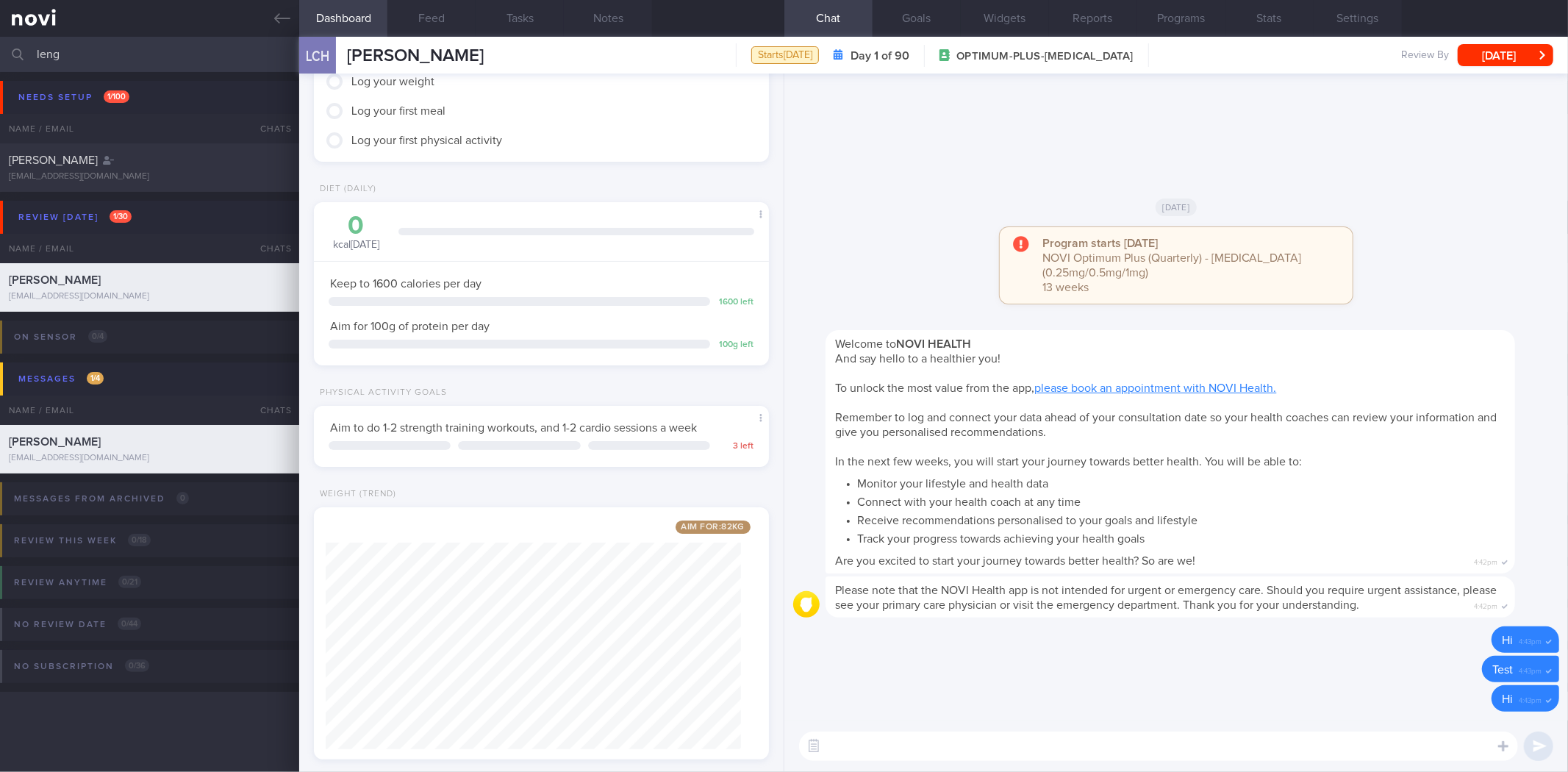
scroll to position [120, 0]
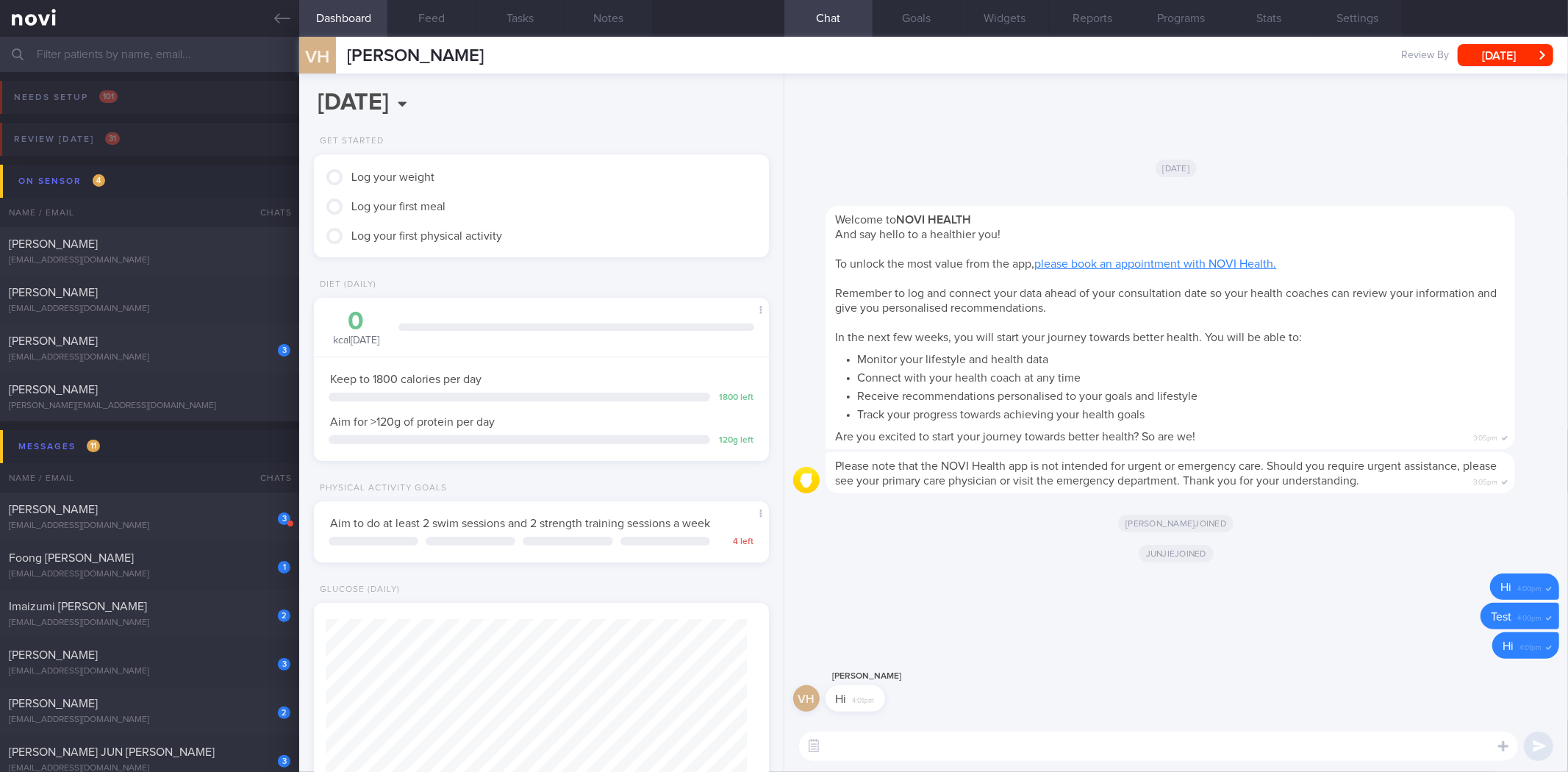
scroll to position [229, 415]
click at [597, 15] on button "Notes" at bounding box center [608, 18] width 88 height 37
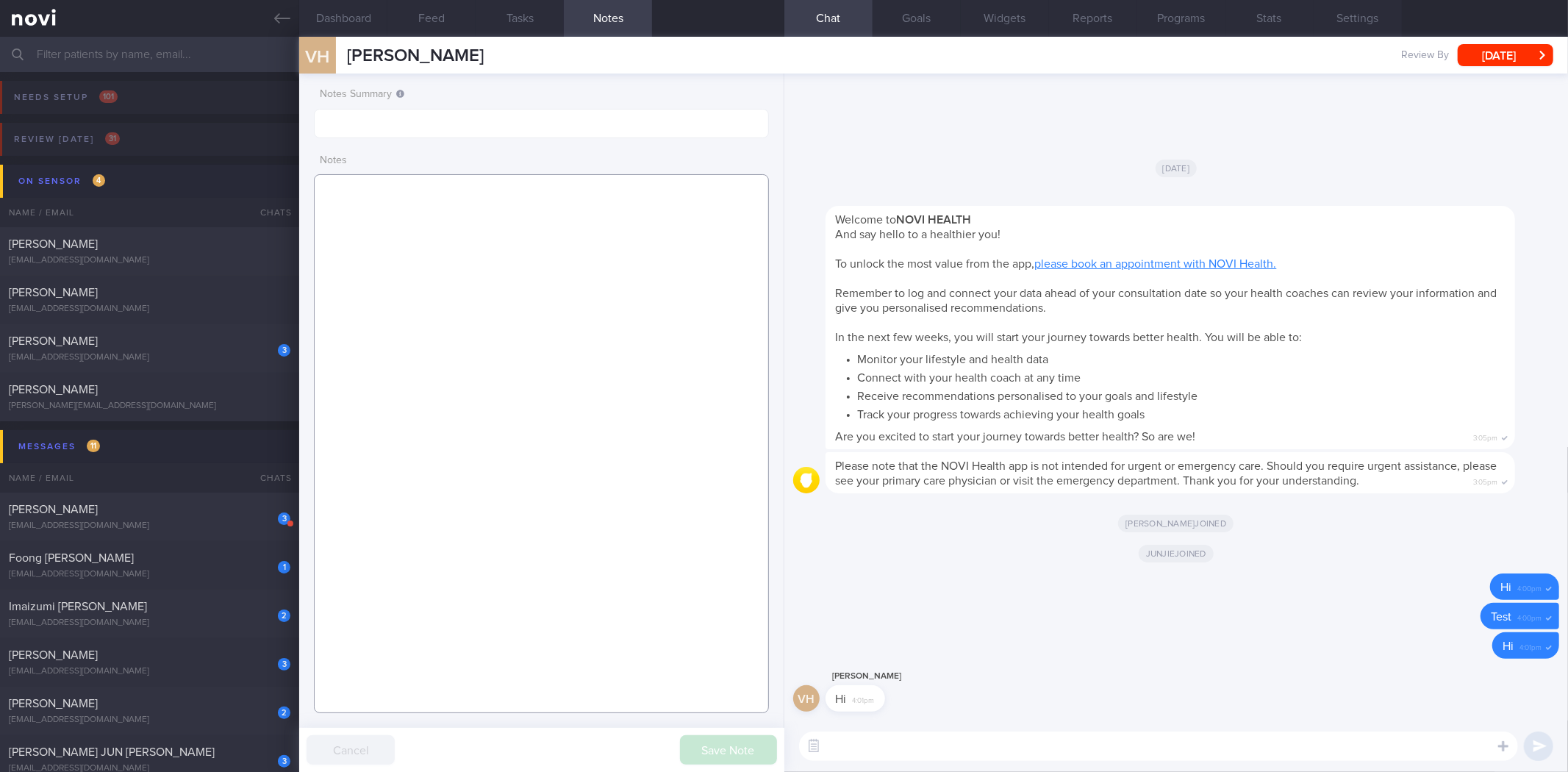
click at [541, 241] on textarea at bounding box center [541, 444] width 454 height 539
paste textarea "[DATE] 10:16 am [PERSON_NAME] [PERSON_NAME], VAN (ME2/ Army) S9417086I [DATE] S…"
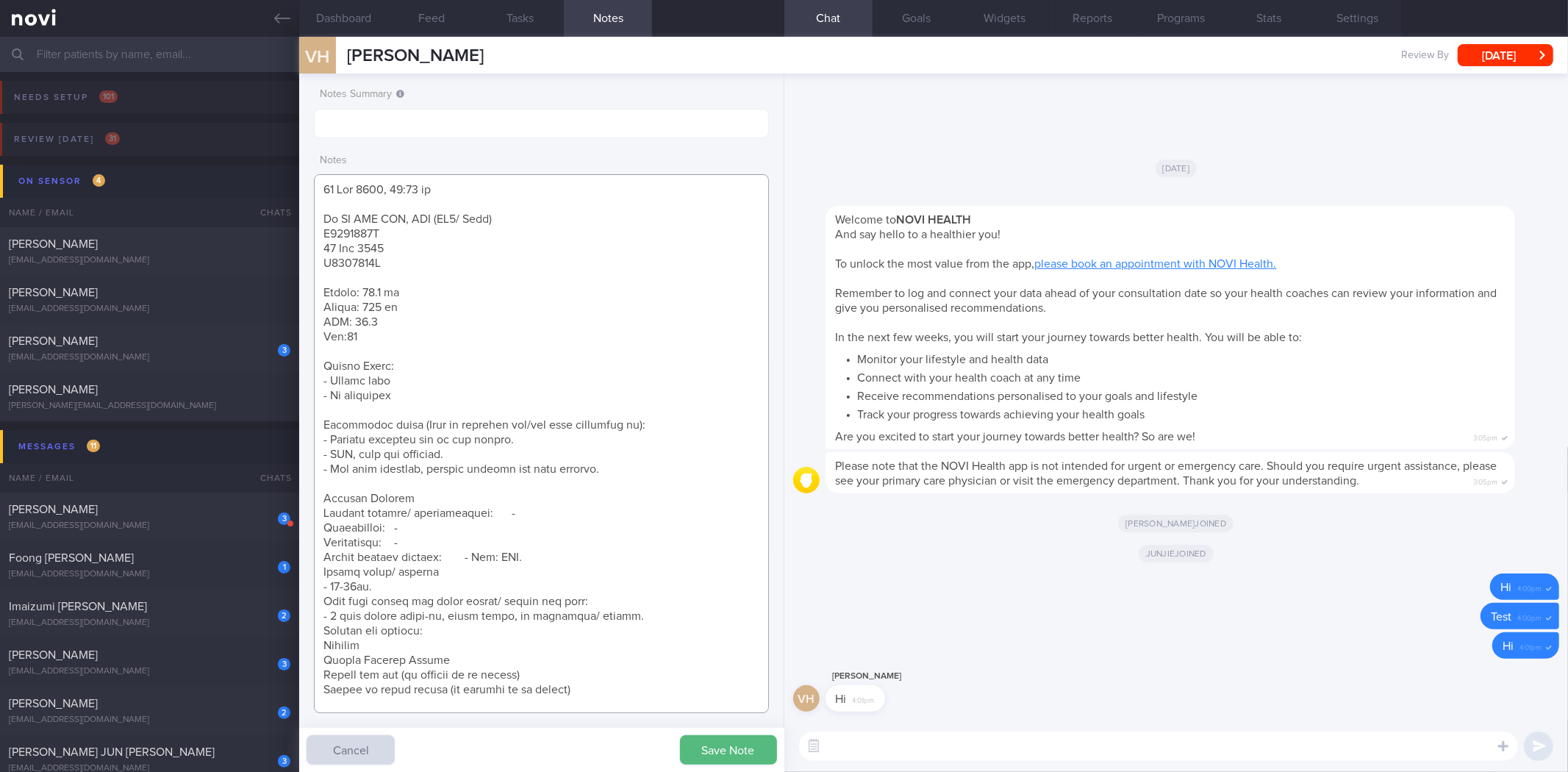
scroll to position [909, 0]
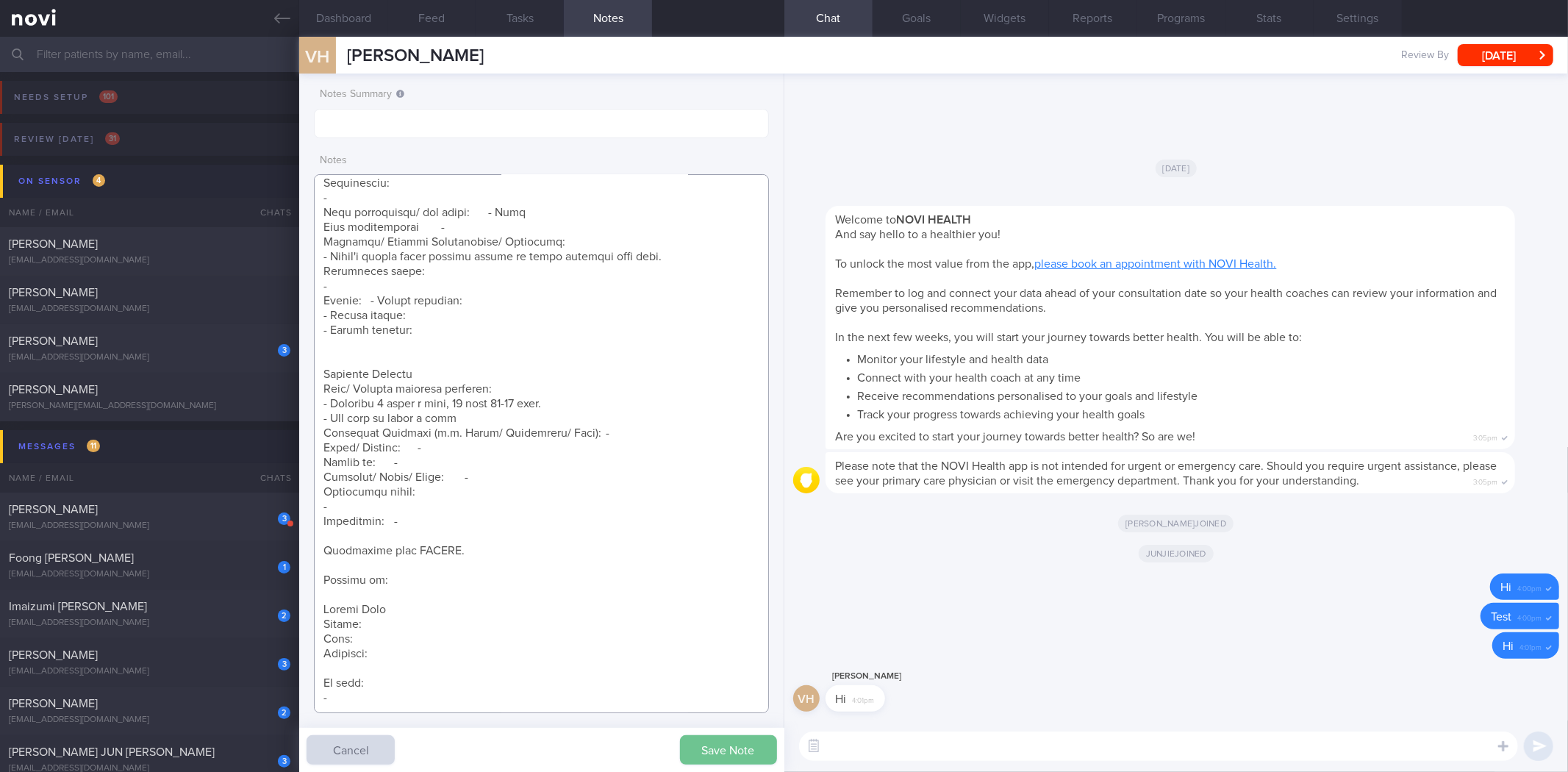
type textarea "[DATE] 10:16 am [PERSON_NAME] [PERSON_NAME], VAN (ME2/ Army) S9417086I [DATE] S…"
click at [719, 753] on button "Save Note" at bounding box center [728, 750] width 97 height 30
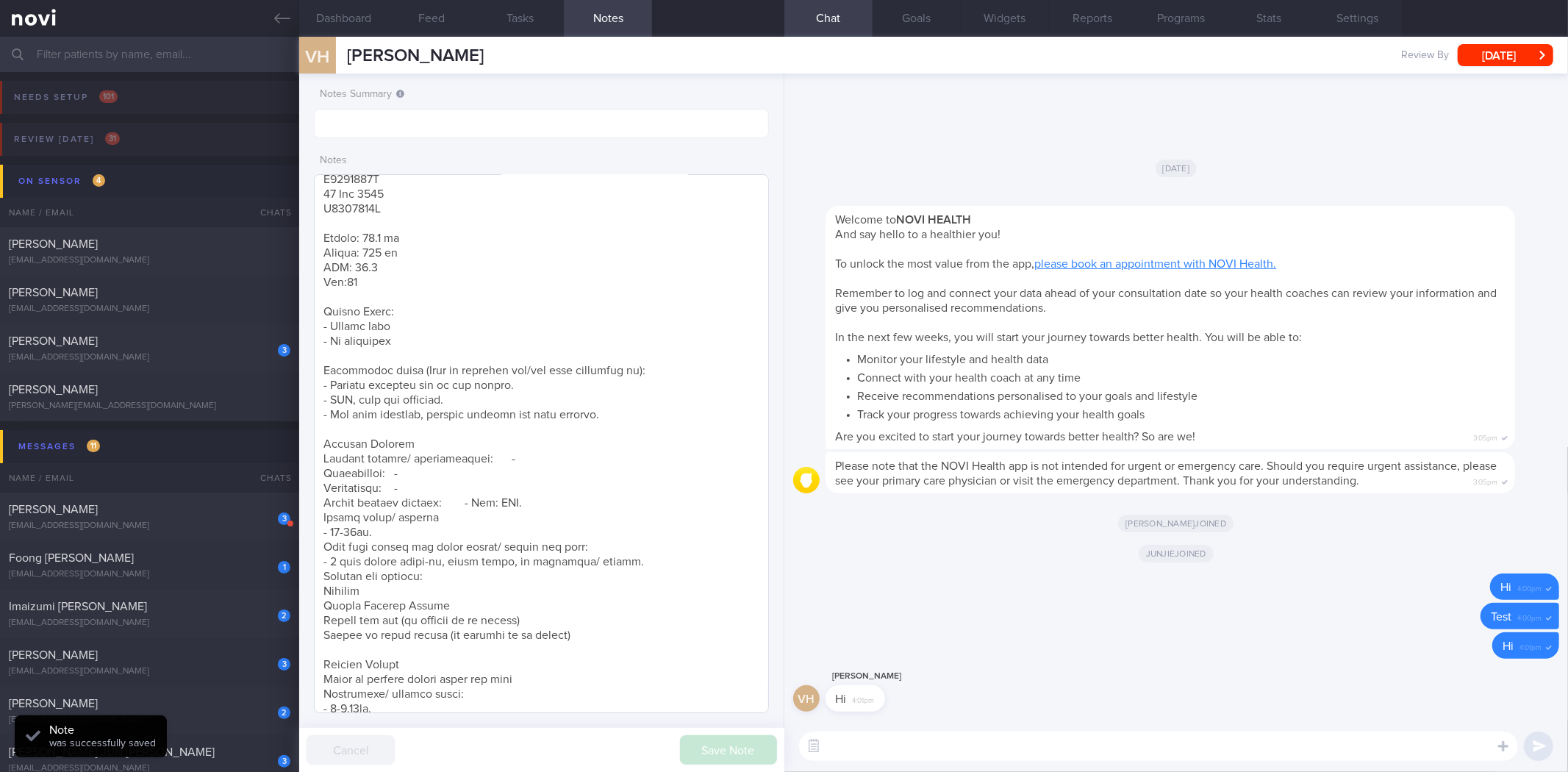
scroll to position [0, 0]
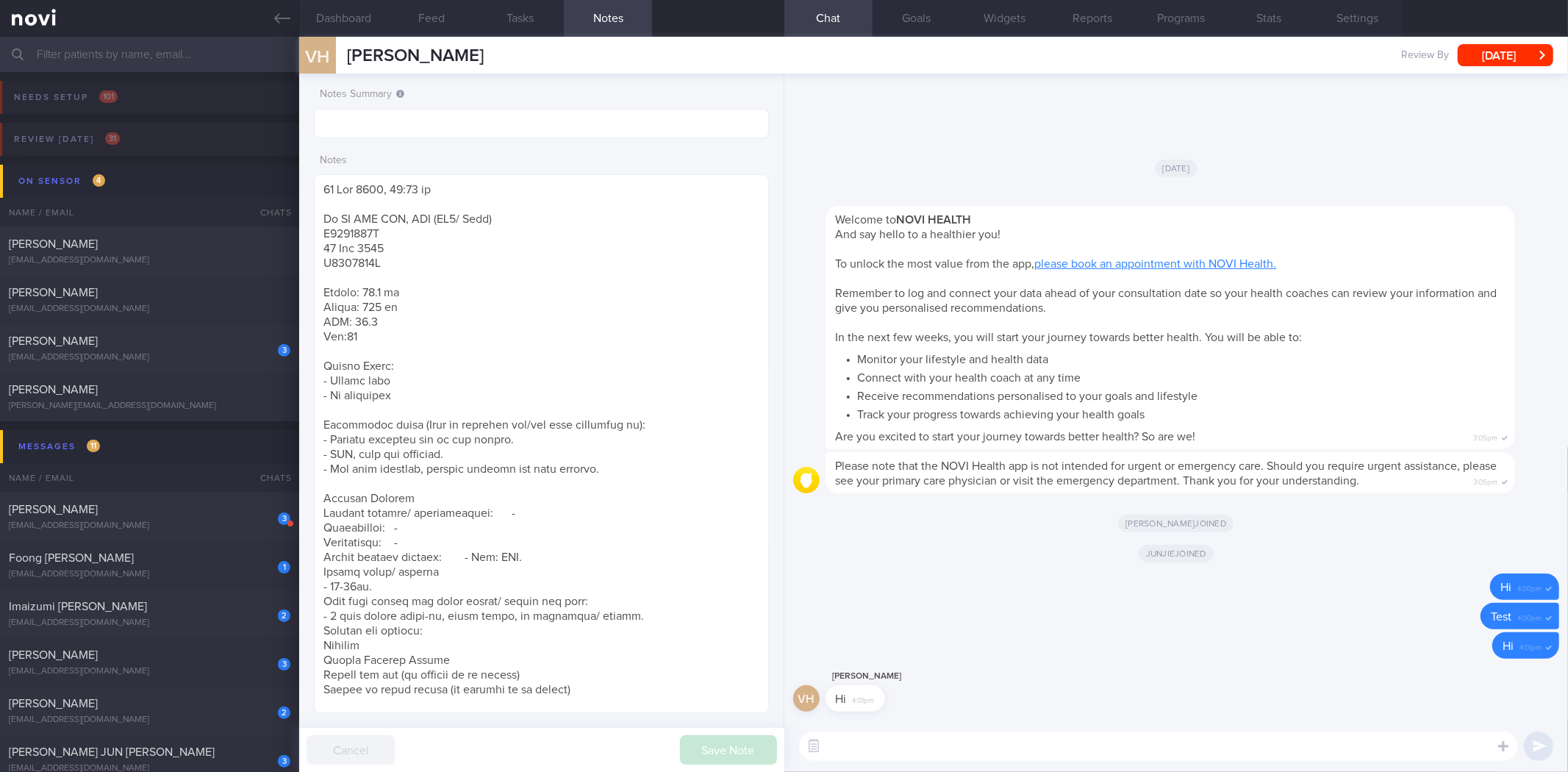
click at [871, 749] on textarea at bounding box center [1158, 746] width 719 height 30
paste textarea "Hi , It was a pleasure speaking with you [DATE]. The Lifestyle Improvement Prog…"
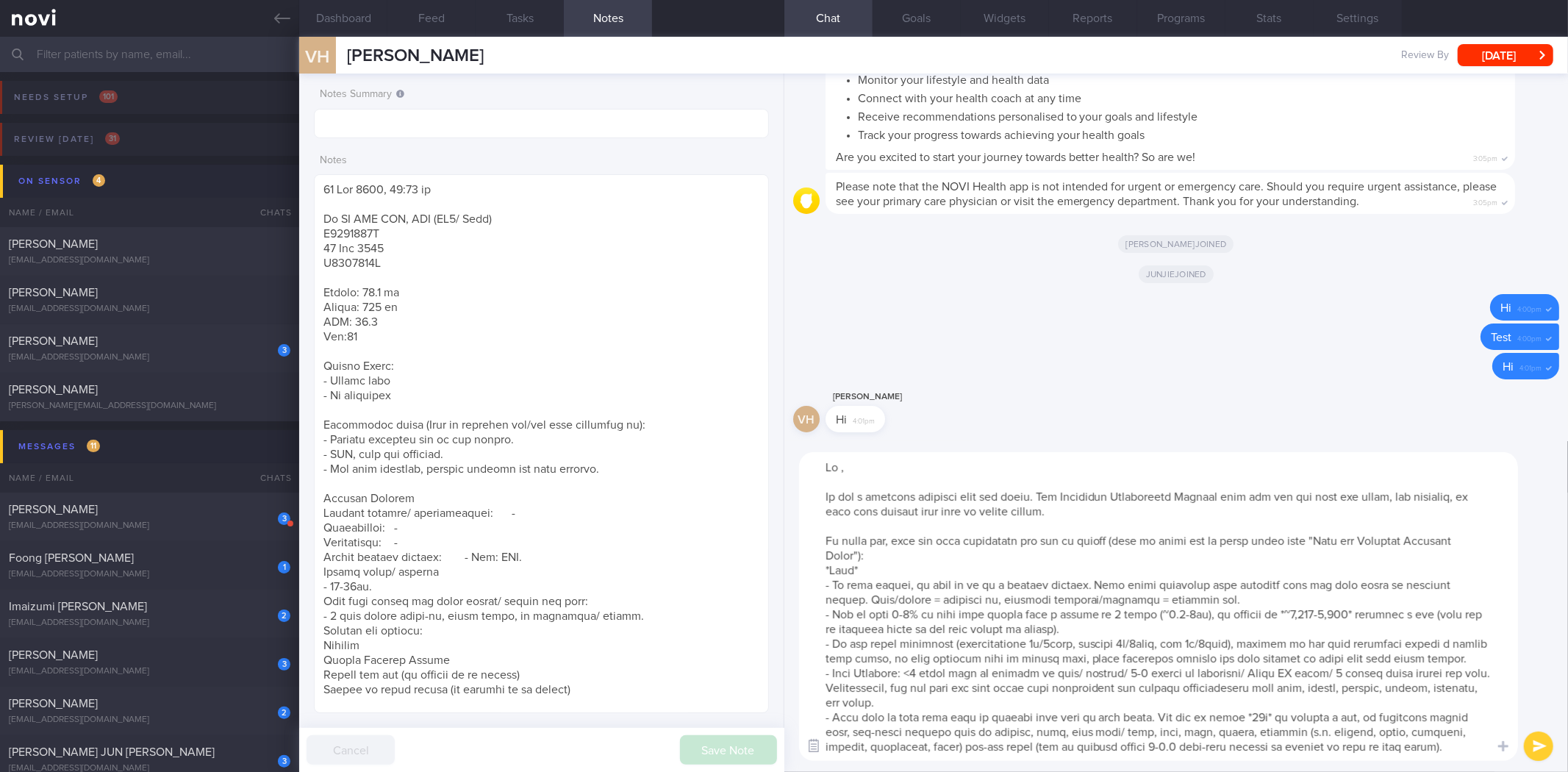
scroll to position [469, 0]
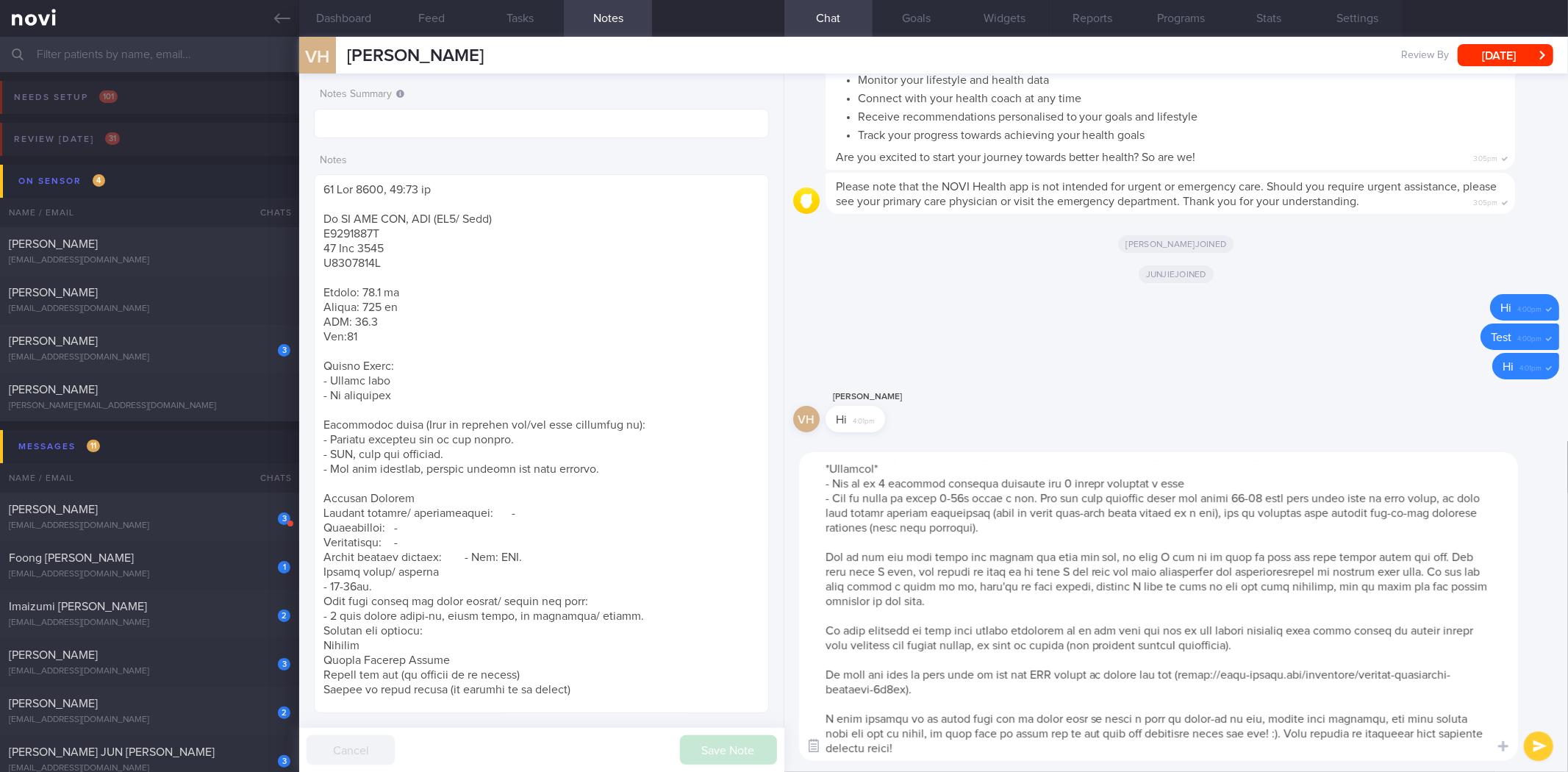
click at [816, 751] on button "button" at bounding box center [814, 745] width 27 height 27
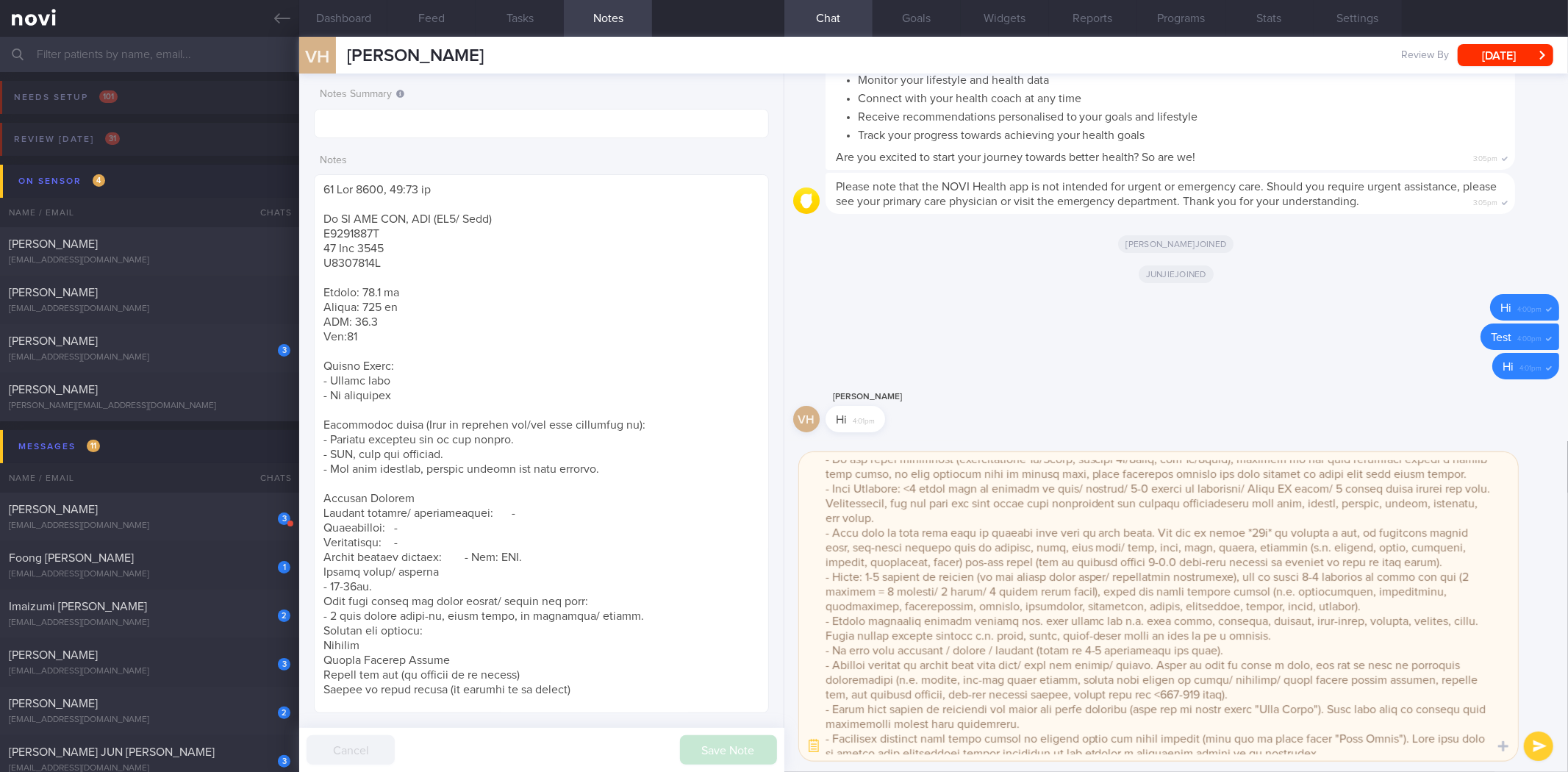
scroll to position [0, 0]
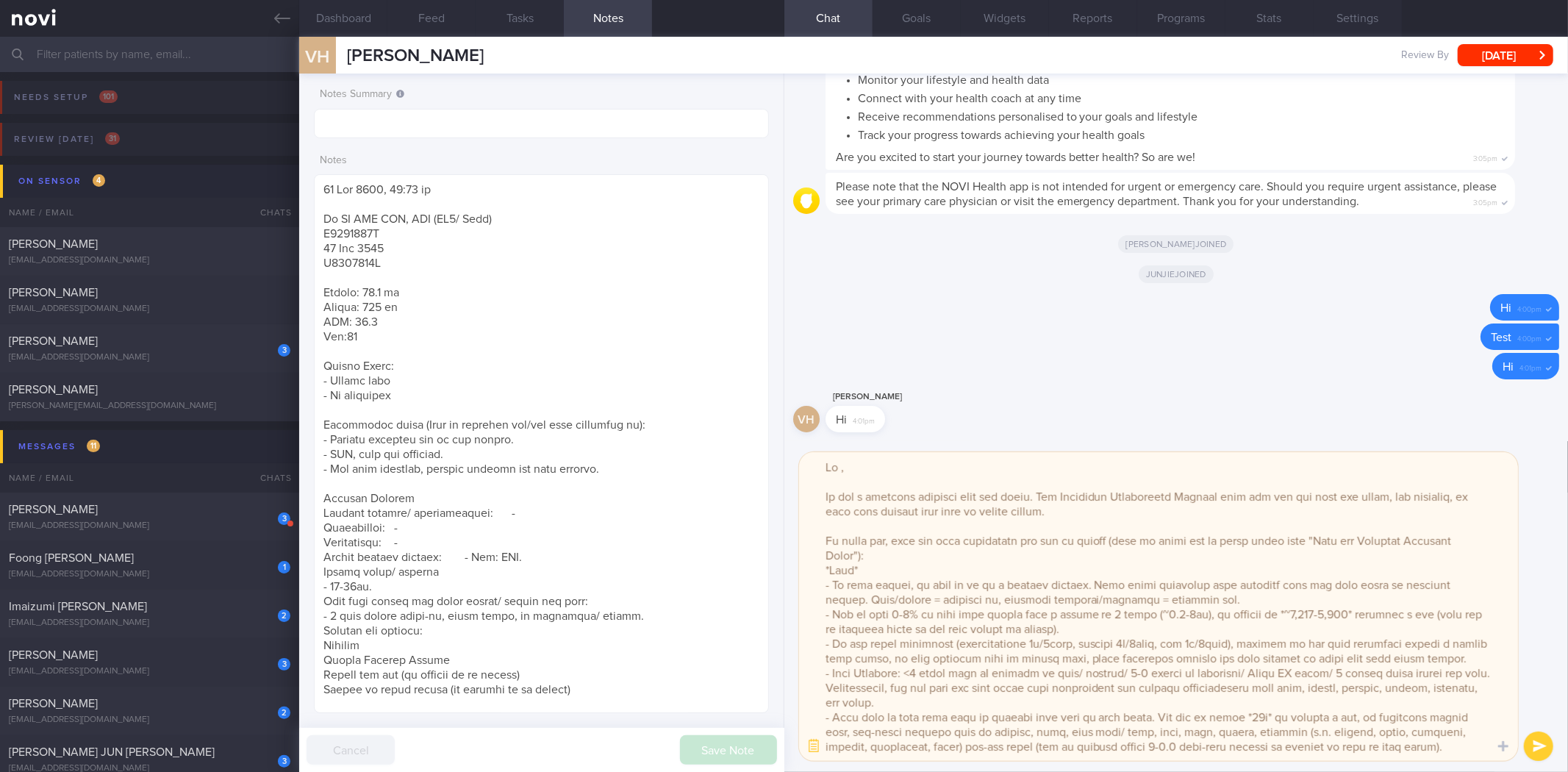
click at [837, 466] on textarea at bounding box center [1158, 606] width 719 height 308
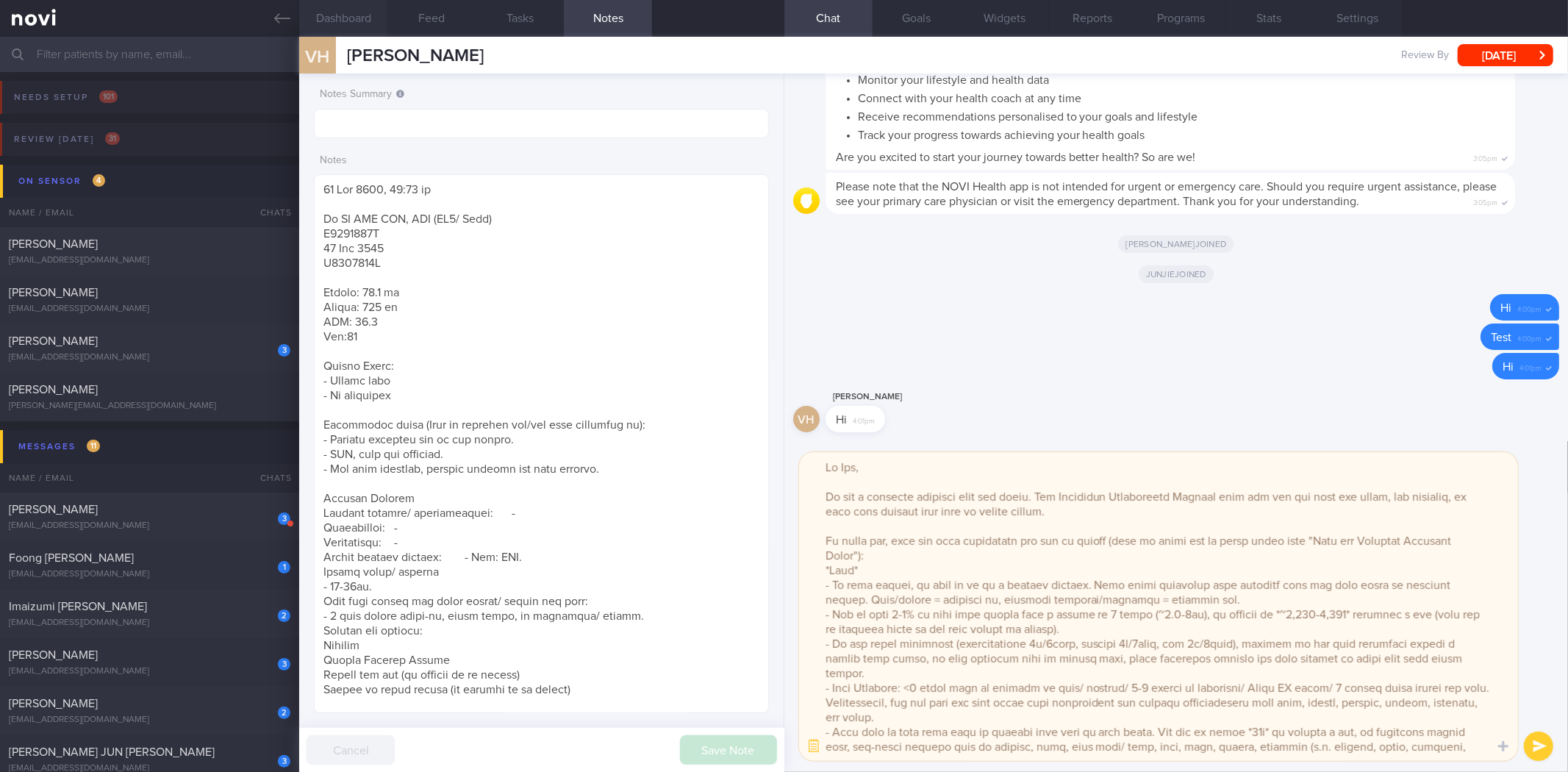
click at [334, 20] on button "Dashboard" at bounding box center [343, 18] width 88 height 37
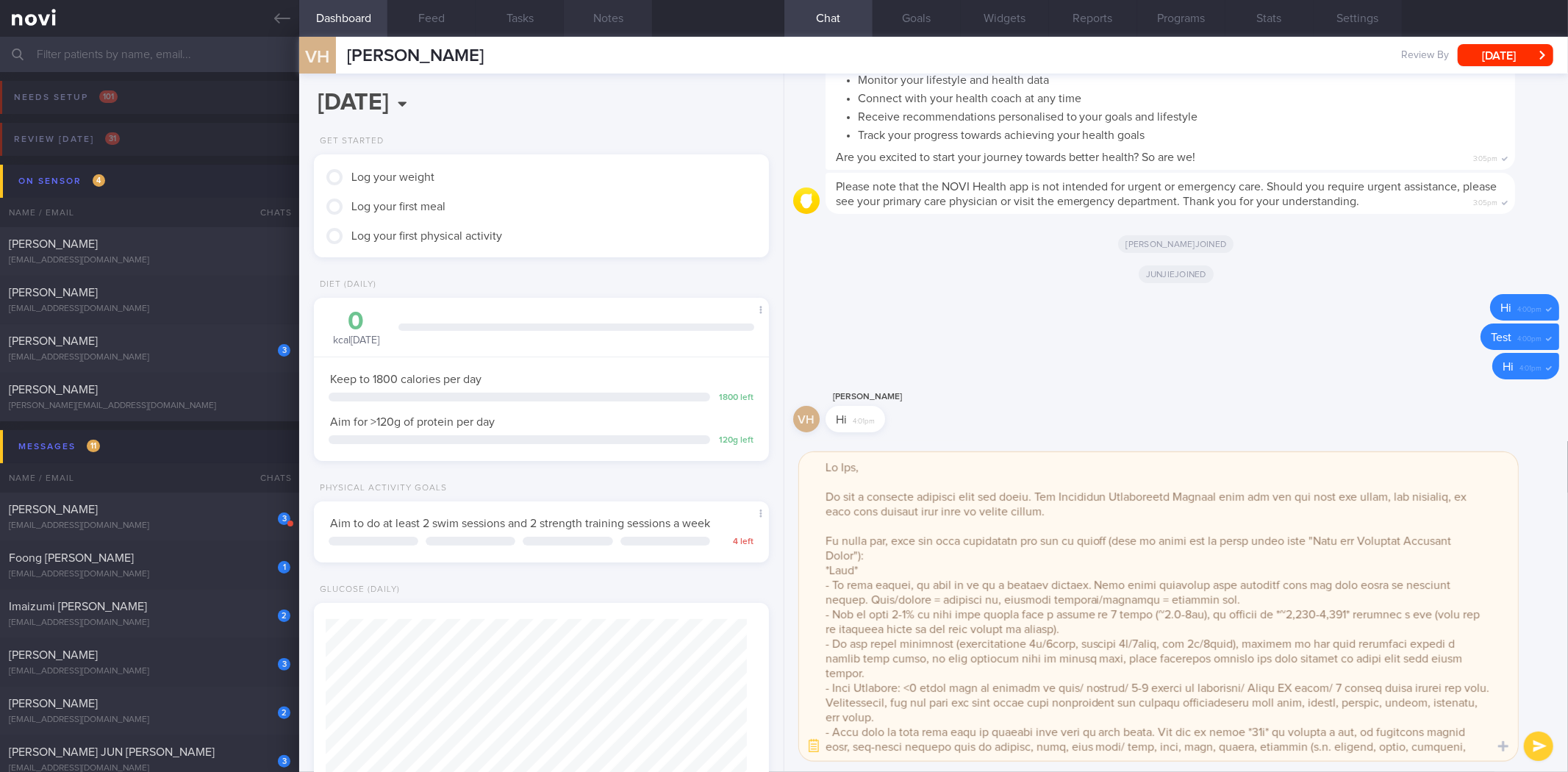
click at [614, 16] on button "Notes" at bounding box center [608, 18] width 88 height 37
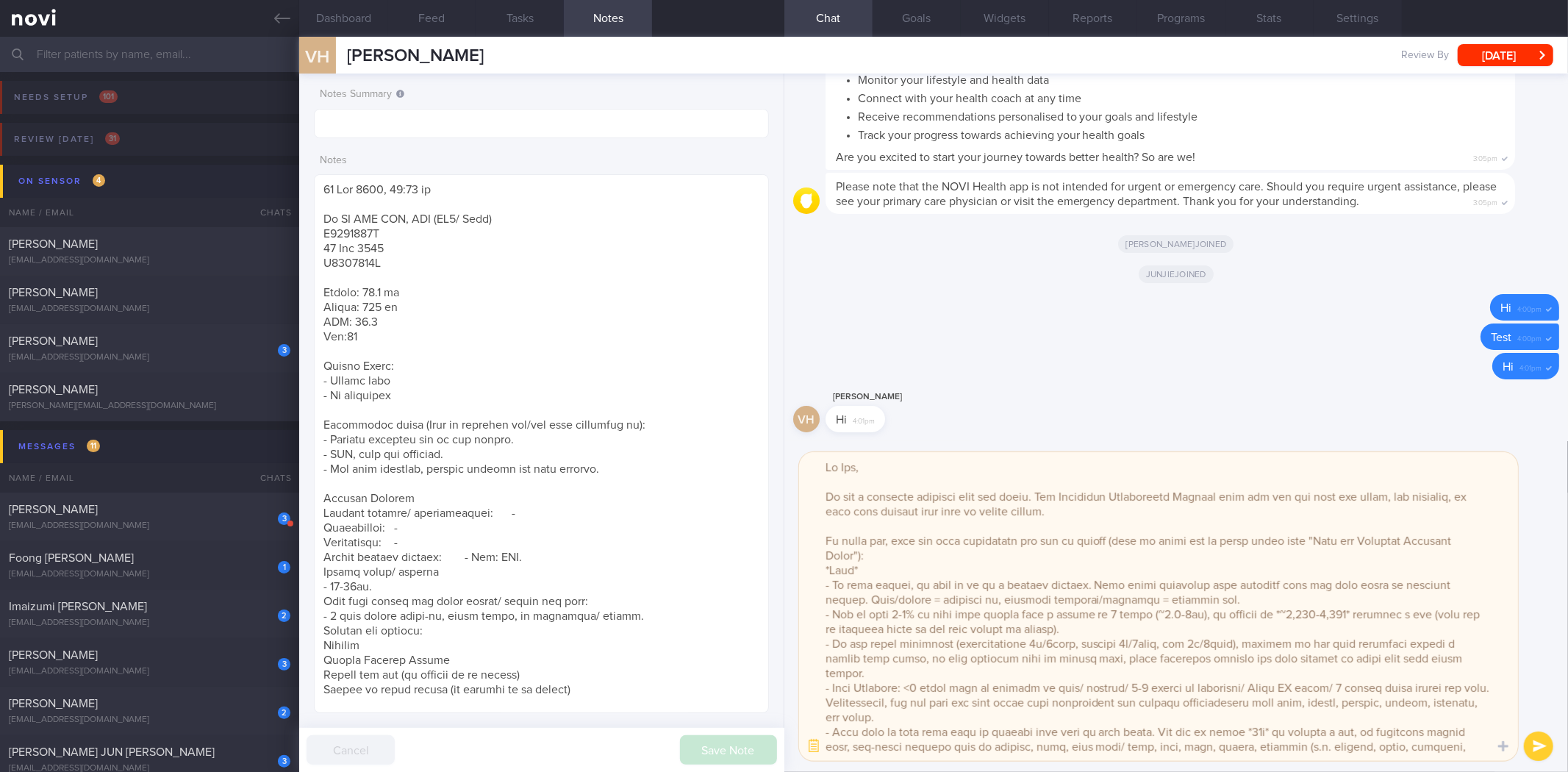
click at [1304, 615] on textarea at bounding box center [1158, 606] width 719 height 308
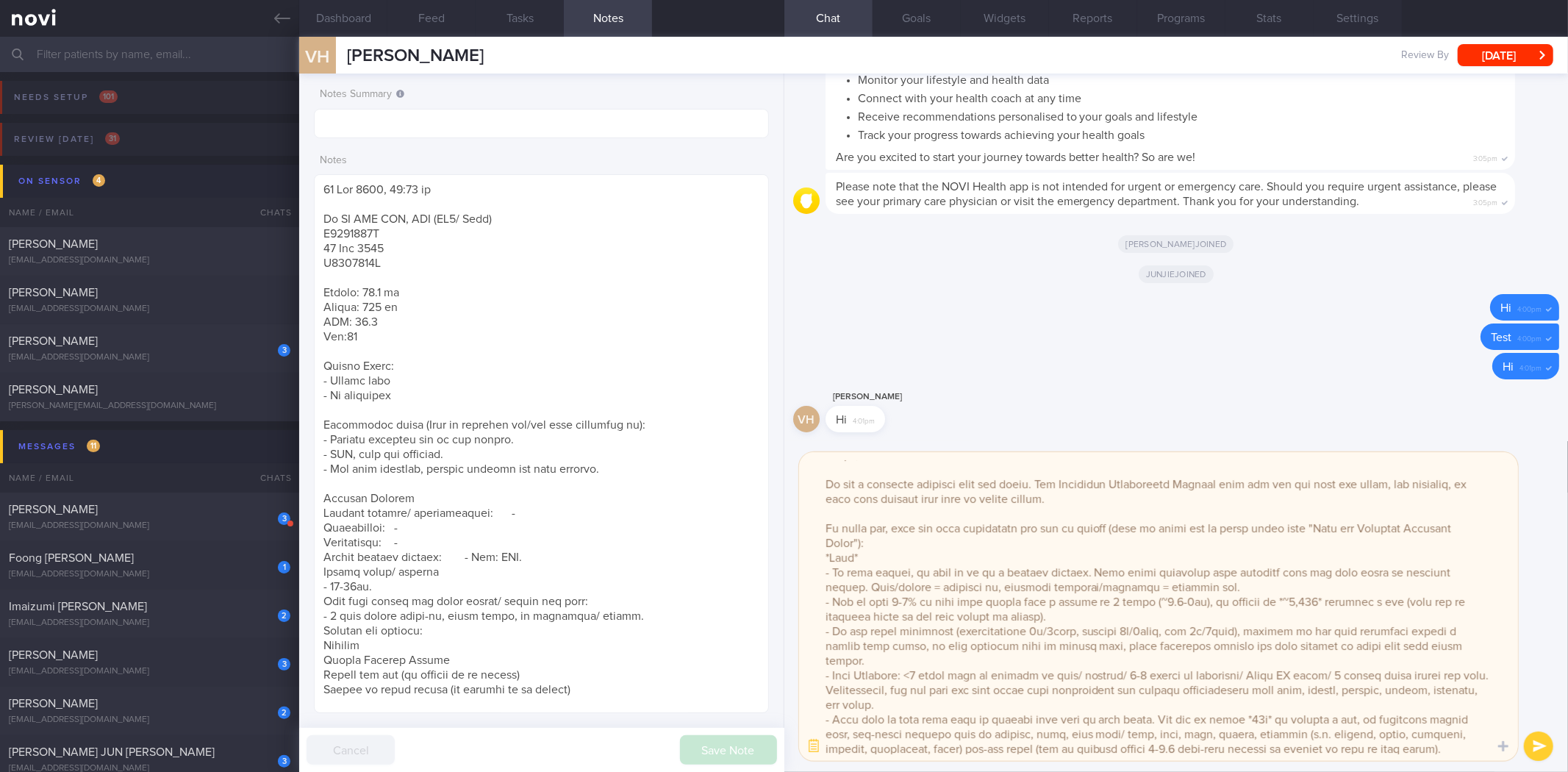
scroll to position [27, 0]
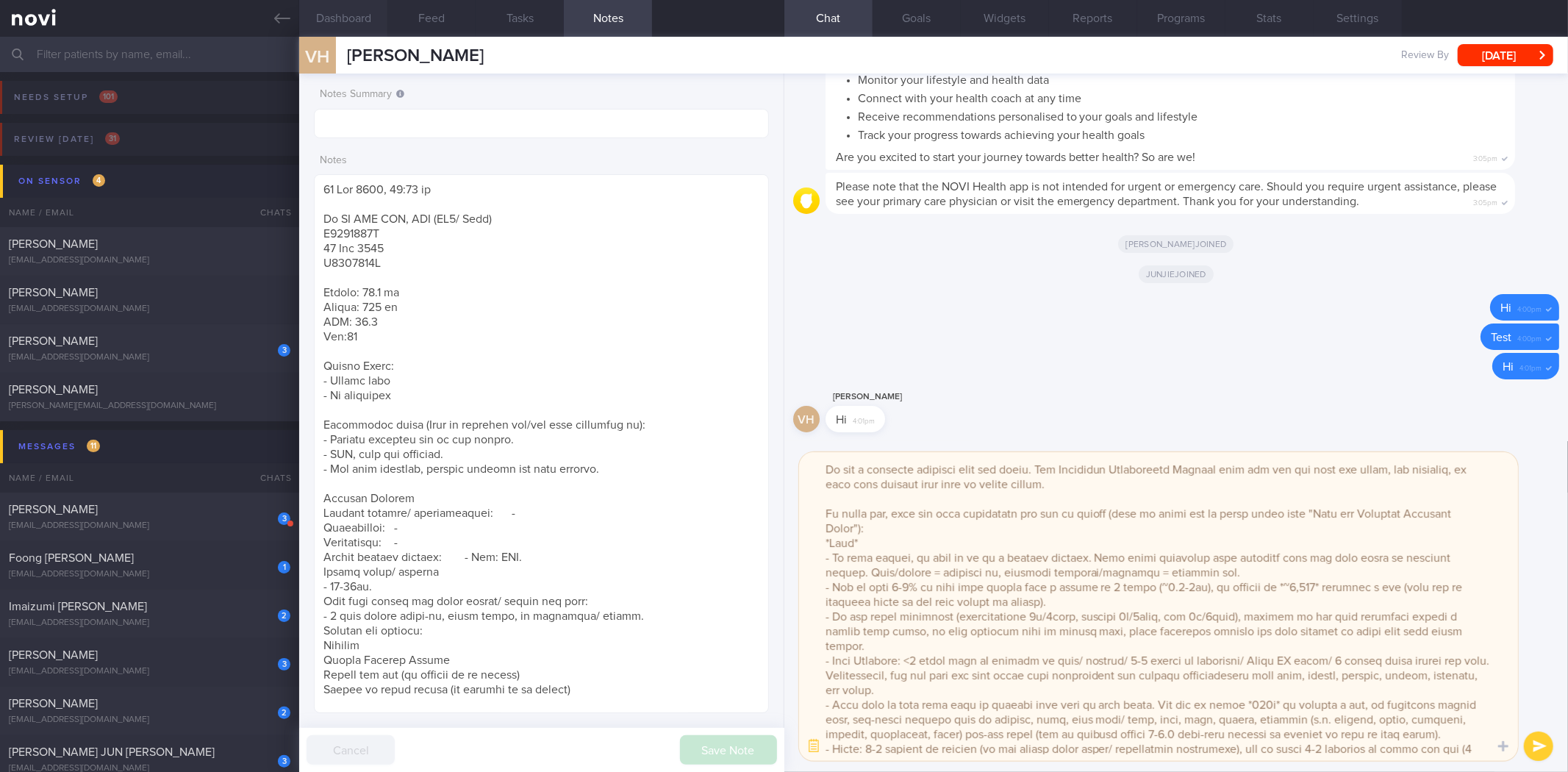
type textarea "Hi Van, It was a pleasure speaking with you [DATE]. The Lifestyle Improvement P…"
click at [377, 19] on button "Dashboard" at bounding box center [343, 18] width 88 height 37
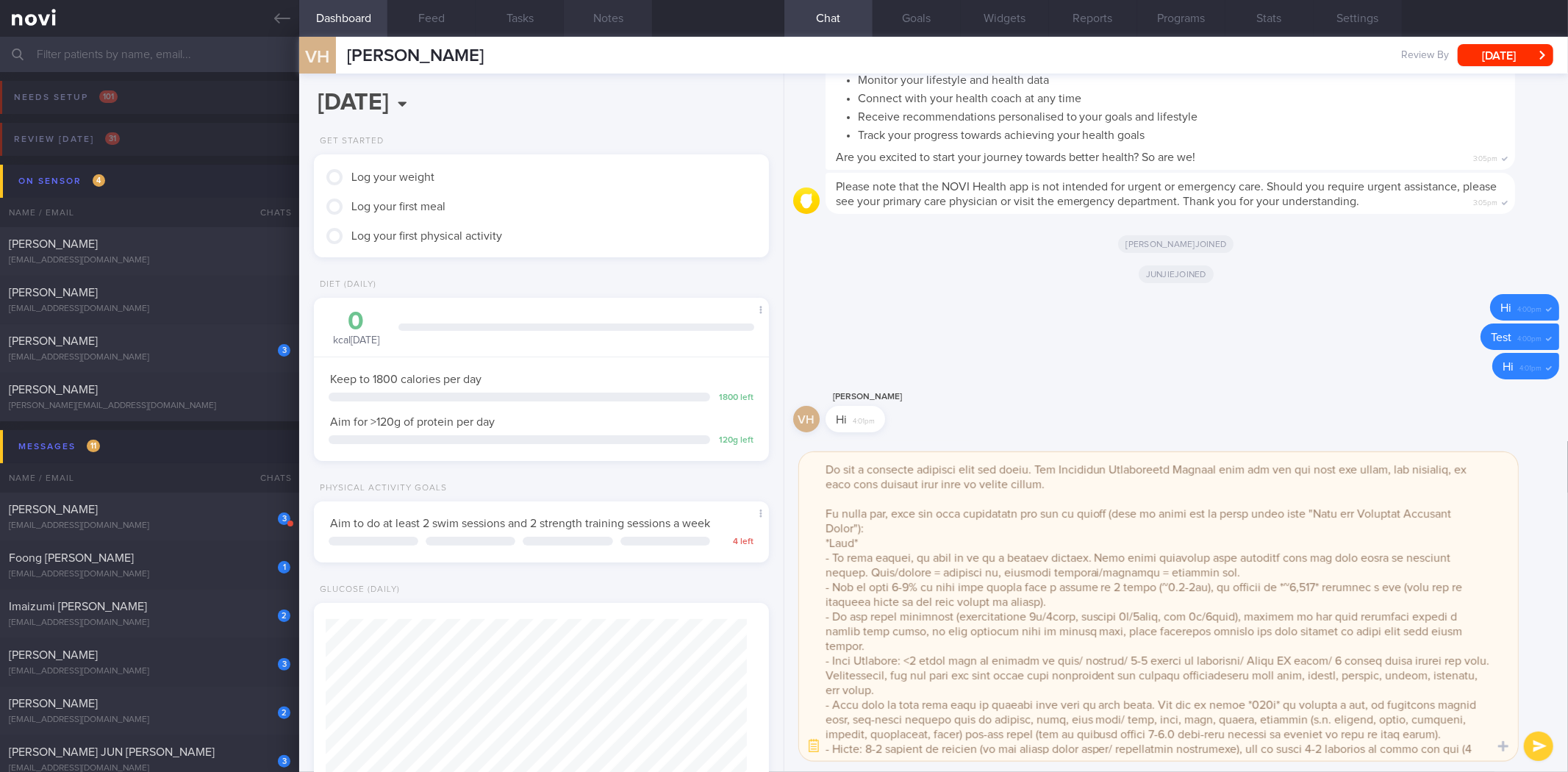
click at [579, 21] on button "Notes" at bounding box center [608, 18] width 88 height 37
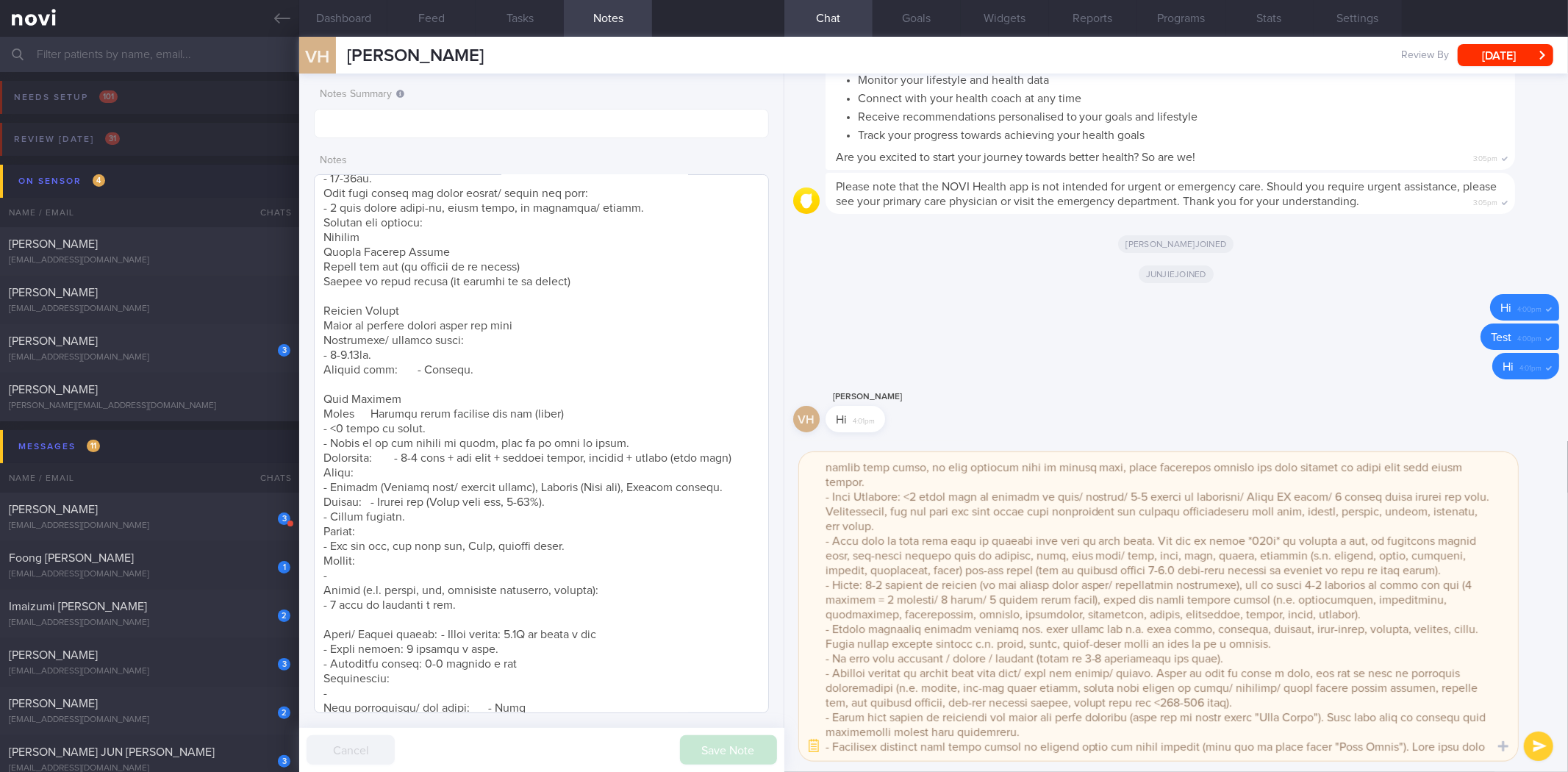
scroll to position [245, 0]
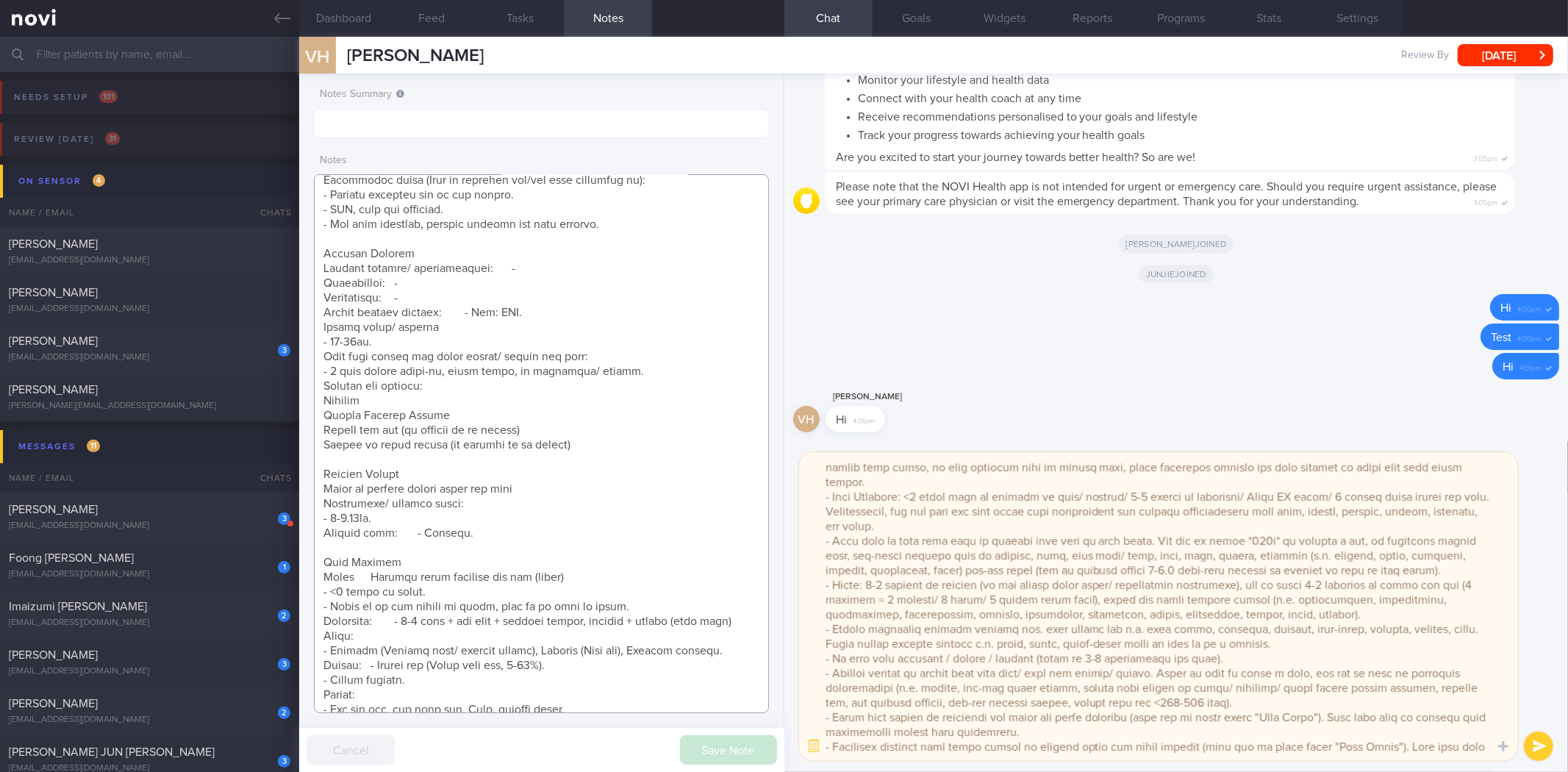
click at [324, 386] on textarea at bounding box center [541, 444] width 454 height 539
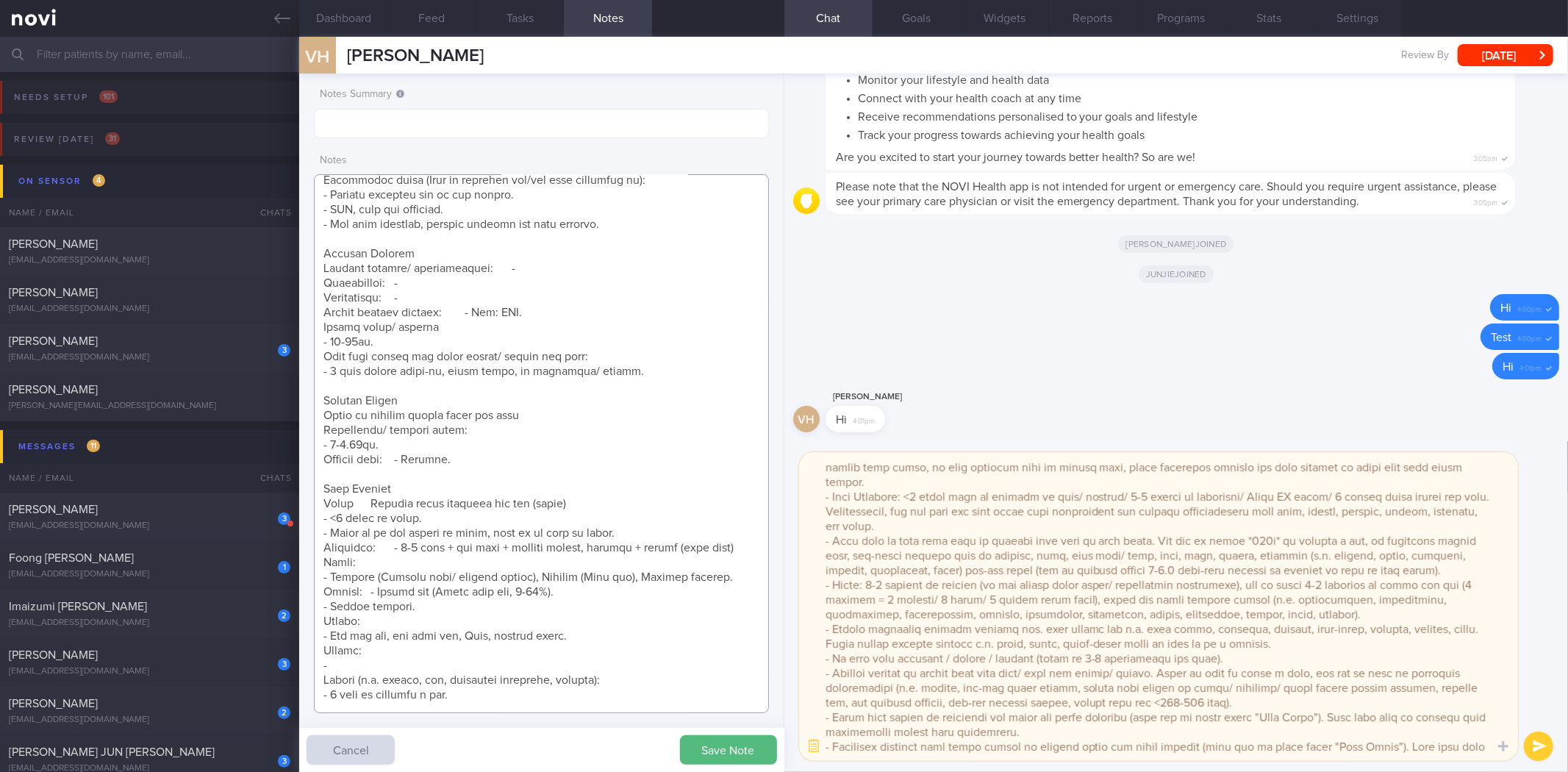
scroll to position [843, 0]
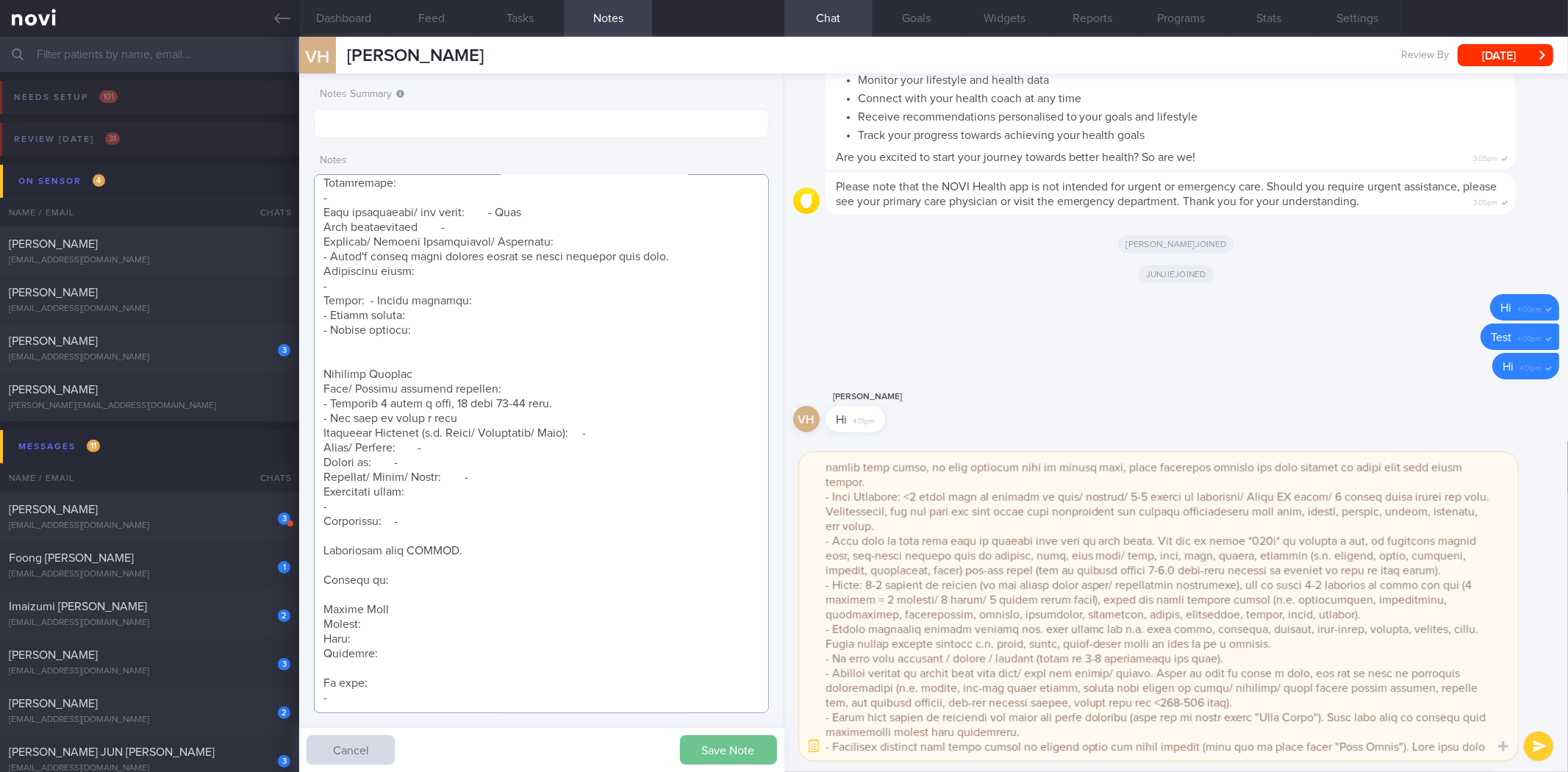
type textarea "[DATE] 10:16 am [PERSON_NAME] [PERSON_NAME], VAN (ME2/ Army) S9417086I [DATE] S…"
click at [728, 758] on button "Save Note" at bounding box center [728, 750] width 97 height 30
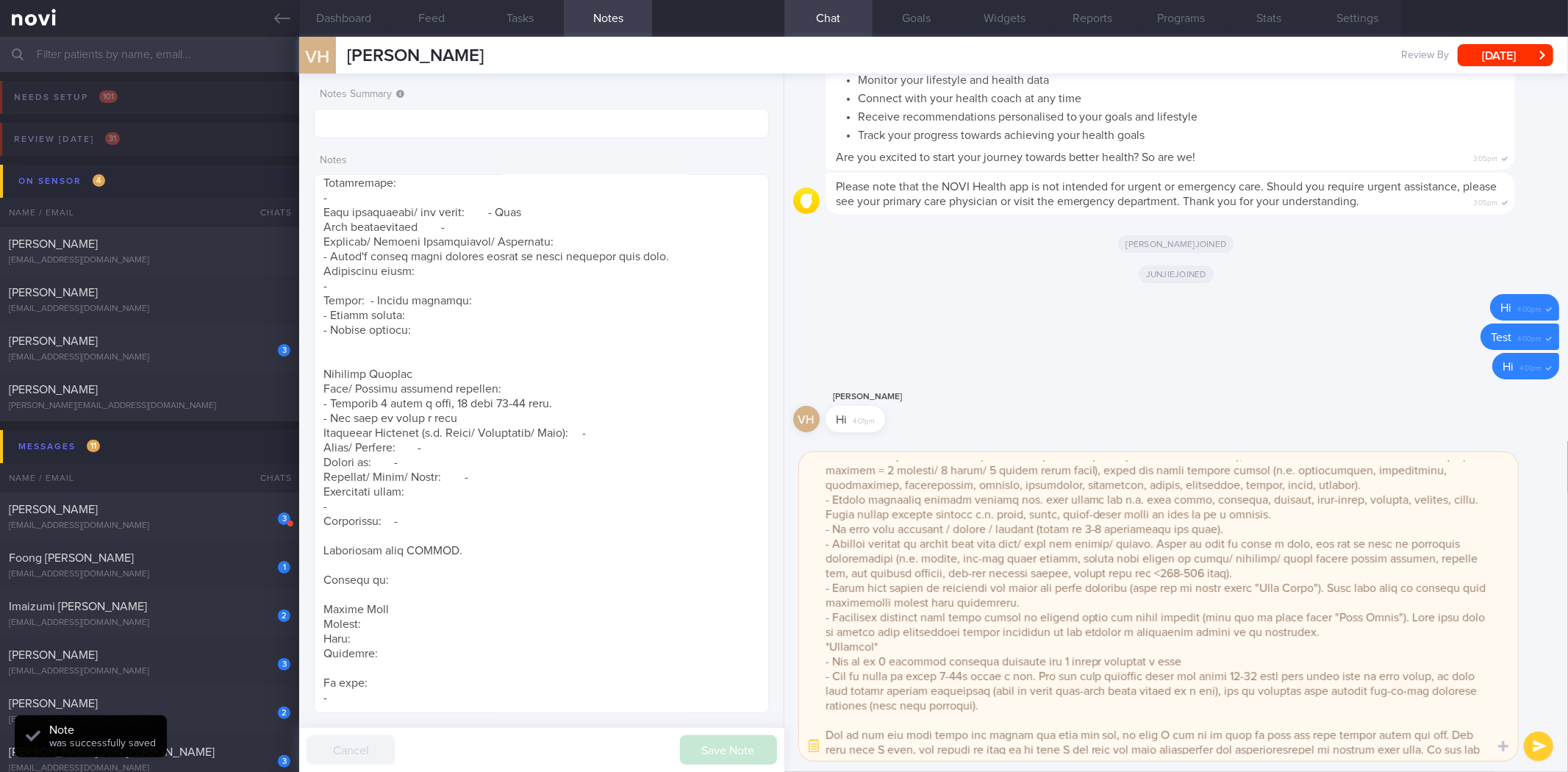
scroll to position [320, 0]
drag, startPoint x: 1288, startPoint y: 615, endPoint x: 807, endPoint y: 572, distance: 482.9
click at [807, 572] on textarea at bounding box center [1158, 606] width 719 height 308
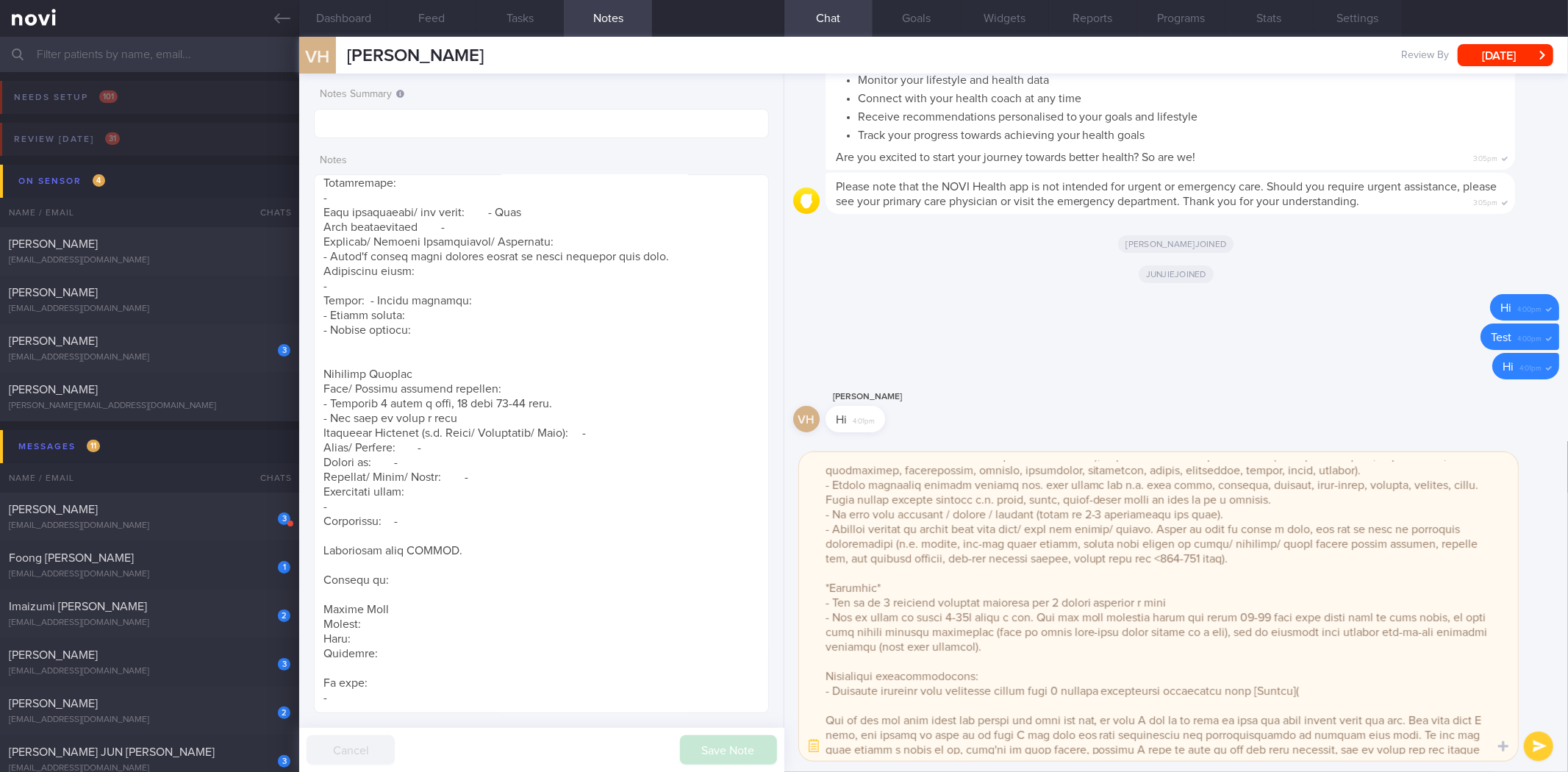
paste textarea "[URL][DOMAIN_NAME]"
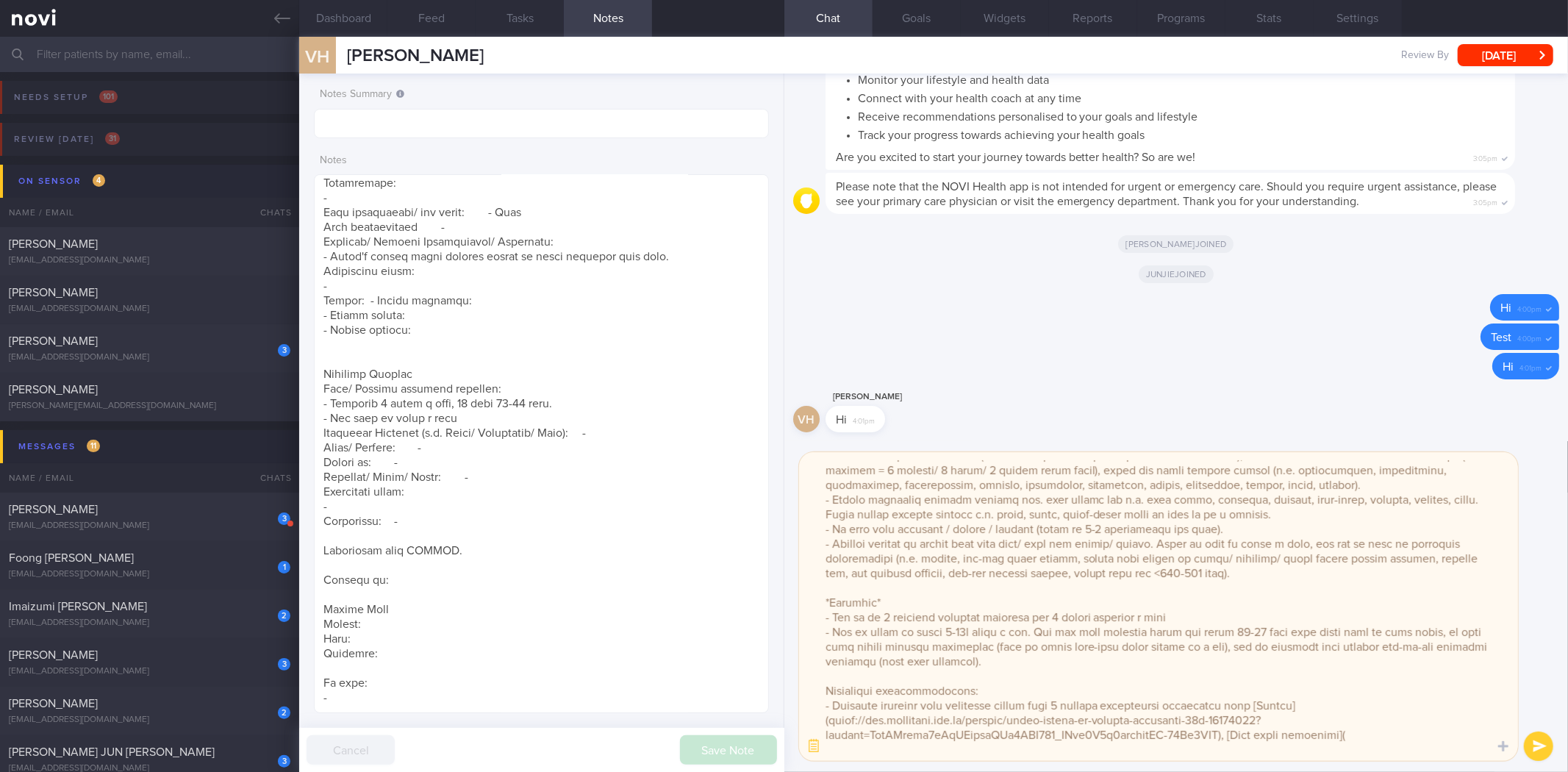
paste textarea "[URL][DOMAIN_NAME]"
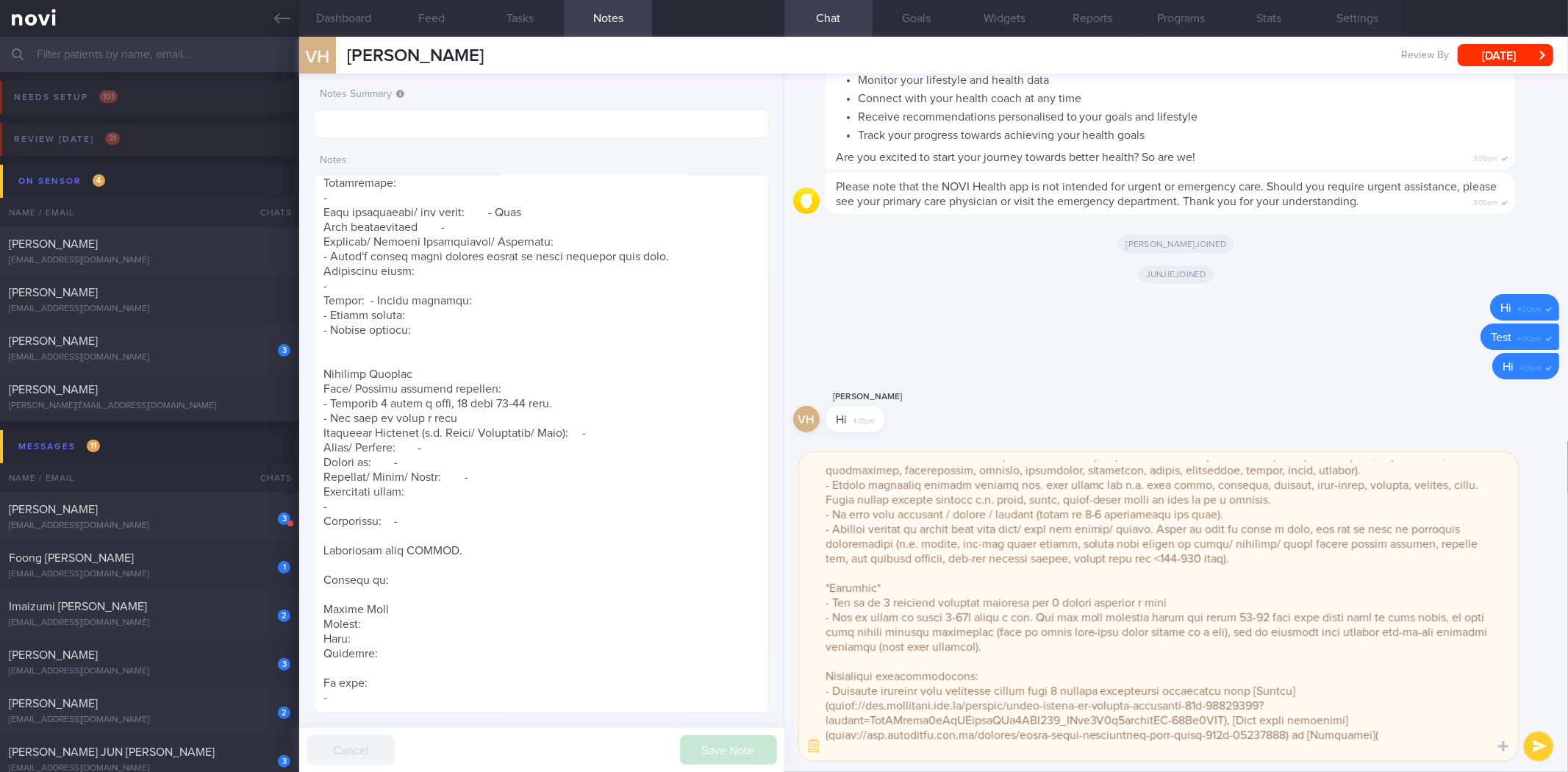
paste textarea "[URL][DOMAIN_NAME]"
paste textarea "&"
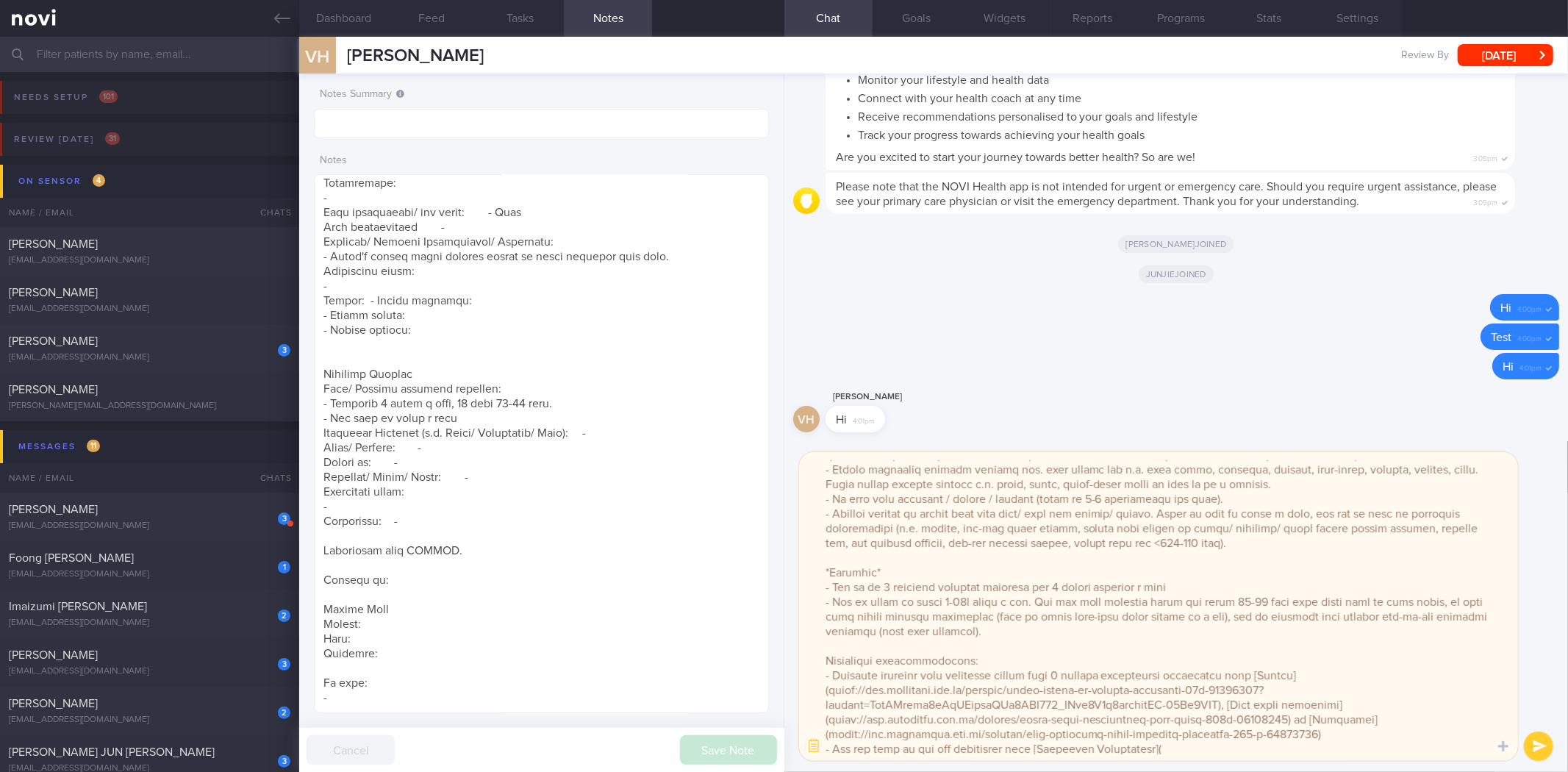
paste textarea "&"
click at [1125, 743] on textarea at bounding box center [1158, 606] width 719 height 308
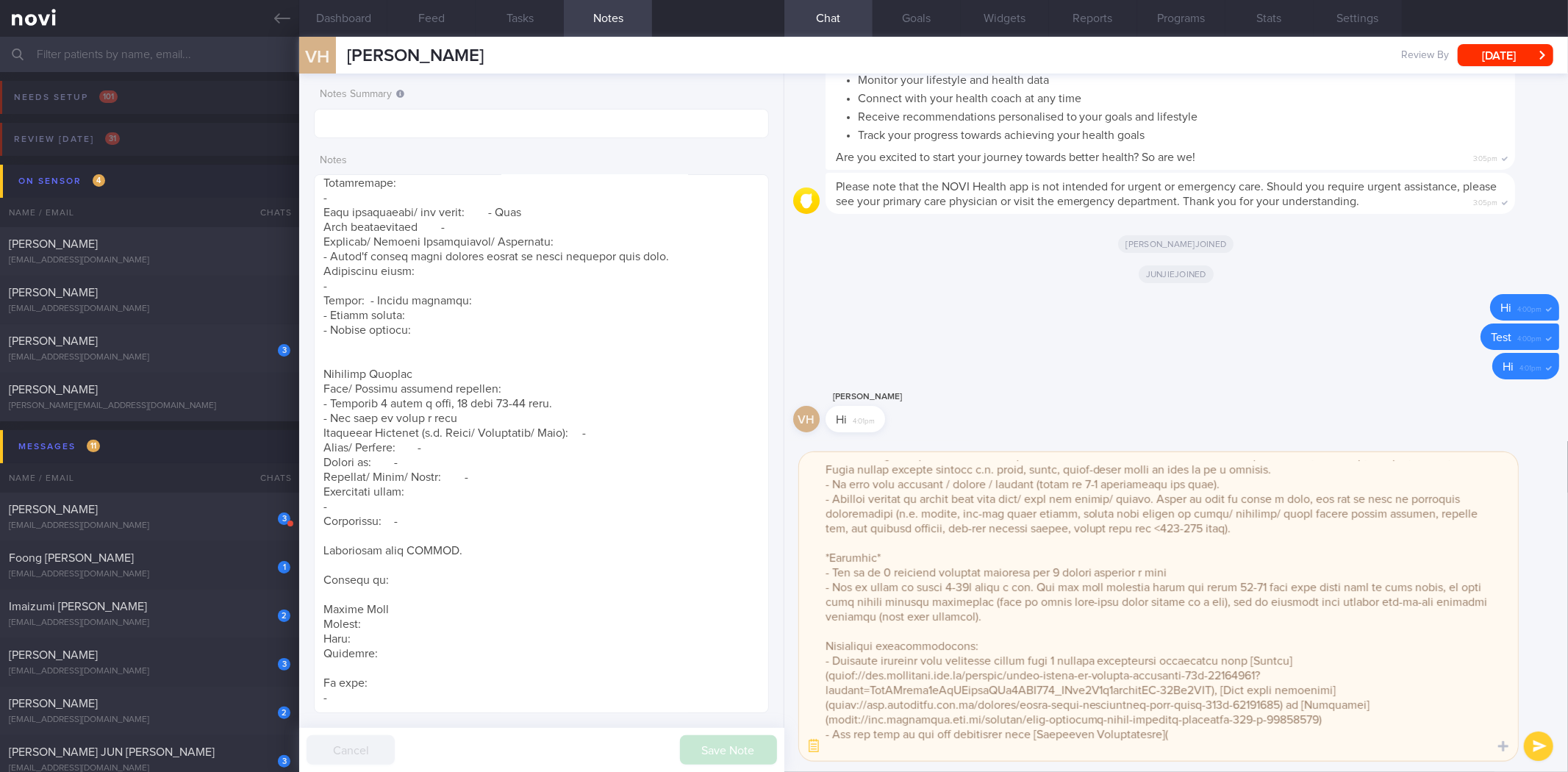
scroll to position [366, 0]
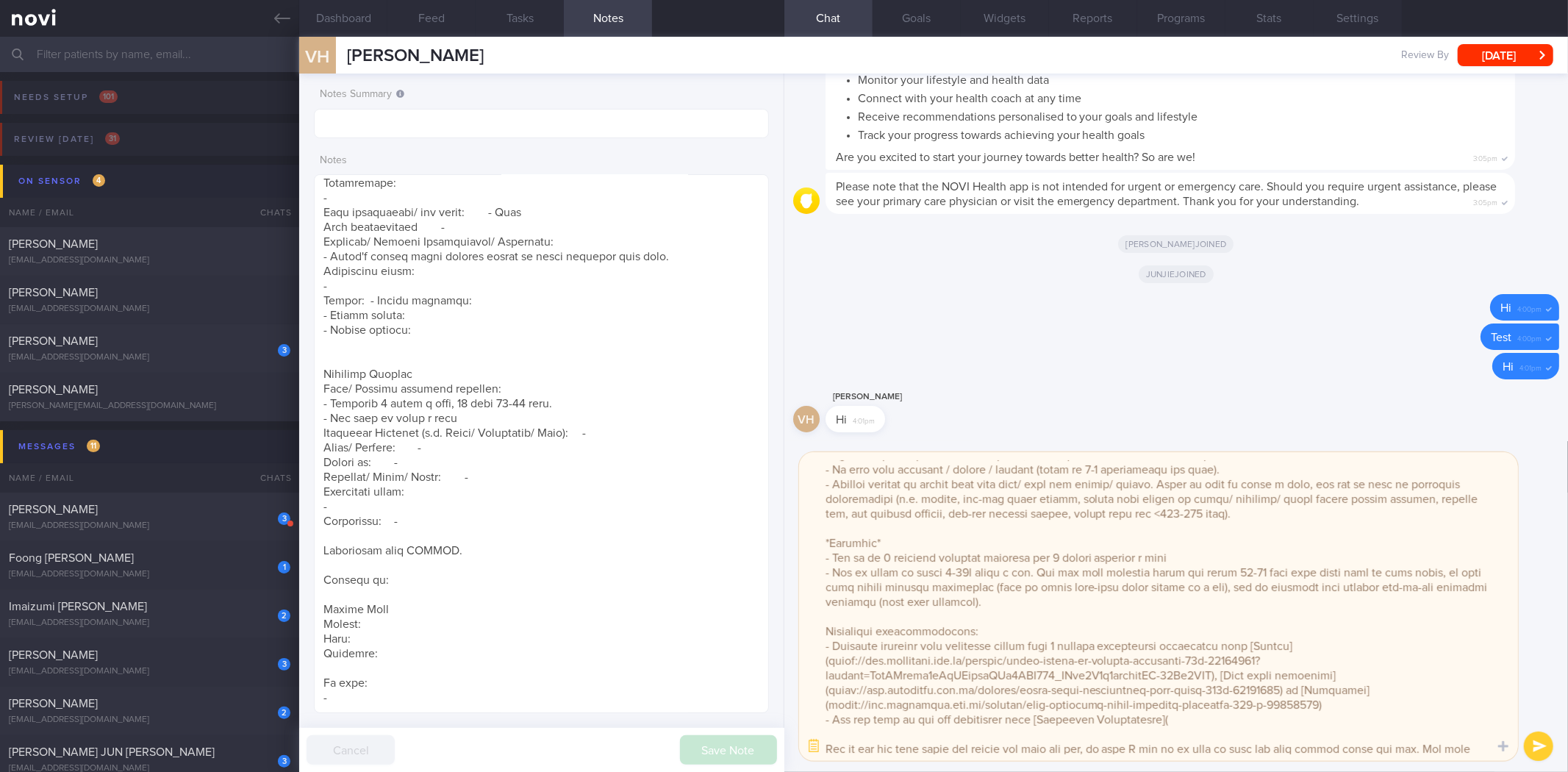
paste textarea "[URL][DOMAIN_NAME][US_STATE]"
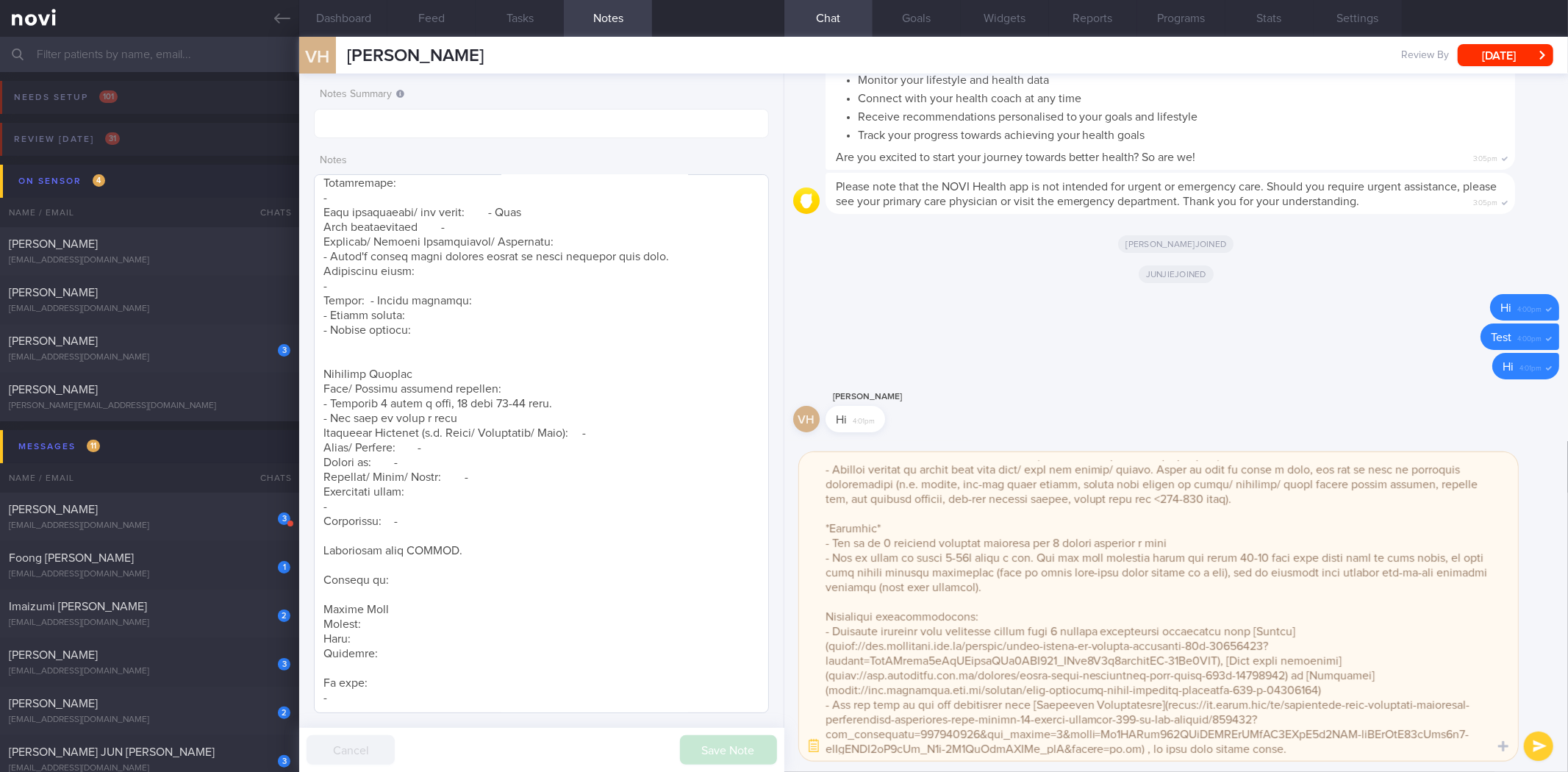
scroll to position [762, 0]
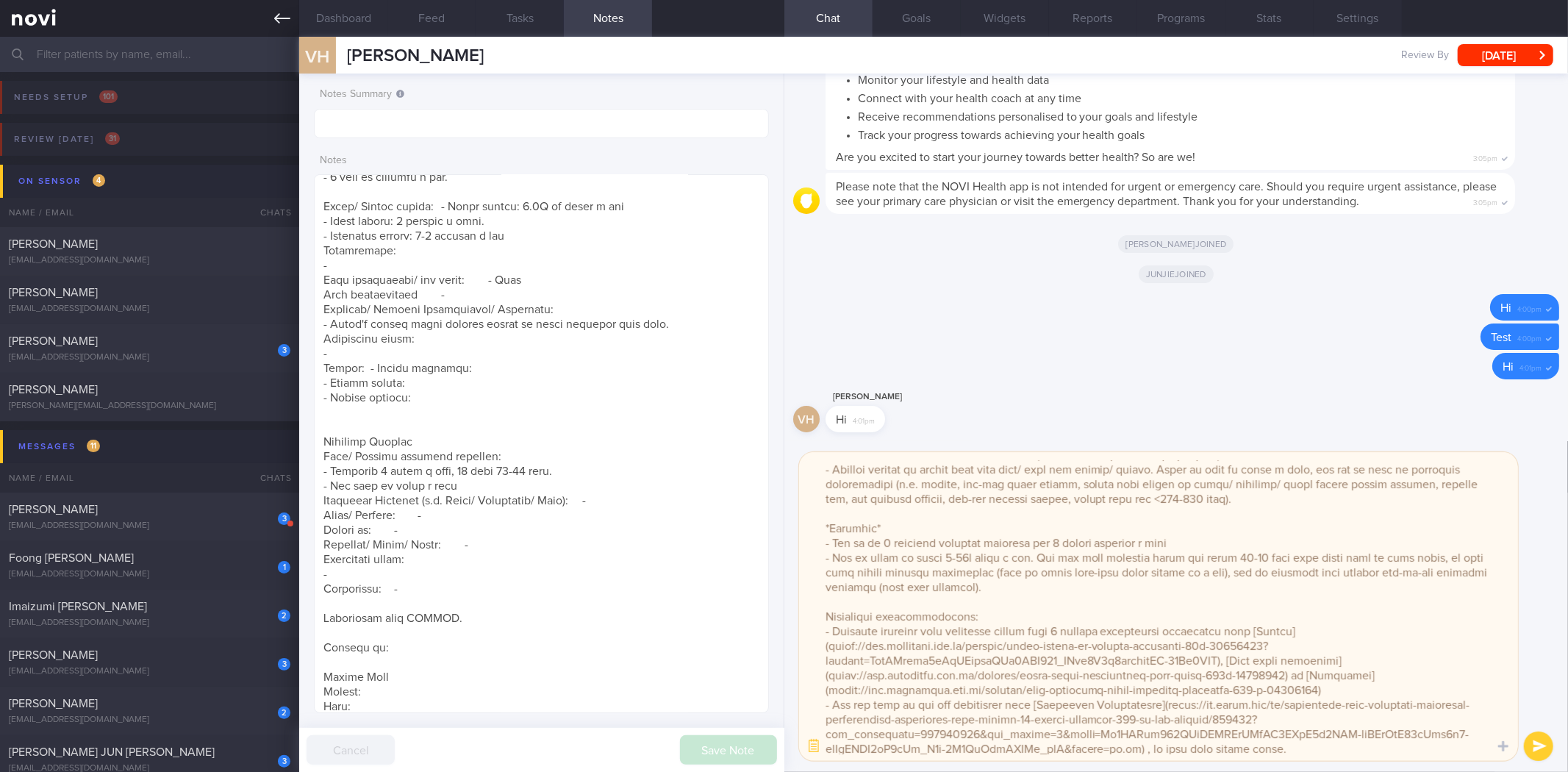
type textarea "Hi Van, It was a pleasure speaking with you [DATE]. The Lifestyle Improvement P…"
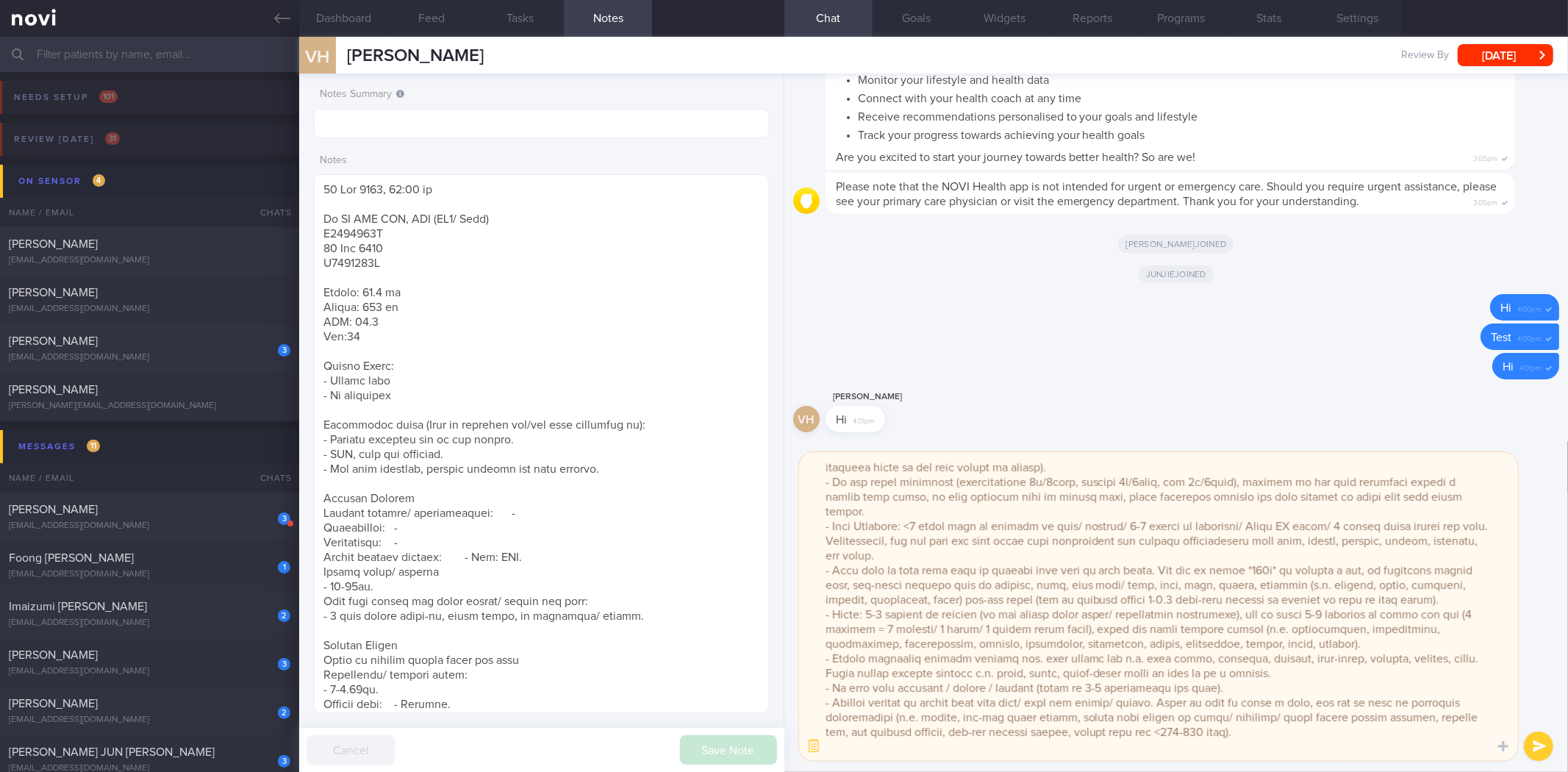
scroll to position [164, 0]
drag, startPoint x: 1318, startPoint y: 658, endPoint x: 915, endPoint y: 671, distance: 403.2
click at [915, 671] on textarea at bounding box center [1158, 606] width 719 height 308
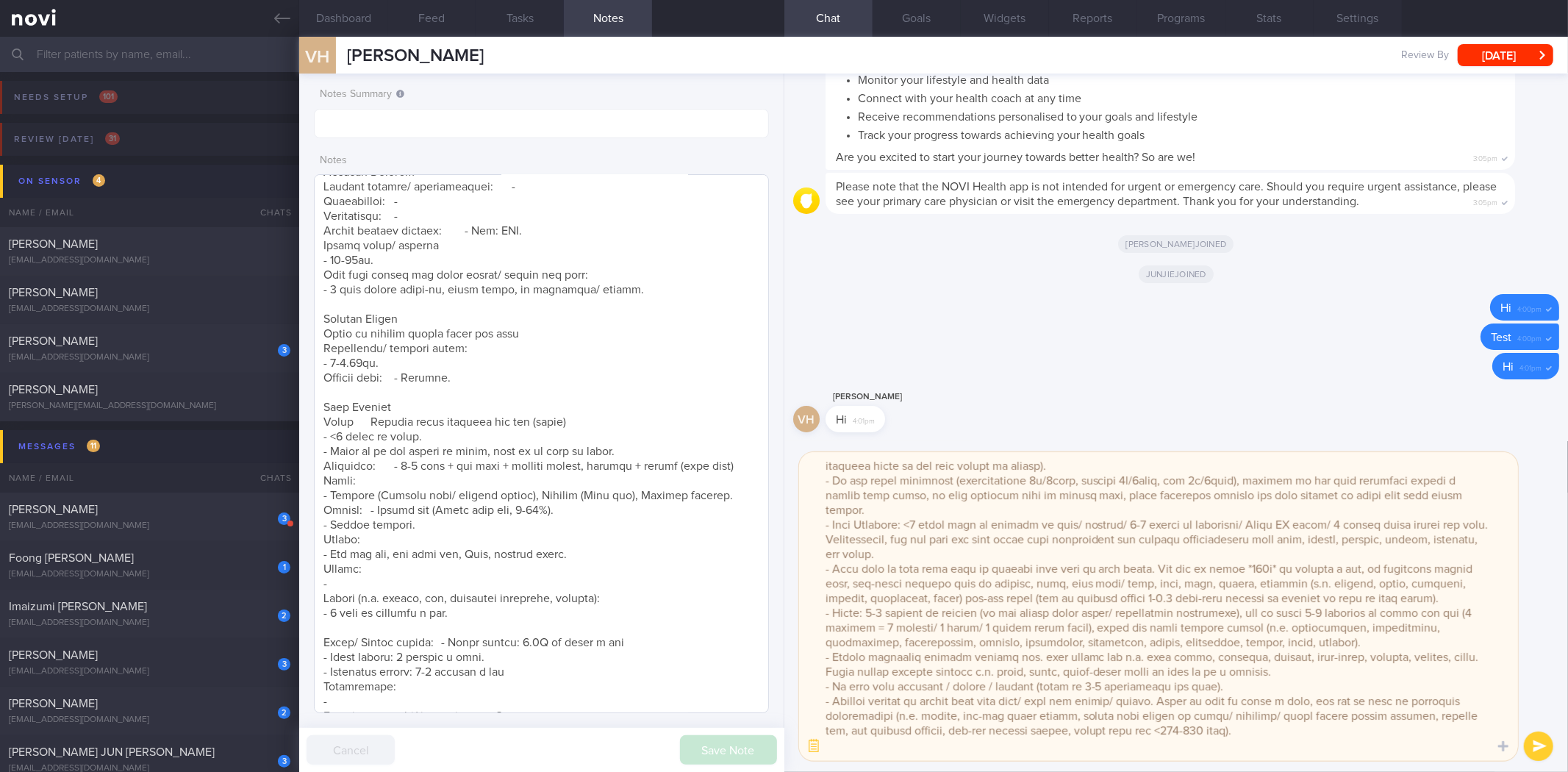
scroll to position [0, 0]
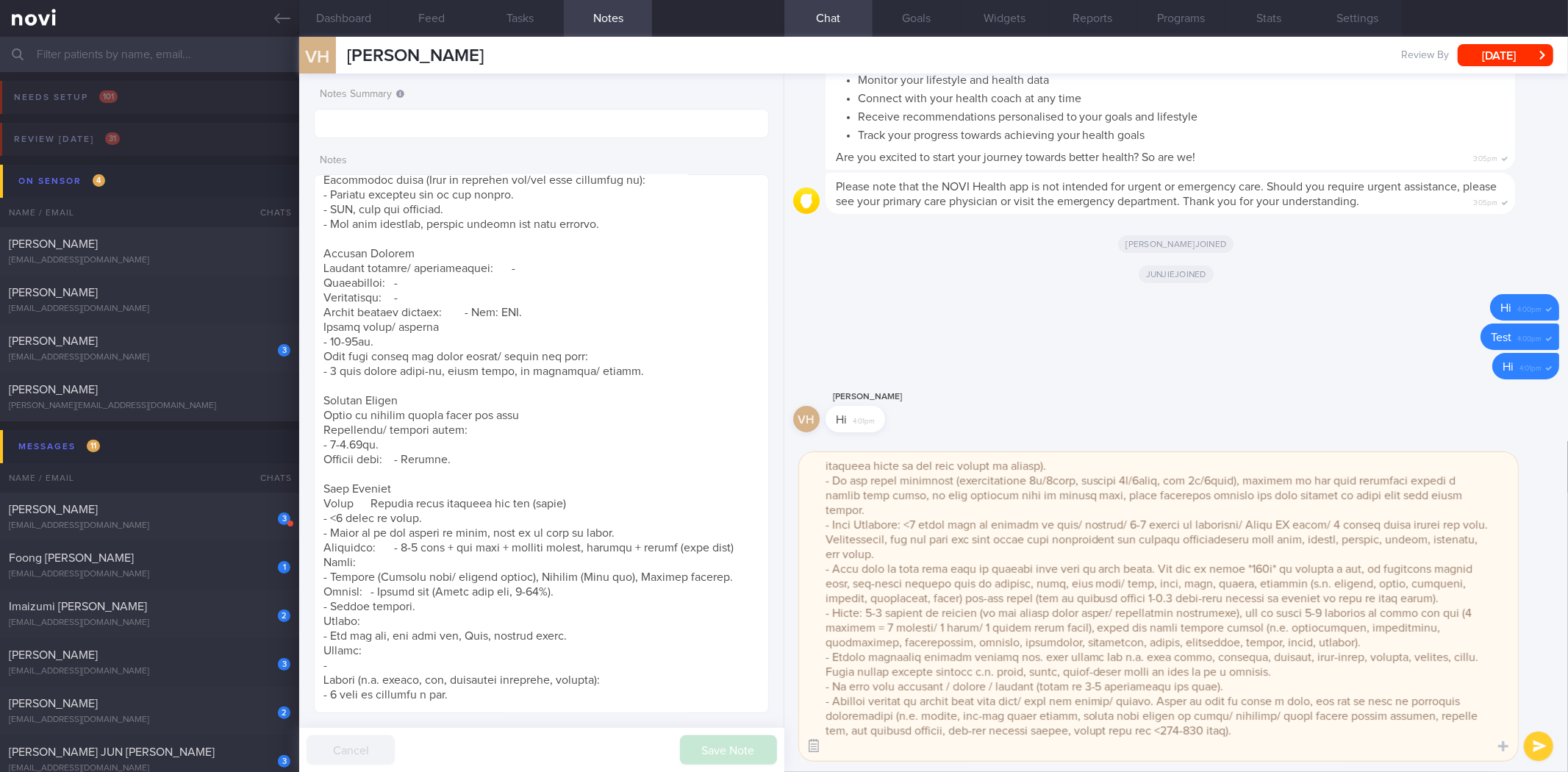
click at [810, 745] on button "button" at bounding box center [814, 745] width 27 height 27
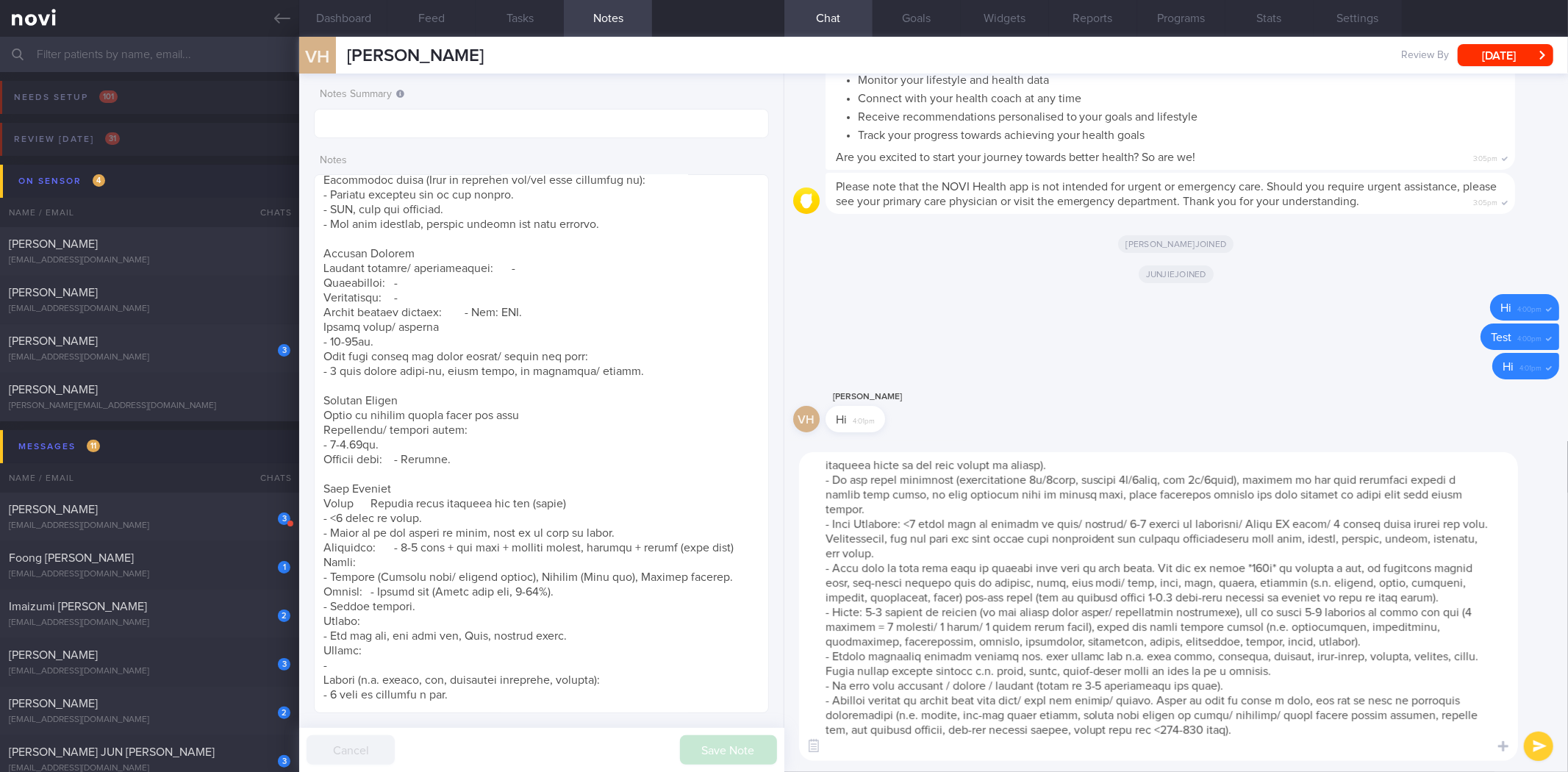
click at [907, 687] on textarea at bounding box center [1158, 606] width 719 height 308
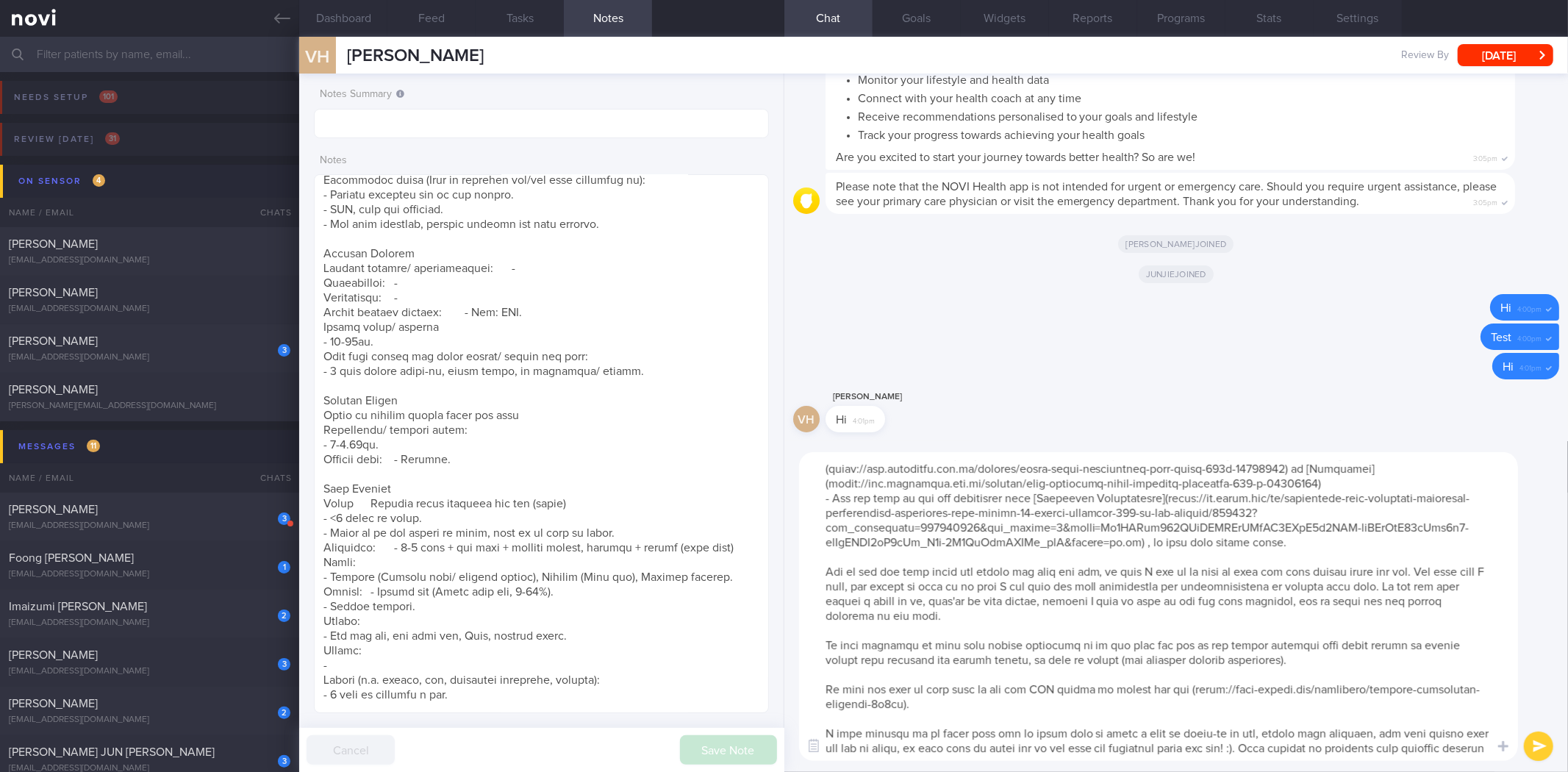
click at [982, 606] on textarea at bounding box center [1158, 606] width 719 height 308
click at [942, 664] on textarea at bounding box center [1158, 606] width 719 height 308
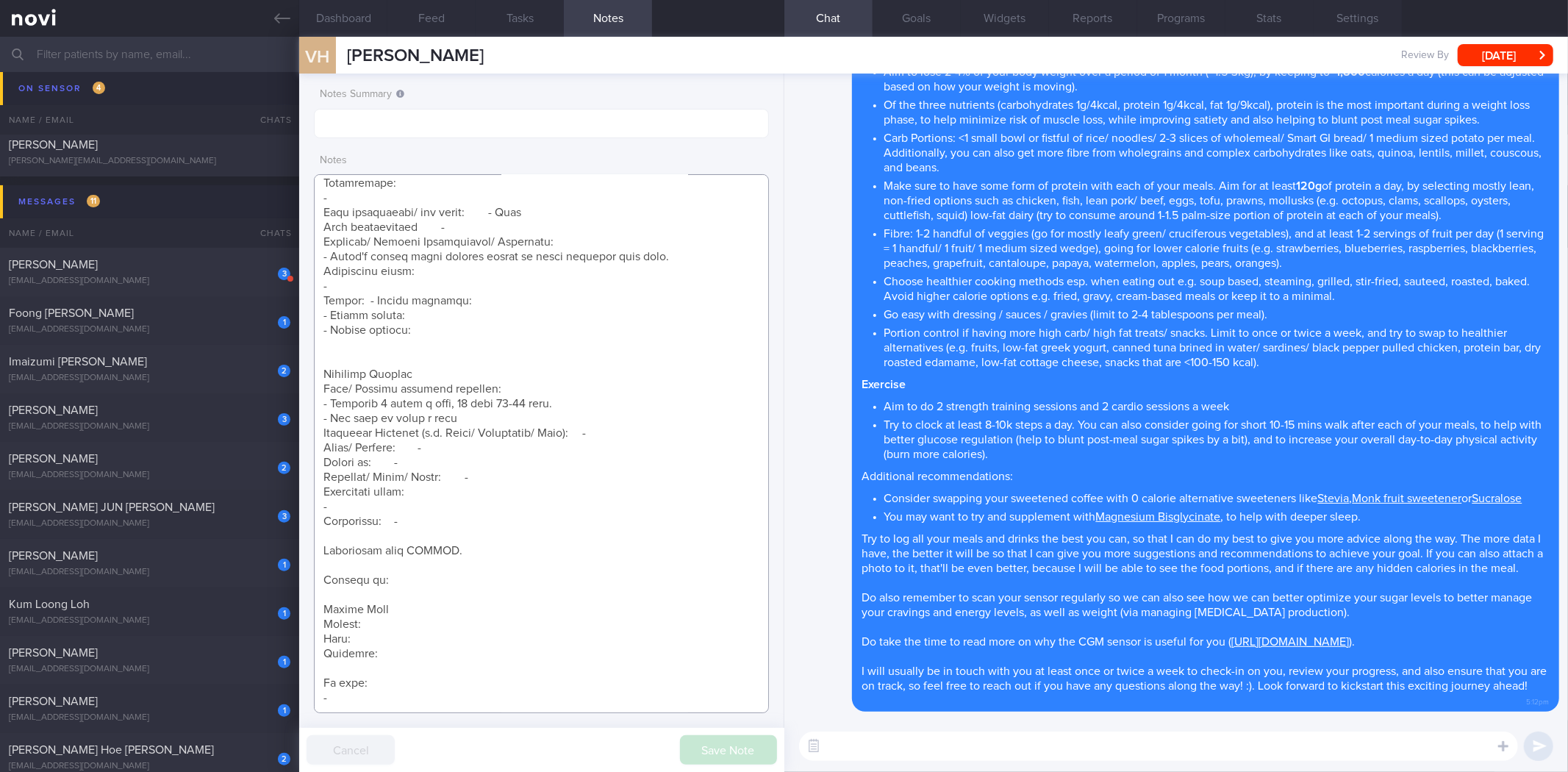
drag, startPoint x: 364, startPoint y: 710, endPoint x: 319, endPoint y: 624, distance: 97.1
click at [319, 624] on textarea at bounding box center [541, 444] width 454 height 539
paste textarea "- Carb Portions: <1 small bowl or fistful of rice/ noodles/ 2-3 slices of whole…"
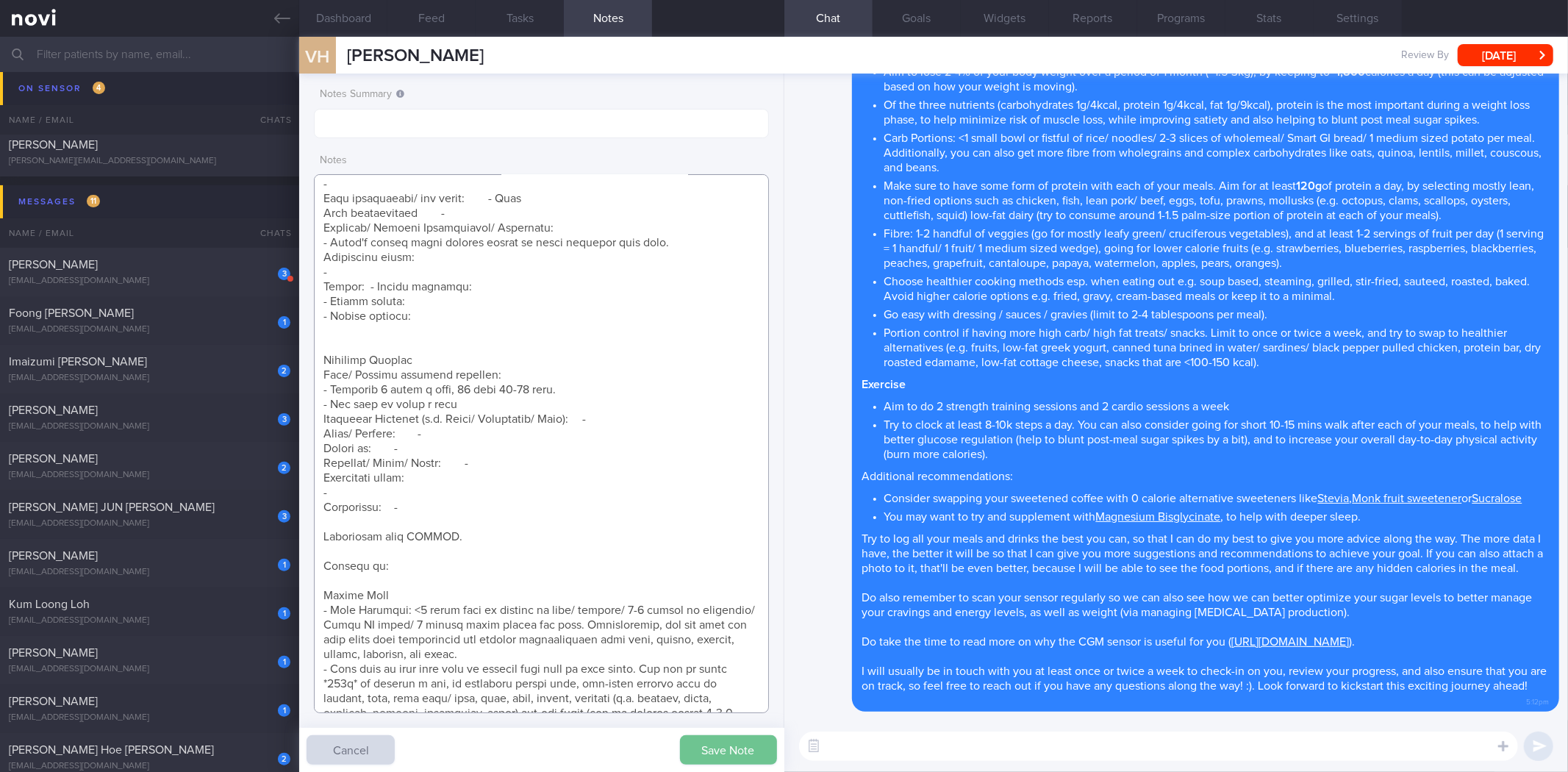
type textarea "[DATE] 10:16 am [PERSON_NAME] [PERSON_NAME], VAN (ME2/ Army) S9417086I [DATE] S…"
click at [721, 753] on button "Save Note" at bounding box center [728, 750] width 97 height 30
click at [1515, 59] on button "[DATE]" at bounding box center [1506, 55] width 95 height 22
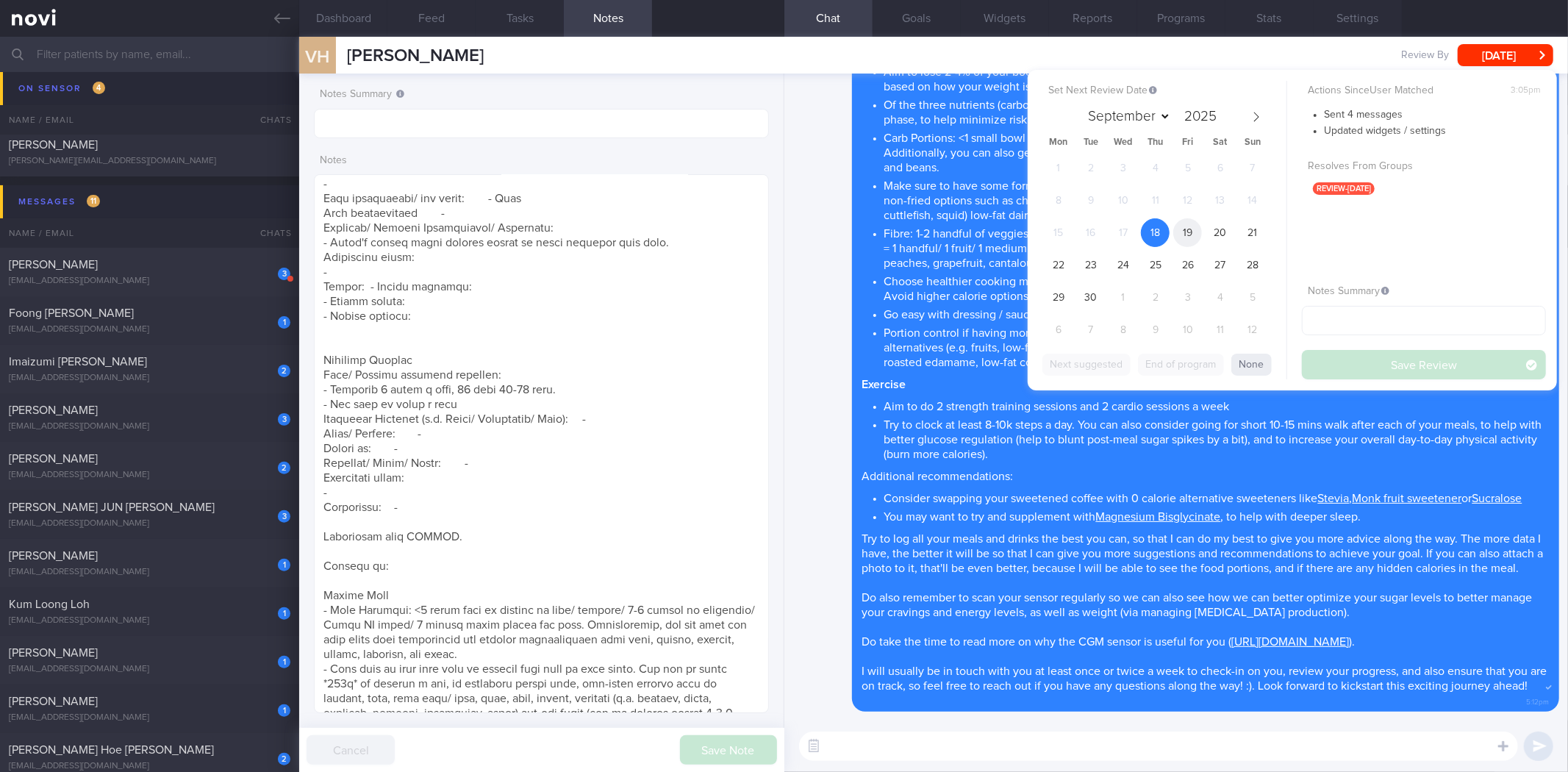
click at [1196, 224] on span "19" at bounding box center [1187, 232] width 29 height 29
click at [1402, 362] on button "Save Review" at bounding box center [1423, 365] width 244 height 30
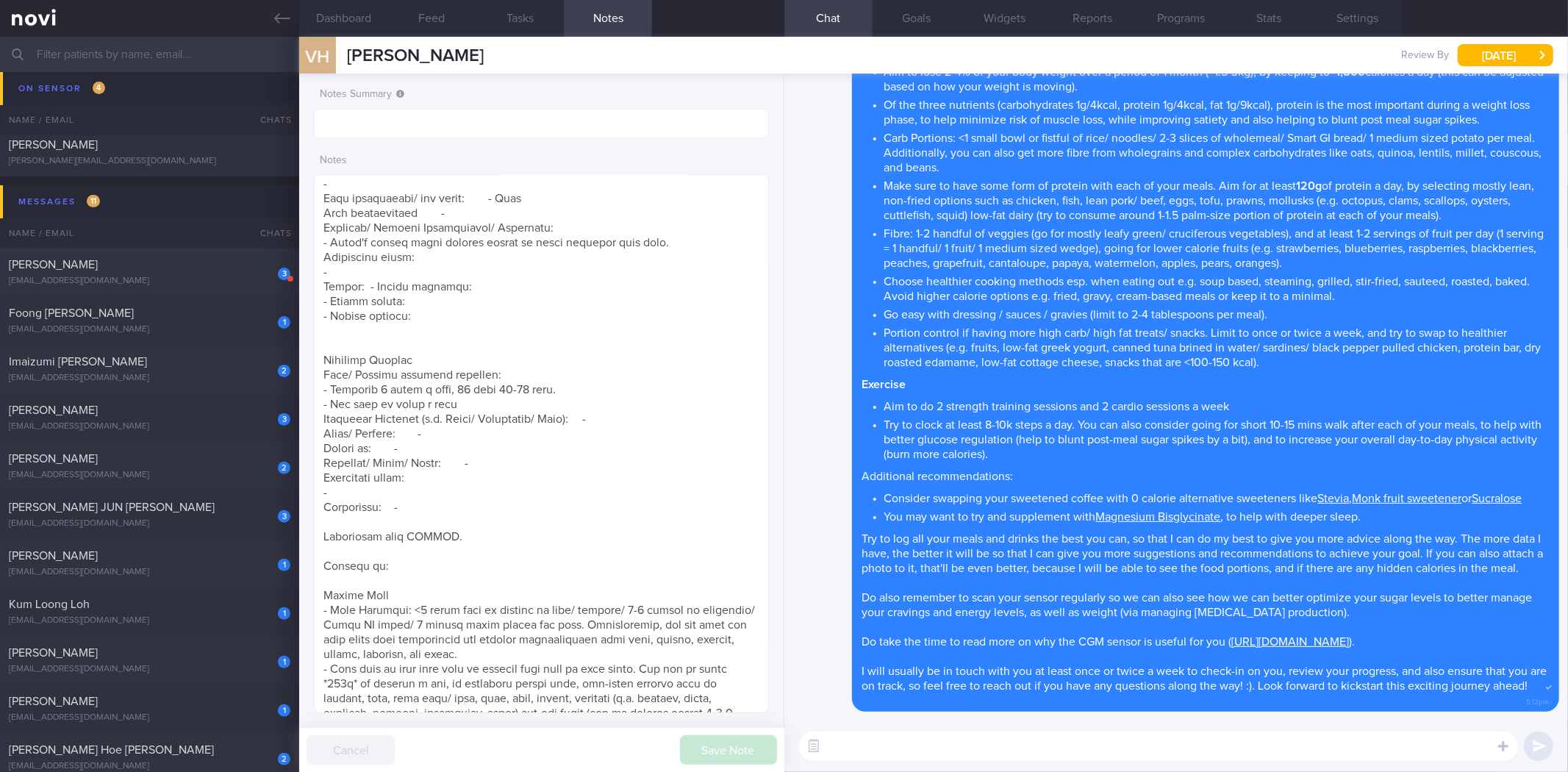
scroll to position [210, 421]
drag, startPoint x: 288, startPoint y: 22, endPoint x: 285, endPoint y: 43, distance: 21.2
click at [288, 22] on icon at bounding box center [282, 18] width 16 height 16
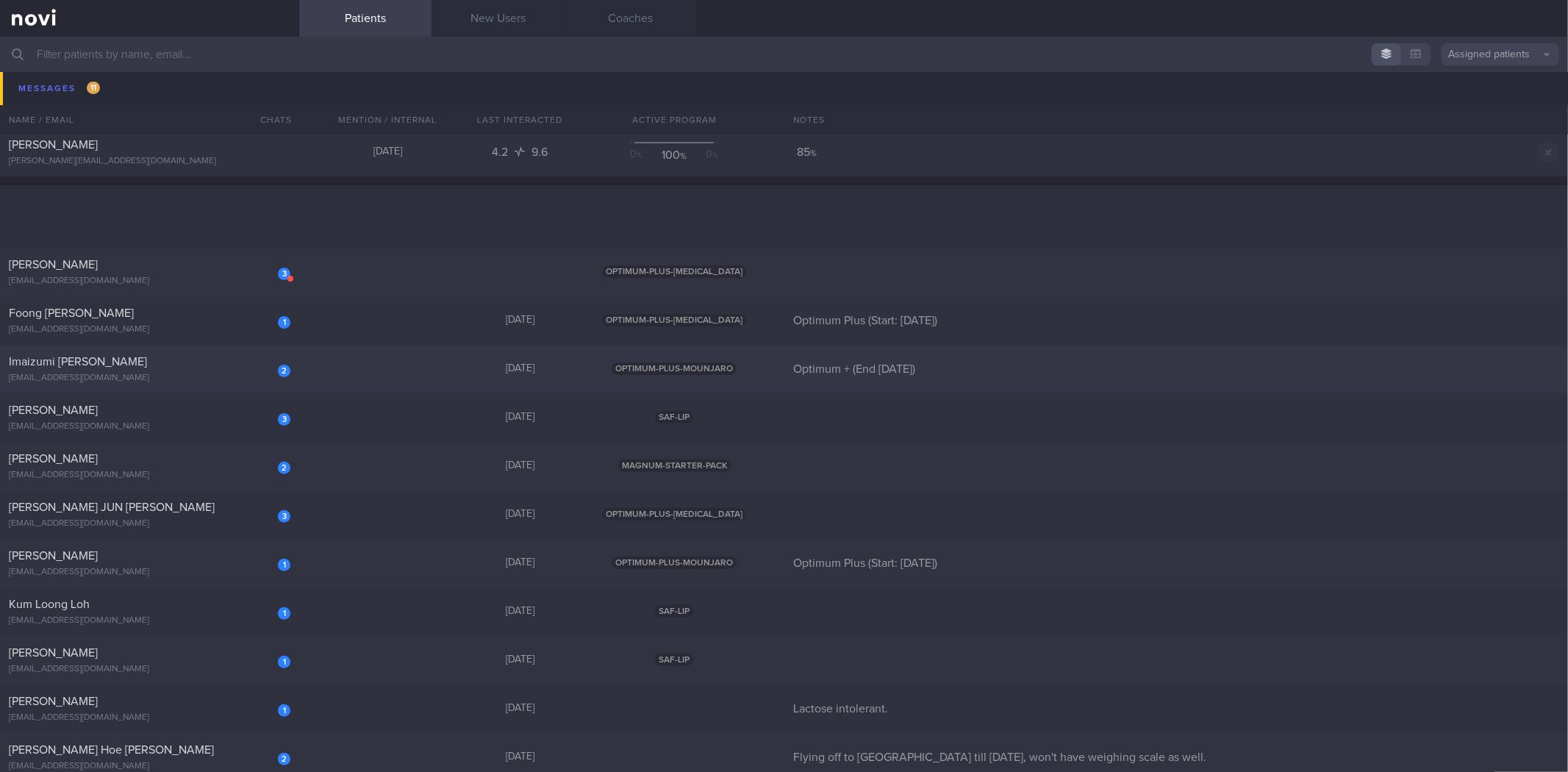
scroll to position [408, 0]
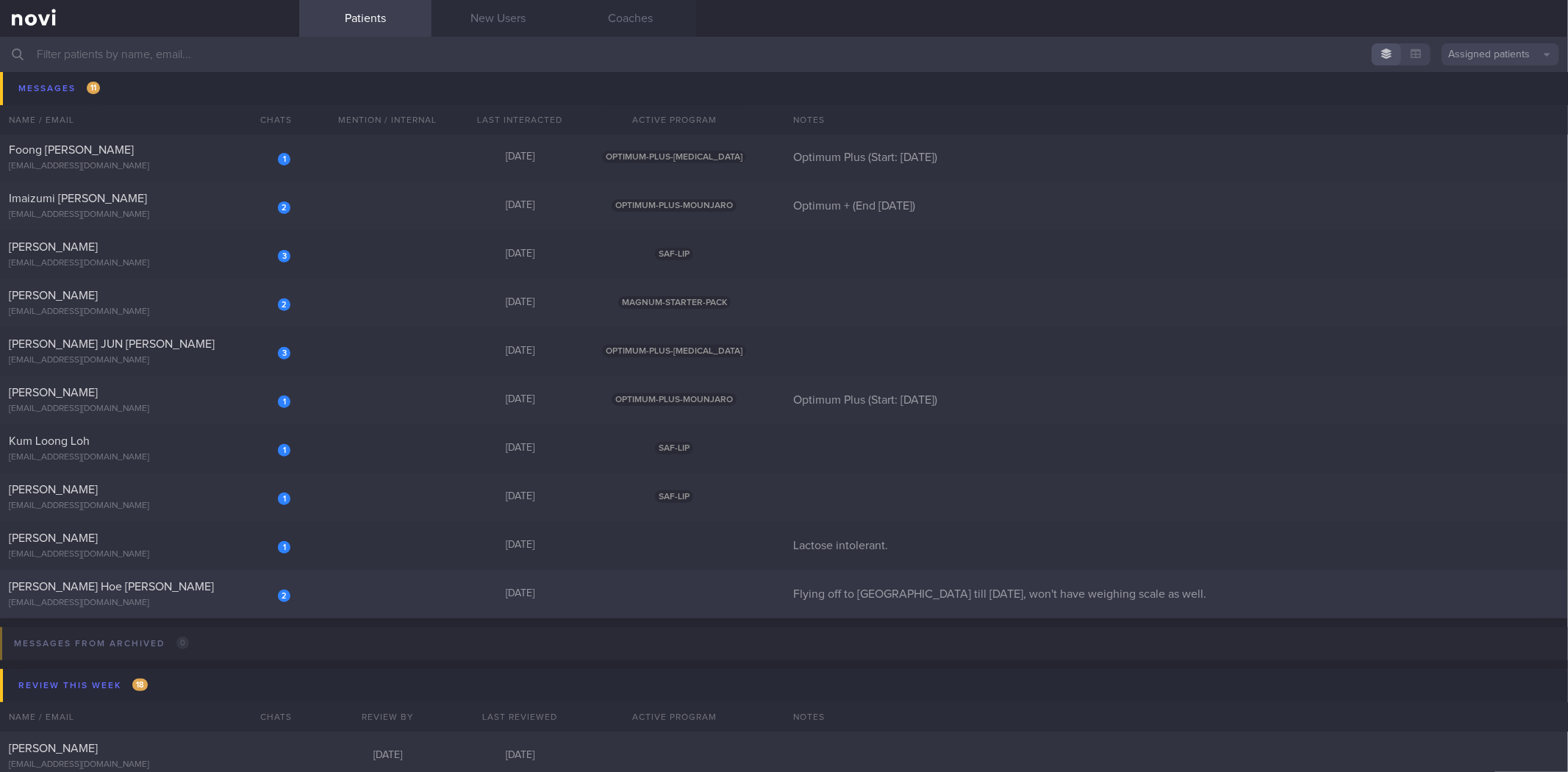
click at [167, 594] on div "2 [PERSON_NAME] Hoe [PERSON_NAME] [EMAIL_ADDRESS][DOMAIN_NAME]" at bounding box center [150, 594] width 299 height 30
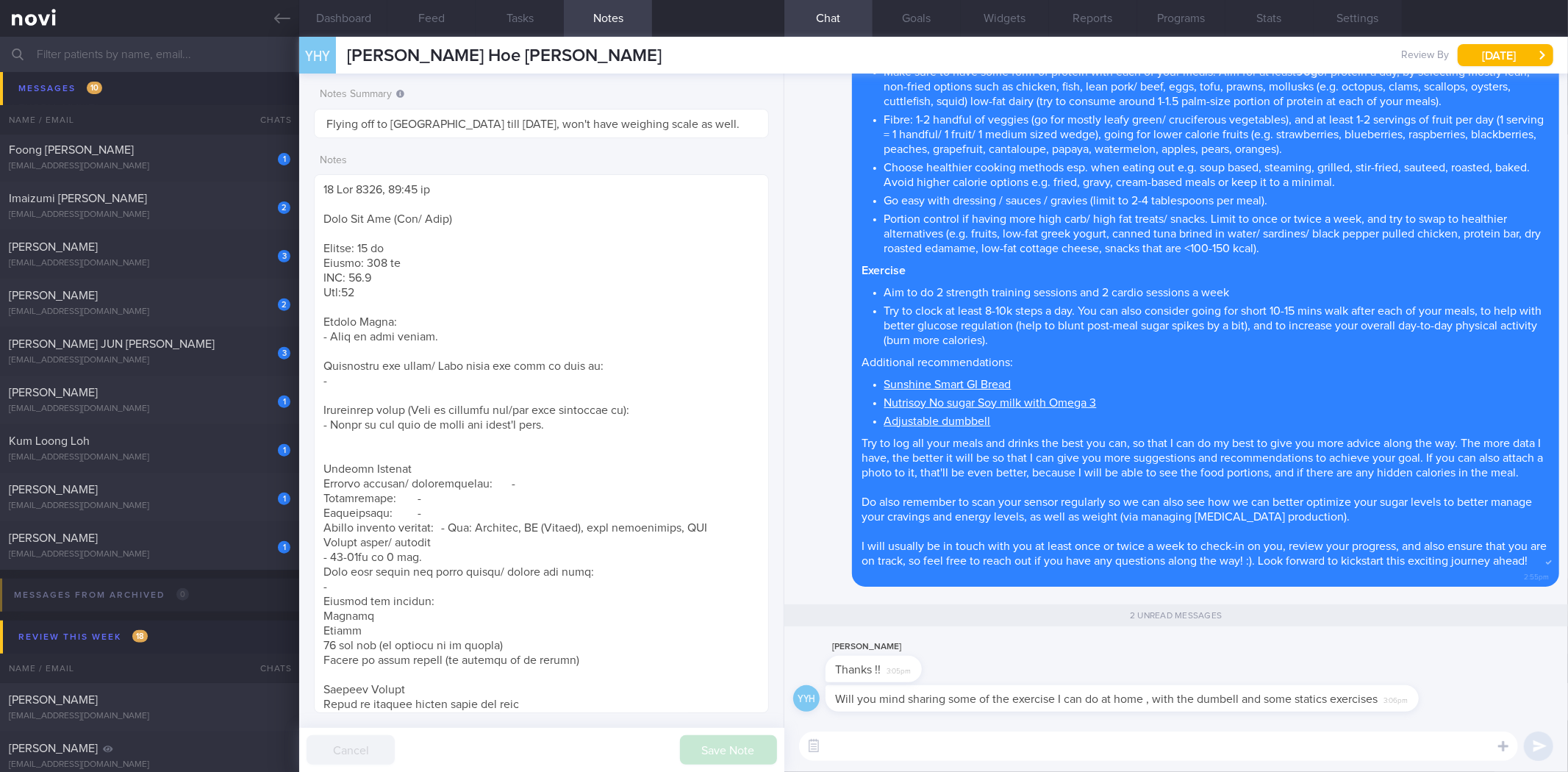
click at [979, 748] on textarea at bounding box center [1158, 746] width 719 height 30
type textarea "Okay will do! Give me some time and I will help to design them for you!"
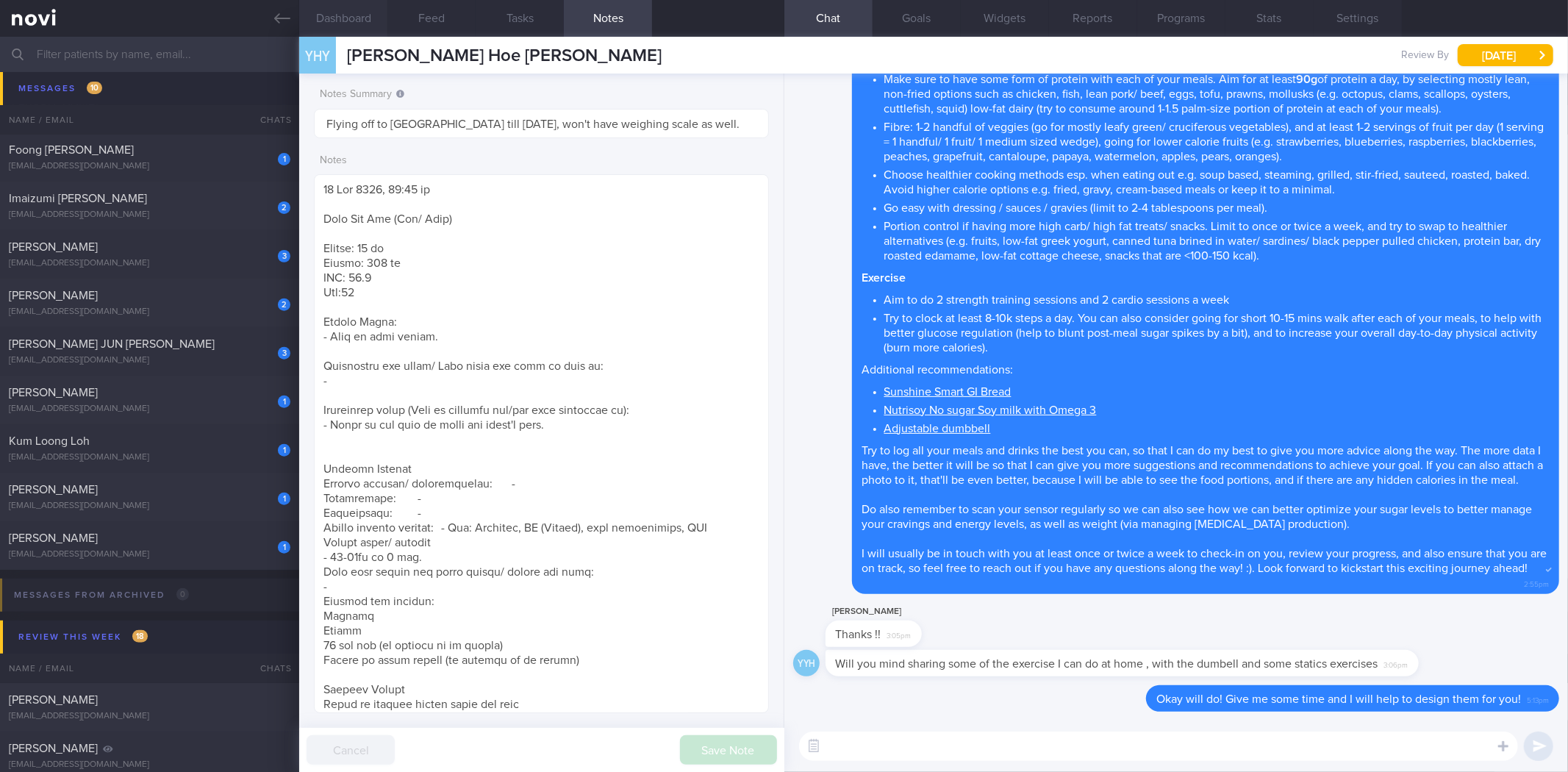
click at [347, 22] on button "Dashboard" at bounding box center [343, 18] width 88 height 37
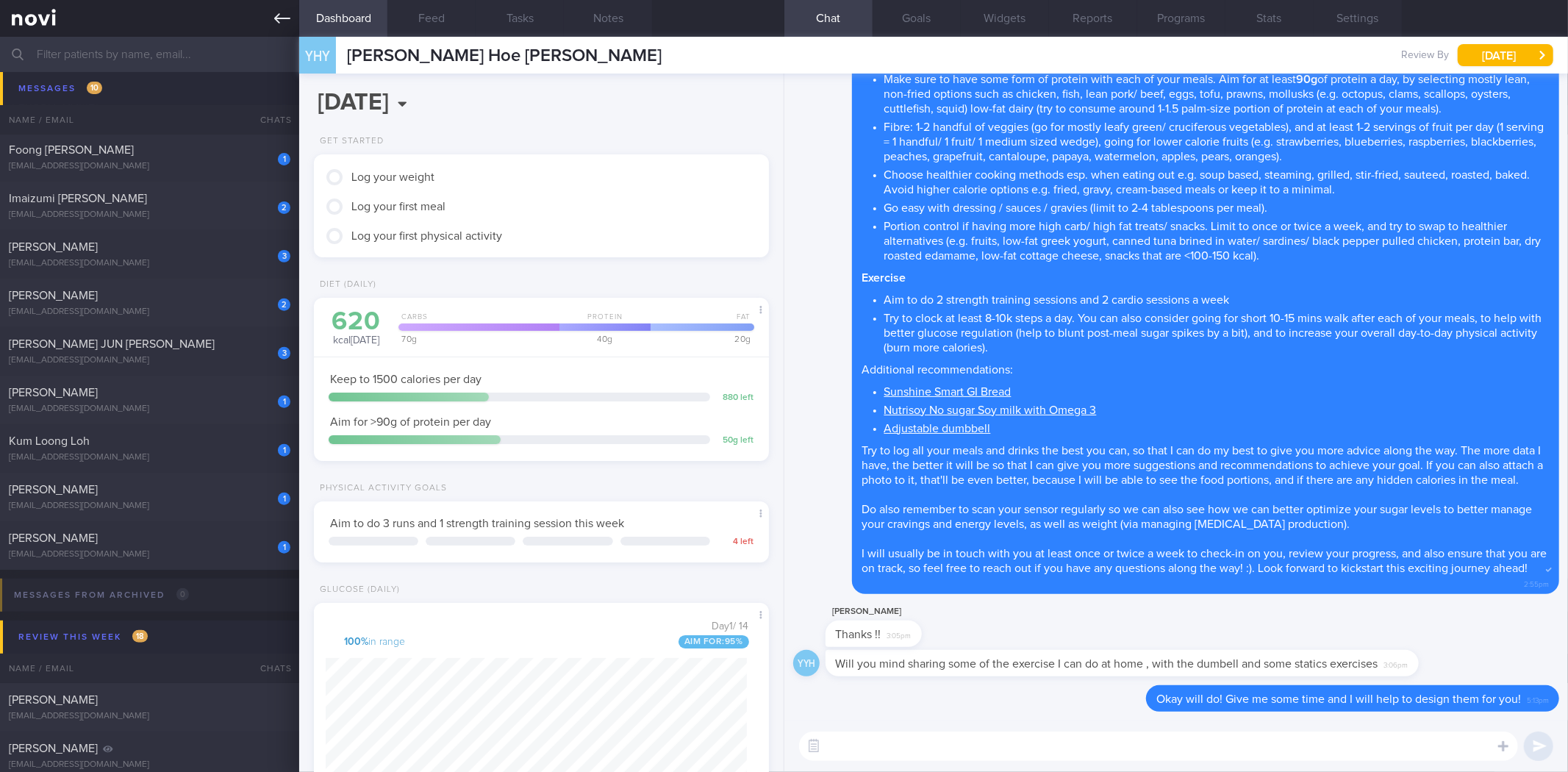
scroll to position [229, 415]
click at [284, 16] on icon at bounding box center [282, 18] width 16 height 16
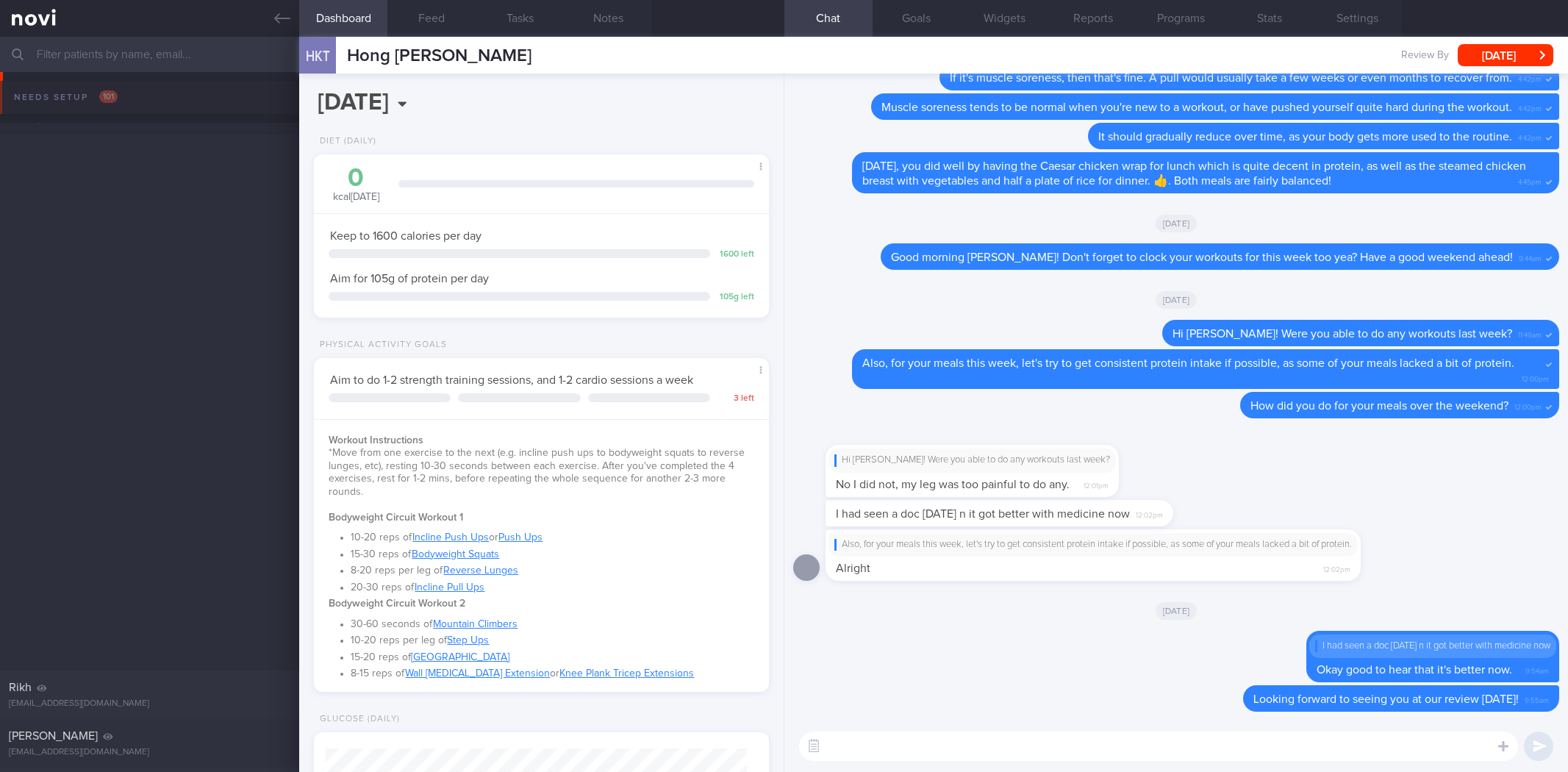
select select "8"
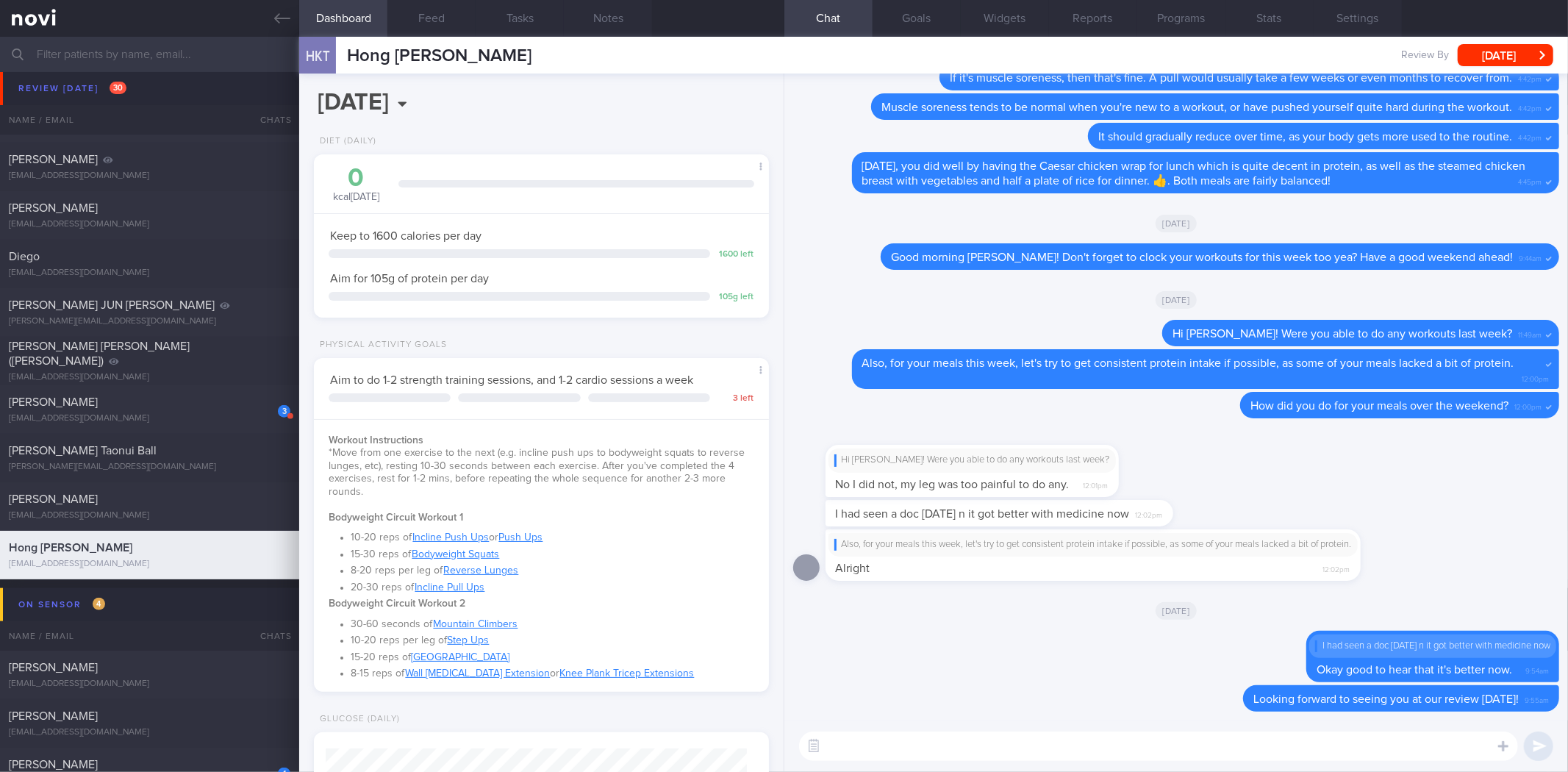
scroll to position [229, 415]
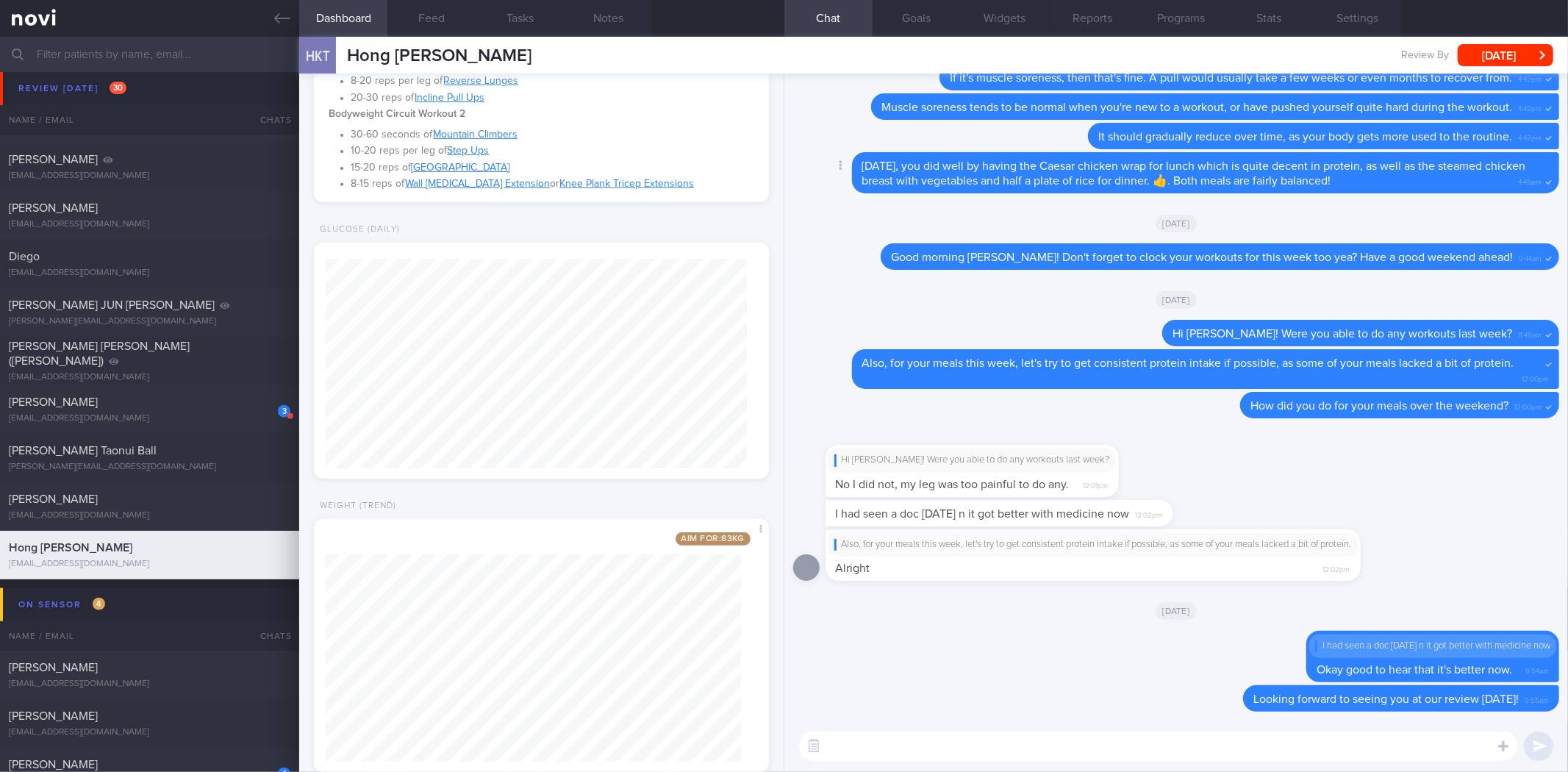
drag, startPoint x: 428, startPoint y: 17, endPoint x: 1057, endPoint y: 169, distance: 647.1
click at [428, 17] on button "Feed" at bounding box center [431, 18] width 88 height 37
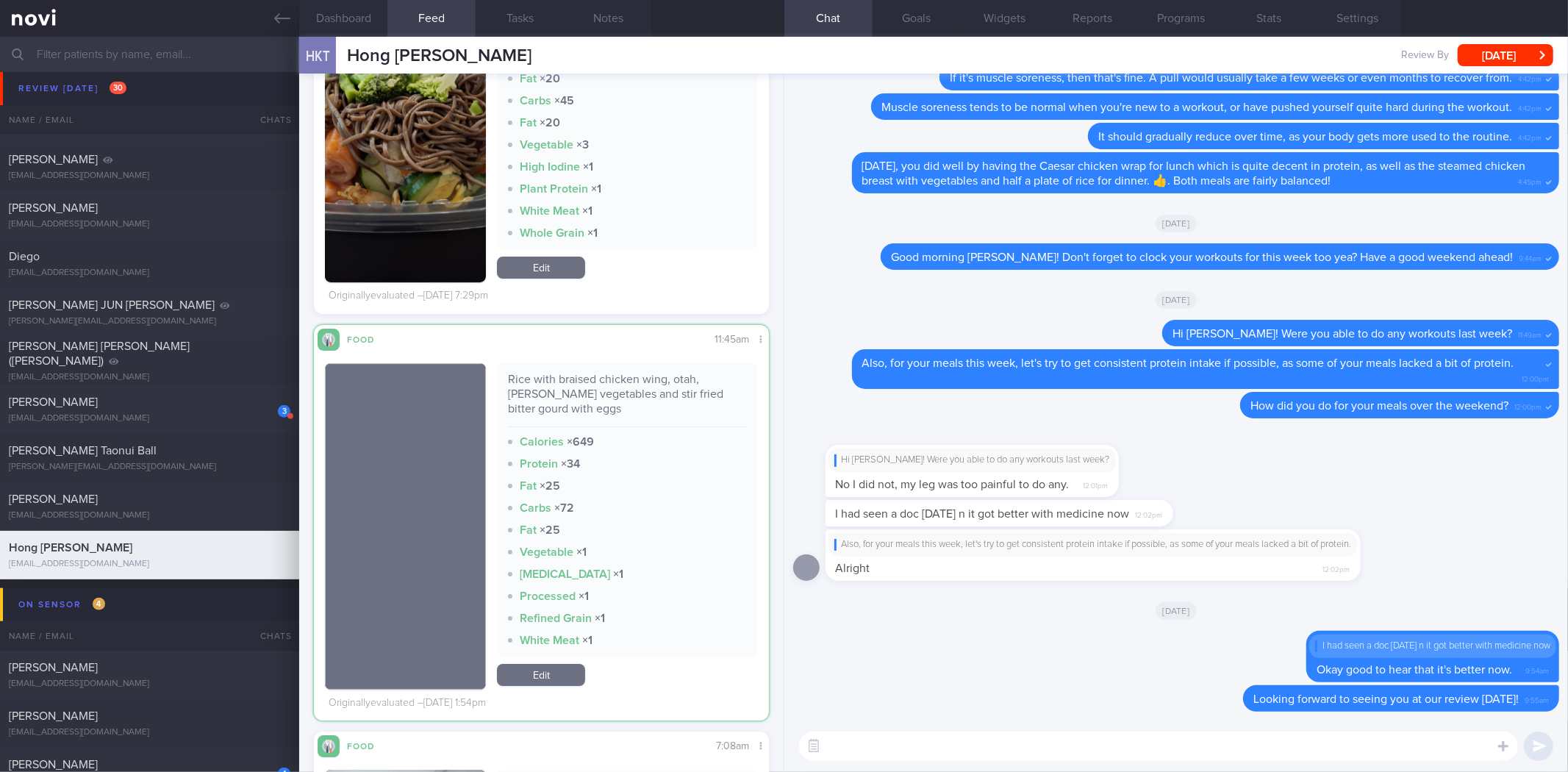
scroll to position [27624, 0]
drag, startPoint x: 529, startPoint y: 381, endPoint x: 609, endPoint y: 395, distance: 81.2
click at [609, 395] on div "Rice with braised chicken wing, otah, [PERSON_NAME] vegetables and stir fried b…" at bounding box center [626, 400] width 238 height 55
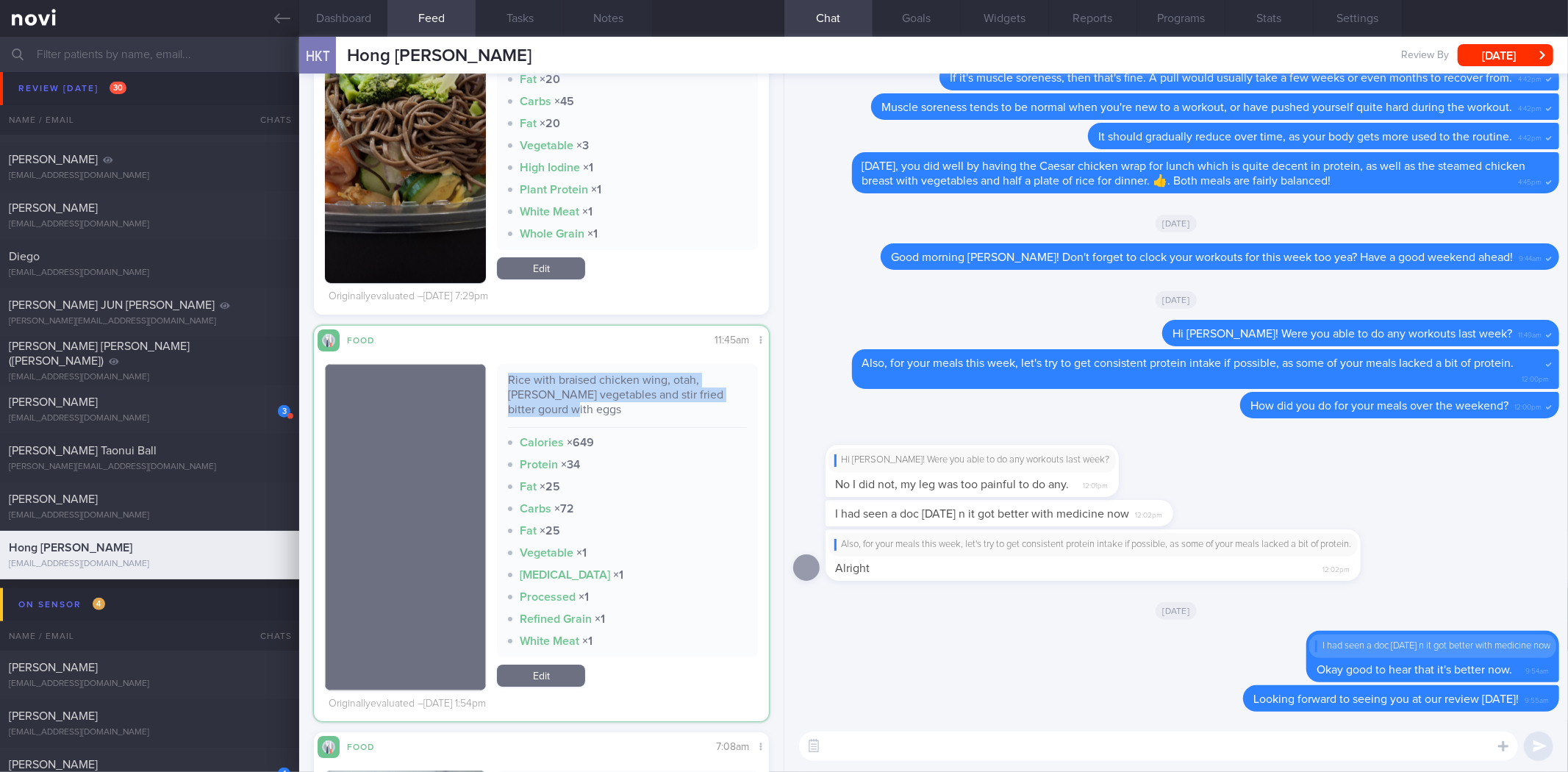
drag, startPoint x: 551, startPoint y: 411, endPoint x: 495, endPoint y: 376, distance: 66.0
click at [497, 376] on div "Rice with braised chicken wing, otah, [PERSON_NAME] vegetables and stir fried b…" at bounding box center [626, 510] width 261 height 293
click at [599, 386] on div "Rice with braised chicken wing, otah, [PERSON_NAME] vegetables and stir fried b…" at bounding box center [626, 400] width 238 height 55
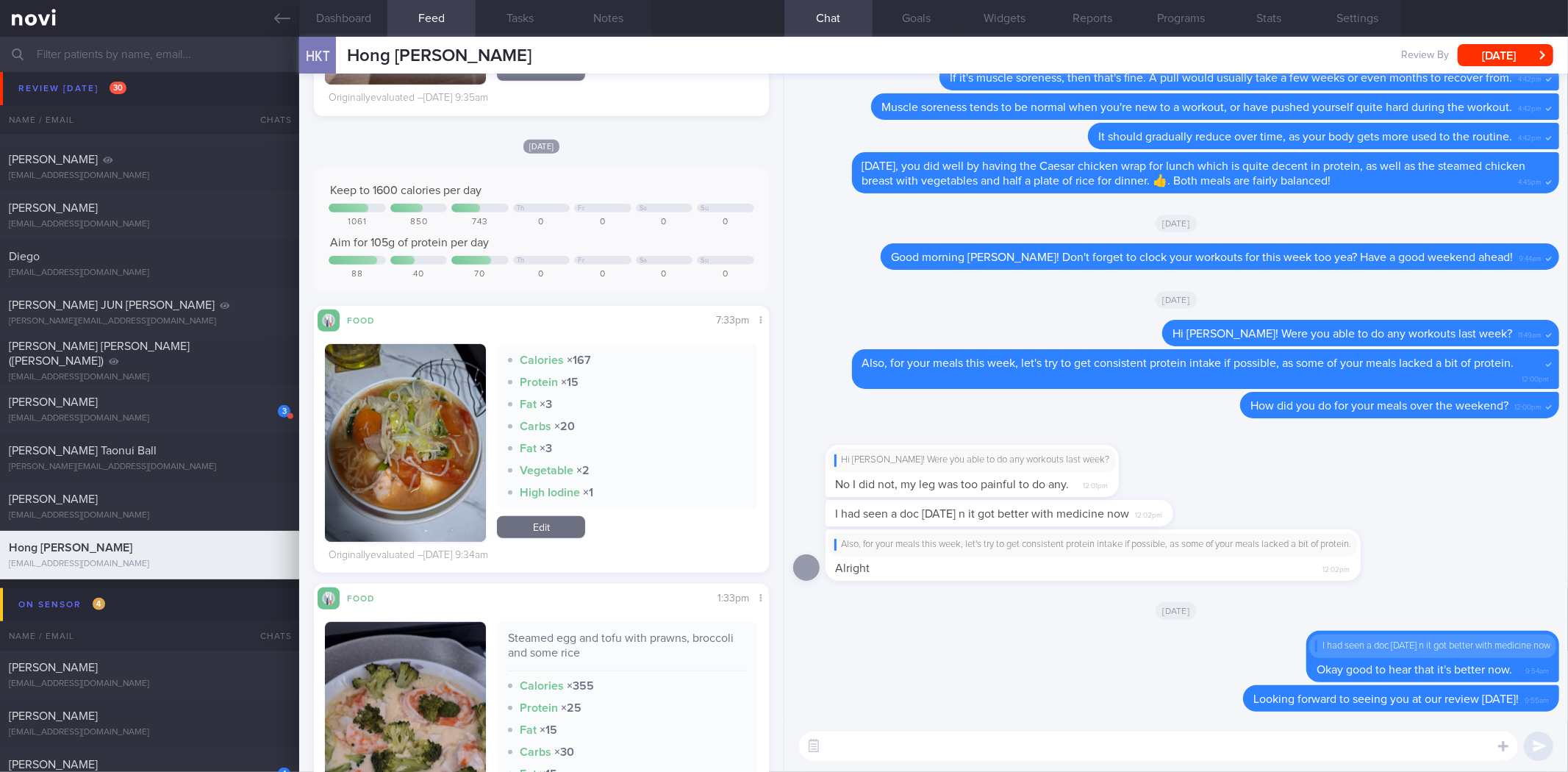
scroll to position [832, 0]
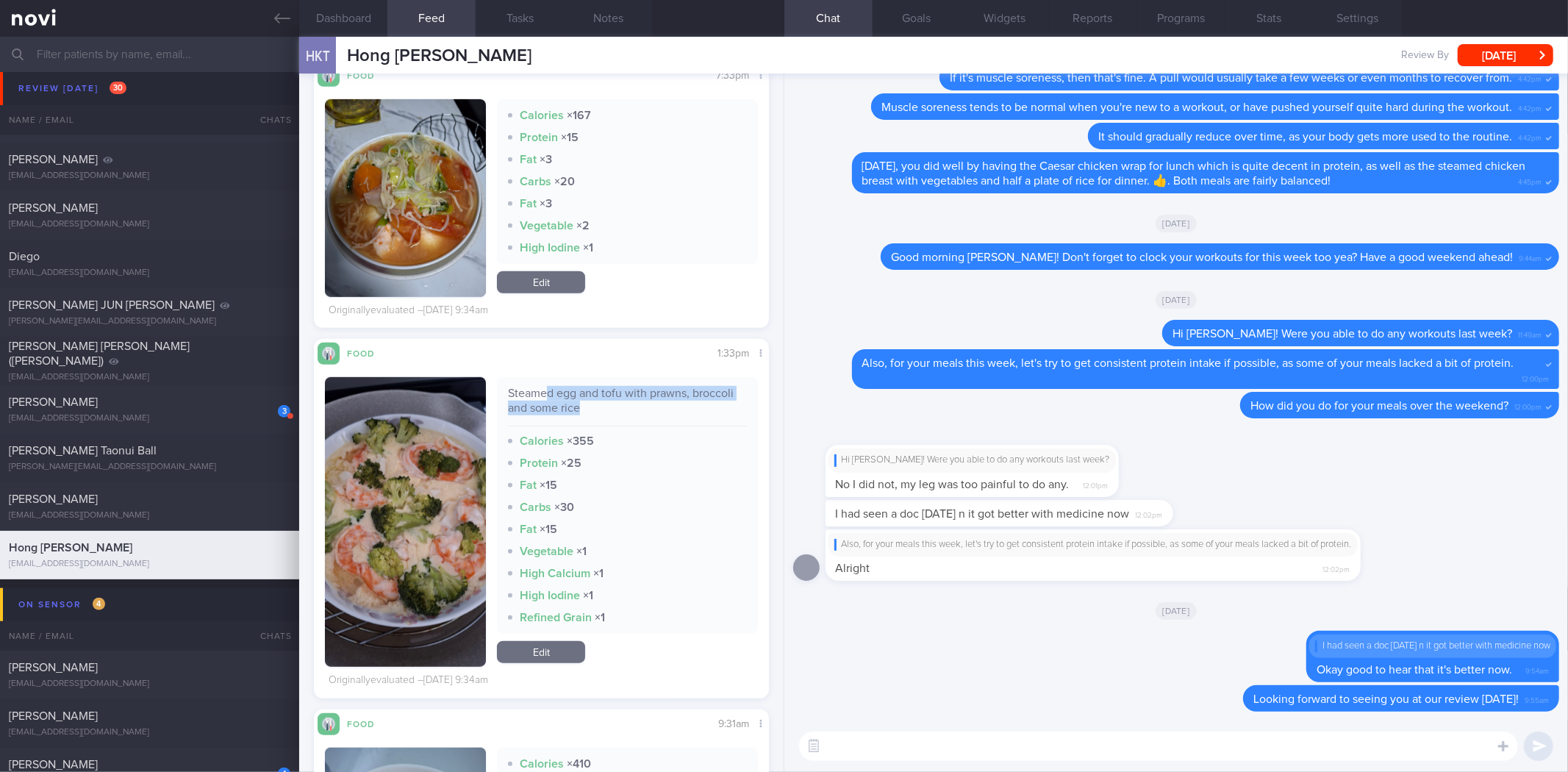
drag, startPoint x: 590, startPoint y: 397, endPoint x: 623, endPoint y: 405, distance: 34.0
click at [623, 405] on div "Steamed egg and tofu with prawns, broccoli and some rice" at bounding box center [626, 405] width 238 height 41
click at [465, 475] on button "button" at bounding box center [405, 521] width 161 height 289
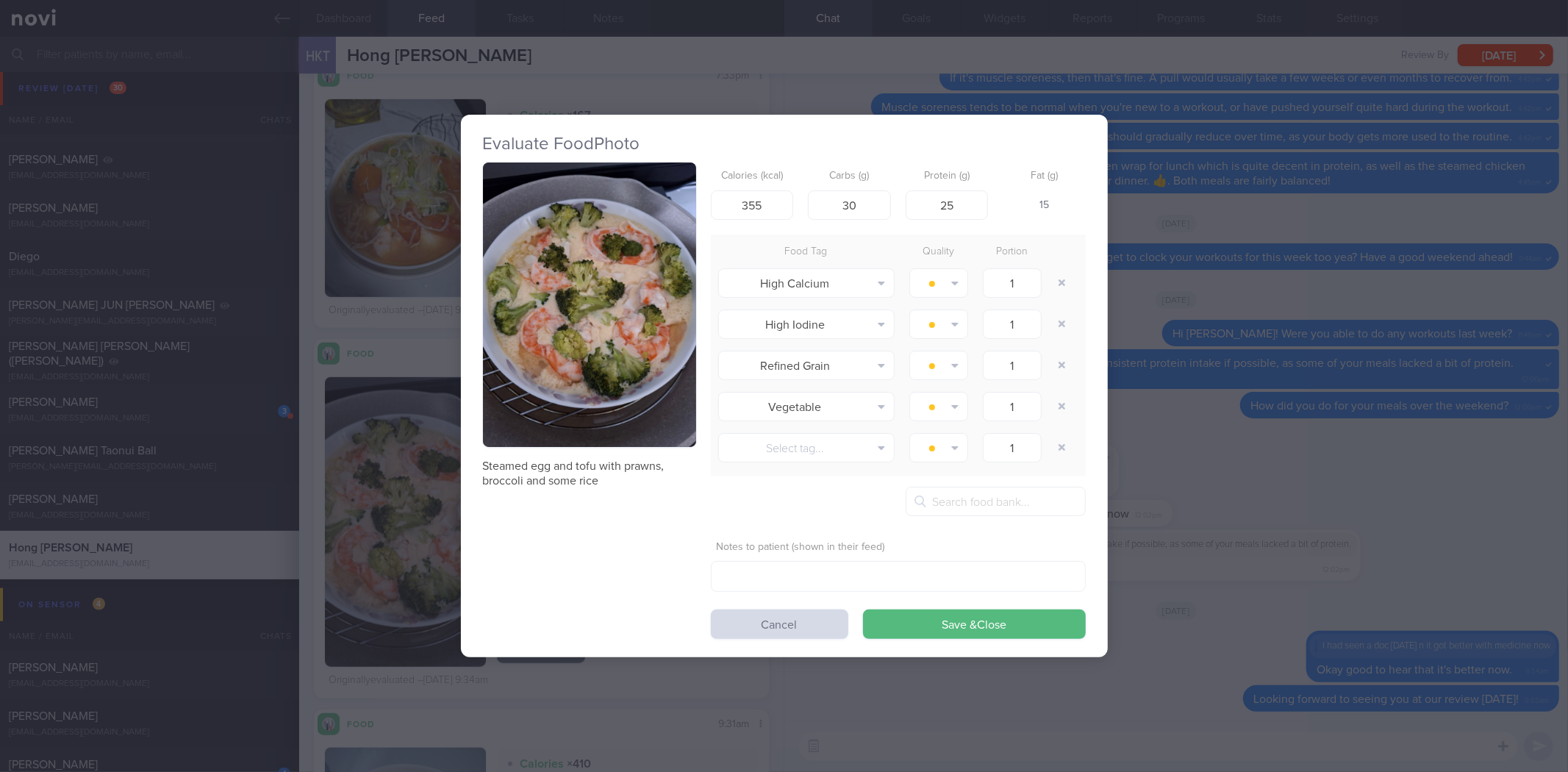
click at [634, 343] on button "button" at bounding box center [589, 304] width 213 height 284
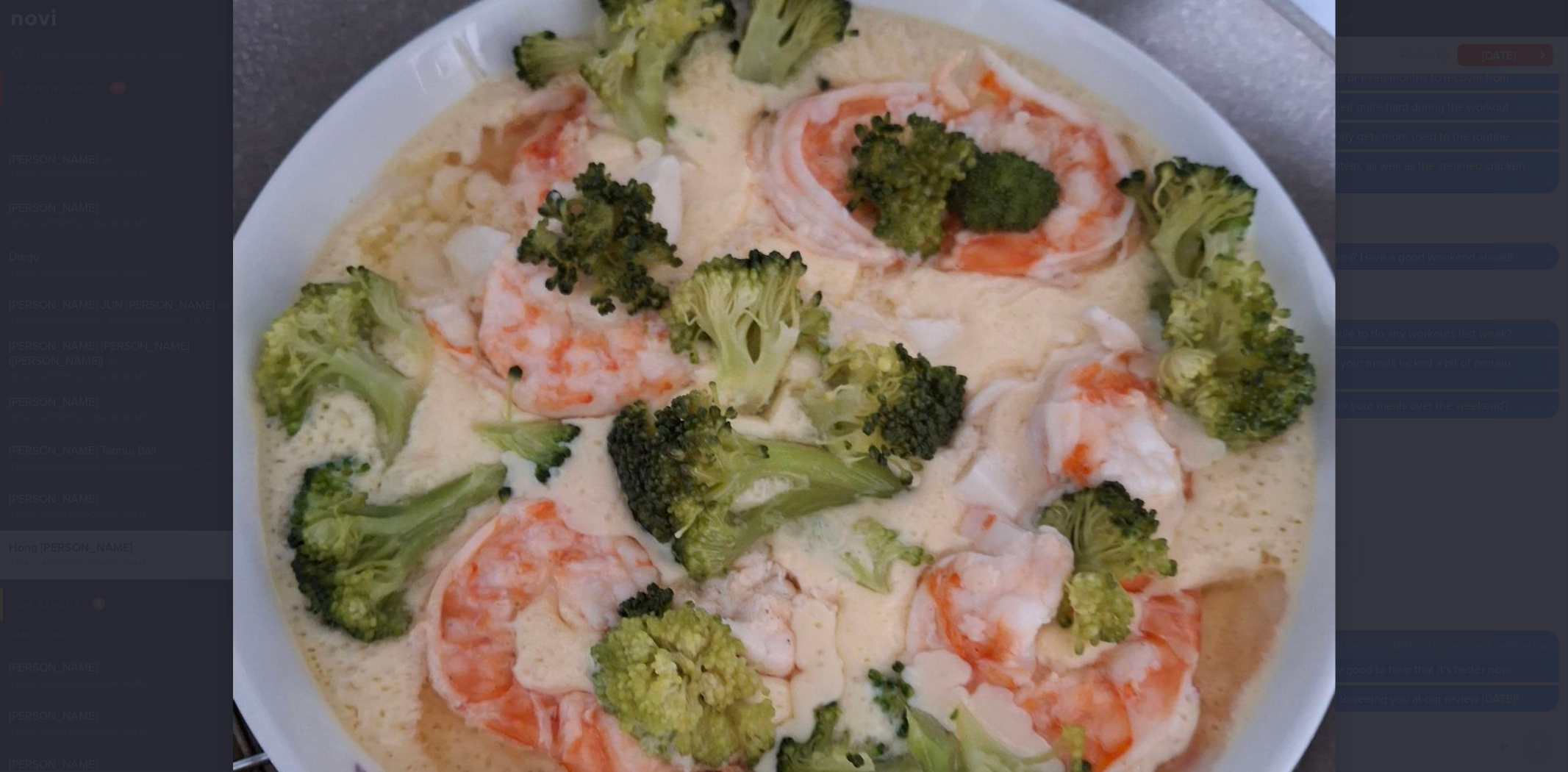
scroll to position [326, 0]
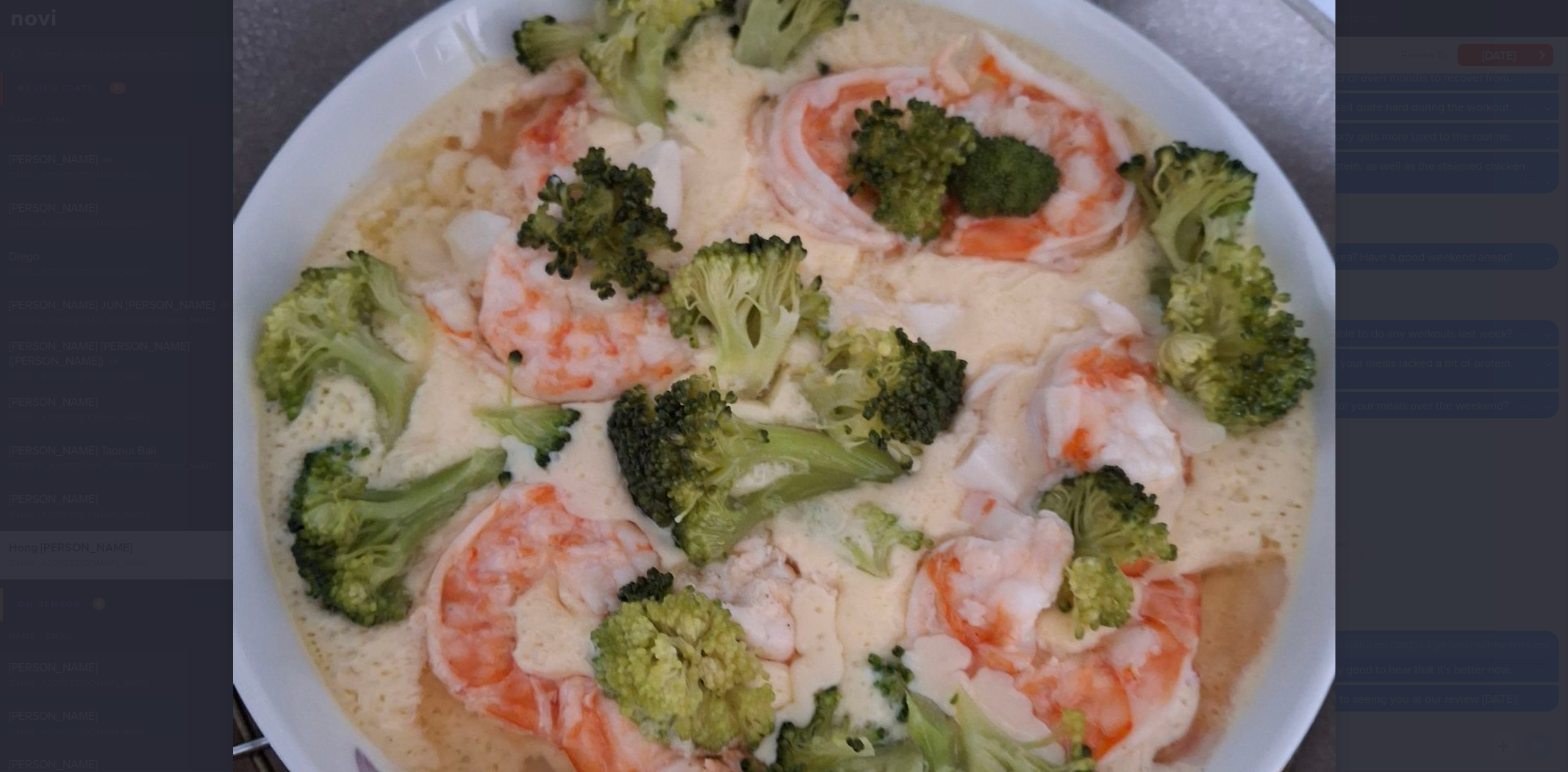
click at [1475, 519] on div at bounding box center [784, 386] width 1568 height 772
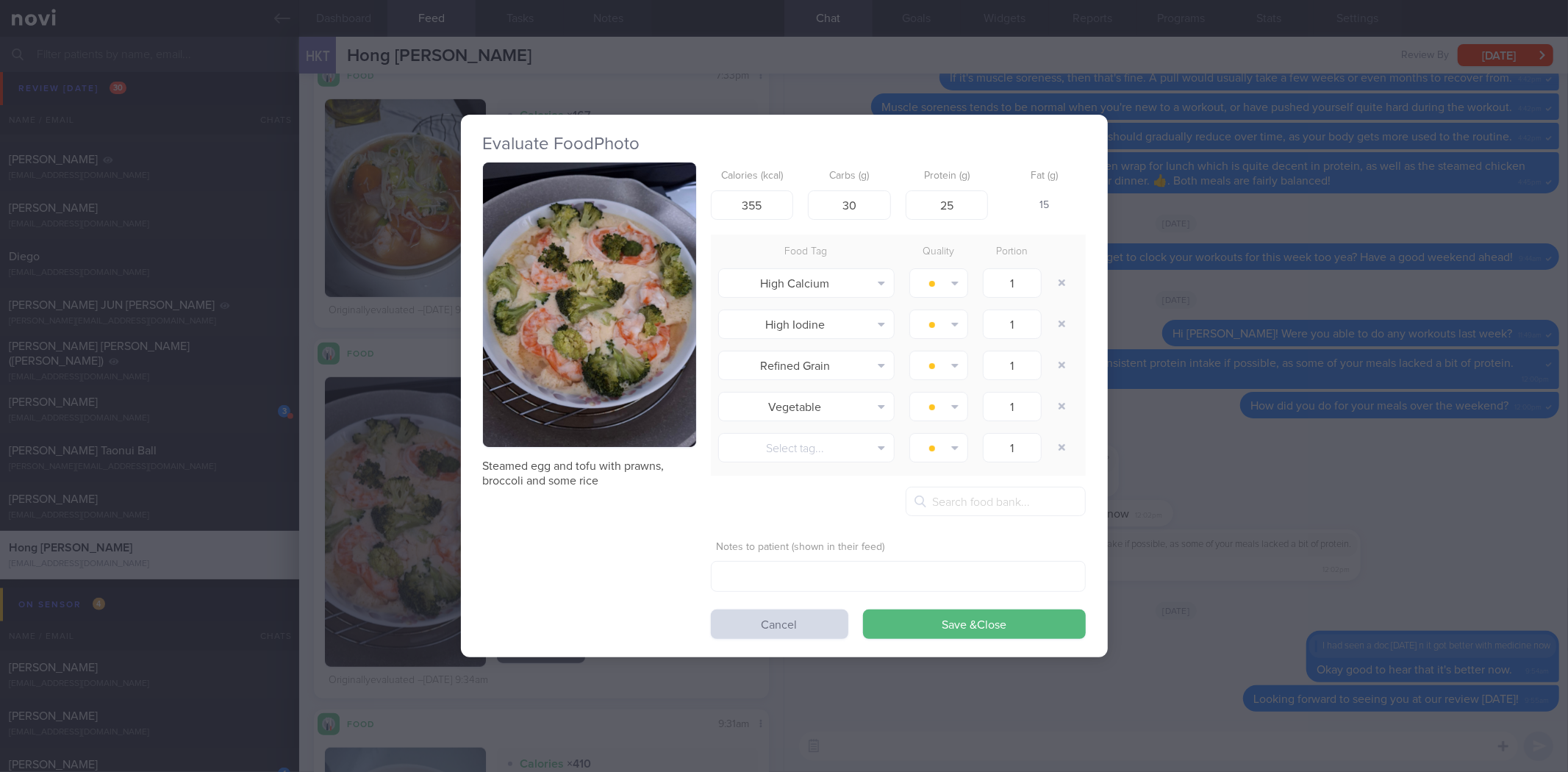
click at [1259, 389] on div "Evaluate Food Photo Steamed egg and tofu with prawns, broccoli and some rice Ca…" at bounding box center [784, 386] width 1568 height 772
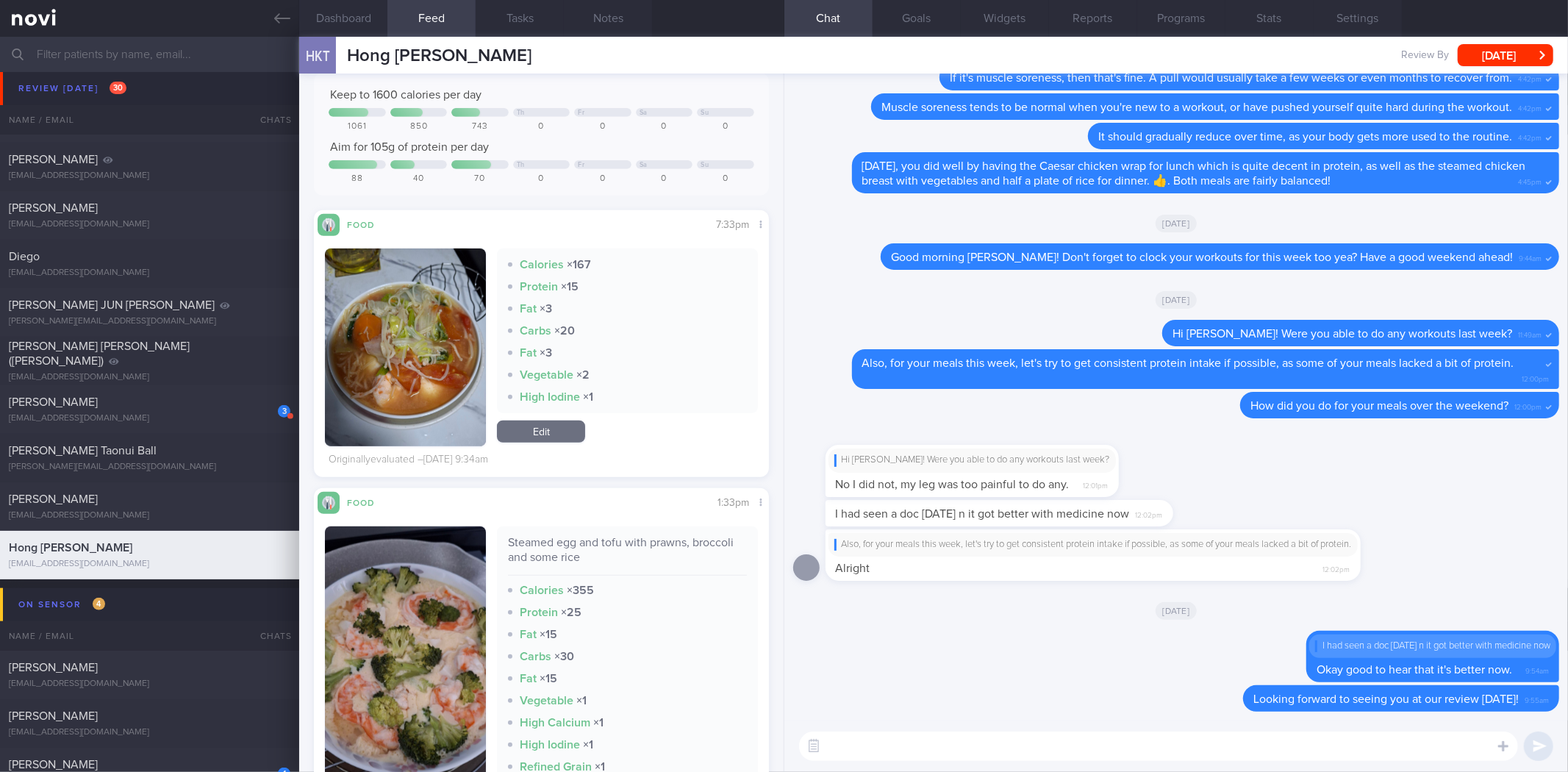
scroll to position [682, 0]
click at [458, 377] on button "button" at bounding box center [405, 348] width 161 height 197
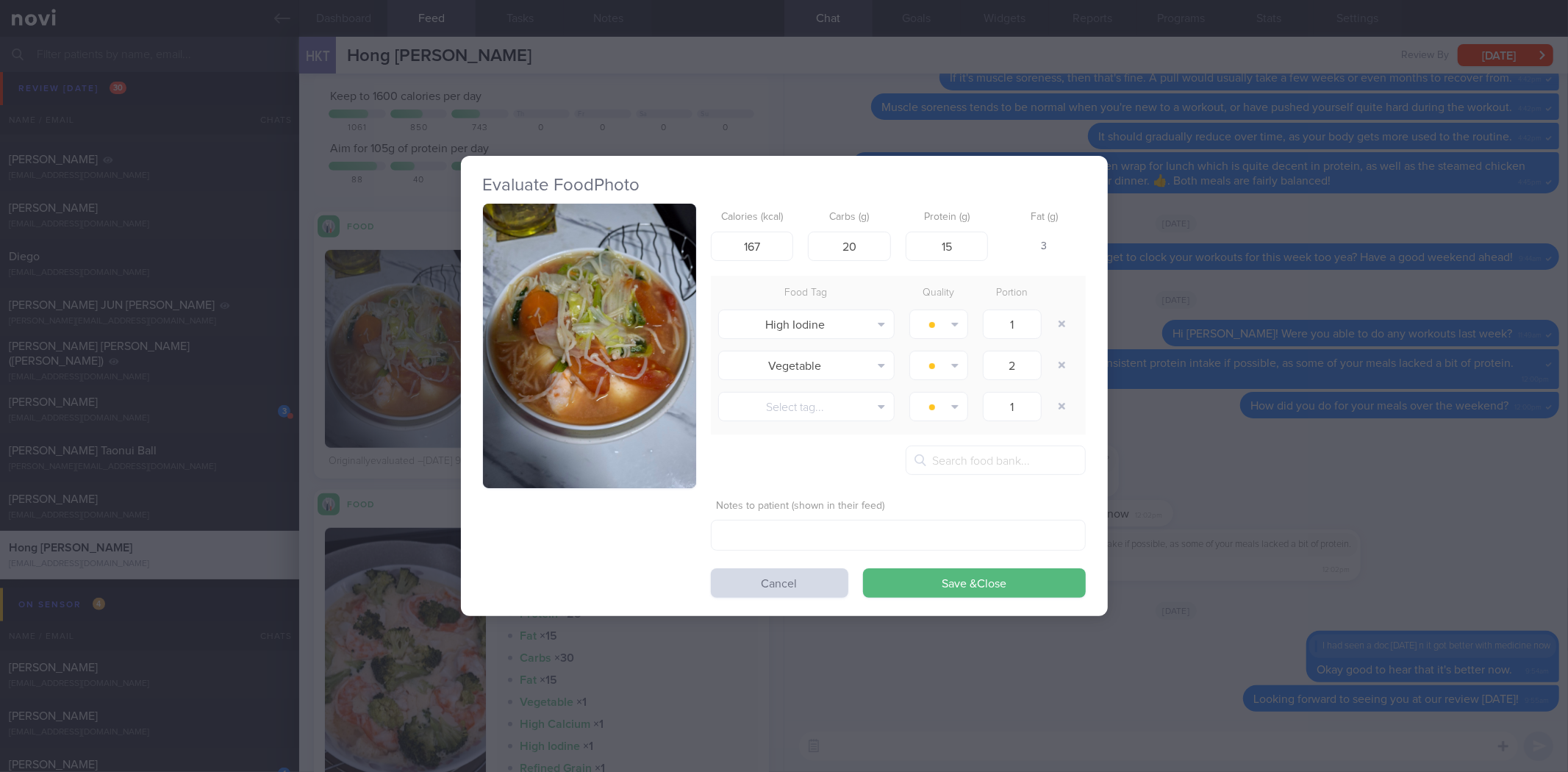
click at [603, 320] on button "button" at bounding box center [589, 345] width 213 height 284
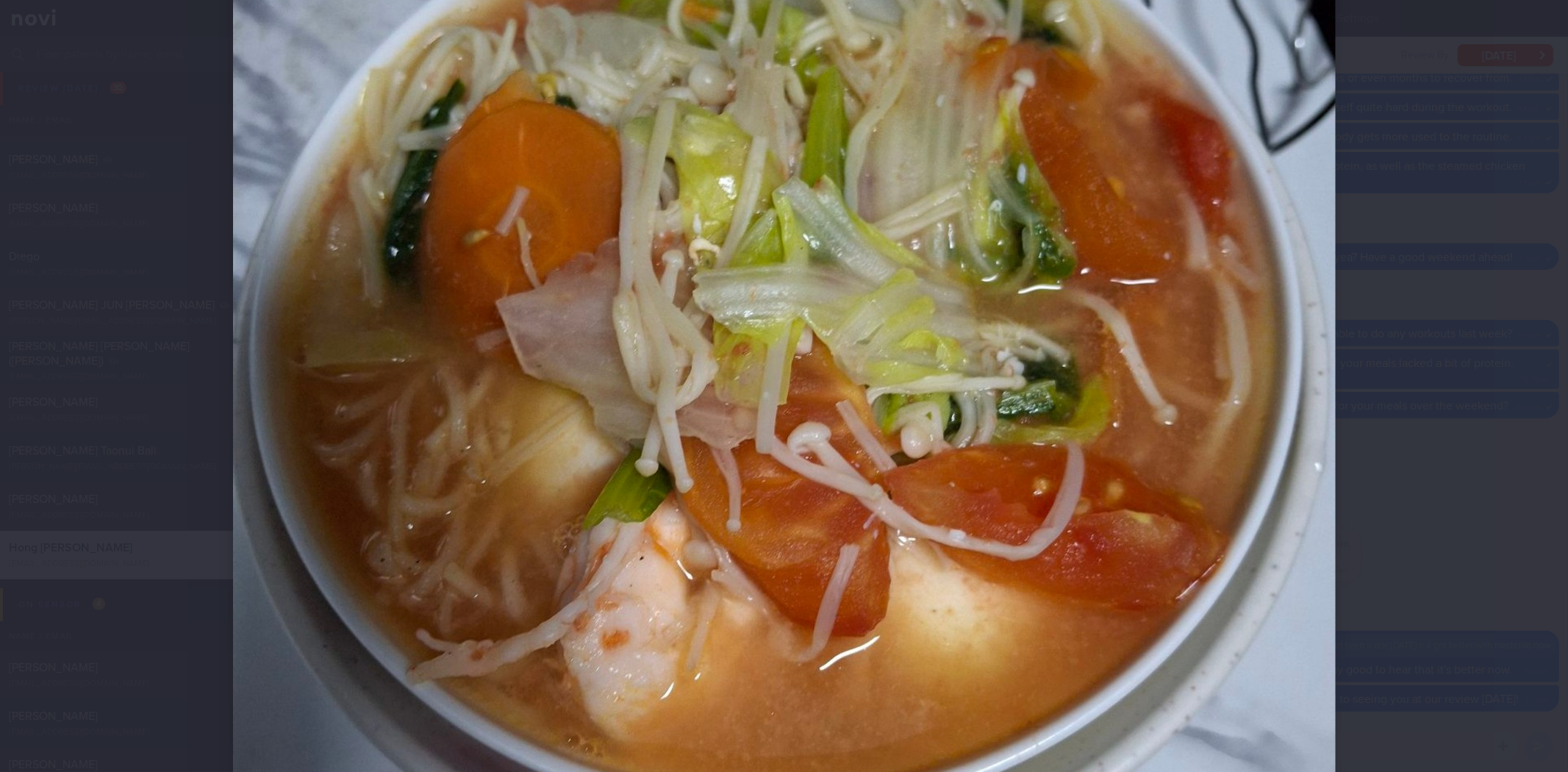
scroll to position [326, 0]
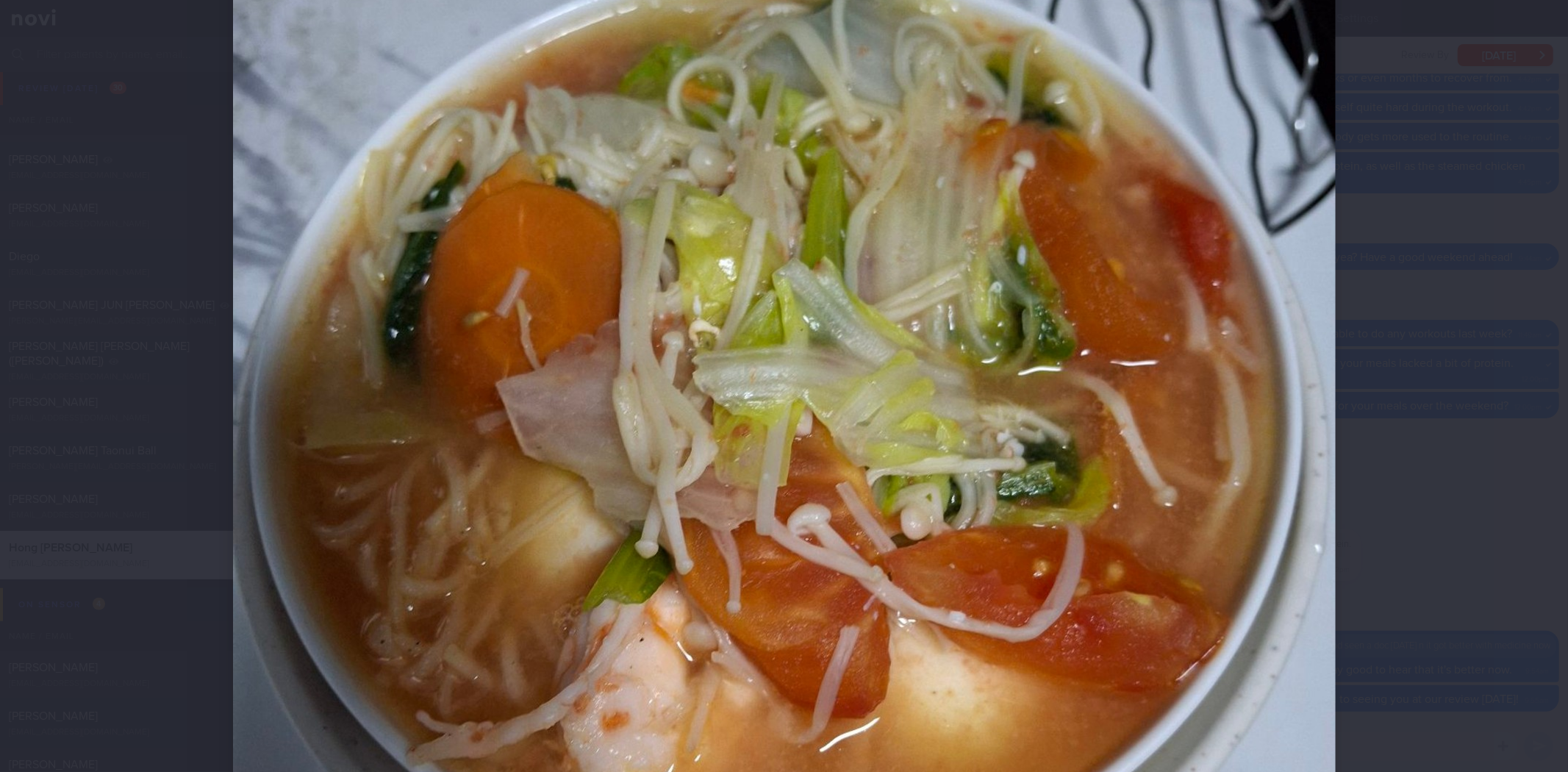
click at [1417, 283] on div at bounding box center [784, 386] width 1568 height 772
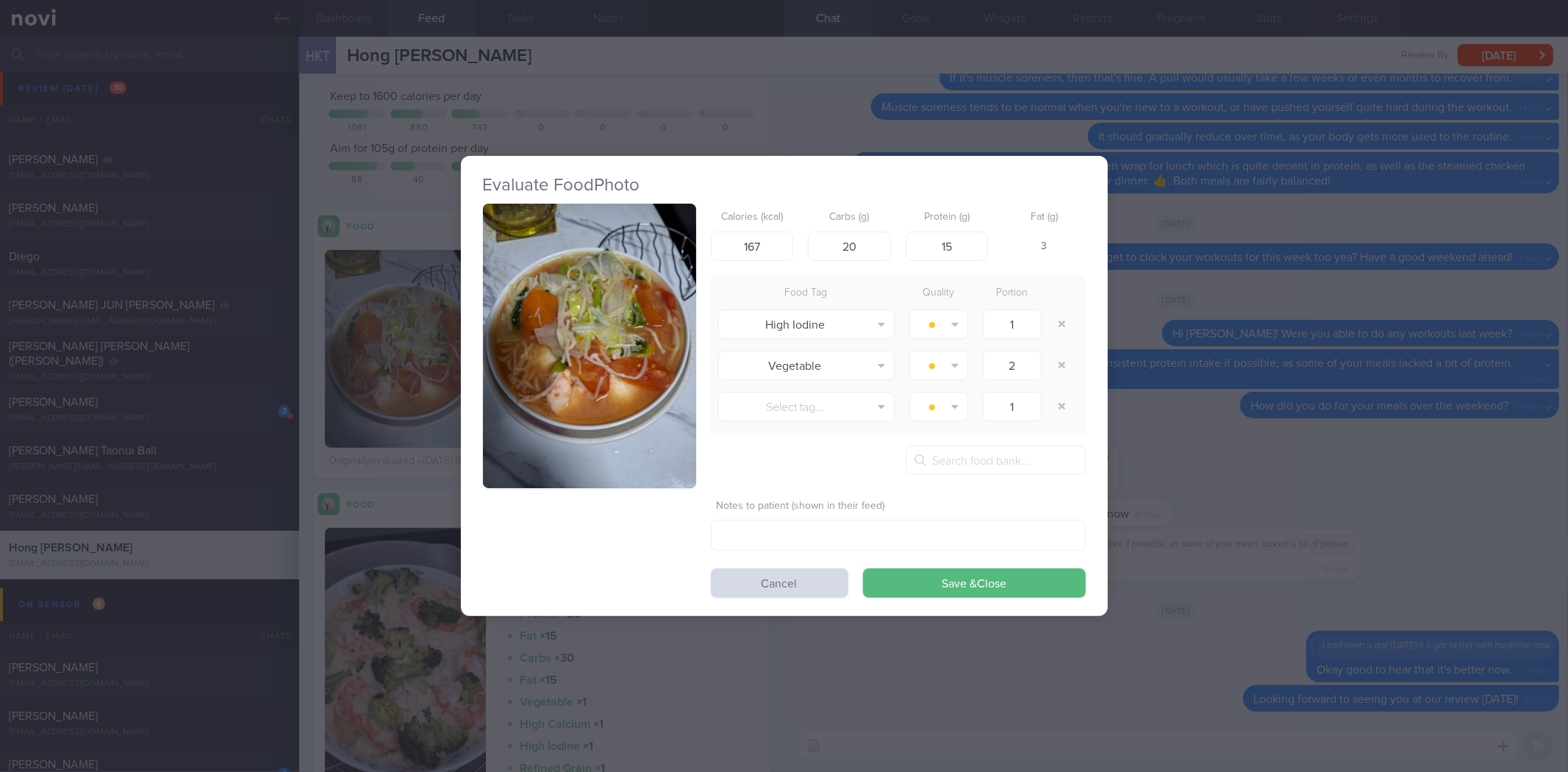
click at [1391, 287] on div "Evaluate Food Photo Calories (kcal) 167 Carbs (g) 20 Protein (g) 15 Fat (g) 3 F…" at bounding box center [784, 386] width 1568 height 772
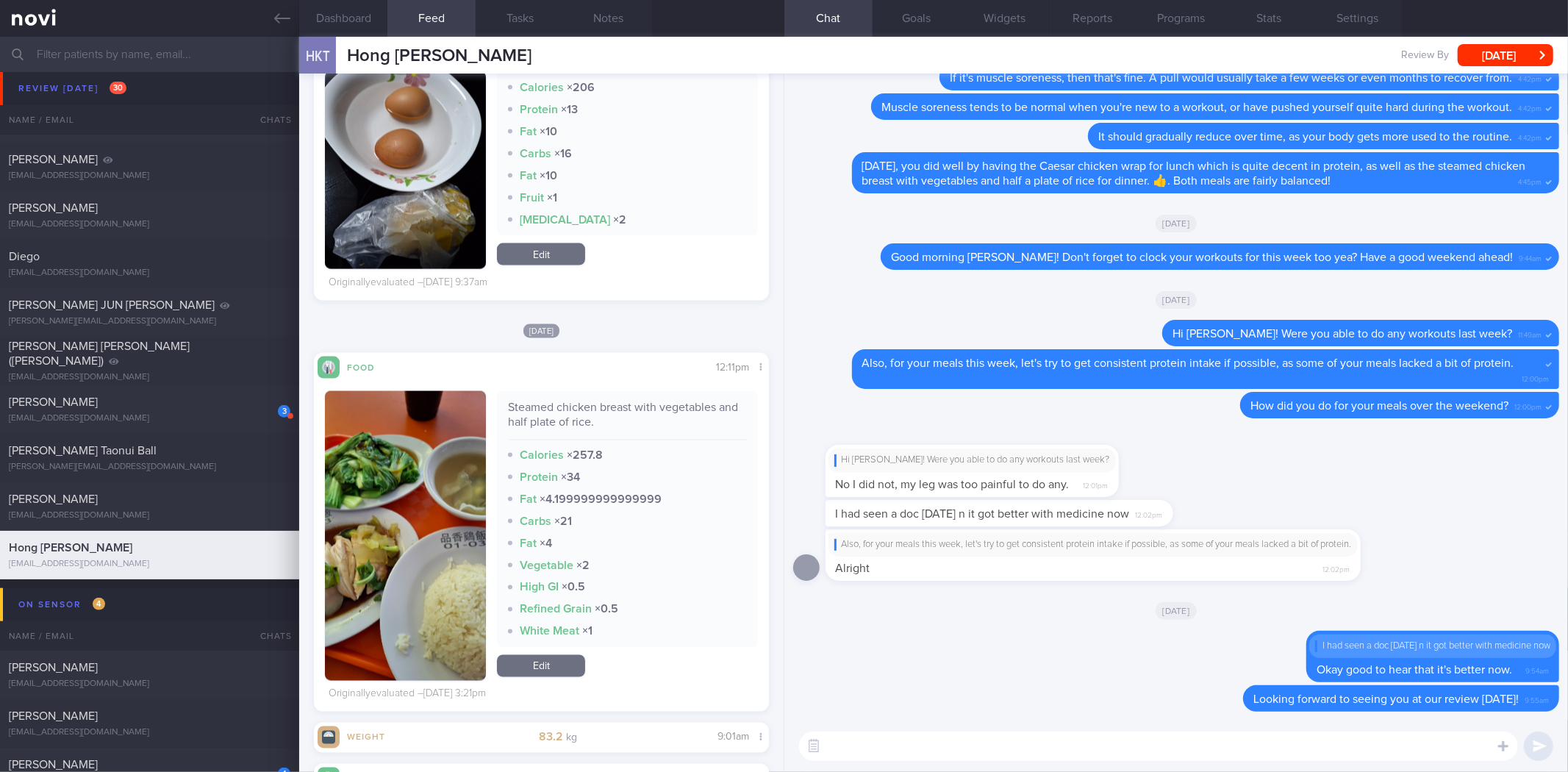
scroll to position [1947, 0]
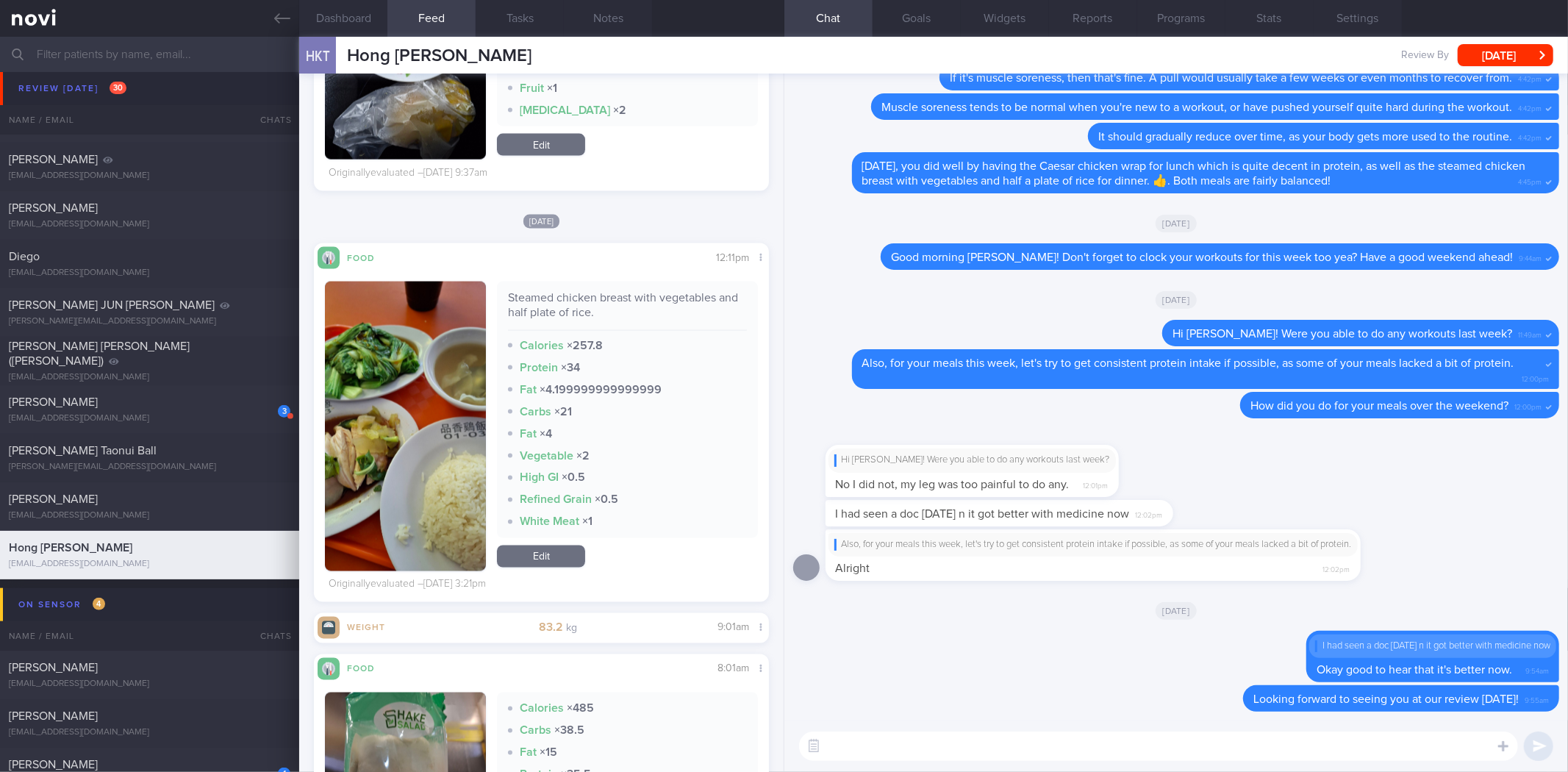
click at [454, 385] on button "button" at bounding box center [405, 426] width 161 height 289
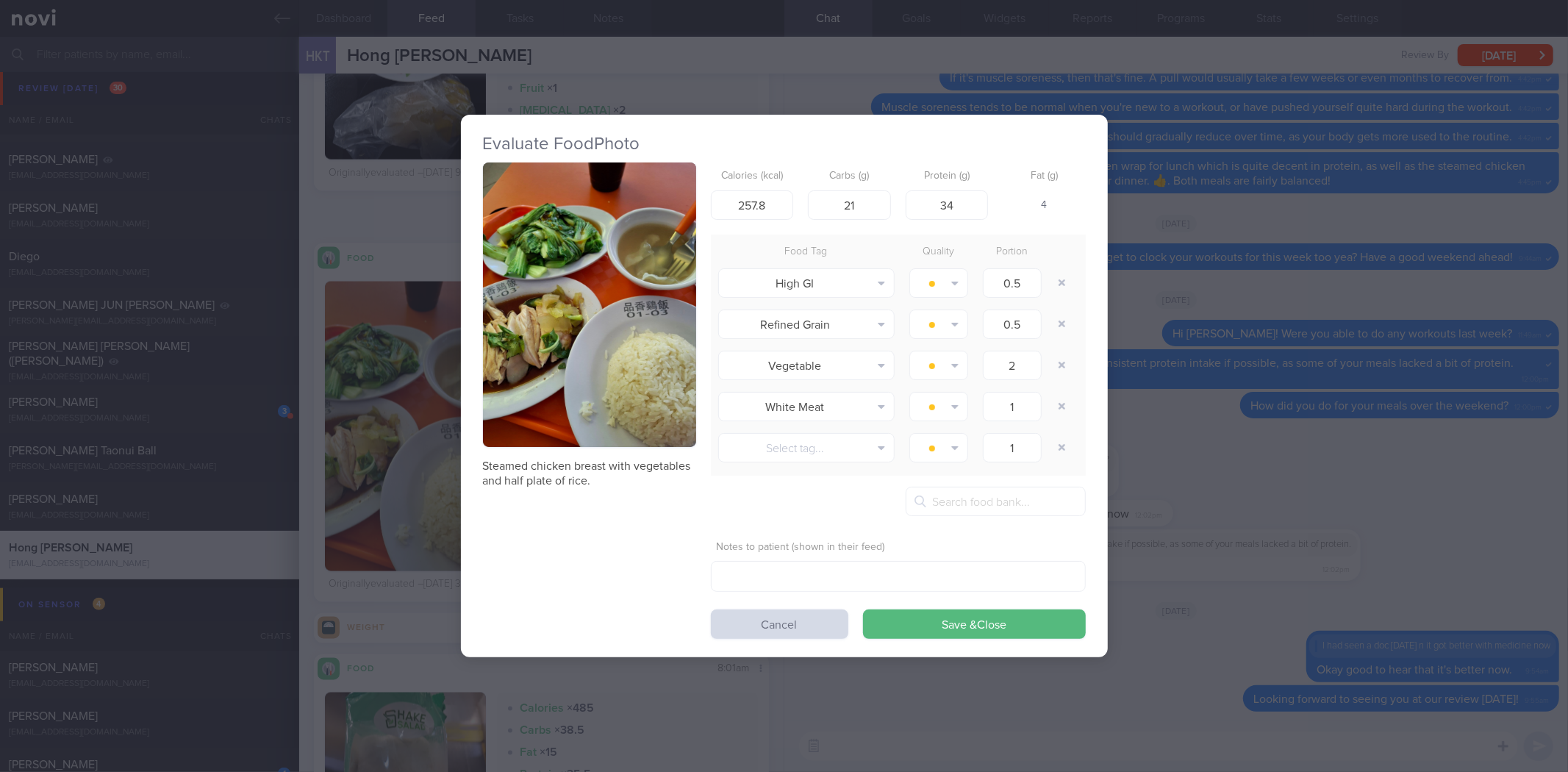
click at [1247, 373] on div "Evaluate Food Photo Steamed chicken breast with vegetables and half plate of ri…" at bounding box center [784, 386] width 1568 height 772
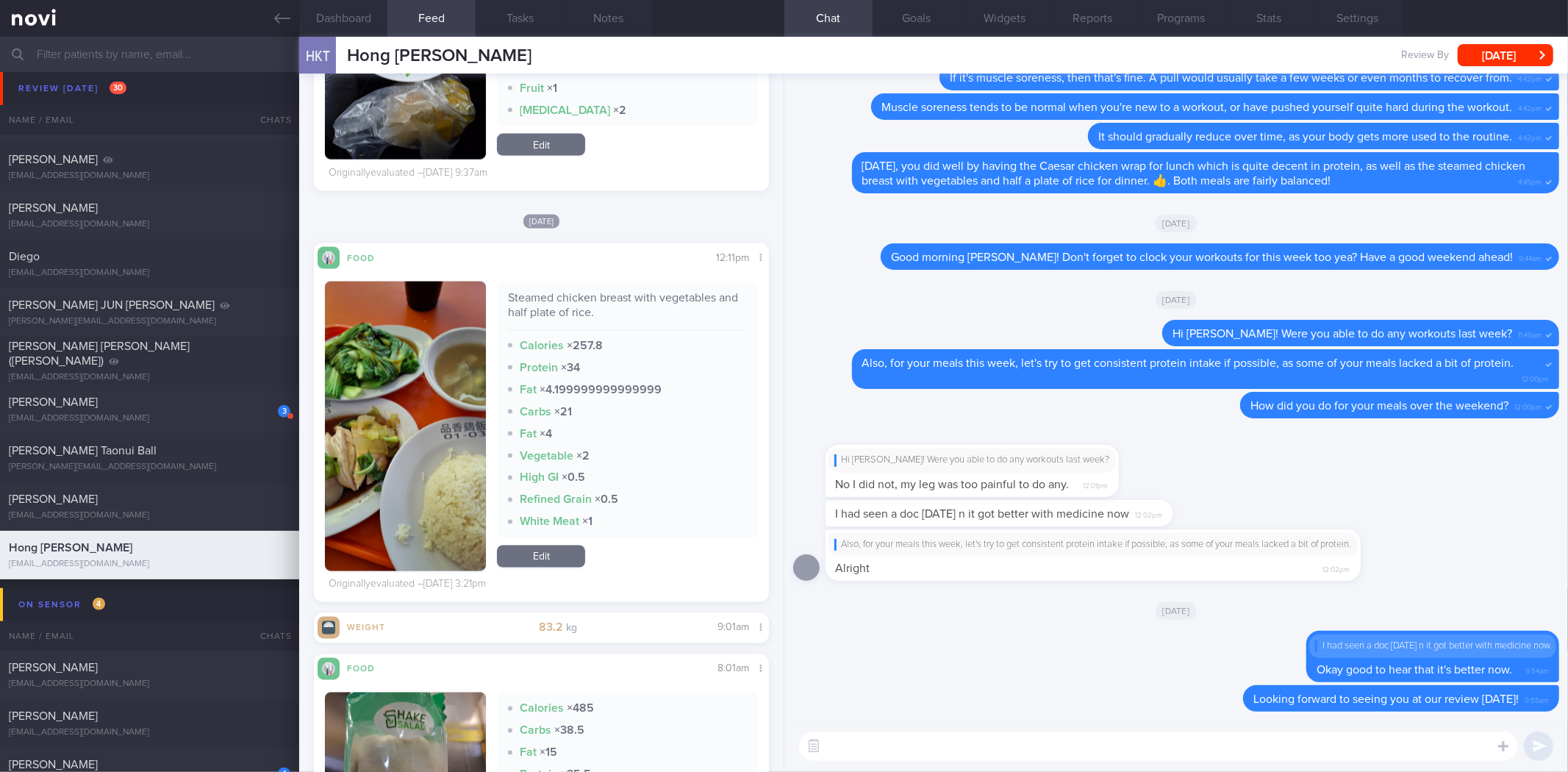
scroll to position [2356, 0]
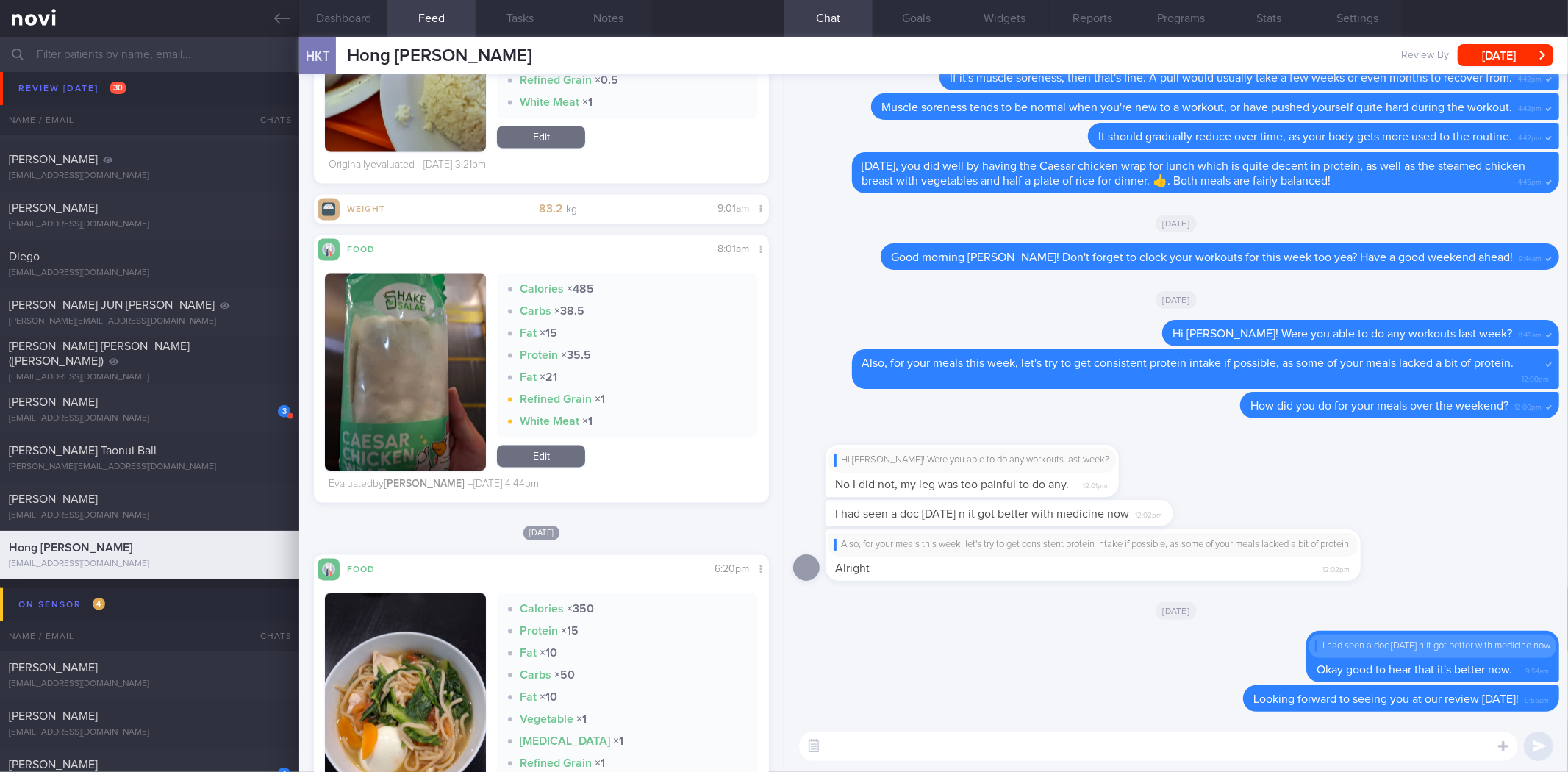
click at [378, 401] on button "button" at bounding box center [405, 372] width 161 height 197
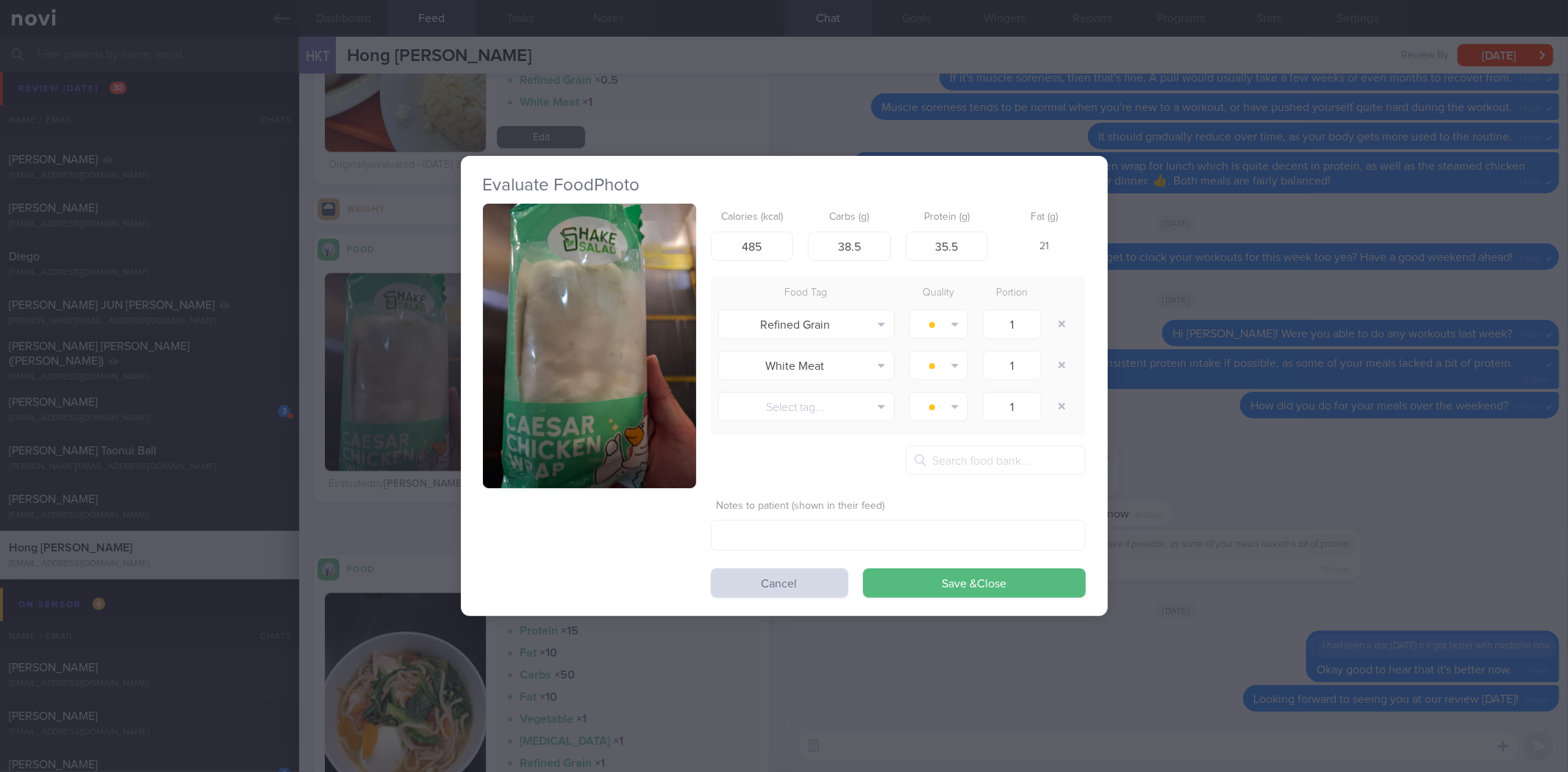
click at [1156, 331] on div "Evaluate Food Photo Calories (kcal) 485 Carbs (g) 38.5 Protein (g) 35.5 Fat (g)…" at bounding box center [784, 386] width 1568 height 772
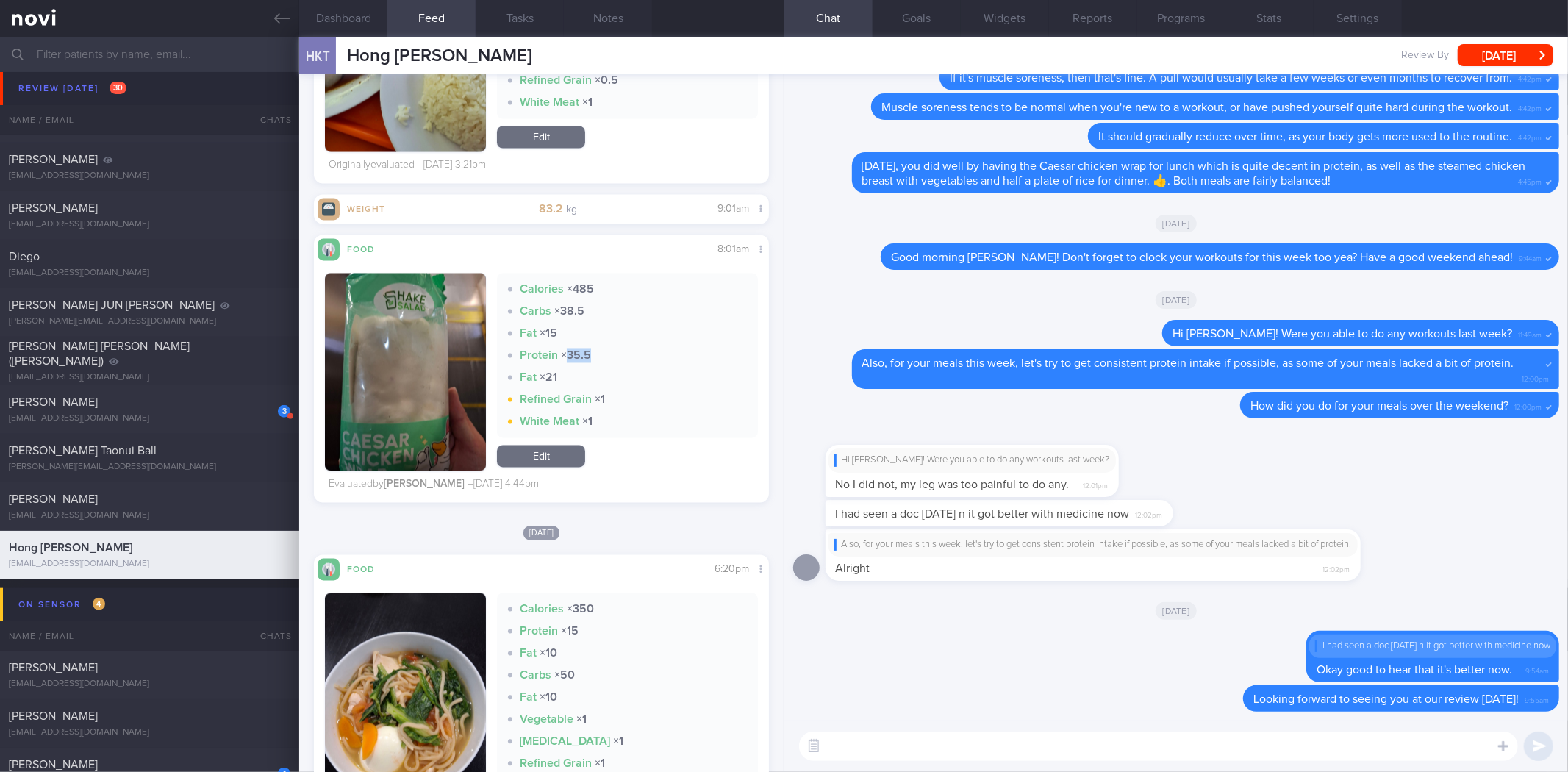
drag, startPoint x: 564, startPoint y: 351, endPoint x: 591, endPoint y: 351, distance: 27.0
click at [591, 351] on div "Protein × 35.5" at bounding box center [626, 356] width 238 height 15
drag, startPoint x: 556, startPoint y: 303, endPoint x: 589, endPoint y: 322, distance: 38.1
click at [589, 322] on div "Calories × 485 Carbs × 38.5 Fat × 15 Protein × 35.5 Fat × 21 Refined Grain × 1 …" at bounding box center [626, 356] width 261 height 165
click at [591, 322] on div "Calories × 485 Carbs × 38.5 Fat × 15 Protein × 35.5 Fat × 21 Refined Grain × 1 …" at bounding box center [626, 356] width 261 height 165
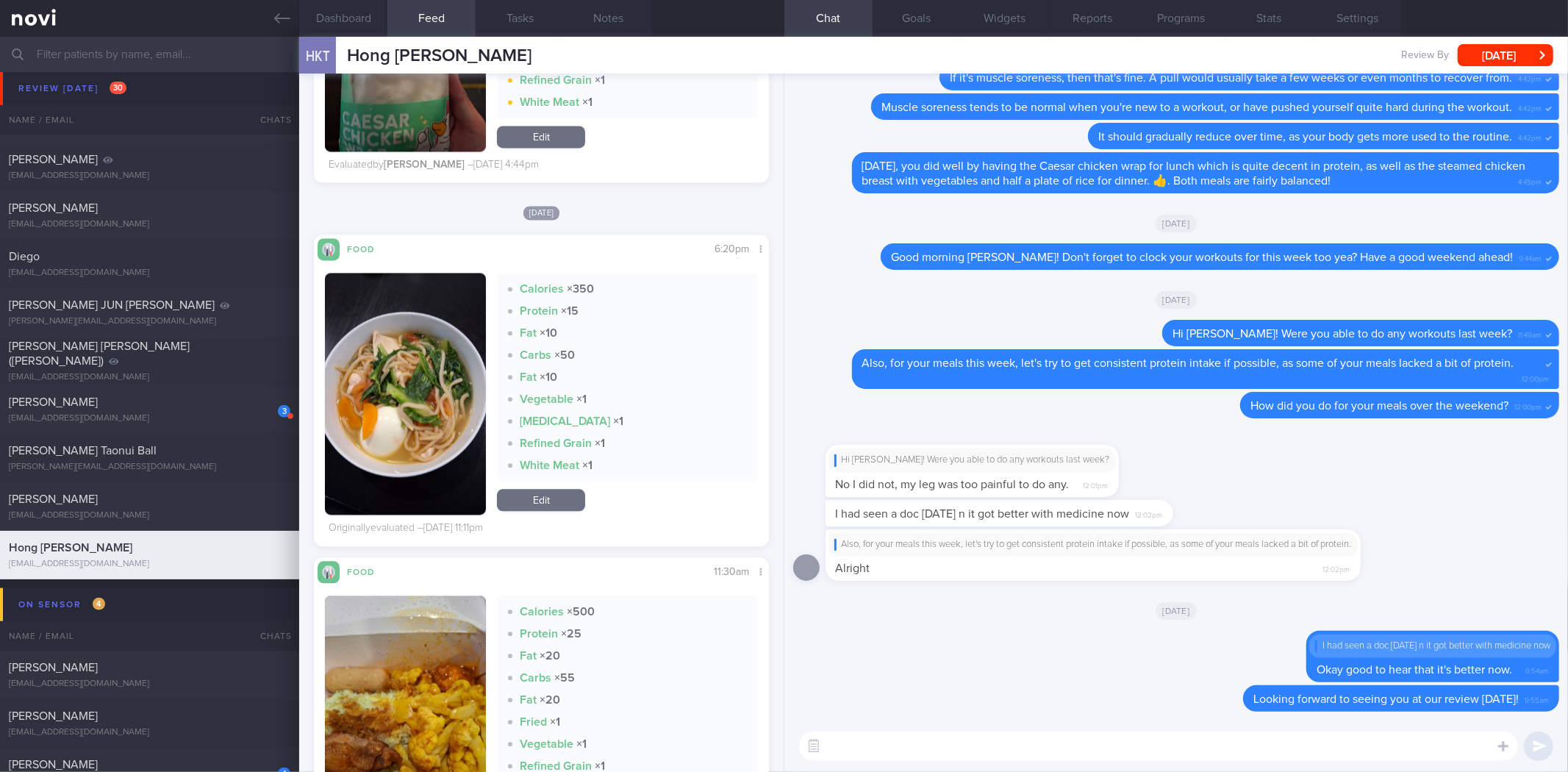
scroll to position [2845, 0]
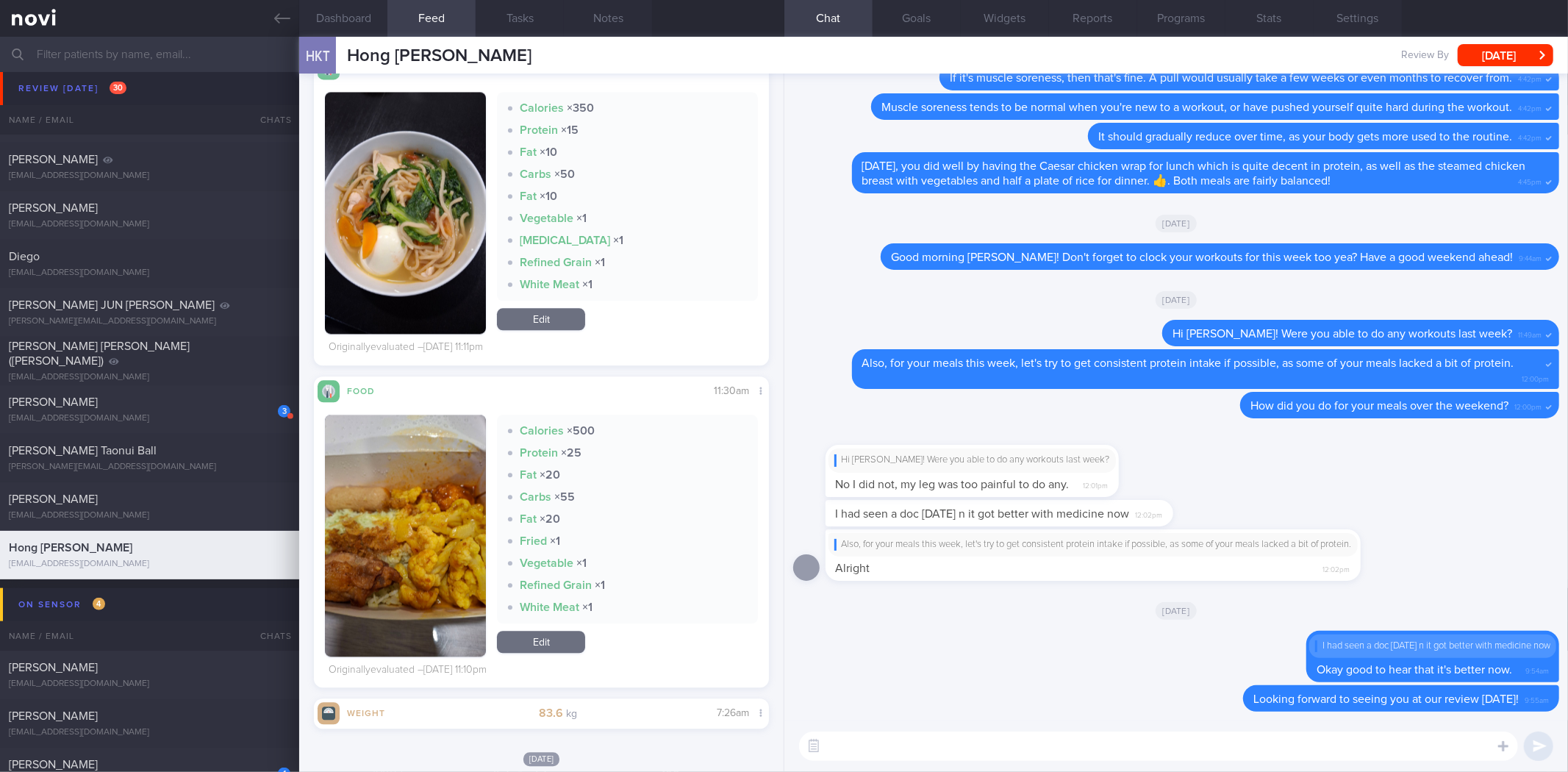
click at [412, 215] on button "button" at bounding box center [405, 213] width 161 height 242
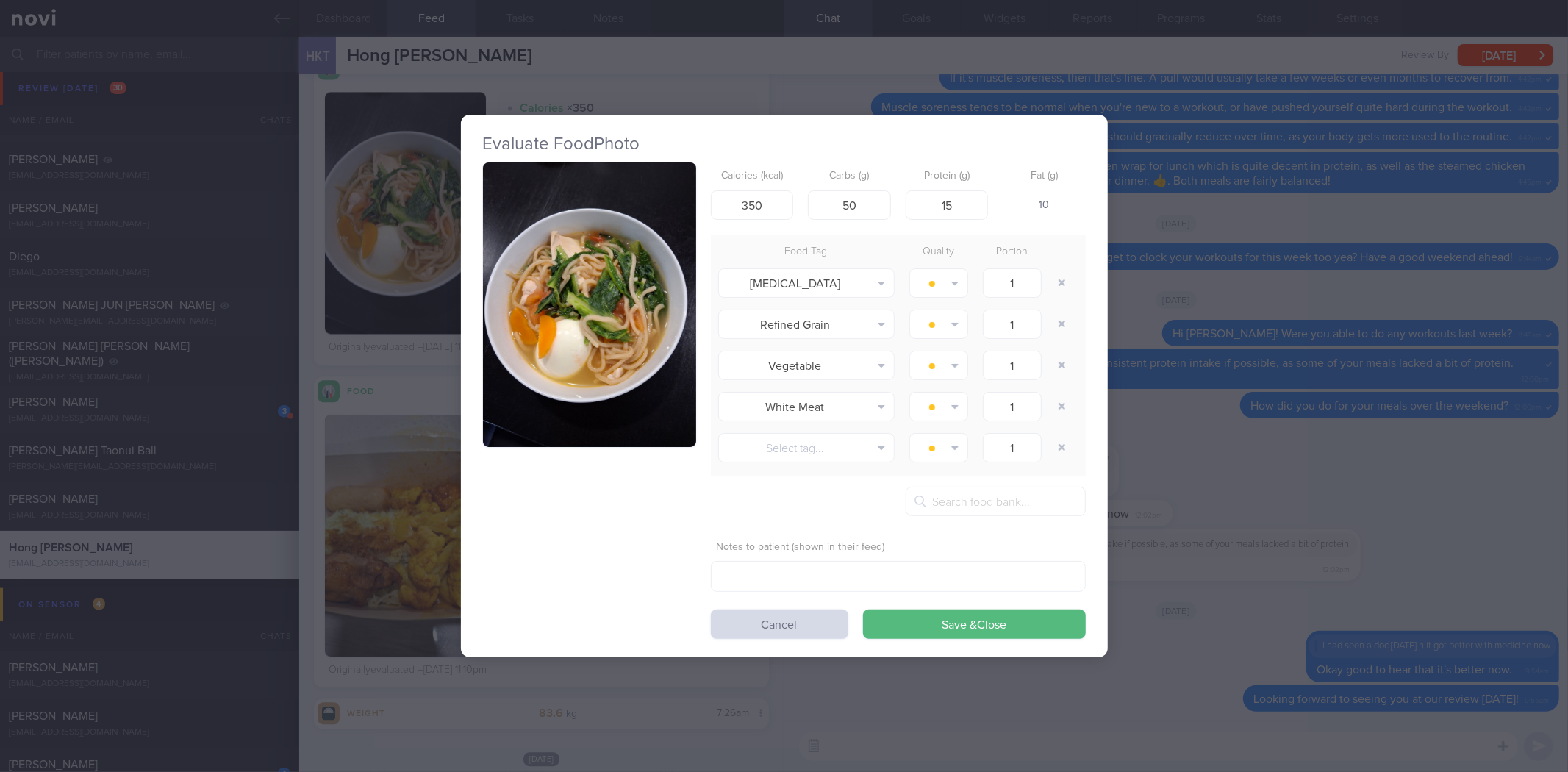
click at [605, 366] on img "button" at bounding box center [589, 304] width 213 height 284
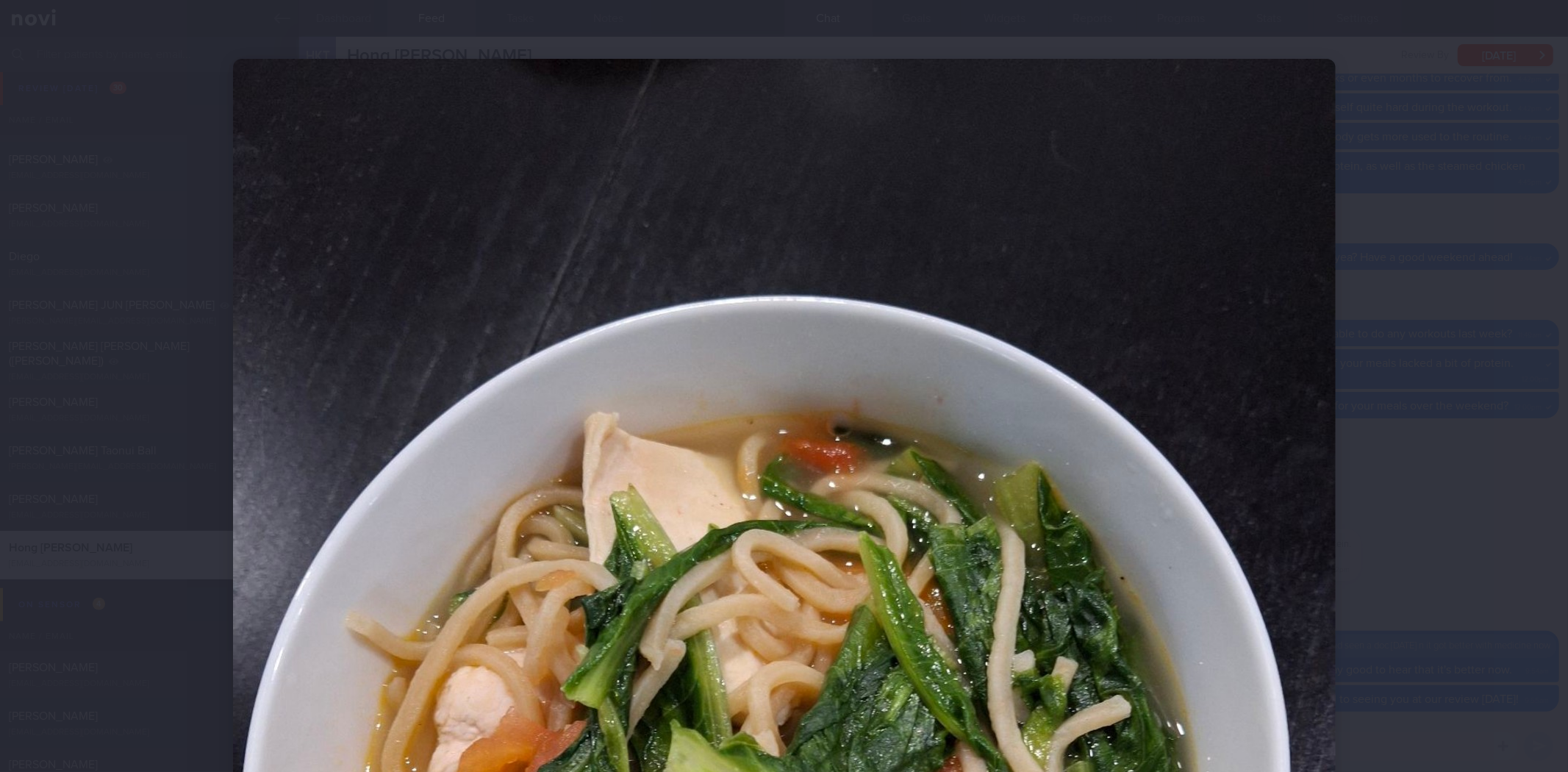
scroll to position [408, 0]
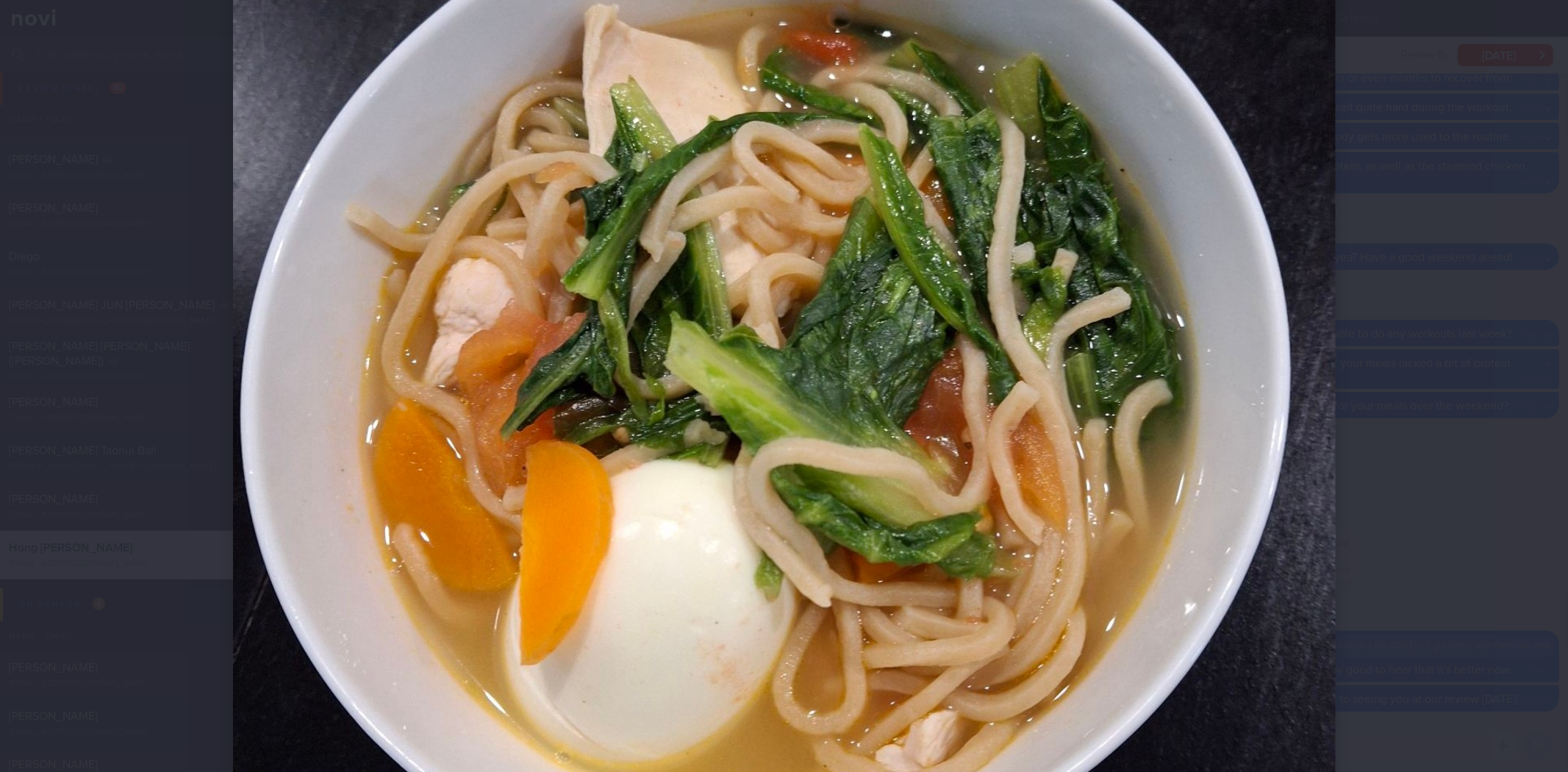
click at [1420, 358] on div at bounding box center [784, 386] width 1568 height 772
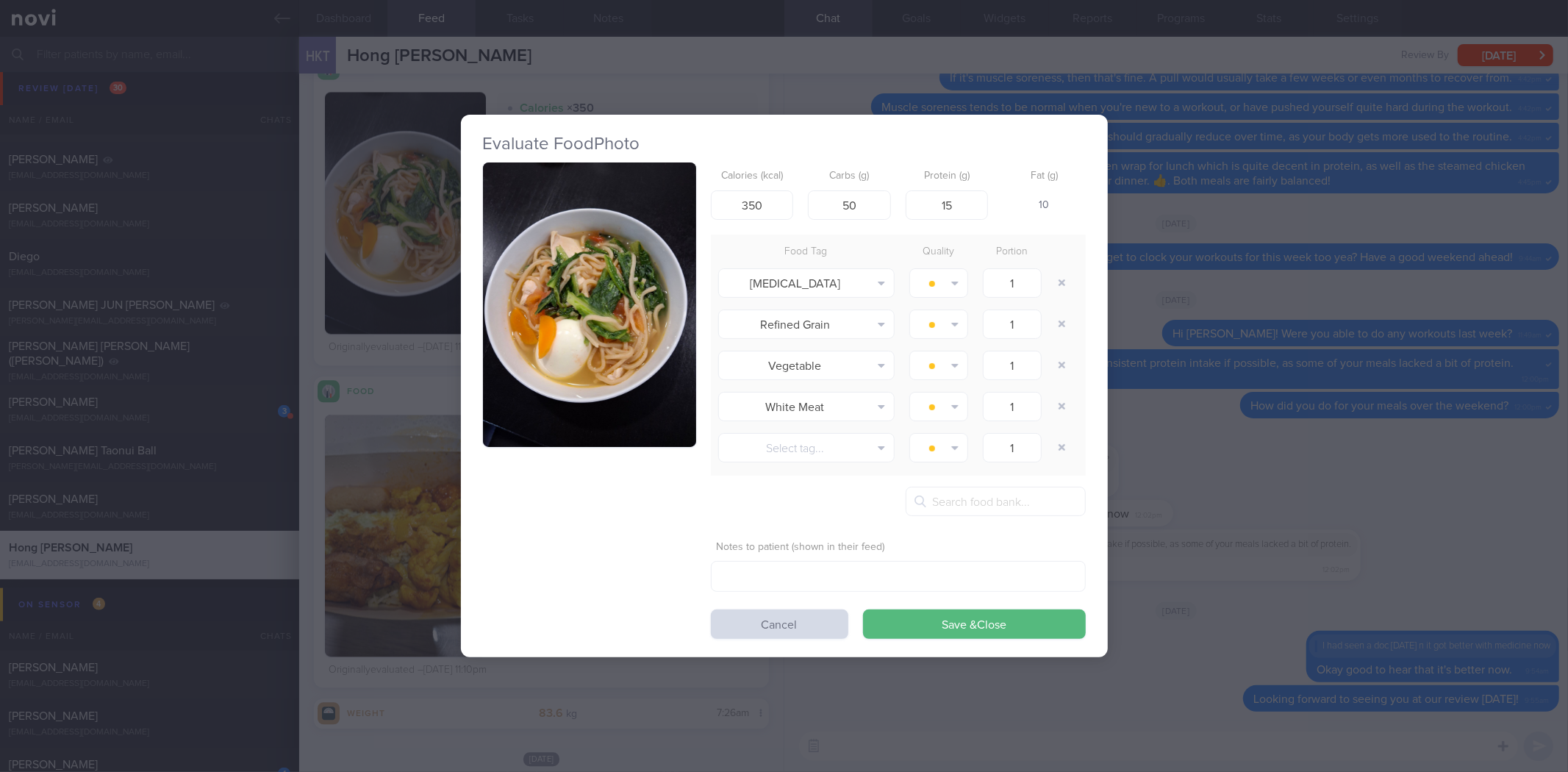
click at [1260, 321] on div "Evaluate Food Photo Calories (kcal) 350 Carbs (g) 50 Protein (g) 15 Fat (g) 10 …" at bounding box center [784, 386] width 1568 height 772
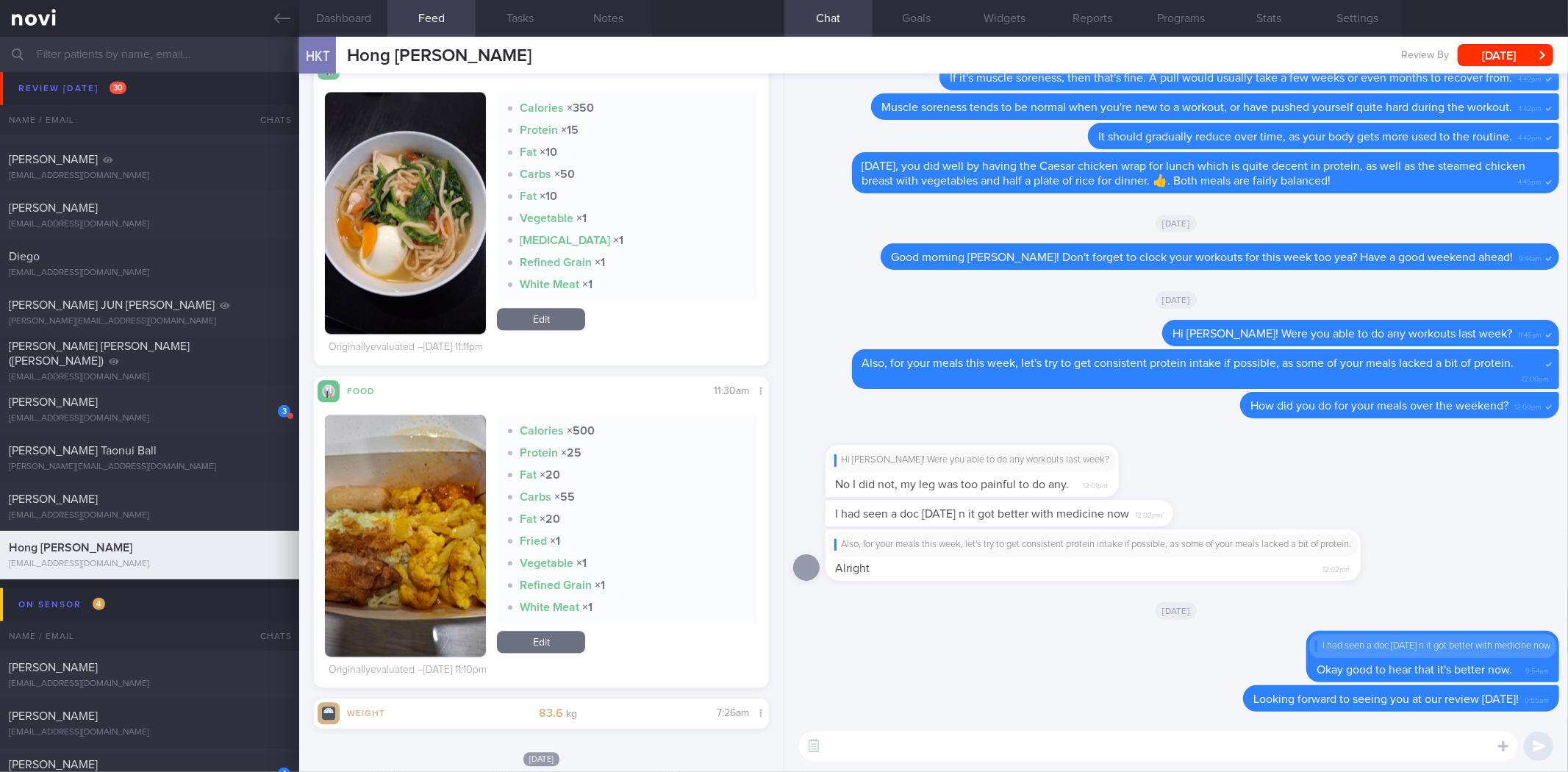
scroll to position [3009, 0]
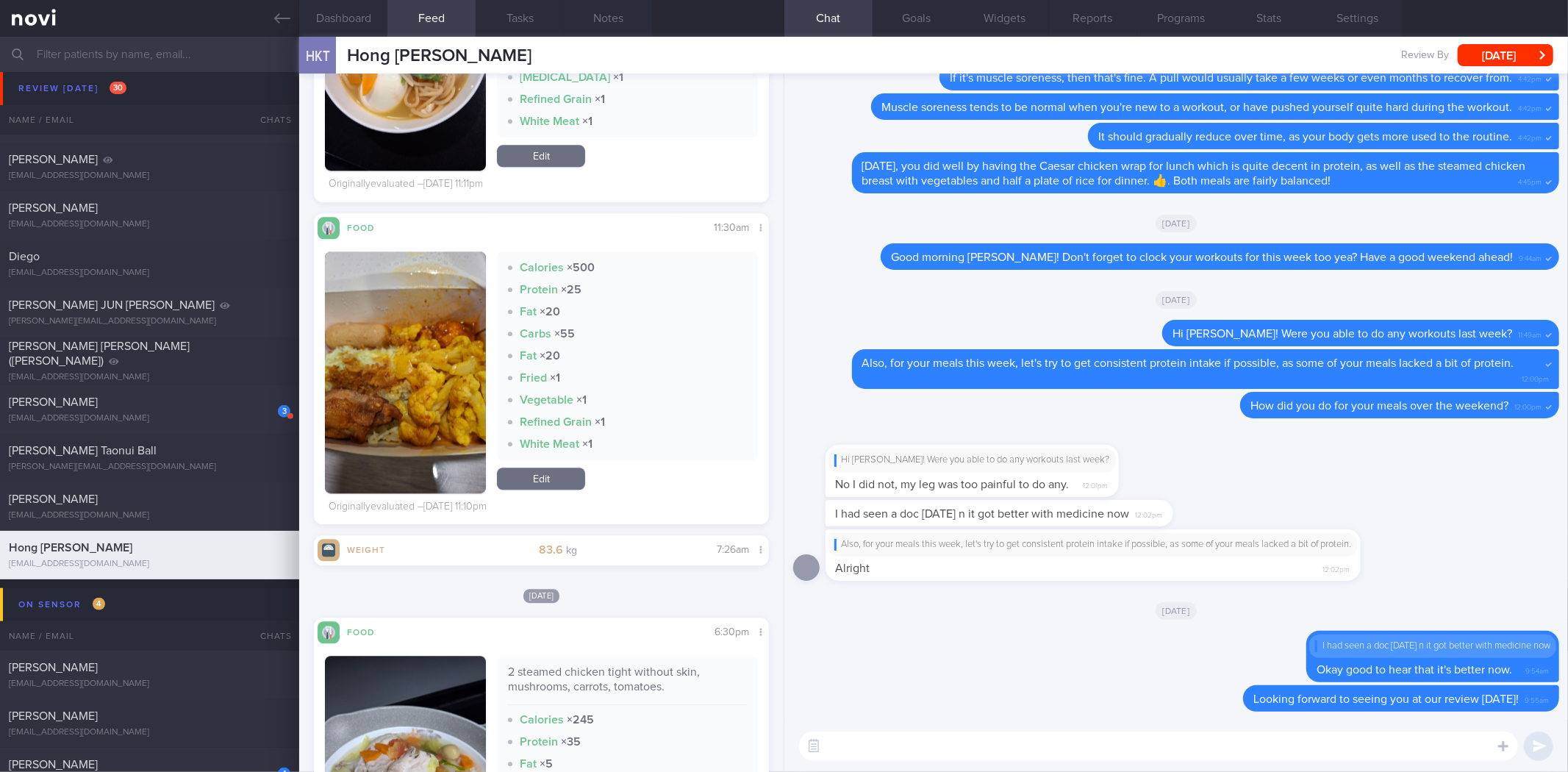
click at [467, 347] on button "button" at bounding box center [405, 373] width 161 height 242
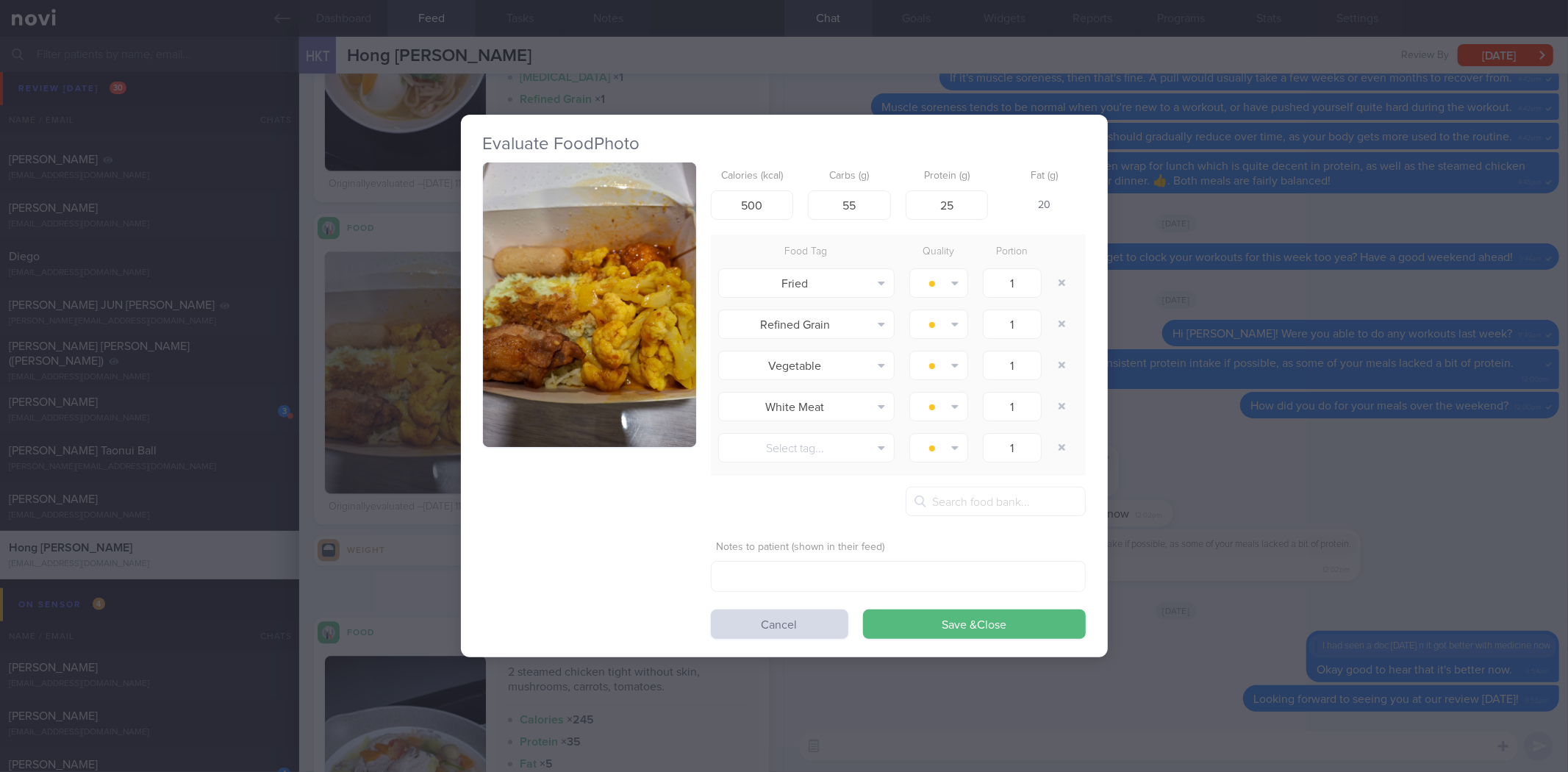
click at [643, 298] on button "button" at bounding box center [589, 304] width 213 height 284
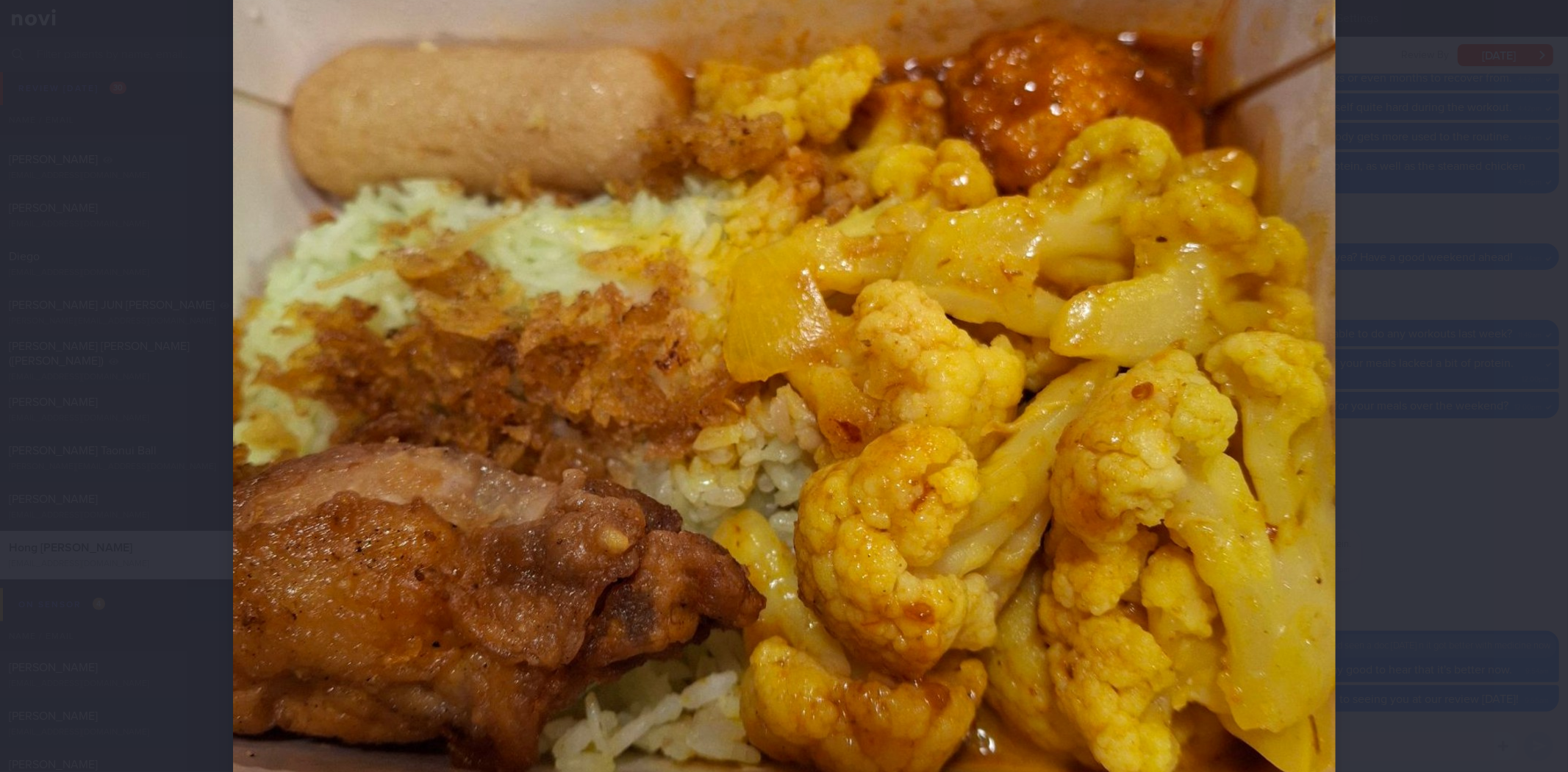
scroll to position [653, 0]
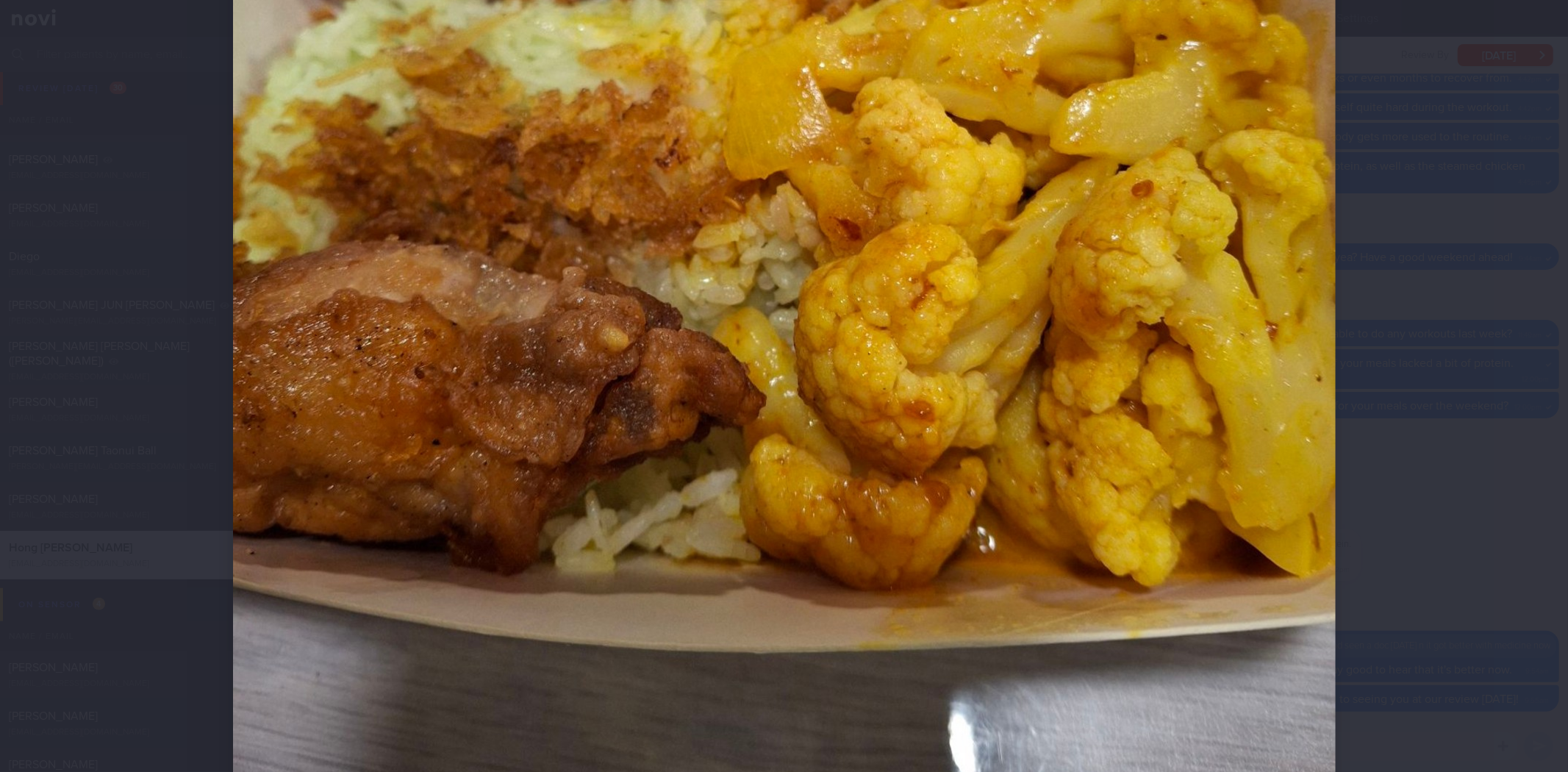
click at [1373, 451] on div at bounding box center [784, 141] width 1220 height 1588
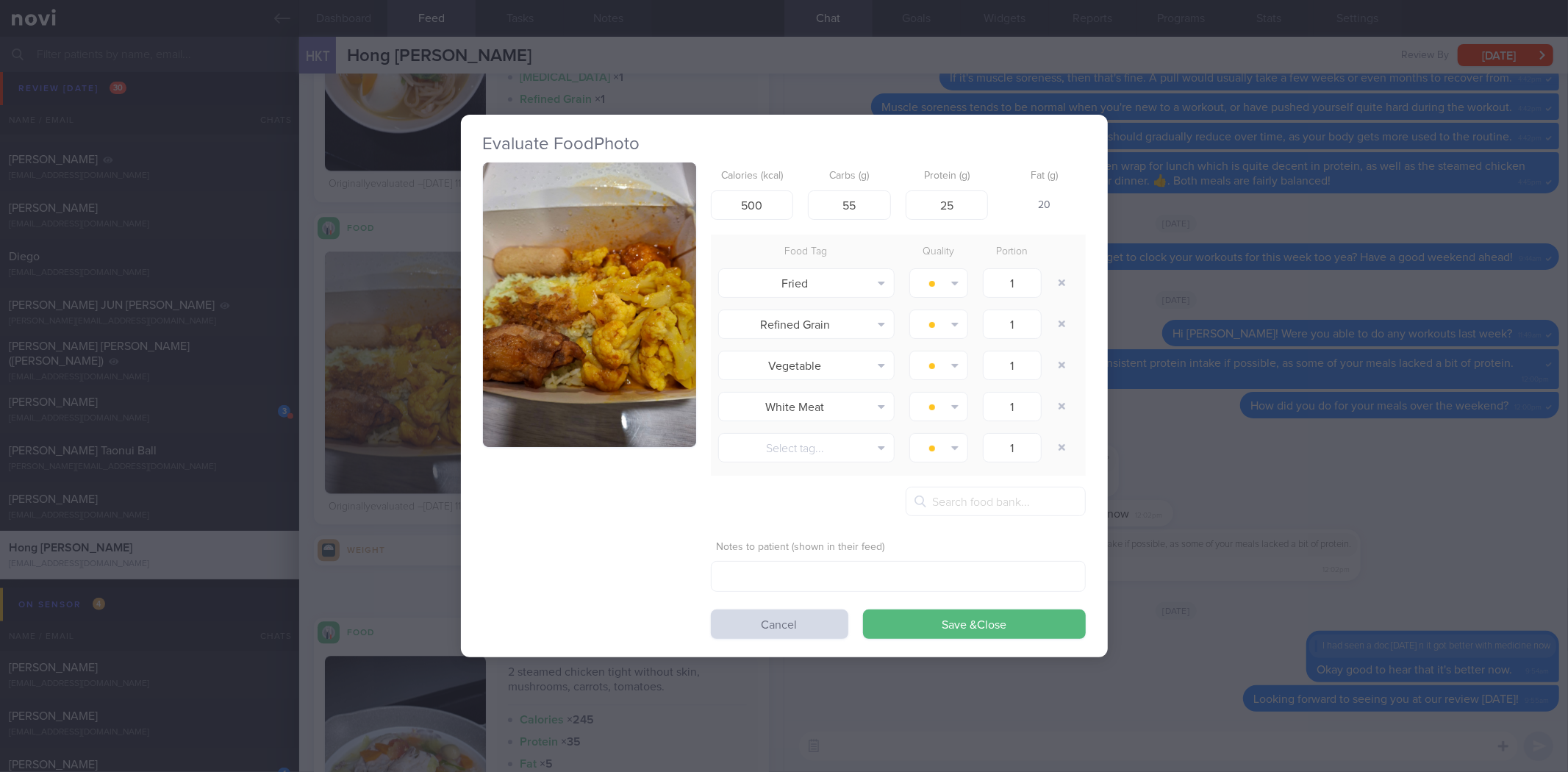
click at [1265, 452] on div "Evaluate Food Photo Calories (kcal) 500 Carbs (g) 55 Protein (g) 25 Fat (g) 20 …" at bounding box center [784, 386] width 1568 height 772
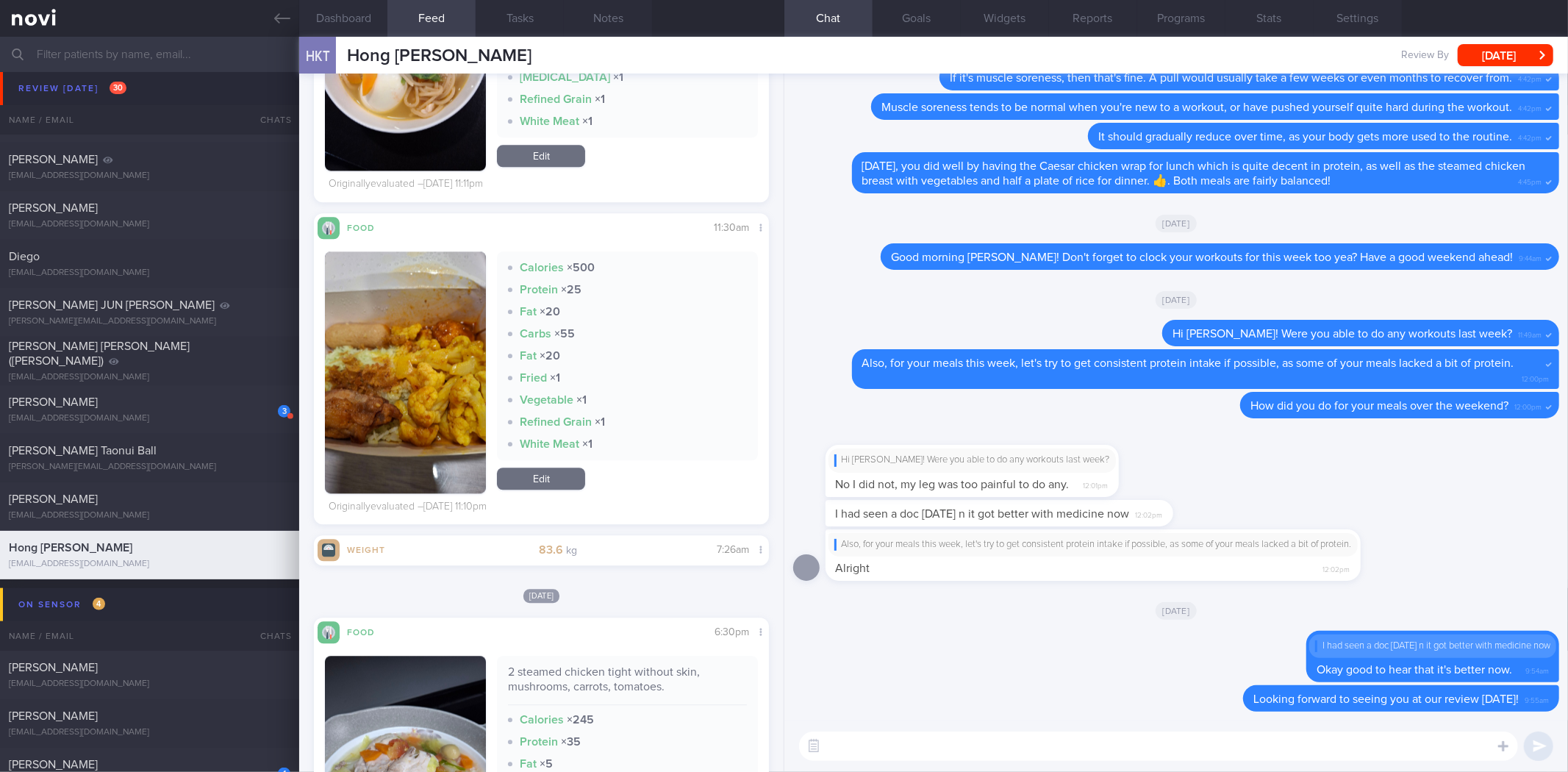
drag, startPoint x: 411, startPoint y: 381, endPoint x: 707, endPoint y: 444, distance: 302.6
click at [412, 380] on button "button" at bounding box center [405, 373] width 161 height 242
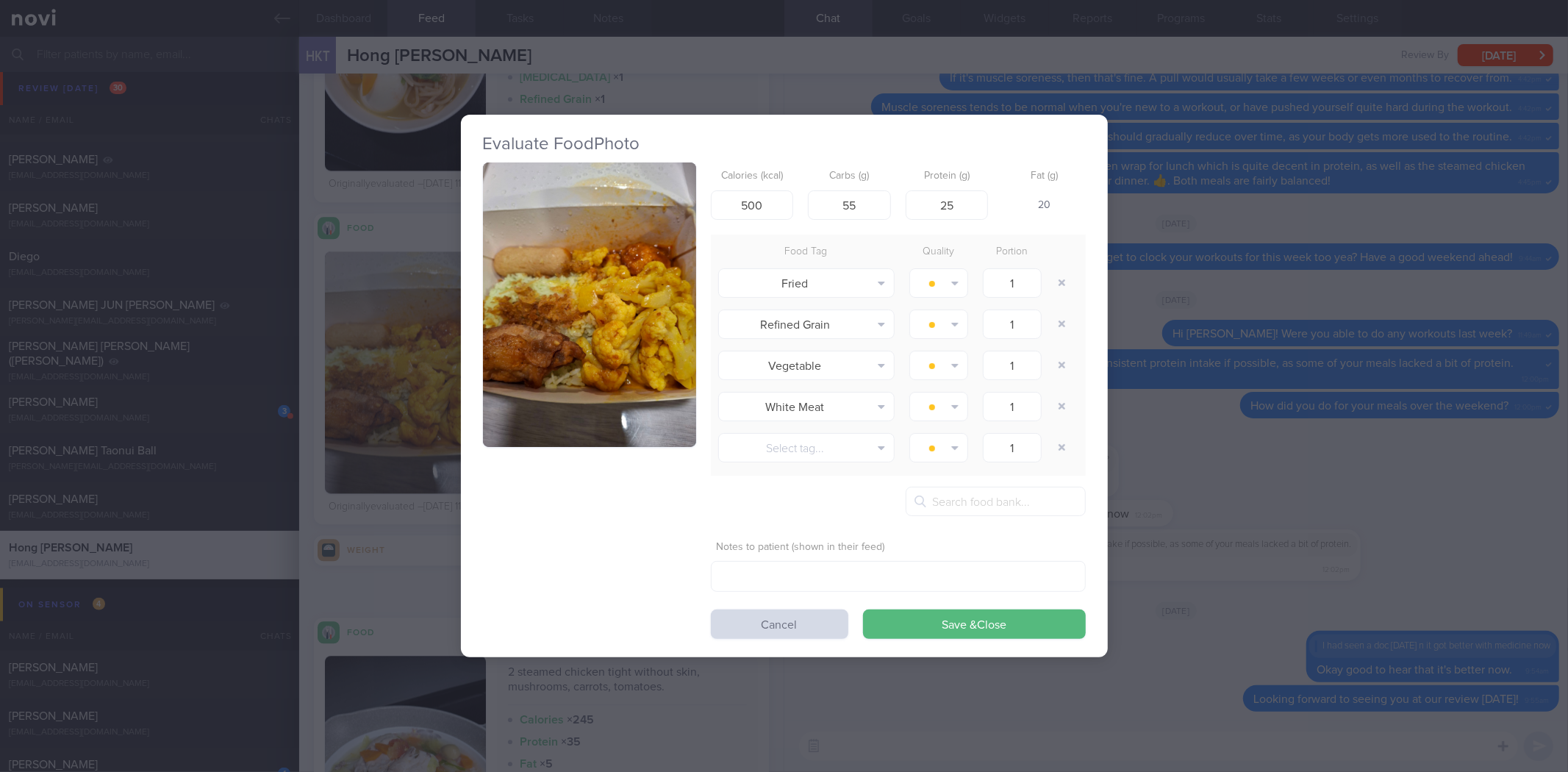
click at [1250, 388] on div "Evaluate Food Photo Calories (kcal) 500 Carbs (g) 55 Protein (g) 25 Fat (g) 20 …" at bounding box center [784, 386] width 1568 height 772
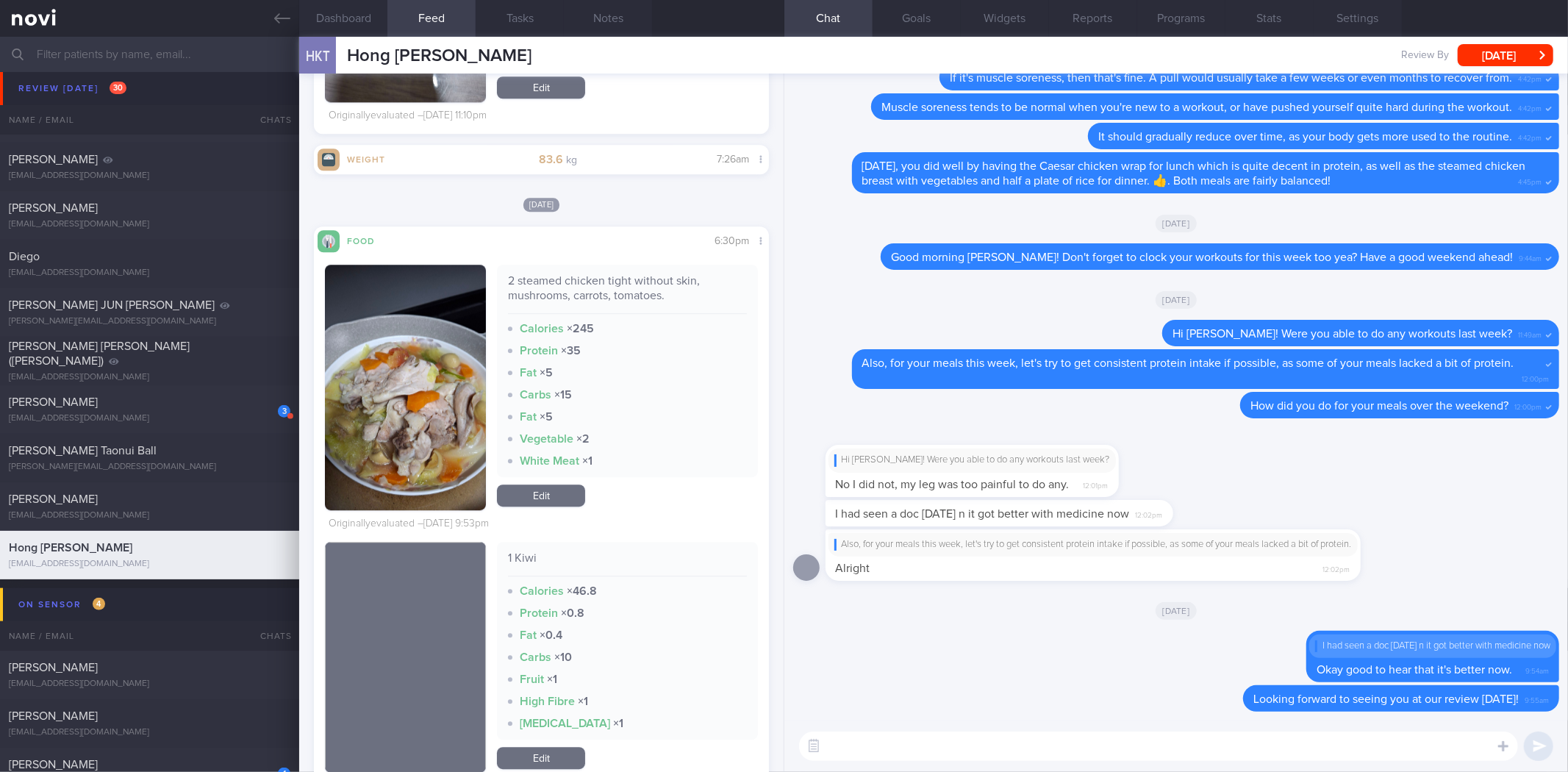
scroll to position [3417, 0]
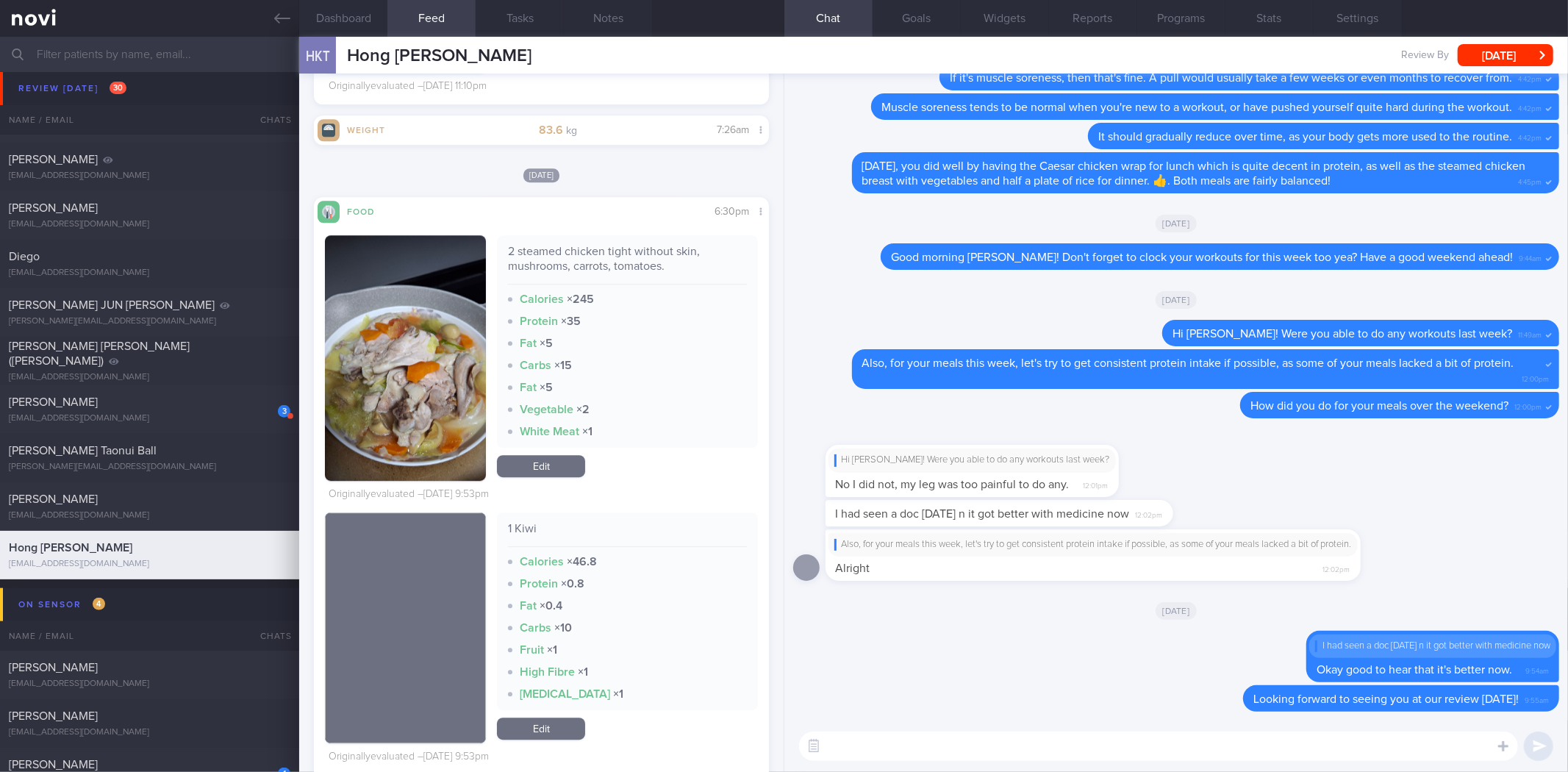
click at [303, 314] on div "All types Food Activity Glucose Weight Medicine Blood Pressure CGM Install Rece…" at bounding box center [541, 422] width 484 height 698
click at [374, 313] on button "button" at bounding box center [405, 358] width 161 height 246
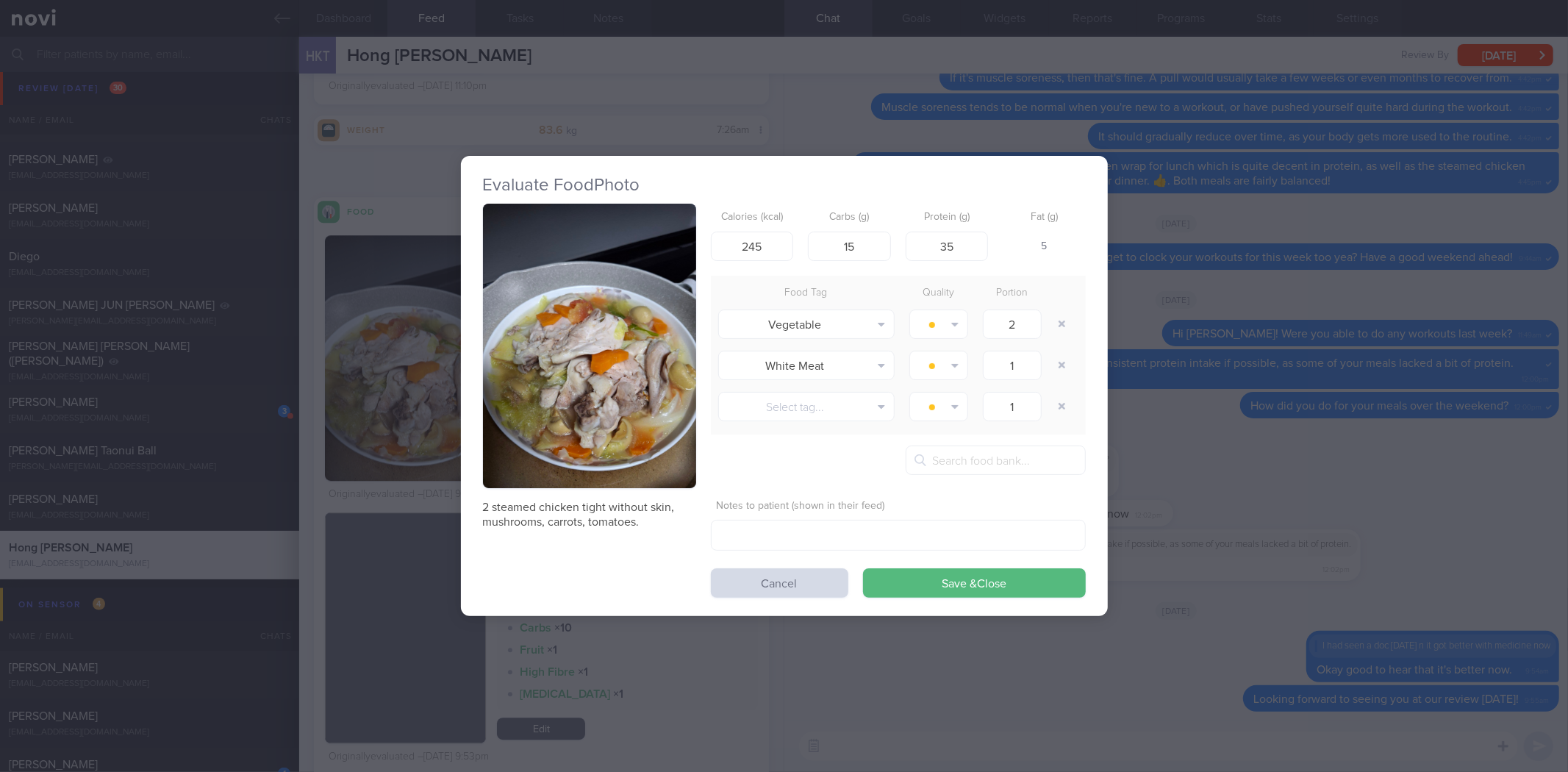
click at [1188, 275] on div "Evaluate Food Photo 2 steamed chicken tight without skin, mushrooms, carrots, t…" at bounding box center [784, 386] width 1568 height 772
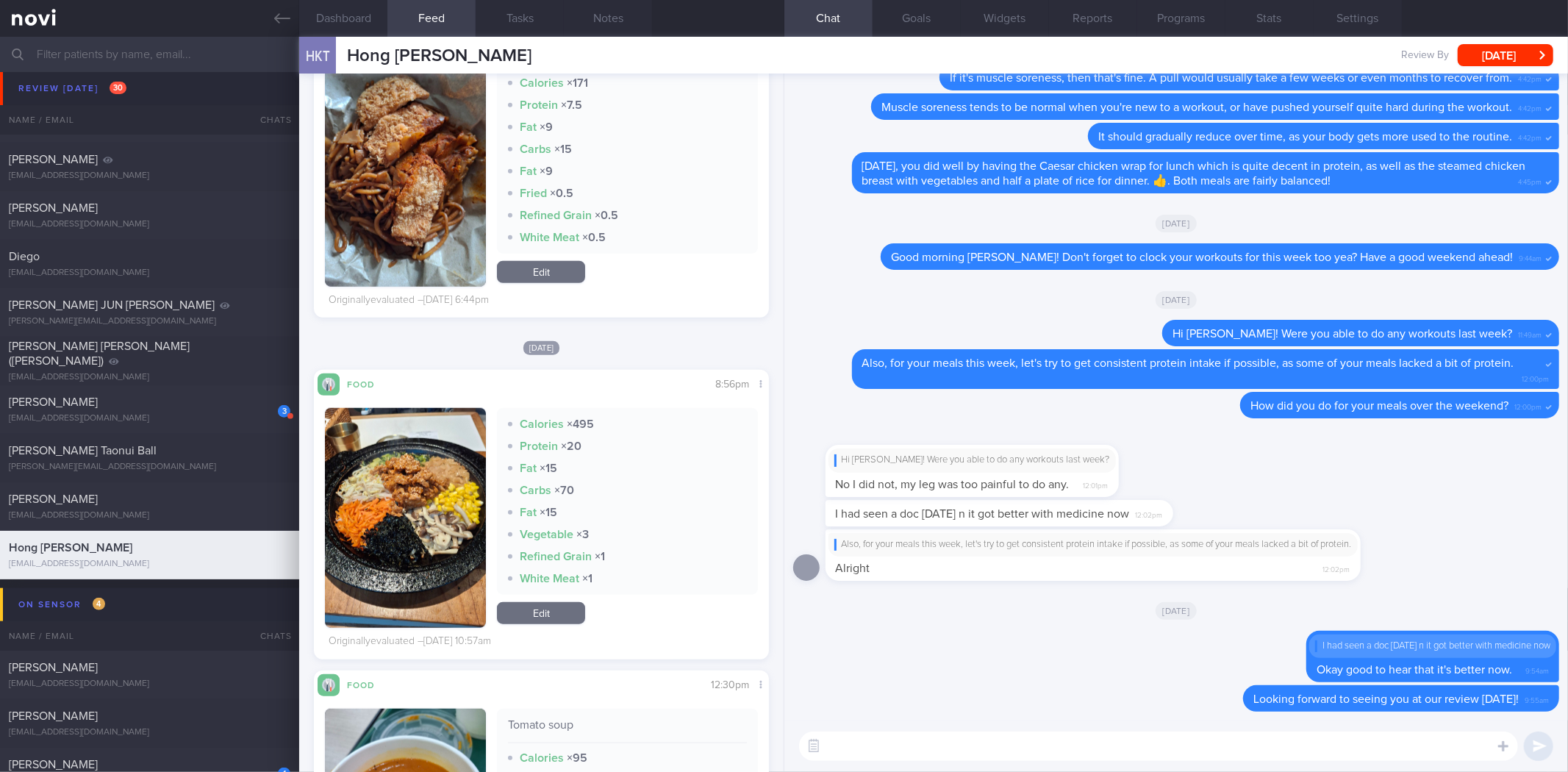
scroll to position [5703, 0]
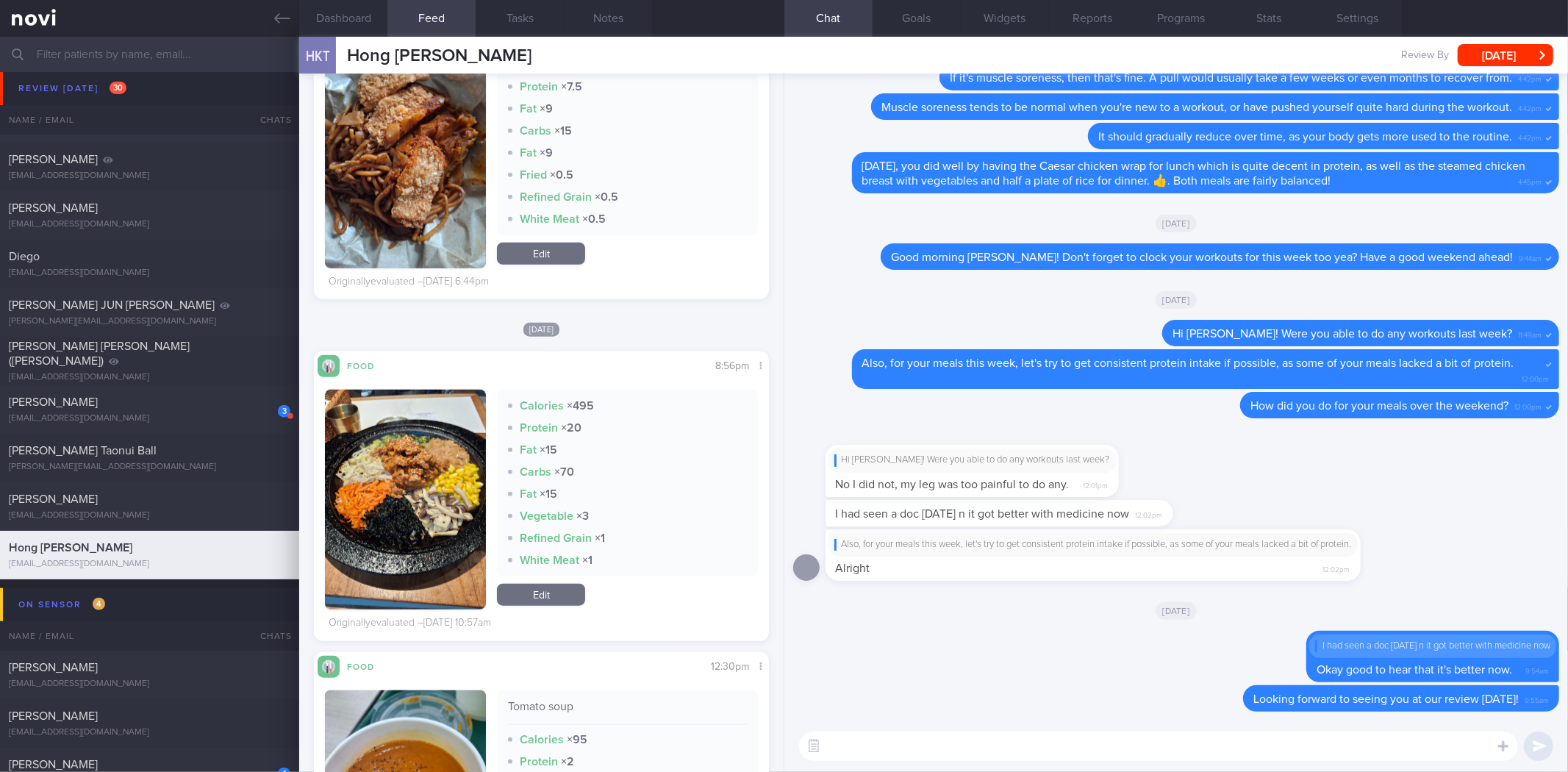
click at [376, 489] on button "button" at bounding box center [405, 499] width 161 height 220
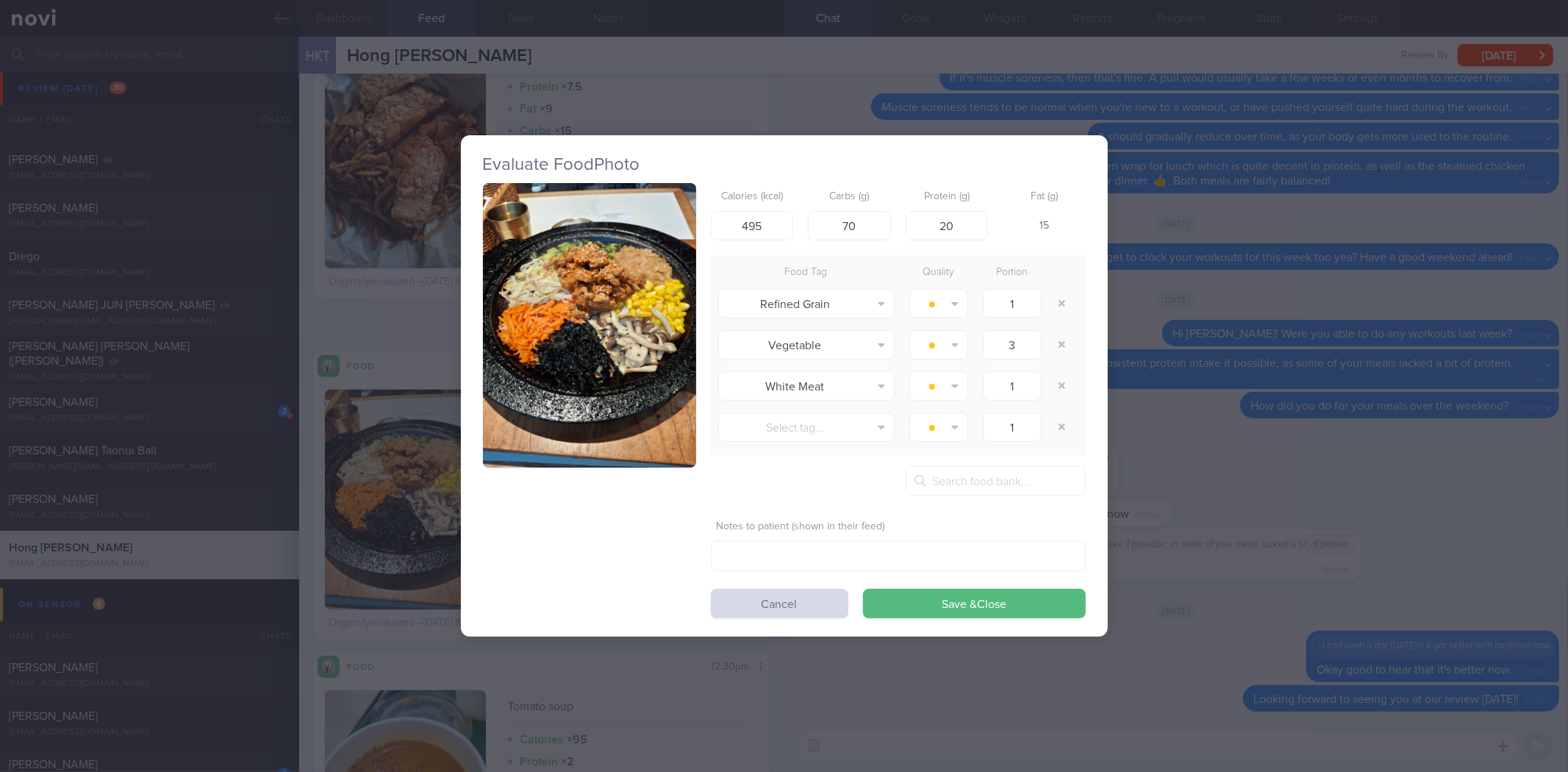
click at [553, 380] on button "button" at bounding box center [589, 325] width 213 height 284
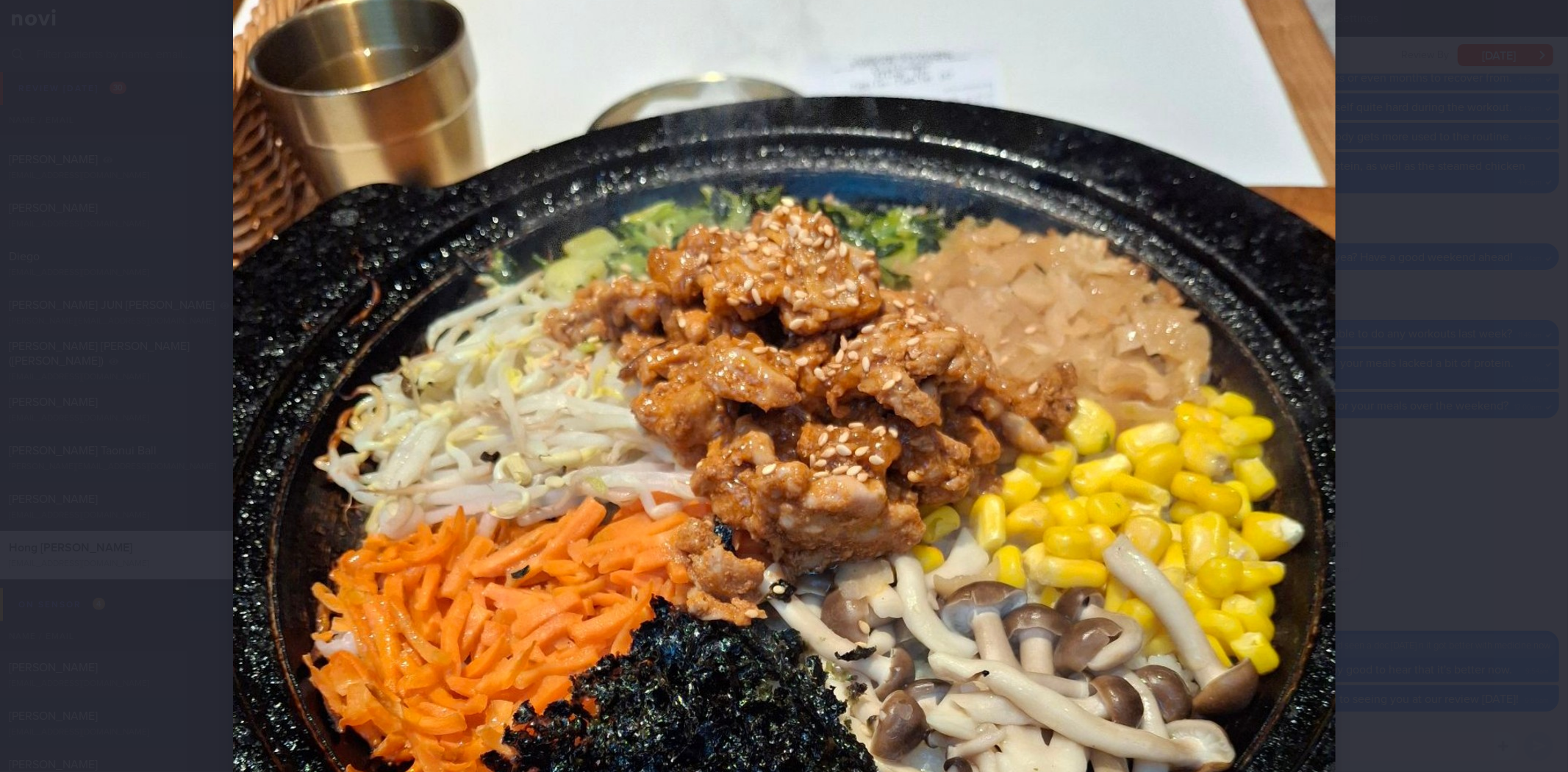
scroll to position [245, 0]
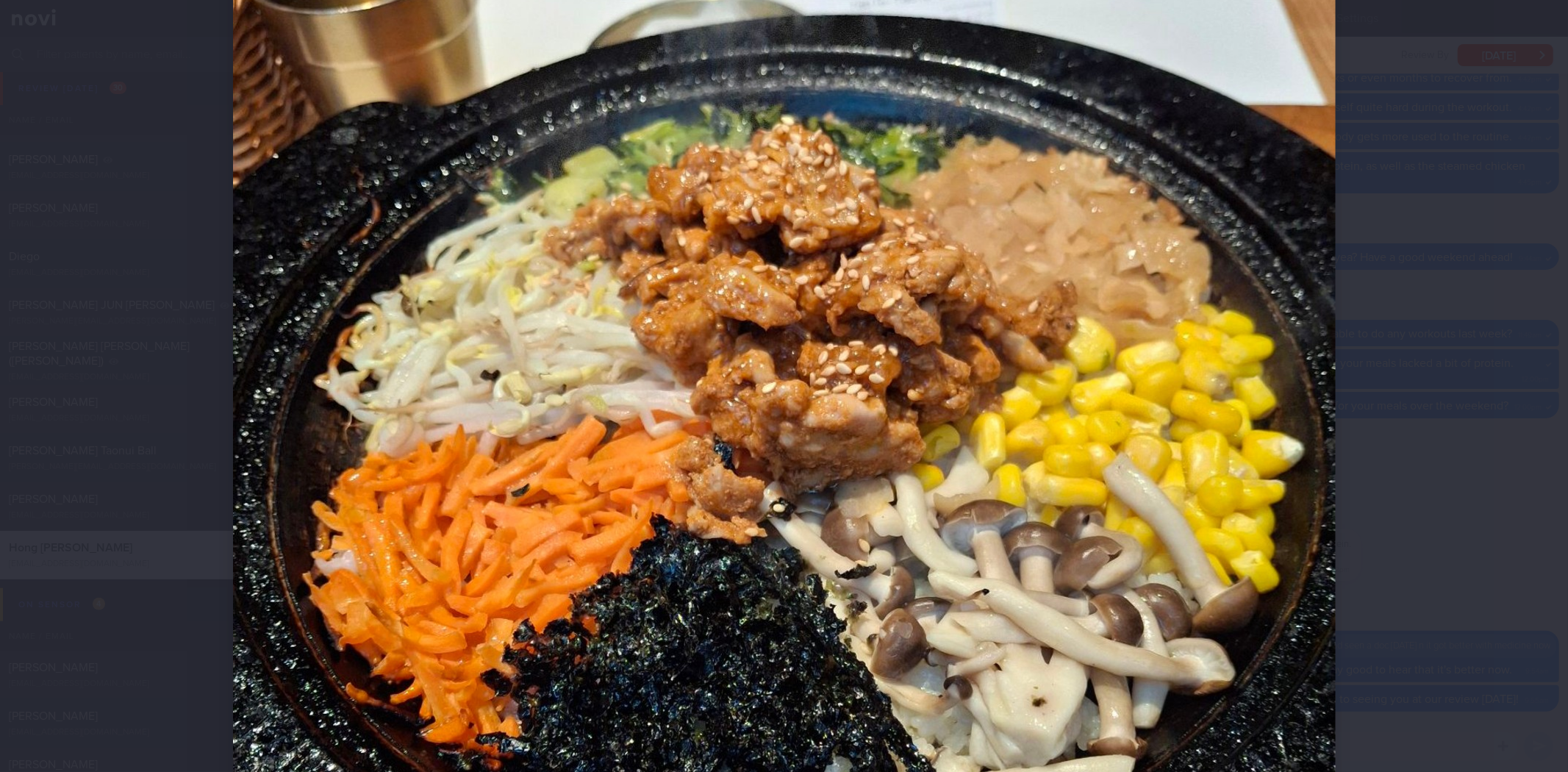
click at [1429, 448] on div at bounding box center [784, 386] width 1568 height 772
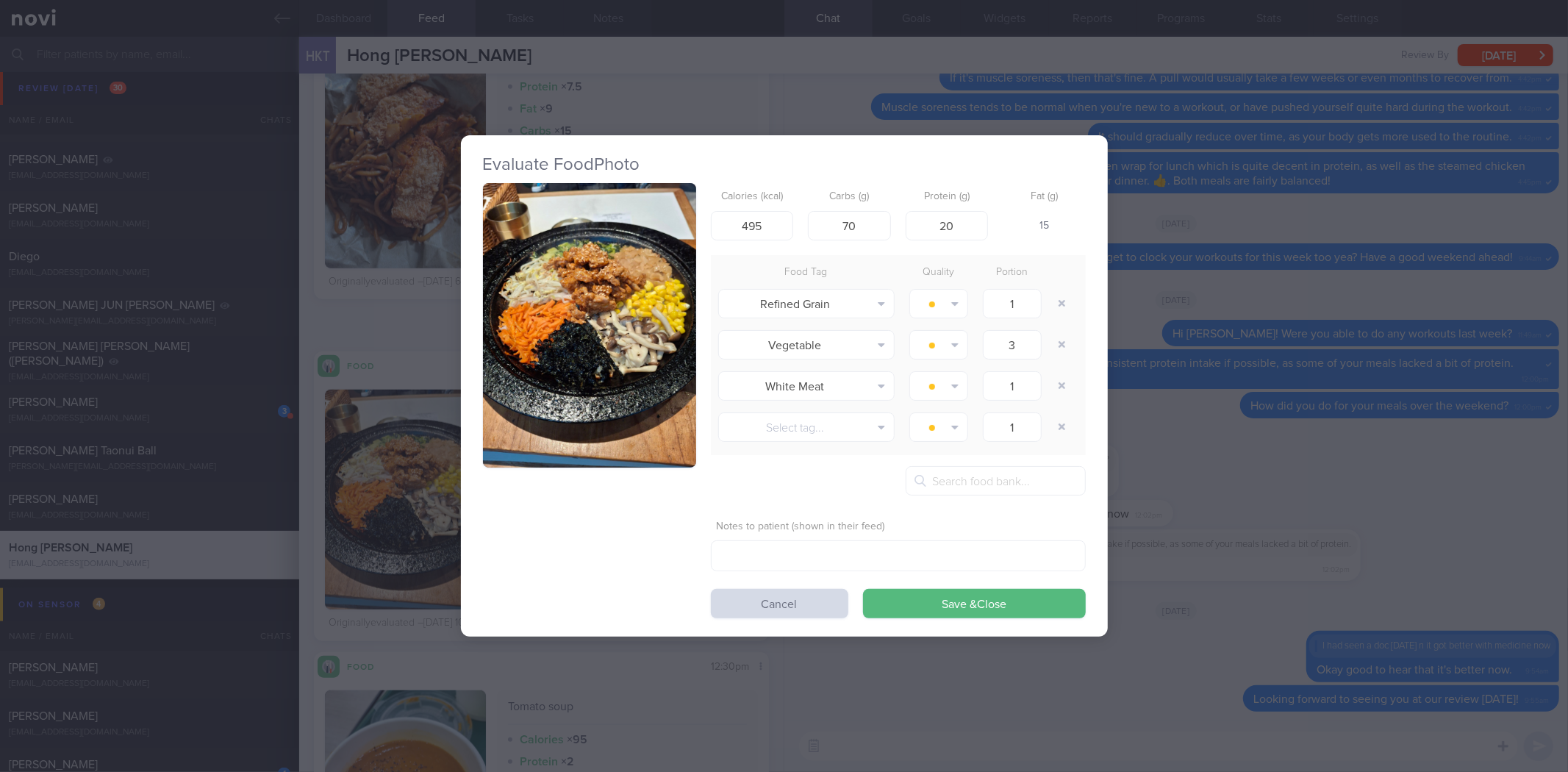
click at [1285, 346] on div "Evaluate Food Photo Calories (kcal) 495 Carbs (g) 70 Protein (g) 20 Fat (g) 15 …" at bounding box center [784, 386] width 1568 height 772
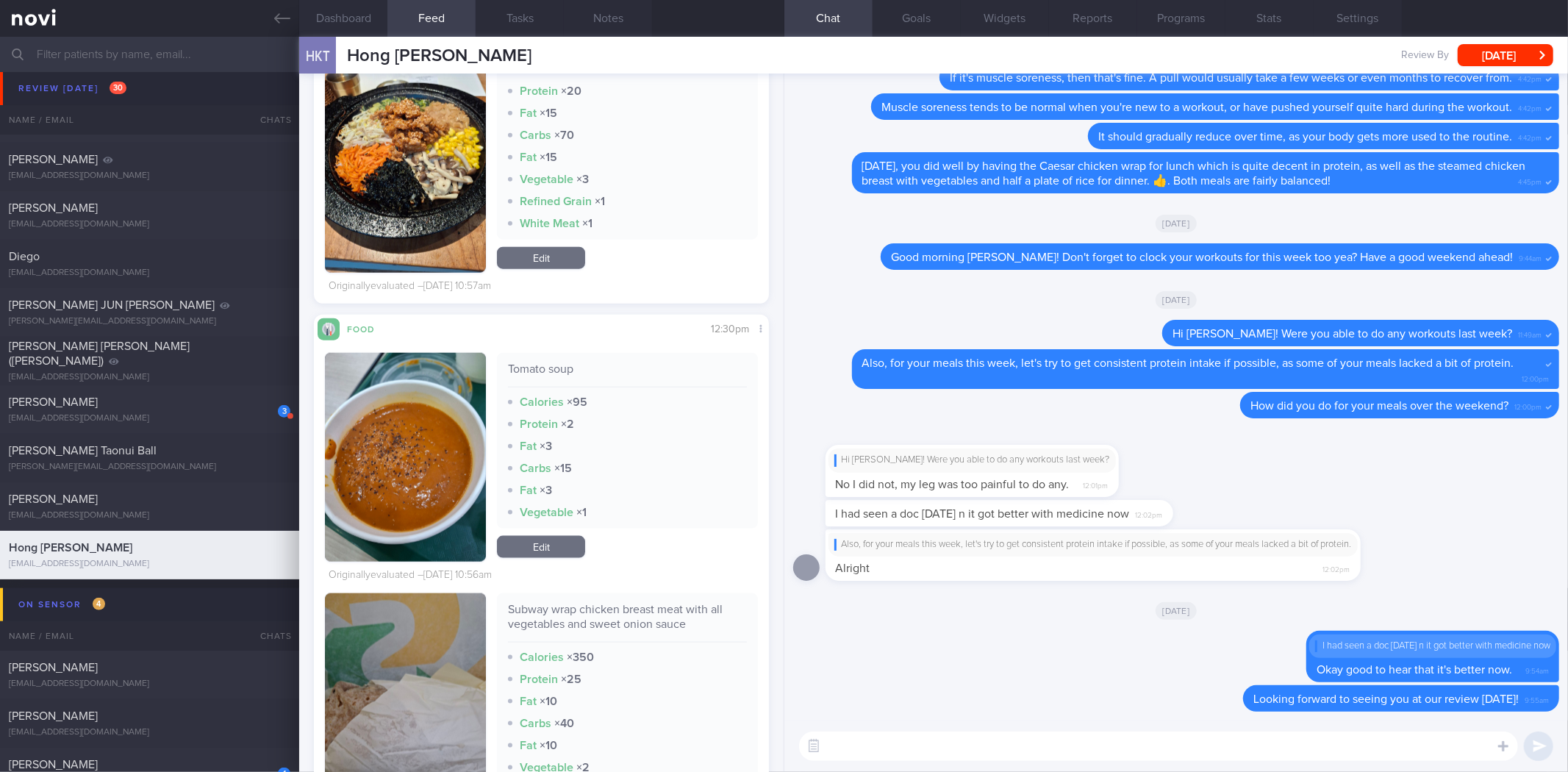
scroll to position [6030, 0]
click at [320, 478] on div "Food Share 12:30pm Tomato soup Calories × 95 Protein × 2 Fat × 3 Carbs × 15 Fat…" at bounding box center [541, 603] width 454 height 577
click at [366, 473] on button "button" at bounding box center [405, 456] width 161 height 209
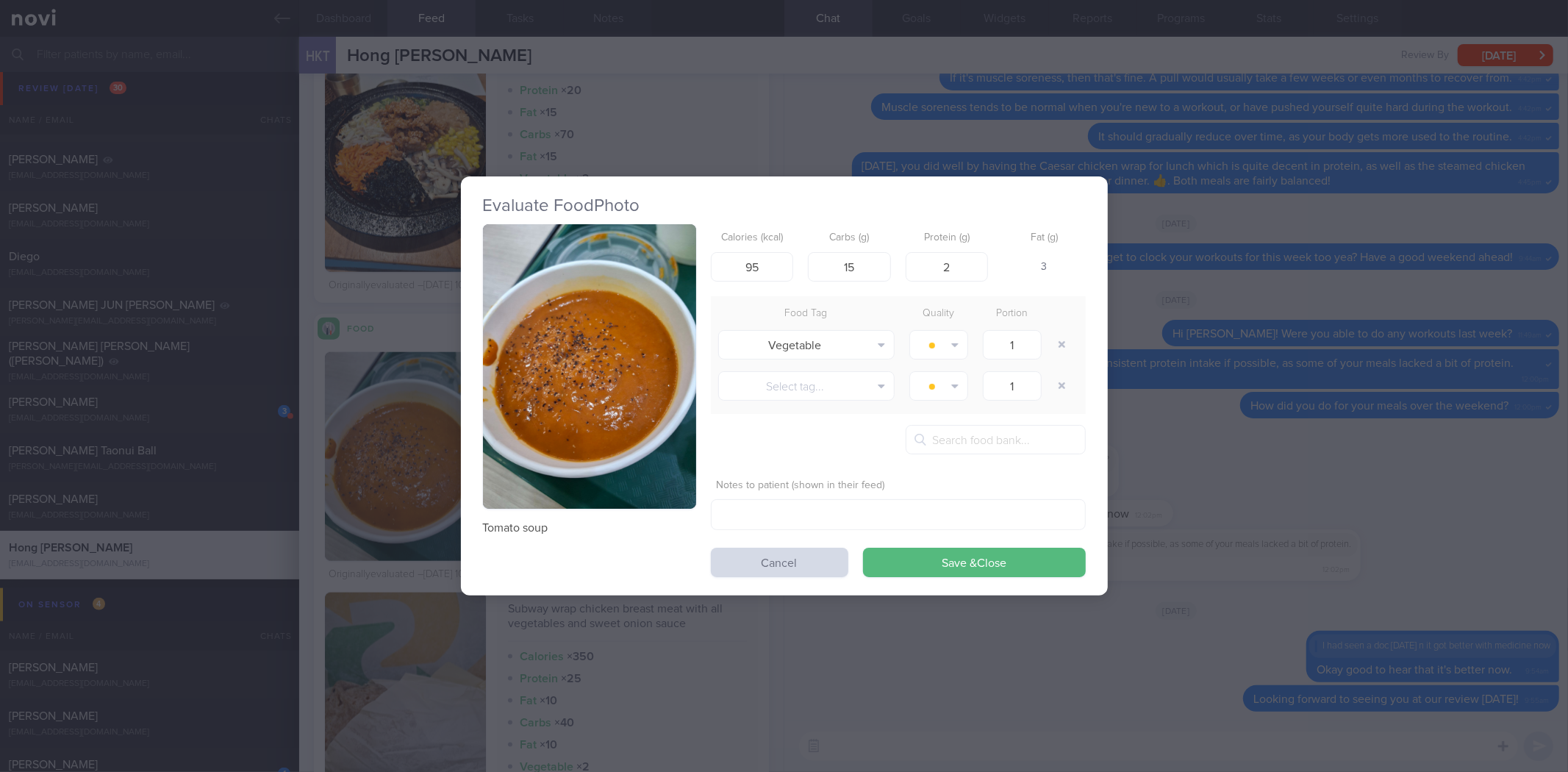
click at [1172, 431] on div "Evaluate Food Photo Tomato soup Calories (kcal) 95 Carbs (g) 15 Protein (g) 2 F…" at bounding box center [784, 386] width 1568 height 772
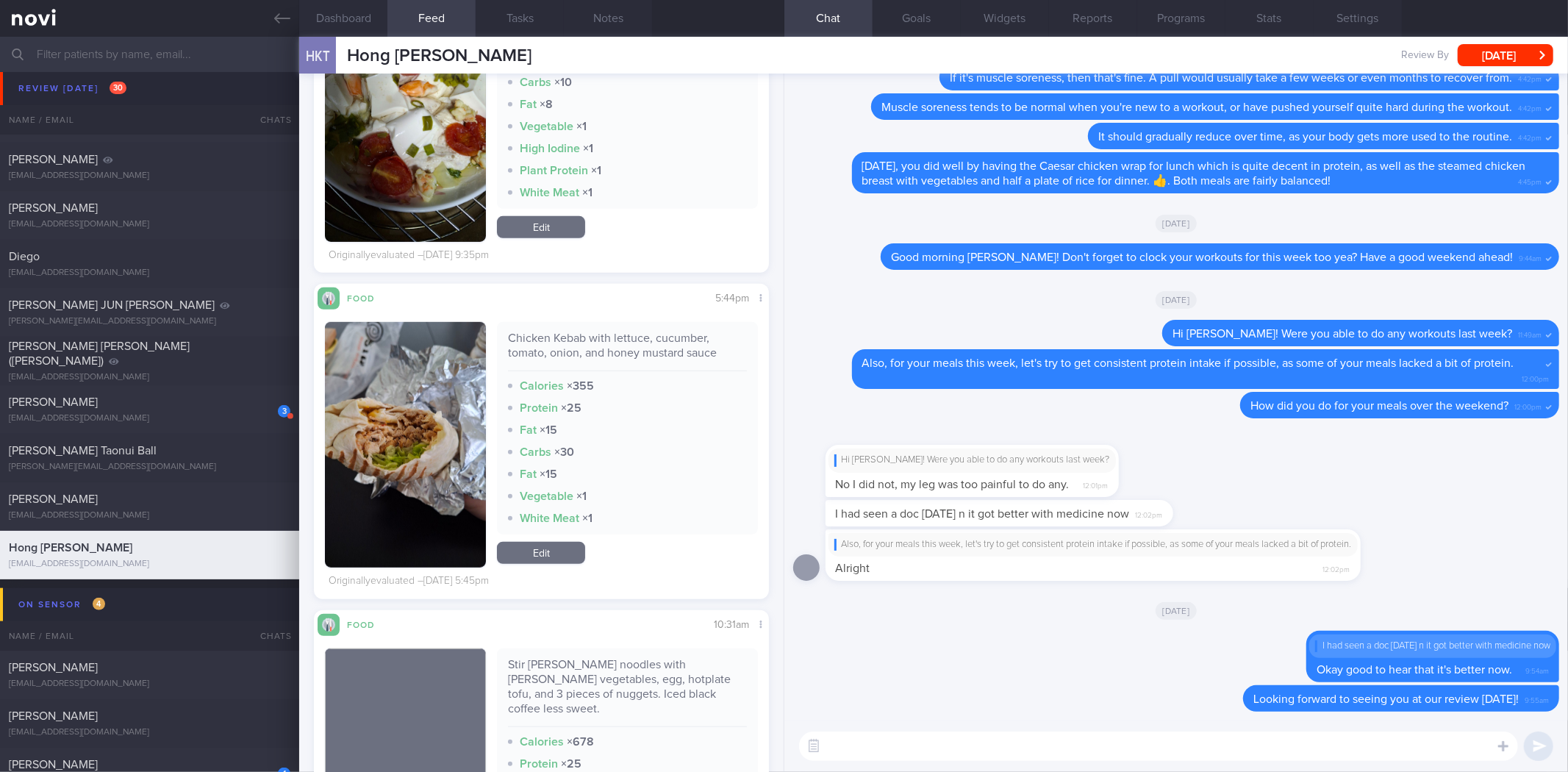
scroll to position [10113, 0]
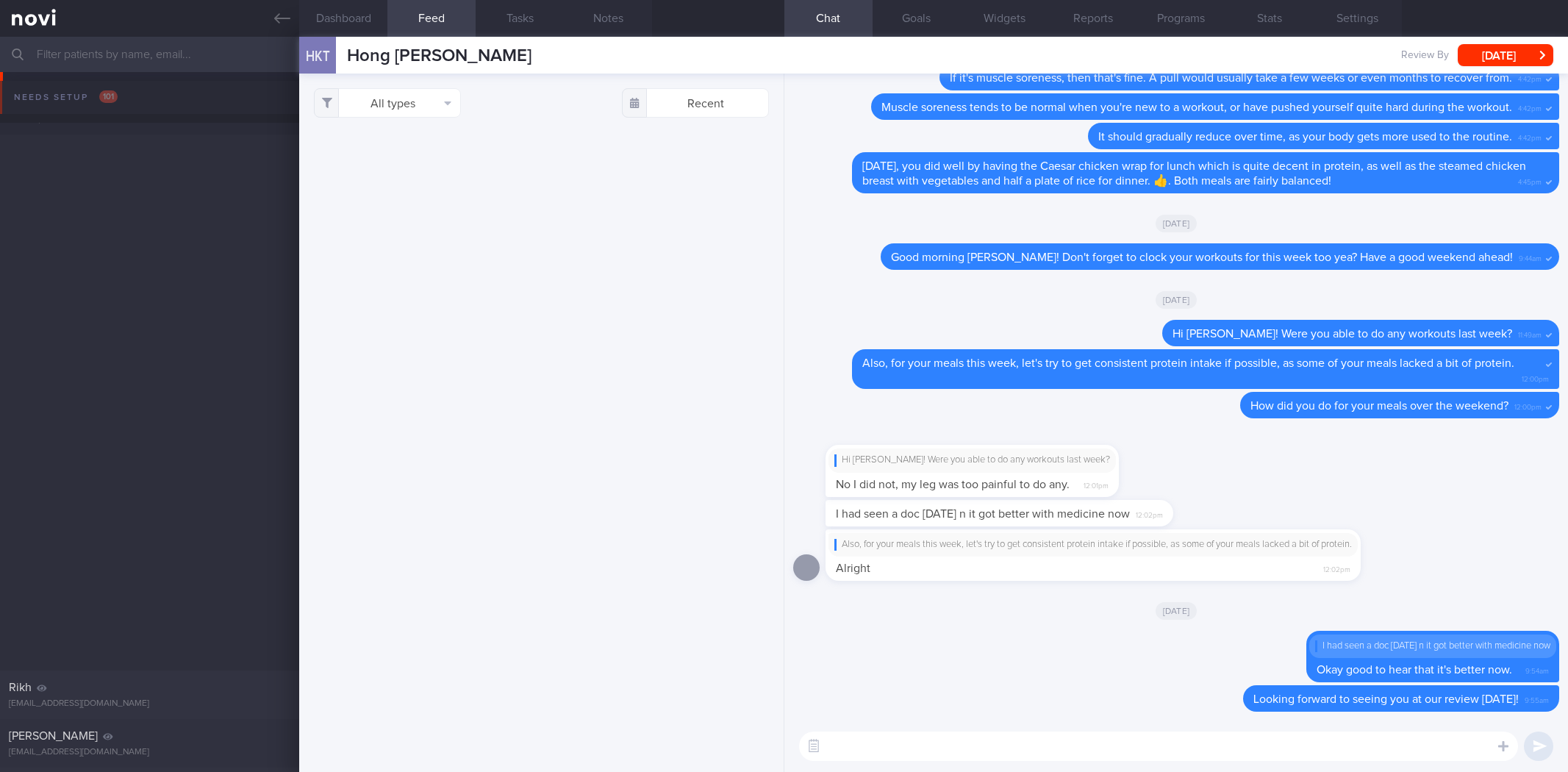
select select "8"
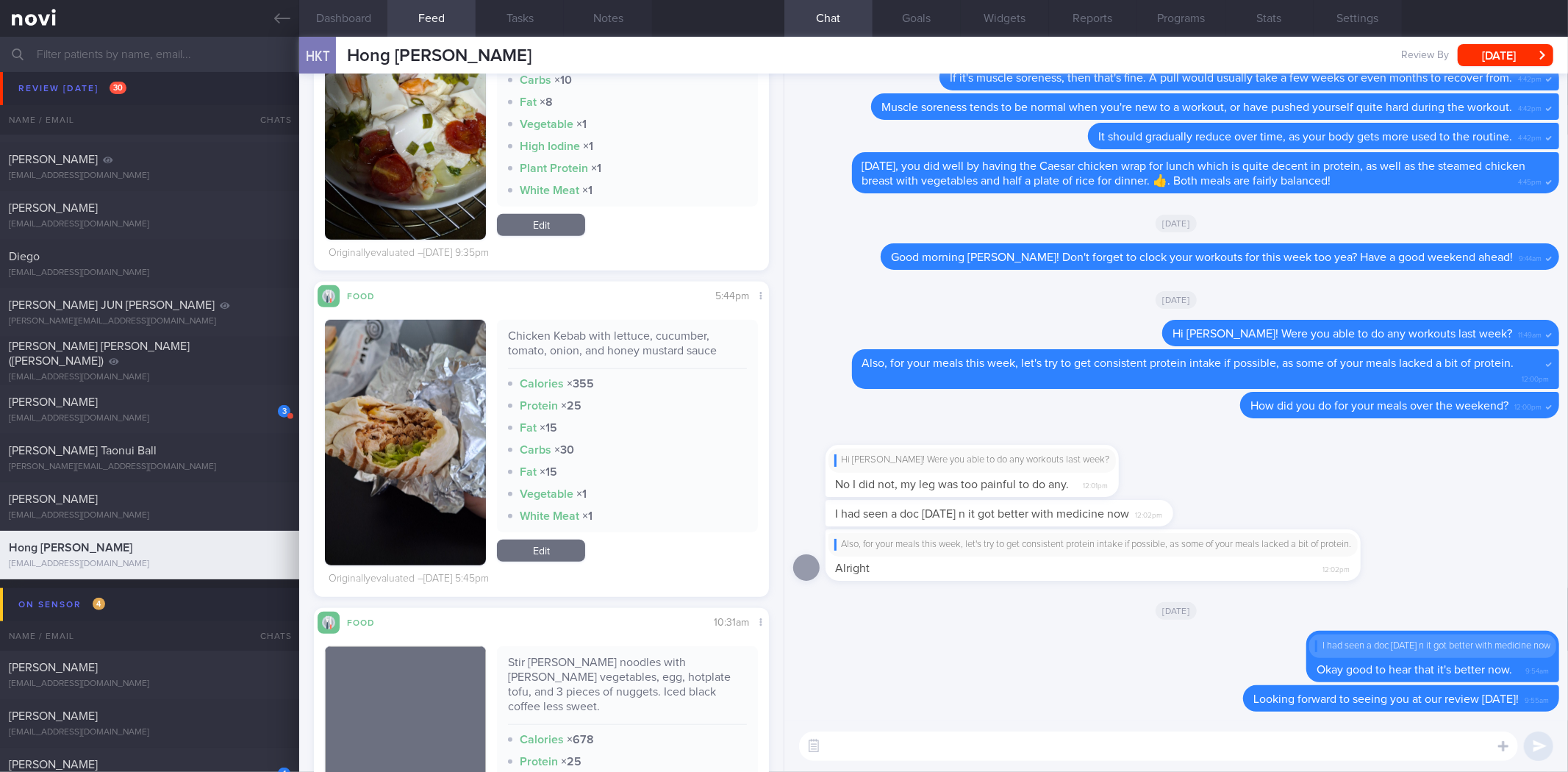
click at [331, 30] on button "Dashboard" at bounding box center [343, 18] width 88 height 37
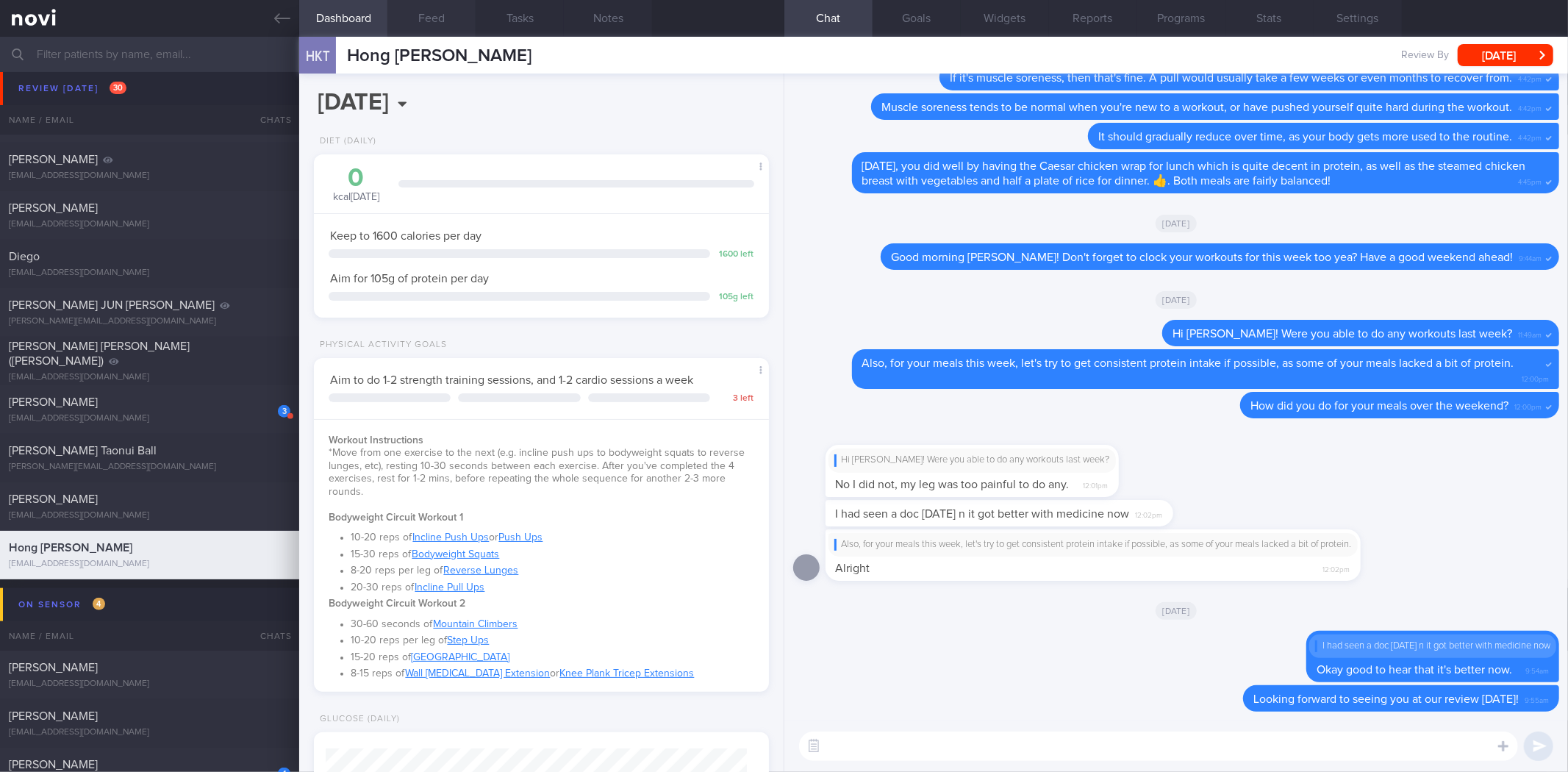
click at [423, 27] on button "Feed" at bounding box center [431, 18] width 88 height 37
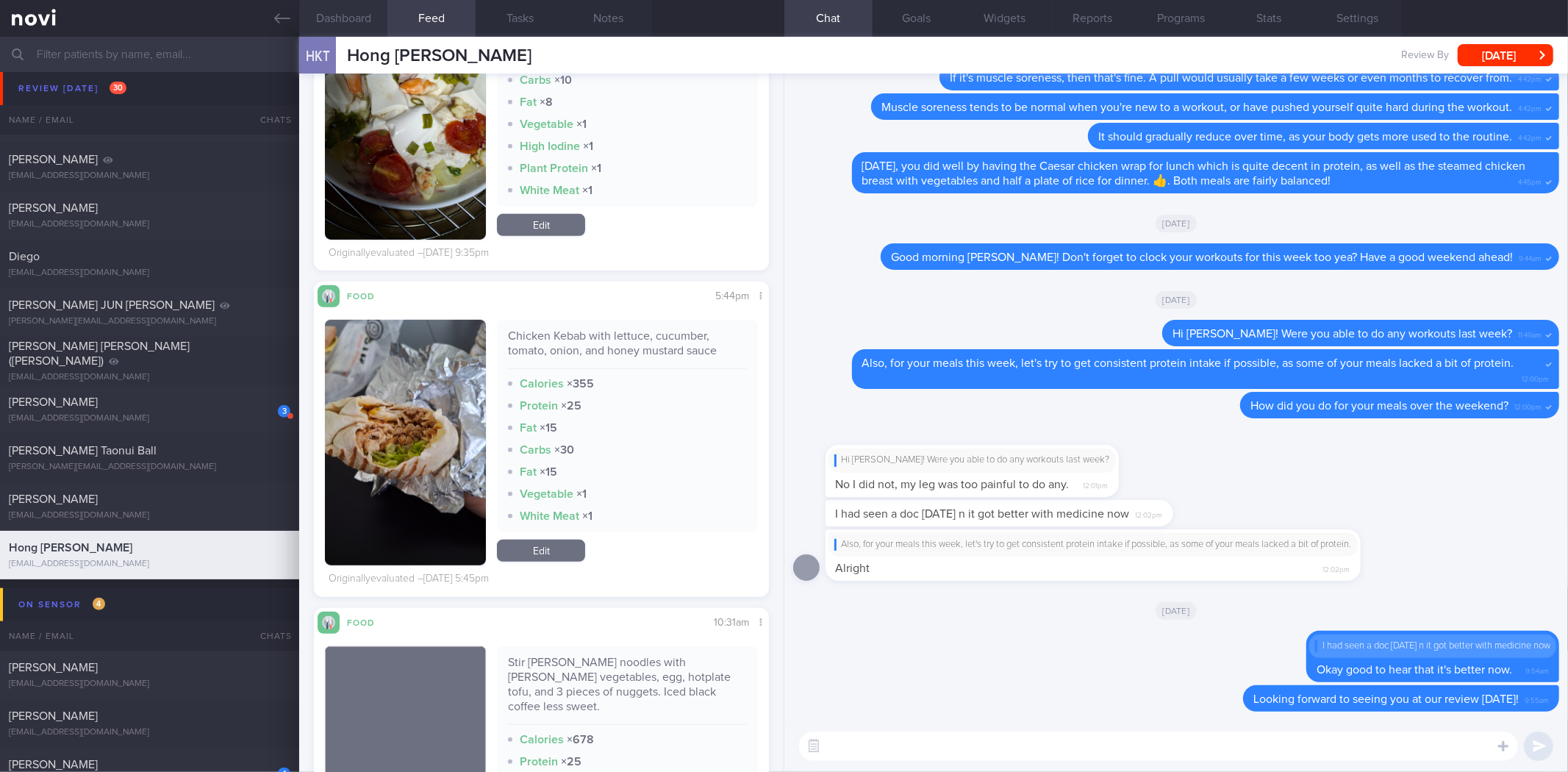
click at [379, 21] on button "Dashboard" at bounding box center [343, 18] width 88 height 37
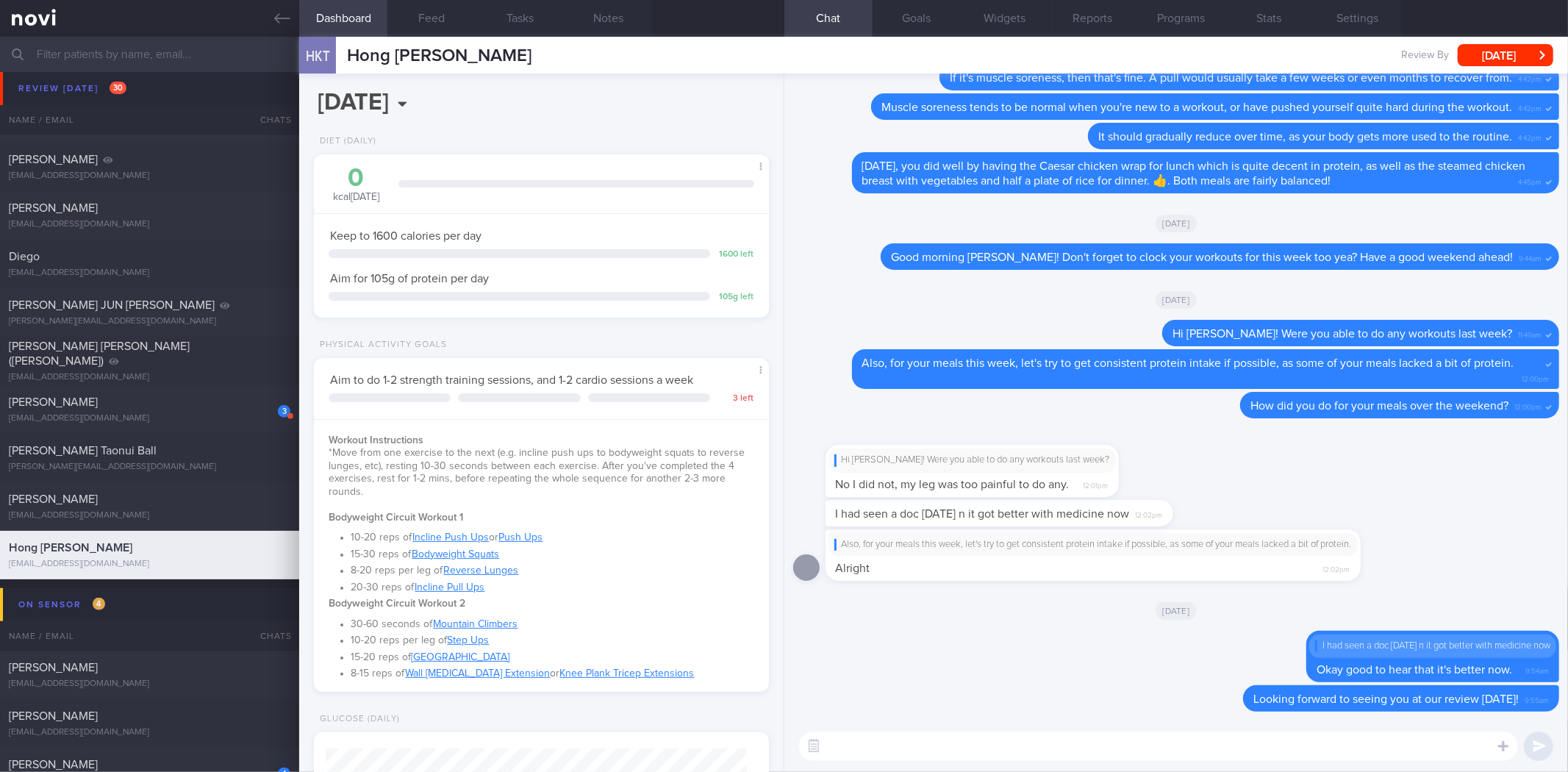
scroll to position [526, 0]
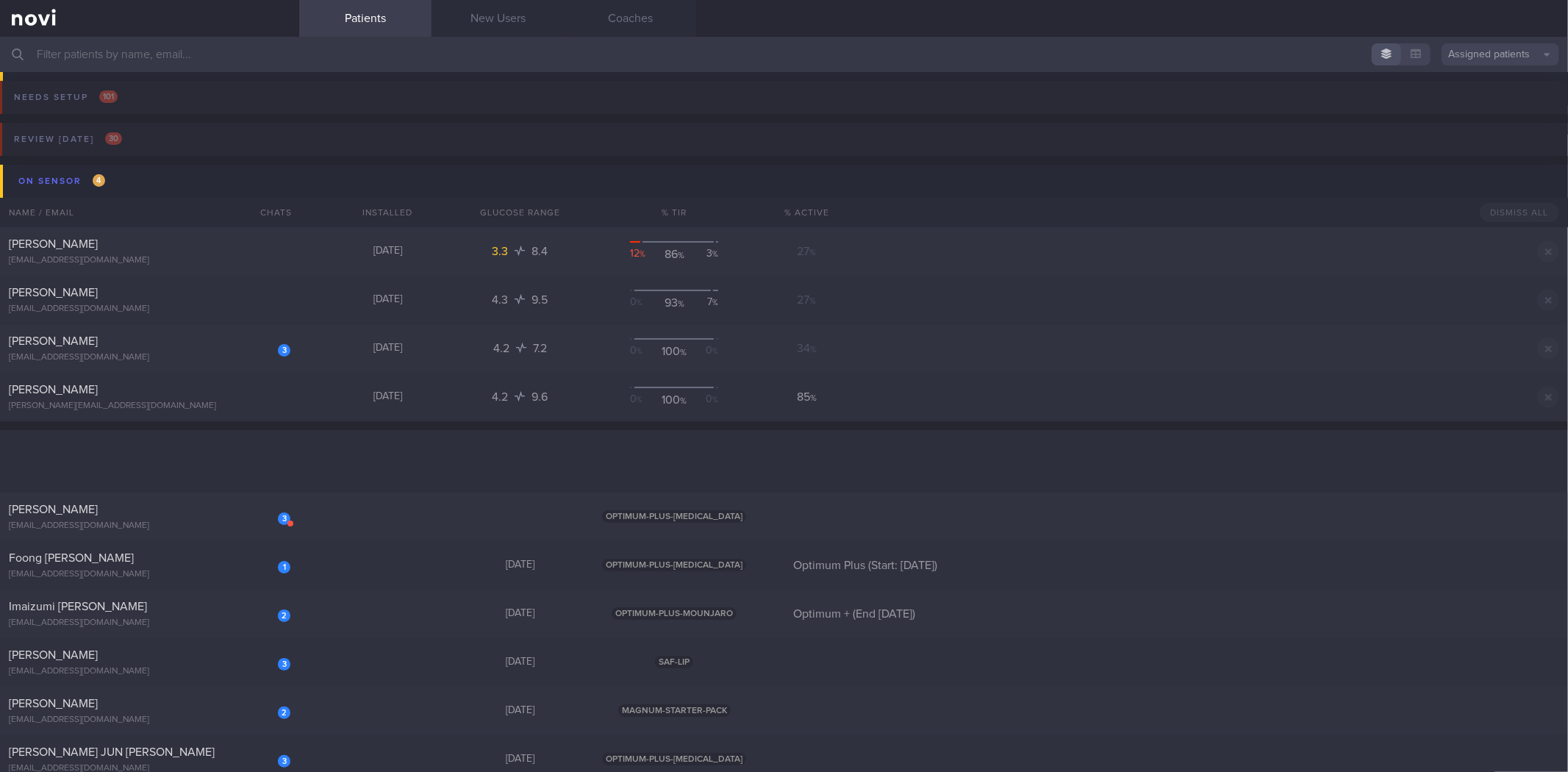
scroll to position [408, 0]
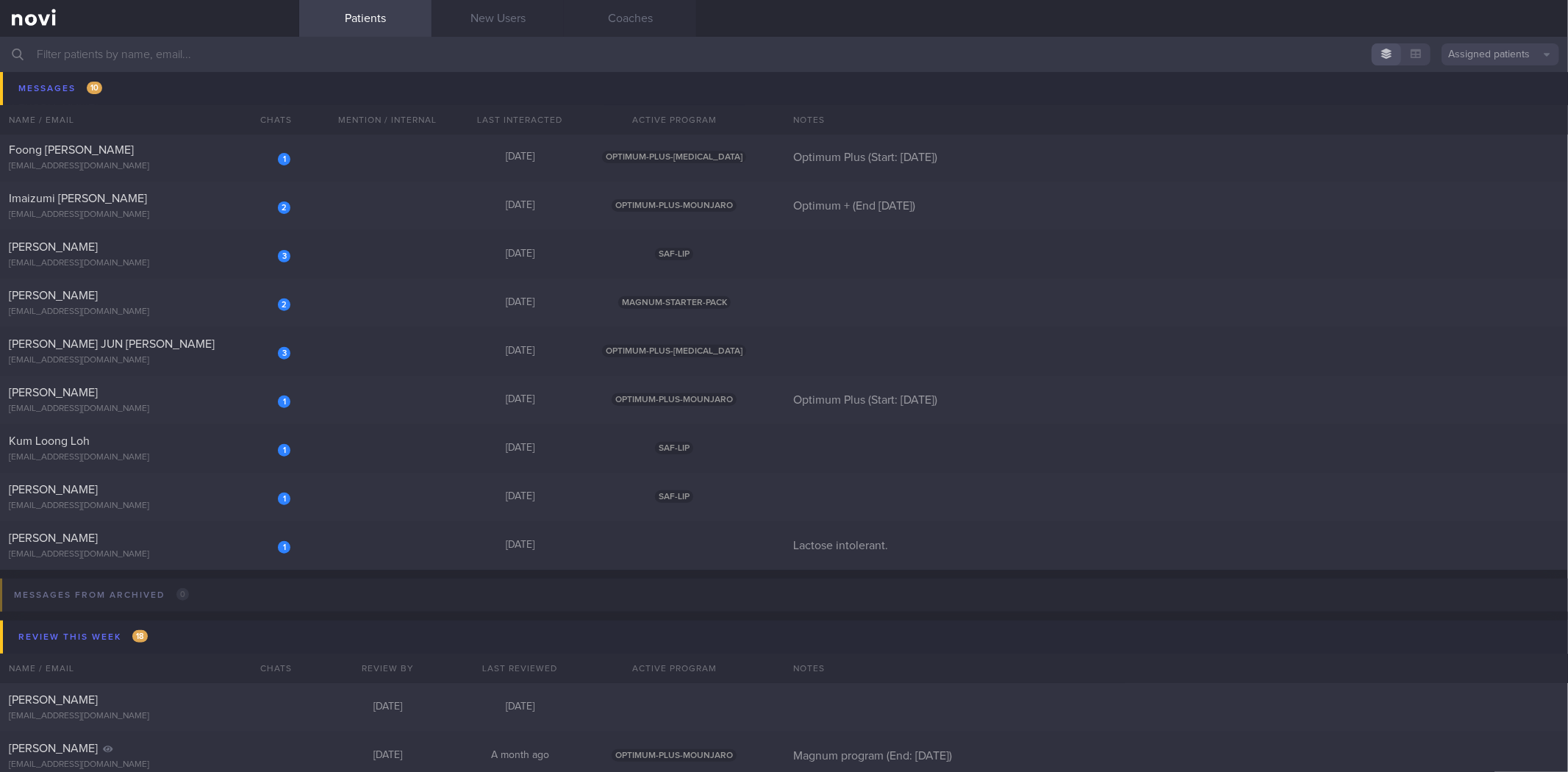
click at [490, 63] on input "text" at bounding box center [784, 55] width 1568 height 36
type input "c"
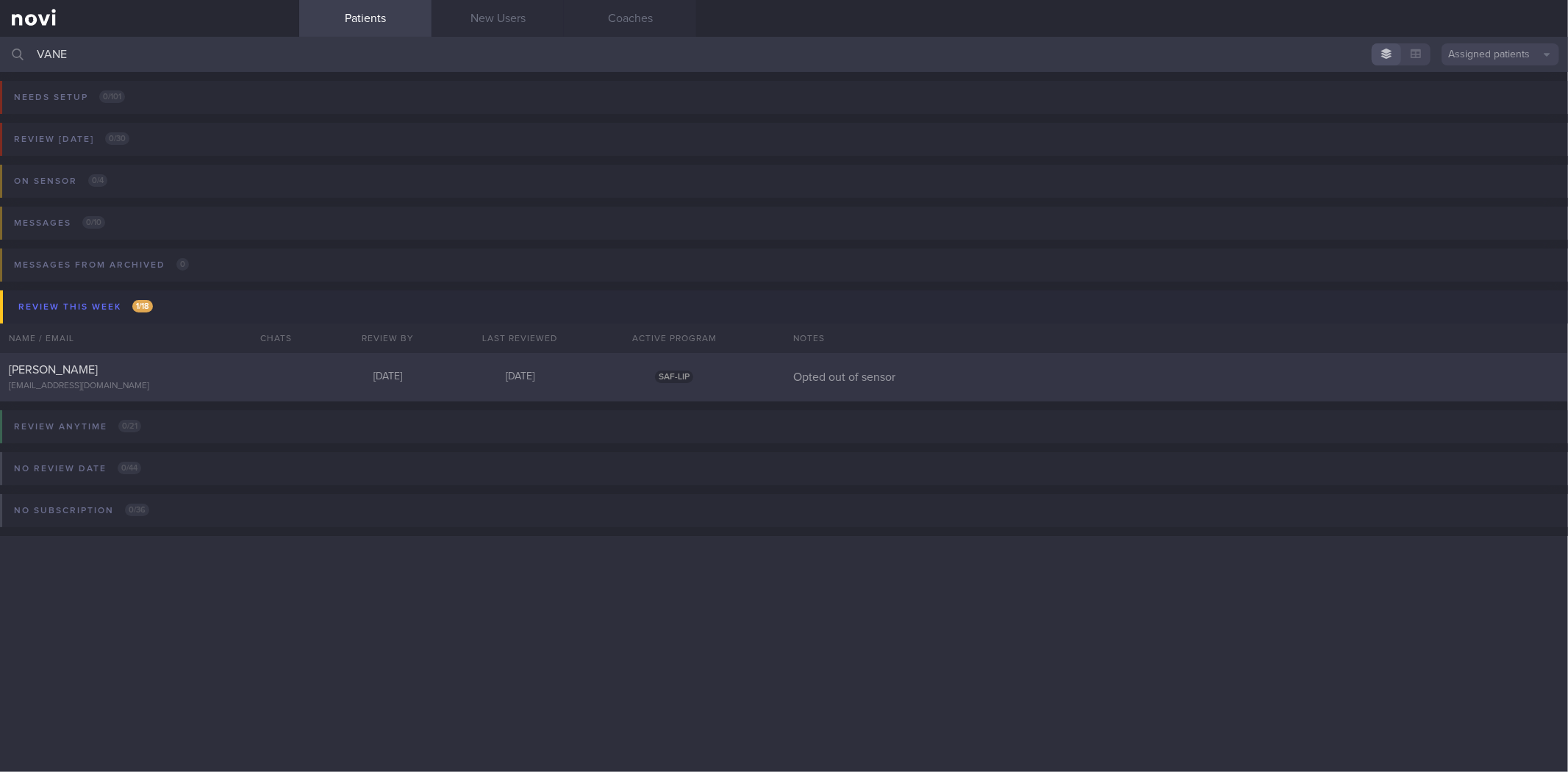
type input "VANE"
click at [200, 376] on div "[PERSON_NAME]" at bounding box center [148, 370] width 278 height 15
select select "8"
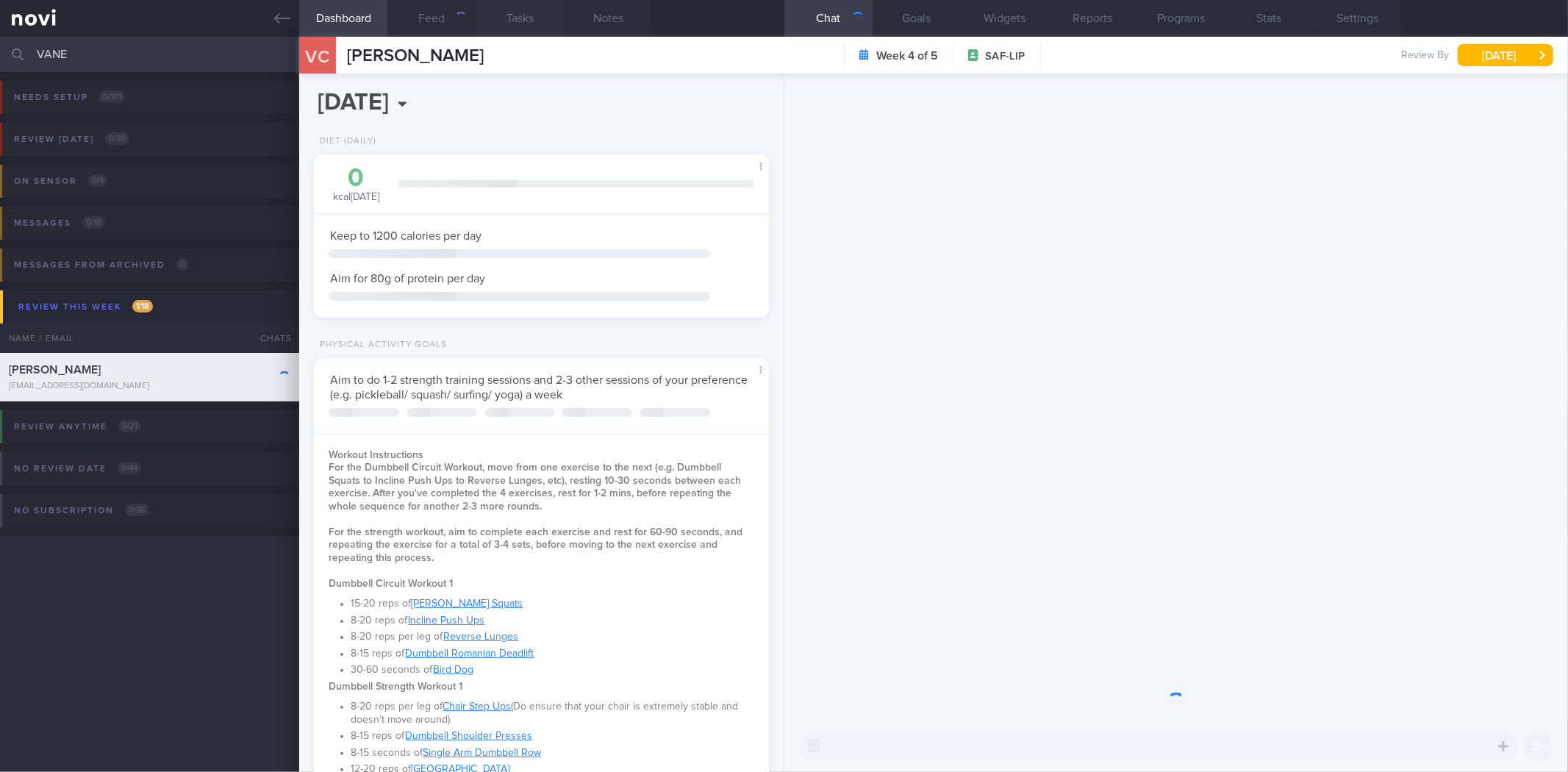
scroll to position [229, 415]
click at [422, 21] on button "Feed" at bounding box center [431, 18] width 88 height 37
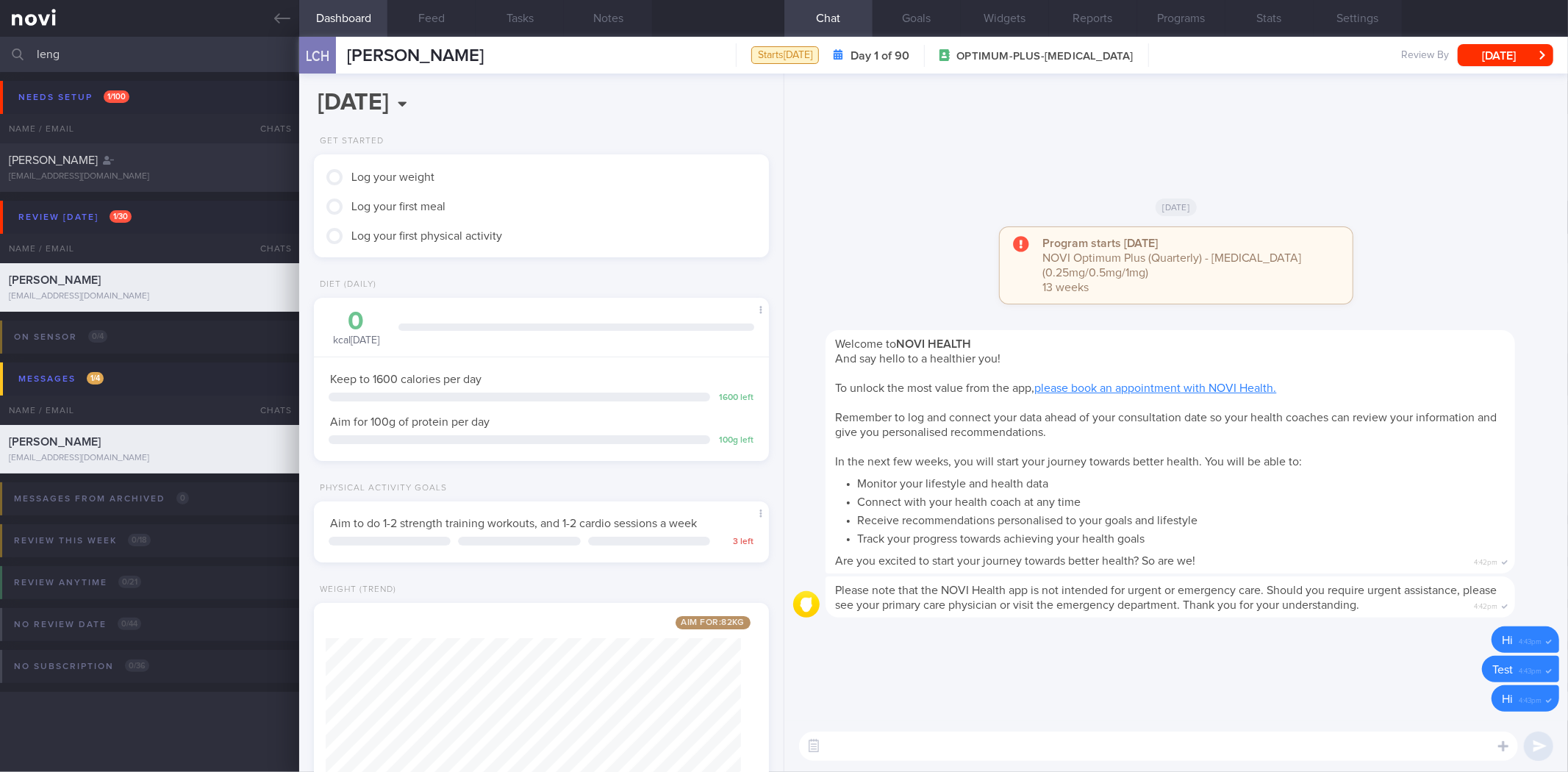
scroll to position [229, 415]
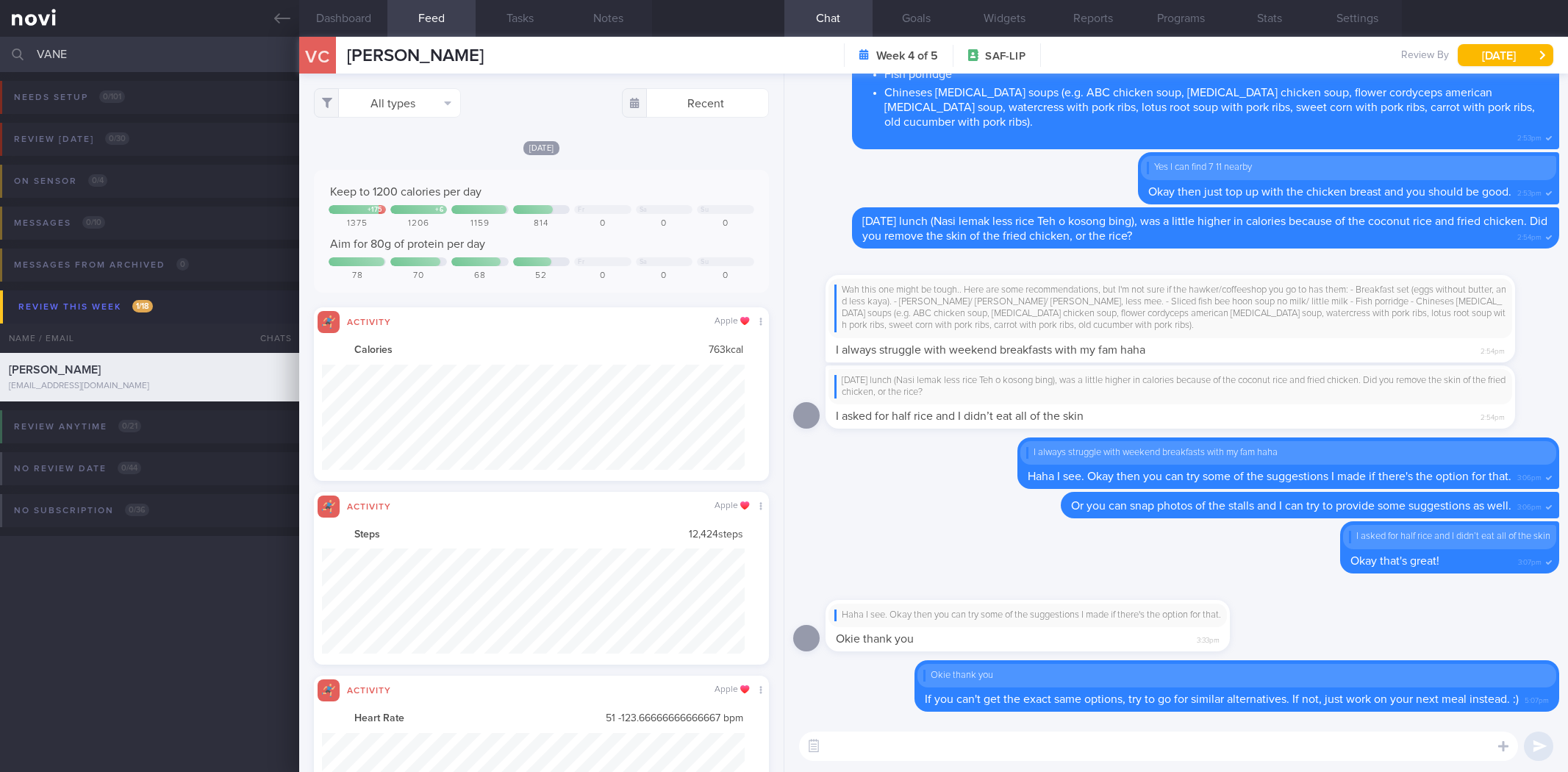
select select "8"
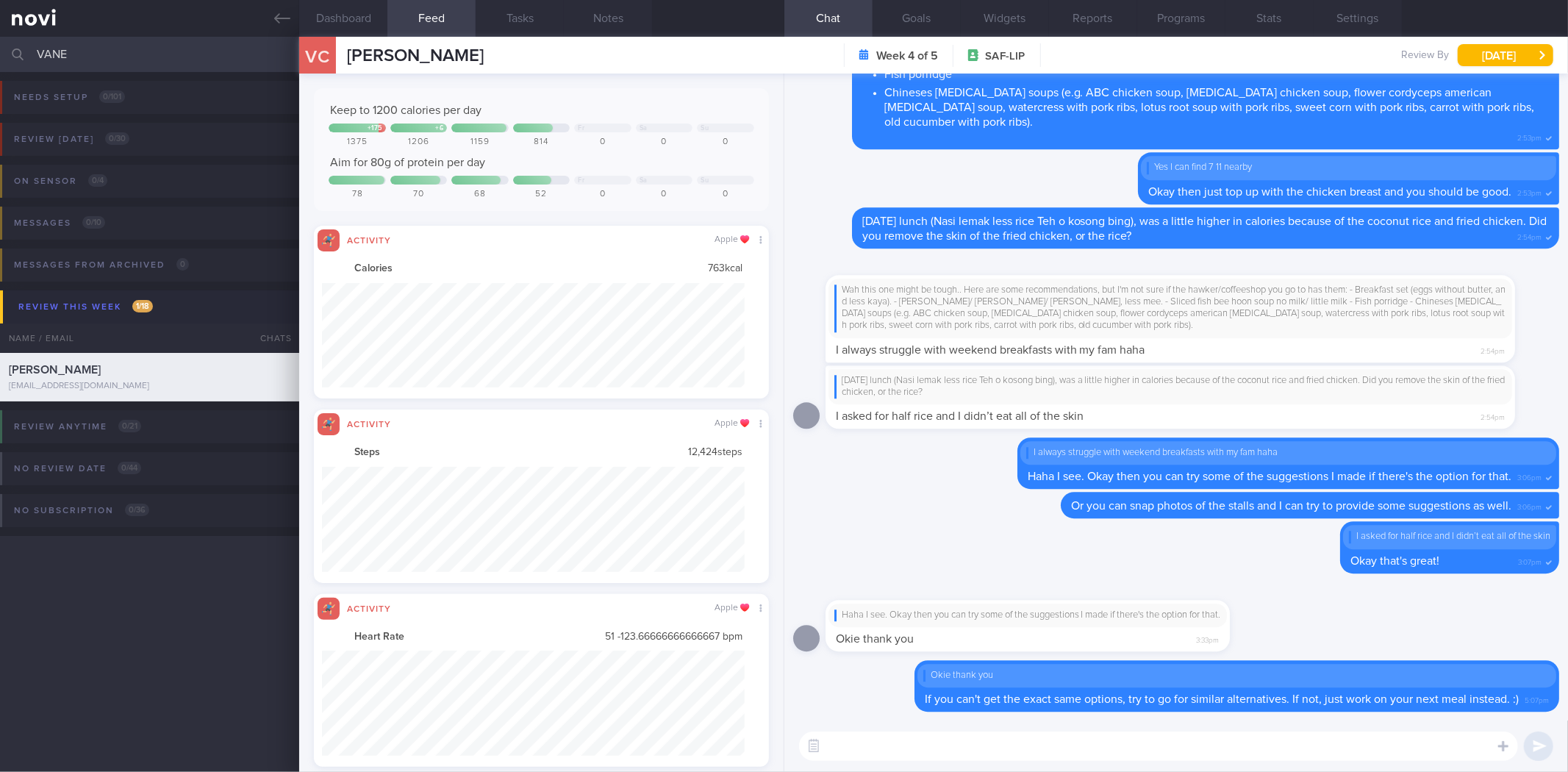
click at [294, 18] on link at bounding box center [150, 18] width 299 height 37
click at [248, 54] on input "VANE" at bounding box center [784, 55] width 1568 height 36
